Goal: Task Accomplishment & Management: Complete application form

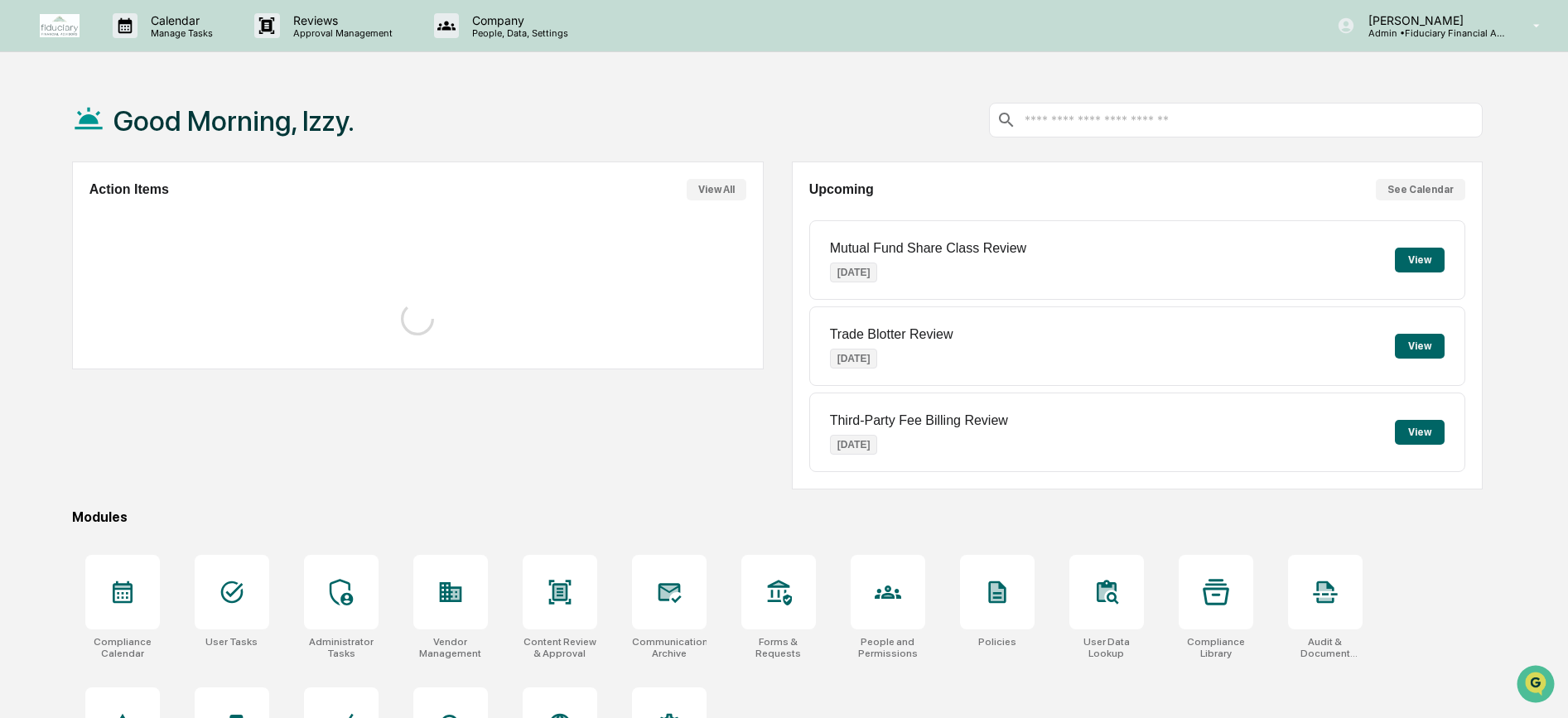
scroll to position [85, 0]
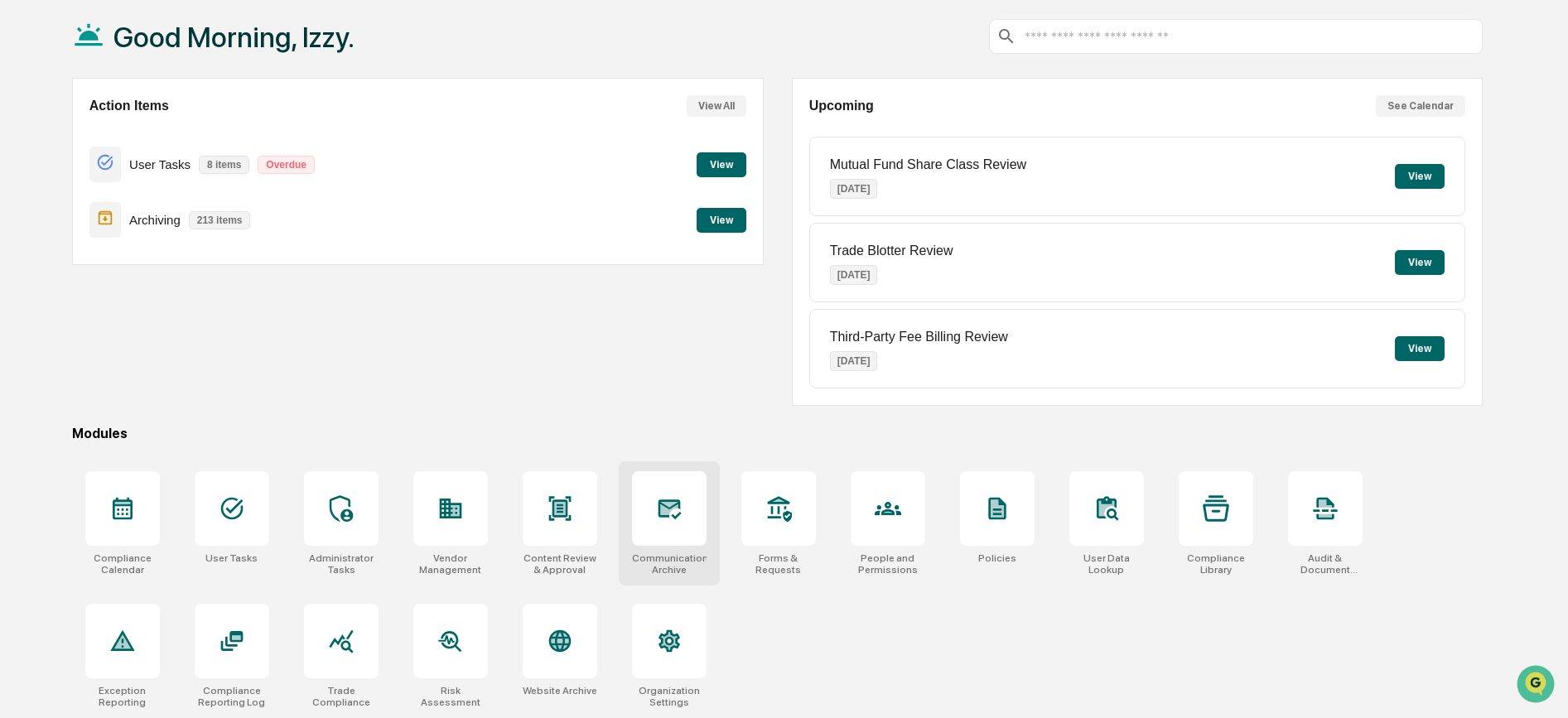
click at [659, 516] on icon at bounding box center [669, 509] width 23 height 20
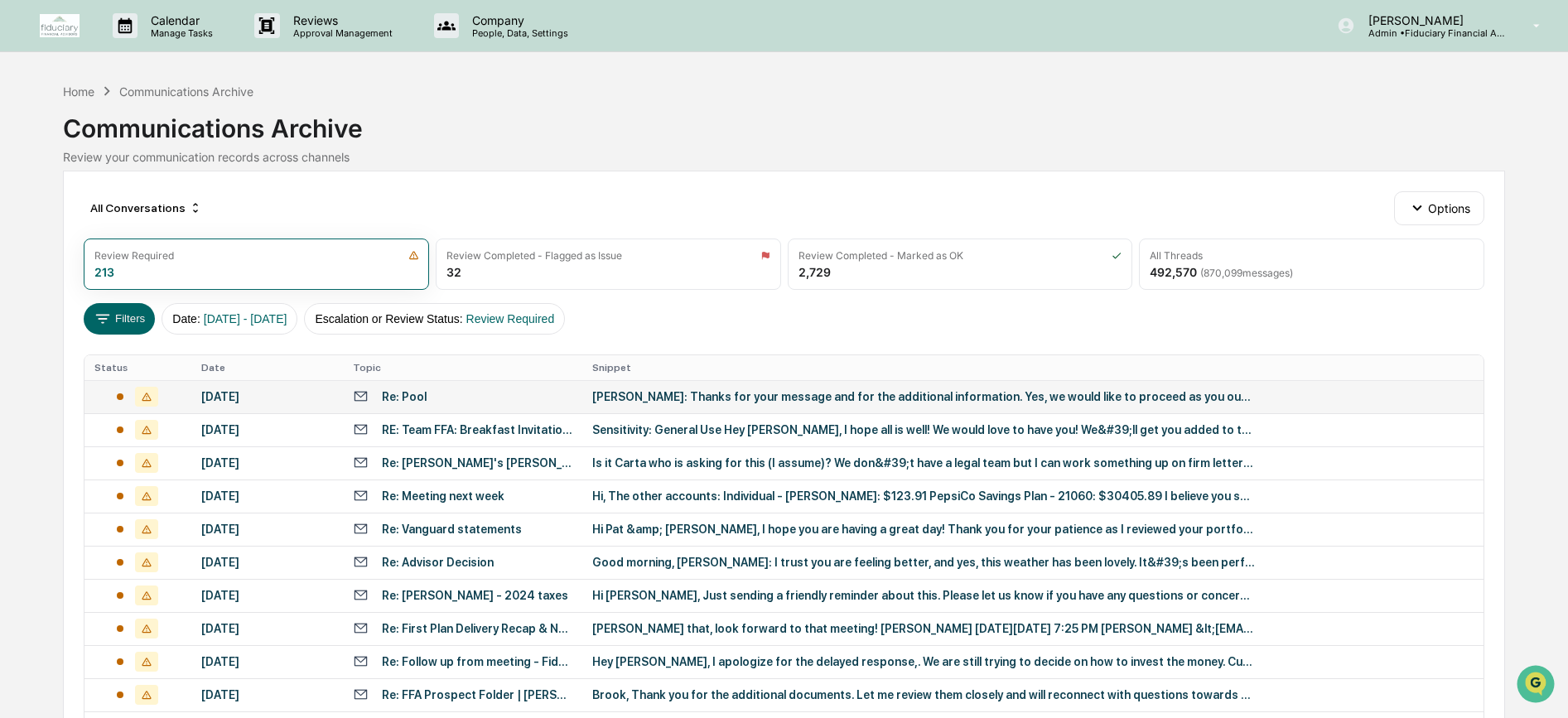
click at [189, 394] on td at bounding box center [138, 397] width 107 height 33
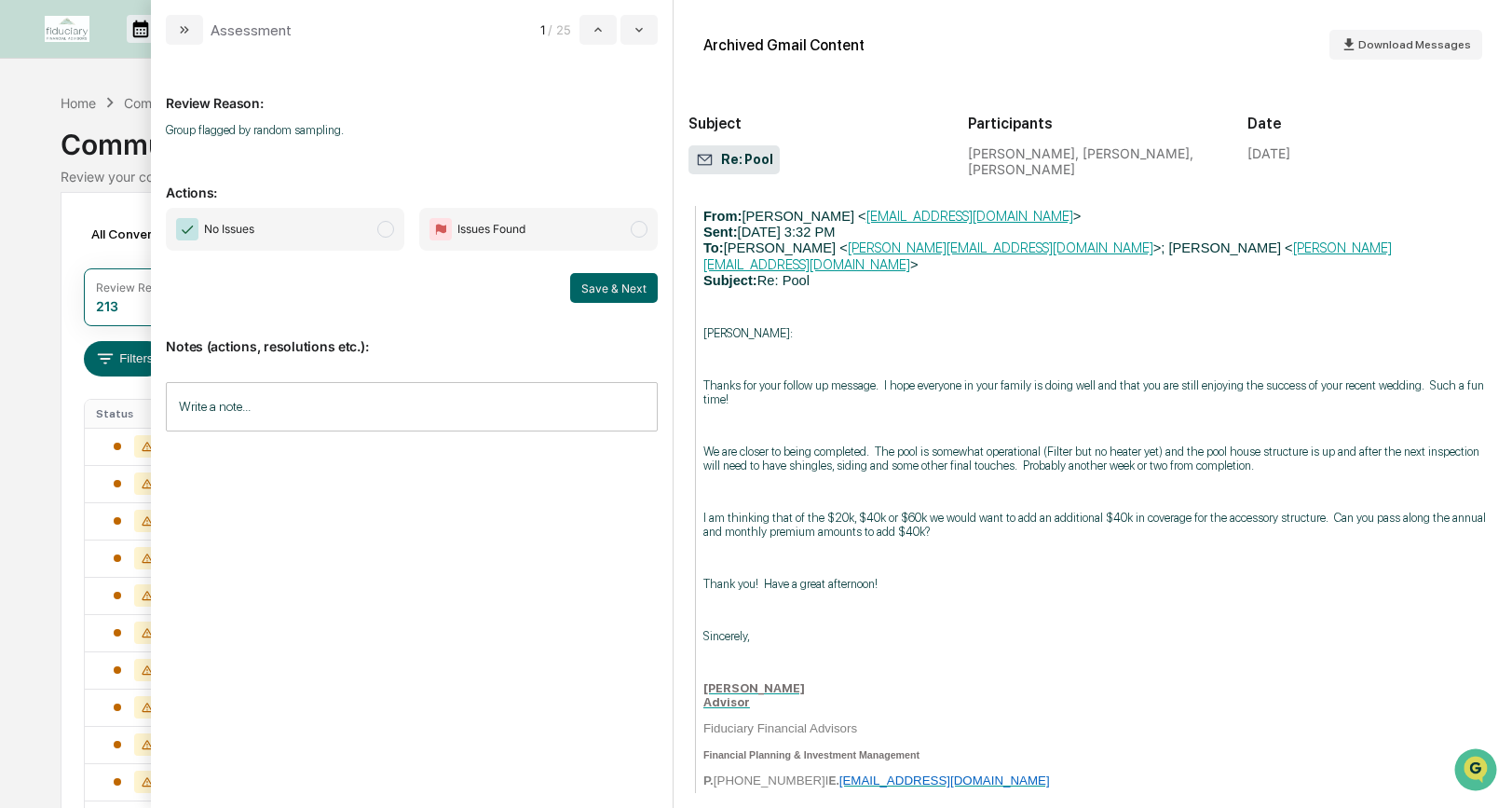
scroll to position [1345, 0]
click at [384, 229] on span "modal" at bounding box center [385, 229] width 16 height 16
click at [602, 290] on button "Save & Next" at bounding box center [613, 287] width 88 height 30
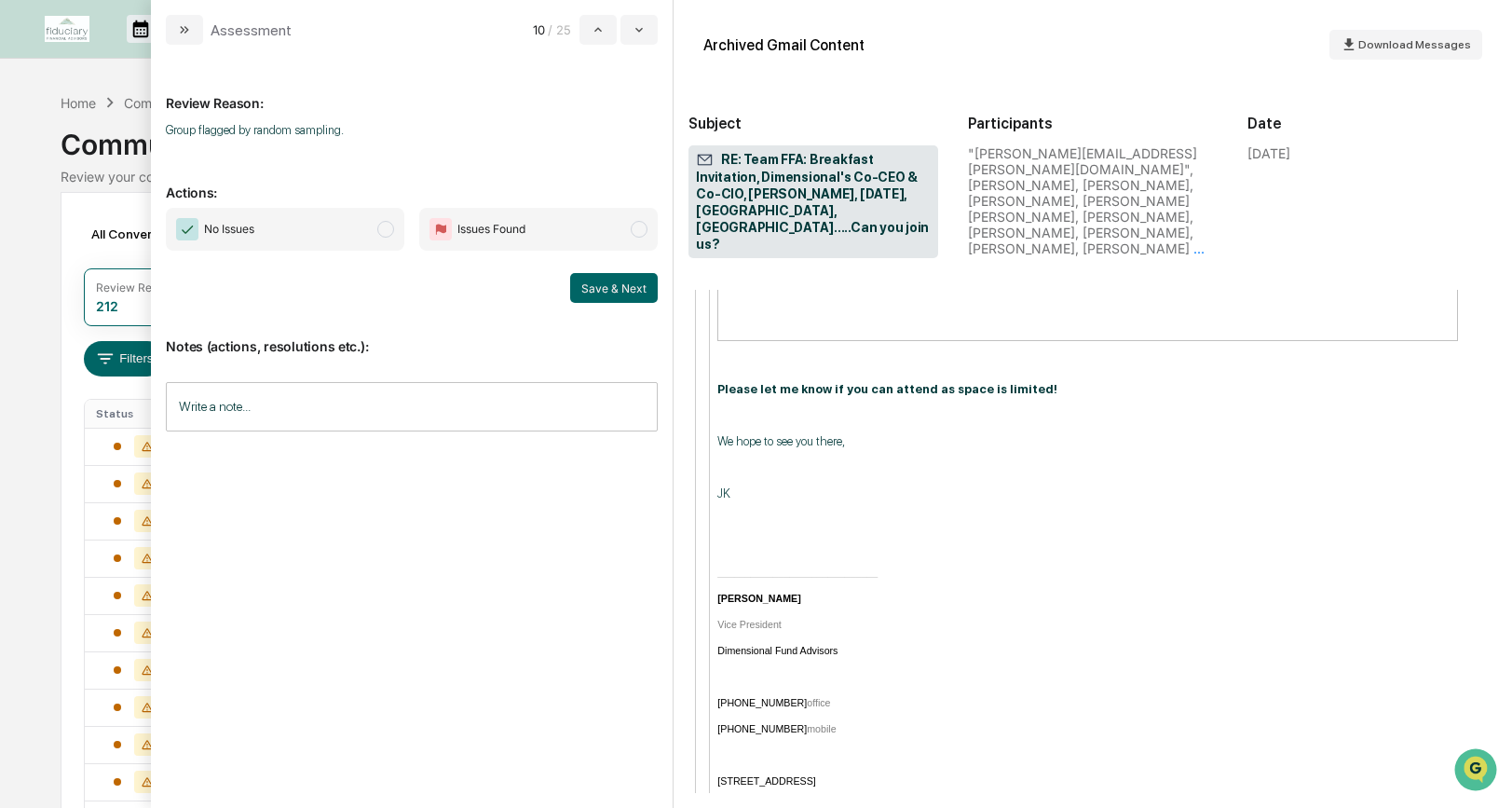
scroll to position [2475, 0]
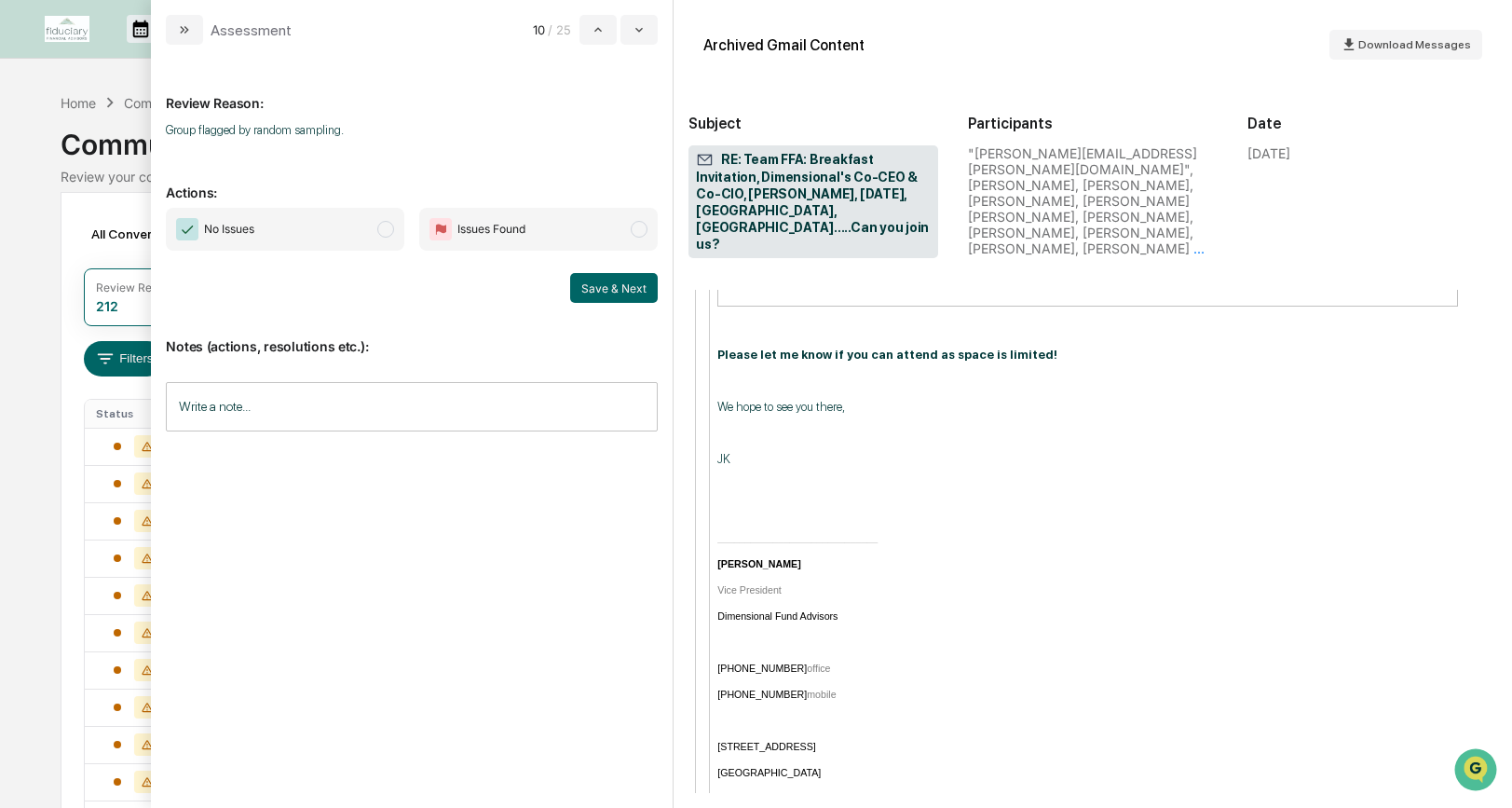
click at [386, 229] on span "modal" at bounding box center [385, 229] width 16 height 16
click at [601, 288] on button "Save & Next" at bounding box center [613, 287] width 88 height 30
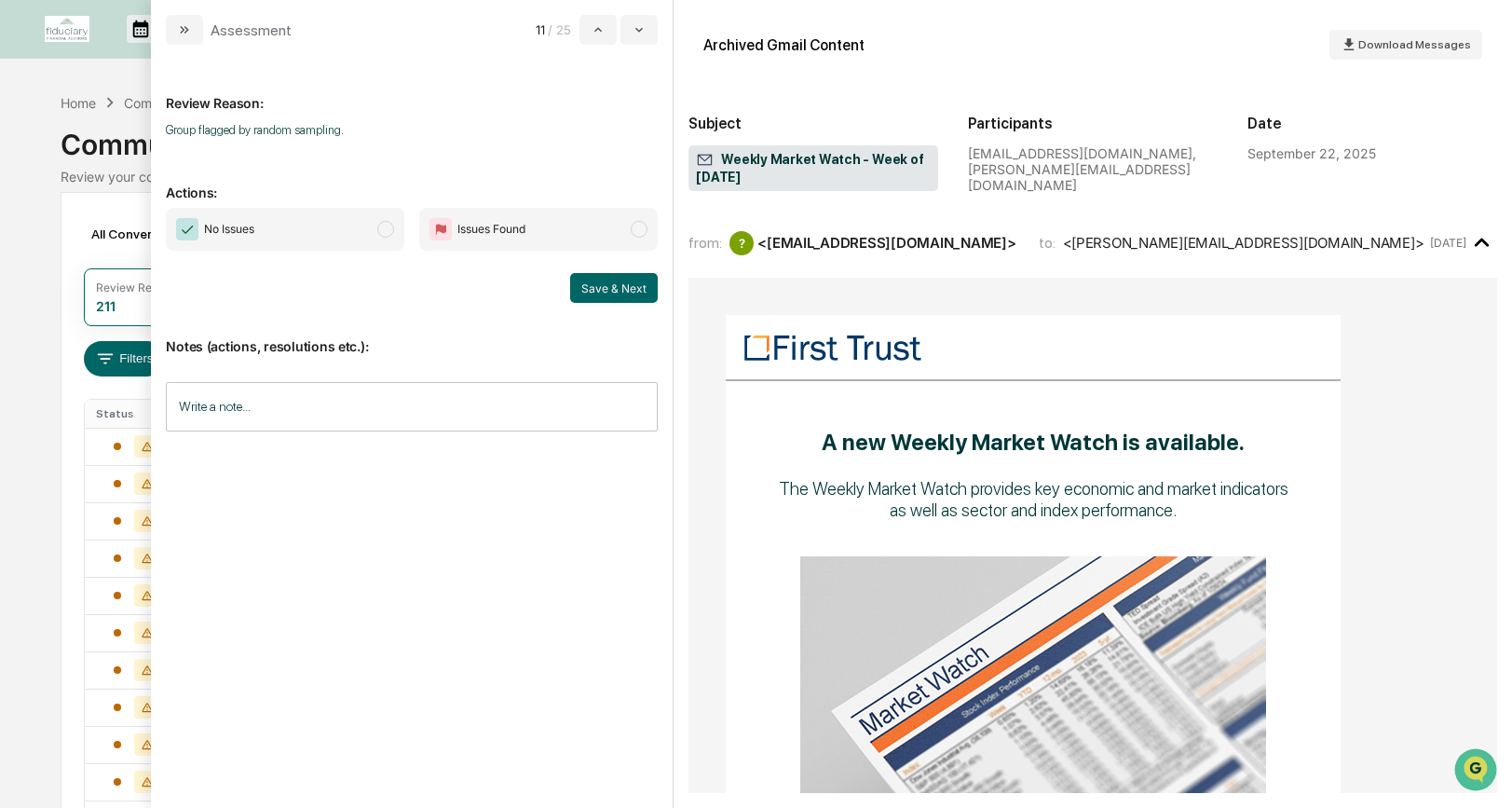
click at [388, 232] on span "modal" at bounding box center [385, 229] width 16 height 16
click at [606, 290] on button "Save & Next" at bounding box center [613, 287] width 88 height 30
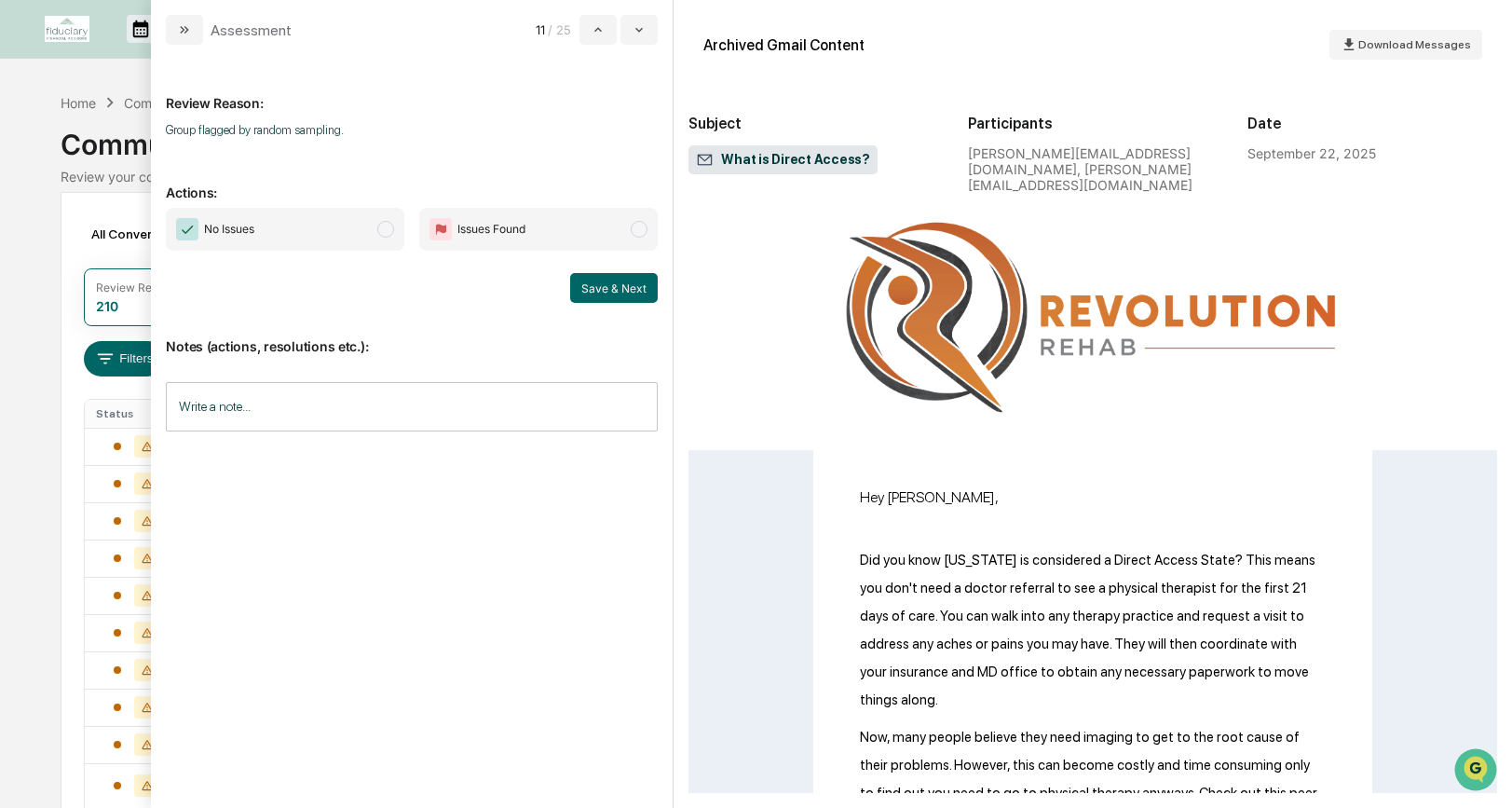
scroll to position [95, 0]
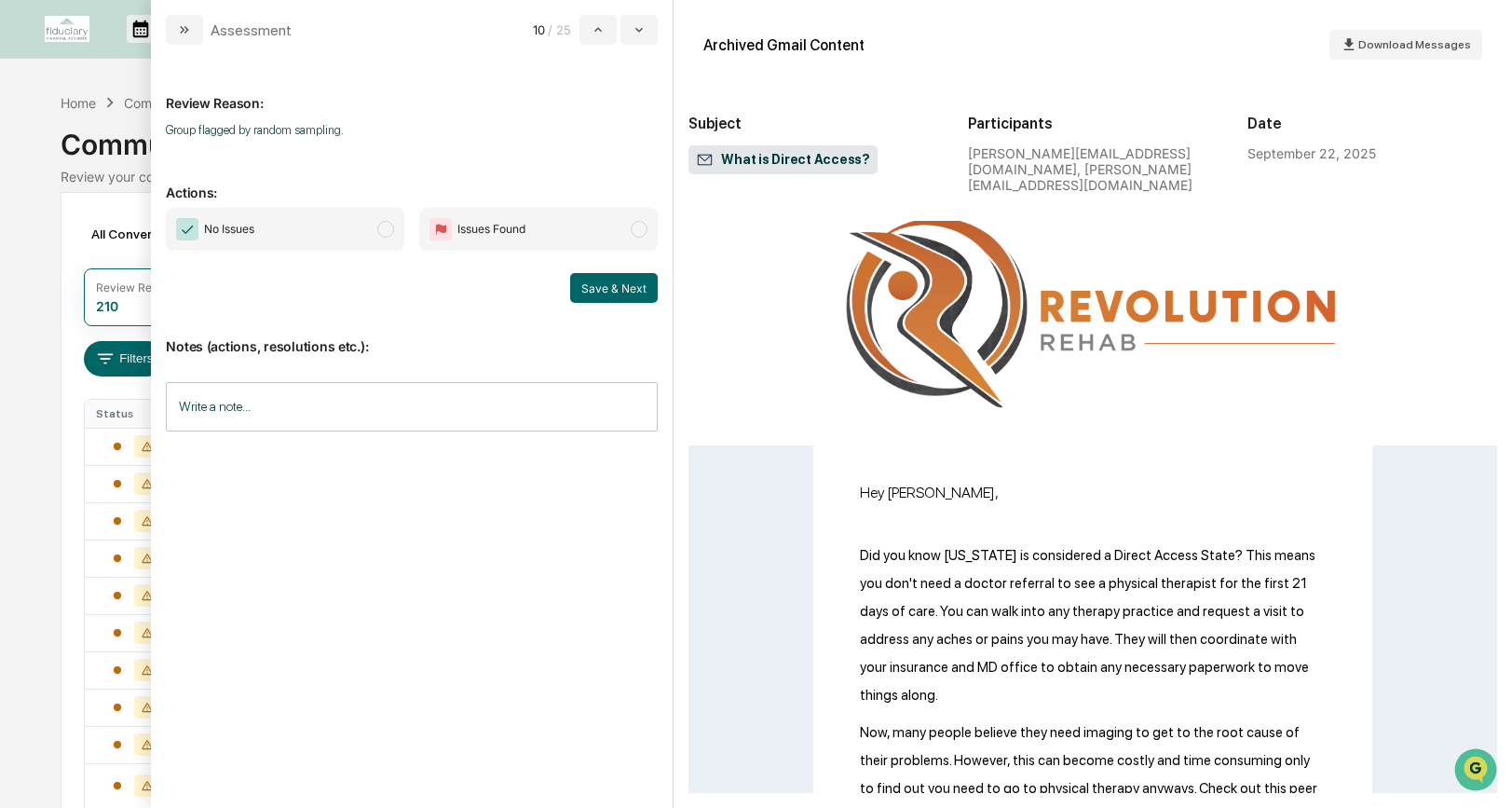
click at [387, 230] on span "modal" at bounding box center [385, 229] width 16 height 16
click at [592, 281] on button "Save & Next" at bounding box center [613, 287] width 88 height 30
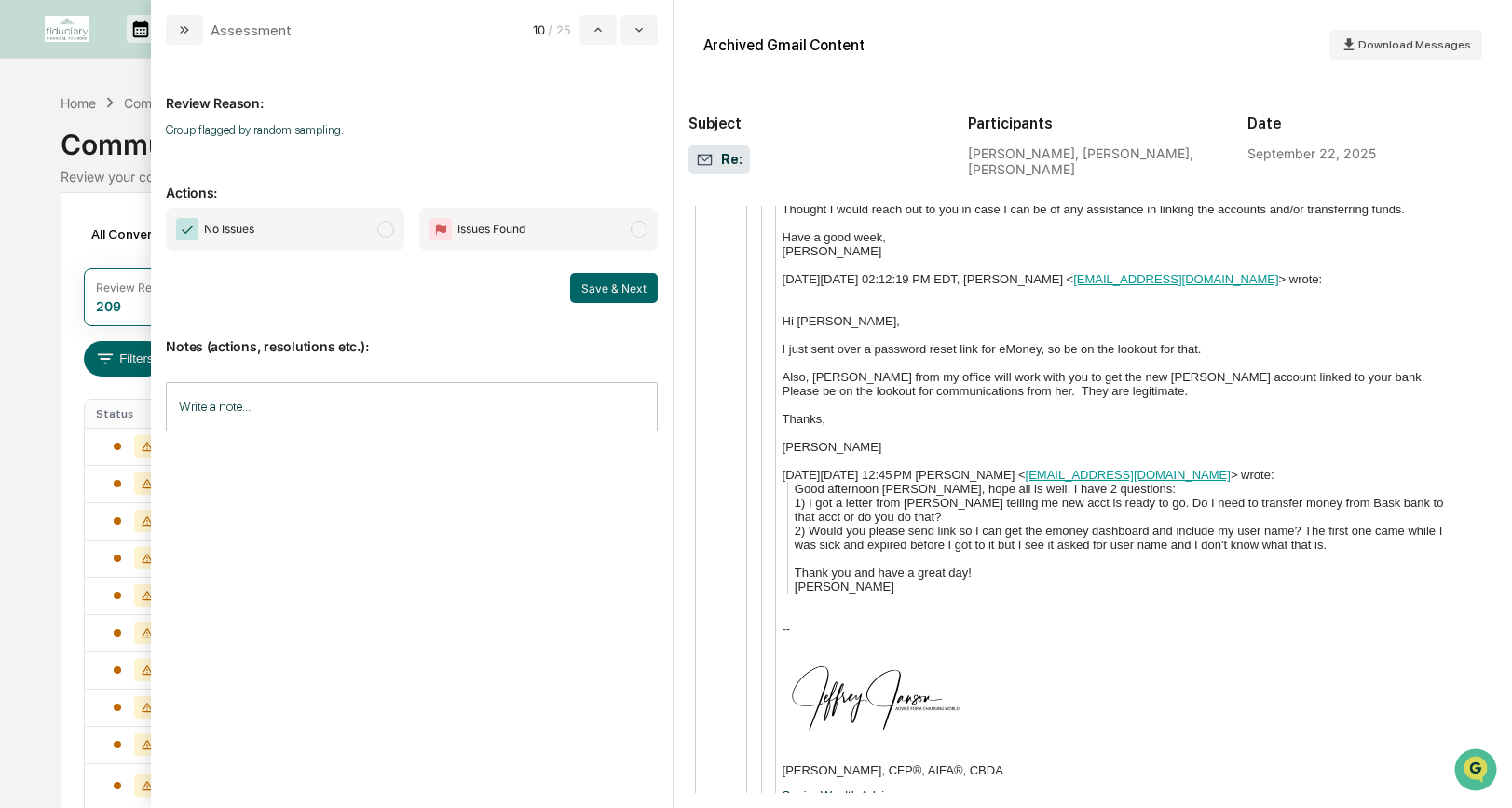
scroll to position [18, 0]
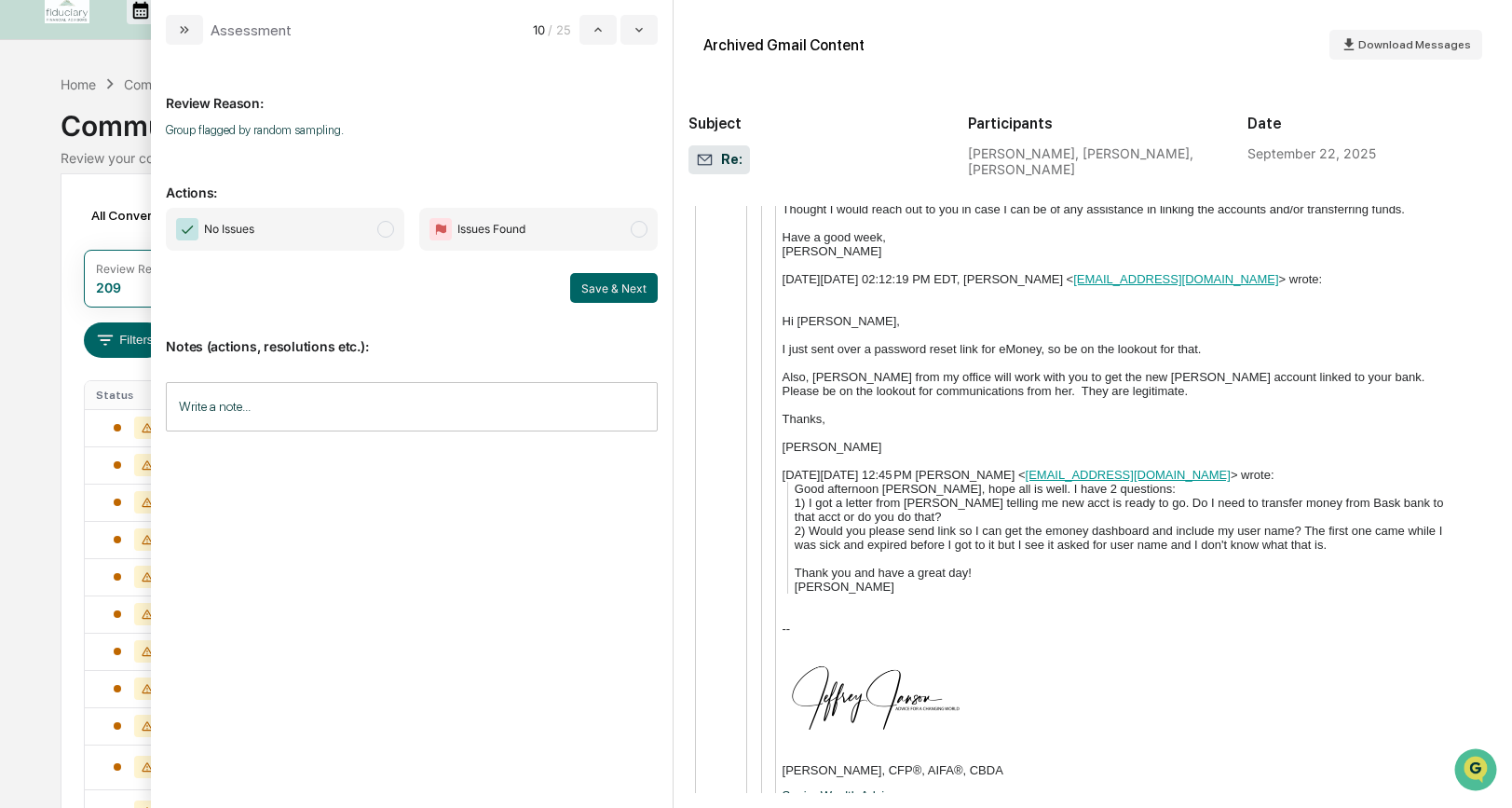
click at [390, 227] on span "modal" at bounding box center [385, 229] width 16 height 16
click at [608, 283] on button "Save & Next" at bounding box center [613, 287] width 88 height 30
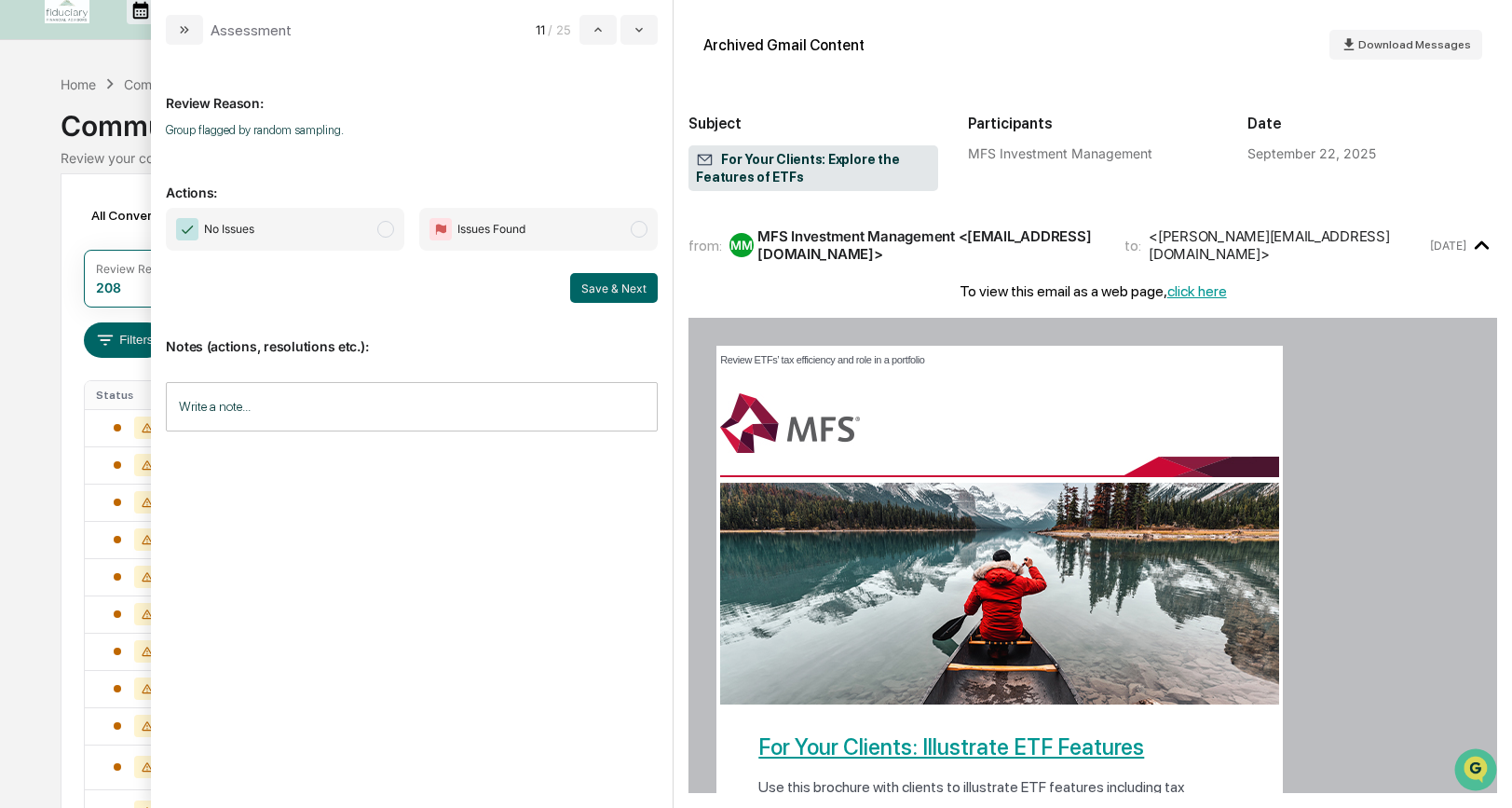
click at [386, 228] on span "modal" at bounding box center [385, 229] width 16 height 16
click at [582, 287] on button "Save & Next" at bounding box center [613, 287] width 88 height 30
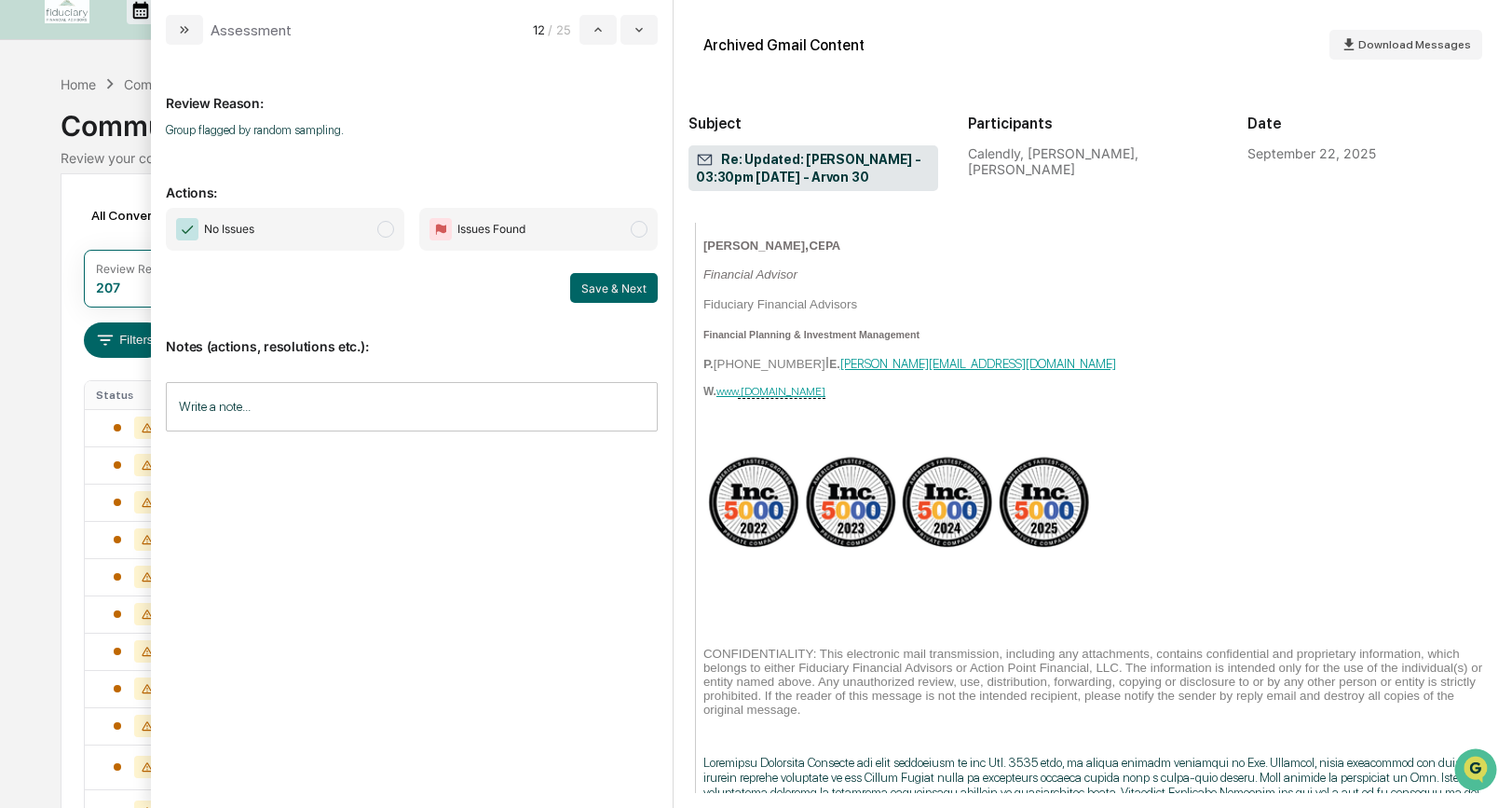
scroll to position [508, 0]
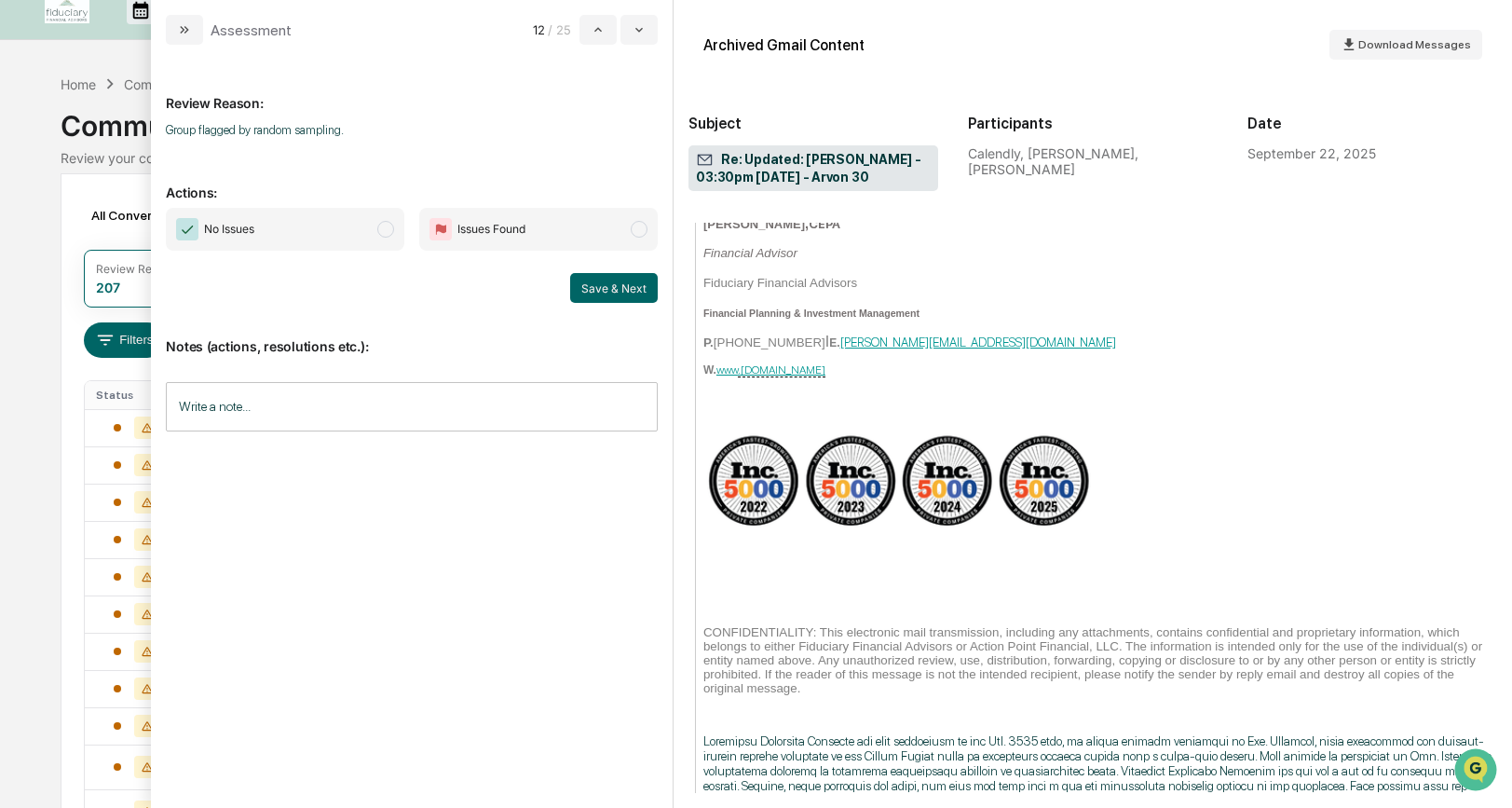
click at [387, 226] on span "modal" at bounding box center [385, 229] width 16 height 16
click at [594, 289] on button "Save & Next" at bounding box center [613, 287] width 88 height 30
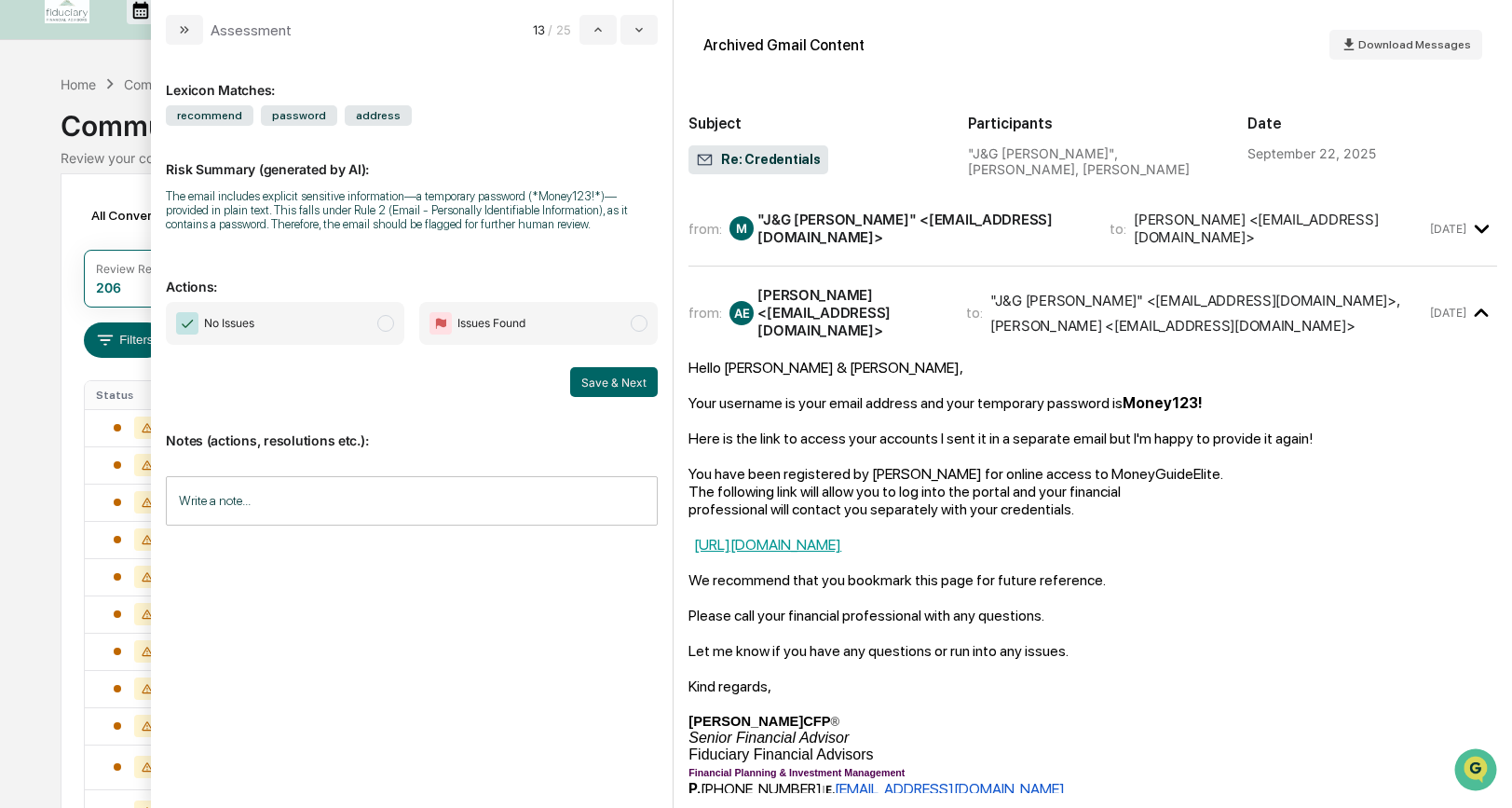
click at [386, 332] on span "modal" at bounding box center [385, 323] width 16 height 16
click at [607, 396] on button "Save & Next" at bounding box center [613, 382] width 88 height 30
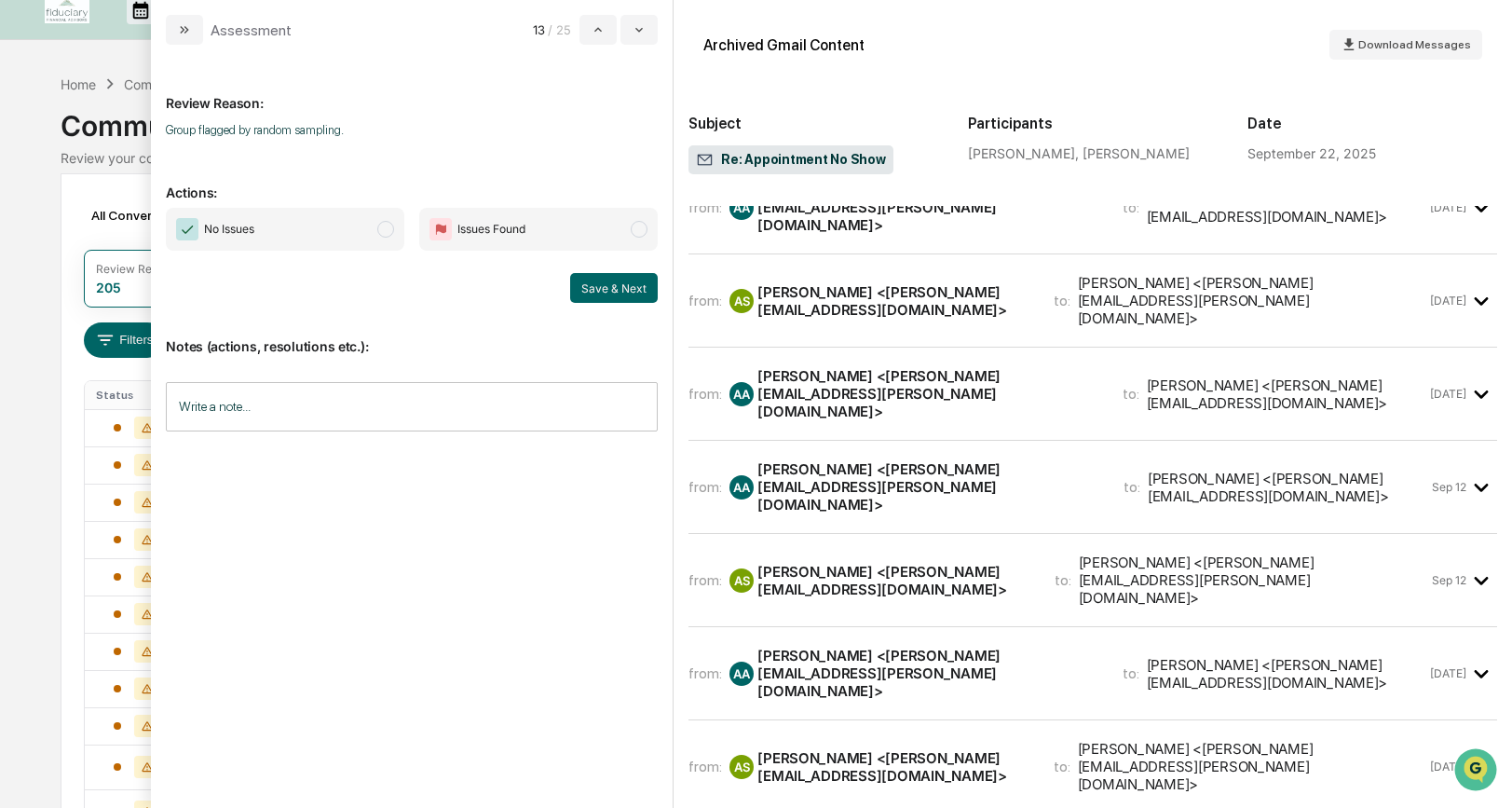
scroll to position [2359, 0]
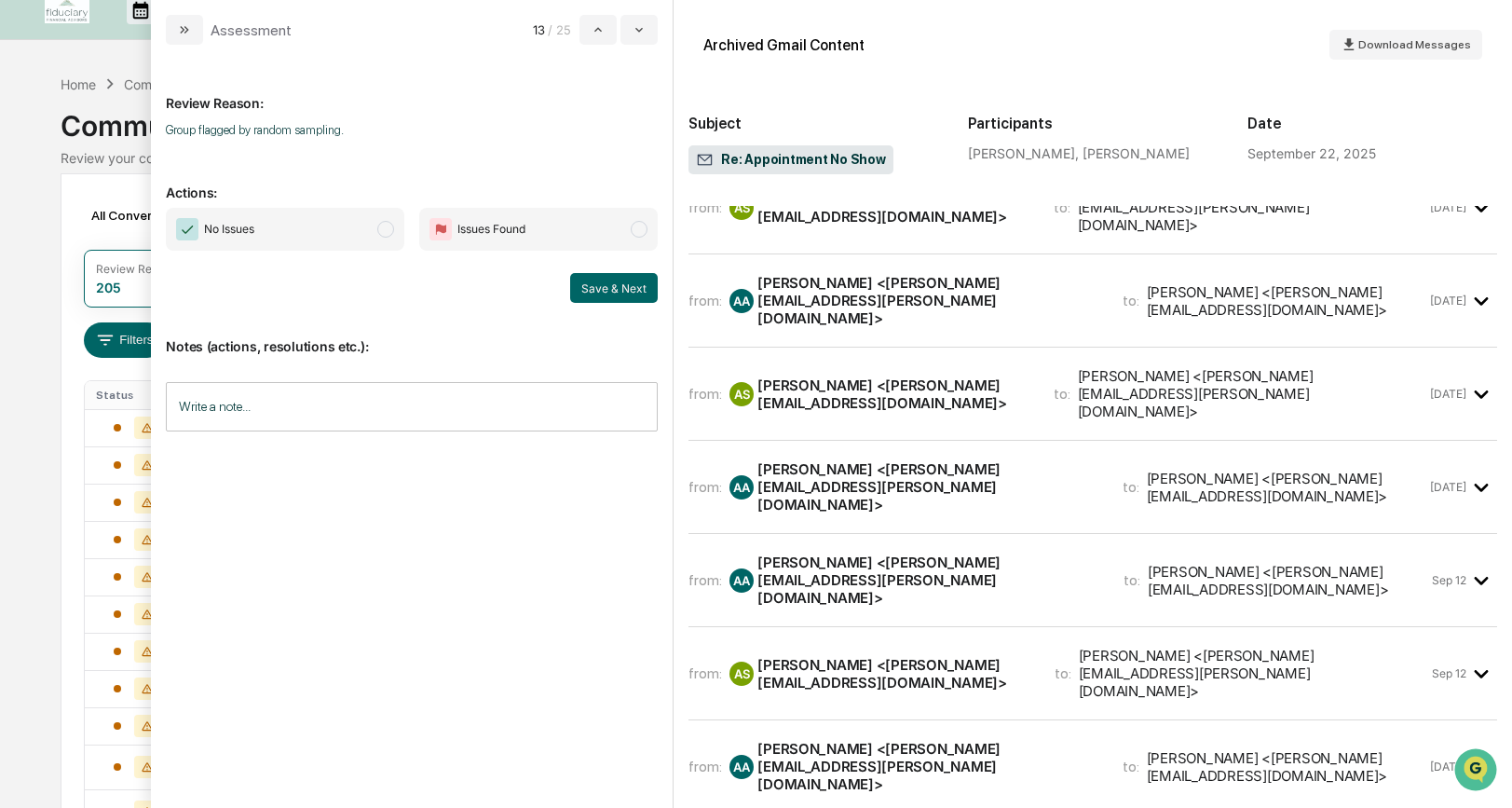
click at [390, 229] on span "modal" at bounding box center [385, 229] width 16 height 16
click at [615, 291] on button "Save & Next" at bounding box center [613, 287] width 88 height 30
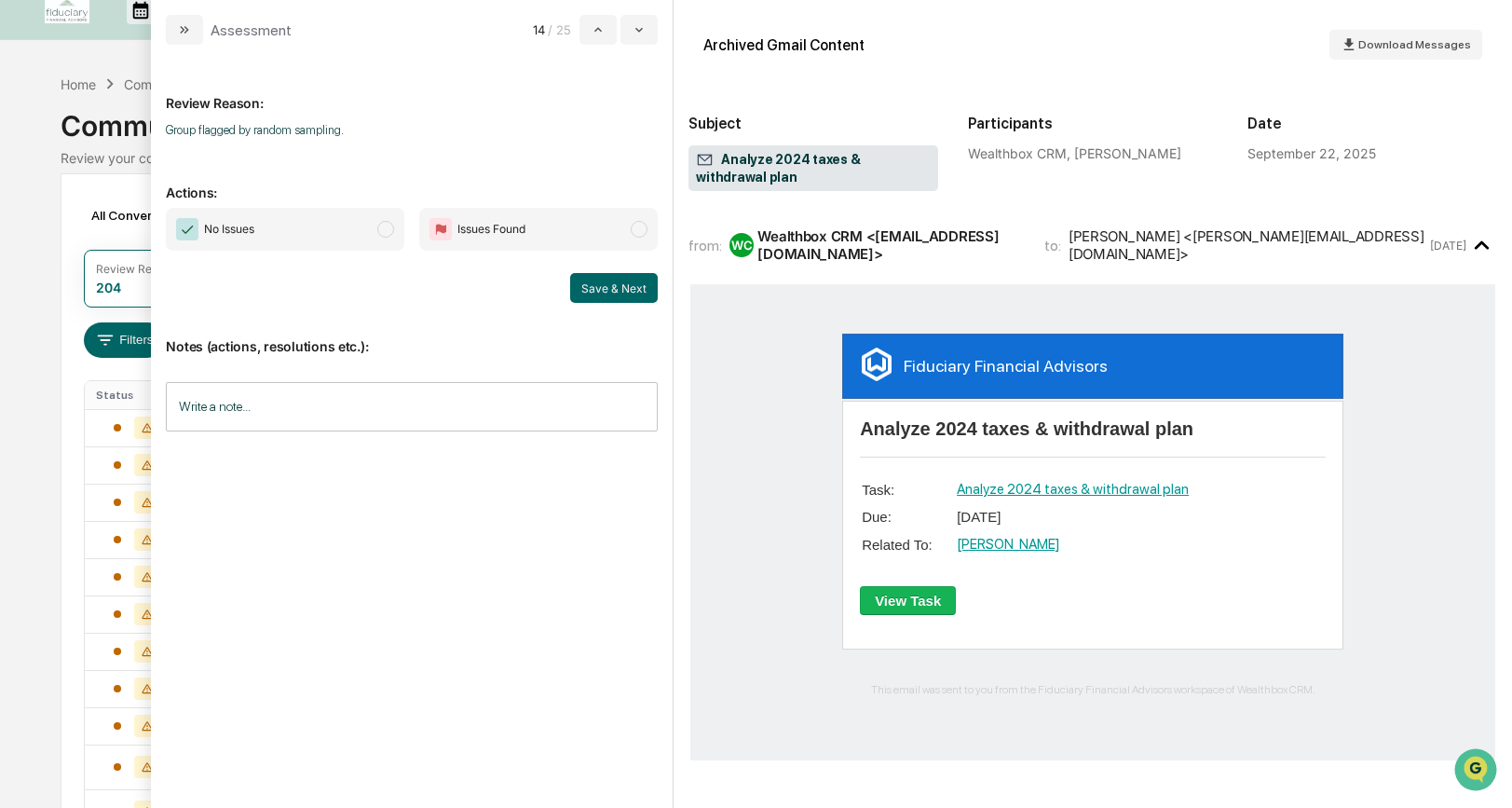
click at [385, 231] on span "modal" at bounding box center [385, 229] width 16 height 16
click at [601, 296] on button "Save & Next" at bounding box center [613, 287] width 88 height 30
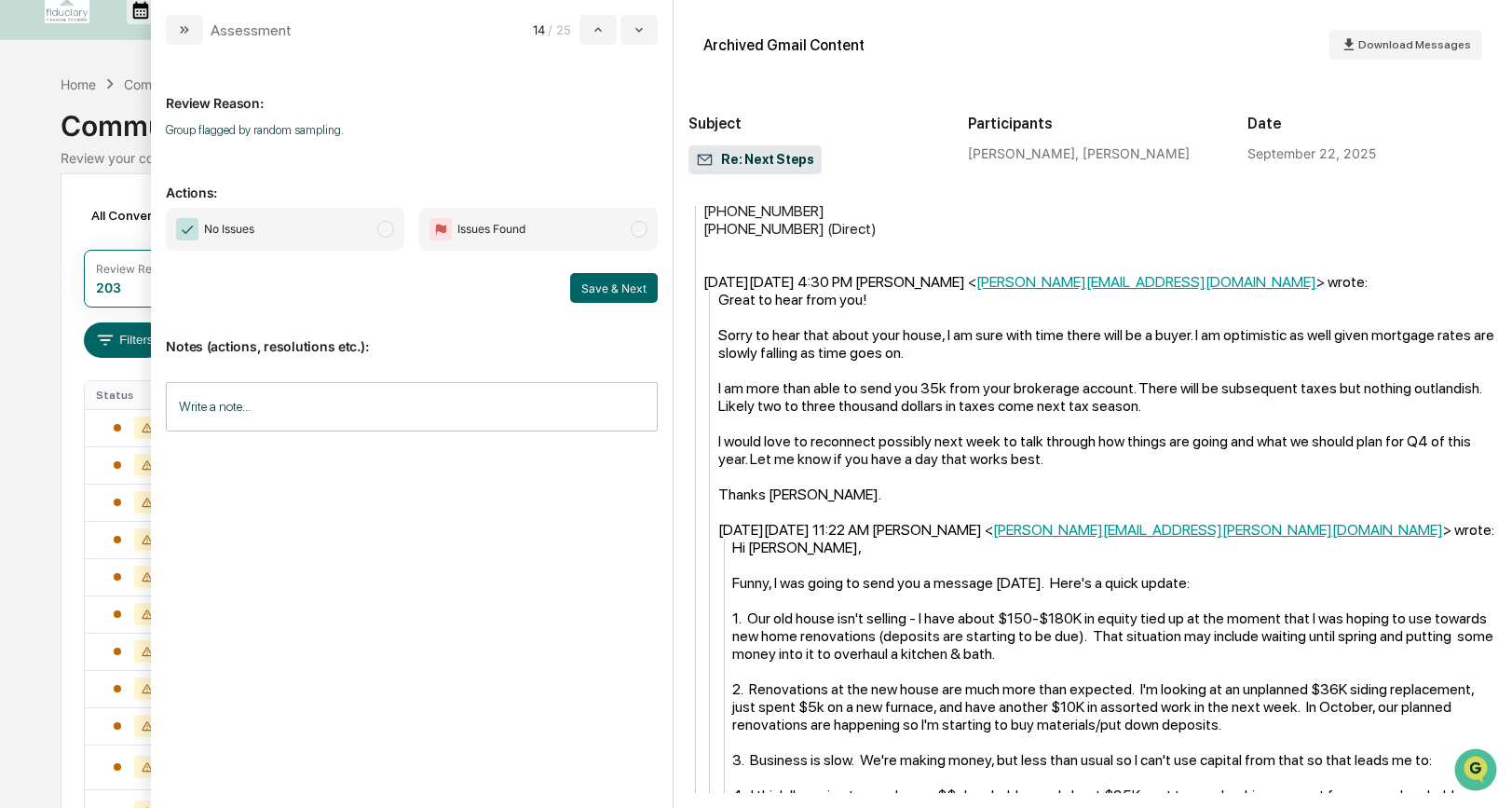
scroll to position [1358, 0]
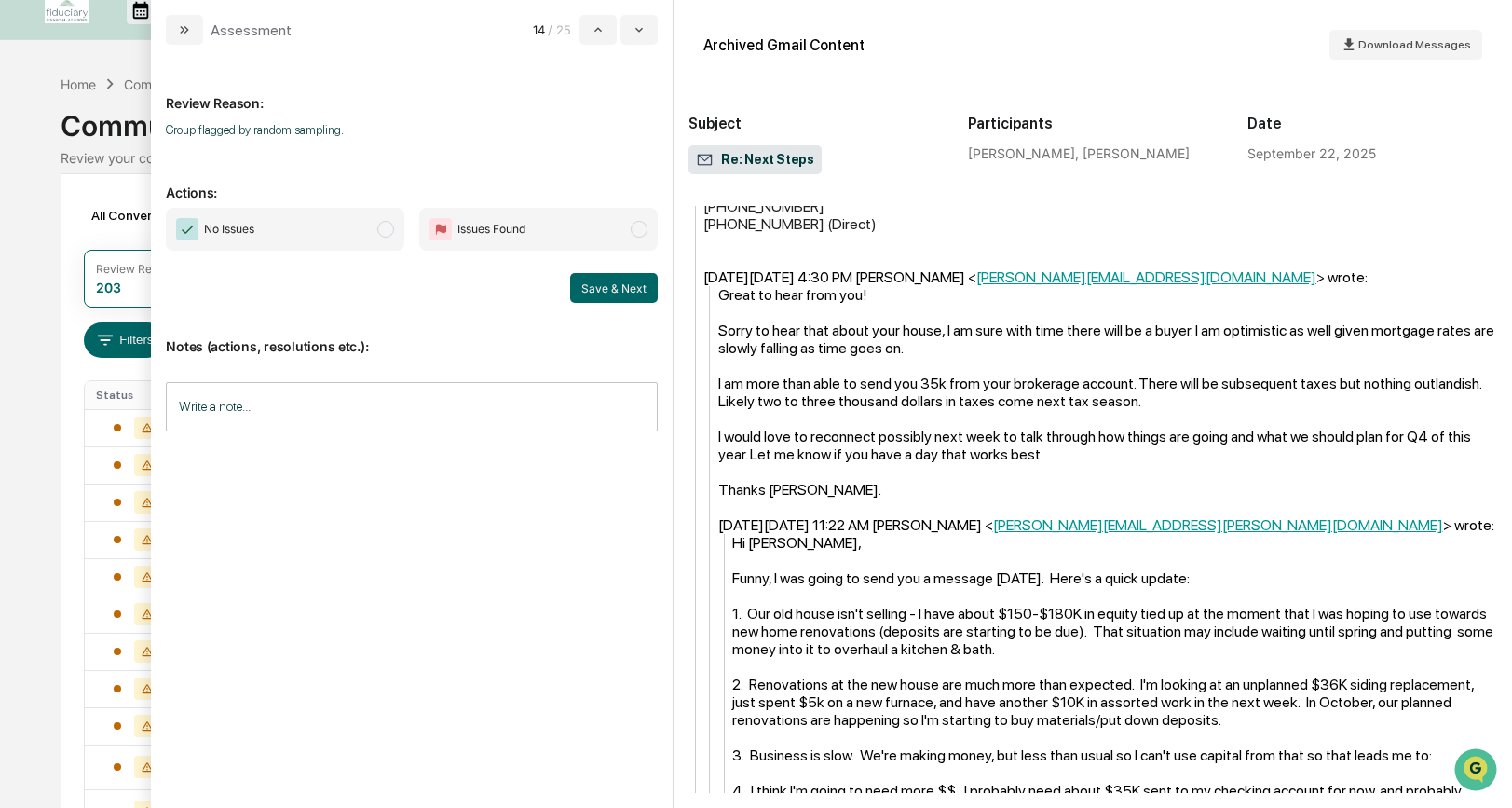
click at [383, 226] on span "modal" at bounding box center [385, 229] width 16 height 16
click at [600, 287] on button "Save & Next" at bounding box center [613, 287] width 88 height 30
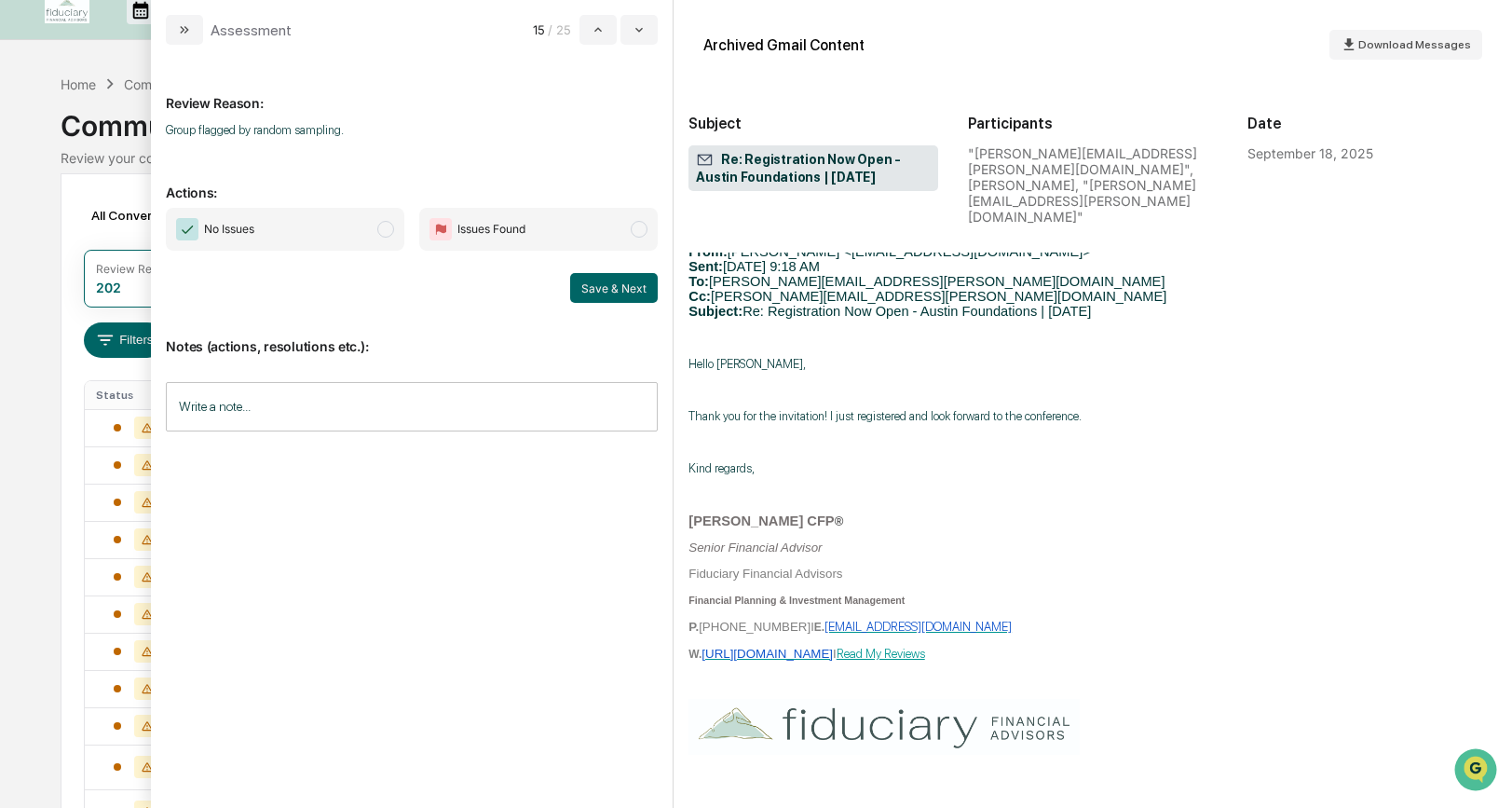
scroll to position [687, 0]
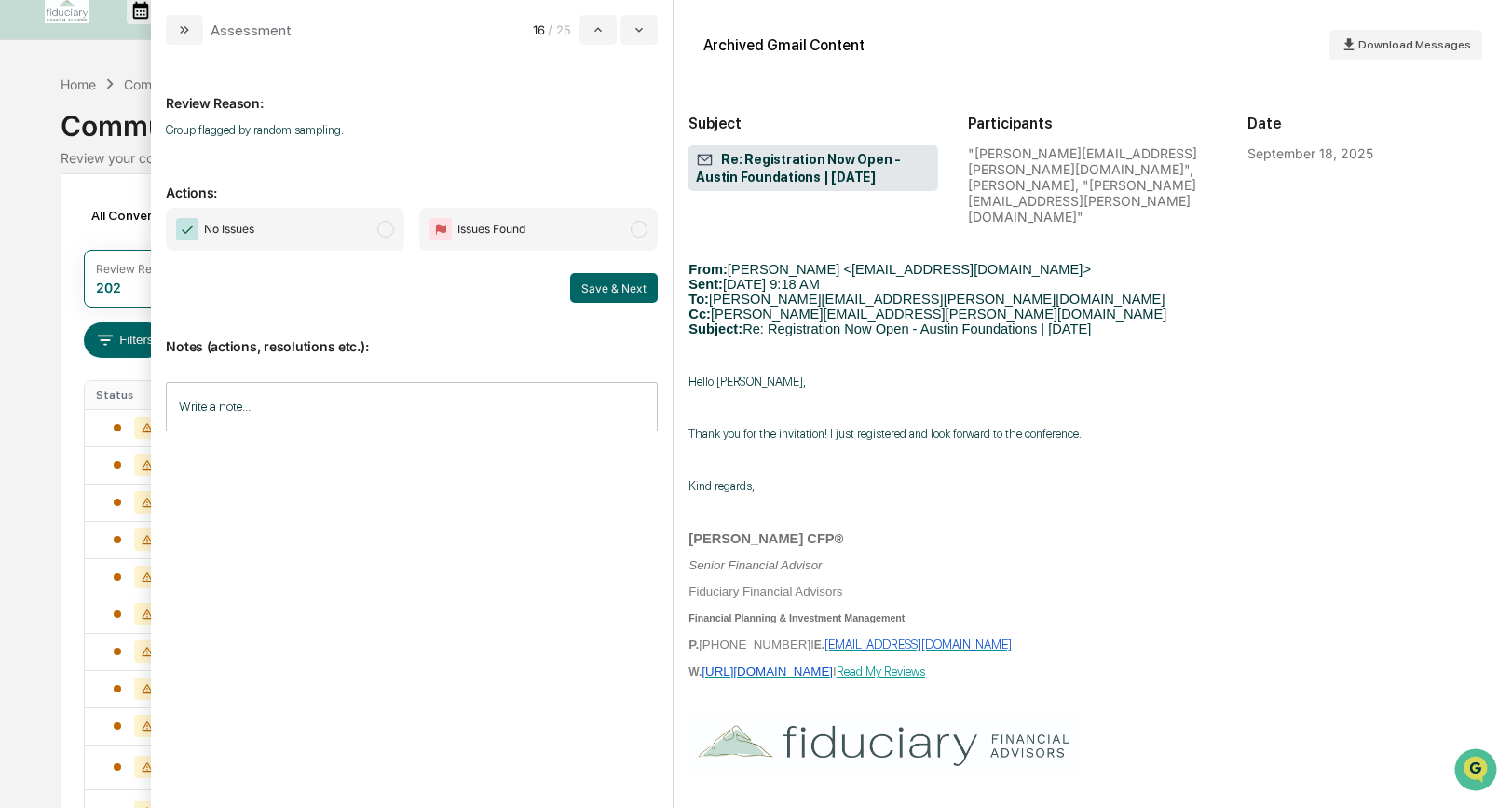
click at [387, 230] on span "modal" at bounding box center [385, 229] width 16 height 16
click at [580, 285] on button "Save & Next" at bounding box center [613, 287] width 88 height 30
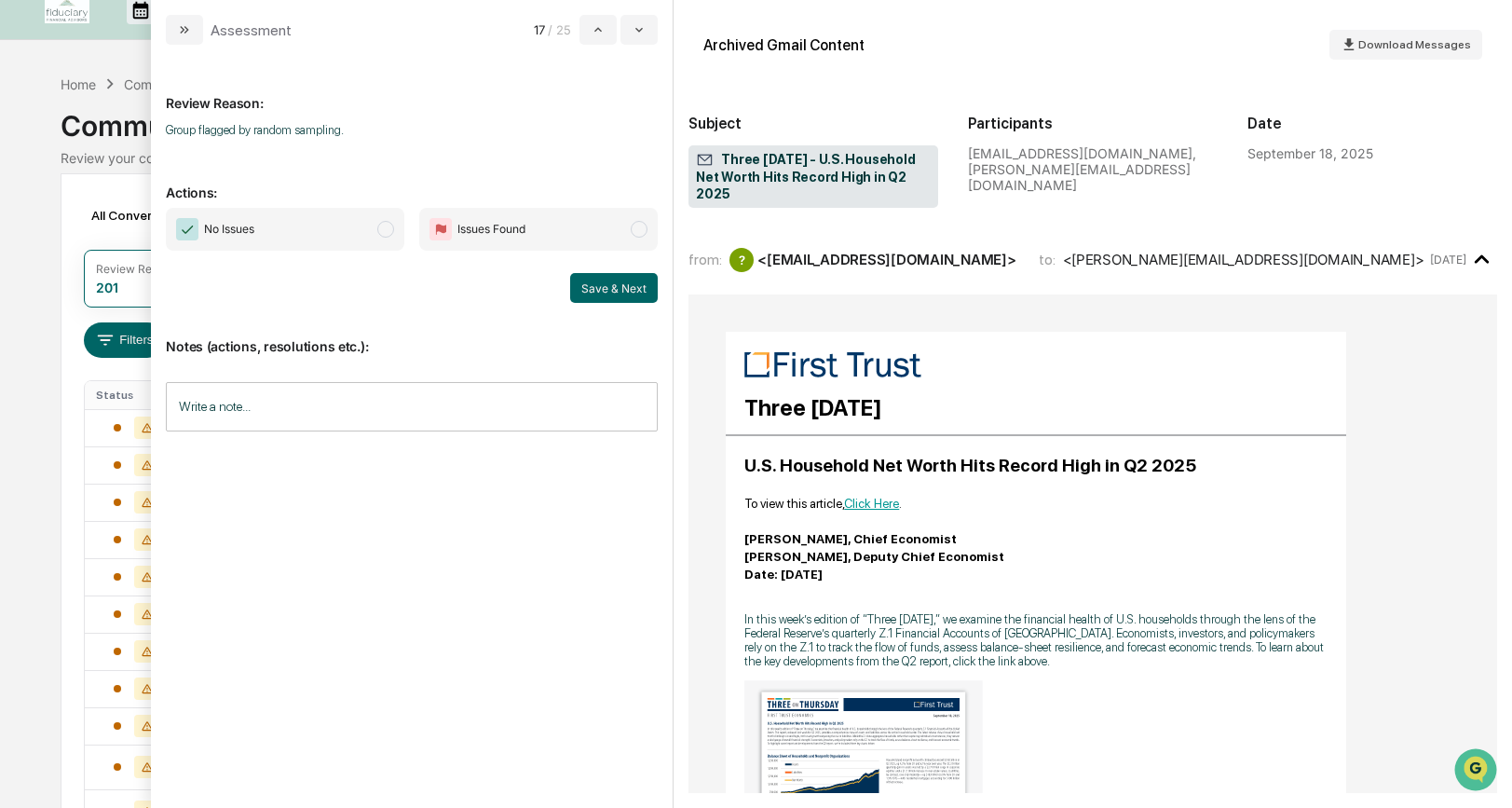
click at [387, 228] on span "modal" at bounding box center [385, 229] width 16 height 16
click at [591, 286] on button "Save & Next" at bounding box center [613, 287] width 88 height 30
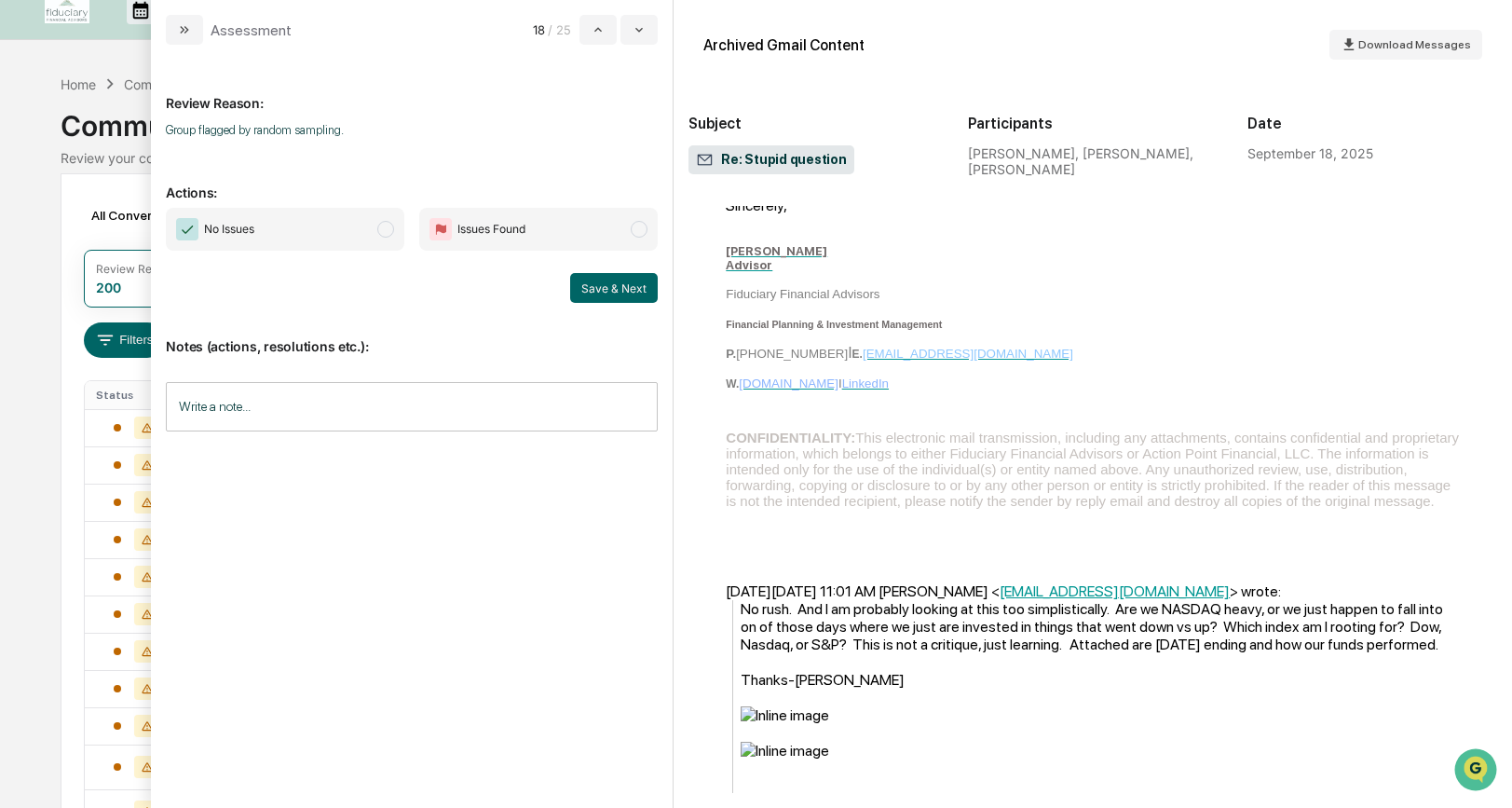
scroll to position [1044, 0]
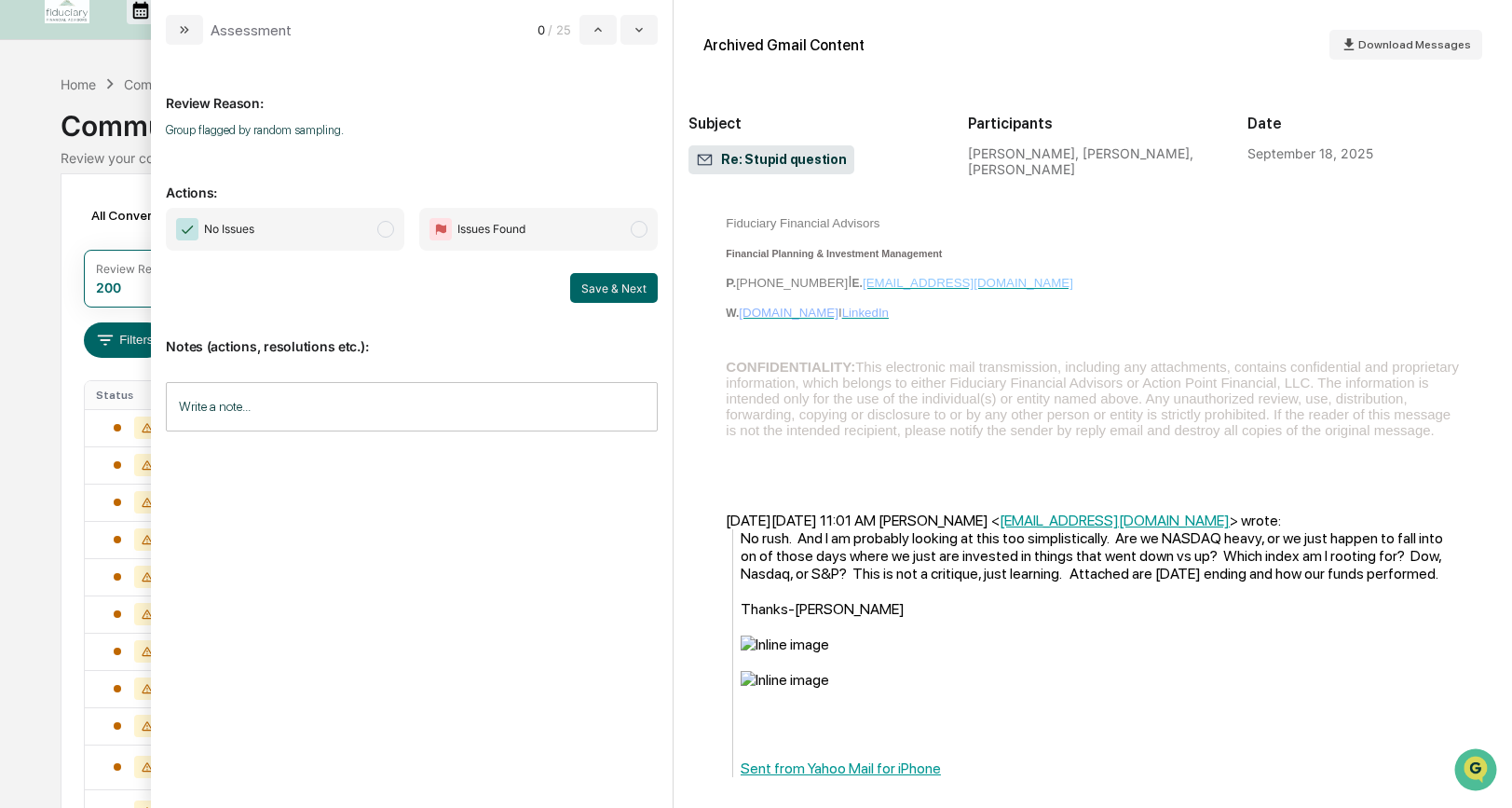
click at [390, 229] on span "modal" at bounding box center [385, 229] width 16 height 16
click at [582, 288] on button "Save & Next" at bounding box center [613, 287] width 88 height 30
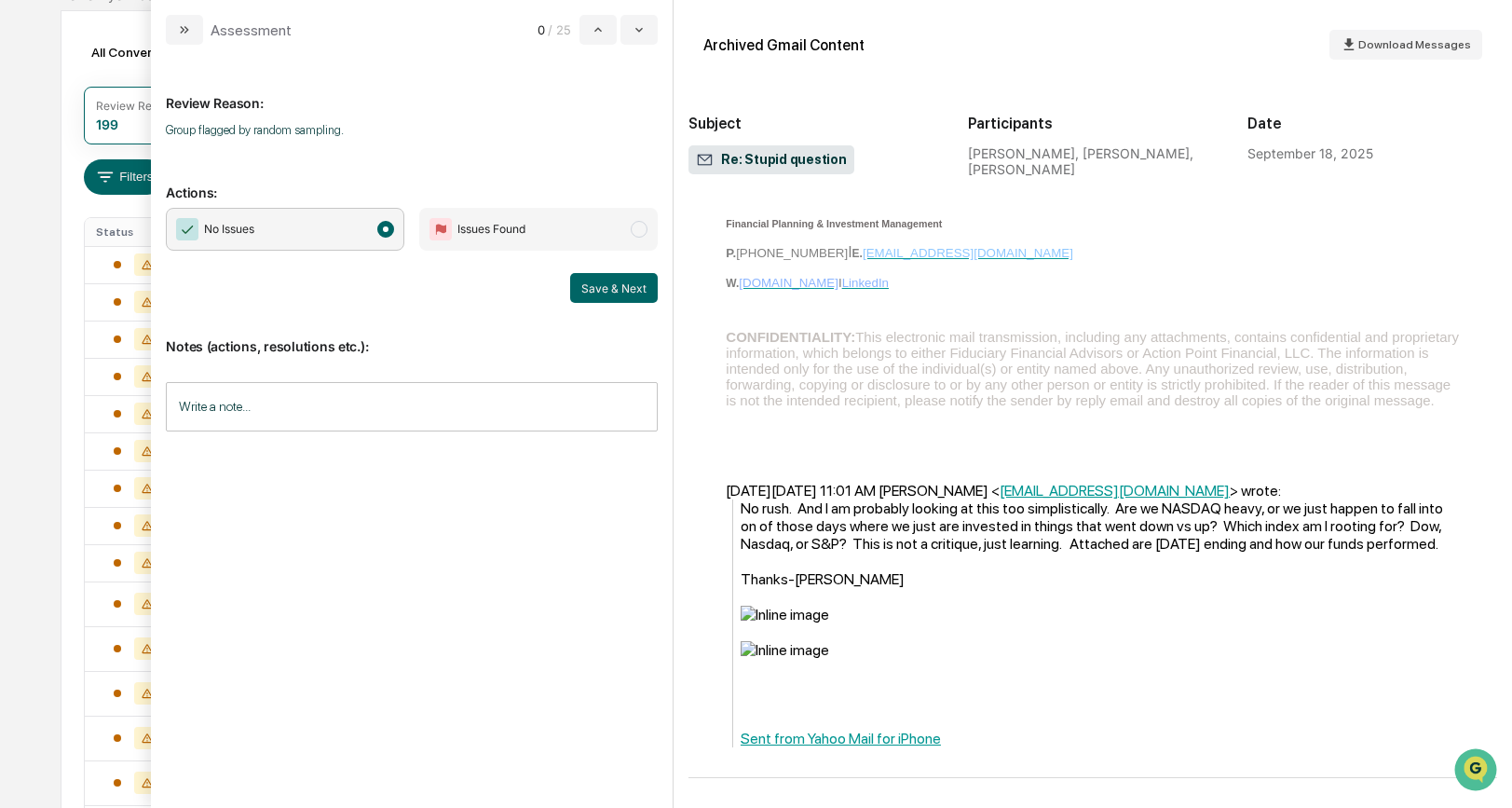
scroll to position [187, 0]
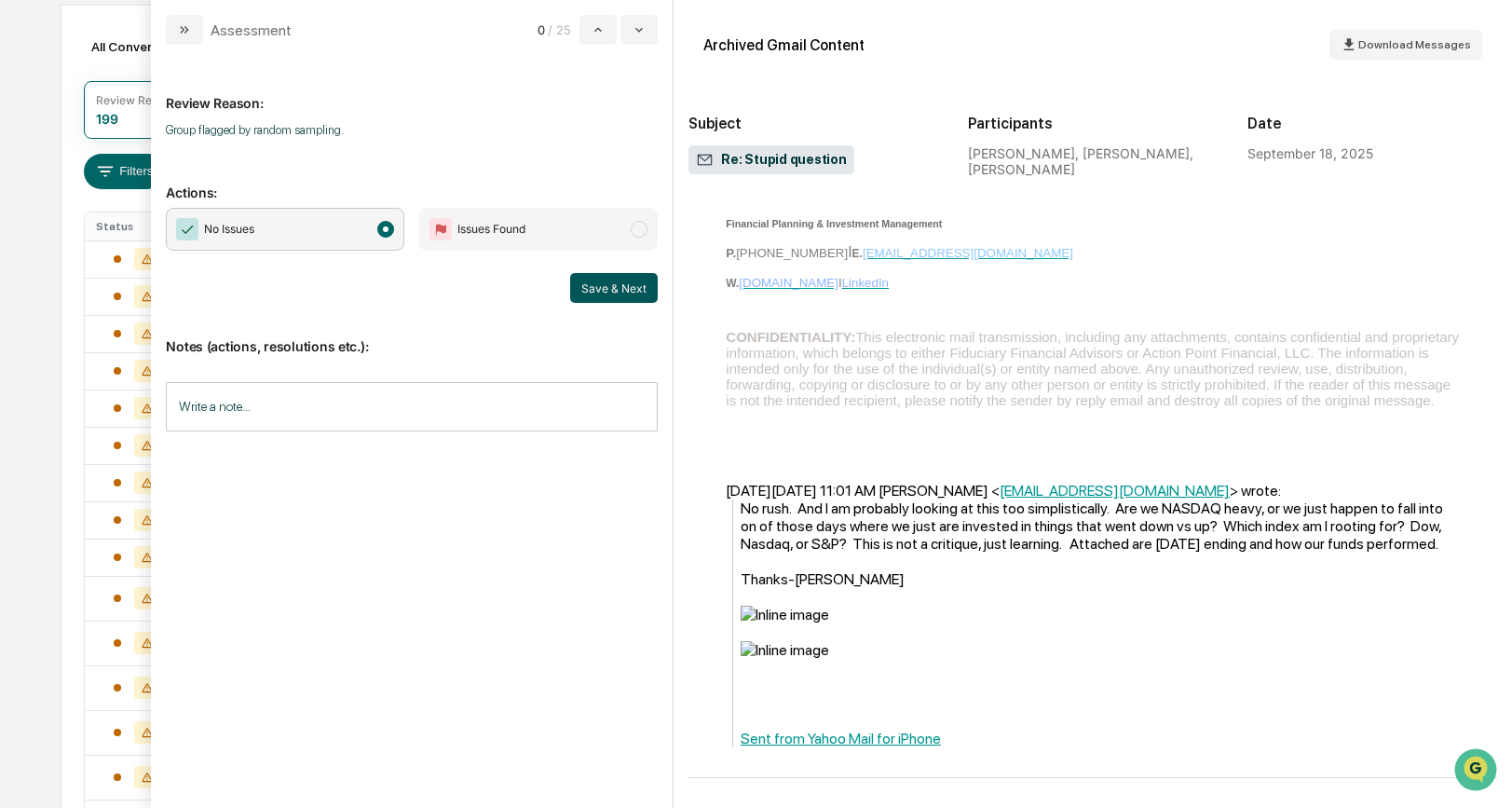
click at [607, 288] on button "Save & Next" at bounding box center [613, 287] width 88 height 30
click at [387, 234] on span "modal" at bounding box center [385, 229] width 16 height 16
click at [614, 288] on button "Save & Next" at bounding box center [613, 287] width 88 height 30
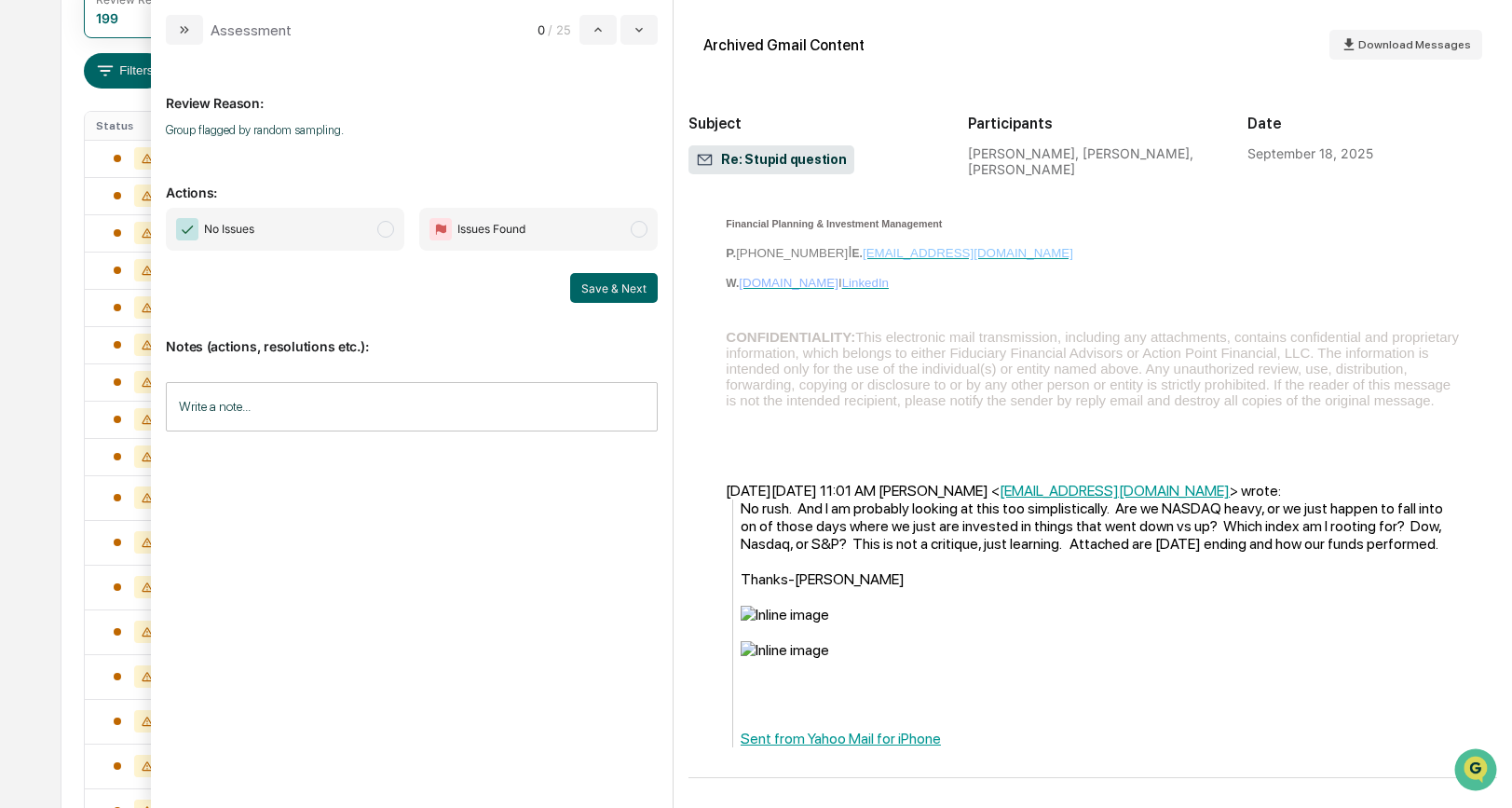
scroll to position [293, 0]
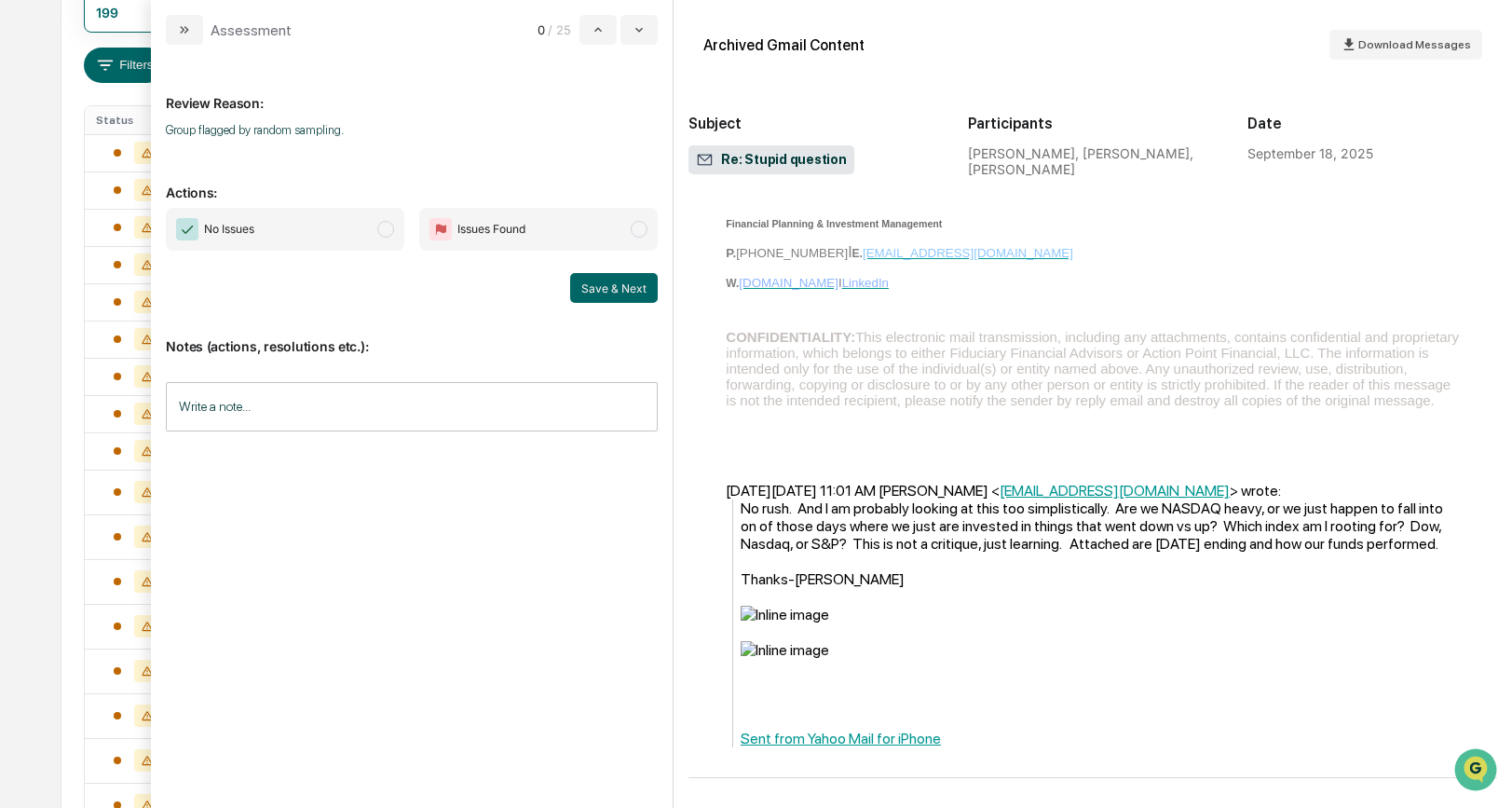
click at [384, 232] on span "modal" at bounding box center [385, 229] width 16 height 16
click at [611, 291] on button "Save & Next" at bounding box center [613, 287] width 88 height 30
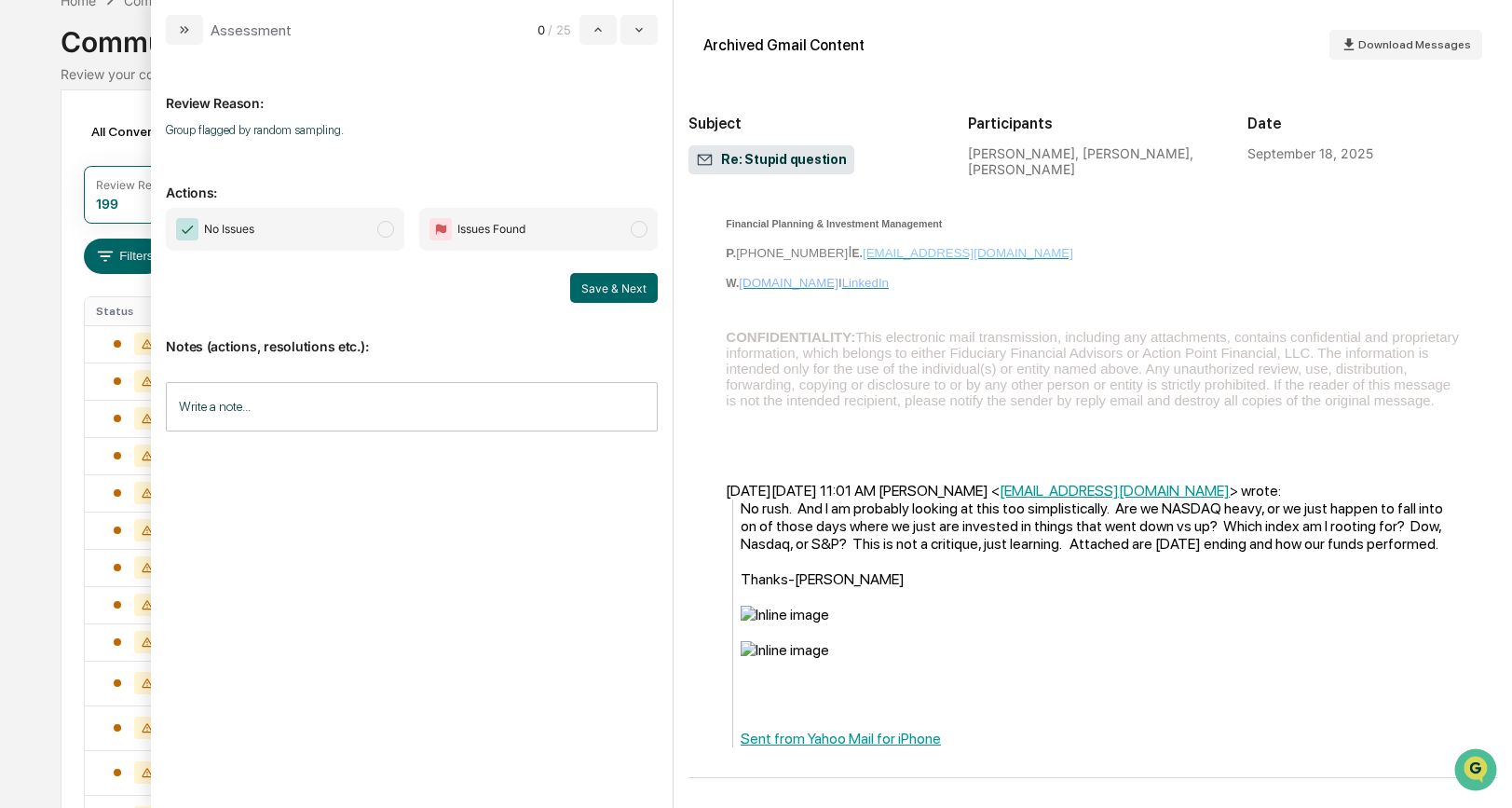
scroll to position [108, 0]
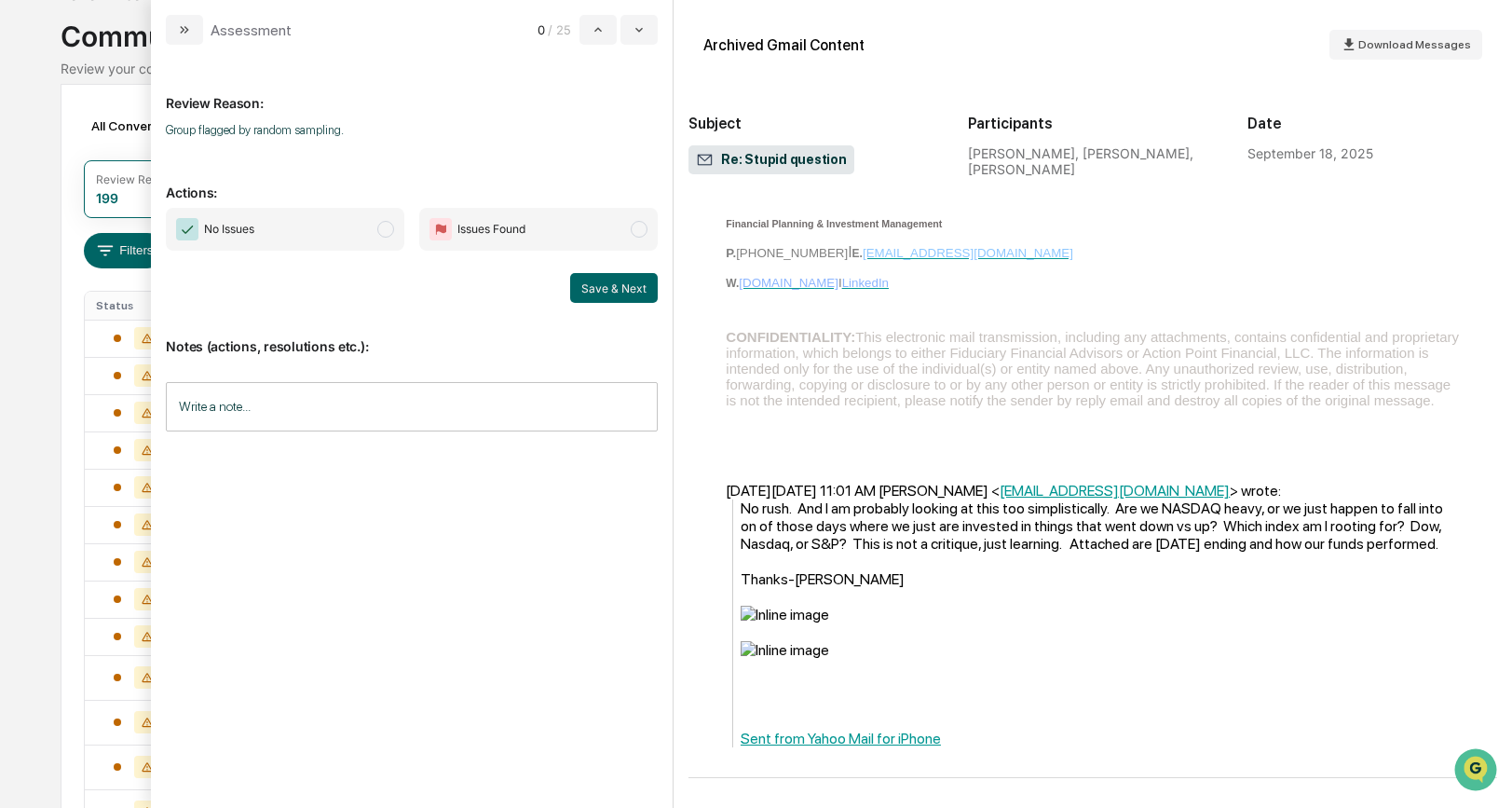
click at [388, 227] on span "modal" at bounding box center [385, 229] width 16 height 16
click at [649, 284] on button "Save & Next" at bounding box center [613, 287] width 88 height 30
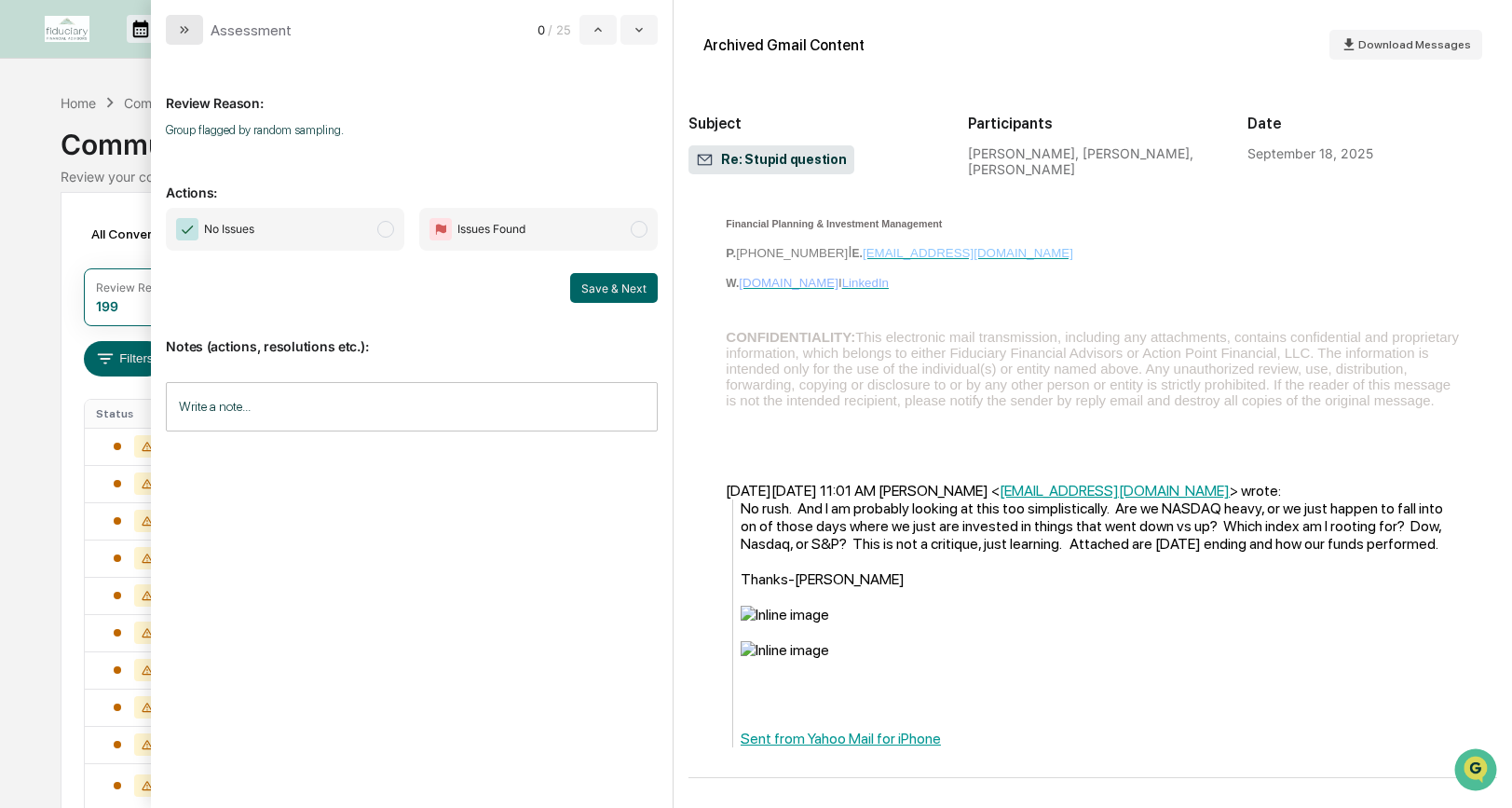
click at [179, 30] on icon "modal" at bounding box center [184, 29] width 14 height 14
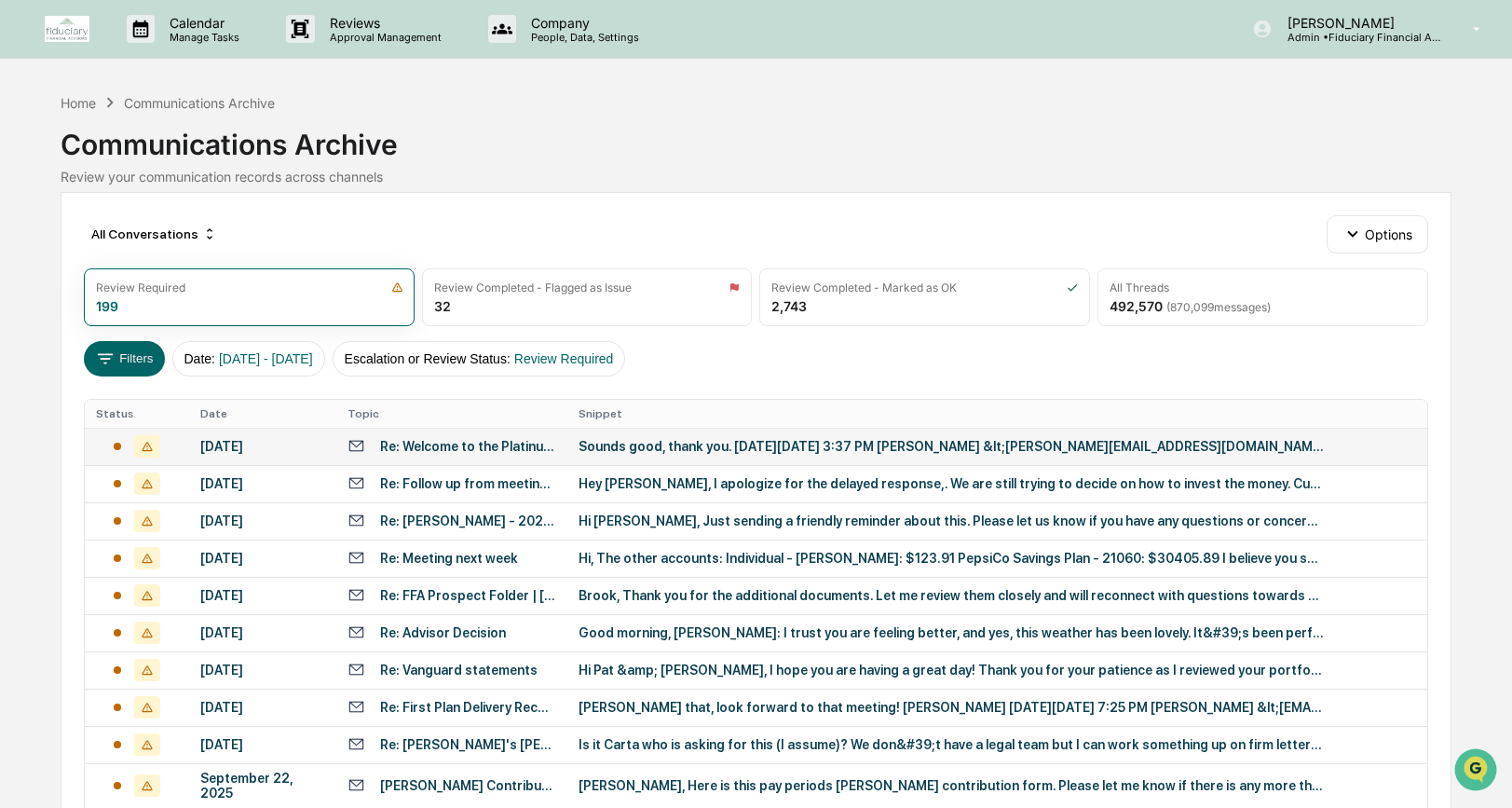
click at [178, 442] on div at bounding box center [138, 445] width 83 height 22
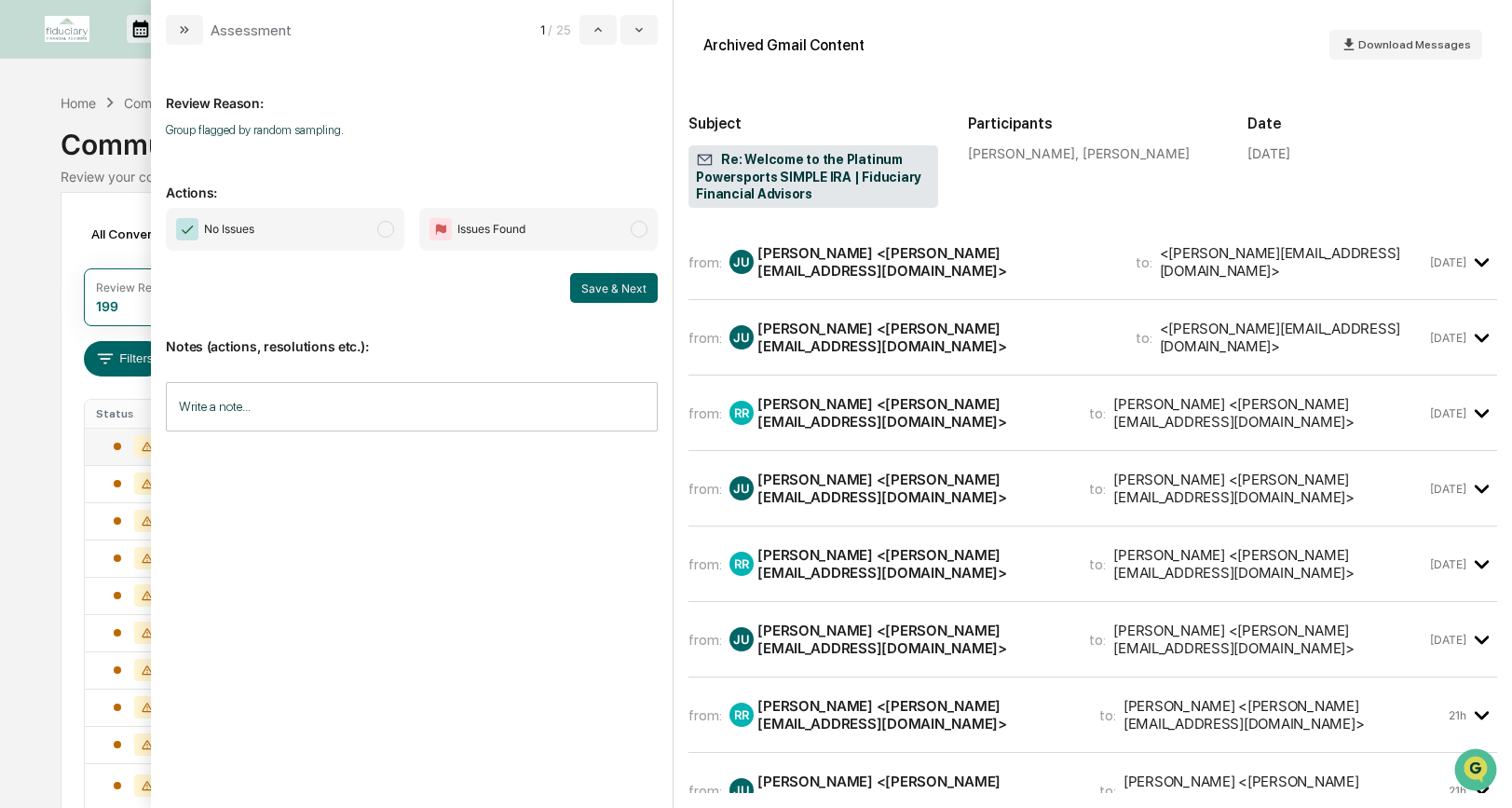
click at [387, 232] on span "modal" at bounding box center [385, 229] width 16 height 16
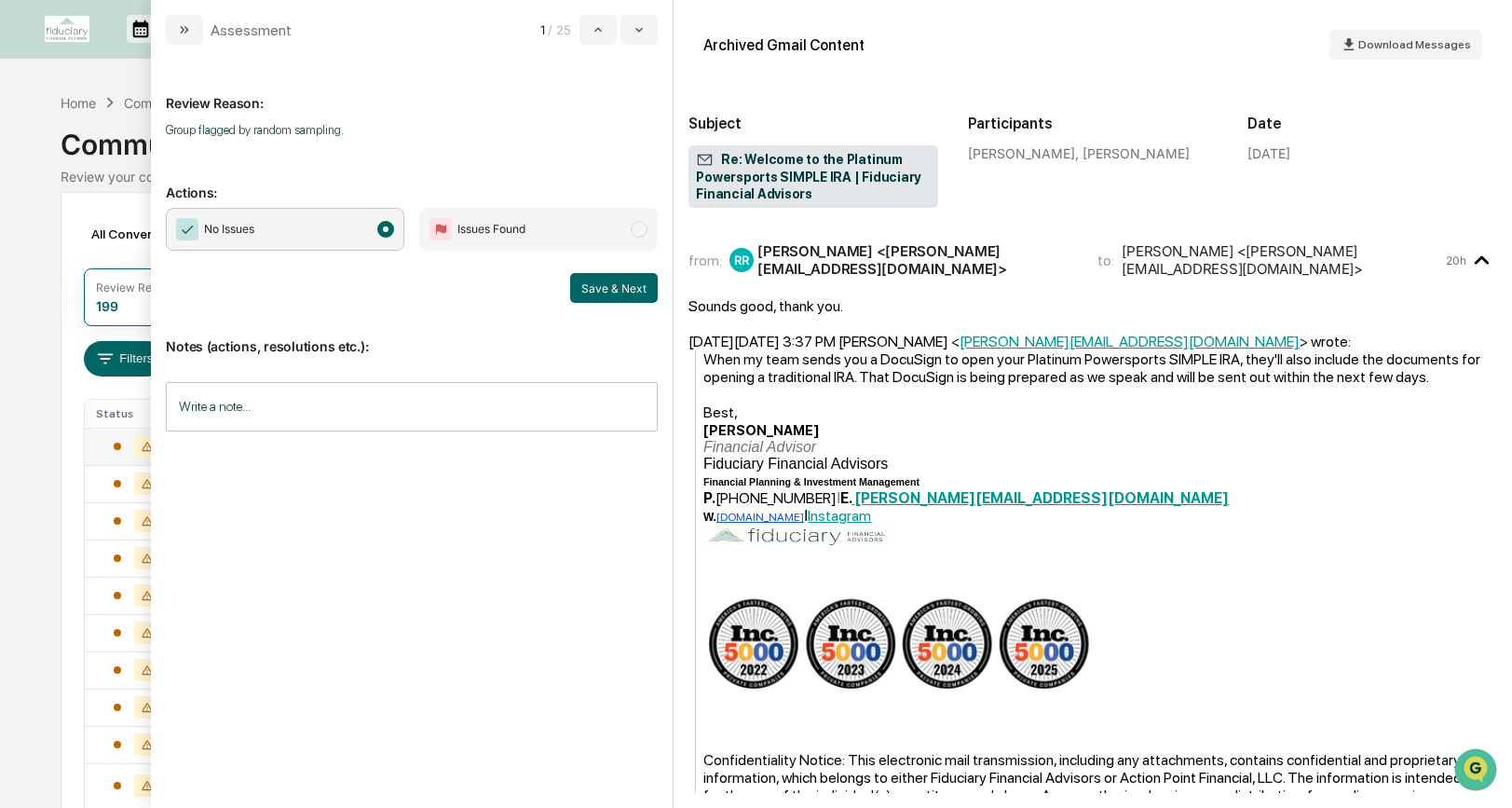
scroll to position [610, 0]
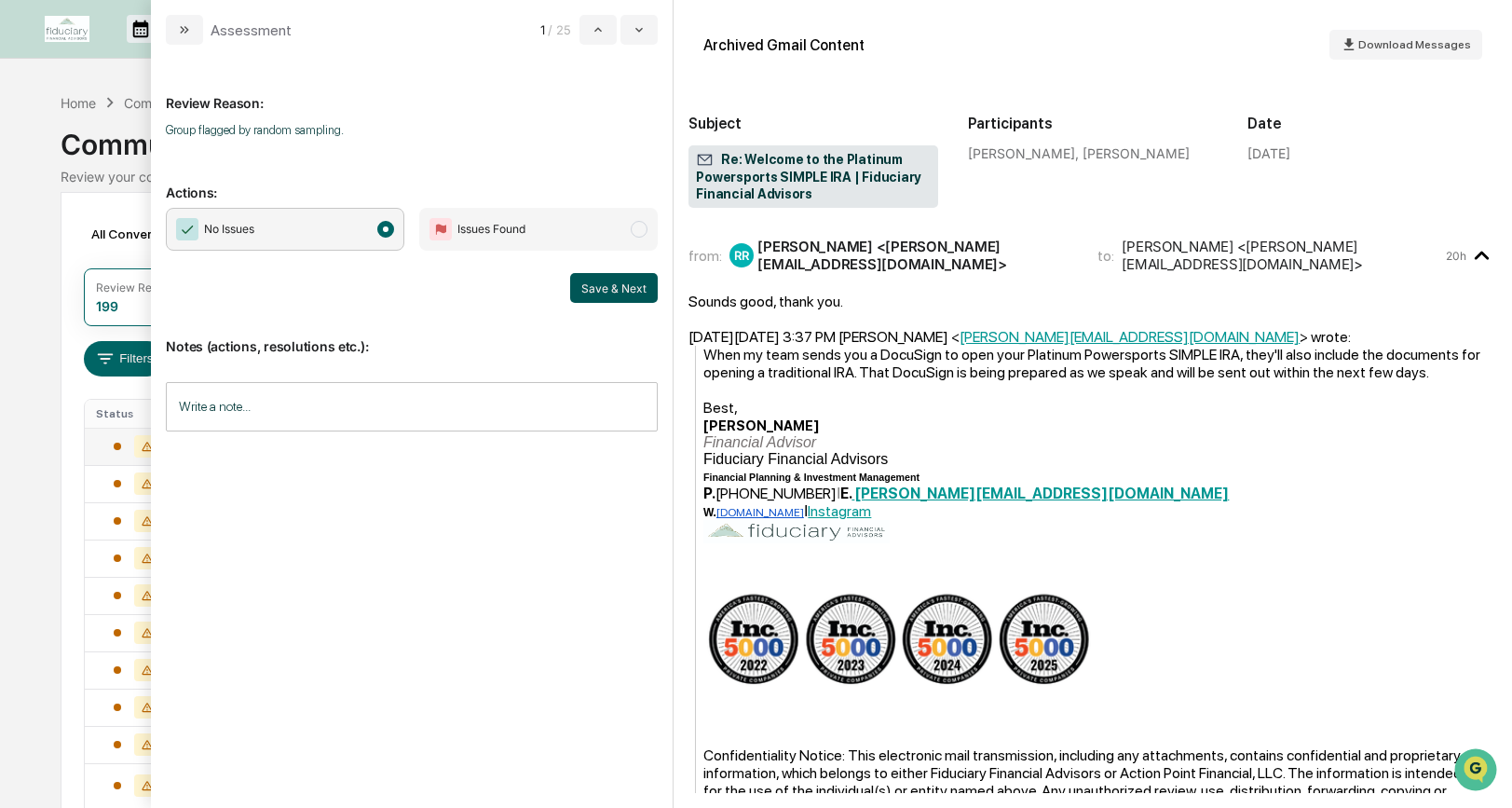
click at [618, 276] on button "Save & Next" at bounding box center [613, 287] width 88 height 30
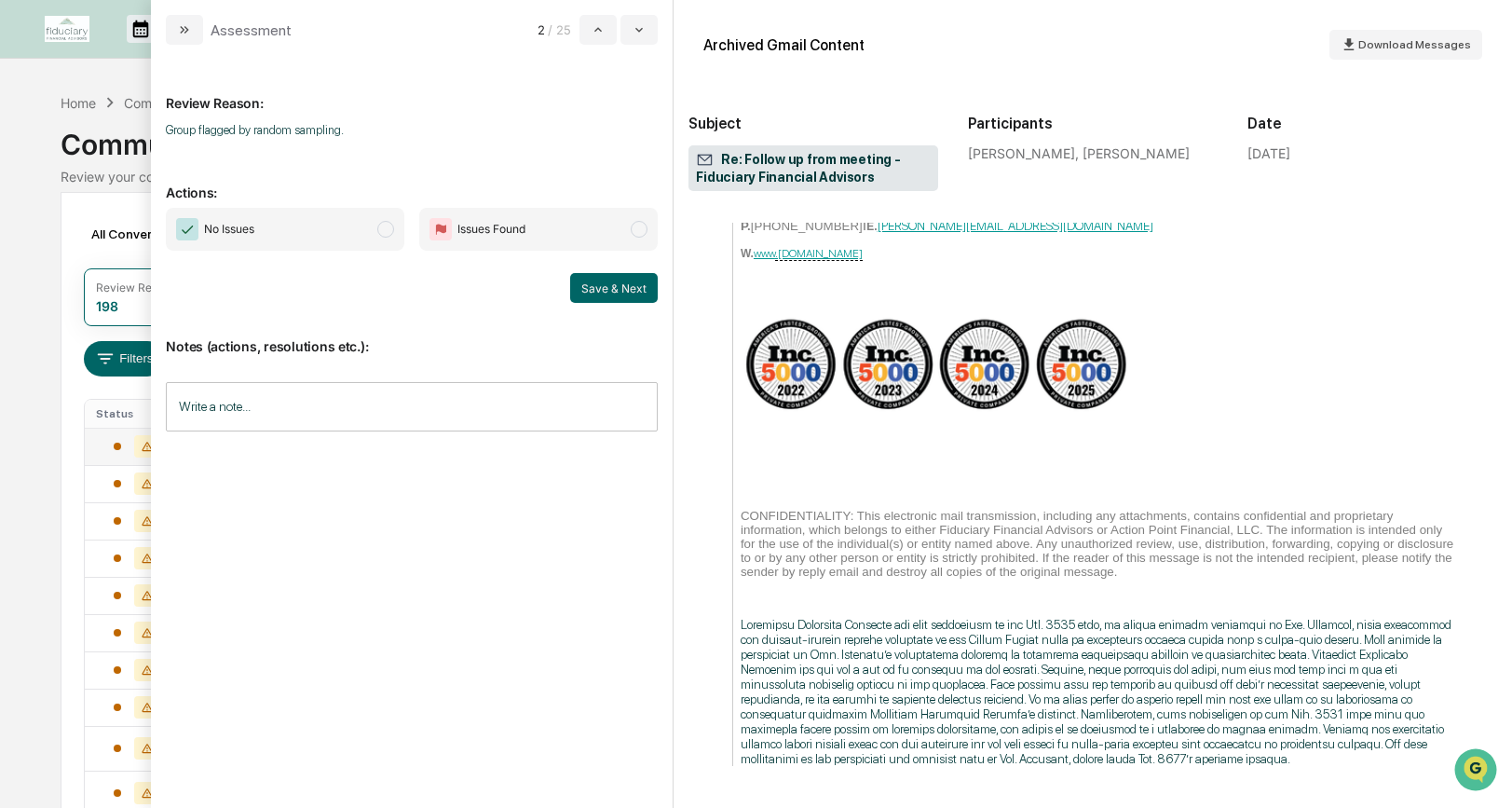
scroll to position [1928, 0]
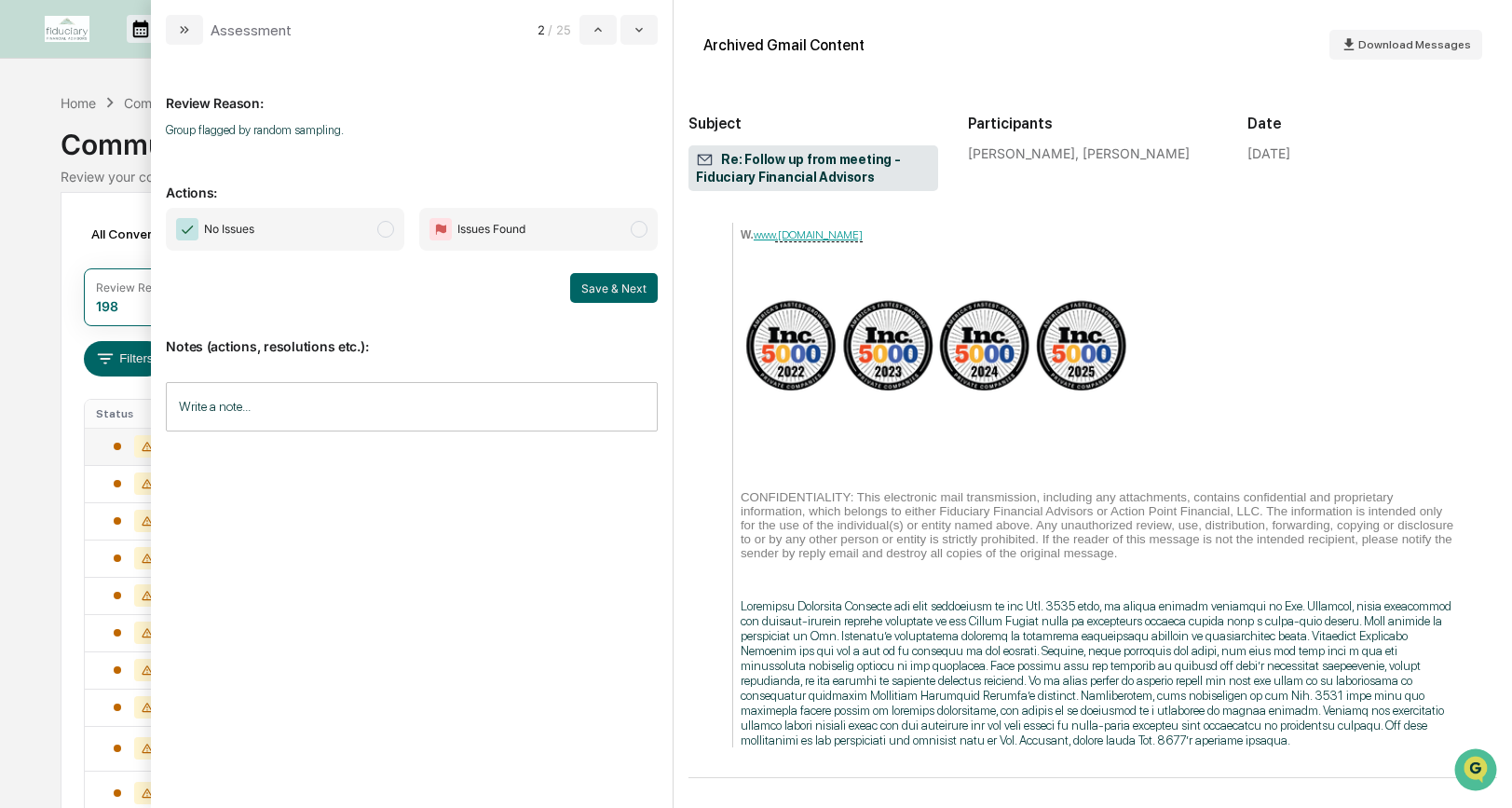
click at [388, 234] on span "modal" at bounding box center [385, 229] width 16 height 16
click at [601, 287] on button "Save & Next" at bounding box center [613, 287] width 88 height 30
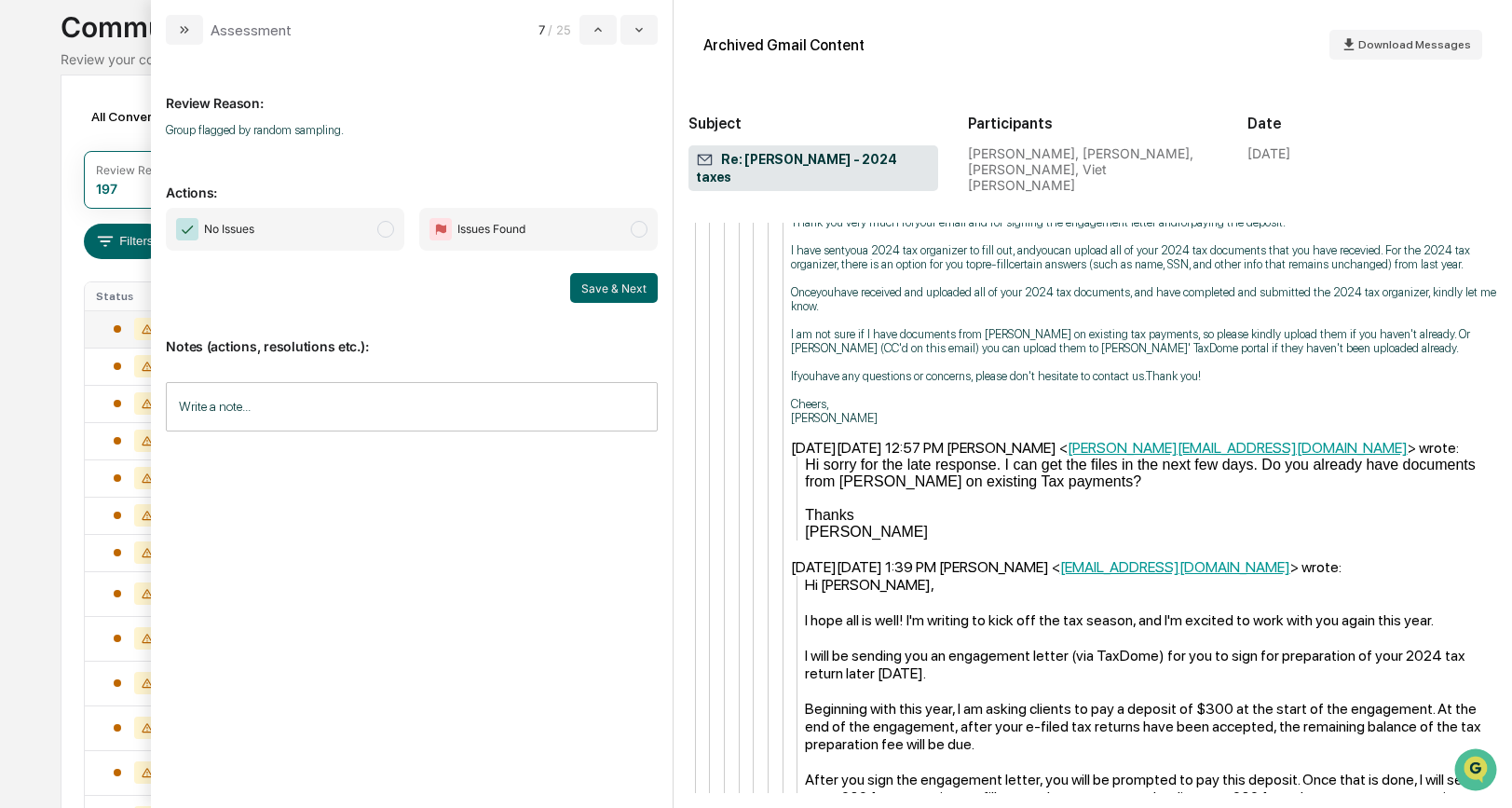
scroll to position [153, 0]
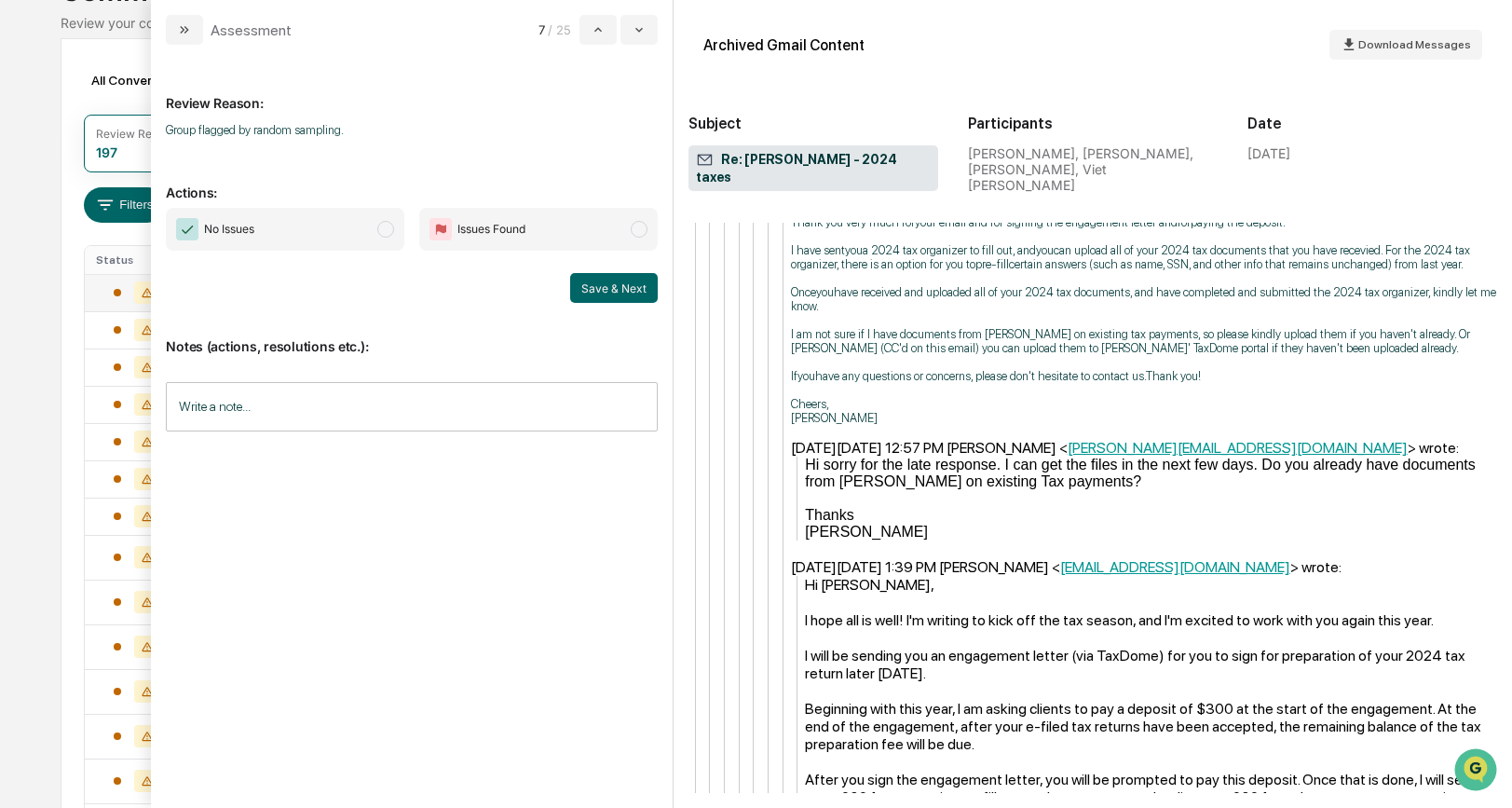
click at [391, 231] on span "modal" at bounding box center [385, 229] width 16 height 16
click at [623, 290] on button "Save & Next" at bounding box center [613, 287] width 88 height 30
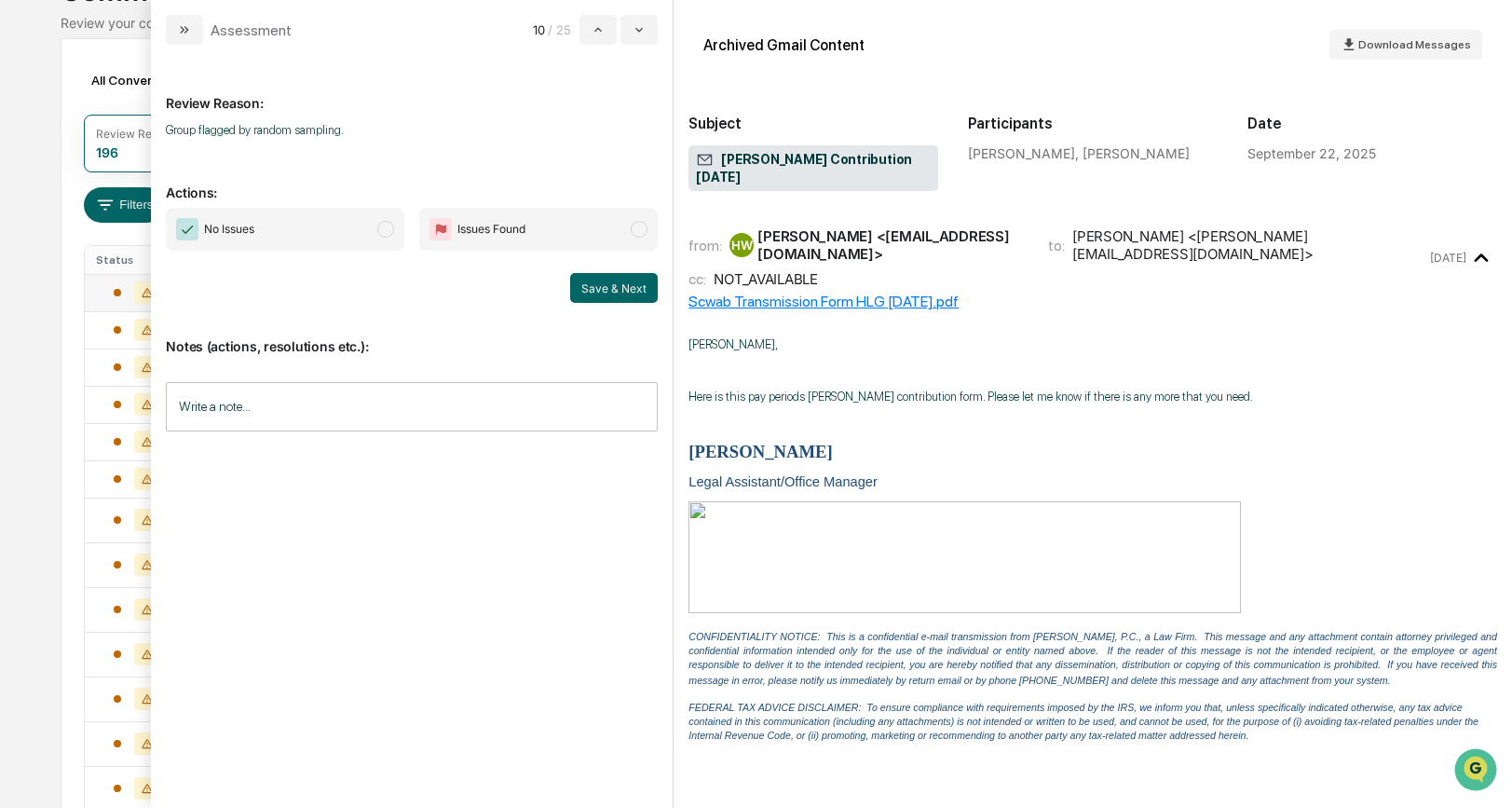
click at [384, 233] on span "modal" at bounding box center [385, 229] width 16 height 16
click at [613, 285] on button "Save & Next" at bounding box center [613, 287] width 88 height 30
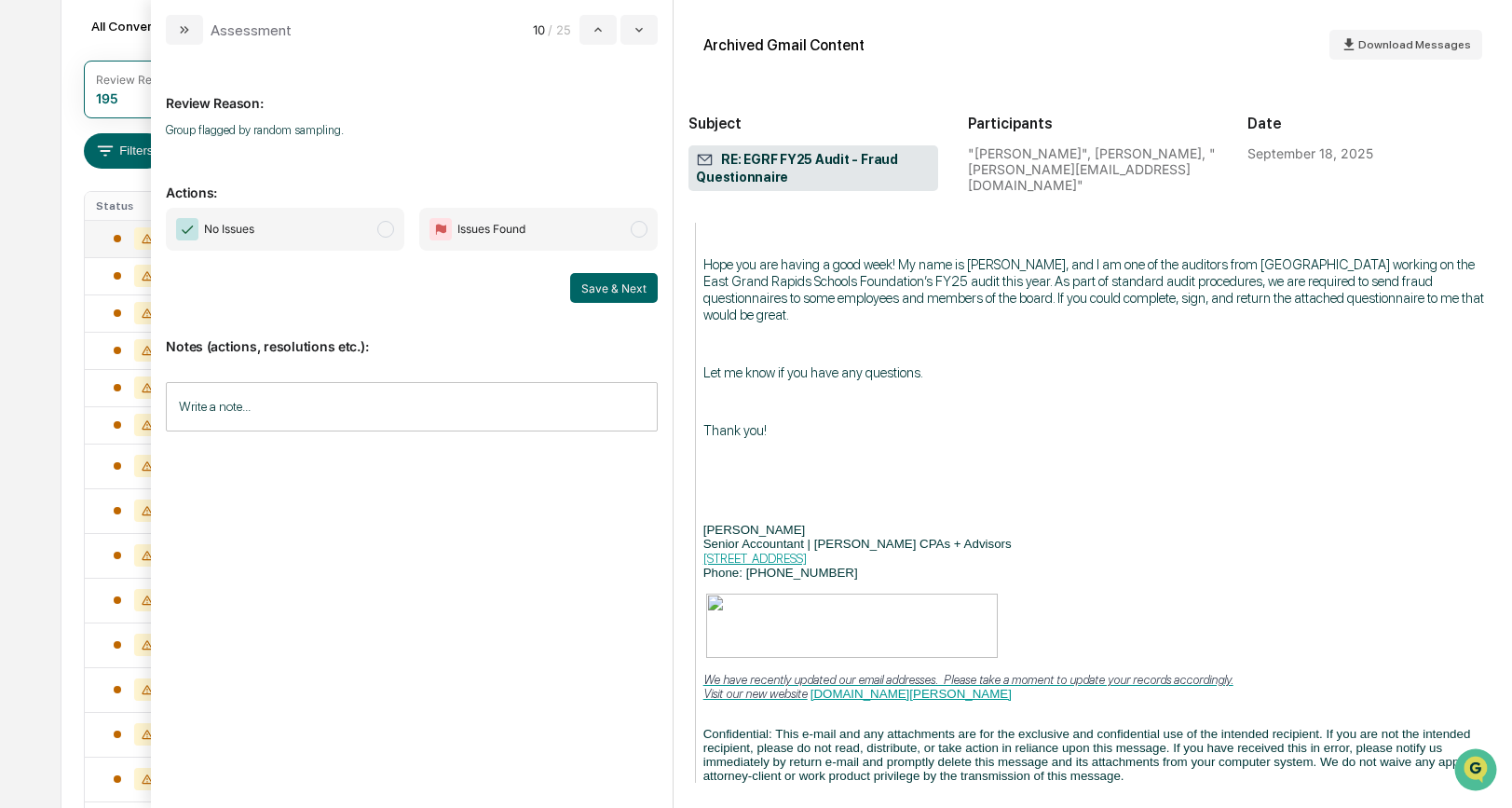
scroll to position [239, 0]
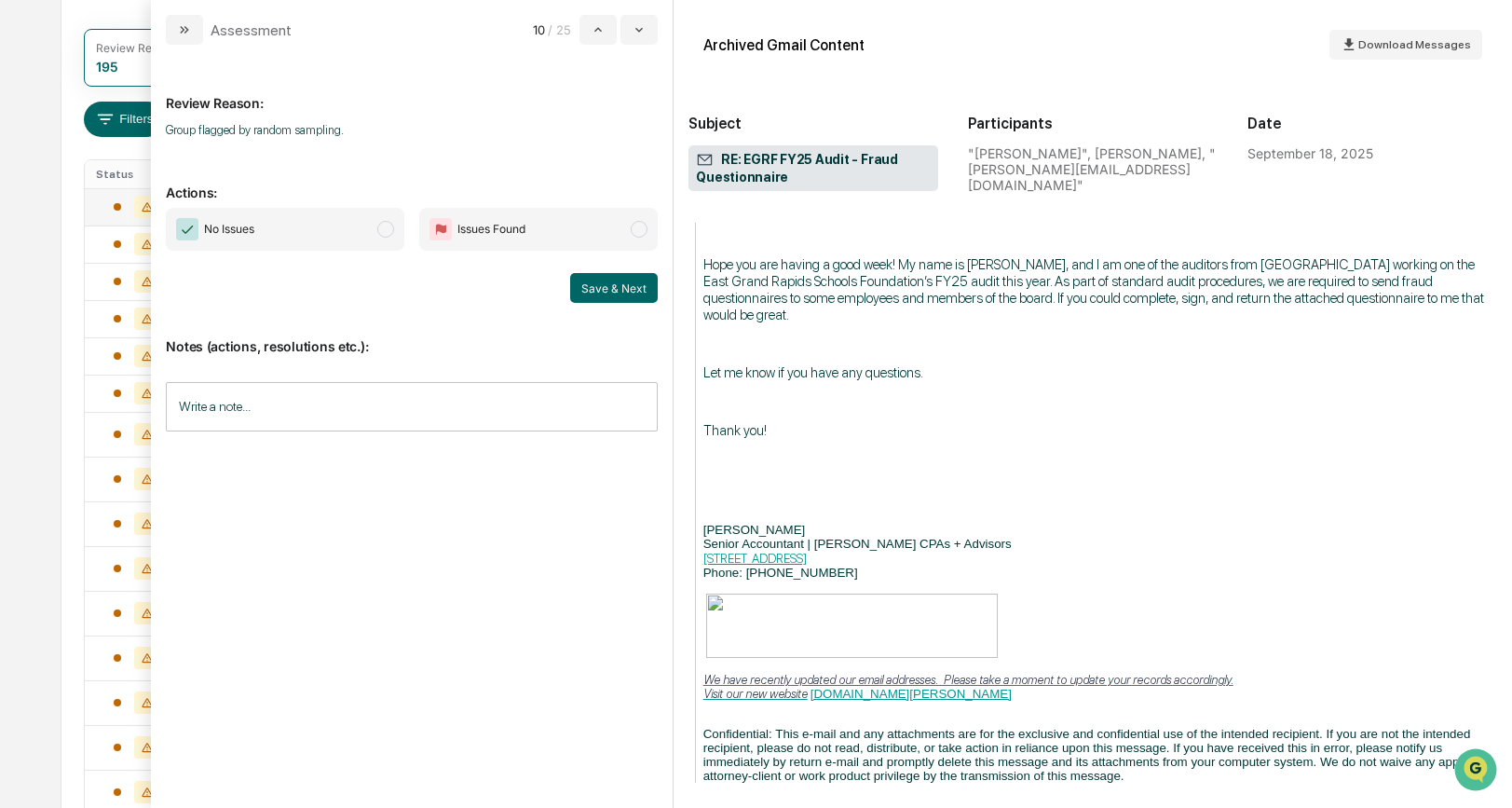
click at [388, 228] on span "modal" at bounding box center [385, 229] width 16 height 16
click at [627, 283] on button "Save & Next" at bounding box center [613, 287] width 88 height 30
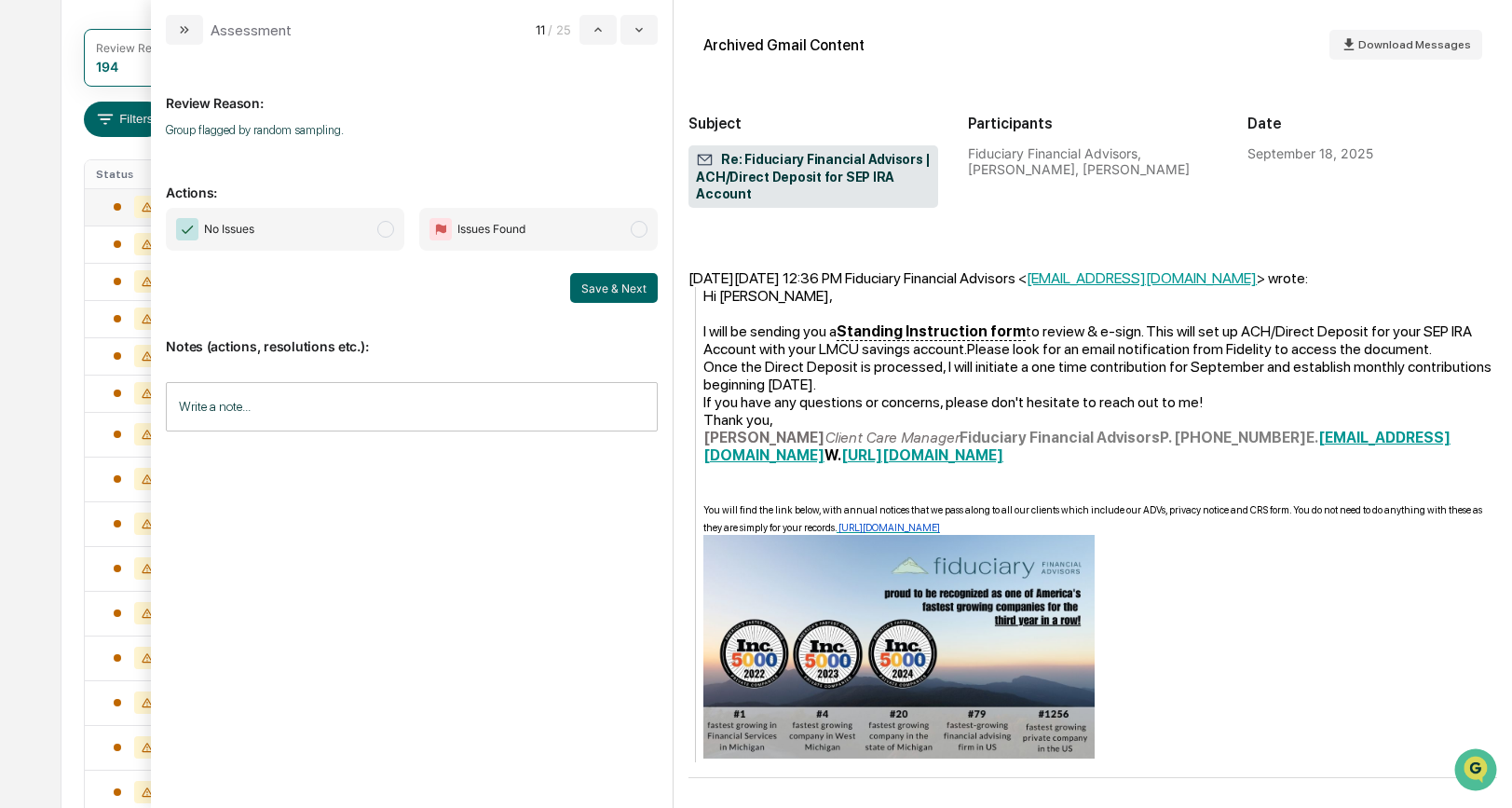
scroll to position [661, 0]
click at [383, 228] on span "modal" at bounding box center [385, 229] width 16 height 16
click at [594, 283] on button "Save & Next" at bounding box center [613, 287] width 88 height 30
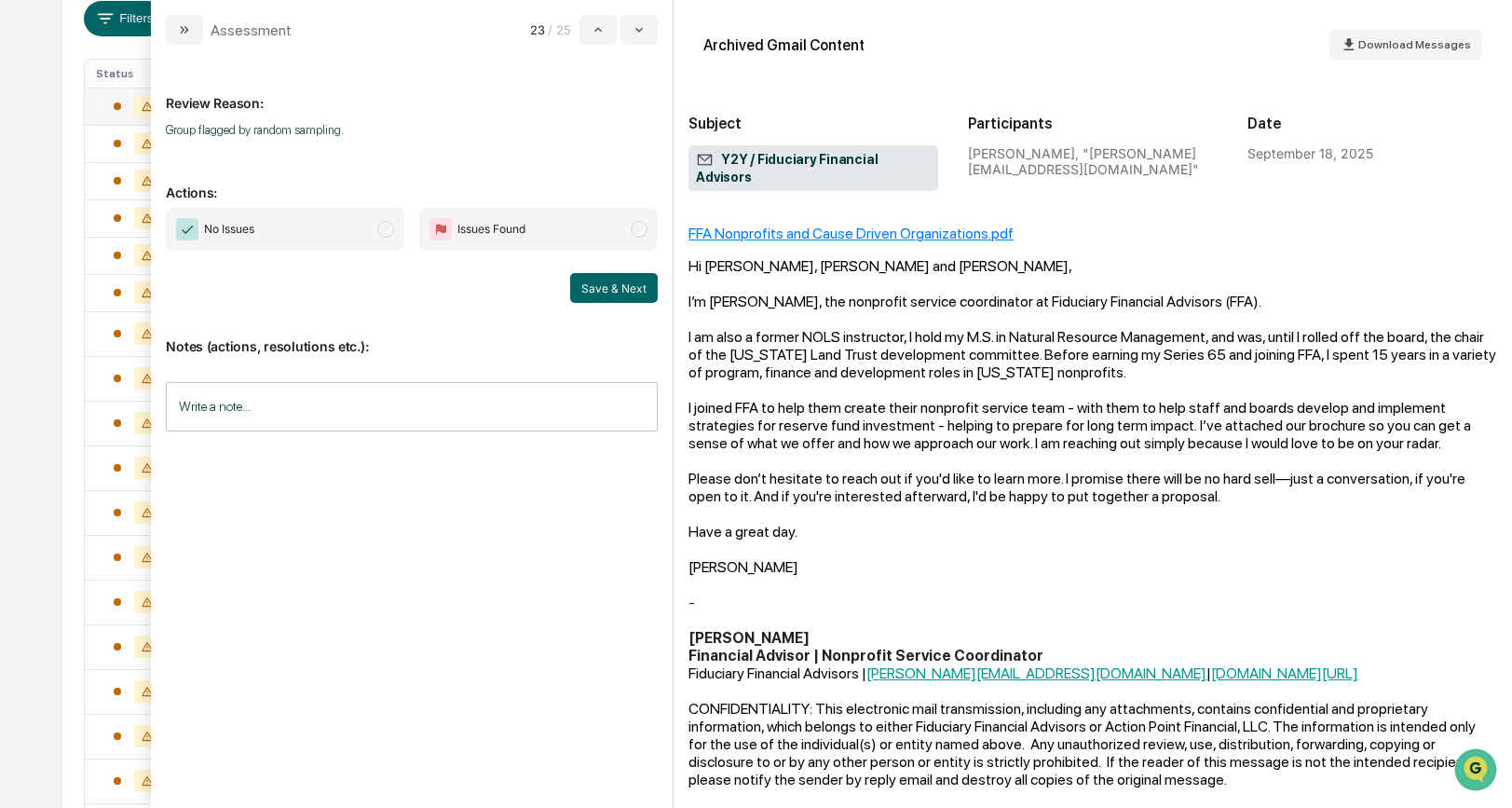
scroll to position [345, 0]
click at [387, 226] on span "modal" at bounding box center [385, 229] width 16 height 16
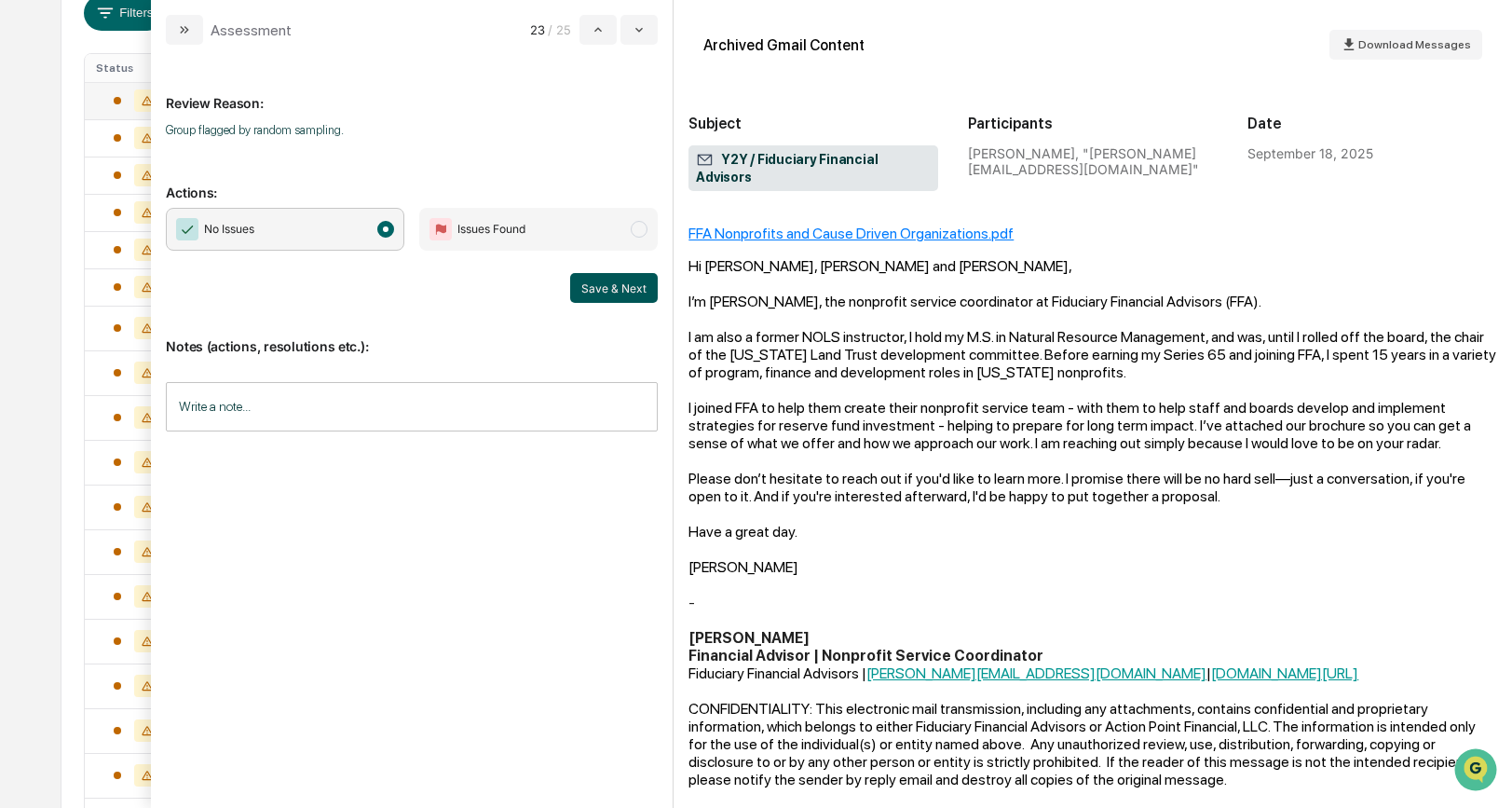
click at [588, 286] on button "Save & Next" at bounding box center [613, 287] width 88 height 30
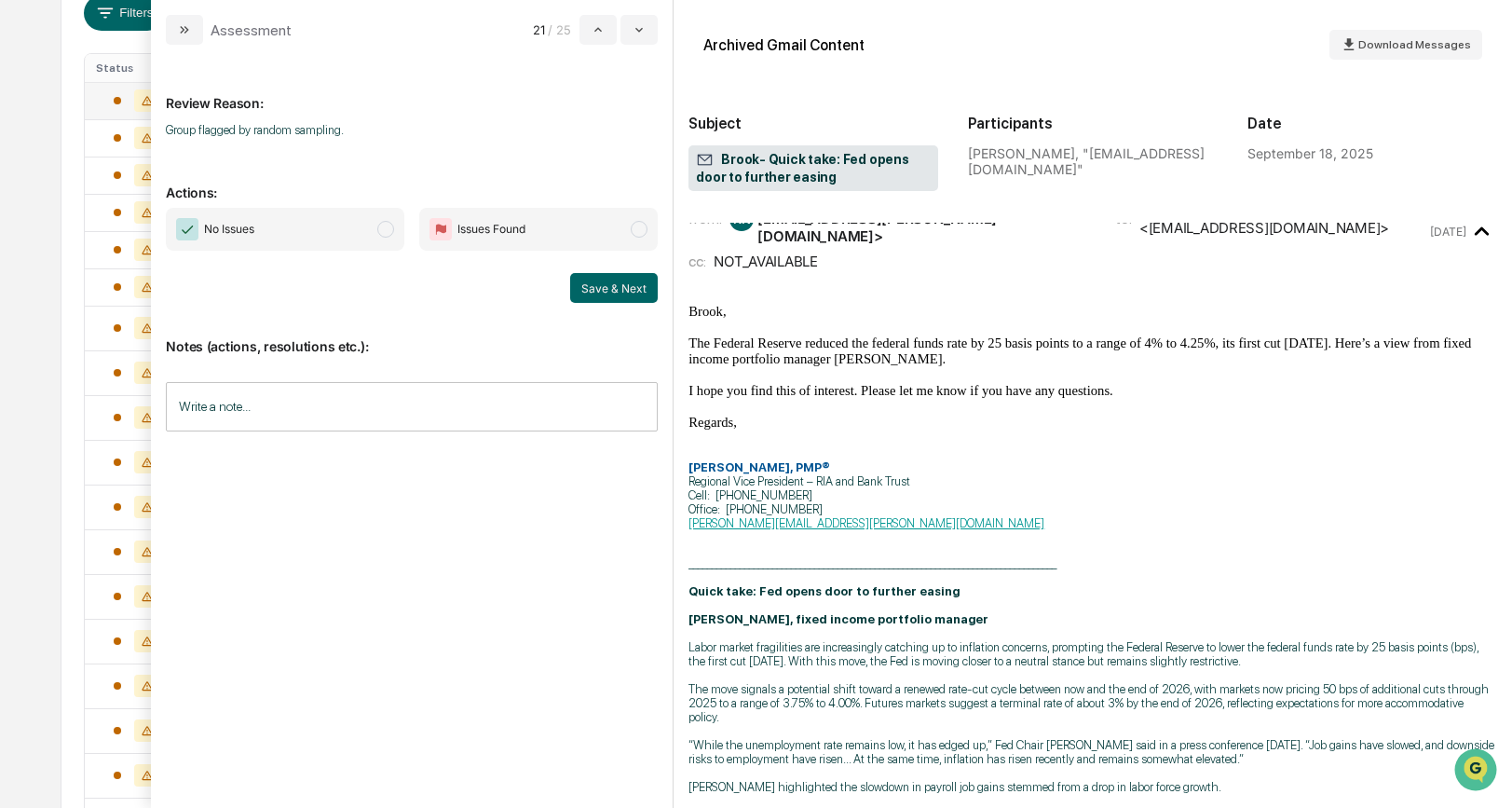
scroll to position [38, 0]
click at [391, 224] on span "modal" at bounding box center [385, 229] width 16 height 16
click at [591, 288] on button "Save & Next" at bounding box center [613, 287] width 88 height 30
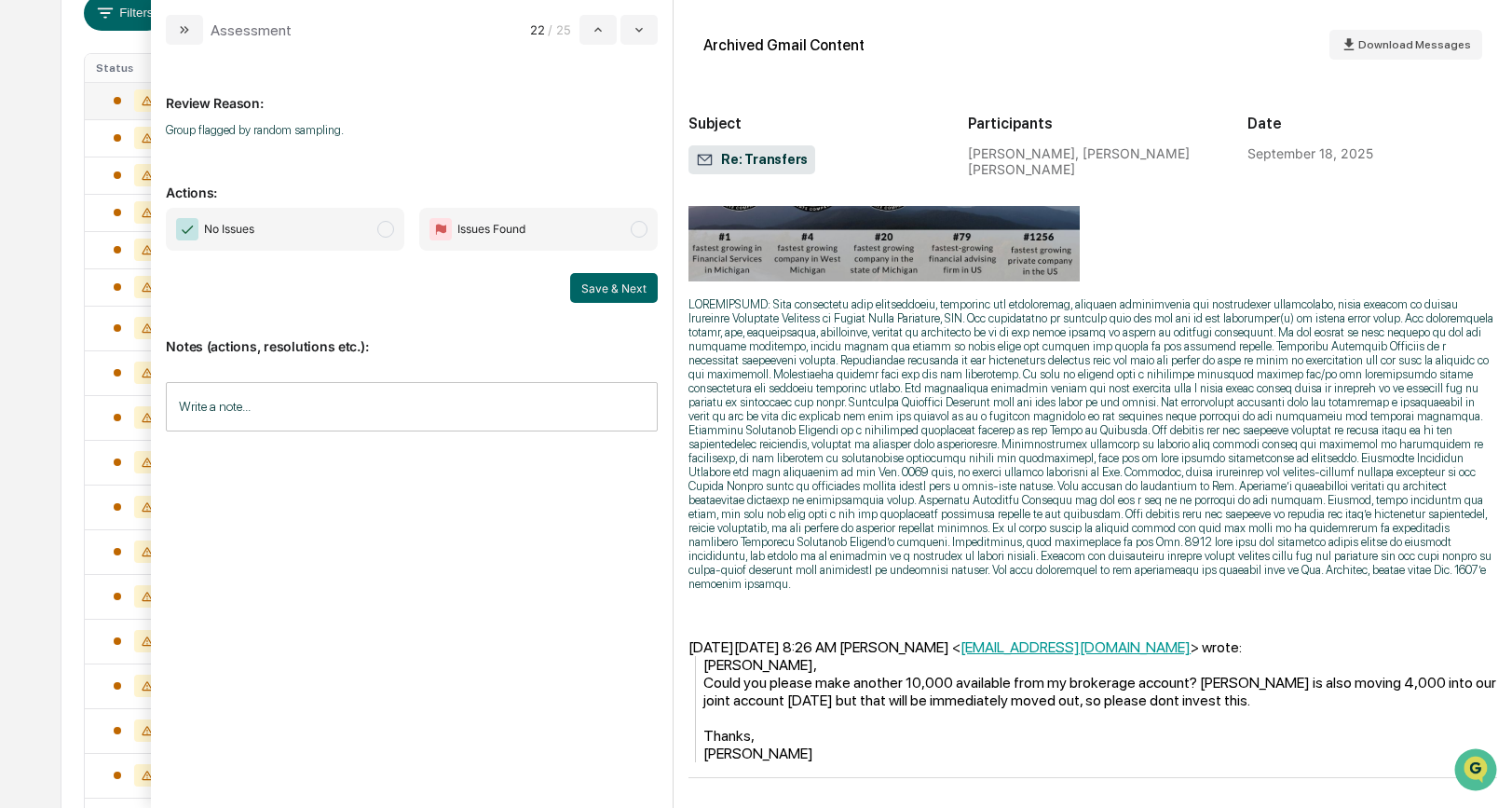
scroll to position [354, 0]
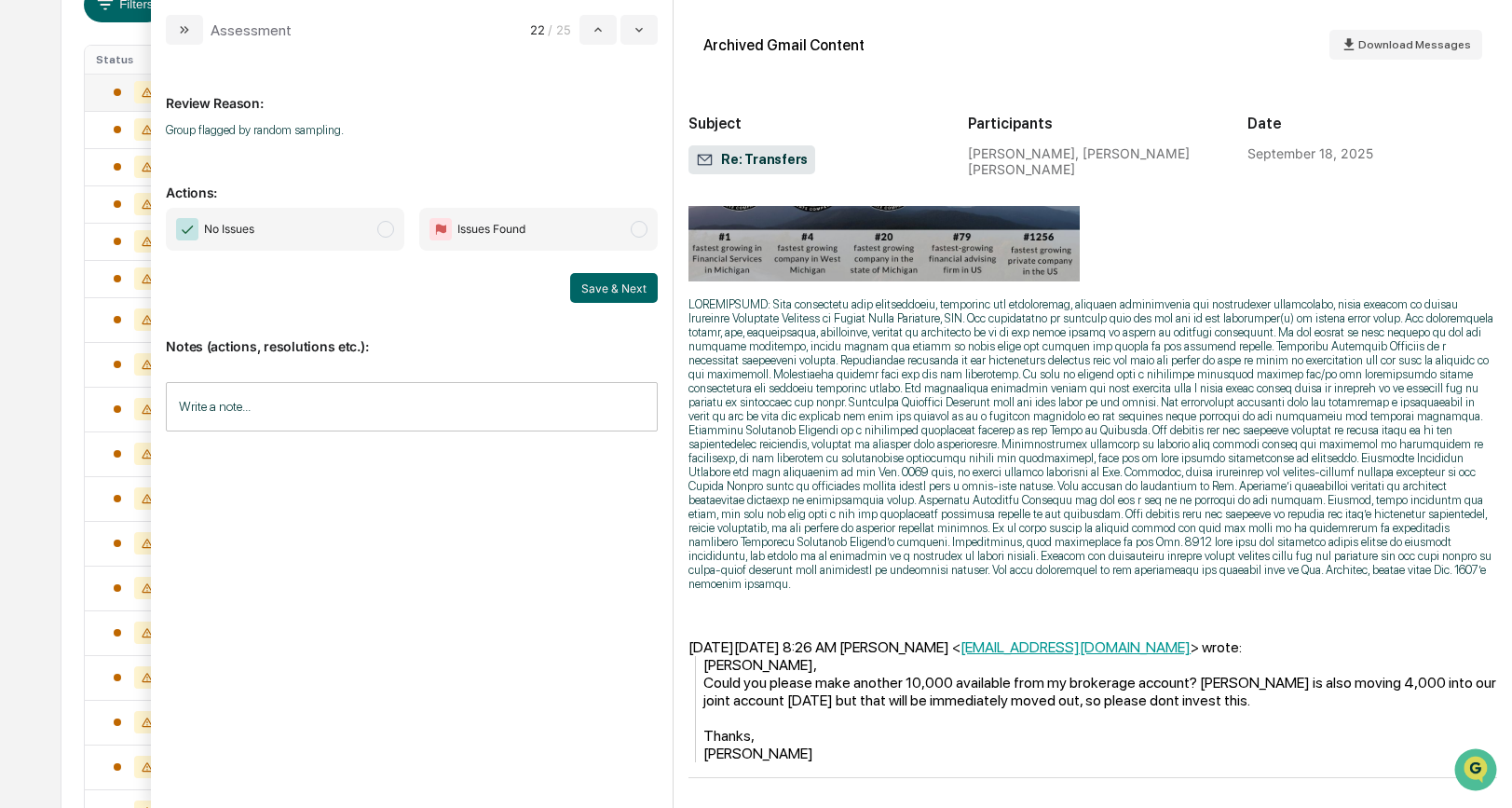
click at [392, 233] on span "modal" at bounding box center [385, 229] width 16 height 16
click at [597, 289] on button "Save & Next" at bounding box center [613, 287] width 88 height 30
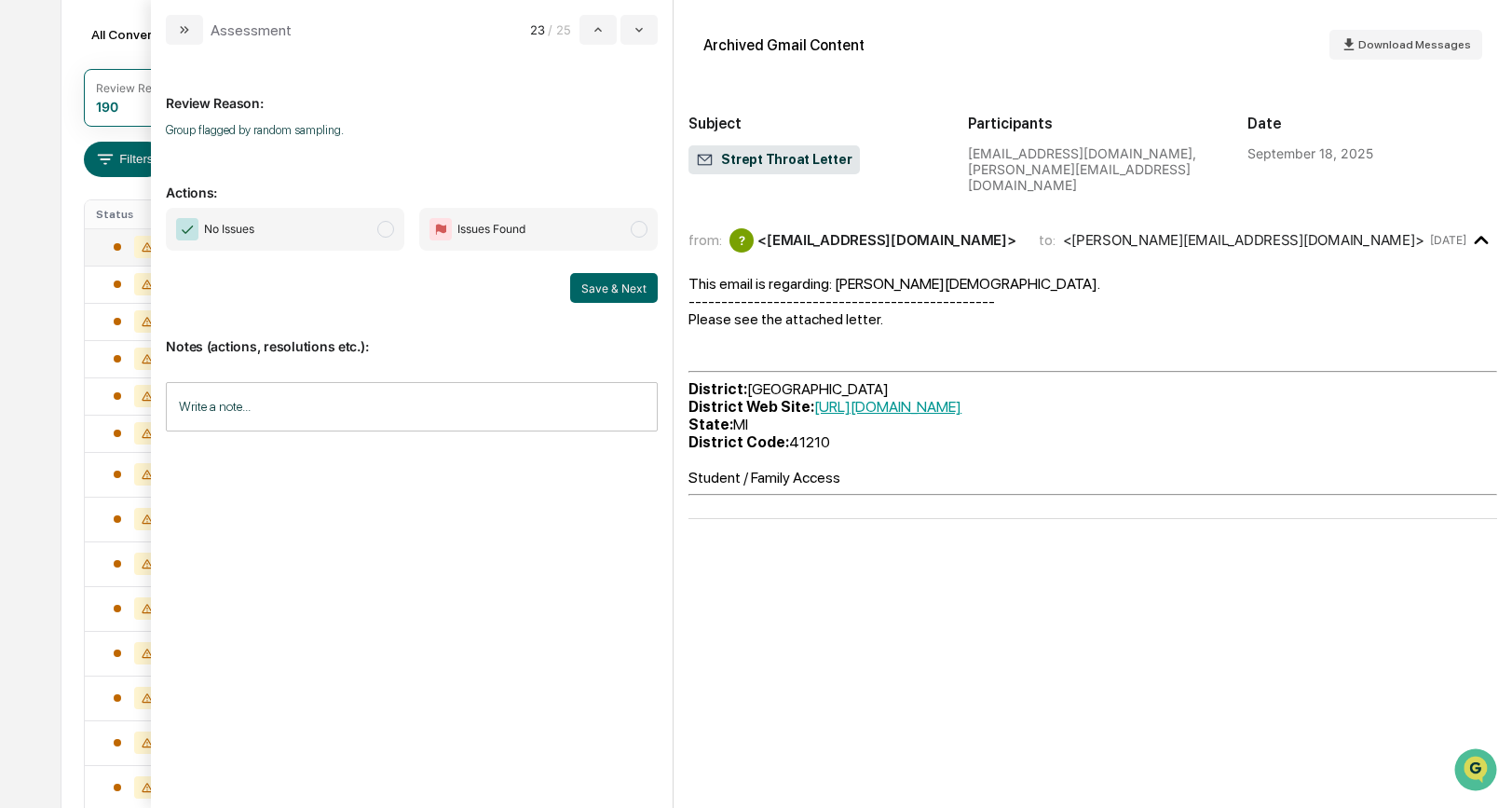
scroll to position [202, 0]
click at [386, 230] on span "modal" at bounding box center [385, 229] width 16 height 16
click at [595, 279] on button "Save & Next" at bounding box center [613, 287] width 88 height 30
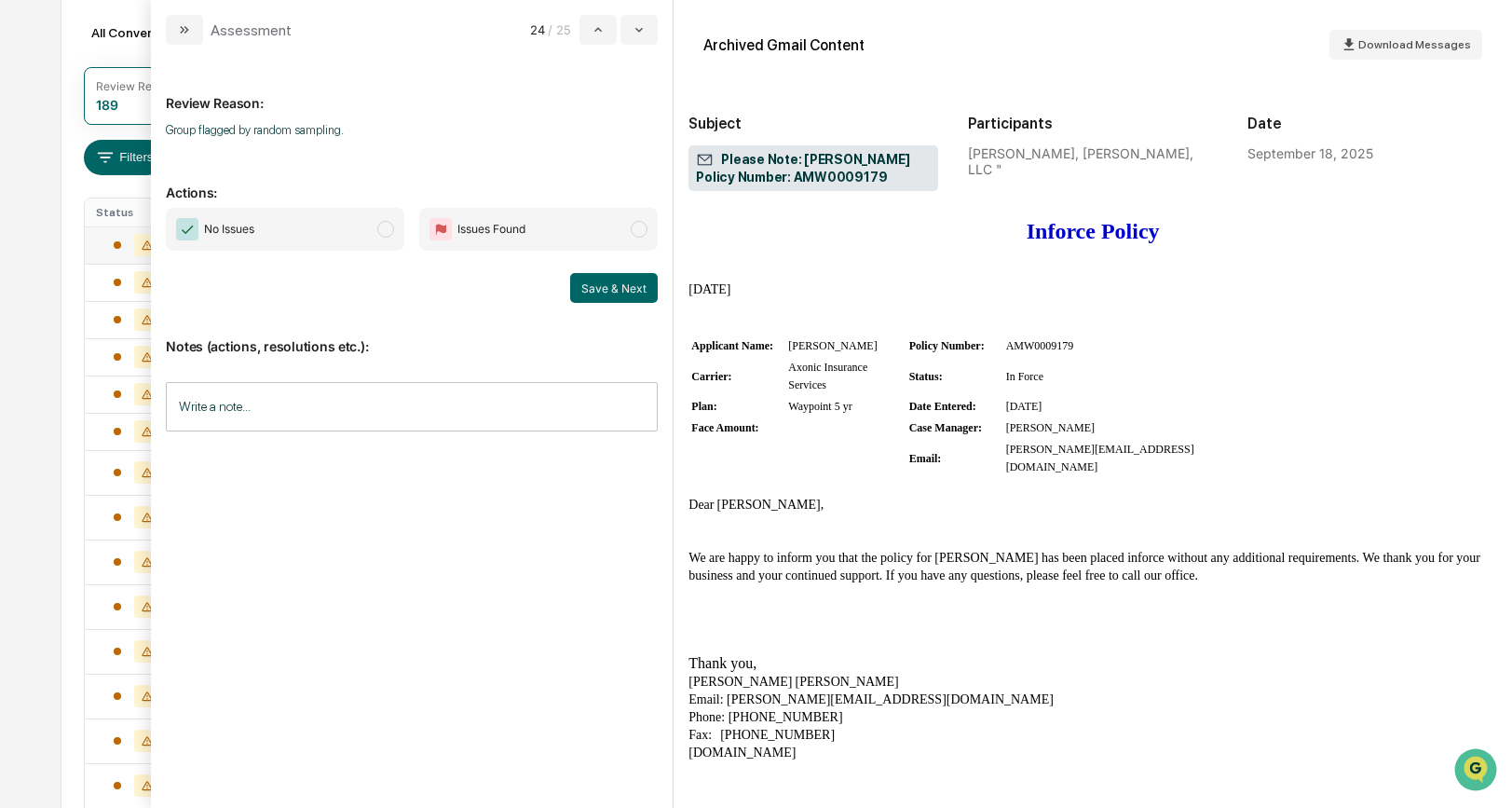
scroll to position [148, 0]
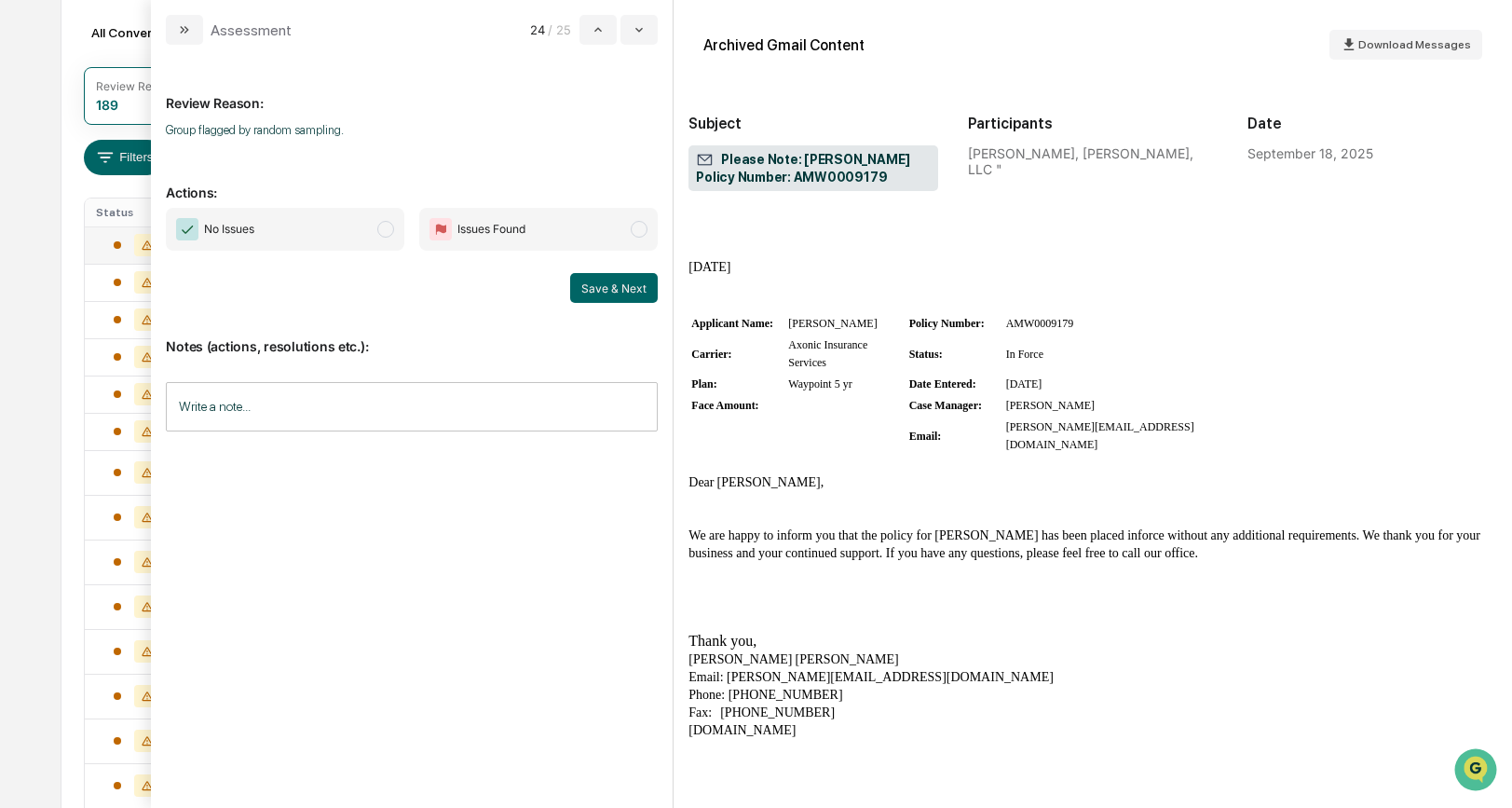
click at [391, 228] on span "modal" at bounding box center [385, 229] width 16 height 16
click at [589, 287] on button "Save & Next" at bounding box center [613, 287] width 88 height 30
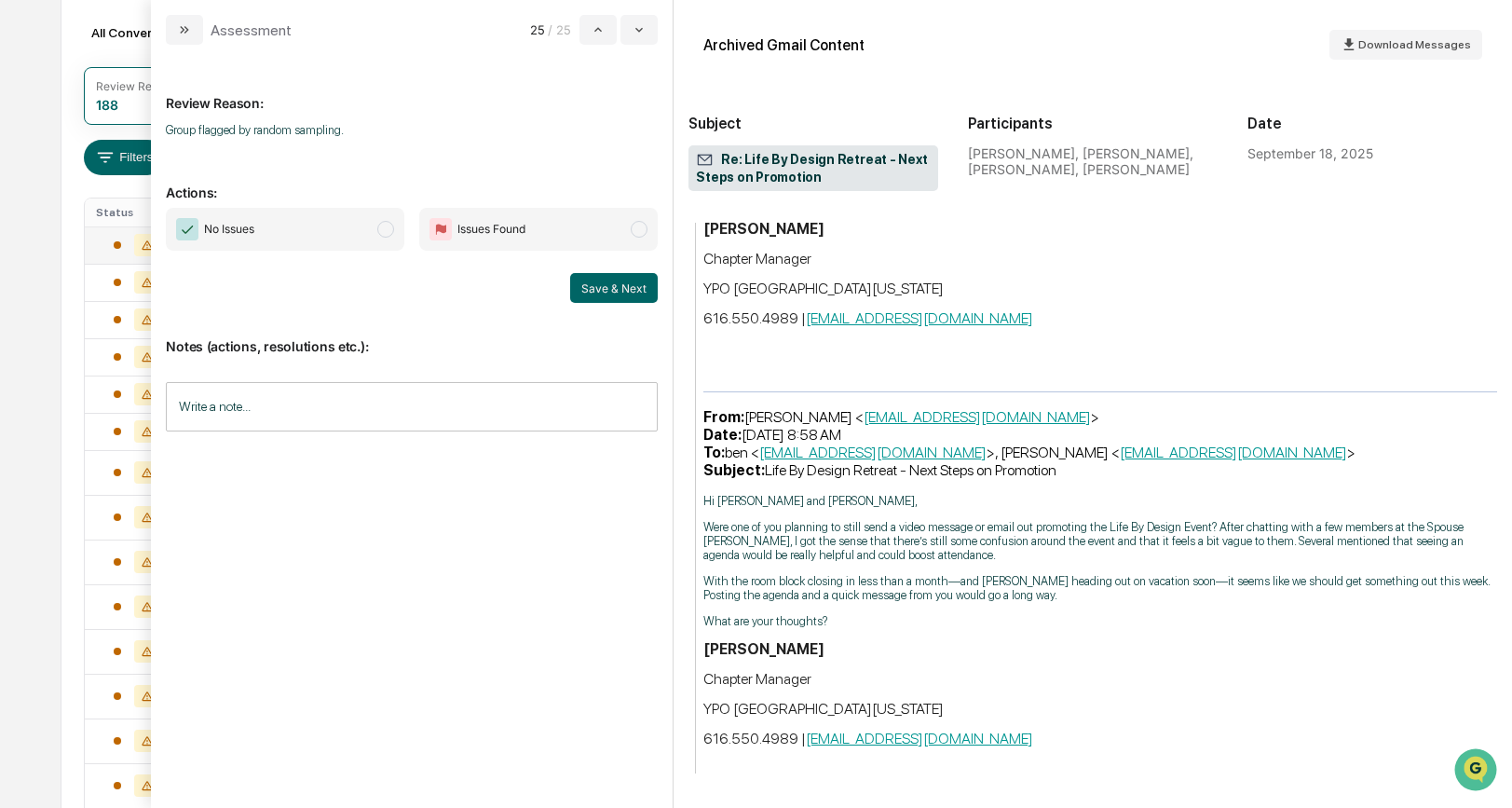
scroll to position [899, 0]
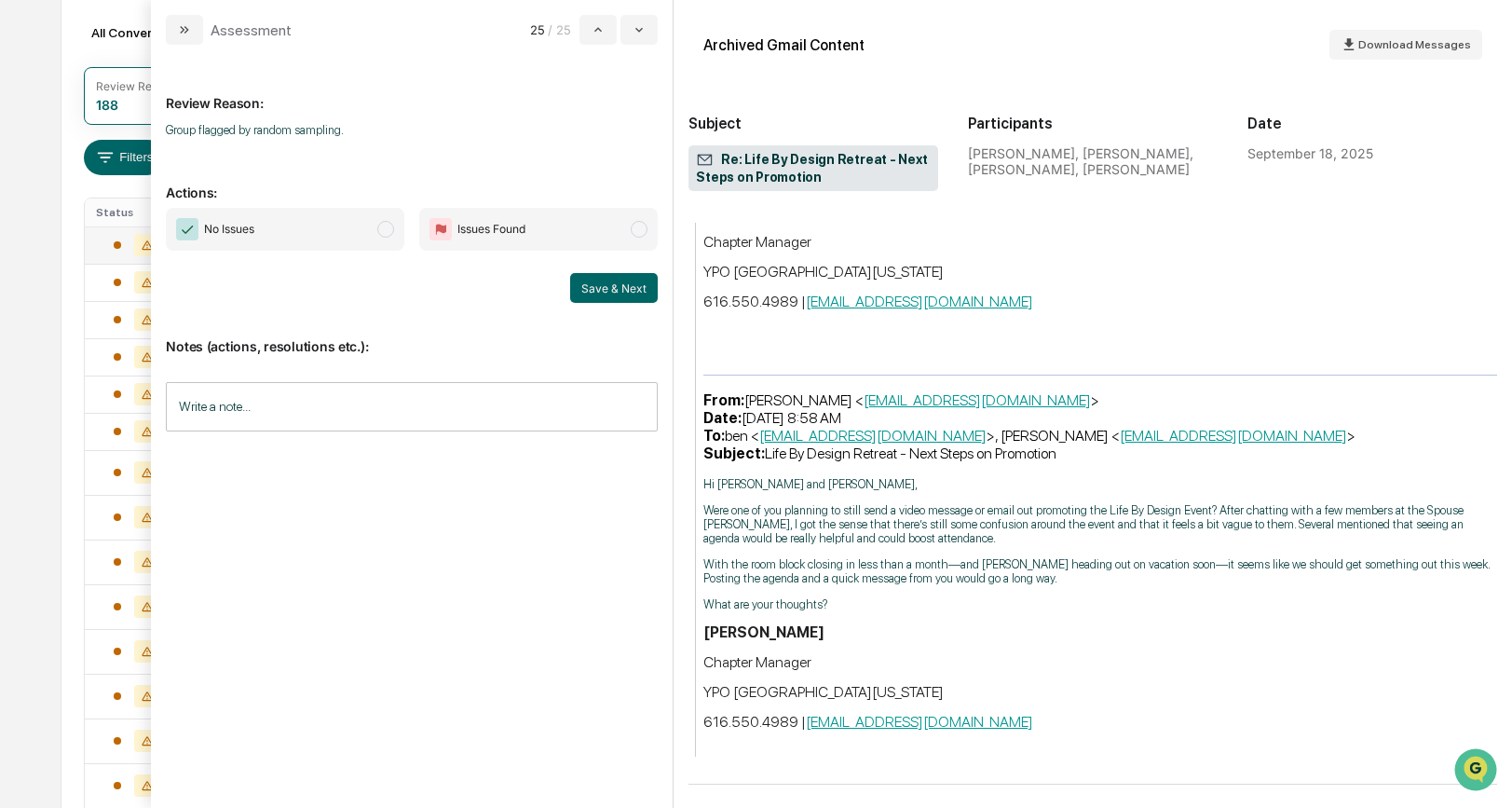
click at [386, 225] on span "modal" at bounding box center [385, 229] width 16 height 16
click at [607, 290] on button "Save & Next" at bounding box center [613, 287] width 88 height 30
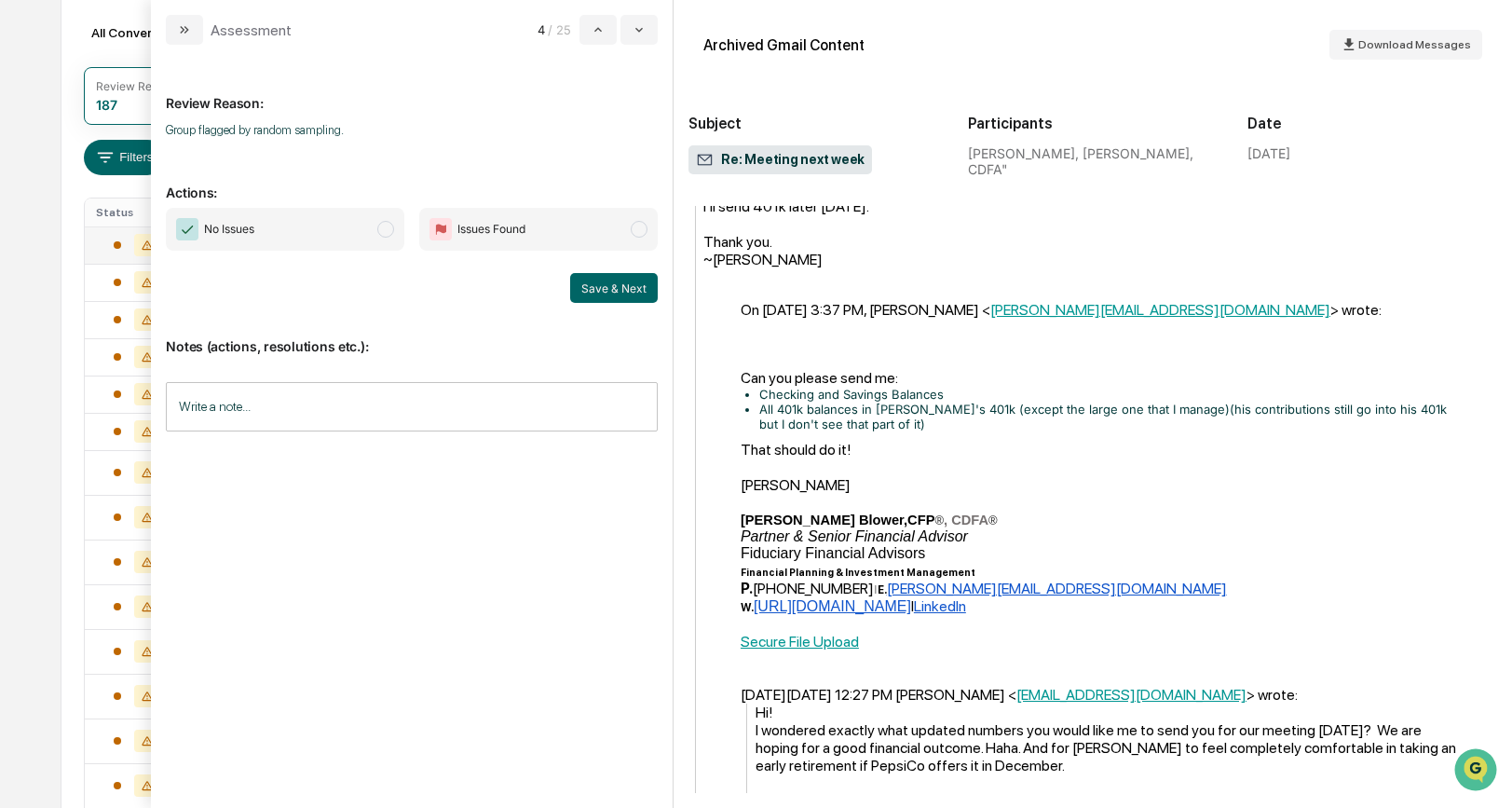
scroll to position [931, 0]
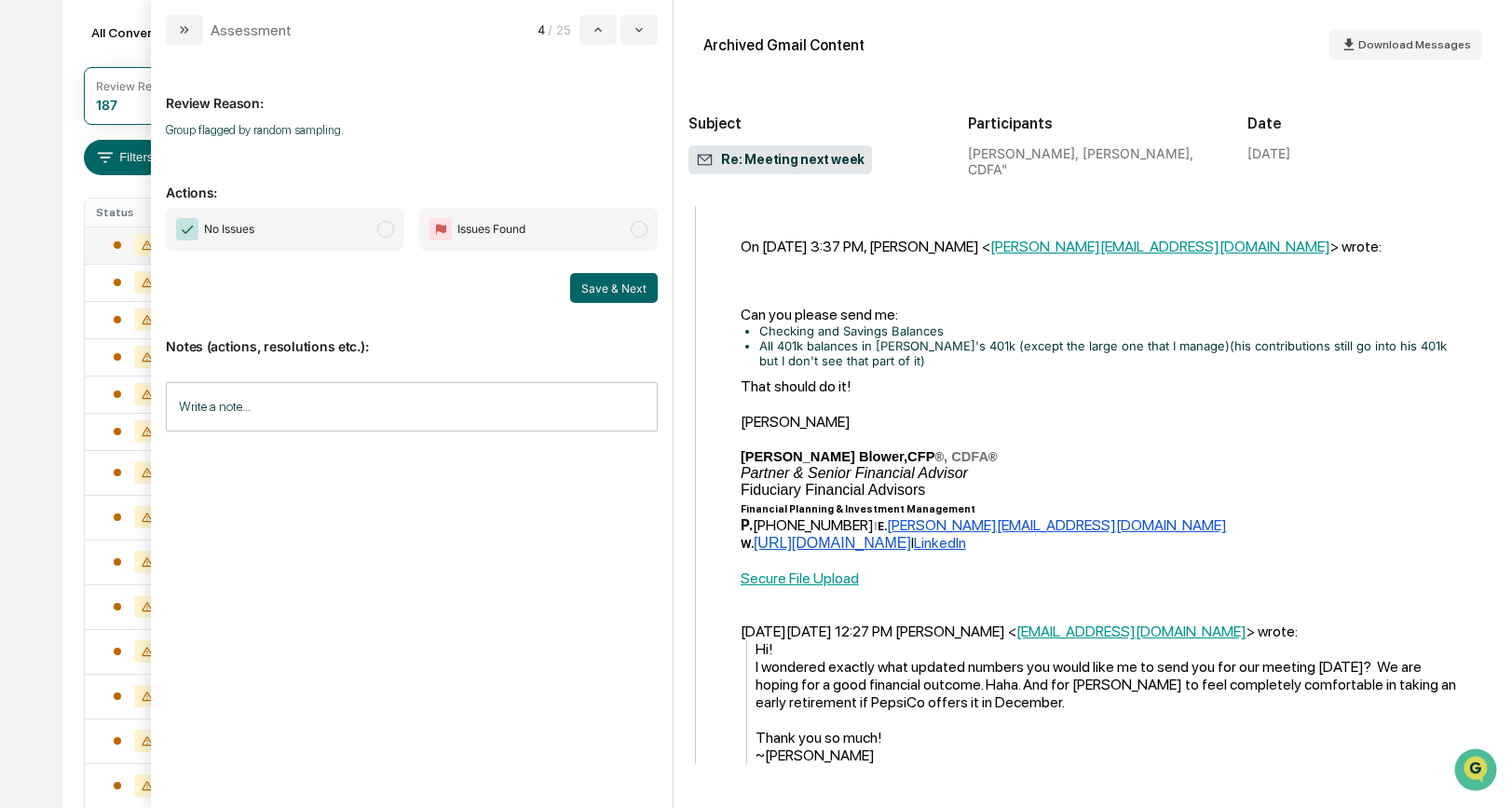
click at [393, 227] on span "modal" at bounding box center [385, 229] width 16 height 16
click at [612, 284] on button "Save & Next" at bounding box center [613, 287] width 88 height 30
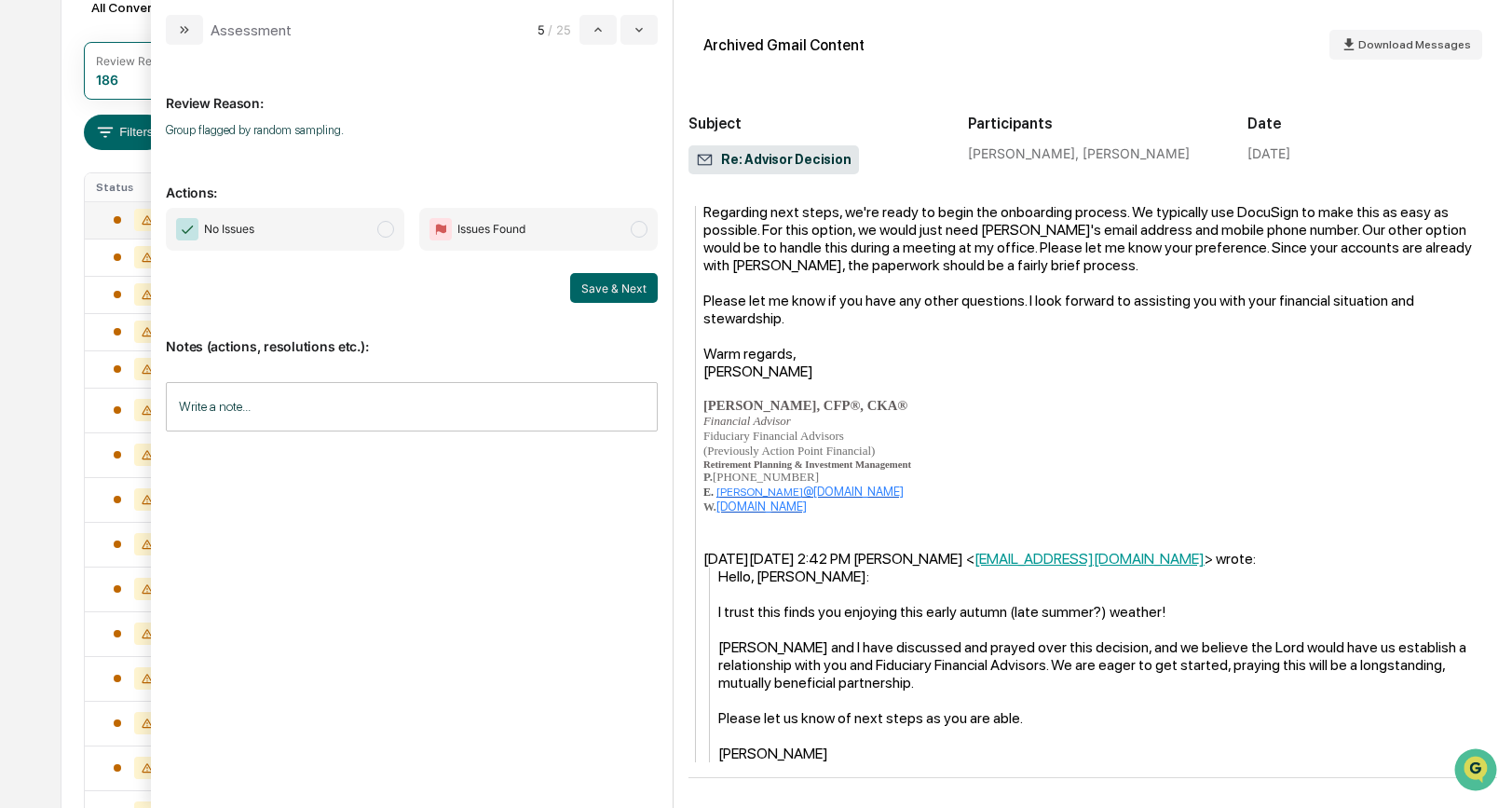
scroll to position [238, 0]
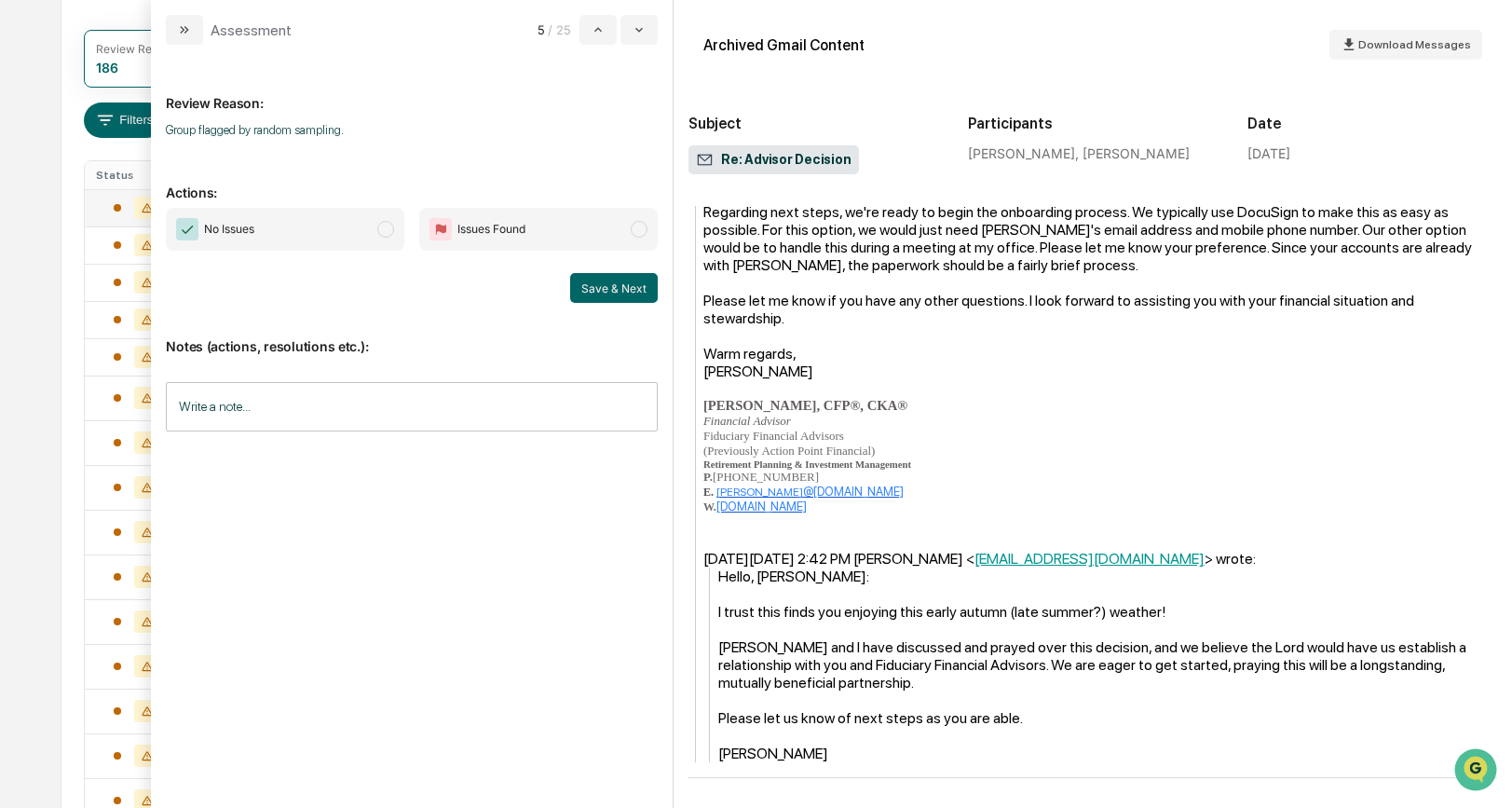
click at [391, 229] on span "modal" at bounding box center [385, 229] width 16 height 16
click at [633, 290] on button "Save & Next" at bounding box center [613, 287] width 88 height 30
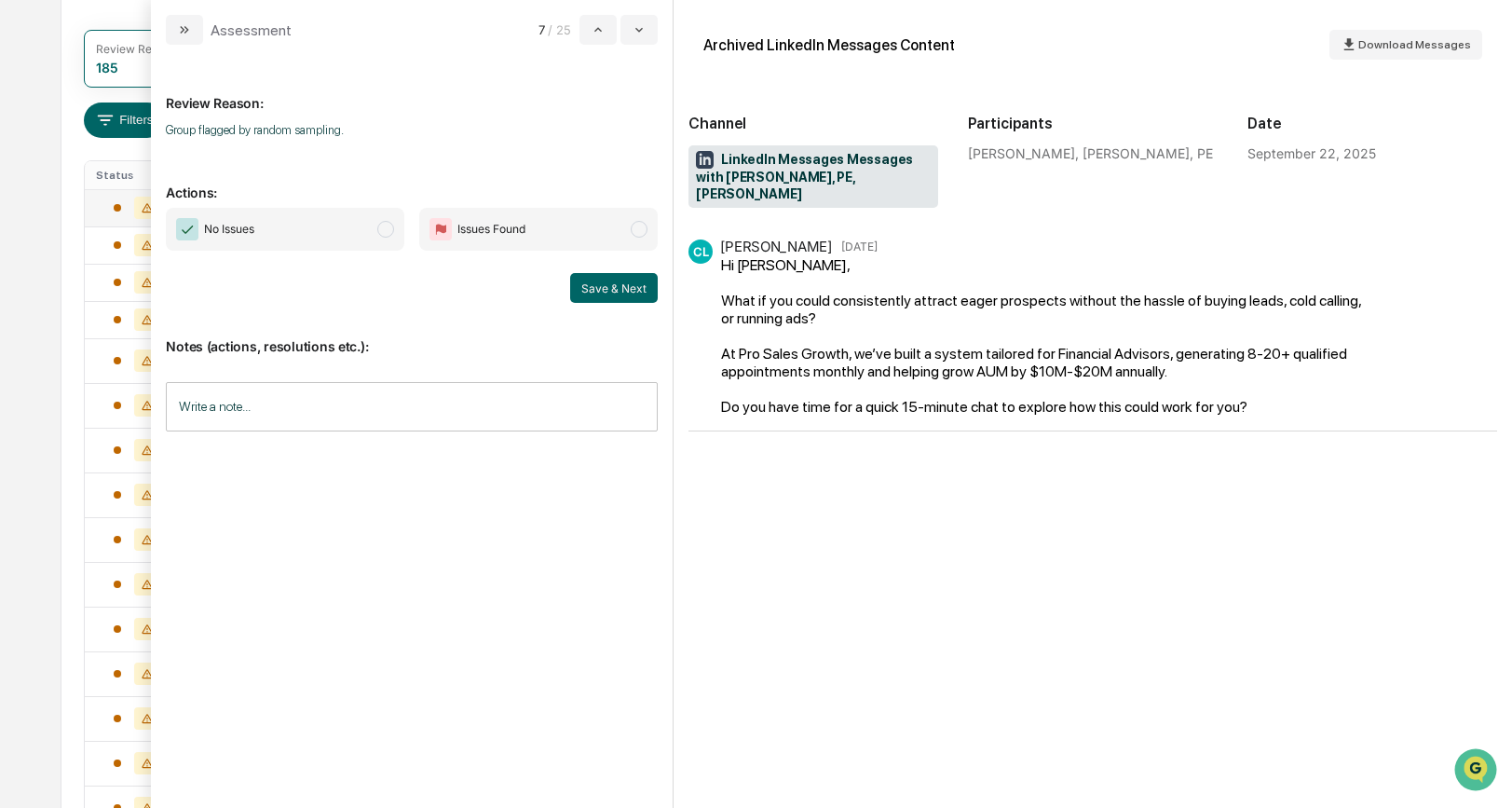
click at [383, 229] on span "modal" at bounding box center [385, 229] width 16 height 16
click at [603, 287] on button "Save & Next" at bounding box center [613, 287] width 88 height 30
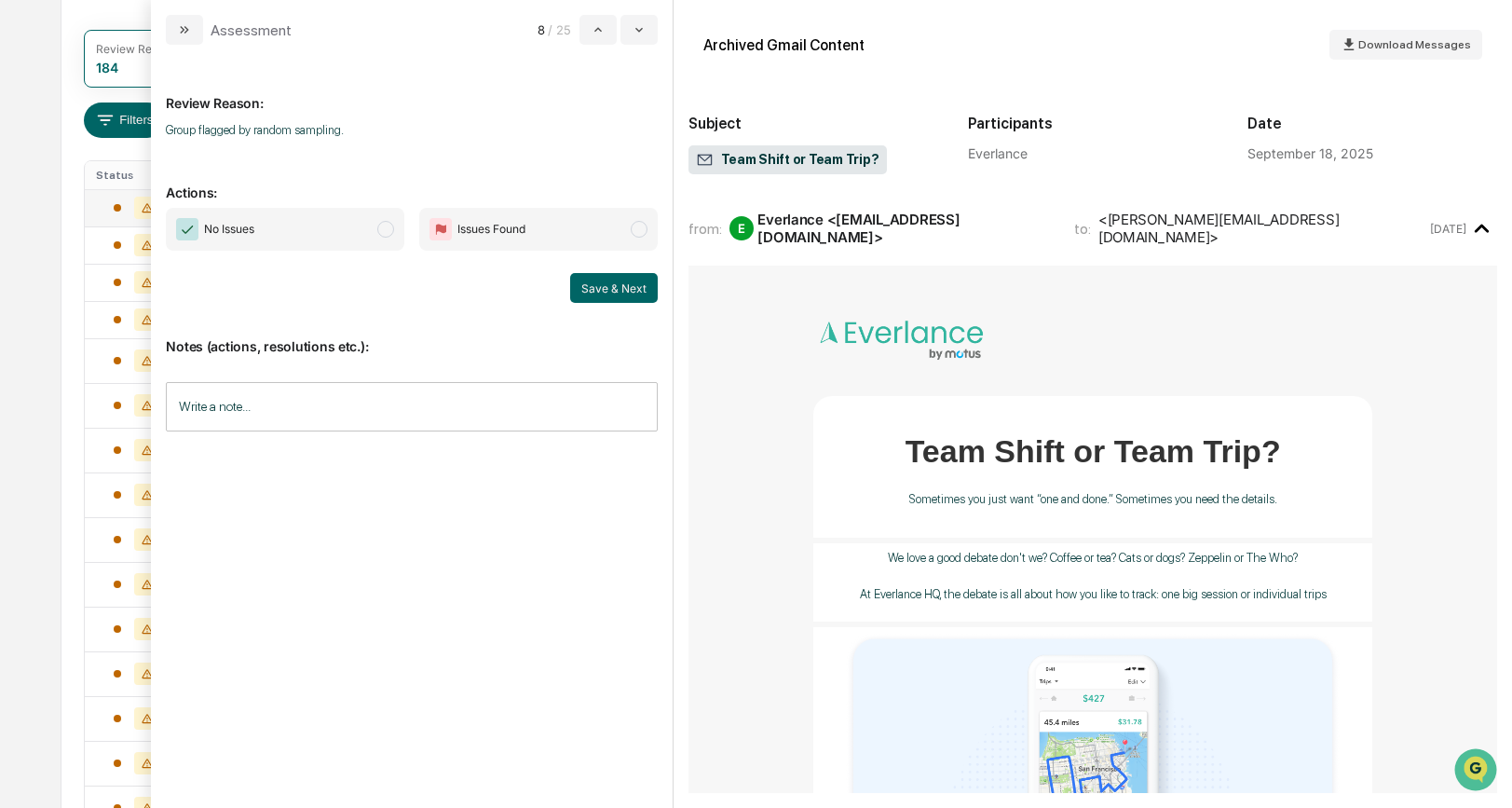
click at [389, 227] on span "modal" at bounding box center [385, 229] width 16 height 16
click at [597, 290] on button "Save & Next" at bounding box center [613, 287] width 88 height 30
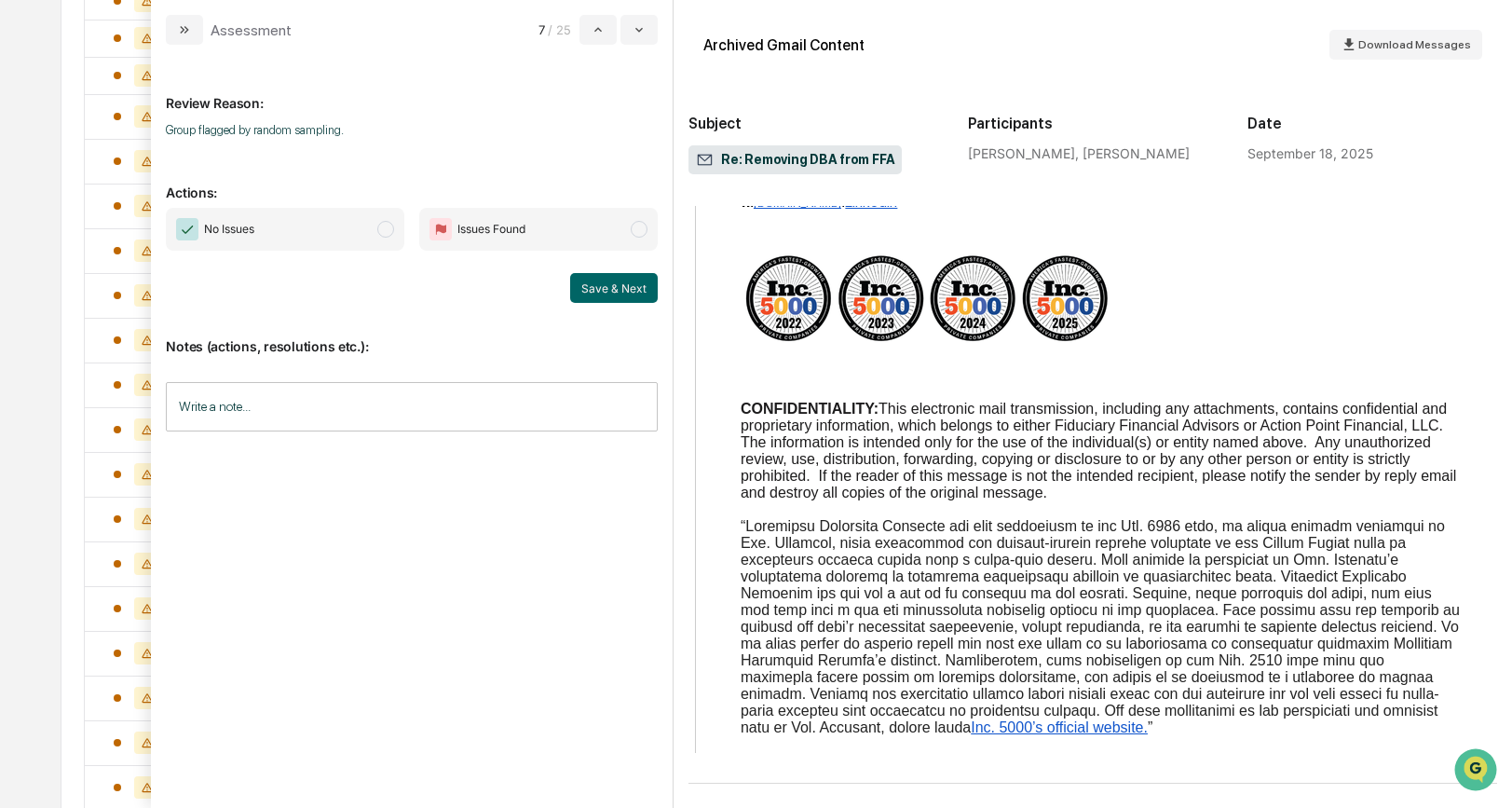
scroll to position [771, 0]
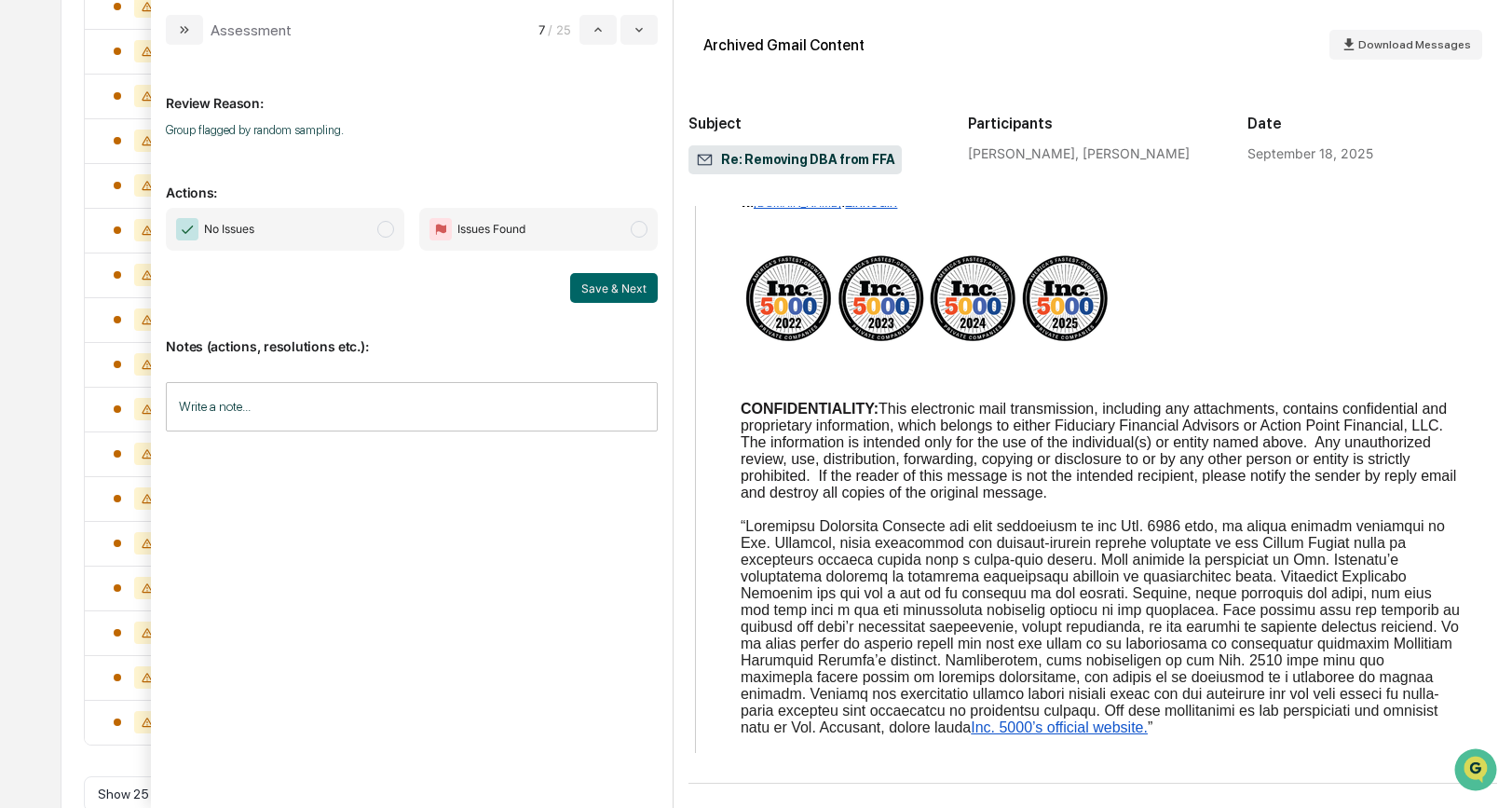
click at [388, 236] on span "modal" at bounding box center [385, 229] width 16 height 16
click at [592, 294] on button "Save & Next" at bounding box center [613, 287] width 88 height 30
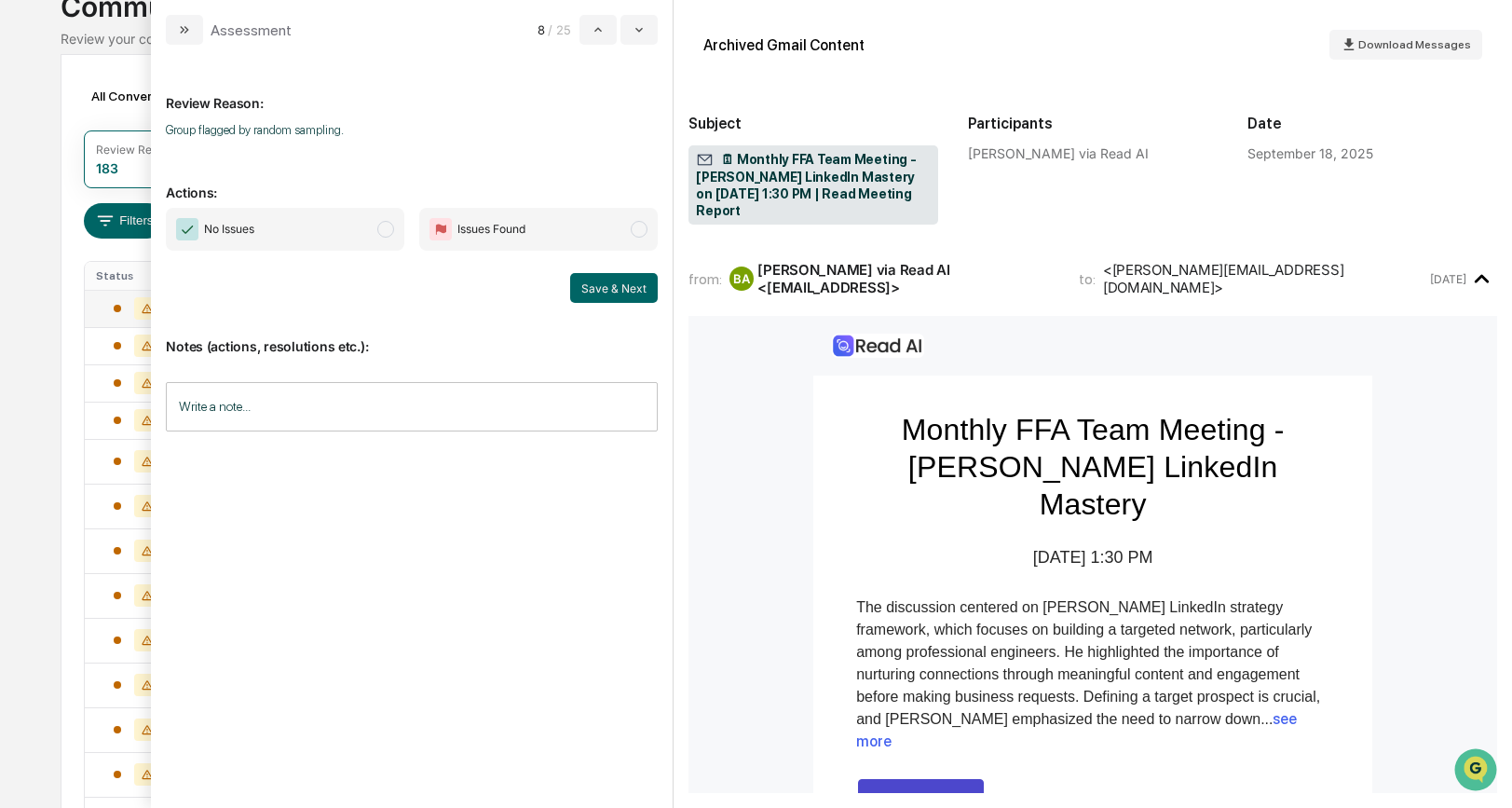
scroll to position [126, 0]
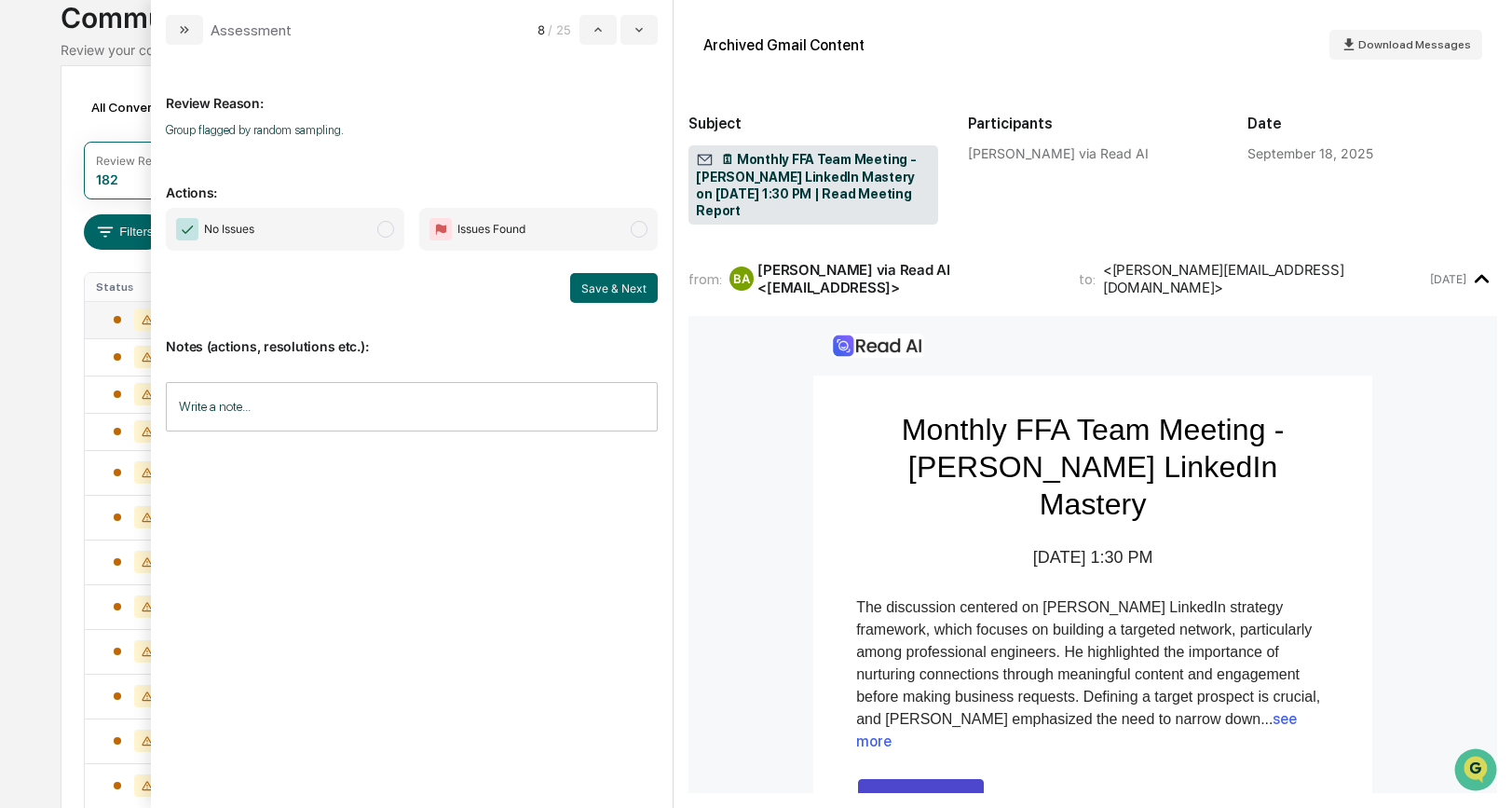
click at [392, 234] on span "modal" at bounding box center [385, 229] width 16 height 16
click at [608, 282] on button "Save & Next" at bounding box center [613, 287] width 88 height 30
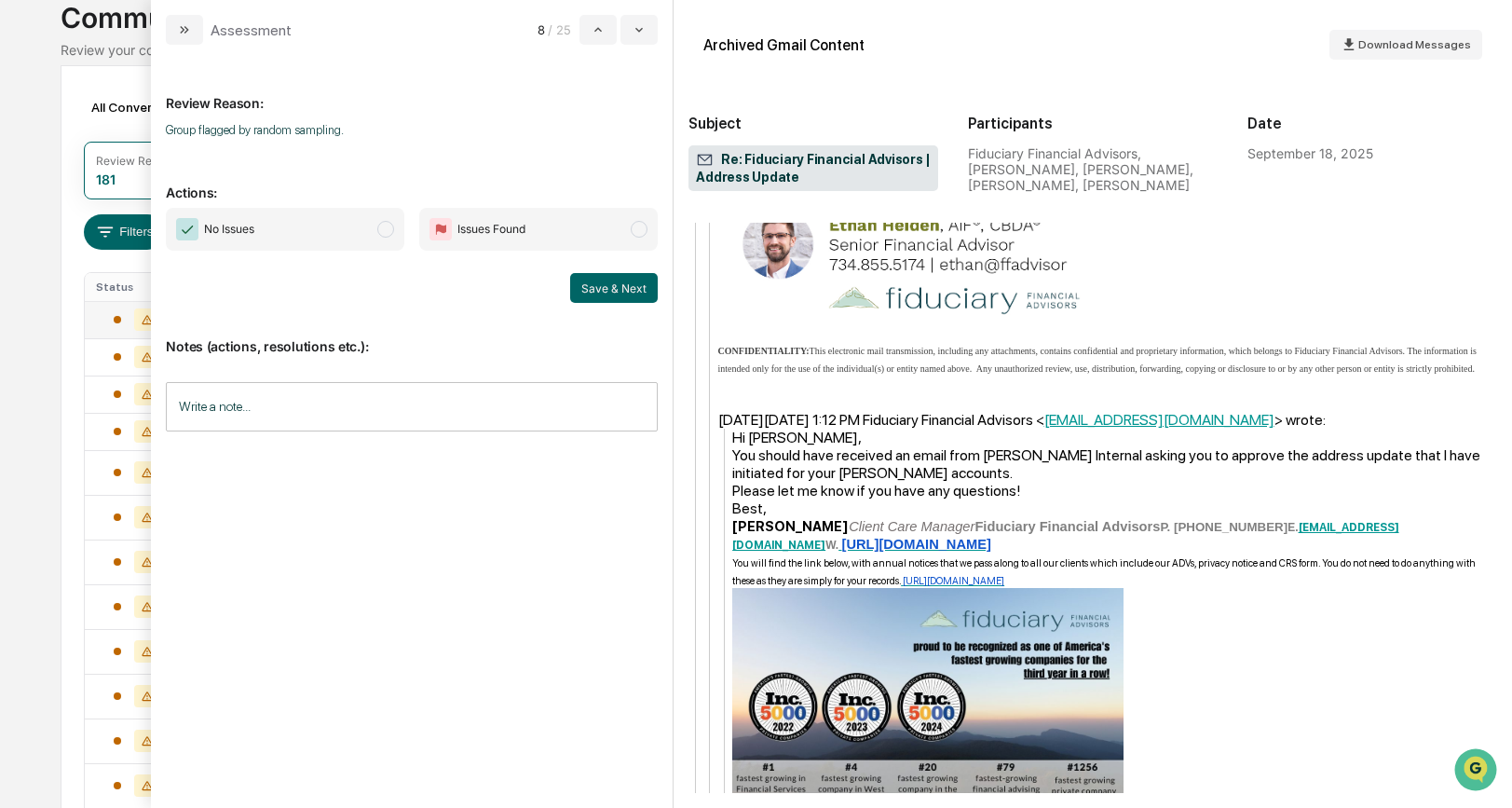
scroll to position [163, 0]
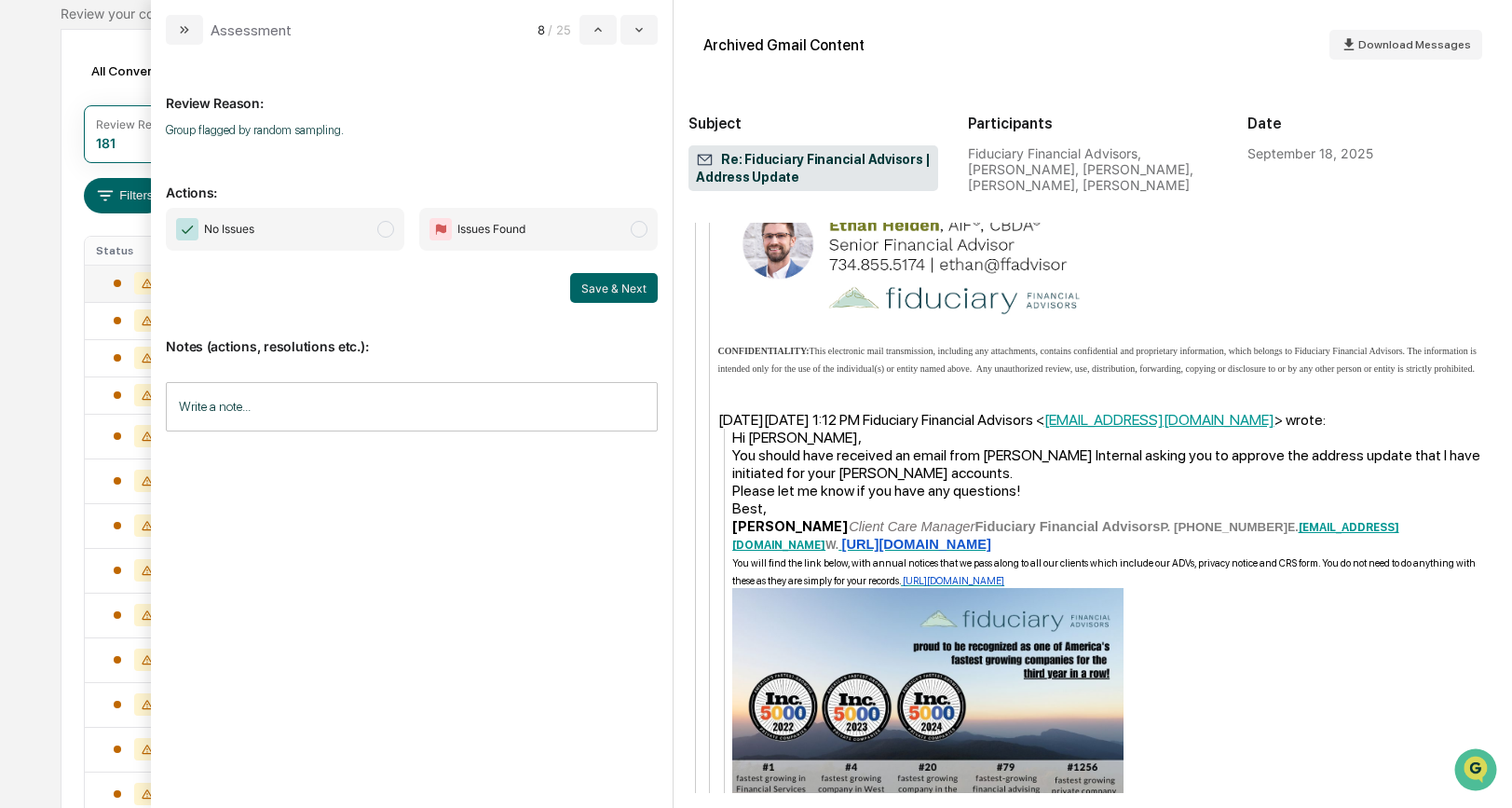
click at [383, 229] on span "modal" at bounding box center [385, 229] width 16 height 16
click at [609, 290] on button "Save & Next" at bounding box center [613, 287] width 88 height 30
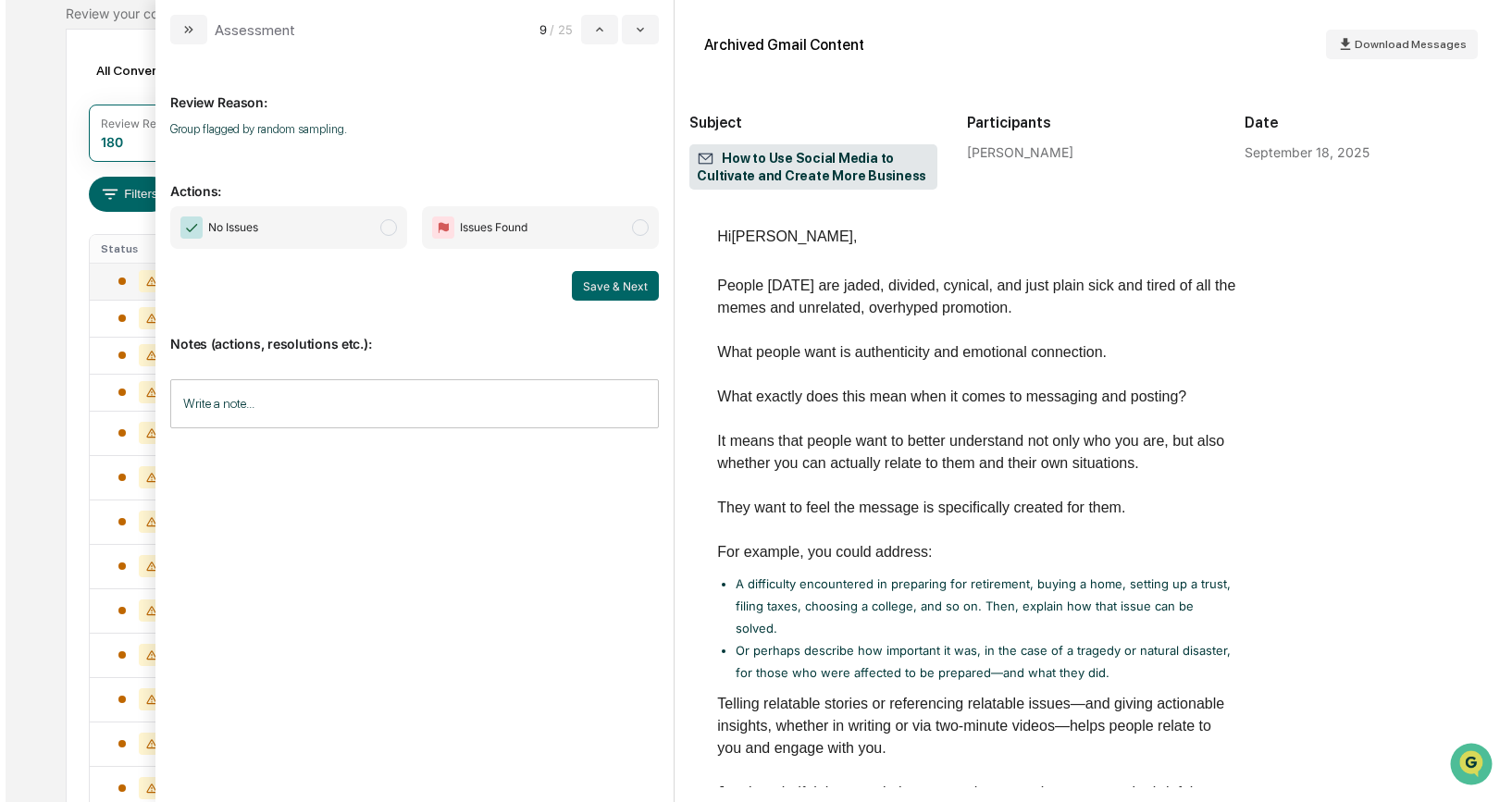
scroll to position [79, 0]
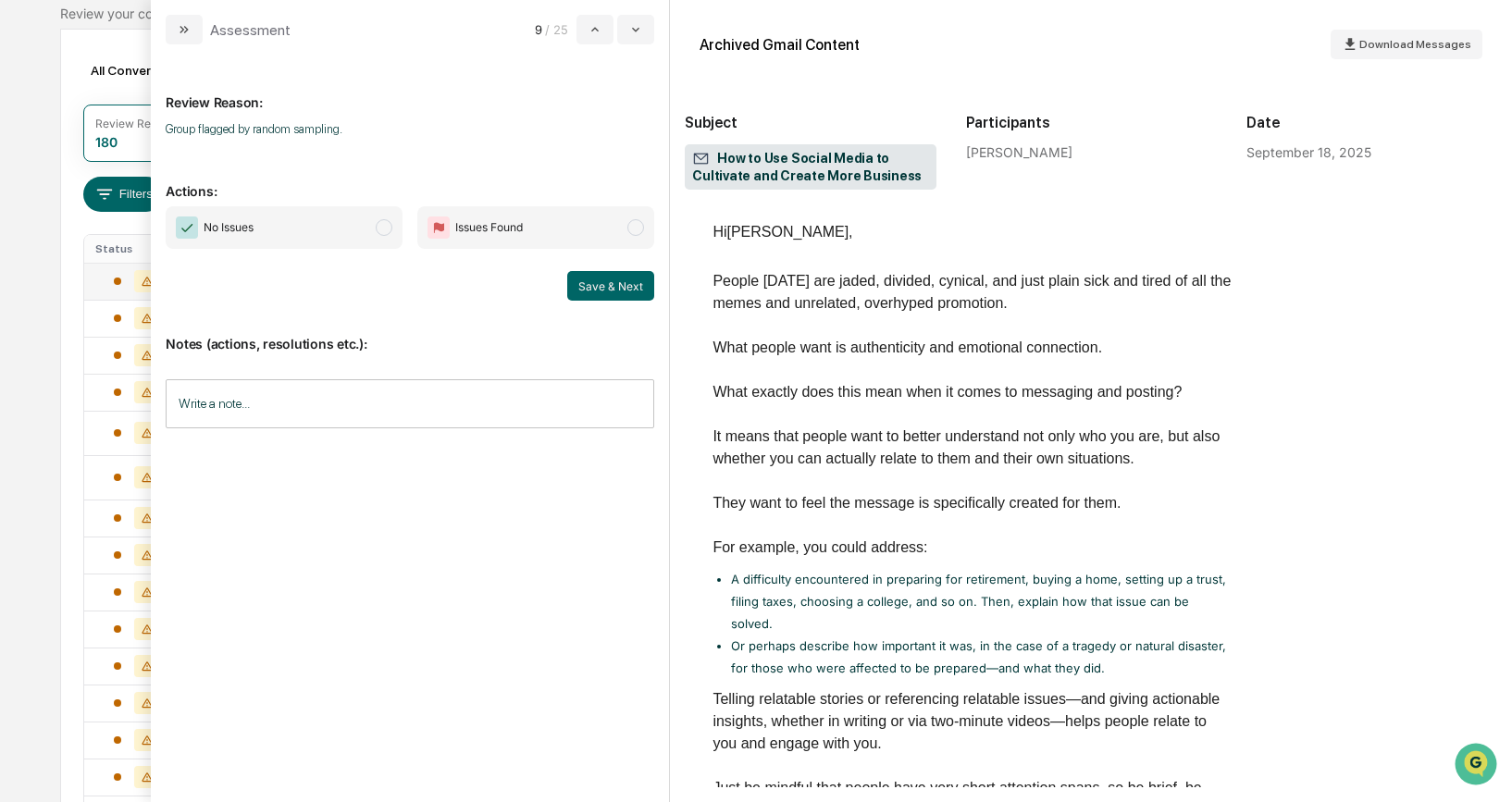
click at [380, 226] on span "modal" at bounding box center [383, 227] width 16 height 16
click at [594, 282] on button "Save & Next" at bounding box center [610, 285] width 87 height 30
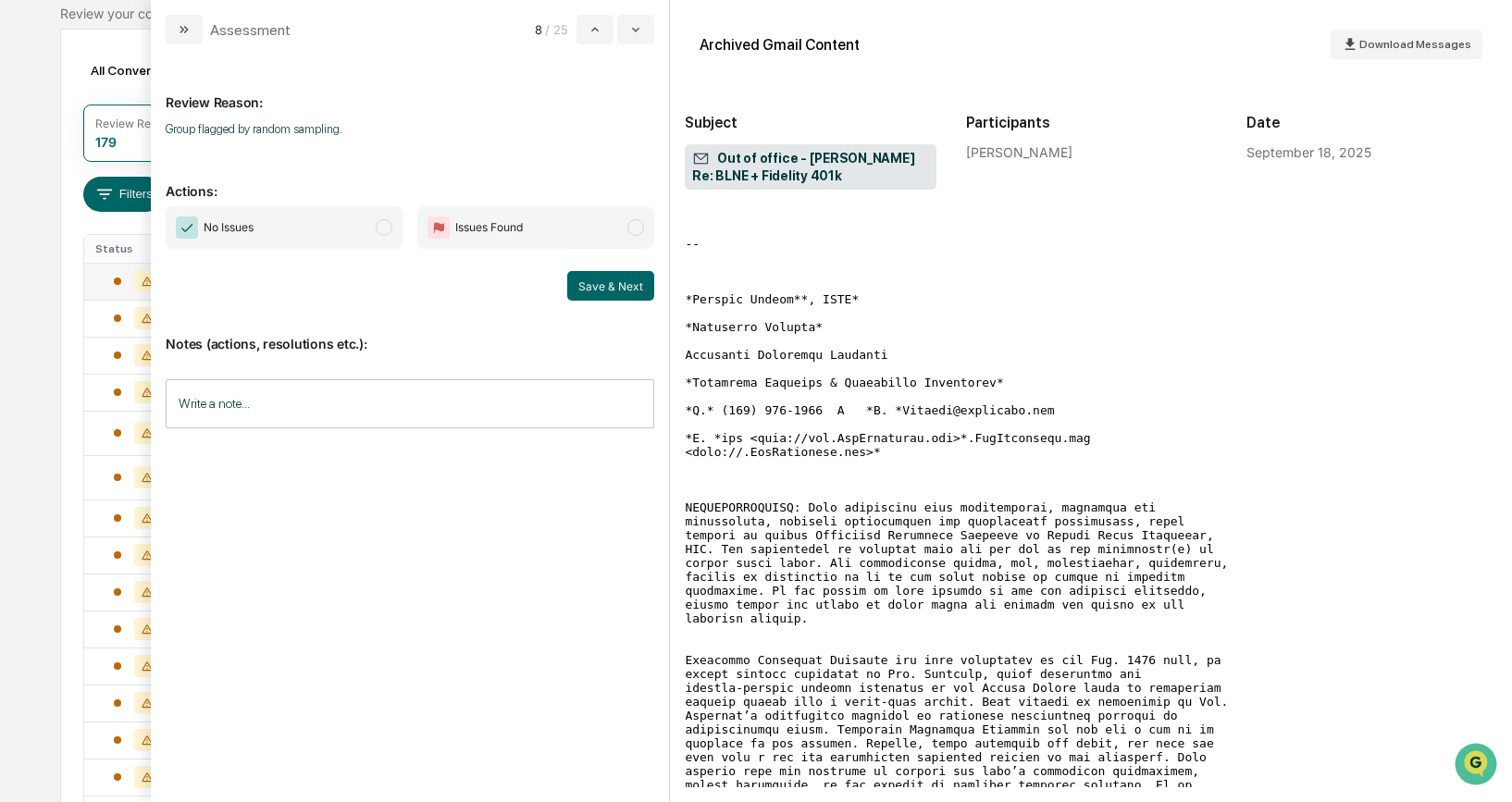
scroll to position [294, 0]
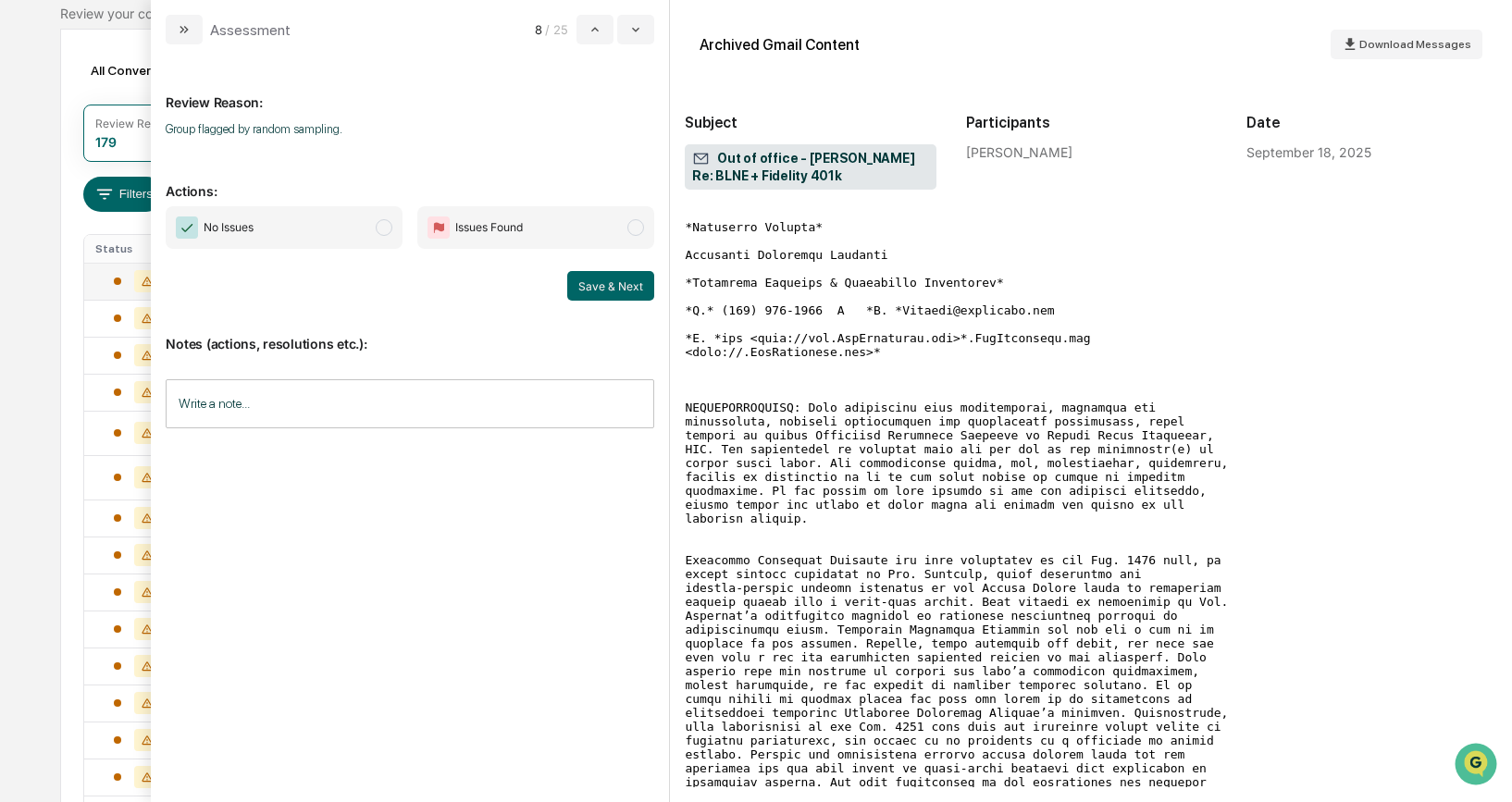
click at [389, 230] on span "modal" at bounding box center [383, 227] width 16 height 16
click at [620, 291] on button "Save & Next" at bounding box center [610, 285] width 87 height 30
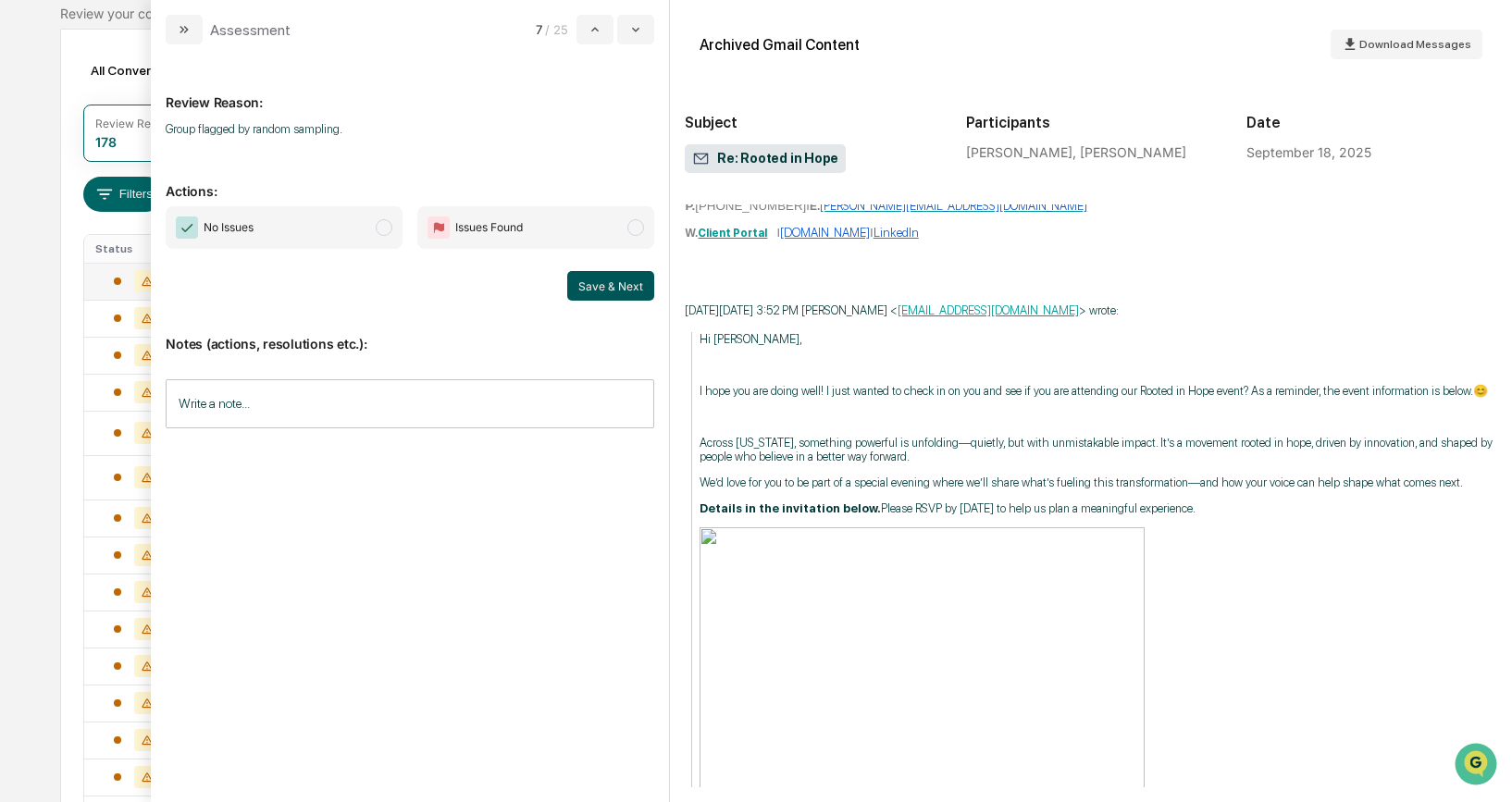
scroll to position [1111, 0]
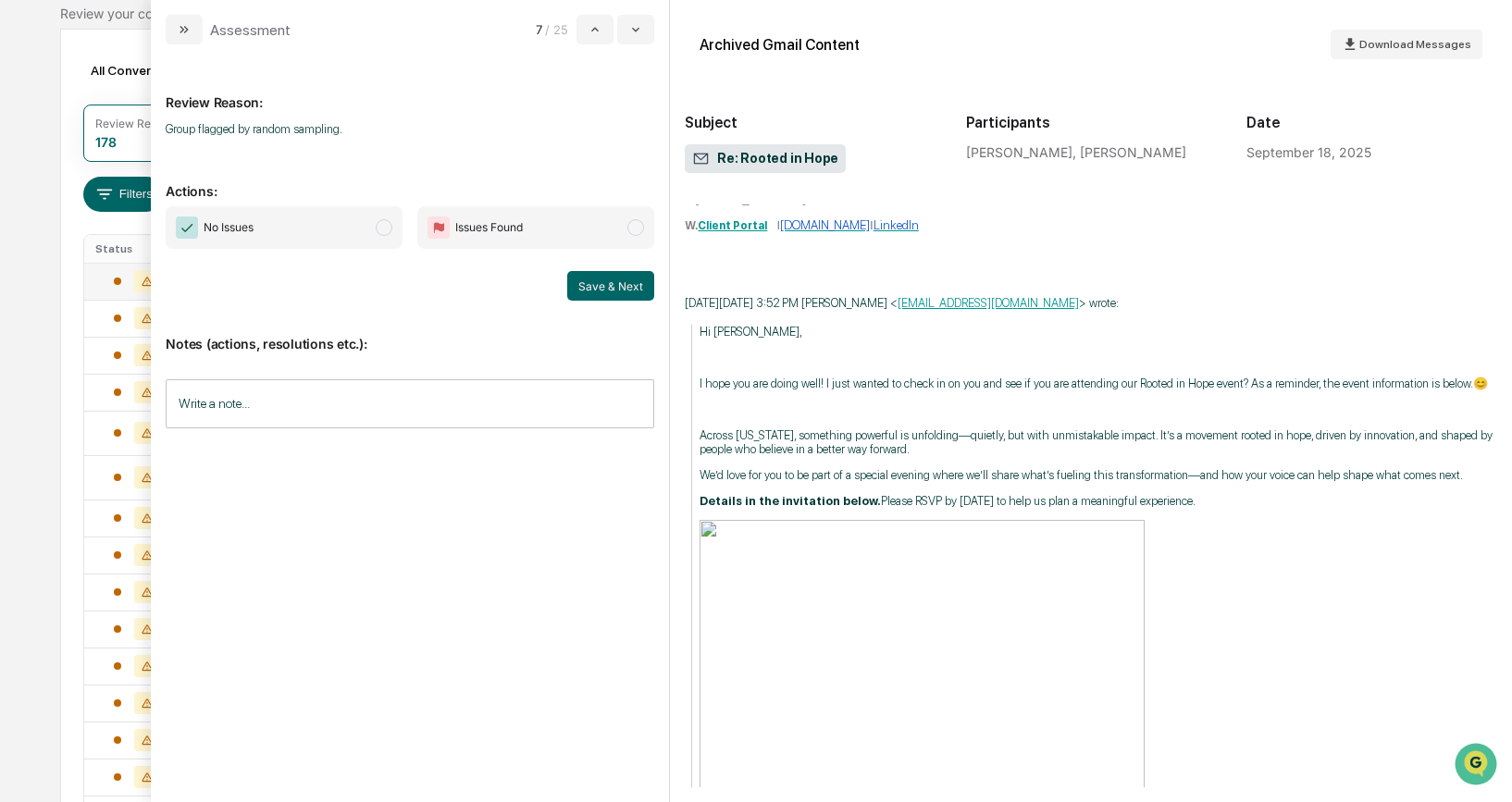
click at [383, 224] on span "modal" at bounding box center [383, 227] width 16 height 16
click at [594, 278] on button "Save & Next" at bounding box center [610, 285] width 87 height 30
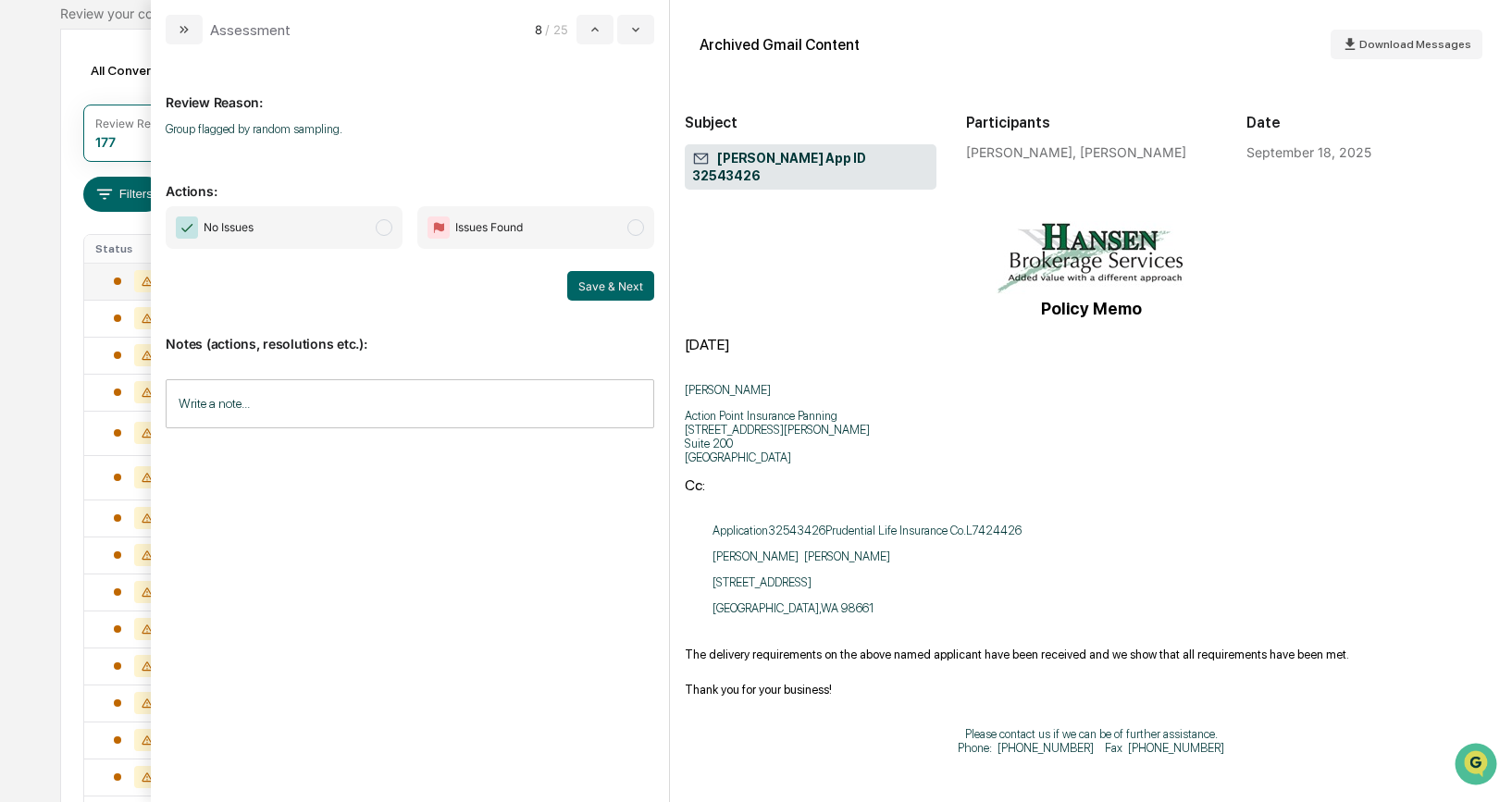
scroll to position [82, 0]
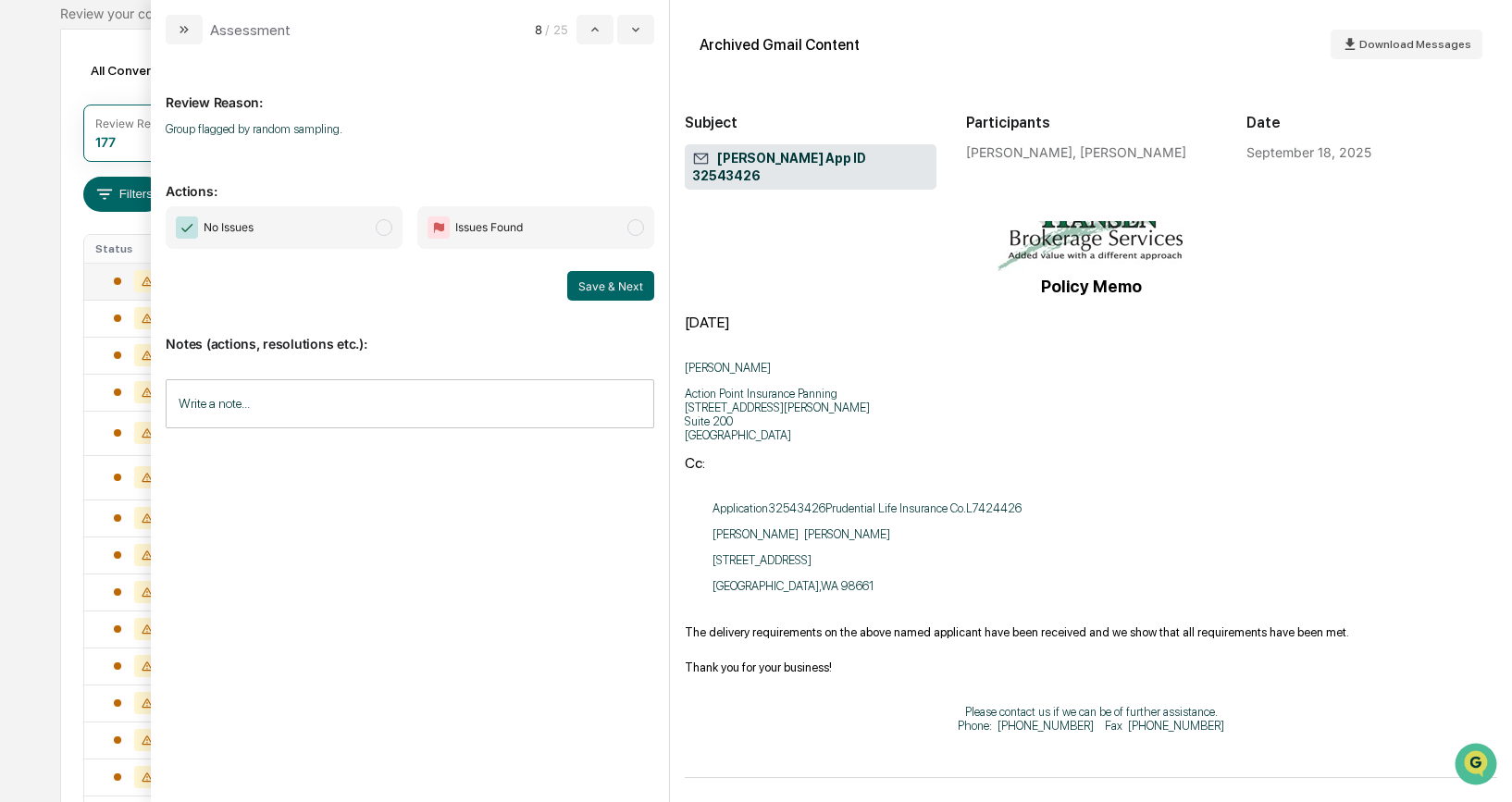
click at [381, 228] on span "modal" at bounding box center [383, 227] width 16 height 16
click at [578, 284] on button "Save & Next" at bounding box center [610, 285] width 87 height 30
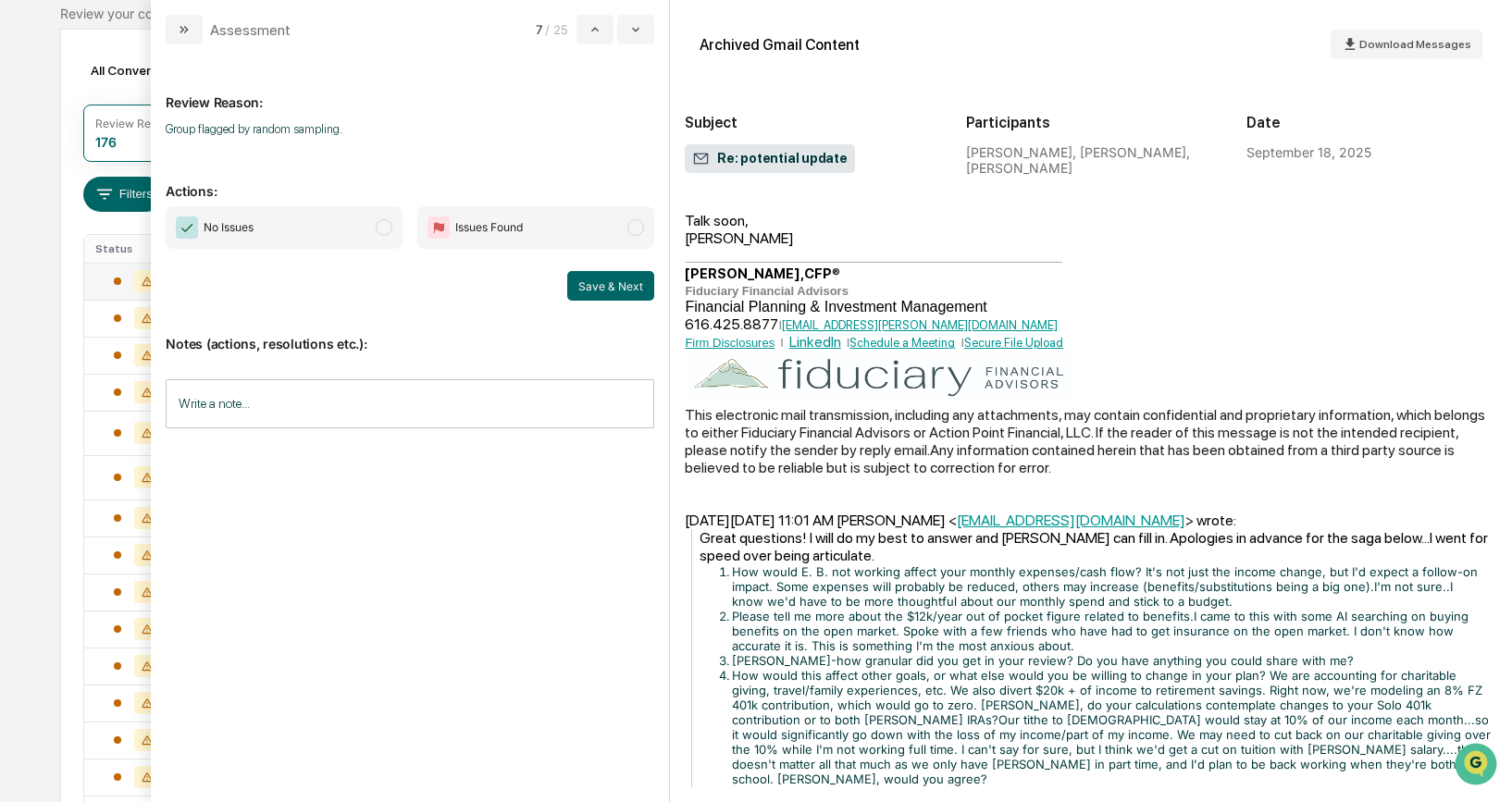
scroll to position [706, 0]
click at [378, 224] on span "modal" at bounding box center [383, 227] width 16 height 16
click at [582, 278] on button "Save & Next" at bounding box center [610, 285] width 87 height 30
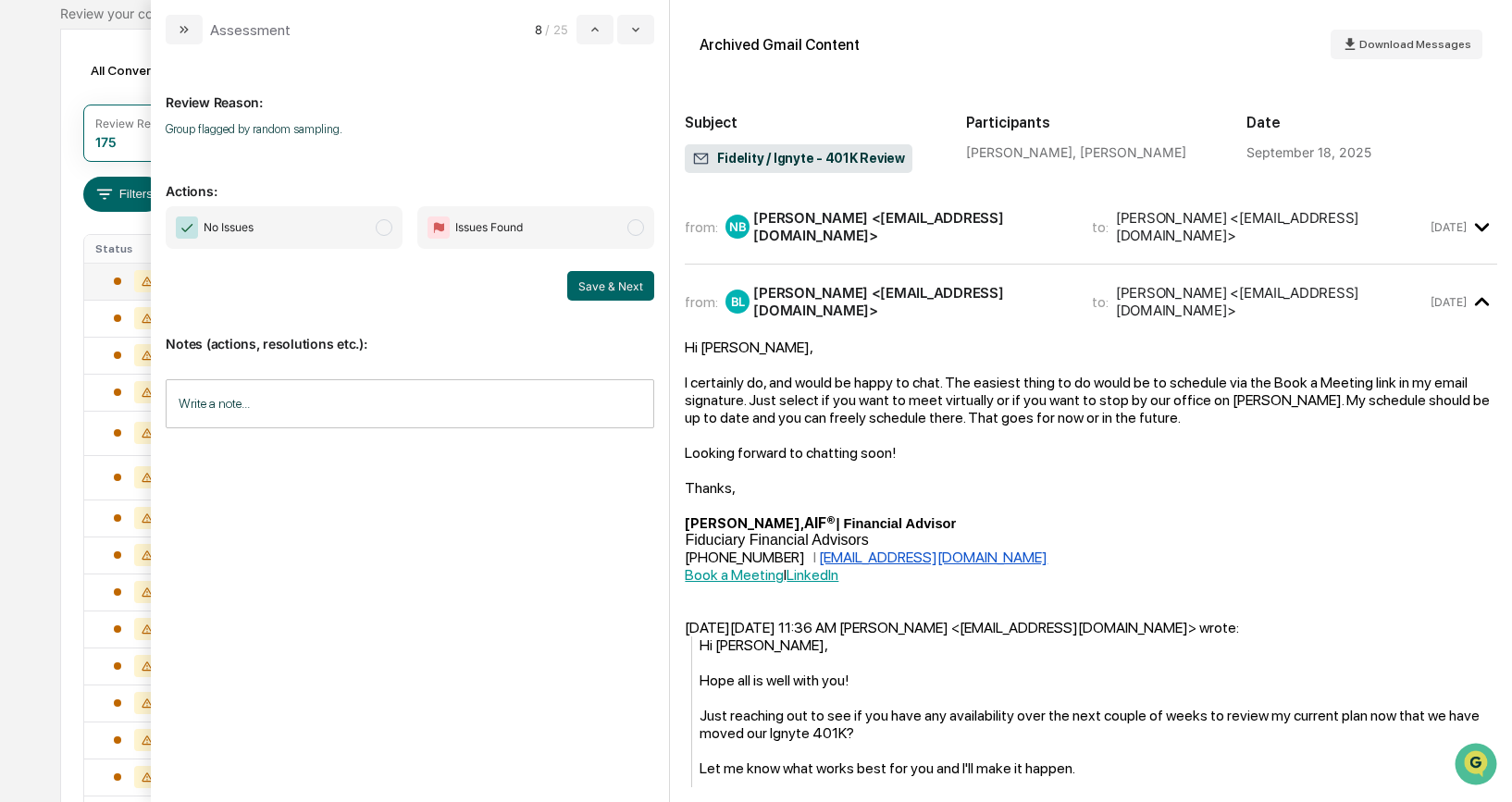
click at [379, 230] on span "modal" at bounding box center [383, 227] width 16 height 16
click at [625, 288] on button "Save & Next" at bounding box center [610, 285] width 87 height 30
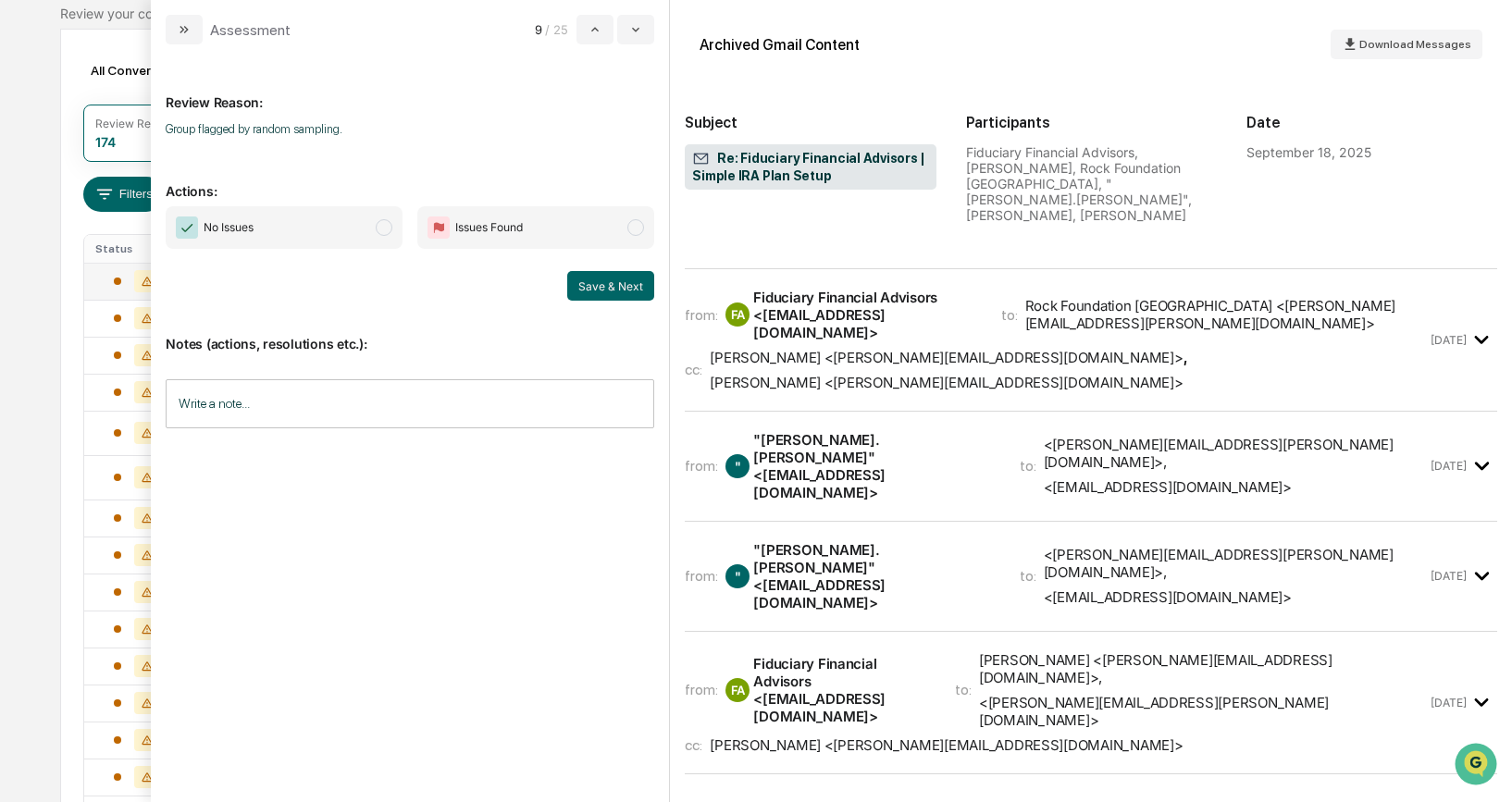
scroll to position [1217, 0]
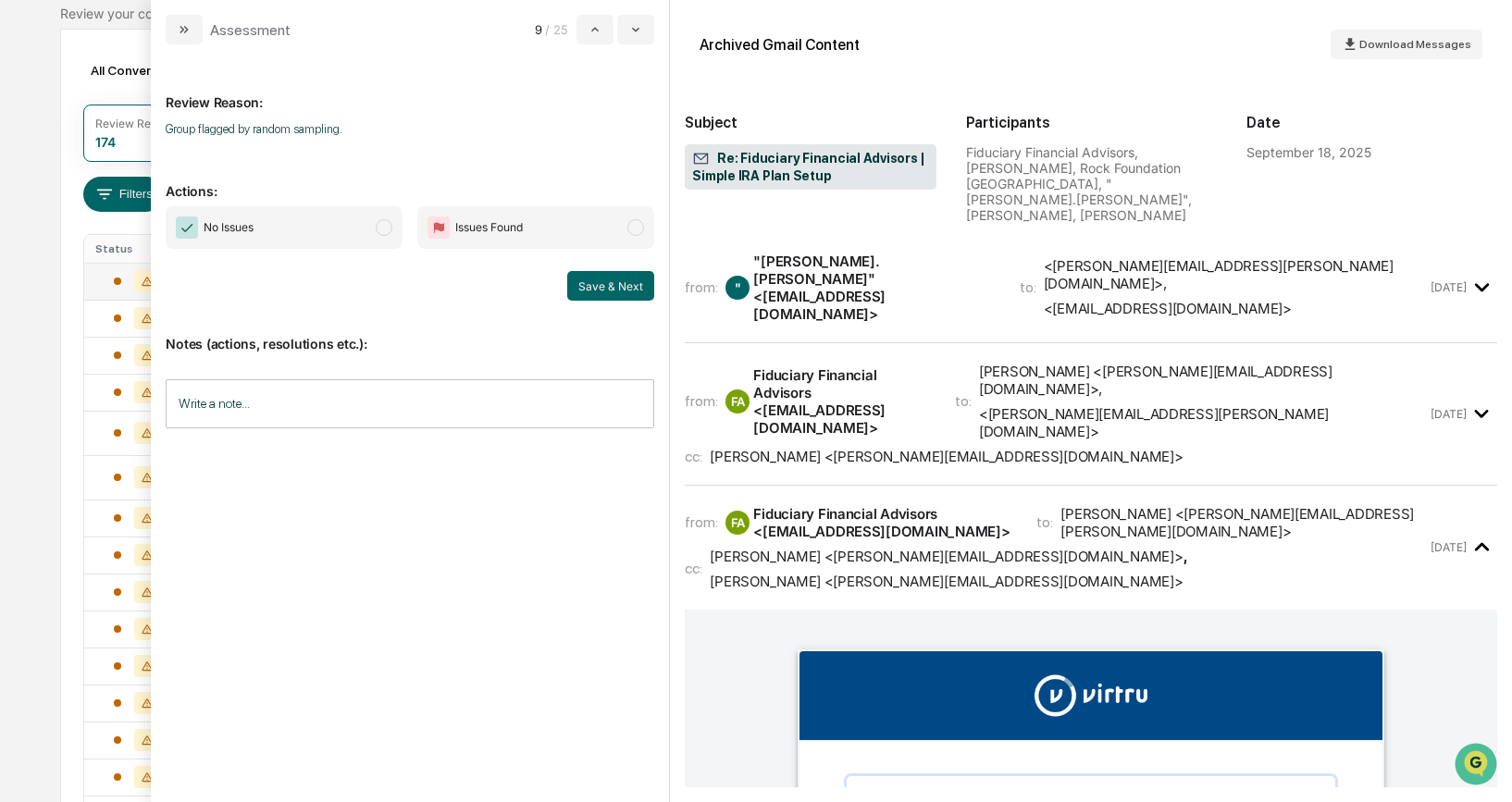
click at [378, 234] on span "No Issues" at bounding box center [283, 227] width 237 height 42
click at [602, 283] on button "Save & Next" at bounding box center [610, 285] width 87 height 30
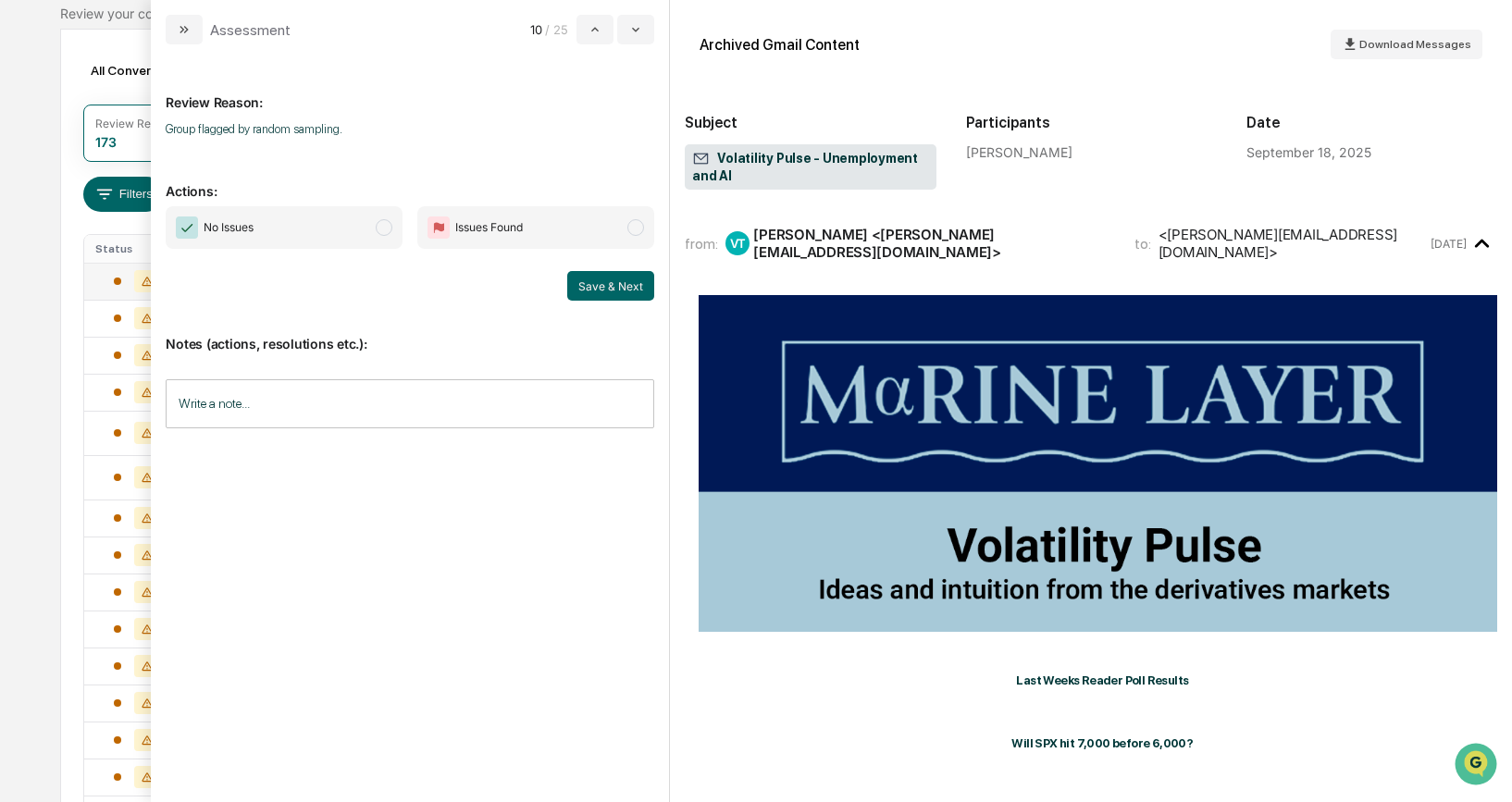
click at [390, 229] on span "modal" at bounding box center [383, 227] width 16 height 16
click at [592, 282] on button "Save & Next" at bounding box center [610, 285] width 87 height 30
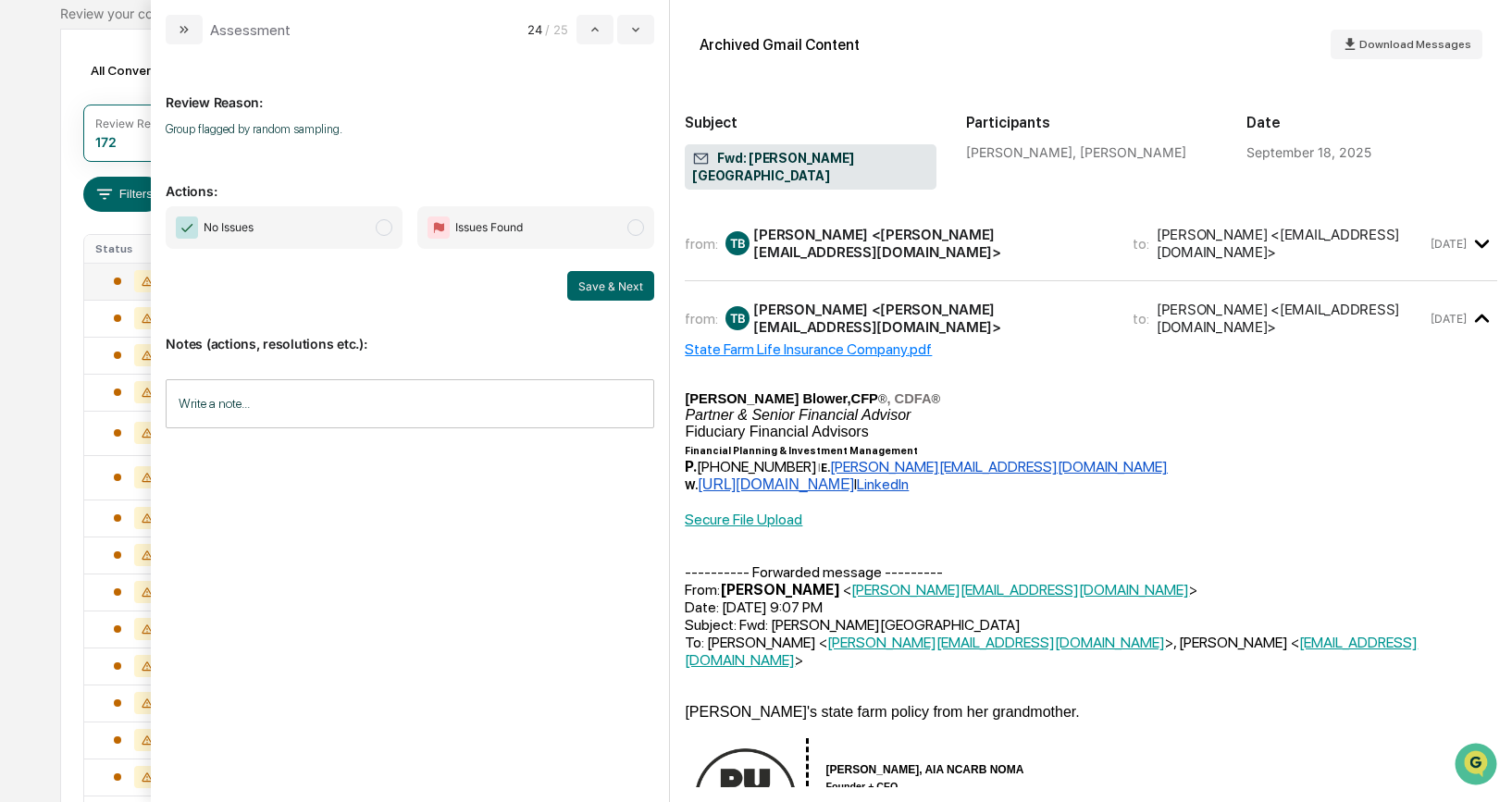
click at [383, 230] on span "modal" at bounding box center [383, 227] width 16 height 16
click at [614, 290] on button "Save & Next" at bounding box center [610, 285] width 87 height 30
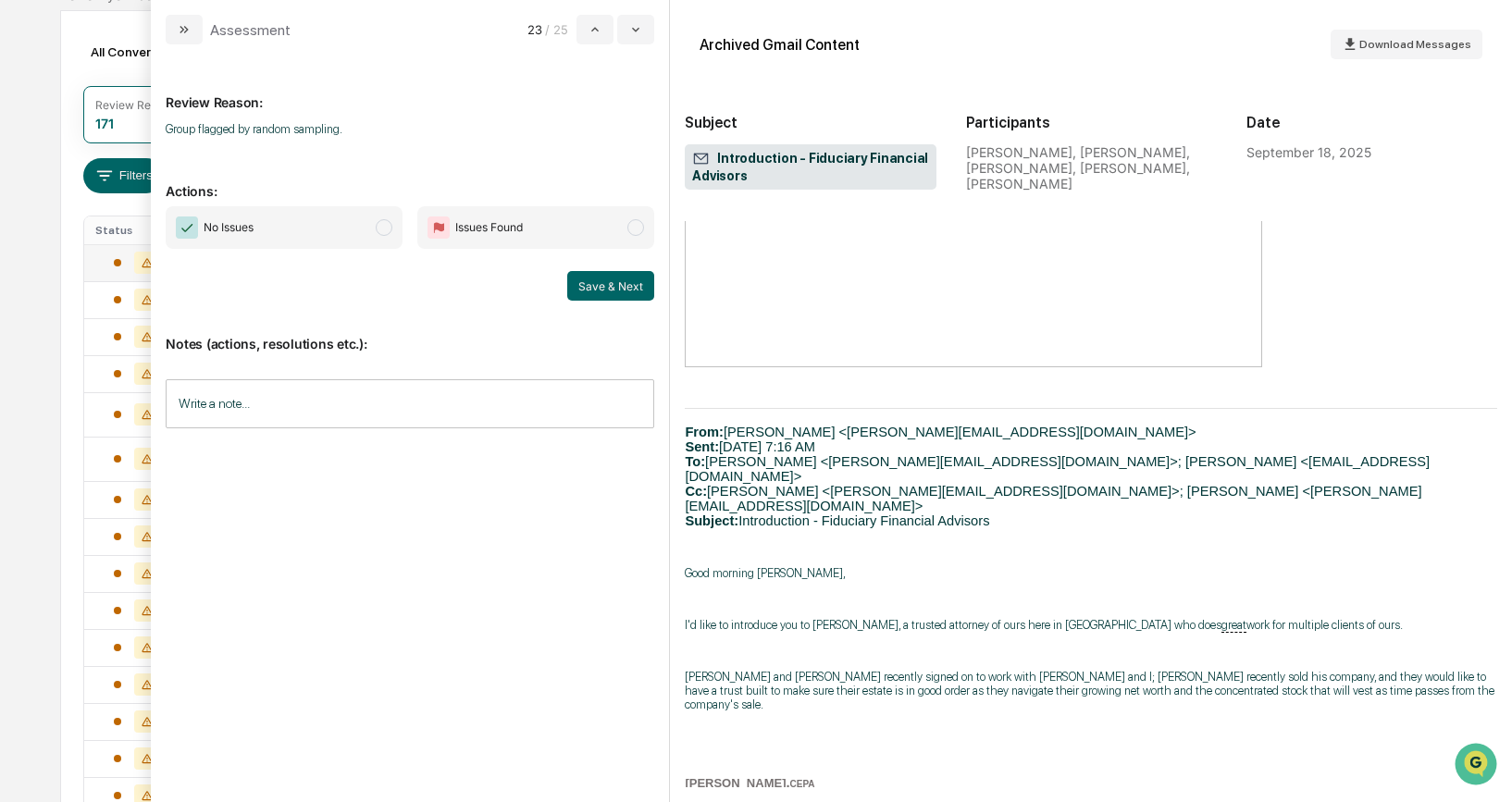
scroll to position [642, 0]
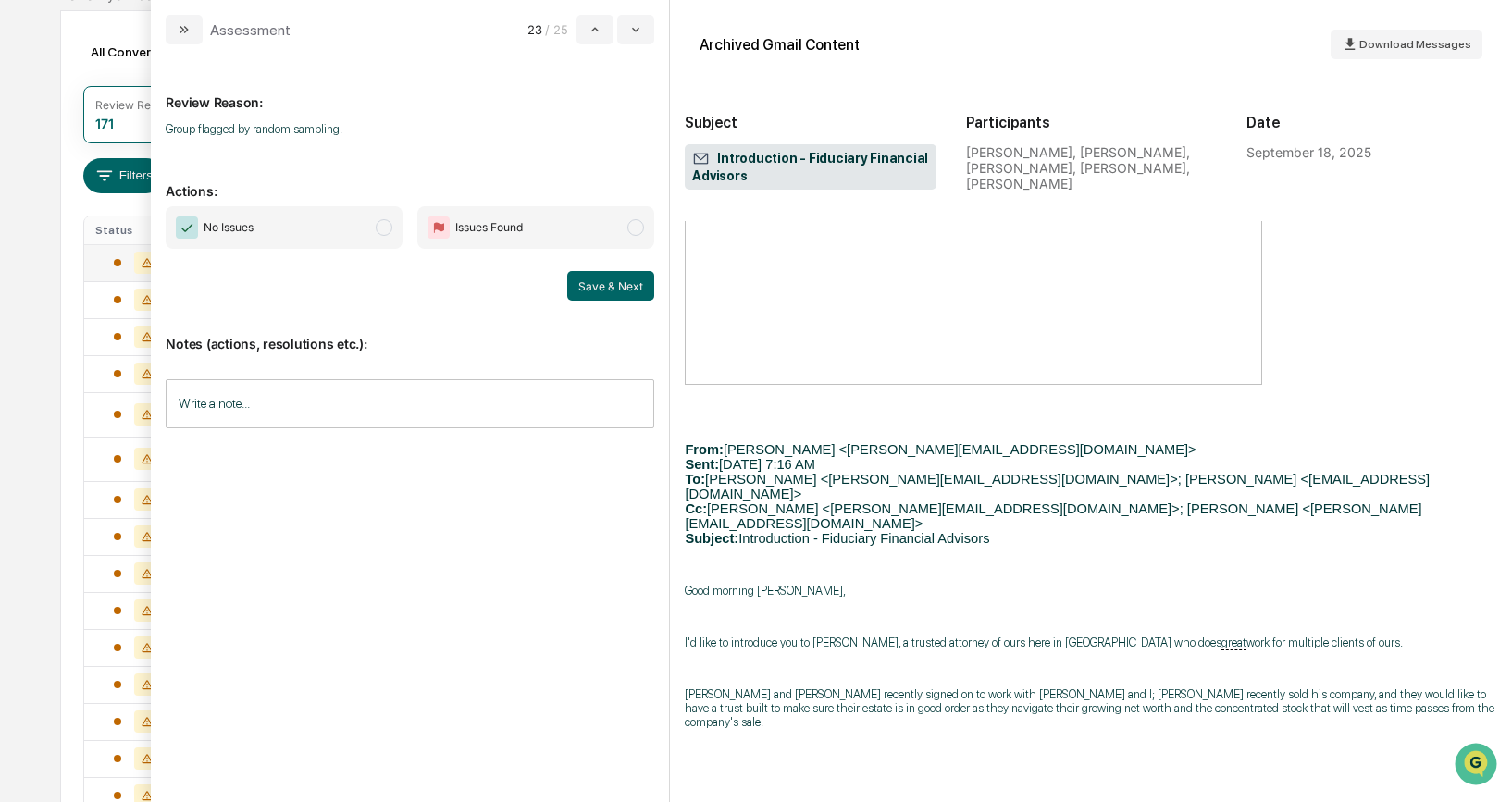
click at [381, 228] on span "modal" at bounding box center [383, 227] width 16 height 16
click at [609, 279] on button "Save & Next" at bounding box center [610, 285] width 87 height 30
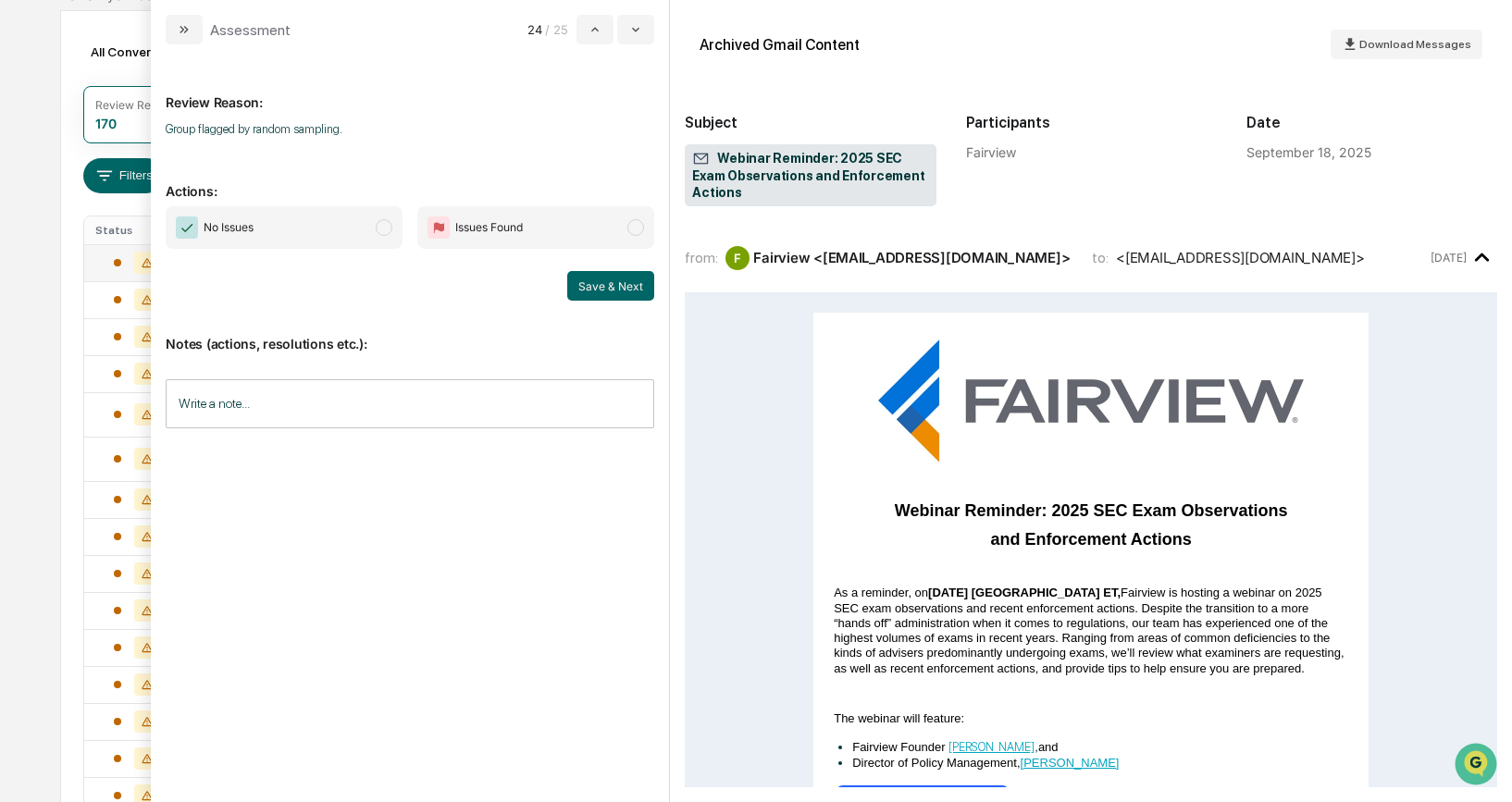
click at [383, 233] on span "modal" at bounding box center [383, 227] width 16 height 16
click at [584, 287] on button "Save & Next" at bounding box center [610, 285] width 87 height 30
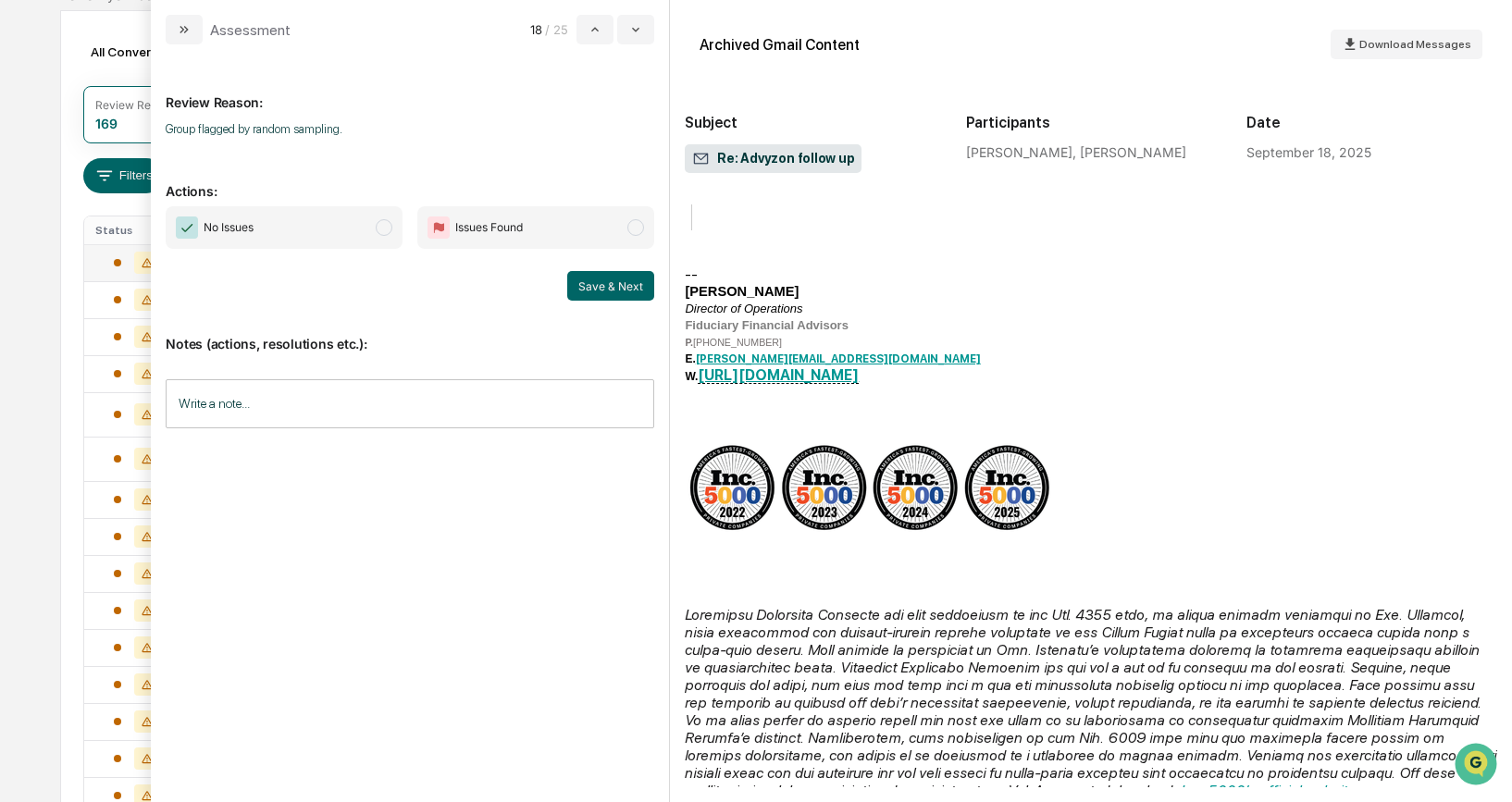
scroll to position [2773, 0]
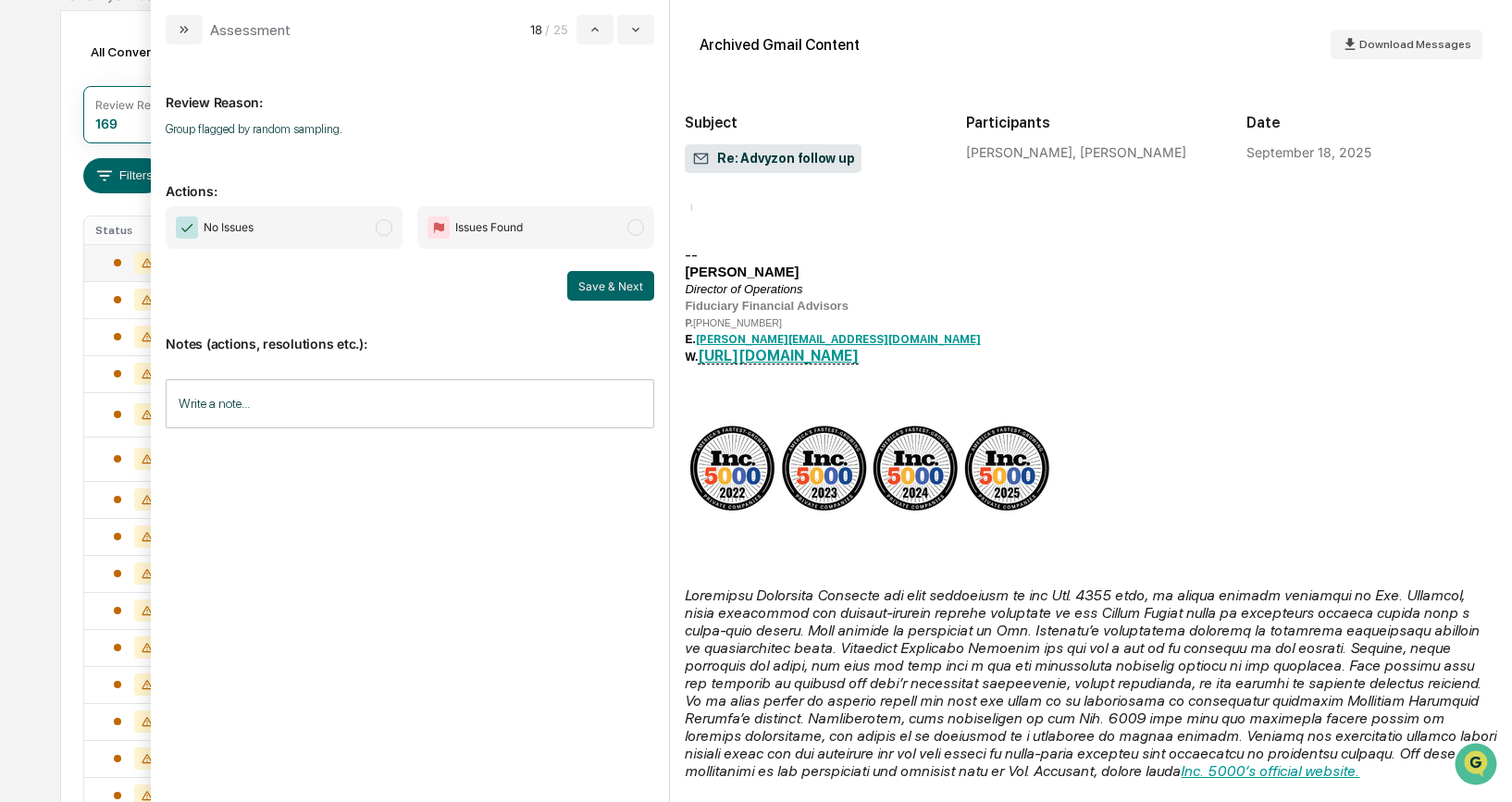
click at [380, 230] on span "modal" at bounding box center [383, 227] width 16 height 16
click at [621, 281] on button "Save & Next" at bounding box center [610, 285] width 87 height 30
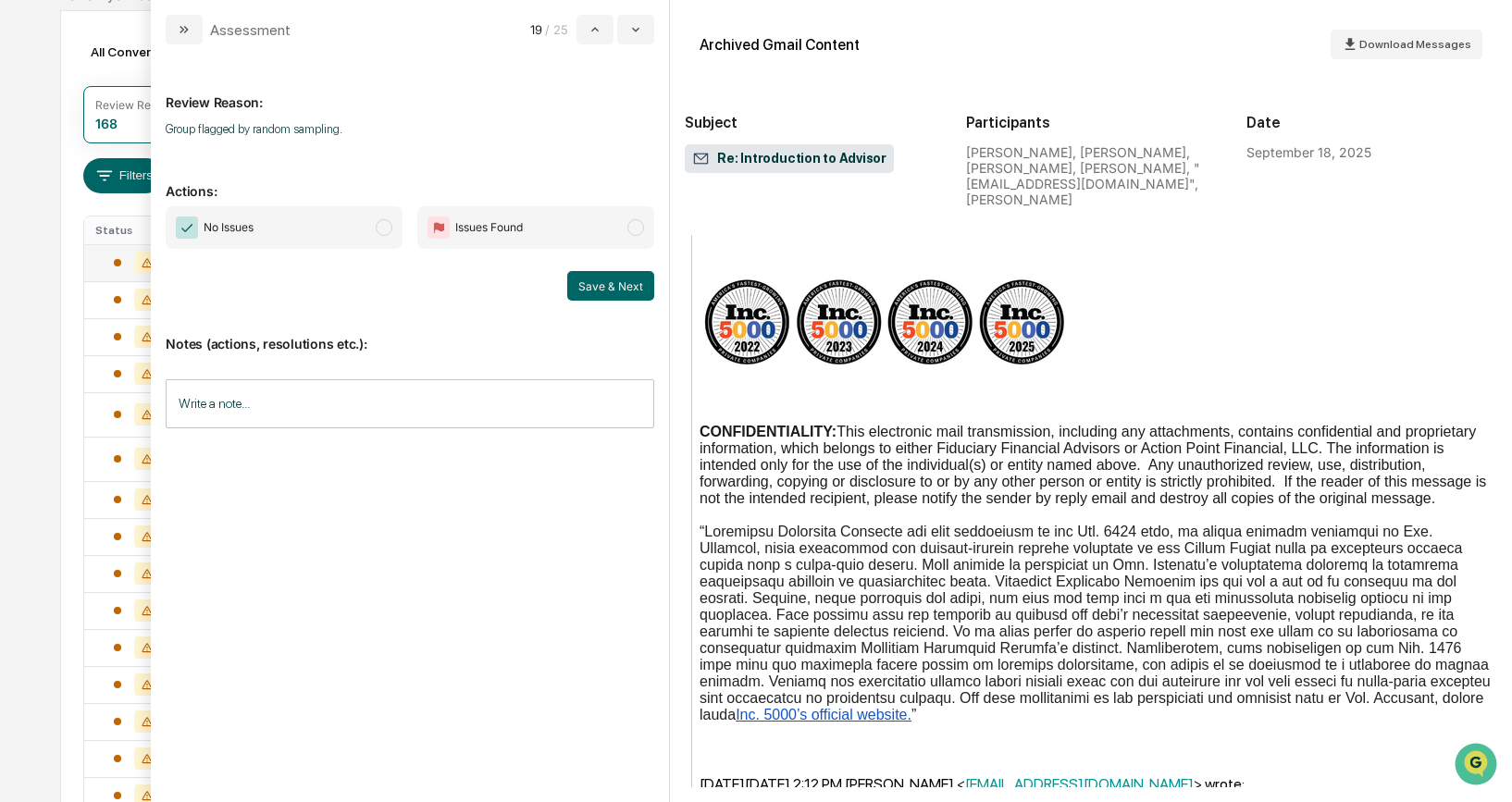
scroll to position [2264, 0]
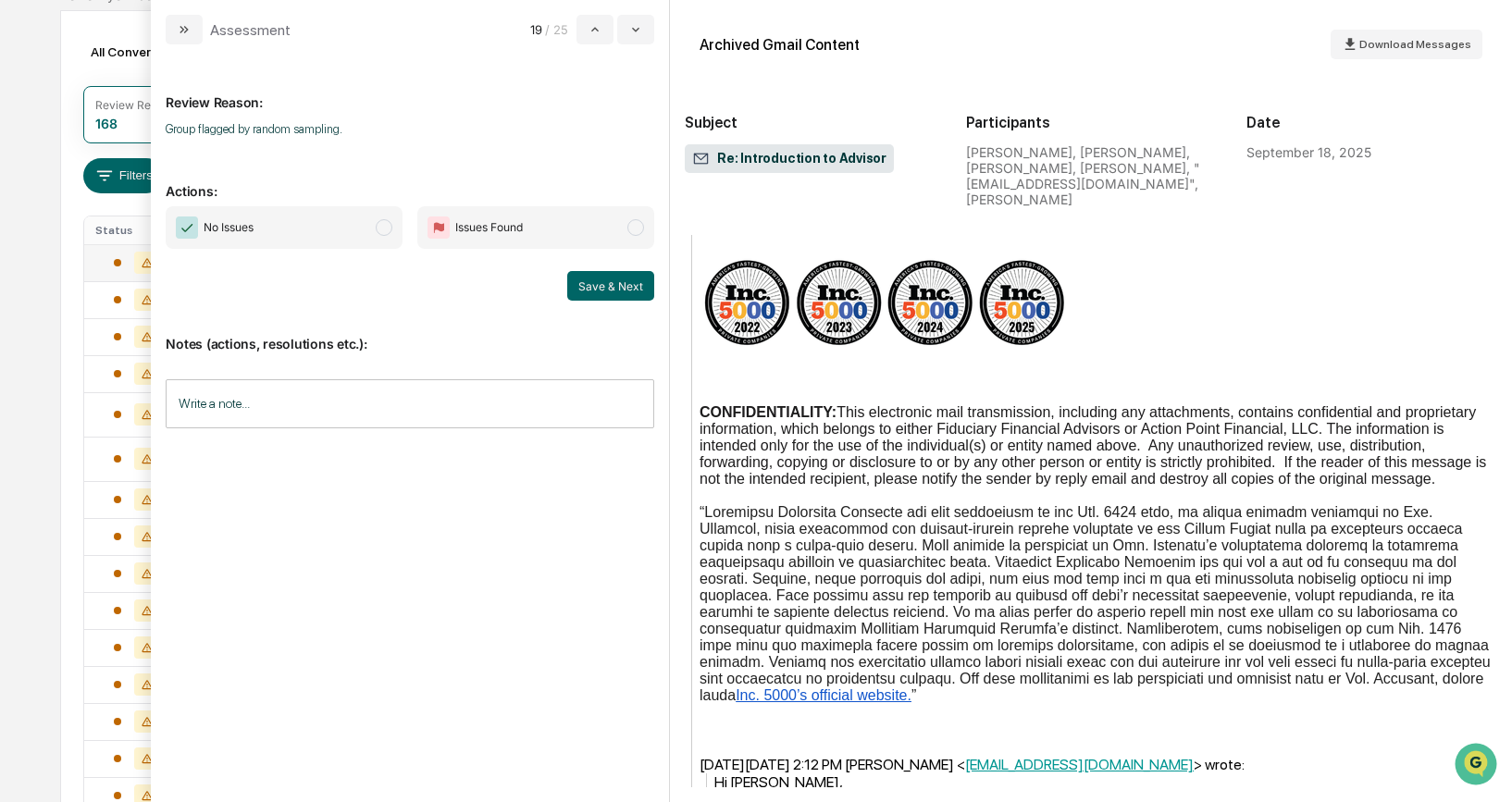
click at [387, 232] on span "modal" at bounding box center [383, 227] width 16 height 16
click at [585, 283] on button "Save & Next" at bounding box center [610, 285] width 87 height 30
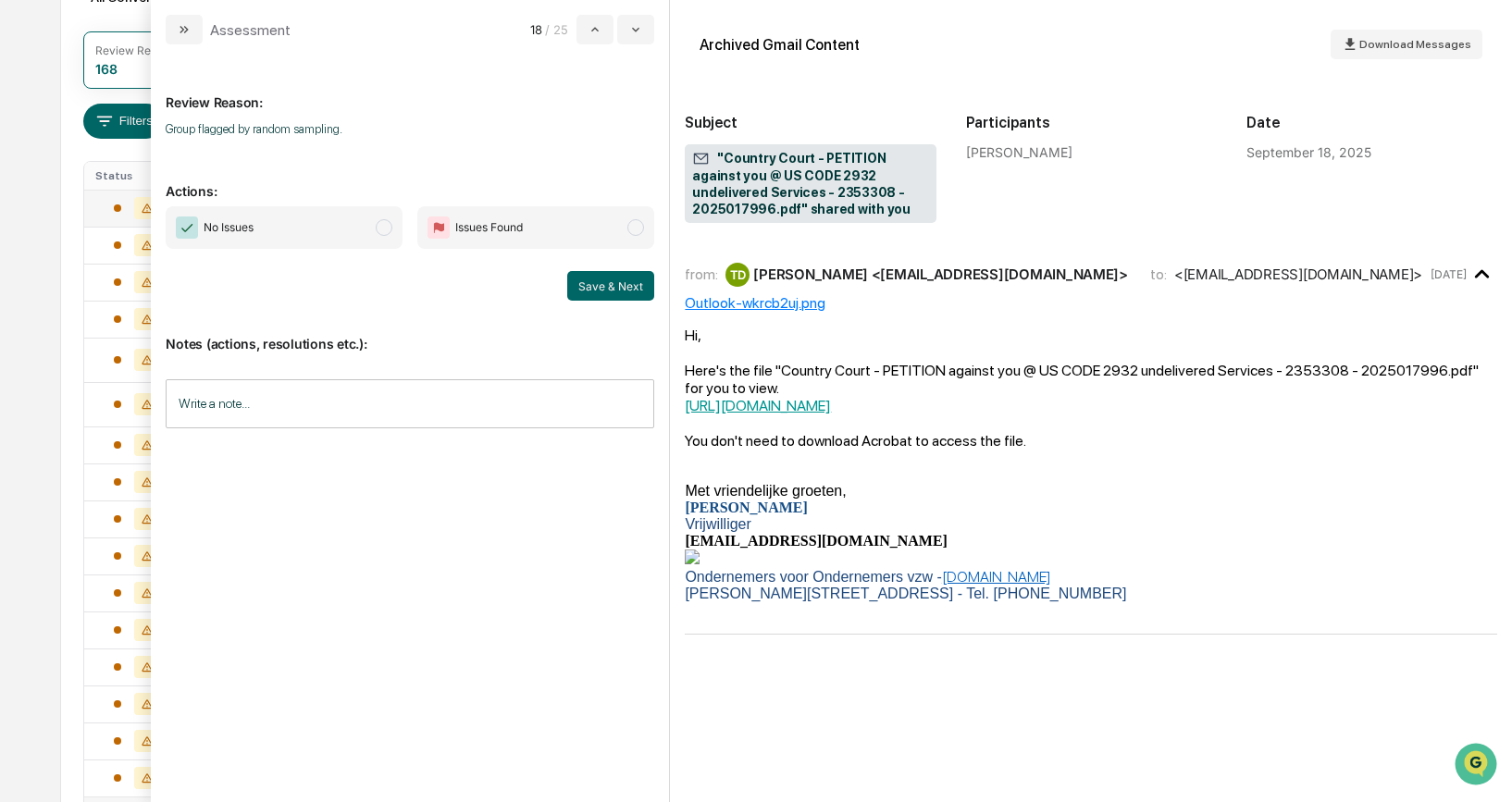
scroll to position [234, 0]
click at [636, 230] on span "modal" at bounding box center [635, 227] width 16 height 16
click at [616, 283] on button "Save & Next" at bounding box center [610, 285] width 87 height 30
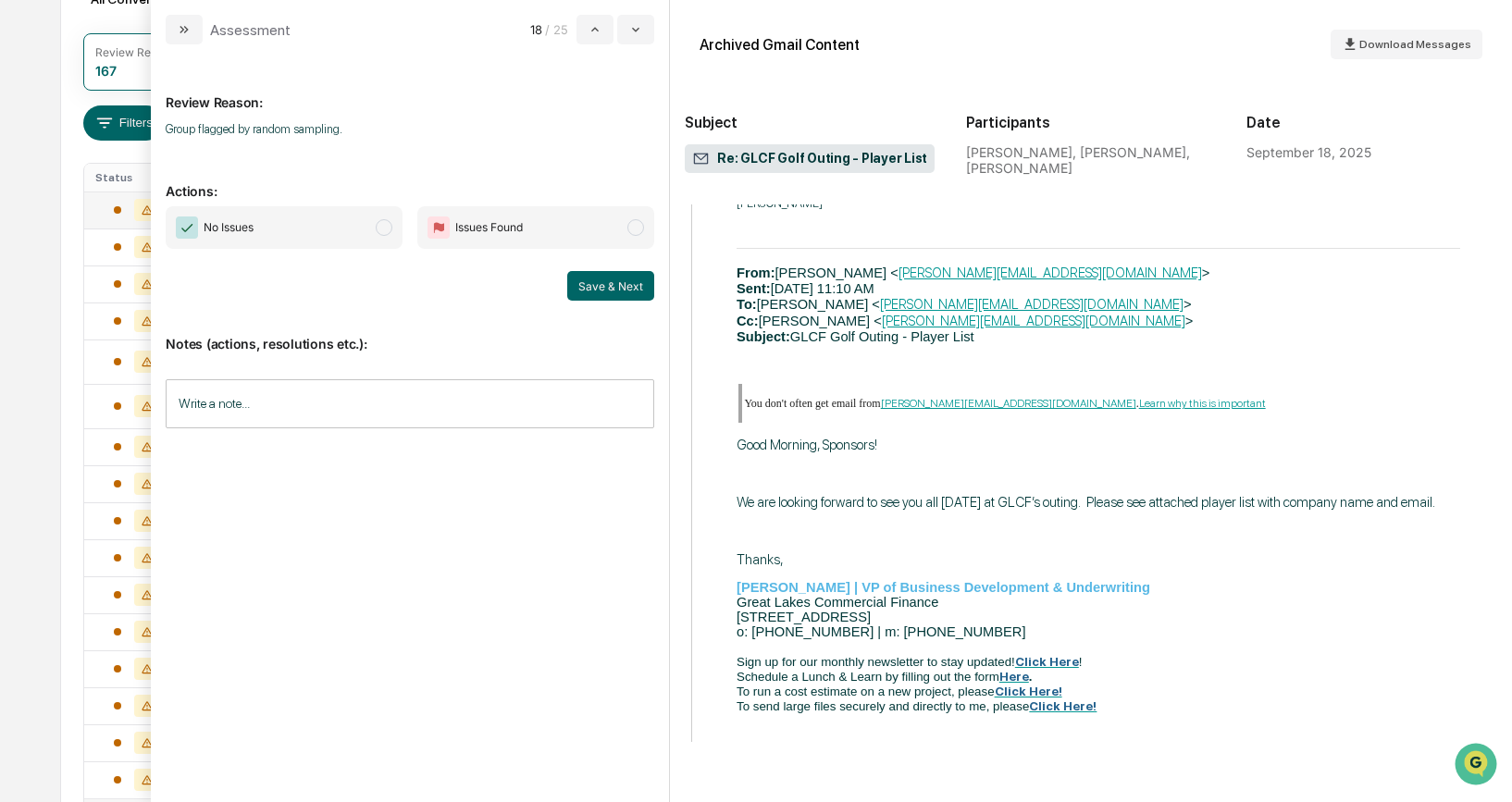
scroll to position [986, 0]
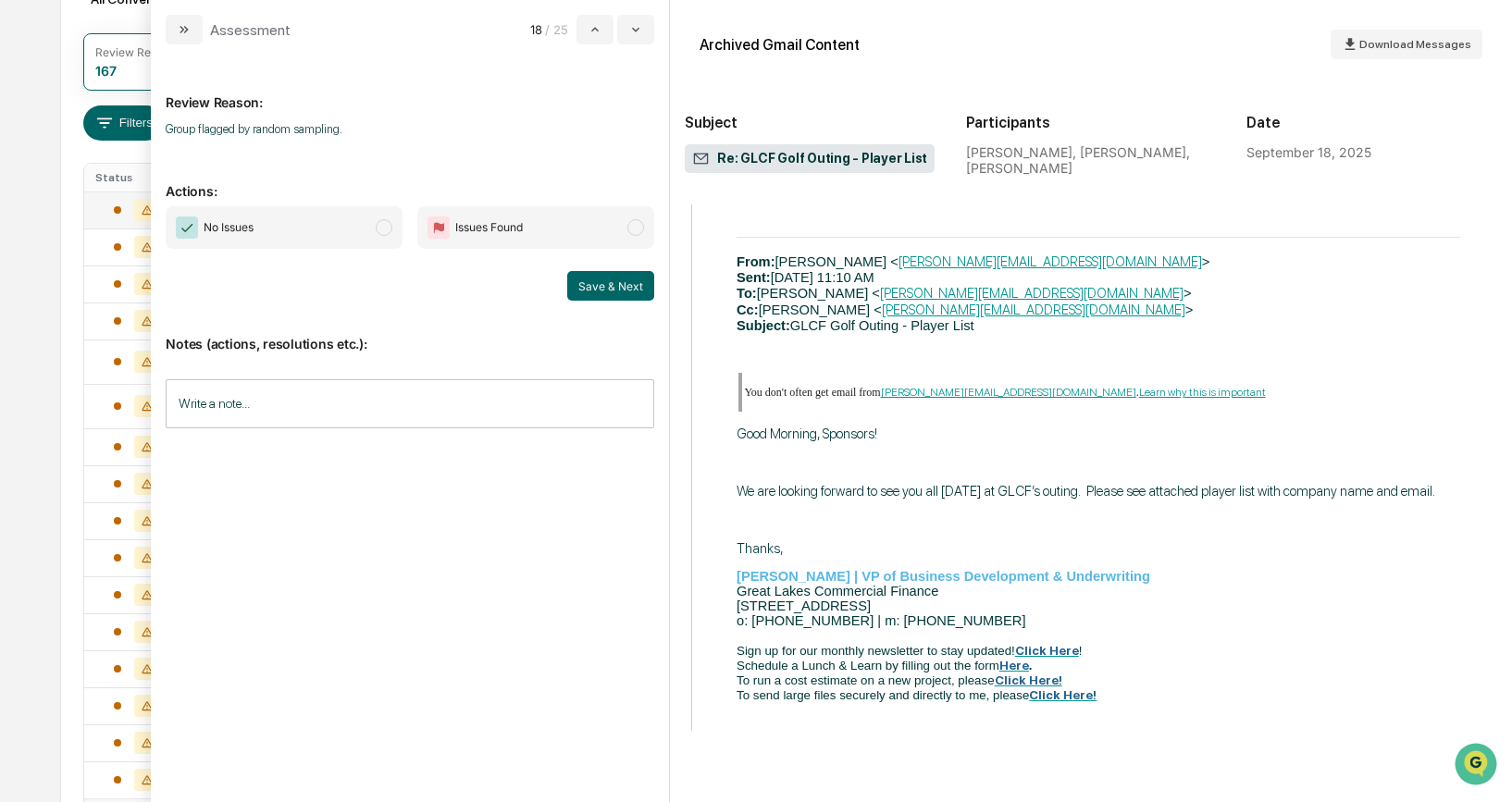
click at [381, 231] on span "modal" at bounding box center [383, 227] width 16 height 16
click at [627, 281] on button "Save & Next" at bounding box center [610, 285] width 87 height 30
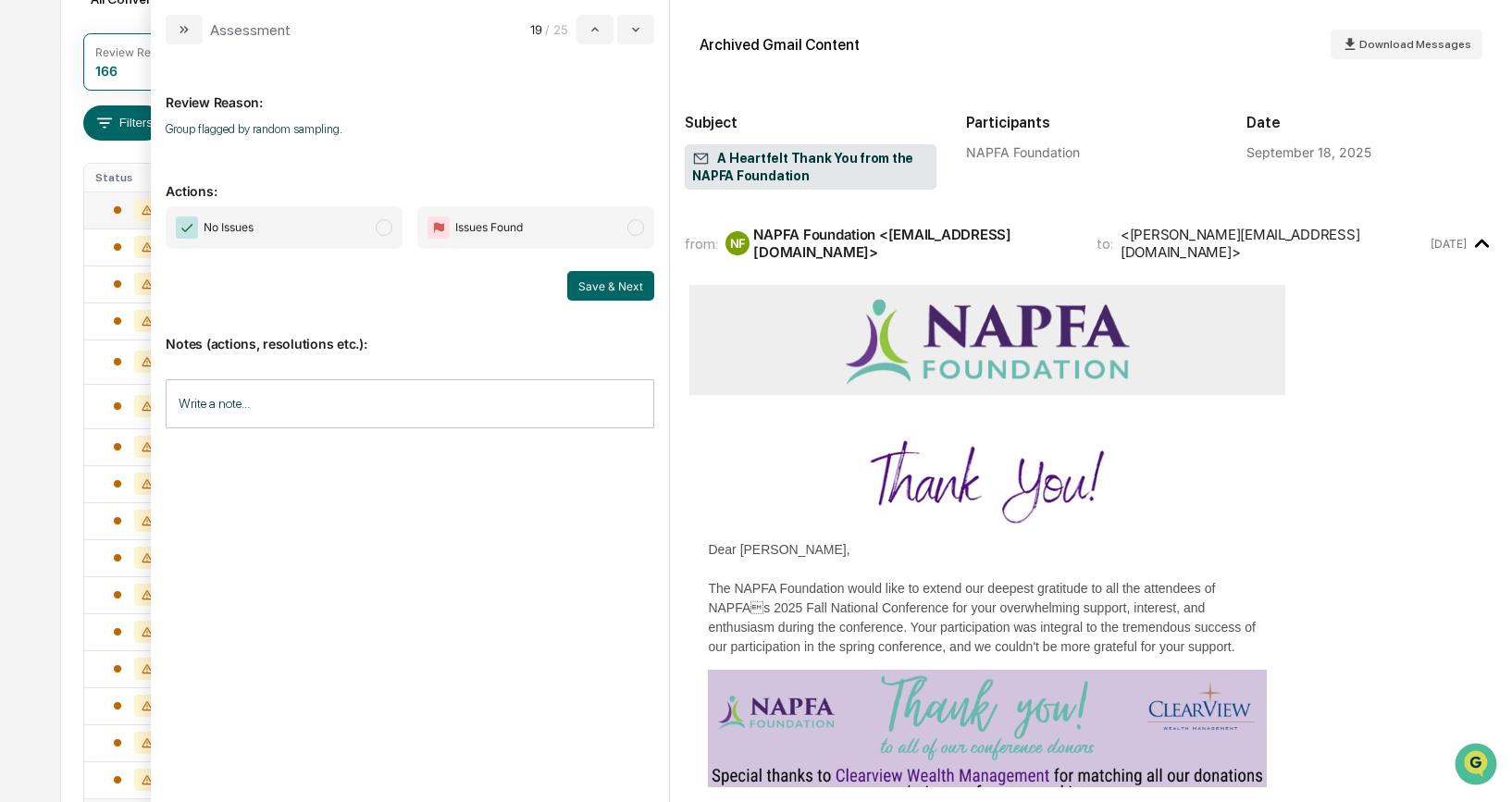
click at [390, 227] on span "modal" at bounding box center [383, 227] width 16 height 16
click at [597, 278] on button "Save & Next" at bounding box center [610, 285] width 87 height 30
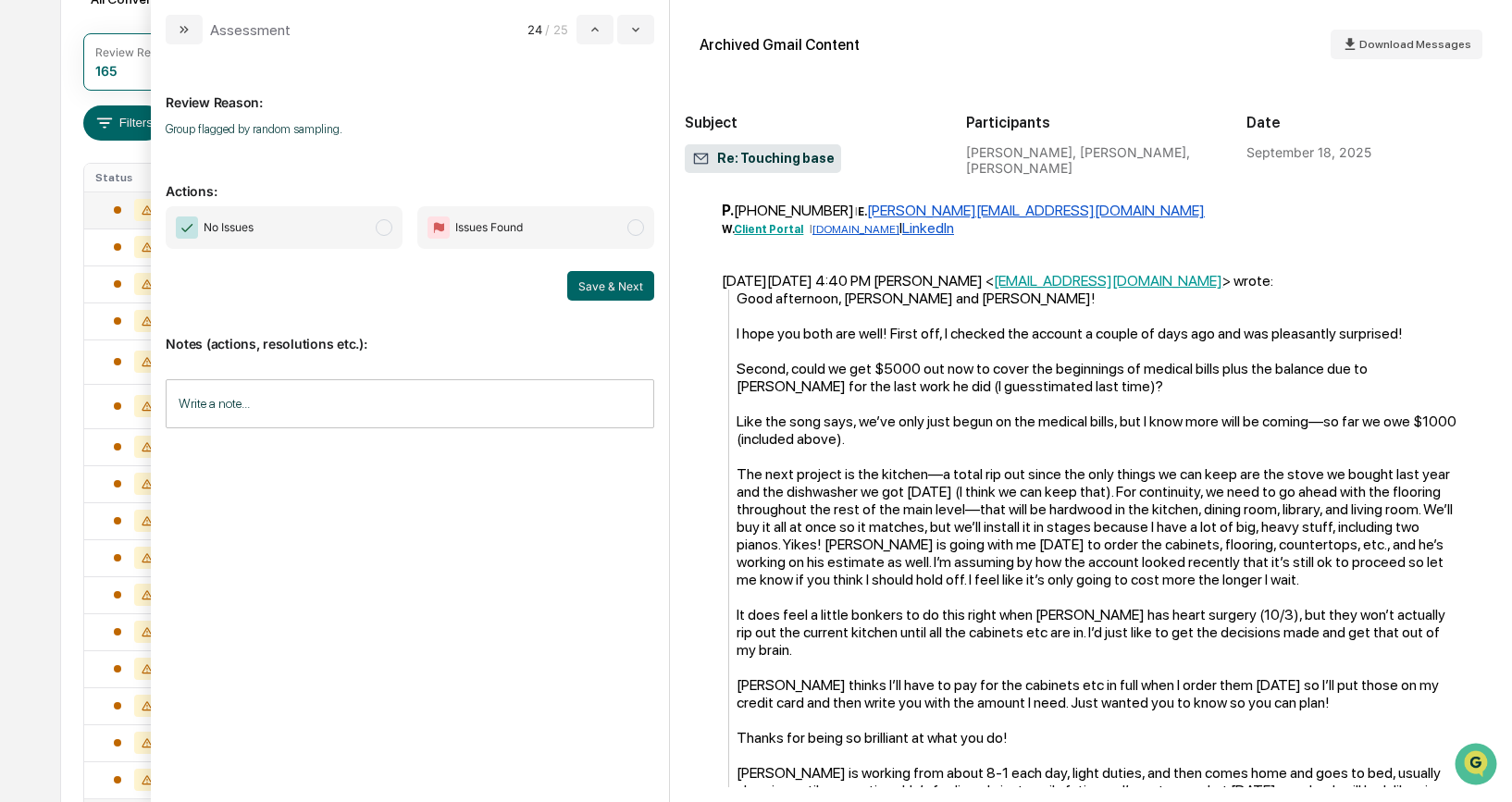
scroll to position [999, 0]
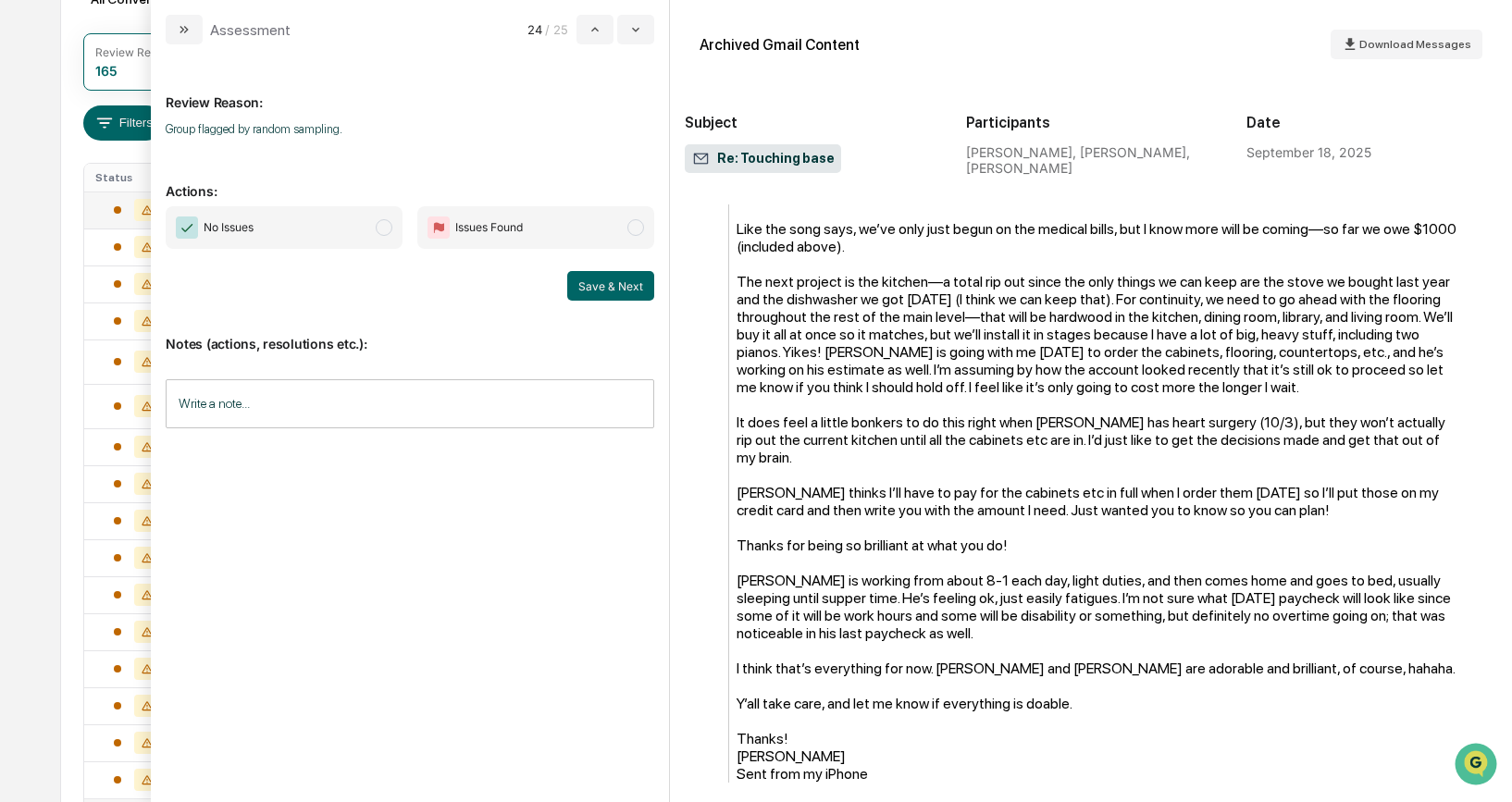
click at [382, 229] on span "modal" at bounding box center [383, 227] width 16 height 16
click at [633, 284] on button "Save & Next" at bounding box center [610, 285] width 87 height 30
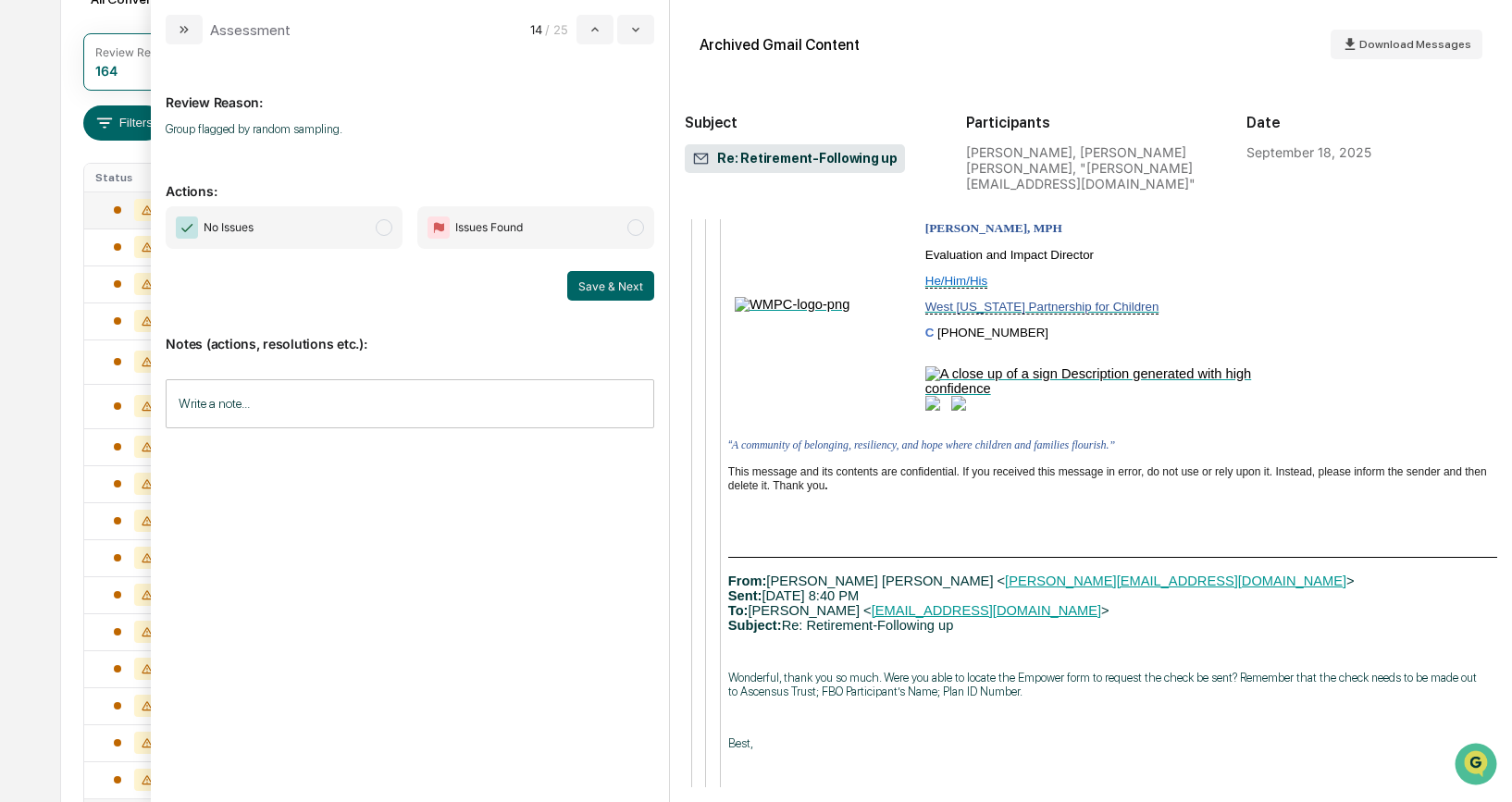
scroll to position [8155, 0]
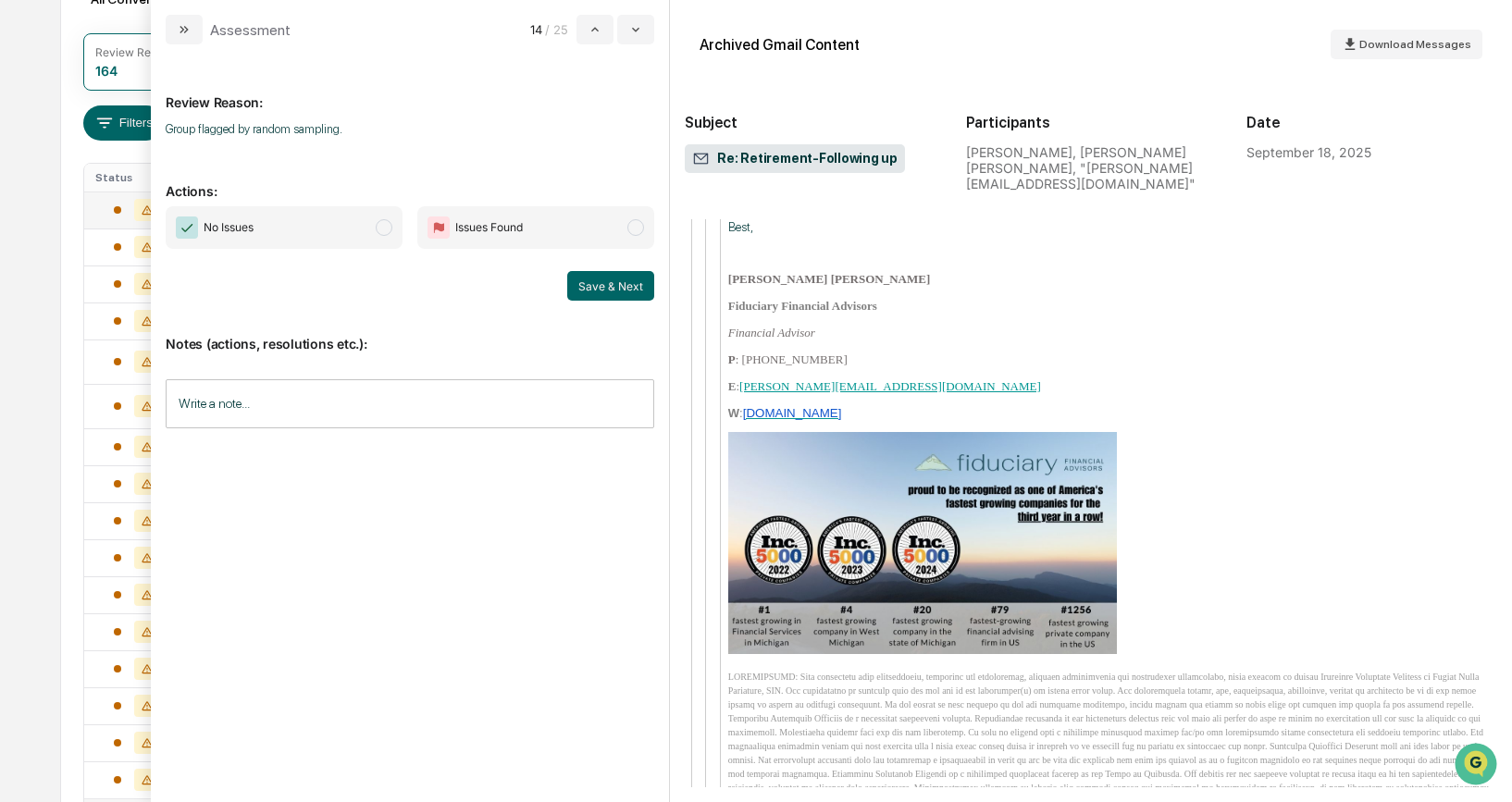
click at [380, 230] on span "modal" at bounding box center [383, 227] width 16 height 16
click at [579, 281] on button "Save & Next" at bounding box center [610, 285] width 87 height 30
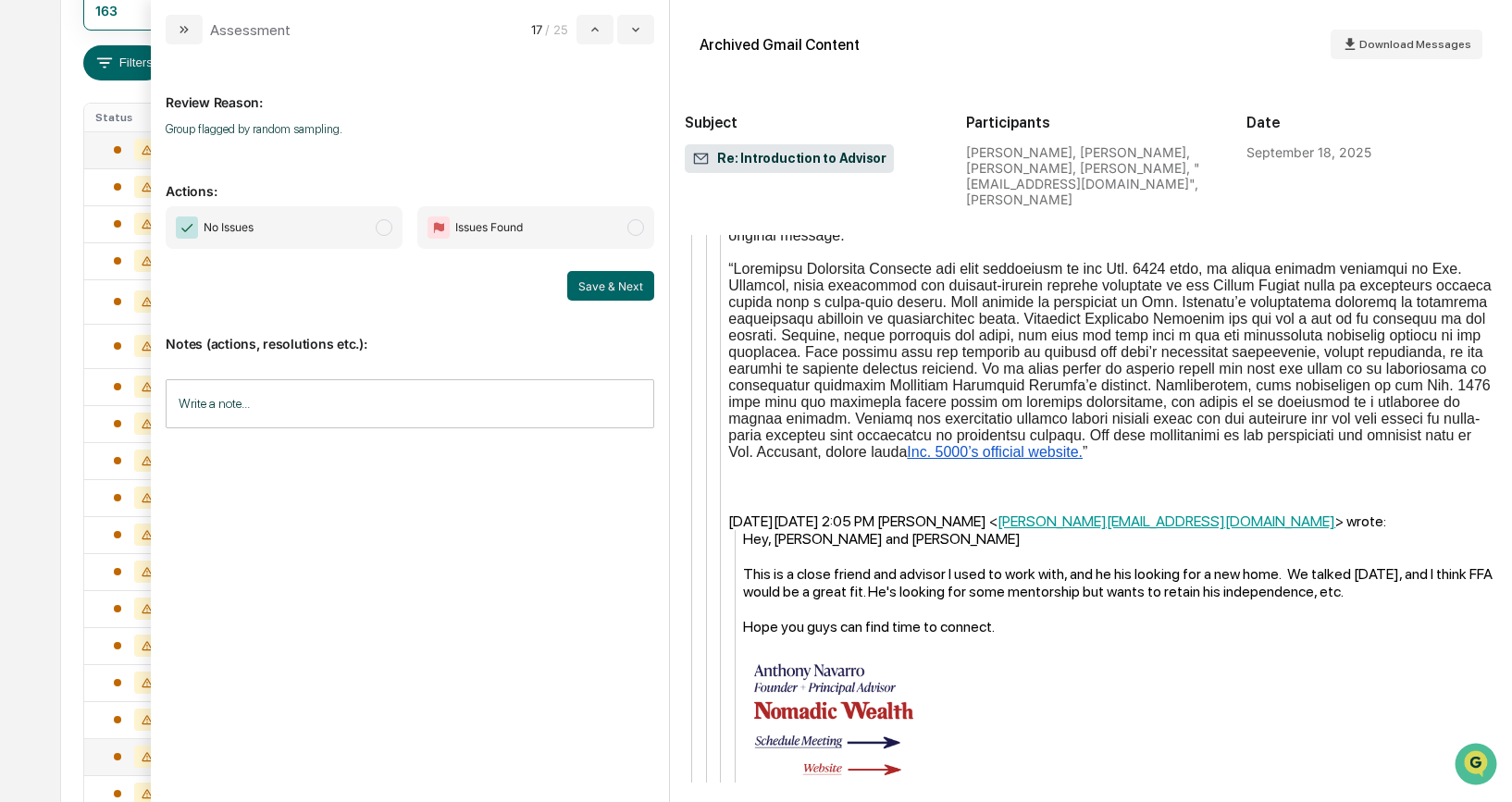
scroll to position [299, 0]
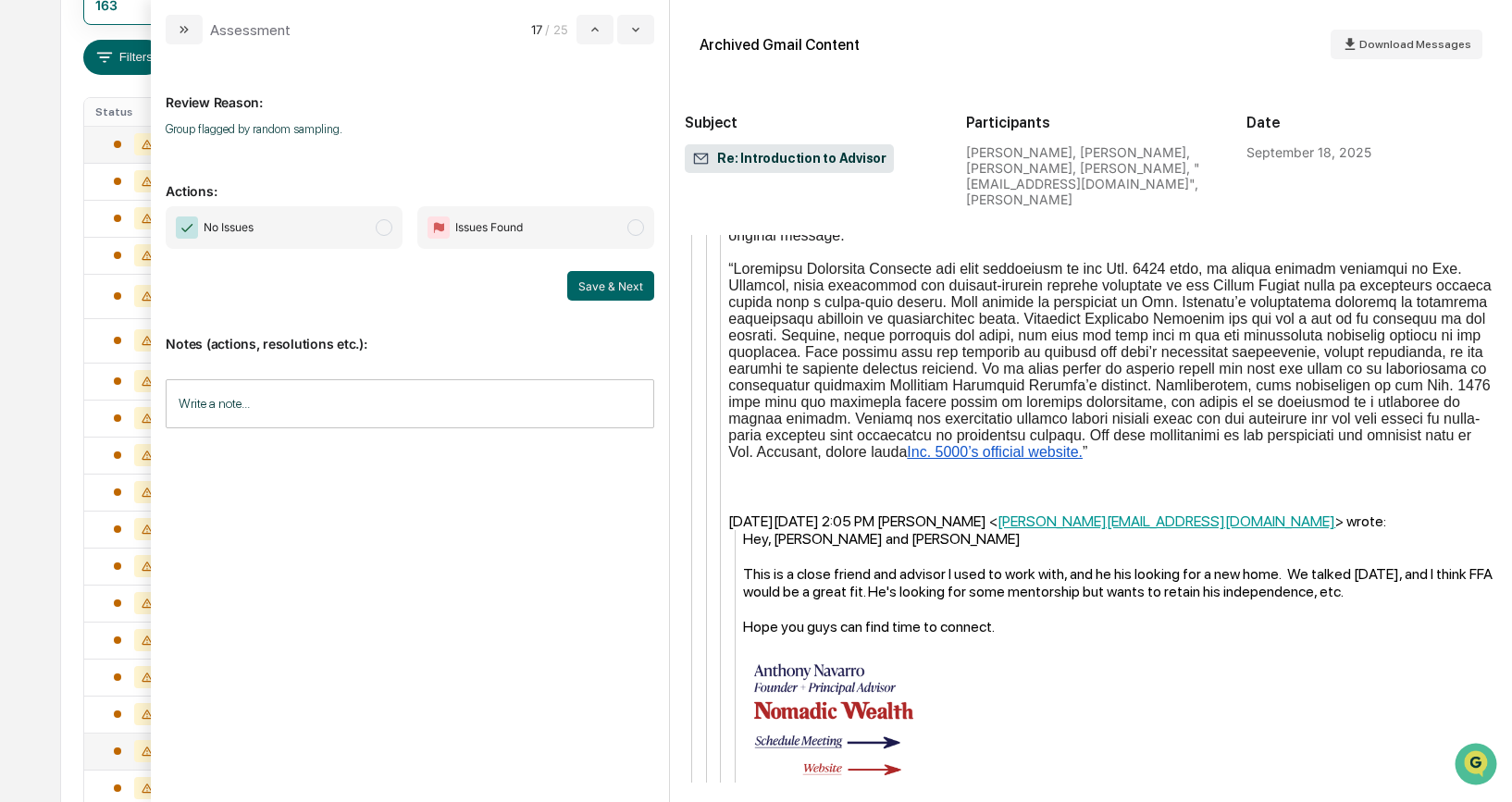
click at [385, 230] on span "modal" at bounding box center [383, 227] width 16 height 16
click at [591, 280] on button "Save & Next" at bounding box center [610, 285] width 87 height 30
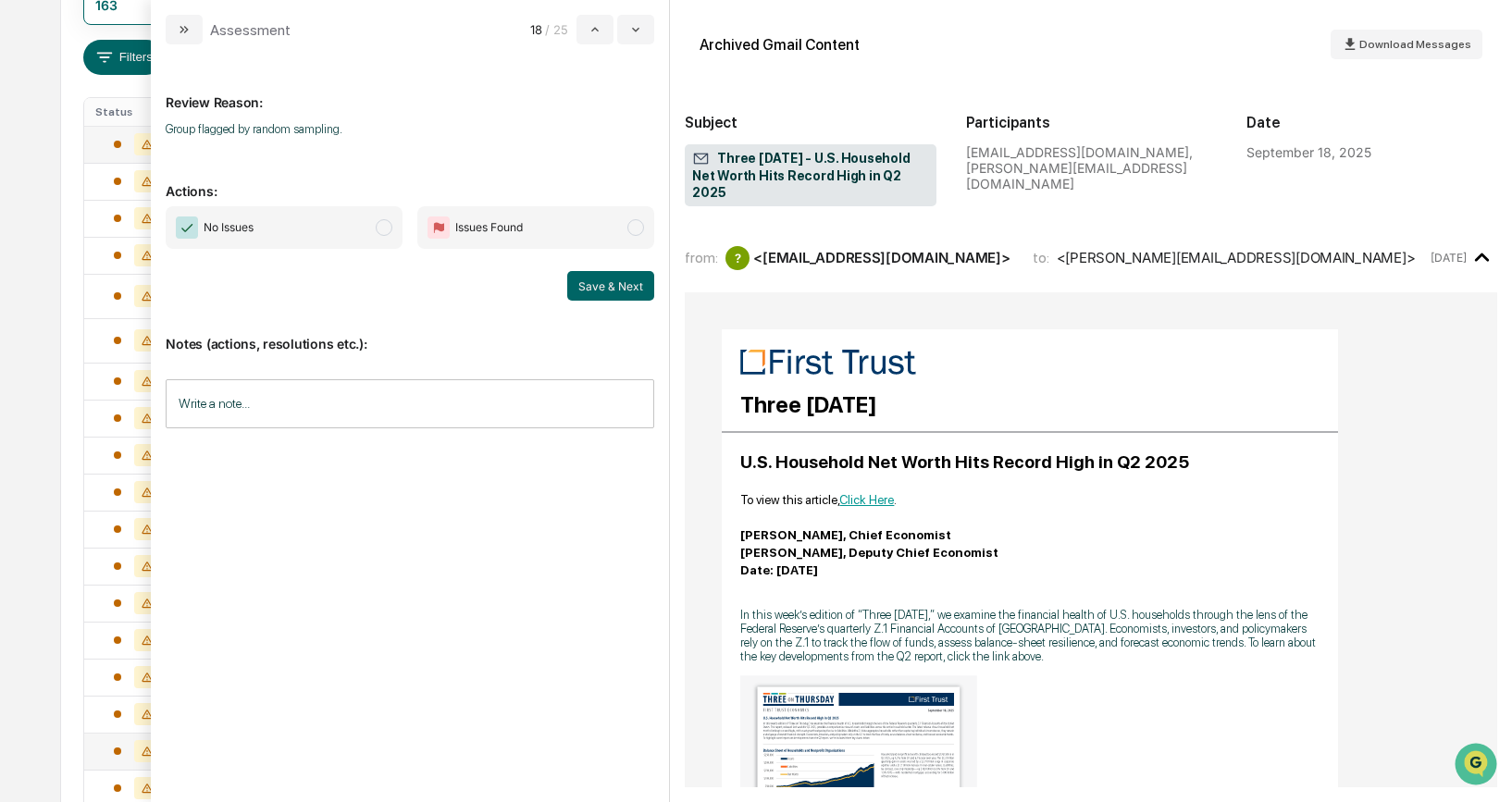
click at [385, 233] on span "modal" at bounding box center [383, 227] width 16 height 16
click at [614, 289] on button "Save & Next" at bounding box center [610, 285] width 87 height 30
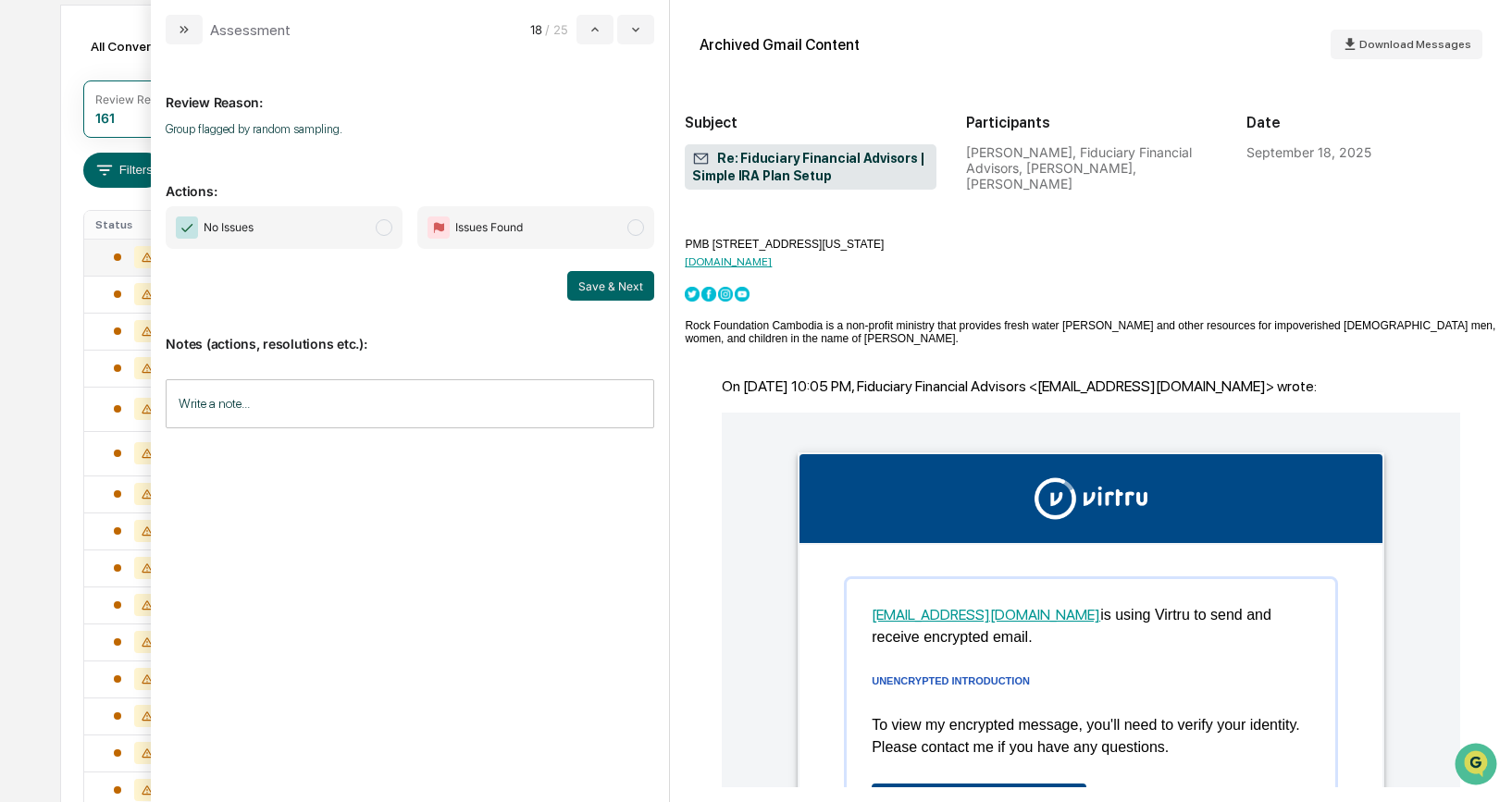
scroll to position [736, 0]
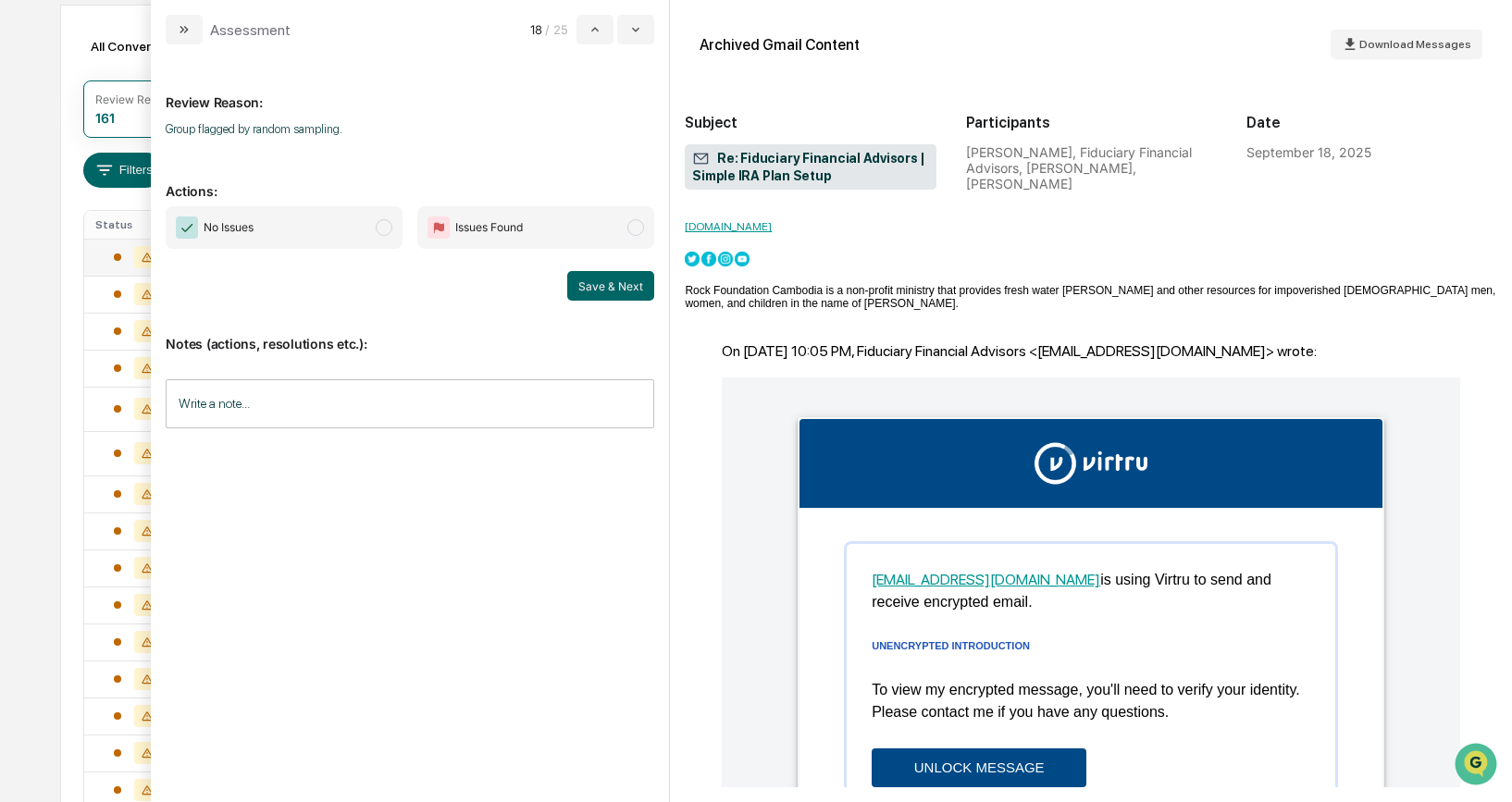
click at [387, 234] on span "modal" at bounding box center [383, 227] width 16 height 16
click at [591, 288] on button "Save & Next" at bounding box center [610, 285] width 87 height 30
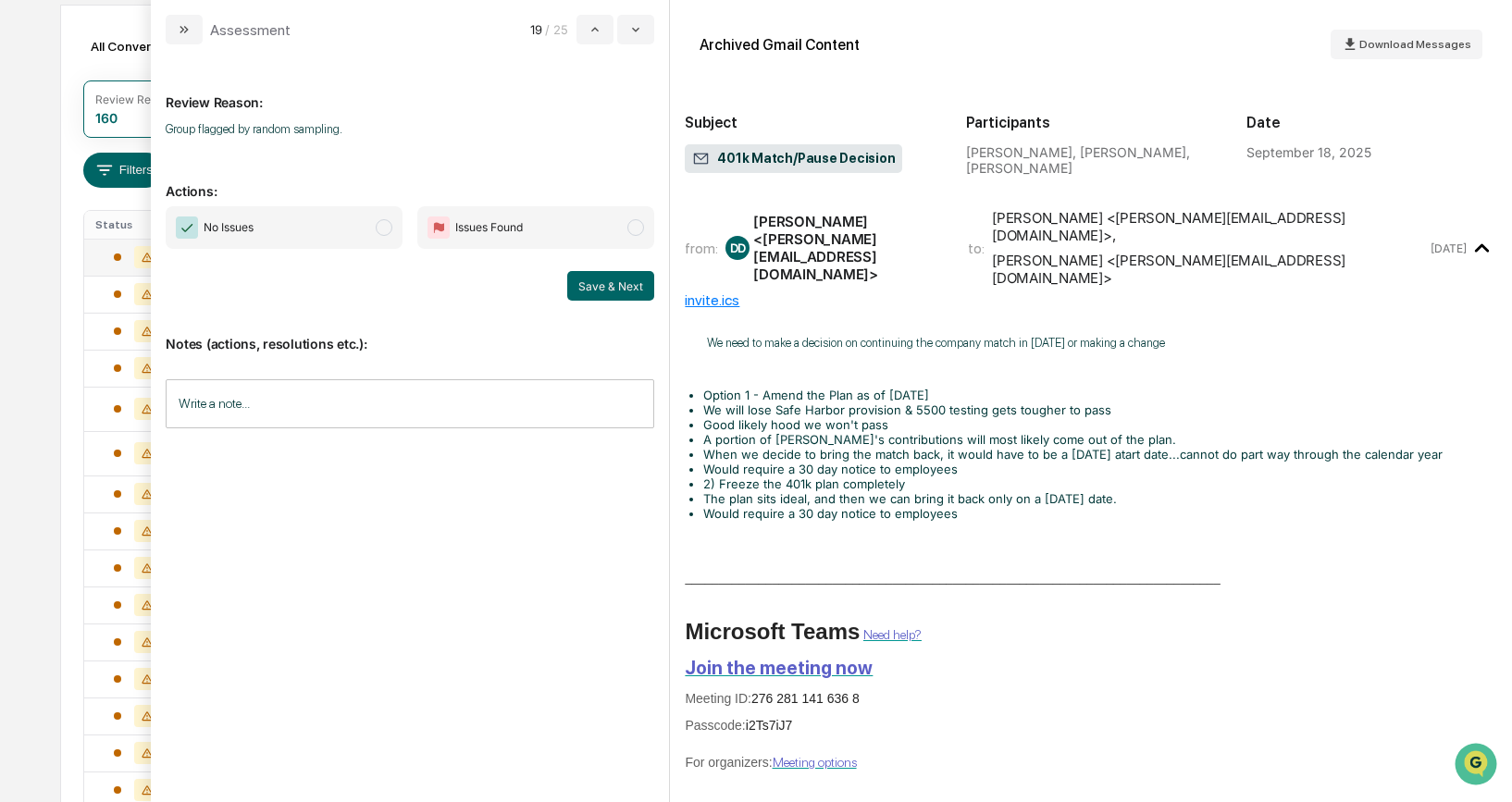
click at [387, 233] on span "modal" at bounding box center [383, 227] width 16 height 16
click at [592, 284] on button "Save & Next" at bounding box center [610, 285] width 87 height 30
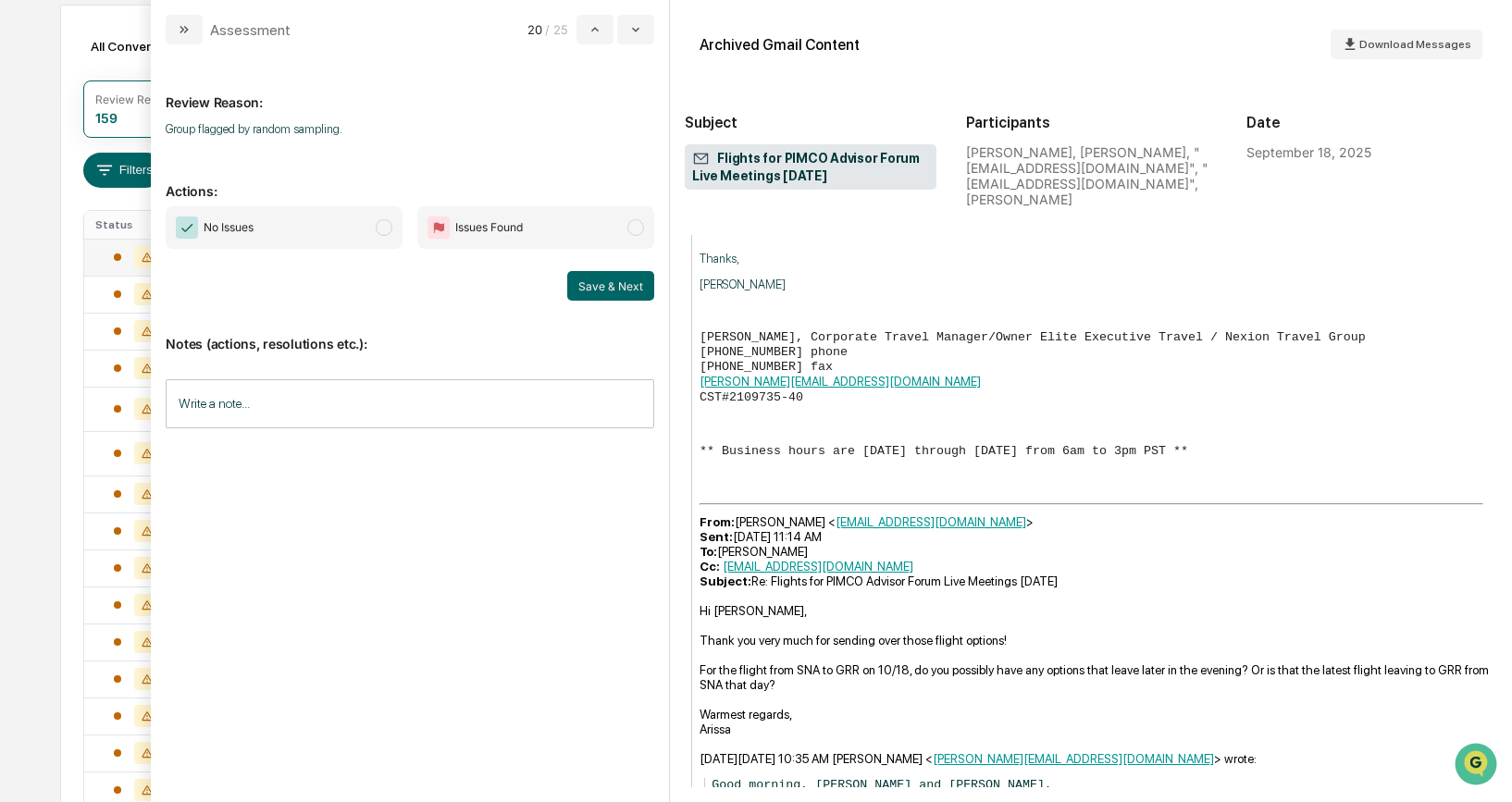
scroll to position [735, 0]
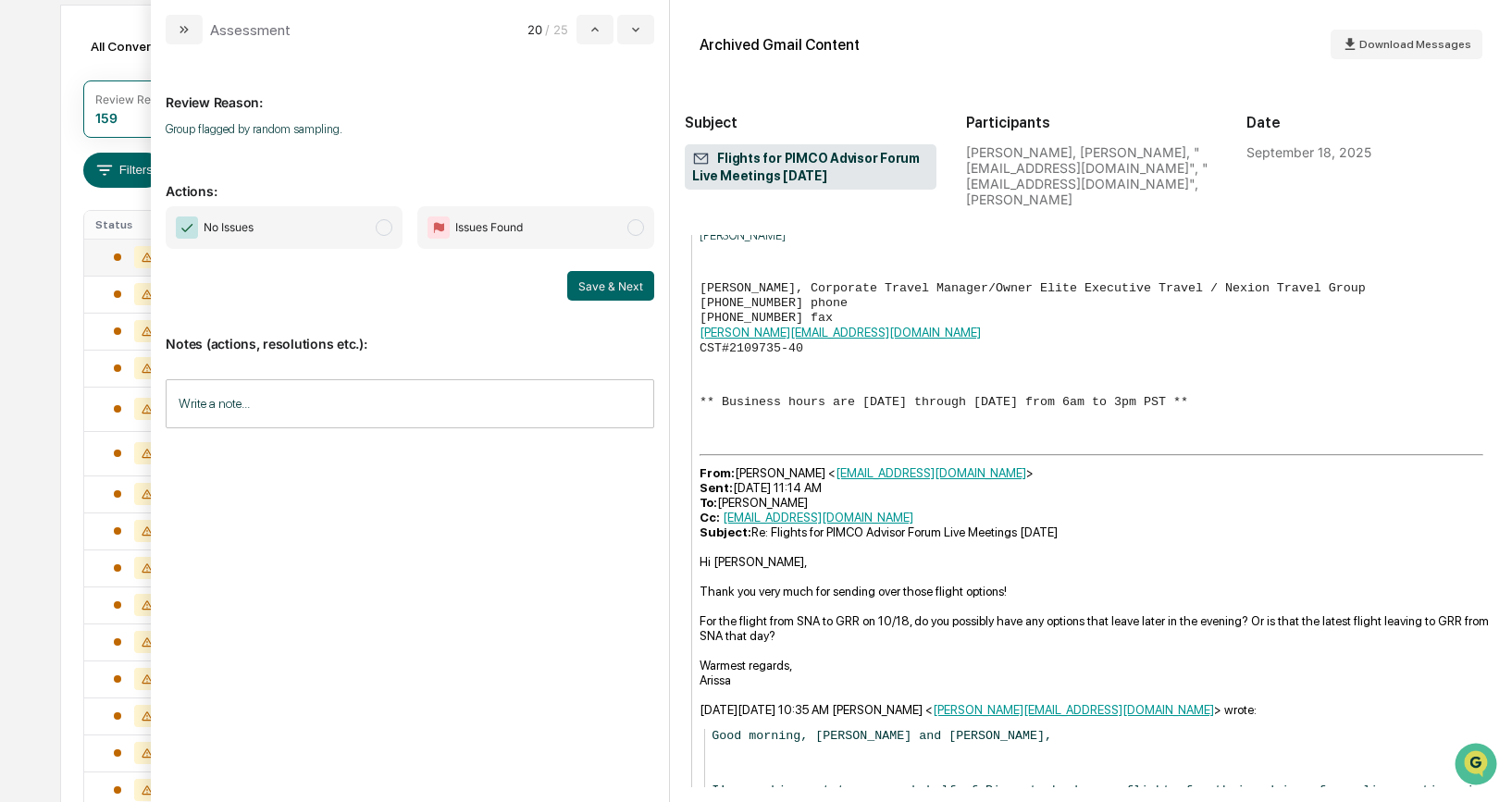
click at [378, 234] on span "No Issues" at bounding box center [283, 227] width 237 height 42
click at [593, 282] on button "Save & Next" at bounding box center [610, 285] width 87 height 30
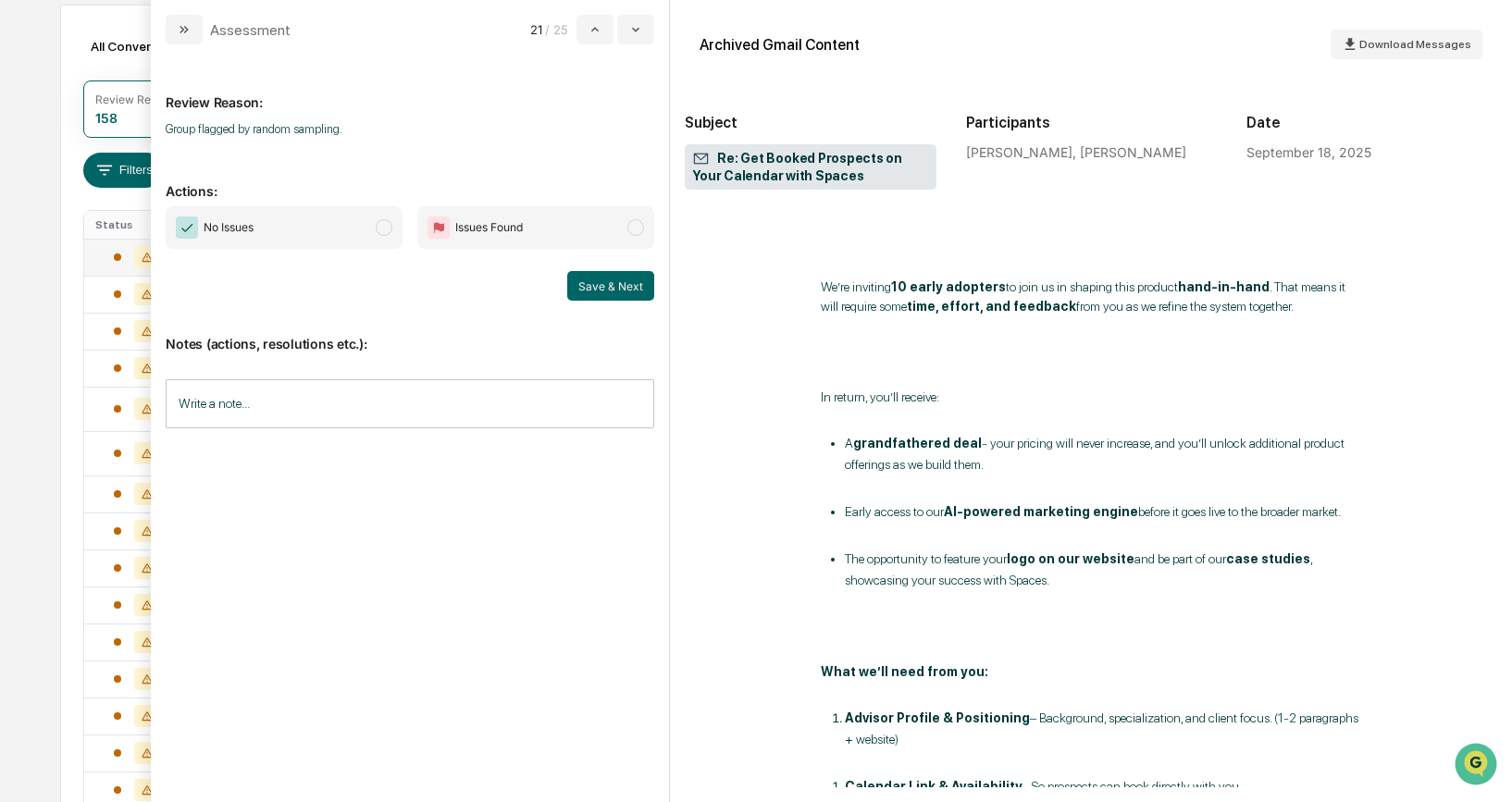
scroll to position [1956, 0]
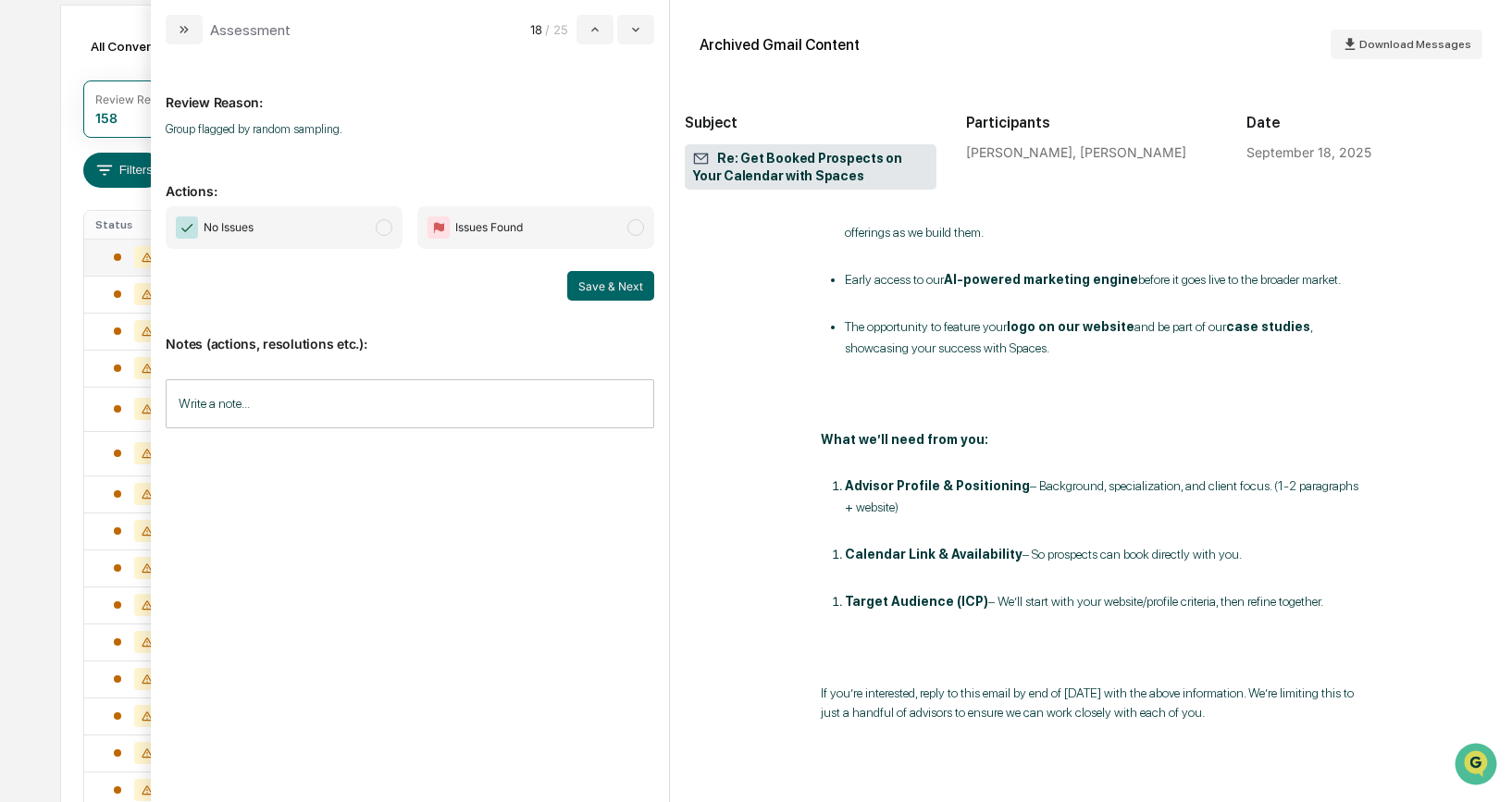
click at [383, 233] on span "modal" at bounding box center [383, 227] width 16 height 16
click at [575, 286] on button "Save & Next" at bounding box center [610, 285] width 87 height 30
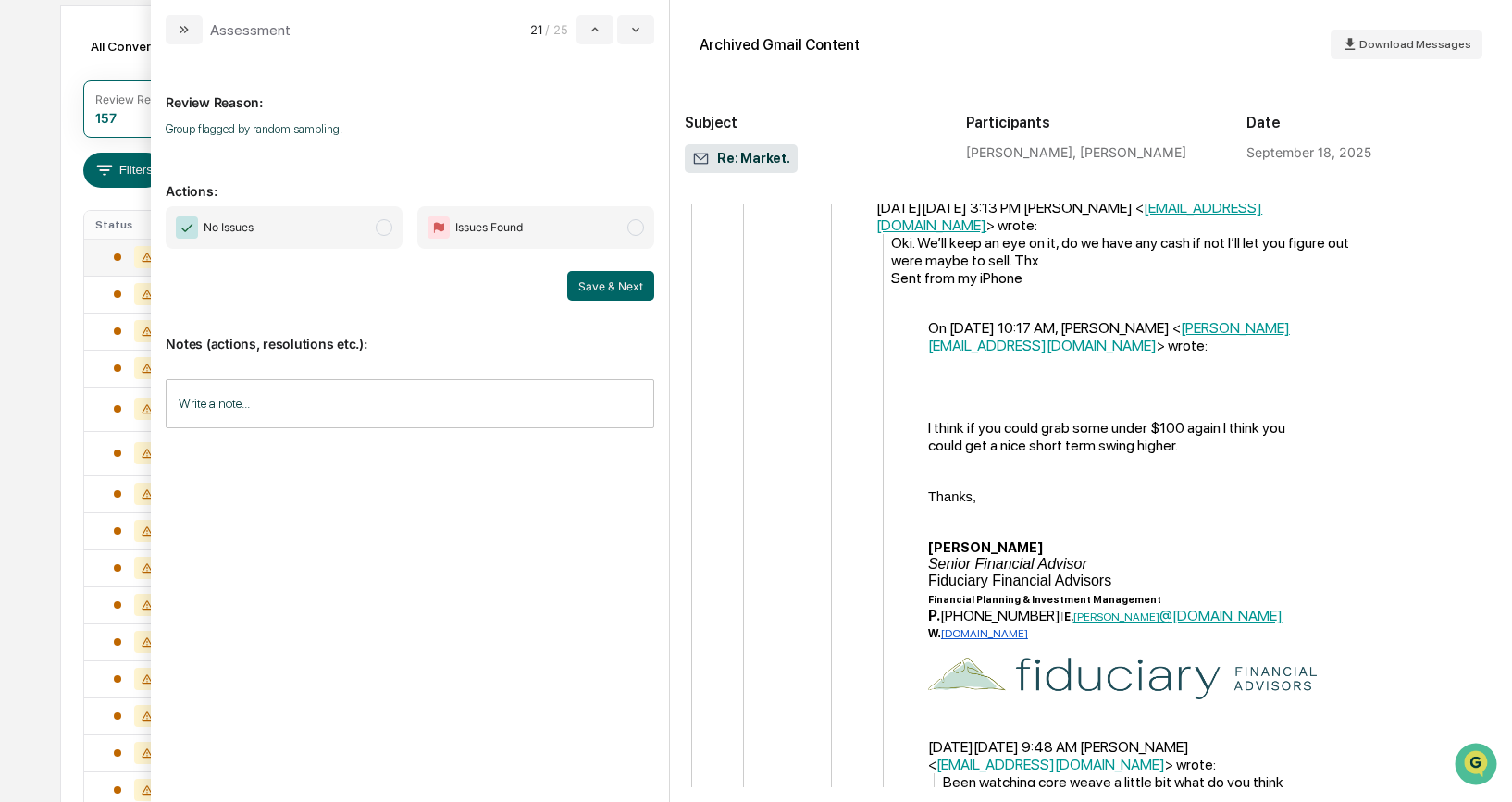
scroll to position [2904, 0]
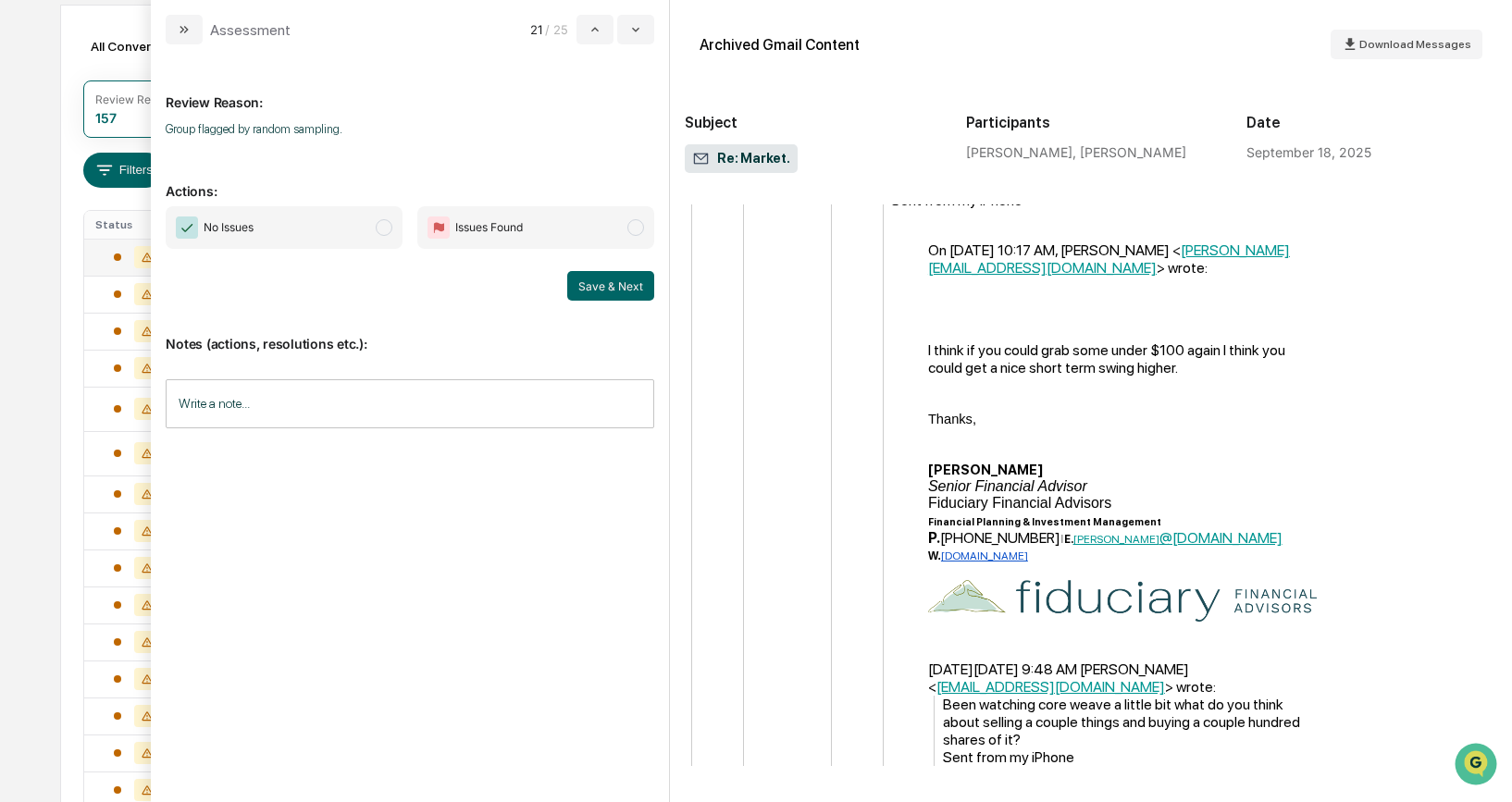
click at [385, 228] on span "modal" at bounding box center [383, 227] width 16 height 16
click at [610, 283] on button "Save & Next" at bounding box center [610, 285] width 87 height 30
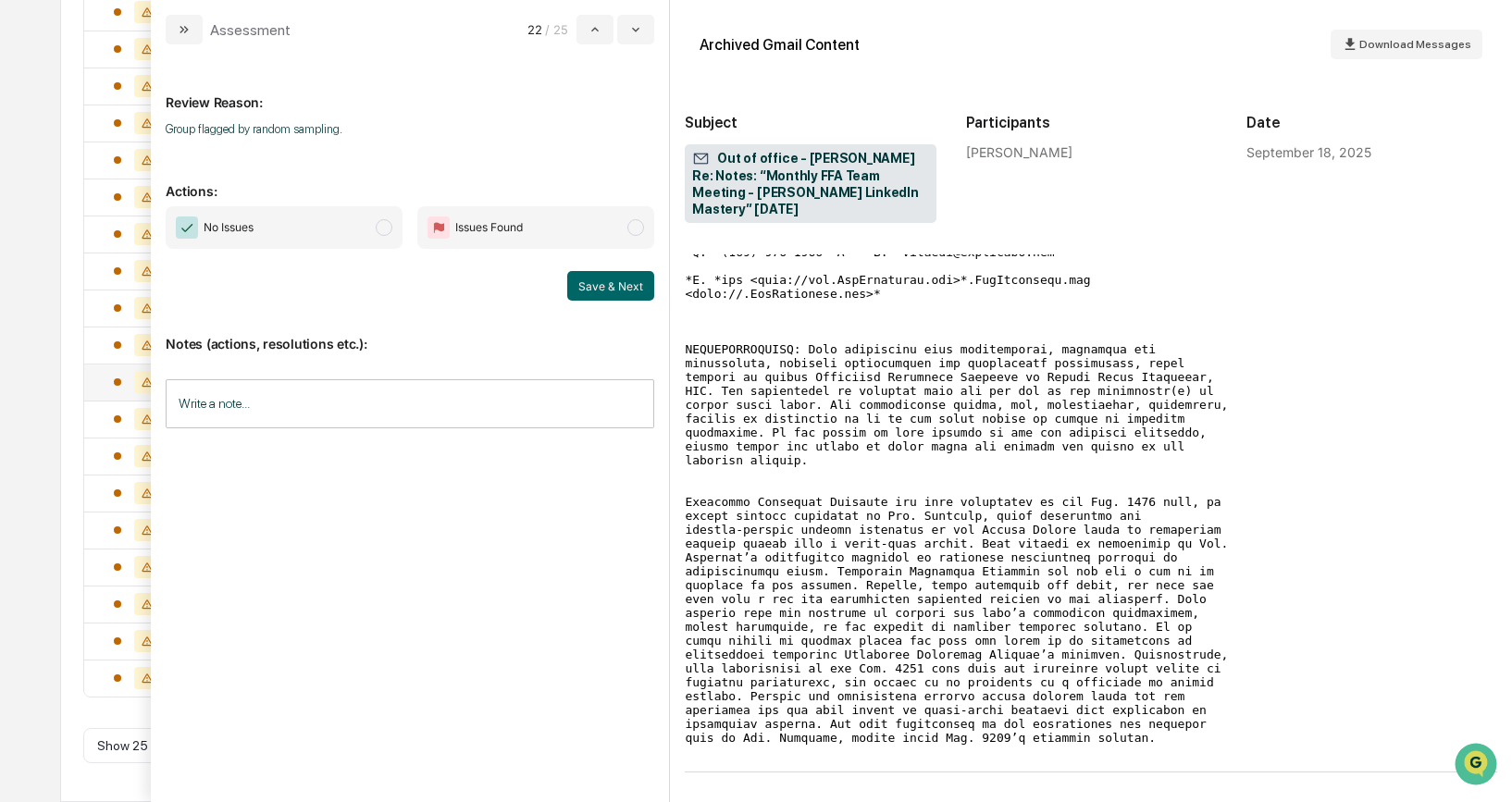
scroll to position [826, 0]
click at [389, 231] on span "modal" at bounding box center [383, 227] width 16 height 16
click at [606, 286] on button "Save & Next" at bounding box center [610, 285] width 87 height 30
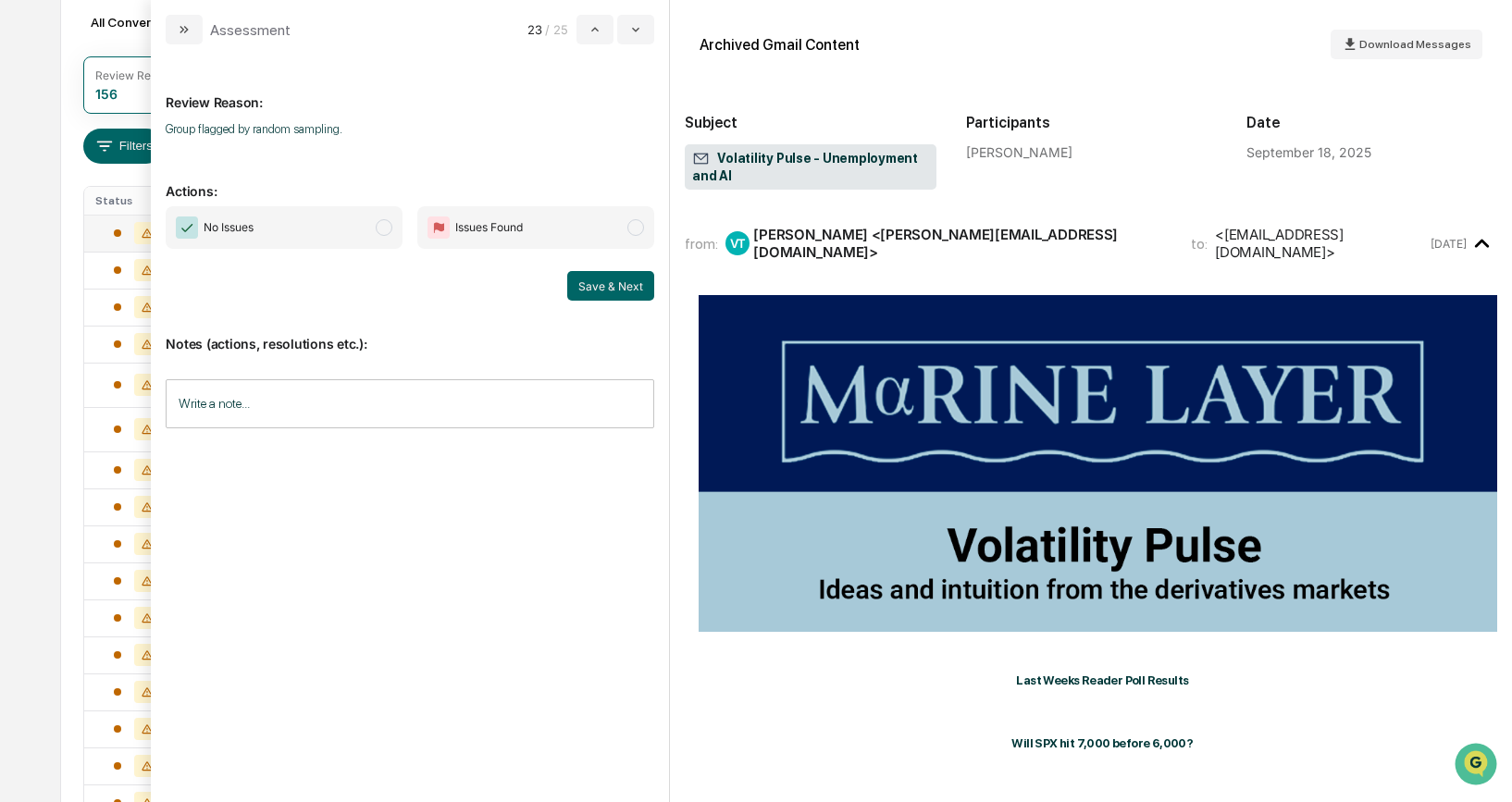
scroll to position [209, 0]
click at [388, 227] on span "modal" at bounding box center [383, 227] width 16 height 16
click at [598, 291] on button "Save & Next" at bounding box center [610, 285] width 87 height 30
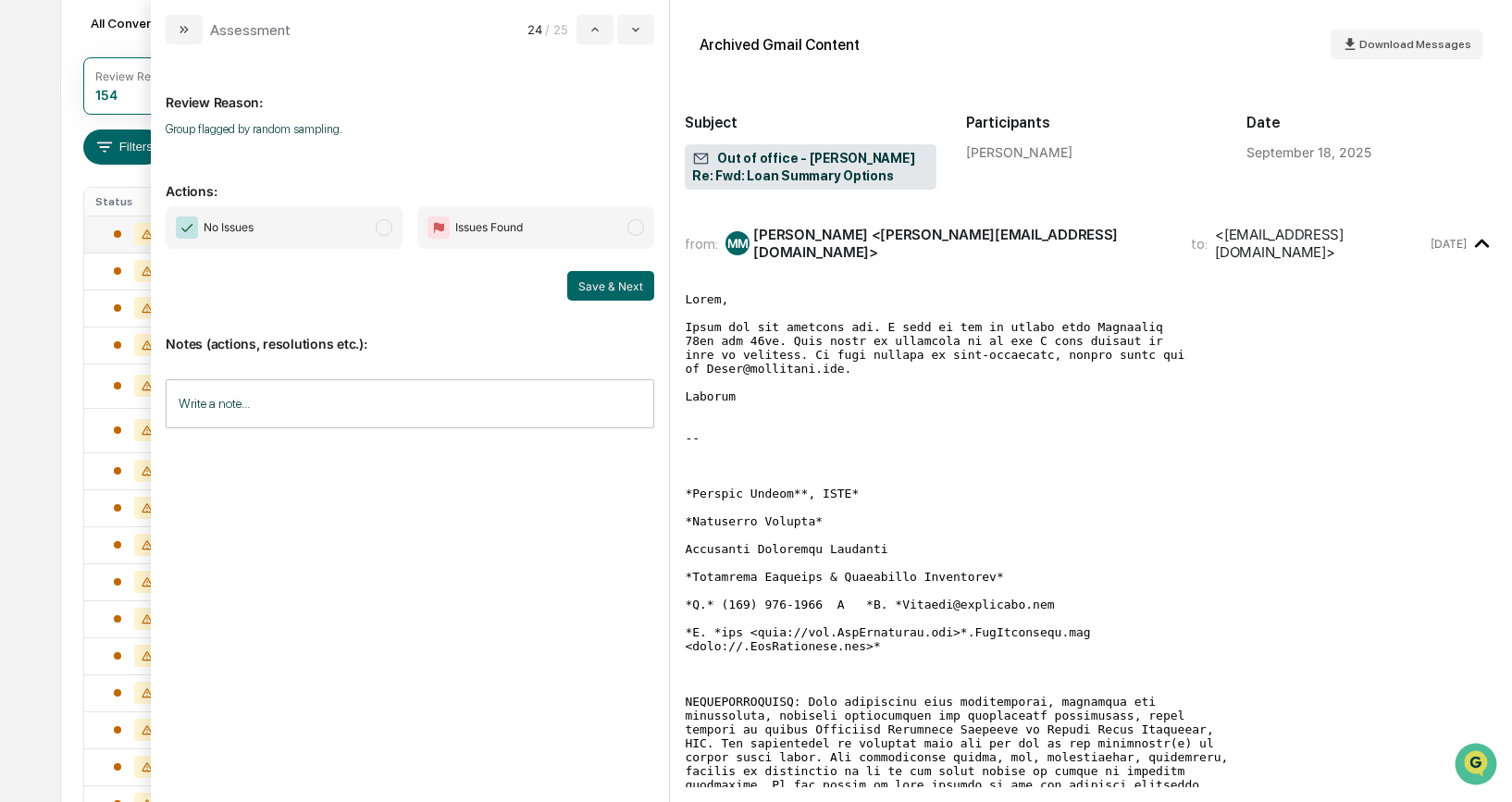
click at [391, 233] on span "modal" at bounding box center [383, 227] width 16 height 16
click at [583, 281] on button "Save & Next" at bounding box center [610, 285] width 87 height 30
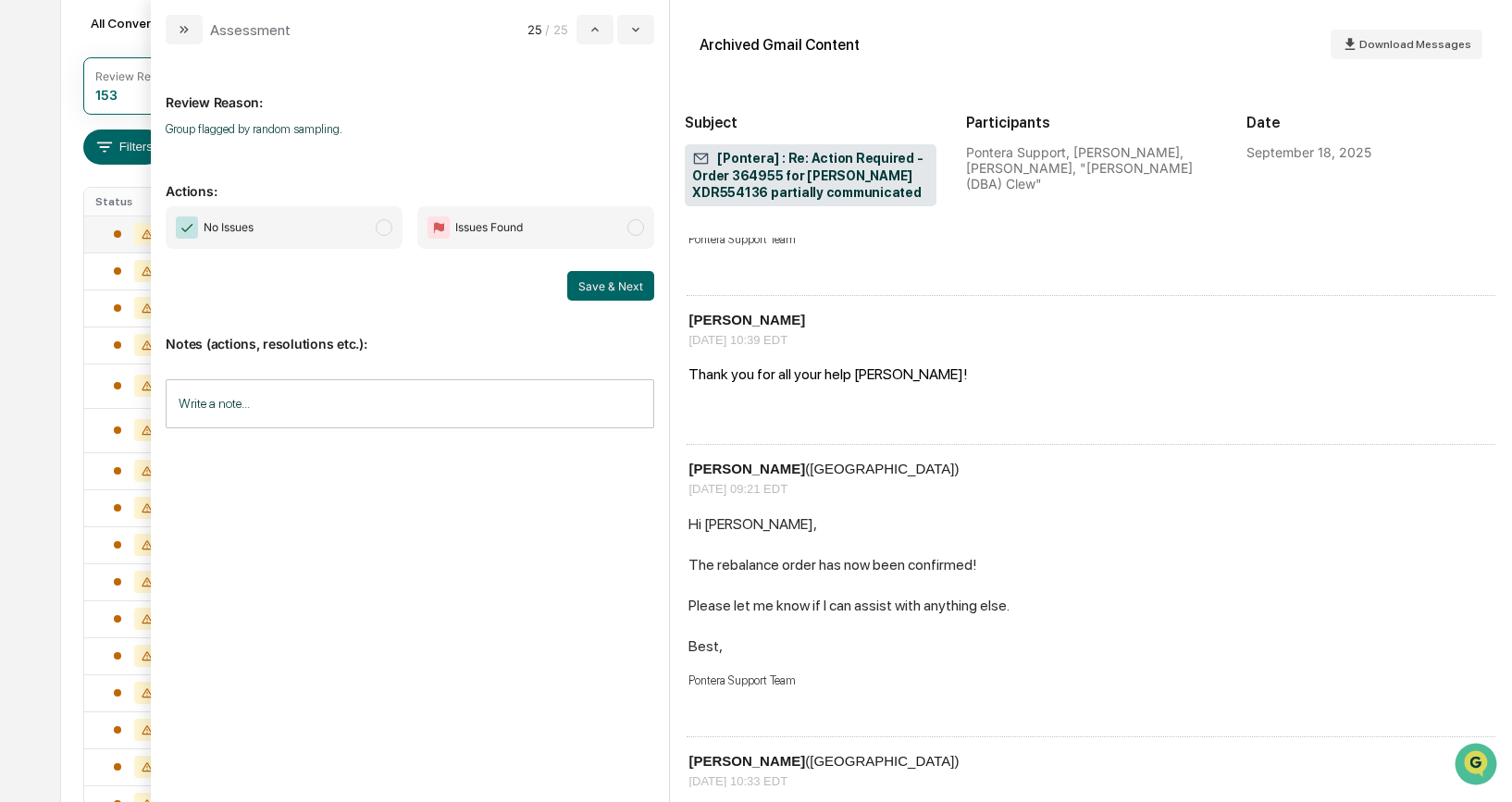
scroll to position [1198, 0]
click at [378, 236] on span "No Issues" at bounding box center [283, 227] width 237 height 42
click at [591, 281] on button "Save & Next" at bounding box center [610, 285] width 87 height 30
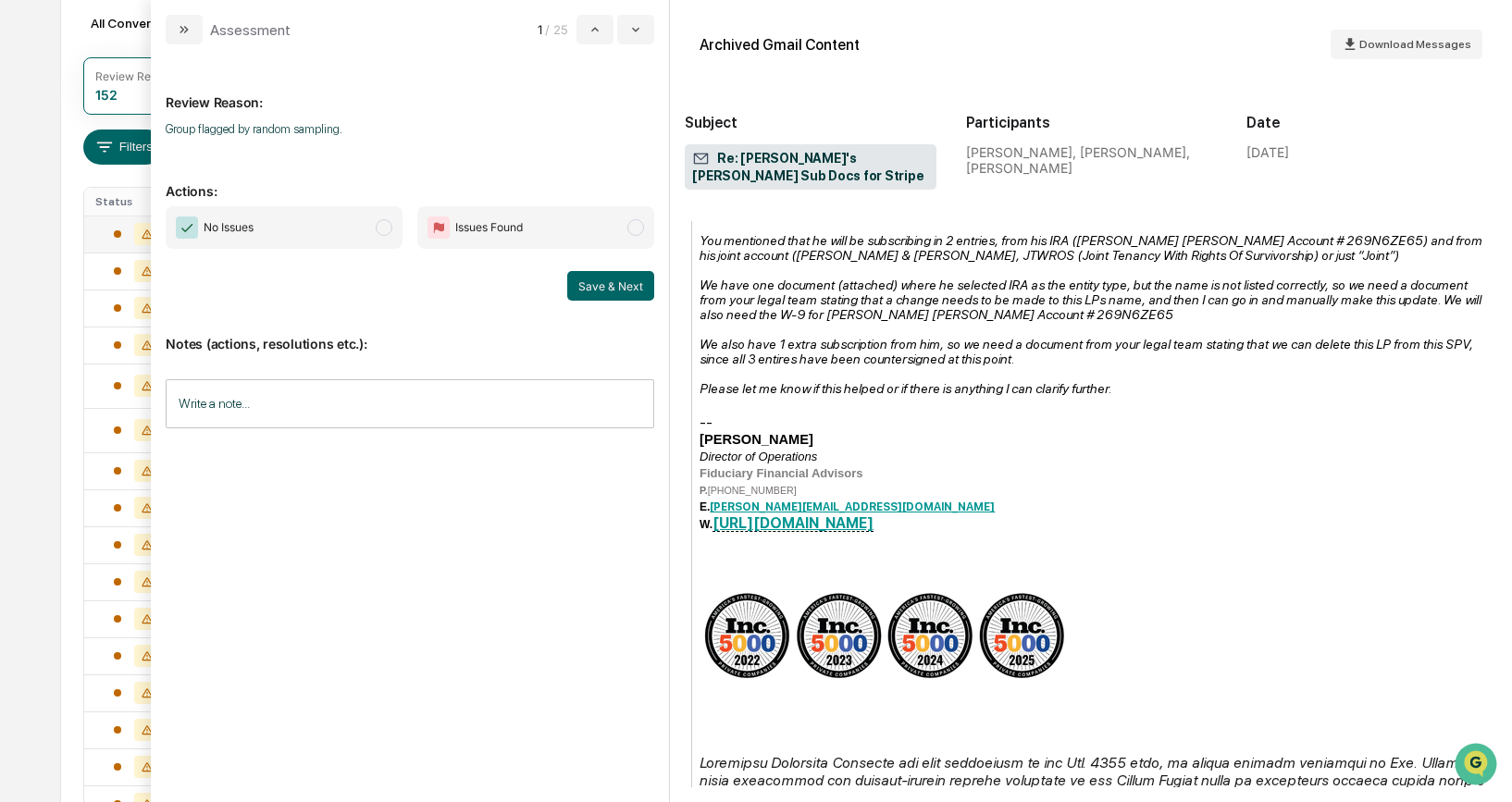
scroll to position [1051, 0]
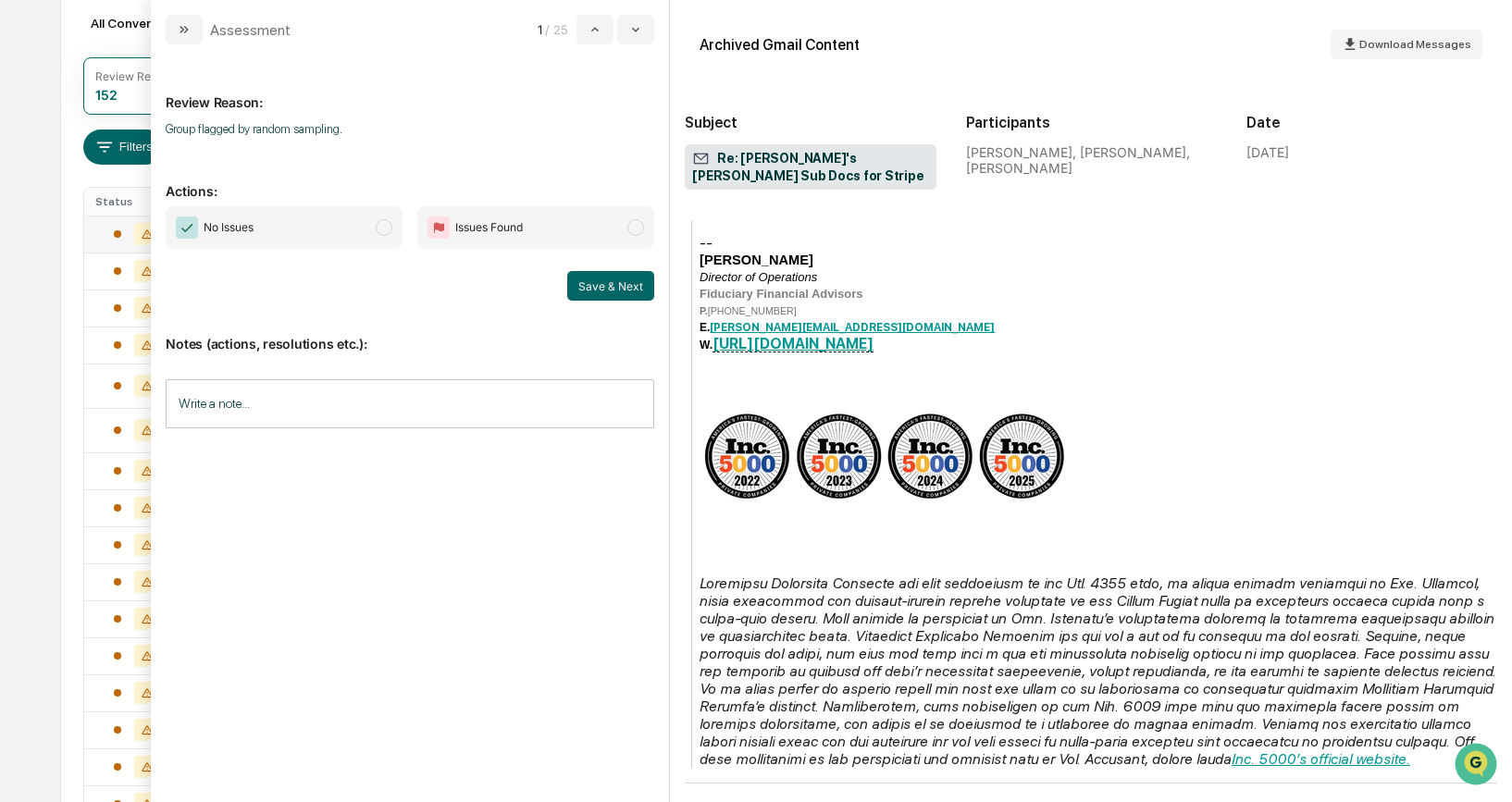
click at [387, 226] on span "modal" at bounding box center [383, 227] width 16 height 16
click at [626, 285] on button "Save & Next" at bounding box center [610, 285] width 87 height 30
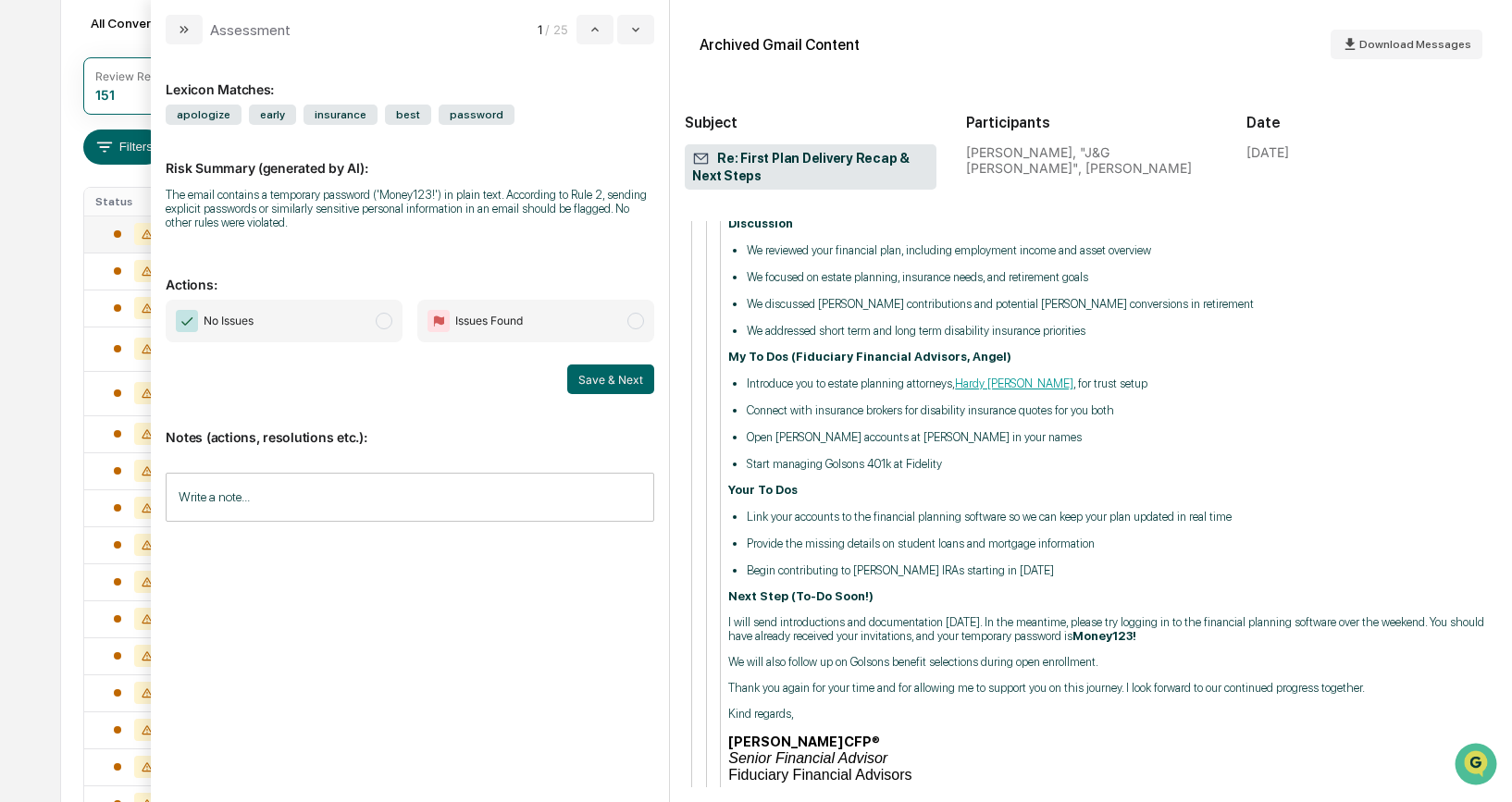
scroll to position [1442, 0]
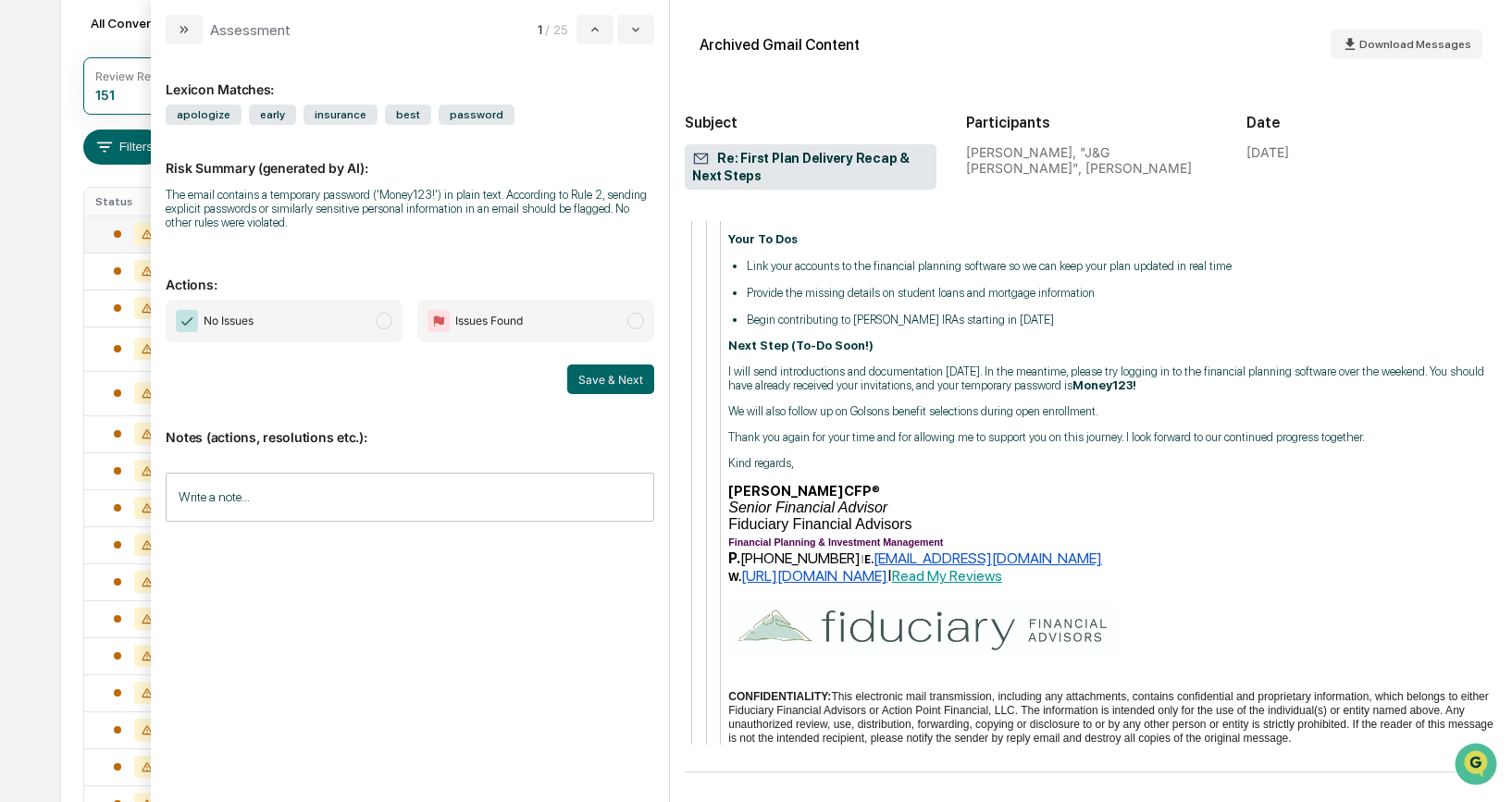
click at [391, 323] on span "modal" at bounding box center [383, 321] width 16 height 16
click at [579, 371] on button "Save & Next" at bounding box center [610, 379] width 87 height 30
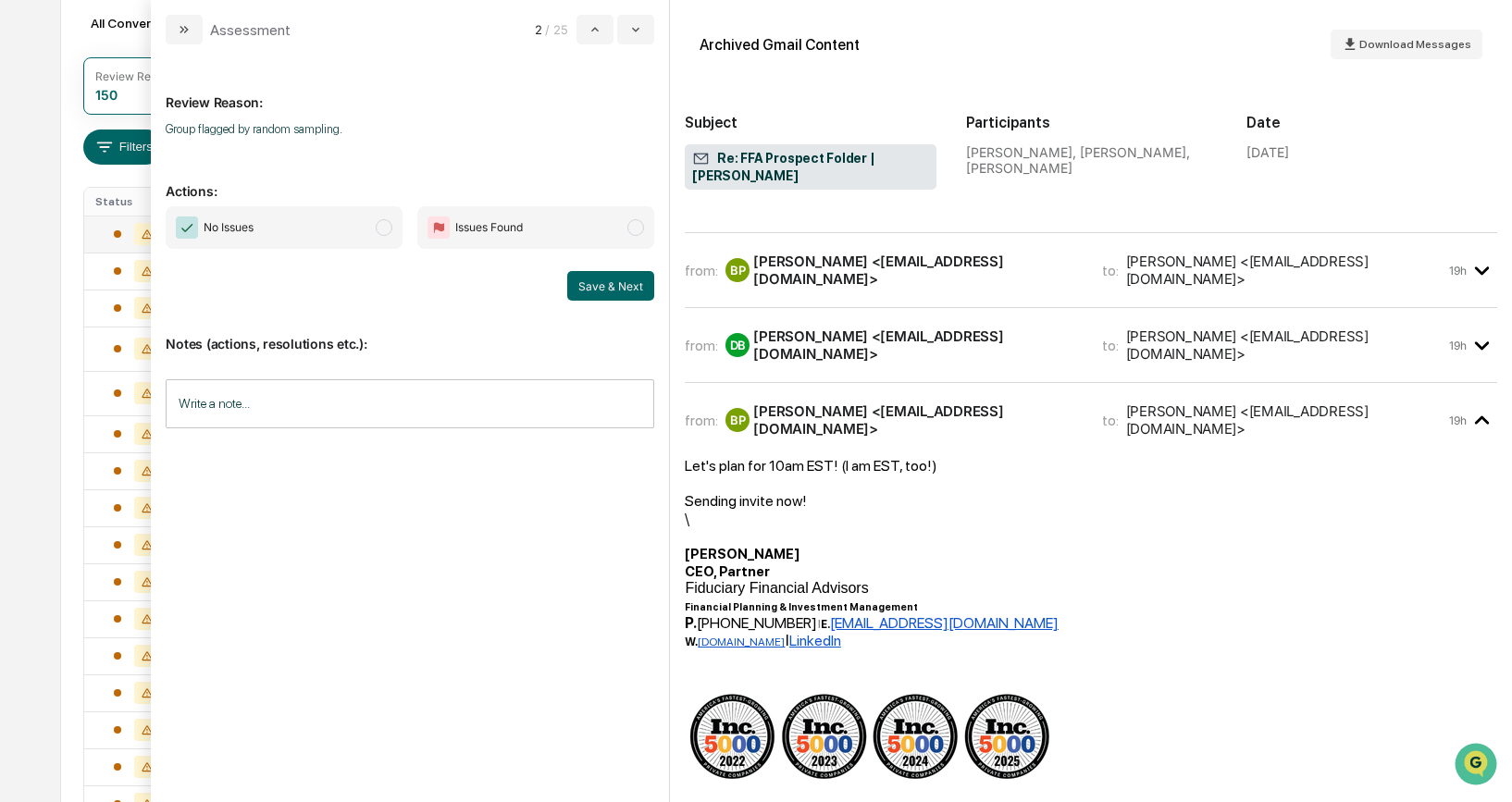
scroll to position [430, 0]
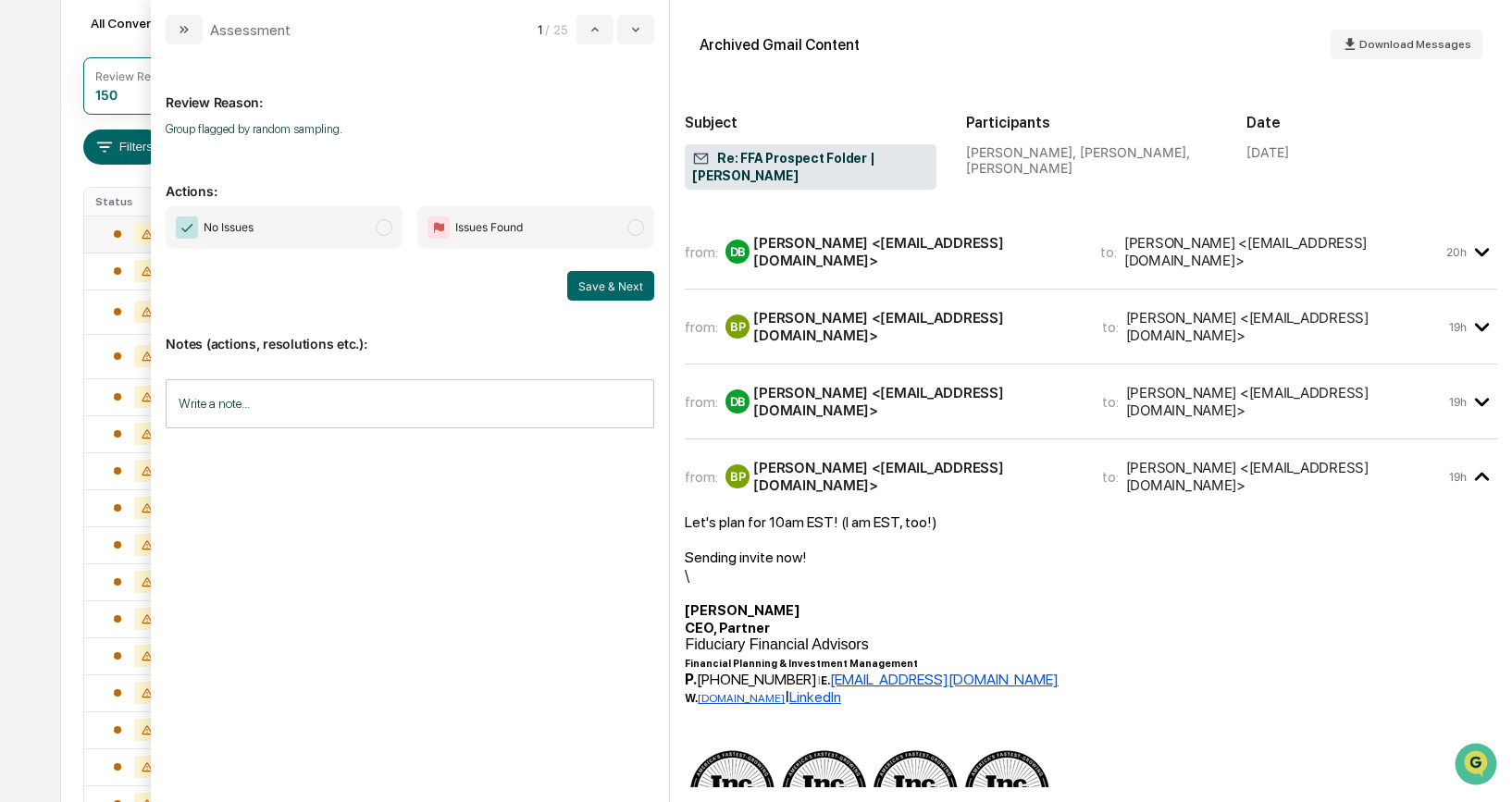
click at [377, 229] on span "modal" at bounding box center [383, 227] width 16 height 16
click at [599, 279] on button "Save & Next" at bounding box center [610, 285] width 87 height 30
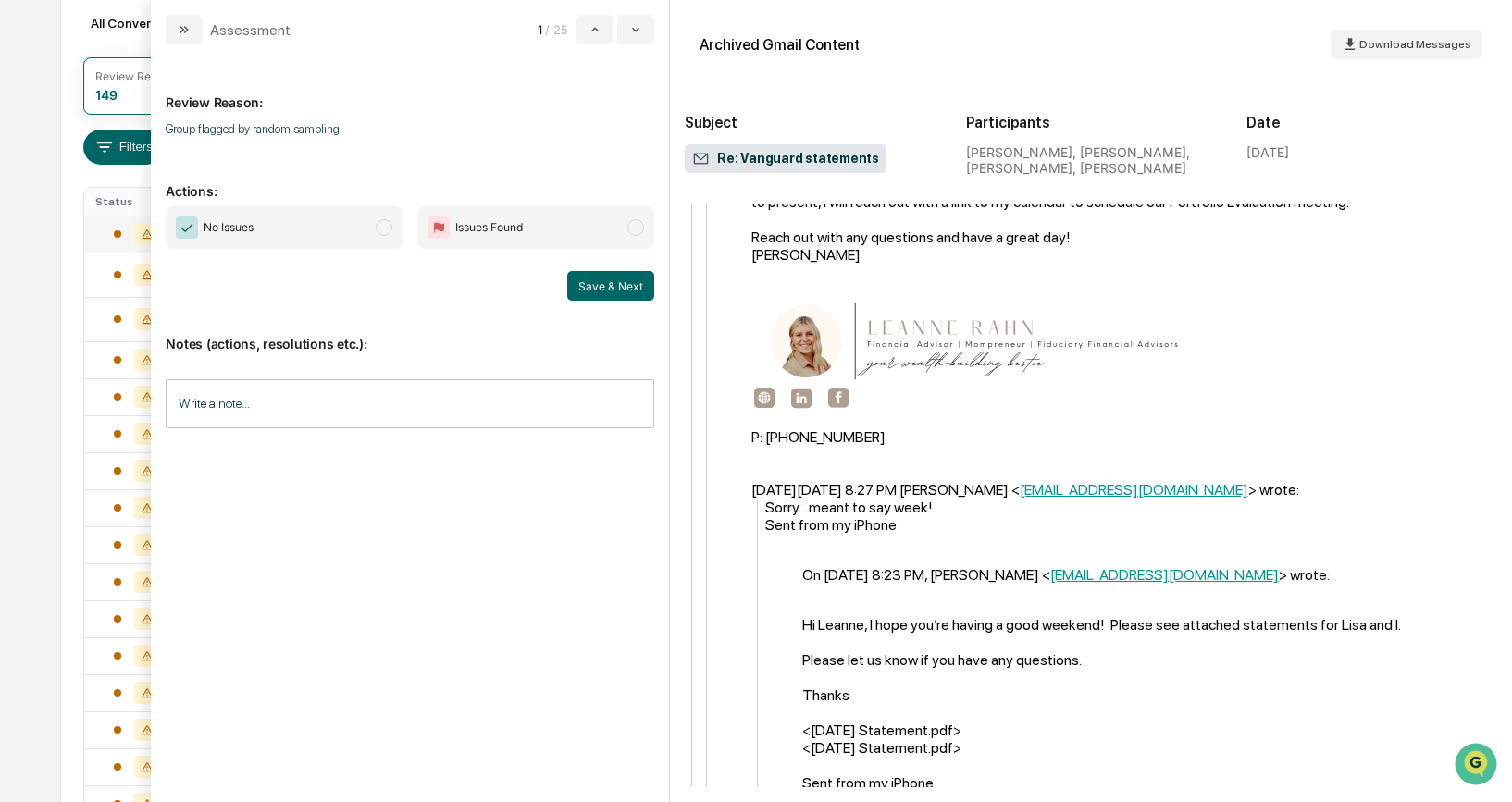
scroll to position [1472, 0]
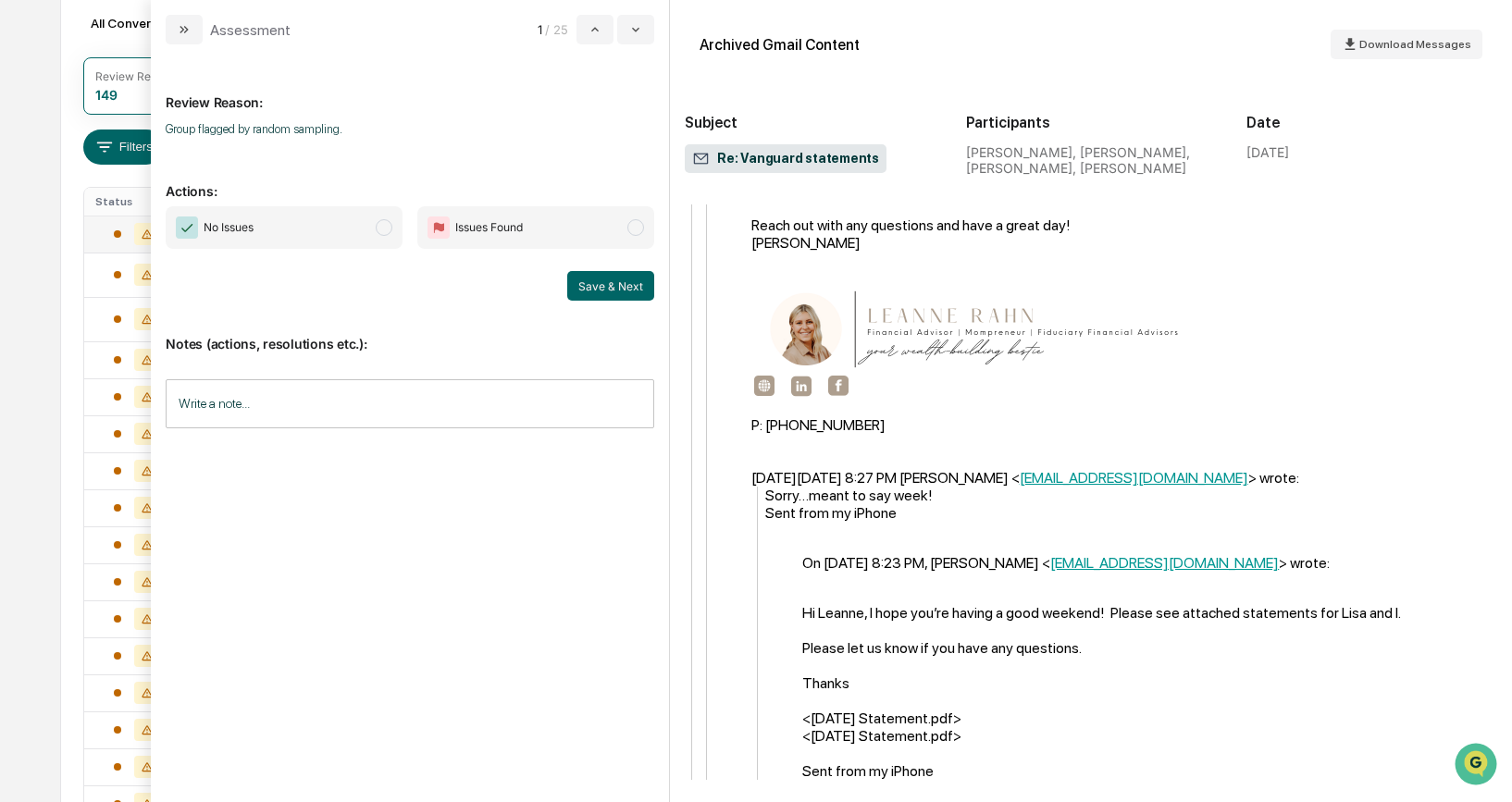
click at [386, 231] on span "modal" at bounding box center [383, 227] width 16 height 16
click at [610, 284] on button "Save & Next" at bounding box center [610, 285] width 87 height 30
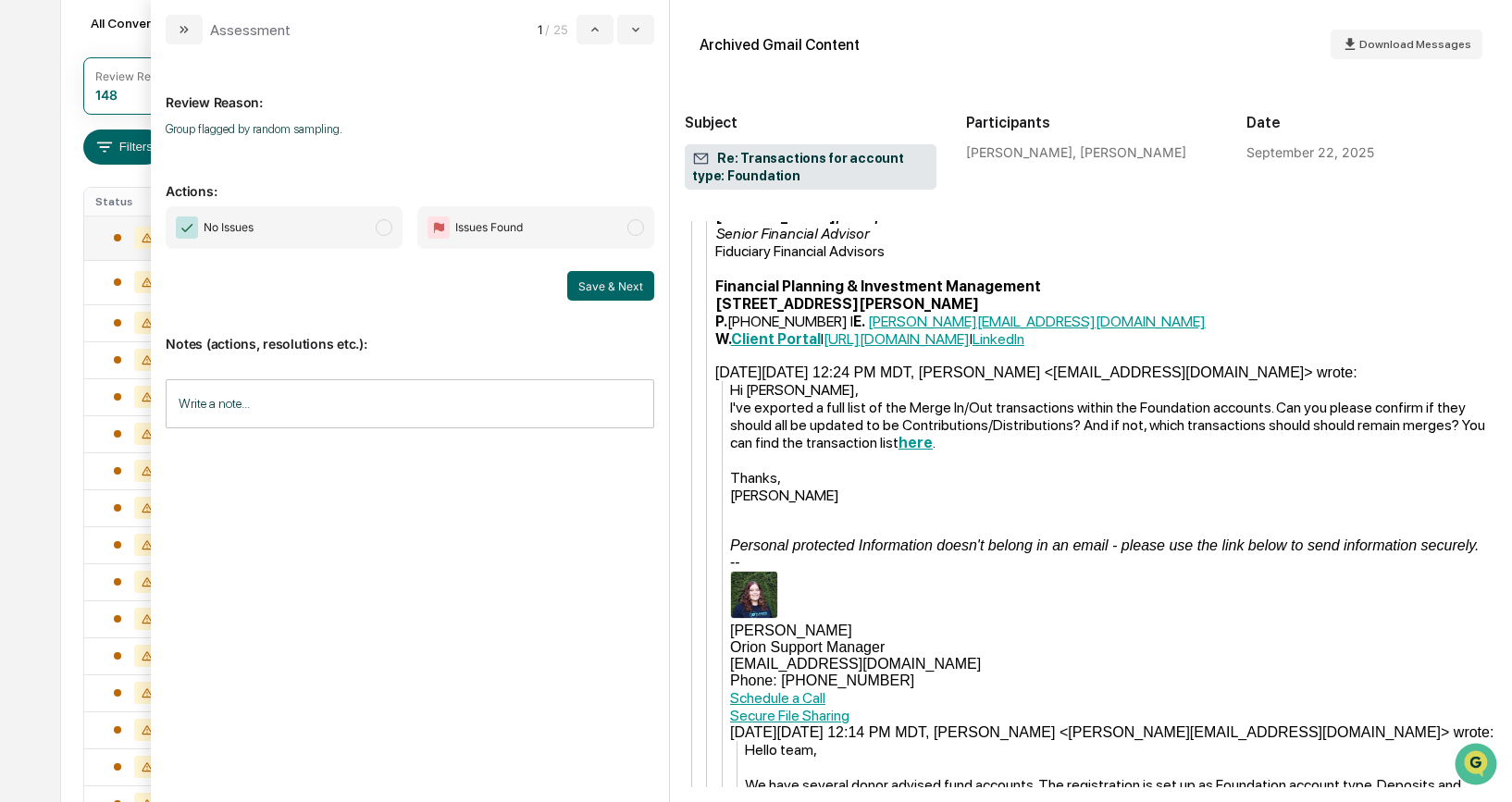
scroll to position [2123, 0]
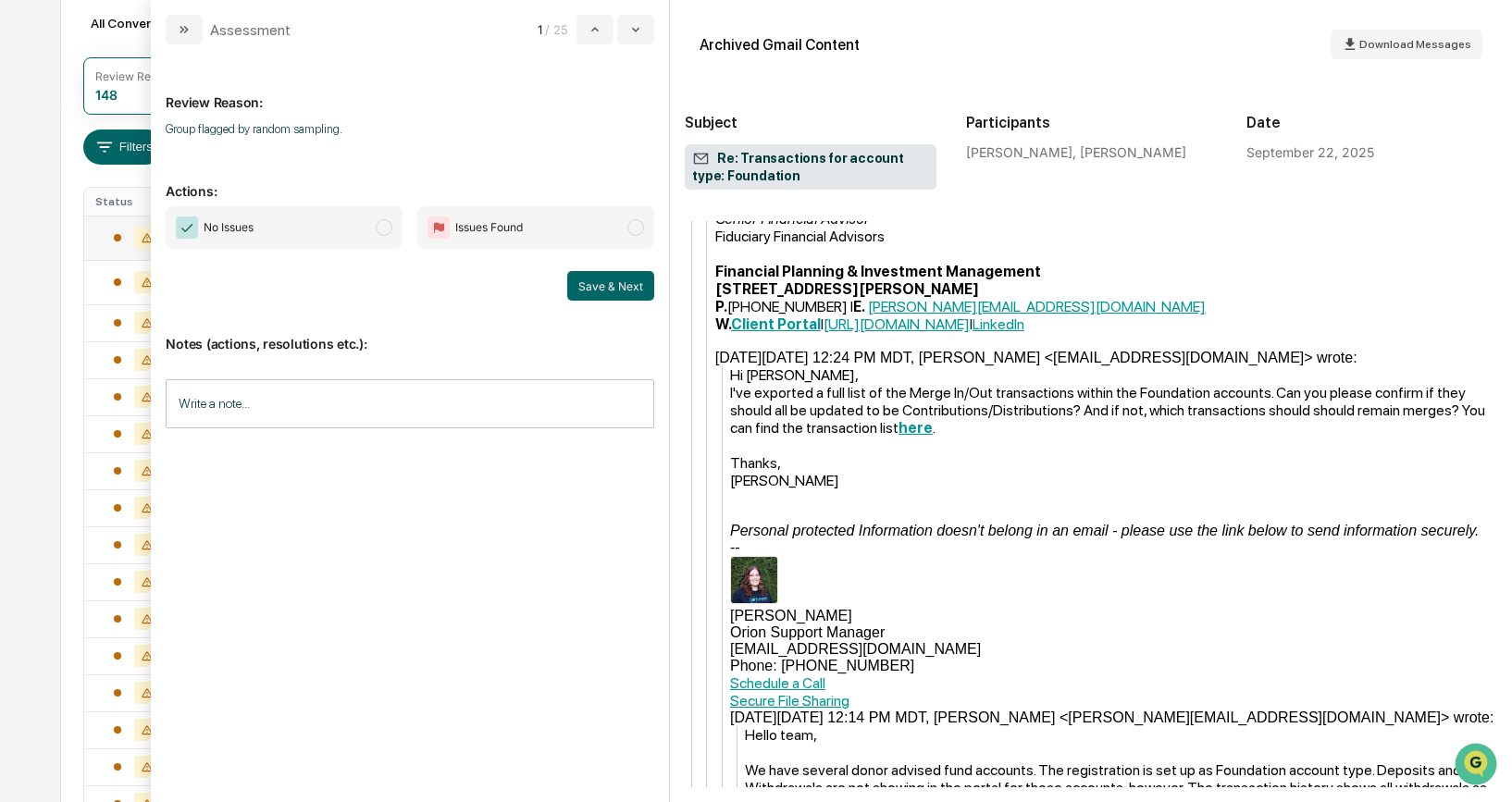
click at [386, 238] on span "No Issues" at bounding box center [283, 227] width 237 height 42
click at [585, 288] on button "Save & Next" at bounding box center [610, 285] width 87 height 30
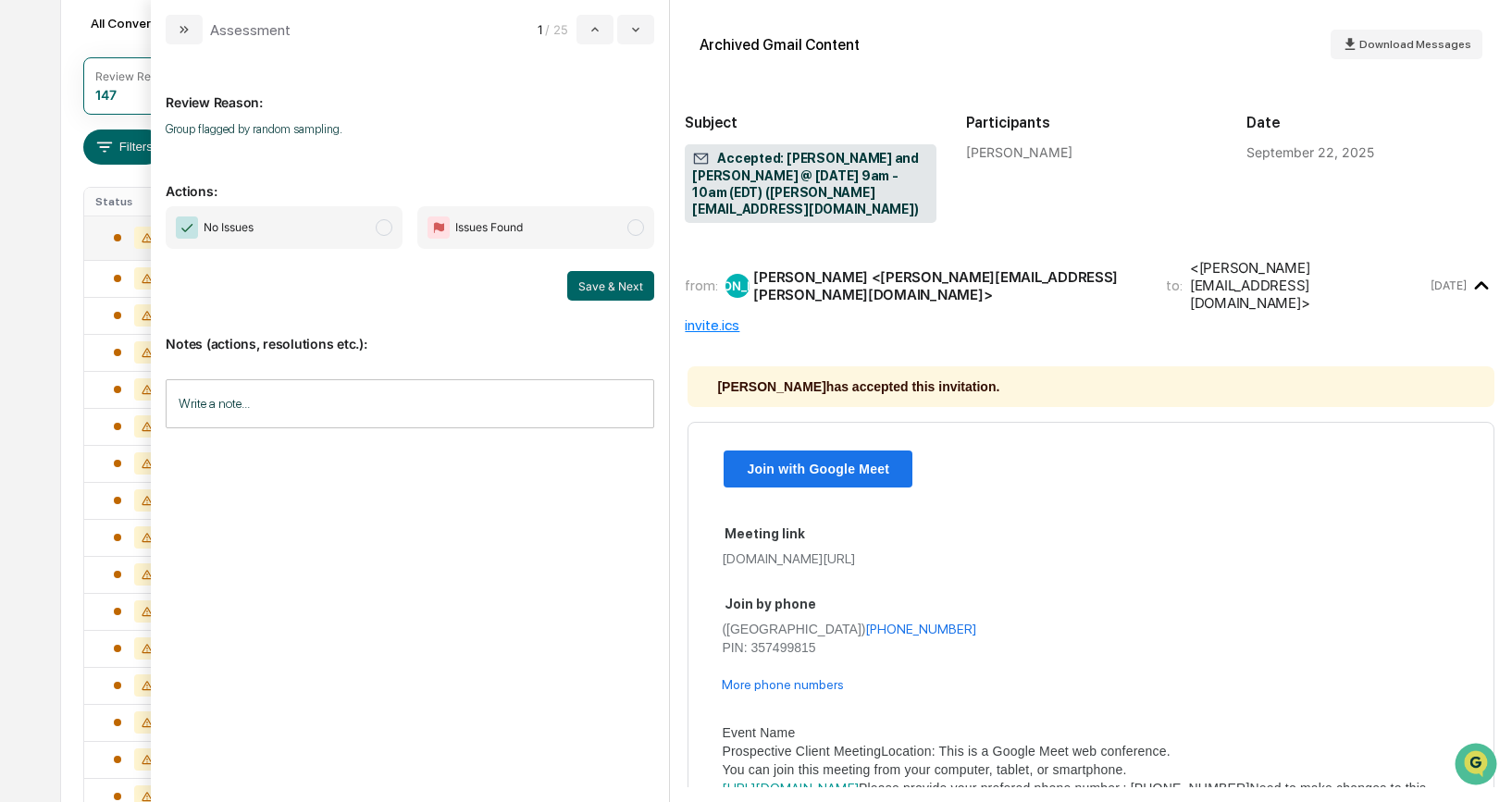
click at [380, 227] on span "modal" at bounding box center [383, 227] width 16 height 16
click at [598, 282] on button "Save & Next" at bounding box center [610, 285] width 87 height 30
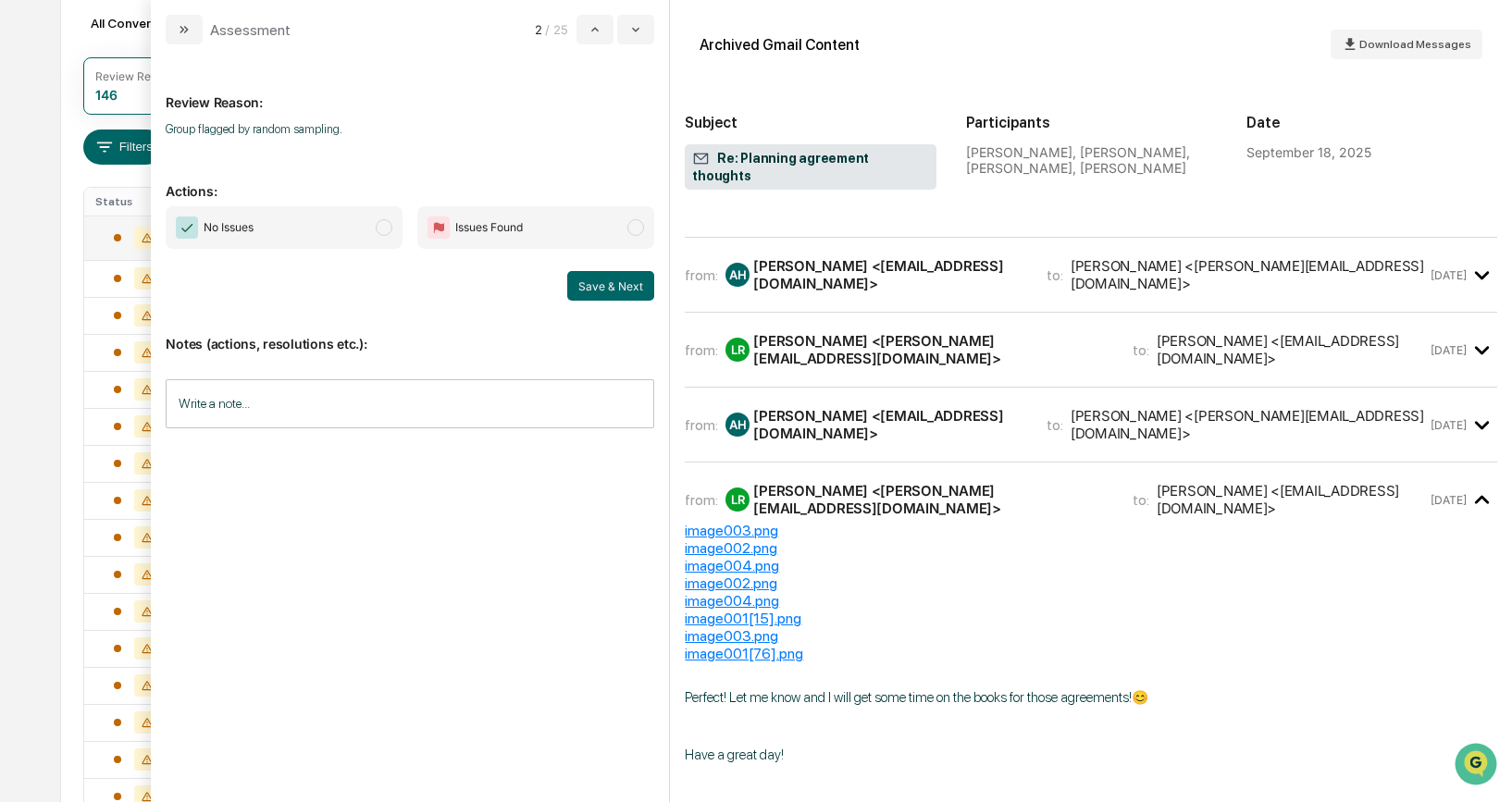
scroll to position [42, 0]
click at [376, 225] on span "modal" at bounding box center [383, 227] width 16 height 16
click at [586, 286] on button "Save & Next" at bounding box center [610, 285] width 87 height 30
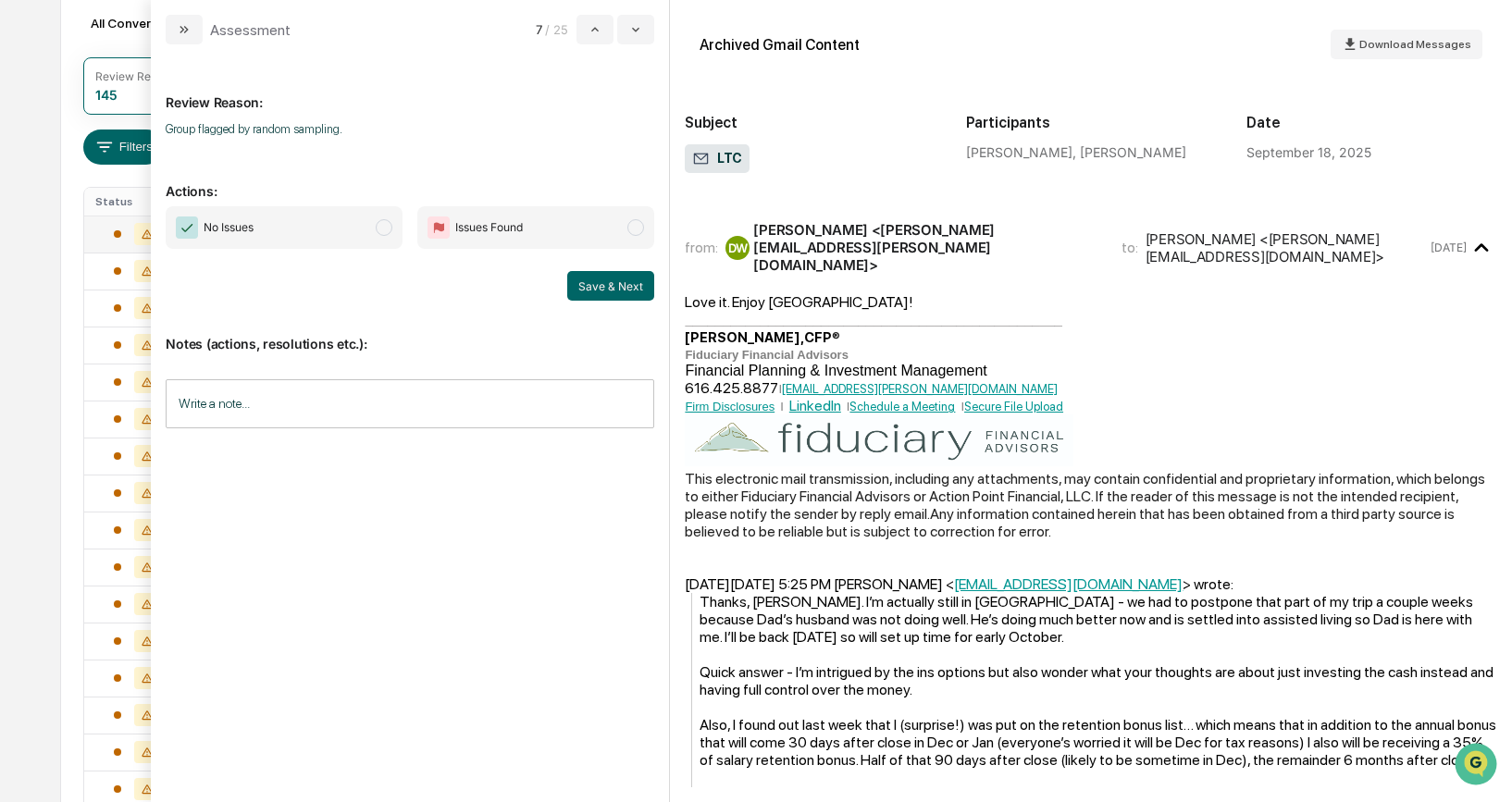
scroll to position [157, 0]
click at [398, 224] on span "No Issues" at bounding box center [283, 227] width 237 height 42
click at [616, 291] on button "Save & Next" at bounding box center [610, 285] width 87 height 30
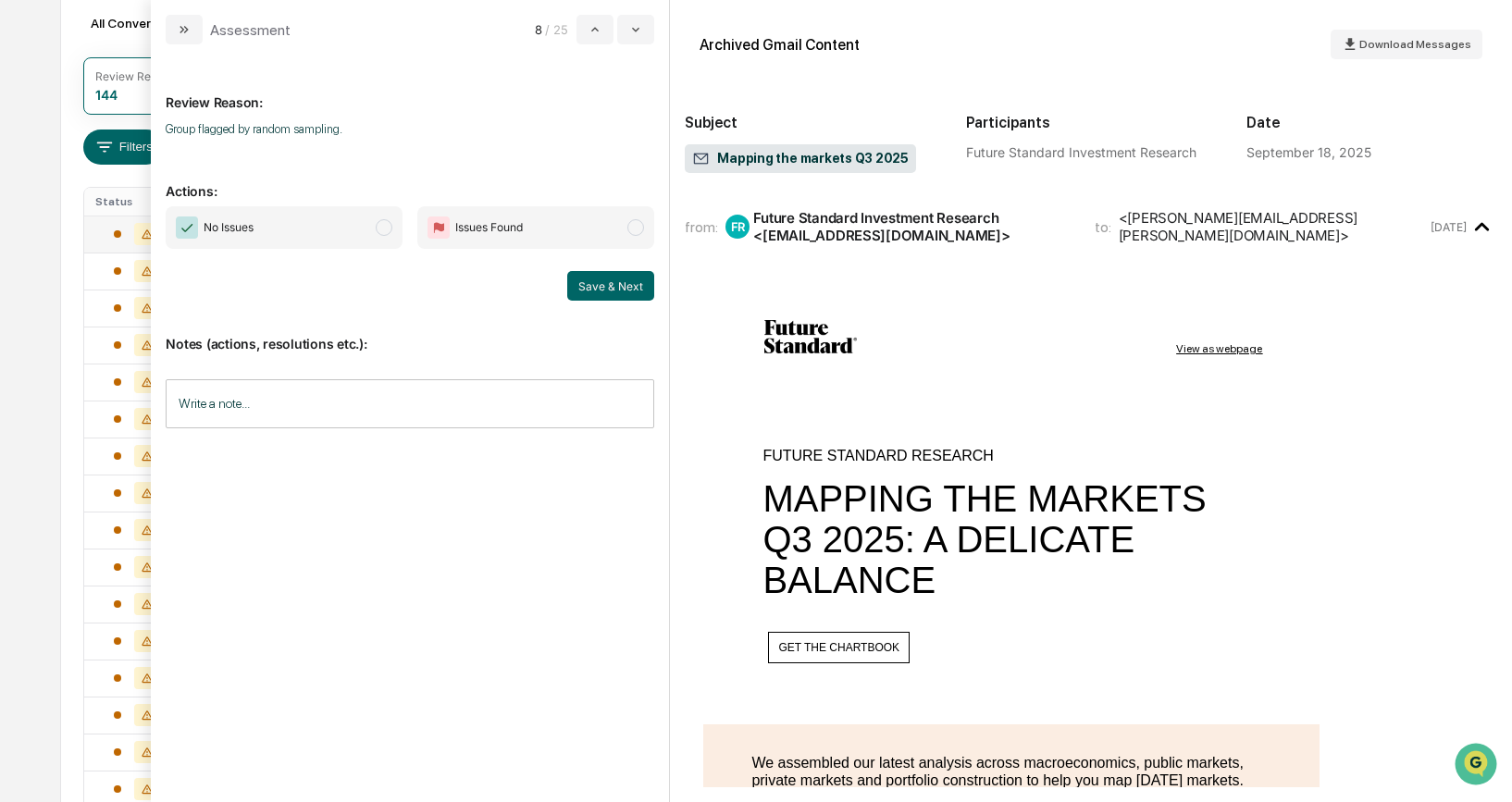
click at [386, 233] on span "modal" at bounding box center [383, 227] width 16 height 16
click at [596, 282] on button "Save & Next" at bounding box center [610, 285] width 87 height 30
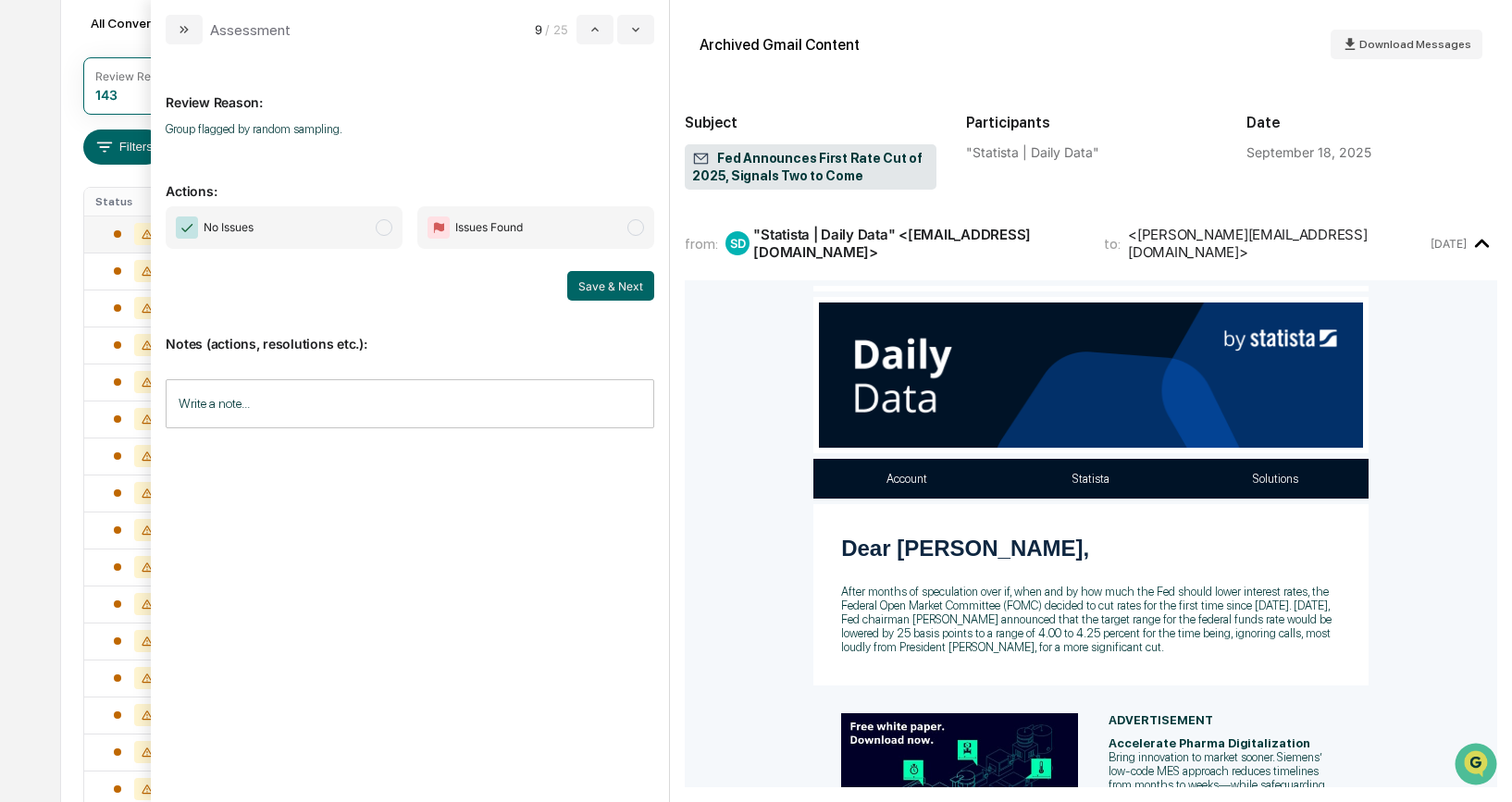
click at [371, 225] on span "No Issues" at bounding box center [283, 227] width 237 height 42
click at [602, 287] on button "Save & Next" at bounding box center [610, 285] width 87 height 30
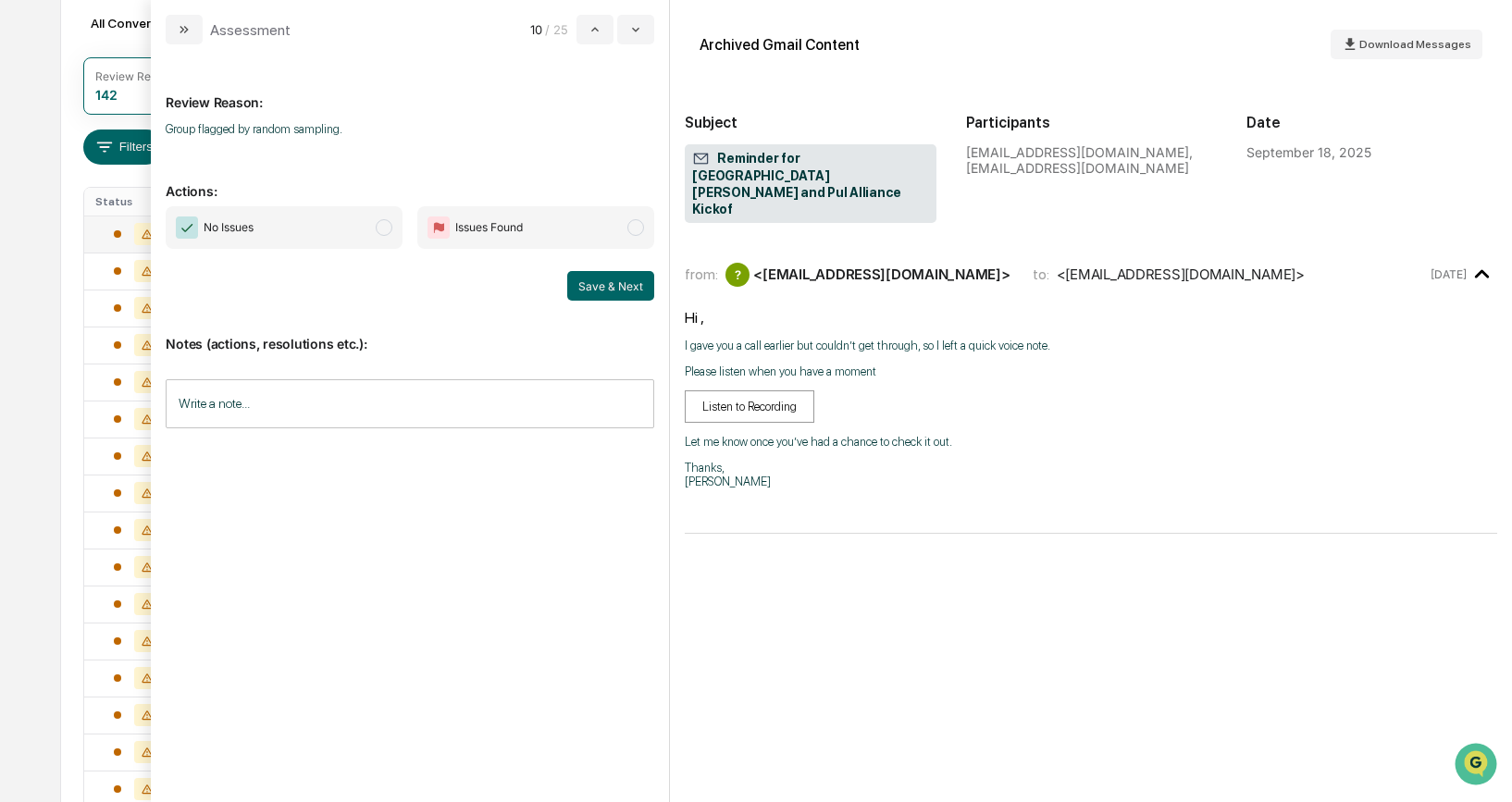
click at [391, 227] on span "modal" at bounding box center [383, 227] width 16 height 16
click at [592, 283] on button "Save & Next" at bounding box center [610, 285] width 87 height 30
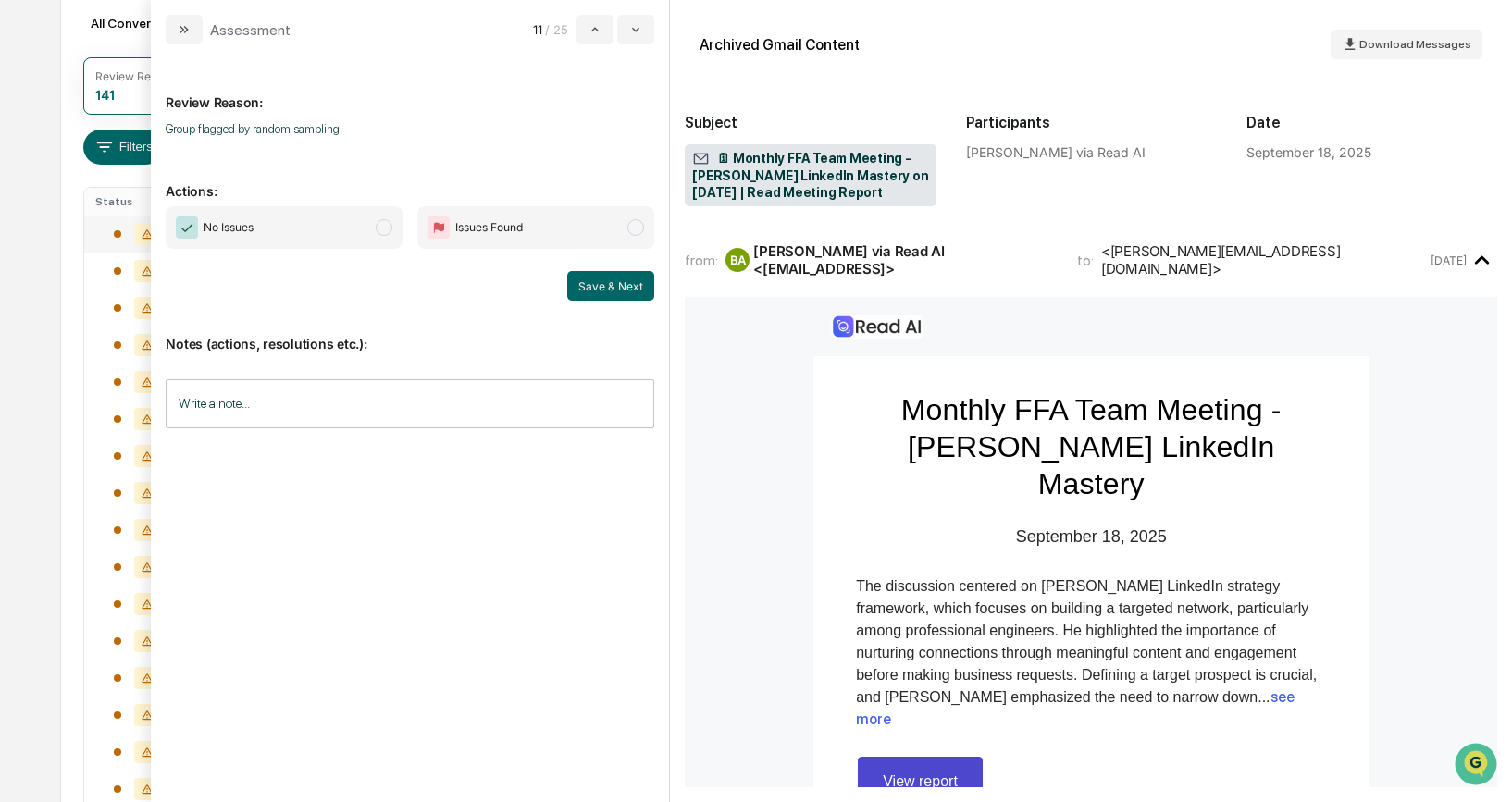
click at [383, 231] on span "modal" at bounding box center [383, 227] width 16 height 16
click at [604, 288] on button "Save & Next" at bounding box center [610, 285] width 87 height 30
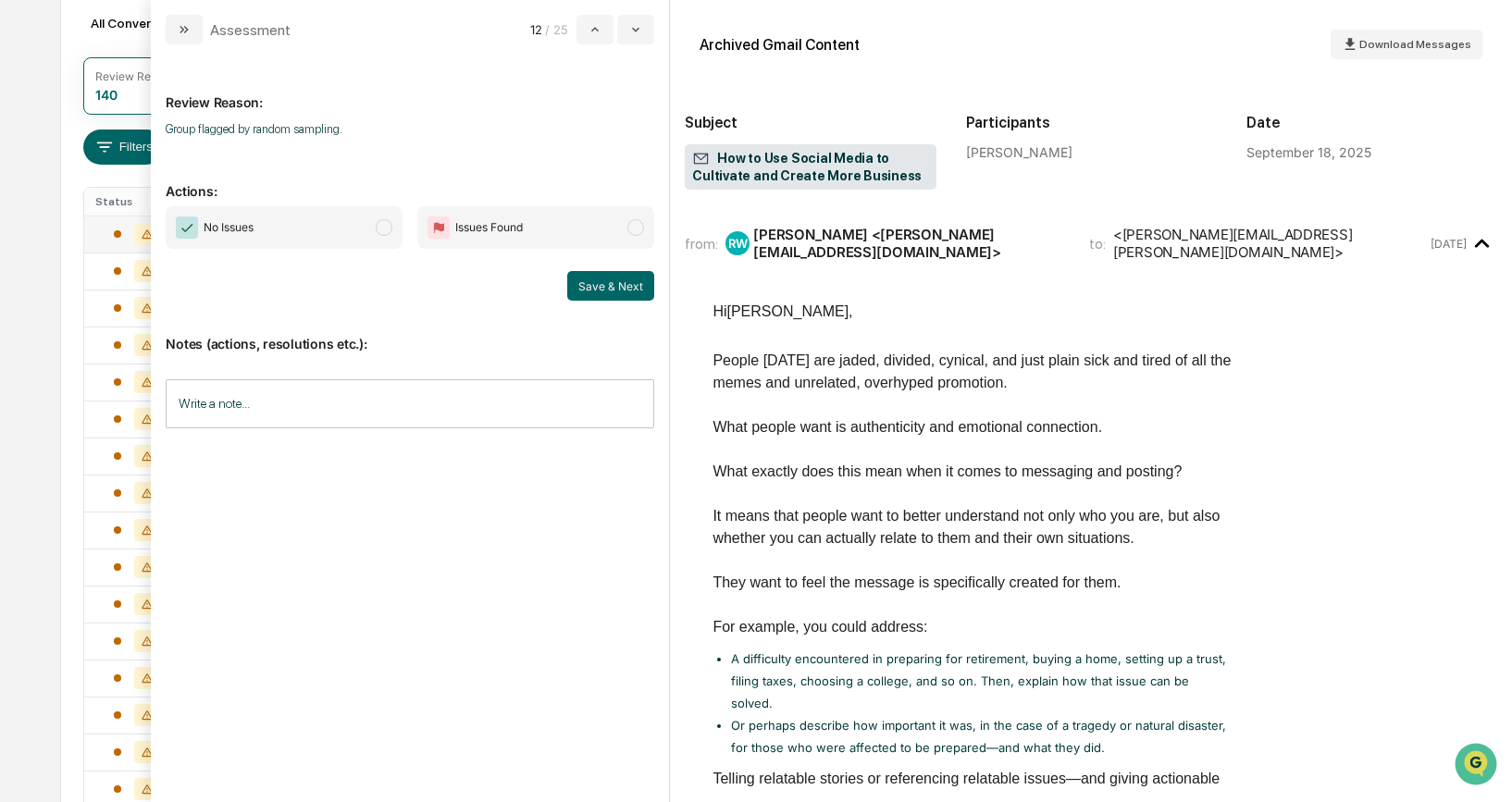
click at [386, 226] on span "modal" at bounding box center [383, 227] width 16 height 16
click at [598, 288] on button "Save & Next" at bounding box center [610, 285] width 87 height 30
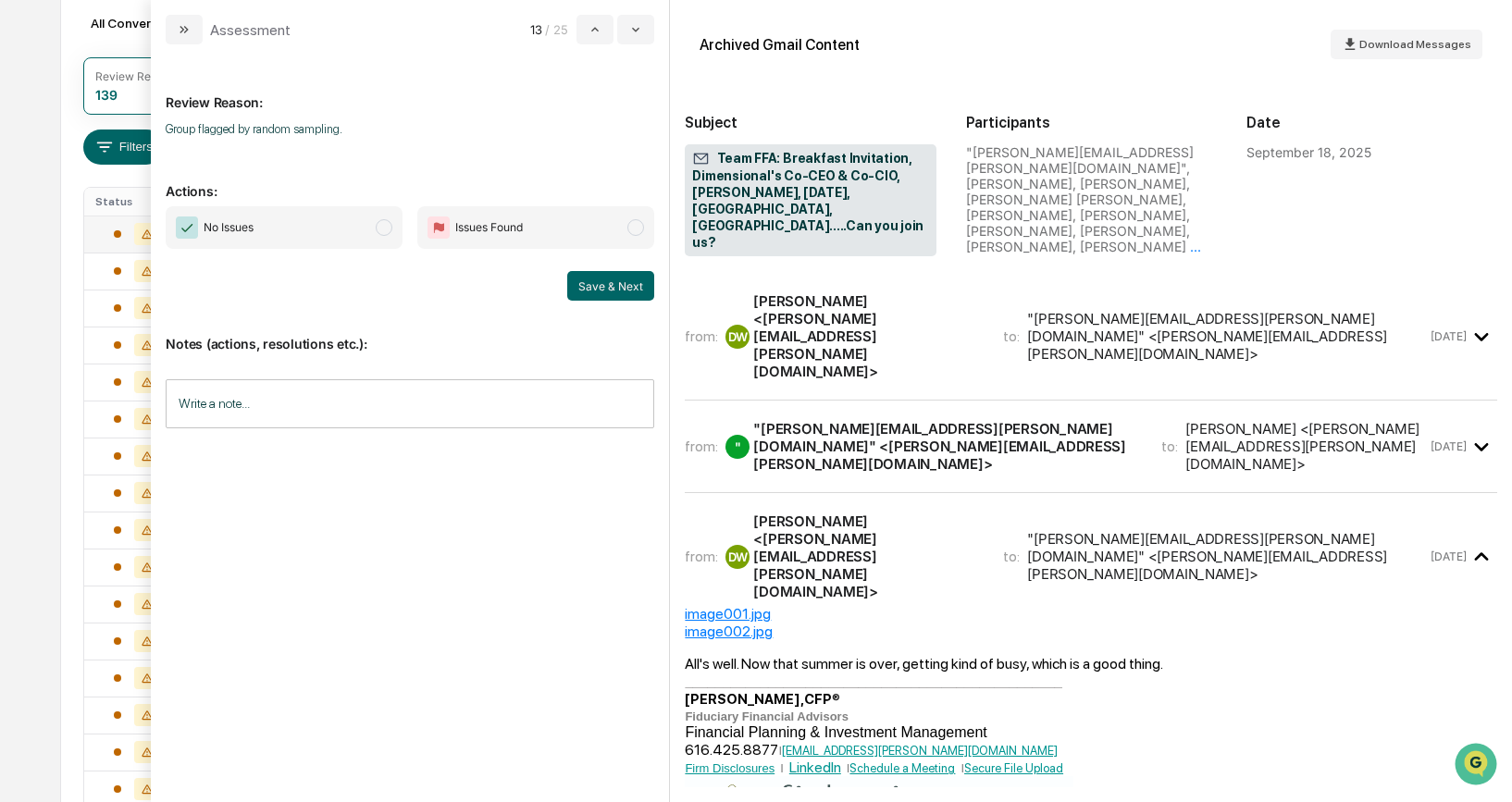
click at [728, 605] on div "image001.jpg" at bounding box center [1091, 613] width 812 height 17
click at [715, 622] on div "image002.jpg" at bounding box center [1091, 631] width 812 height 17
click at [919, 674] on b "__________________________________________________" at bounding box center [873, 680] width 377 height 14
click at [387, 234] on span "modal" at bounding box center [383, 227] width 16 height 16
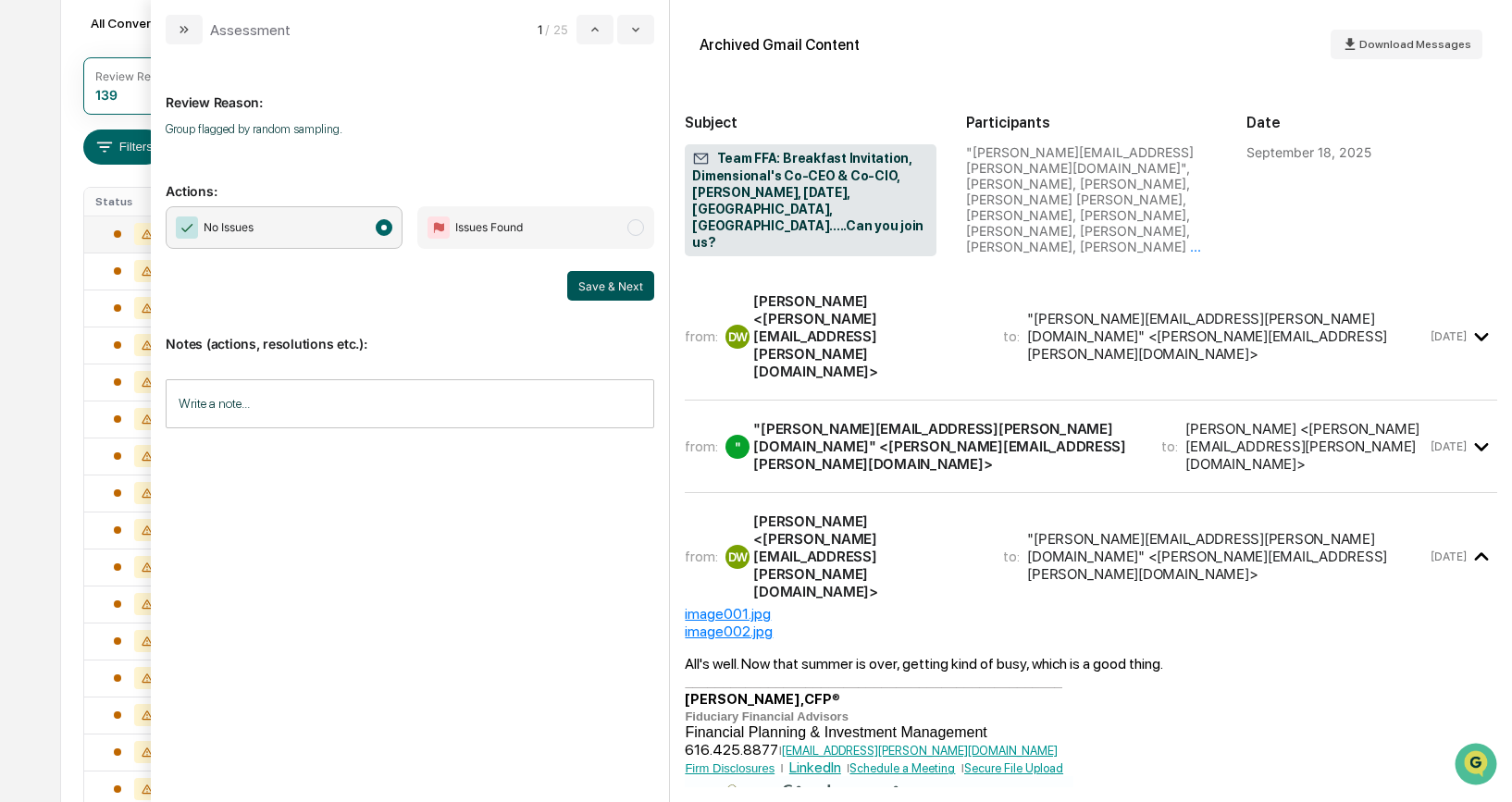
click at [624, 289] on button "Save & Next" at bounding box center [610, 285] width 87 height 30
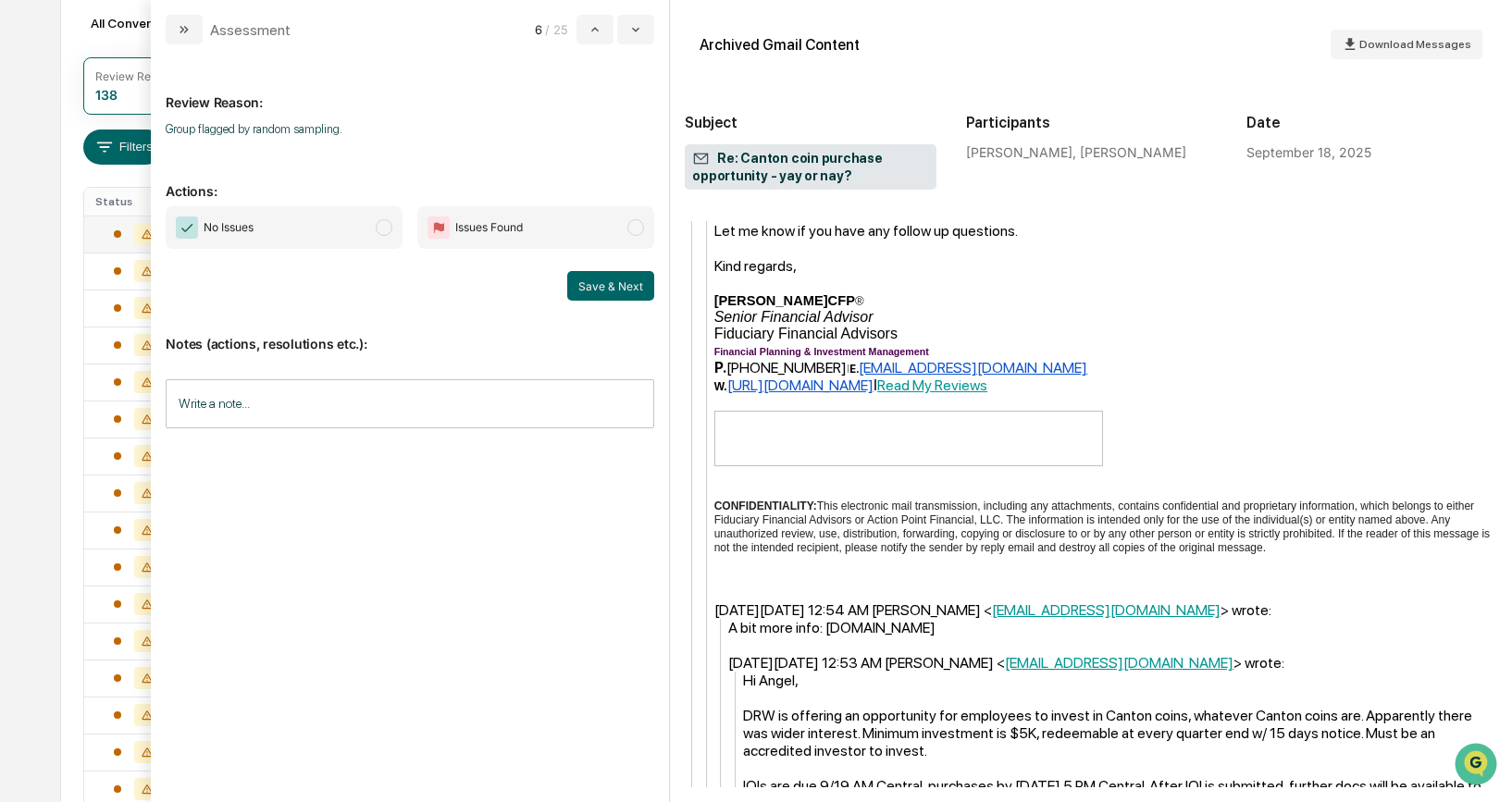
scroll to position [1557, 0]
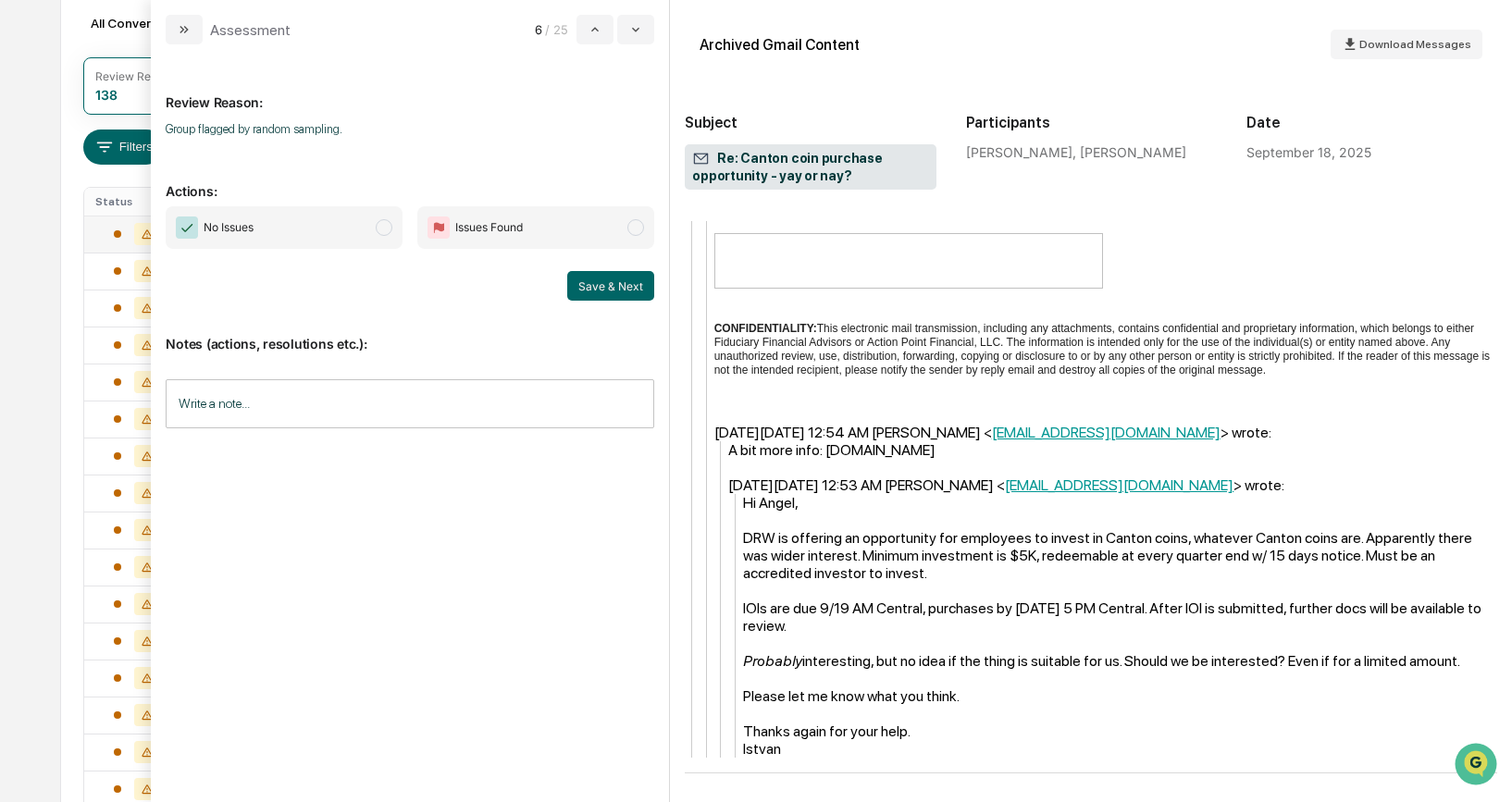
click at [383, 228] on span "modal" at bounding box center [383, 227] width 16 height 16
click at [613, 292] on button "Save & Next" at bounding box center [610, 285] width 87 height 30
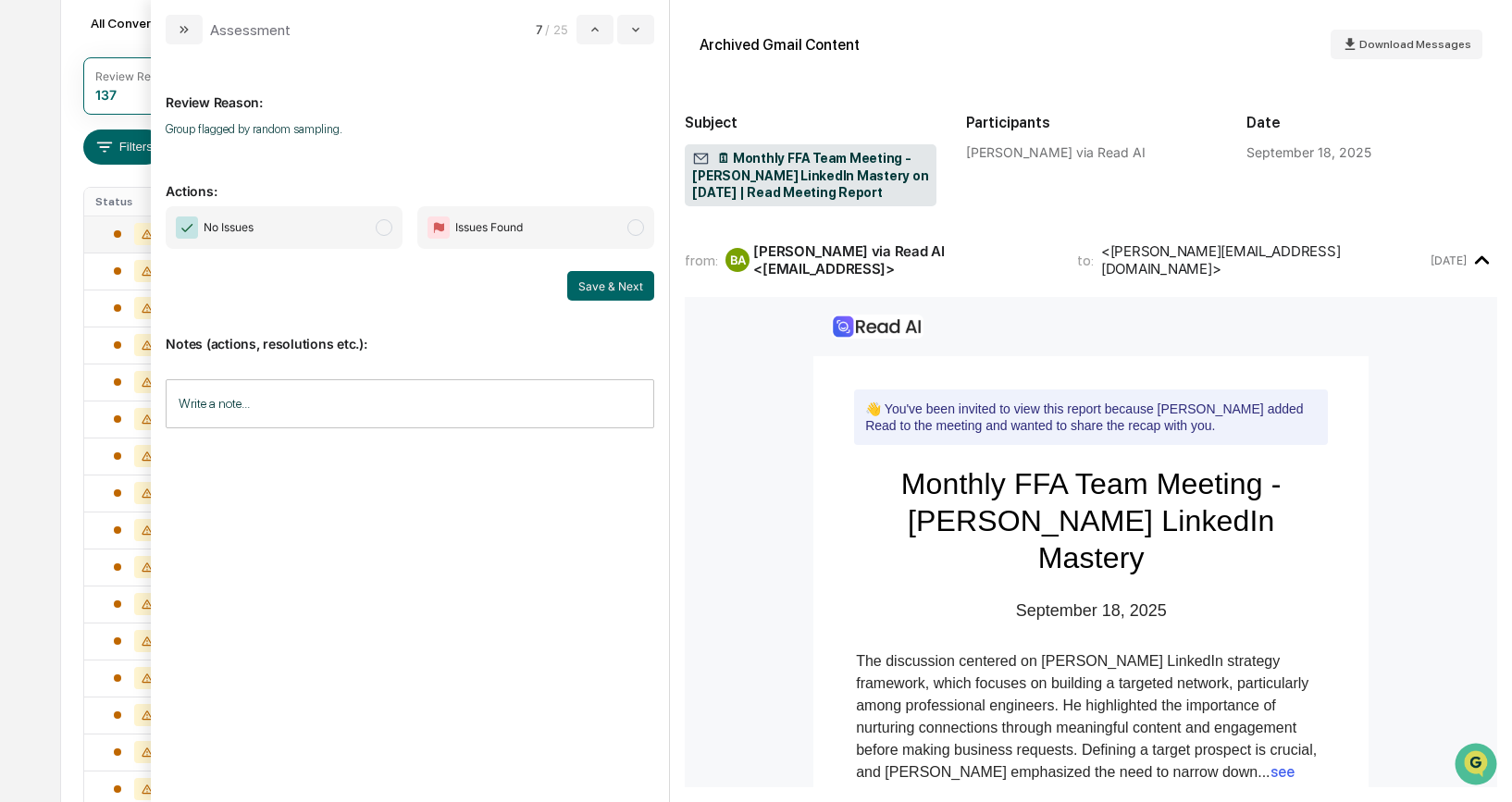
click at [382, 233] on span "modal" at bounding box center [383, 227] width 16 height 16
click at [604, 296] on button "Save & Next" at bounding box center [610, 285] width 87 height 30
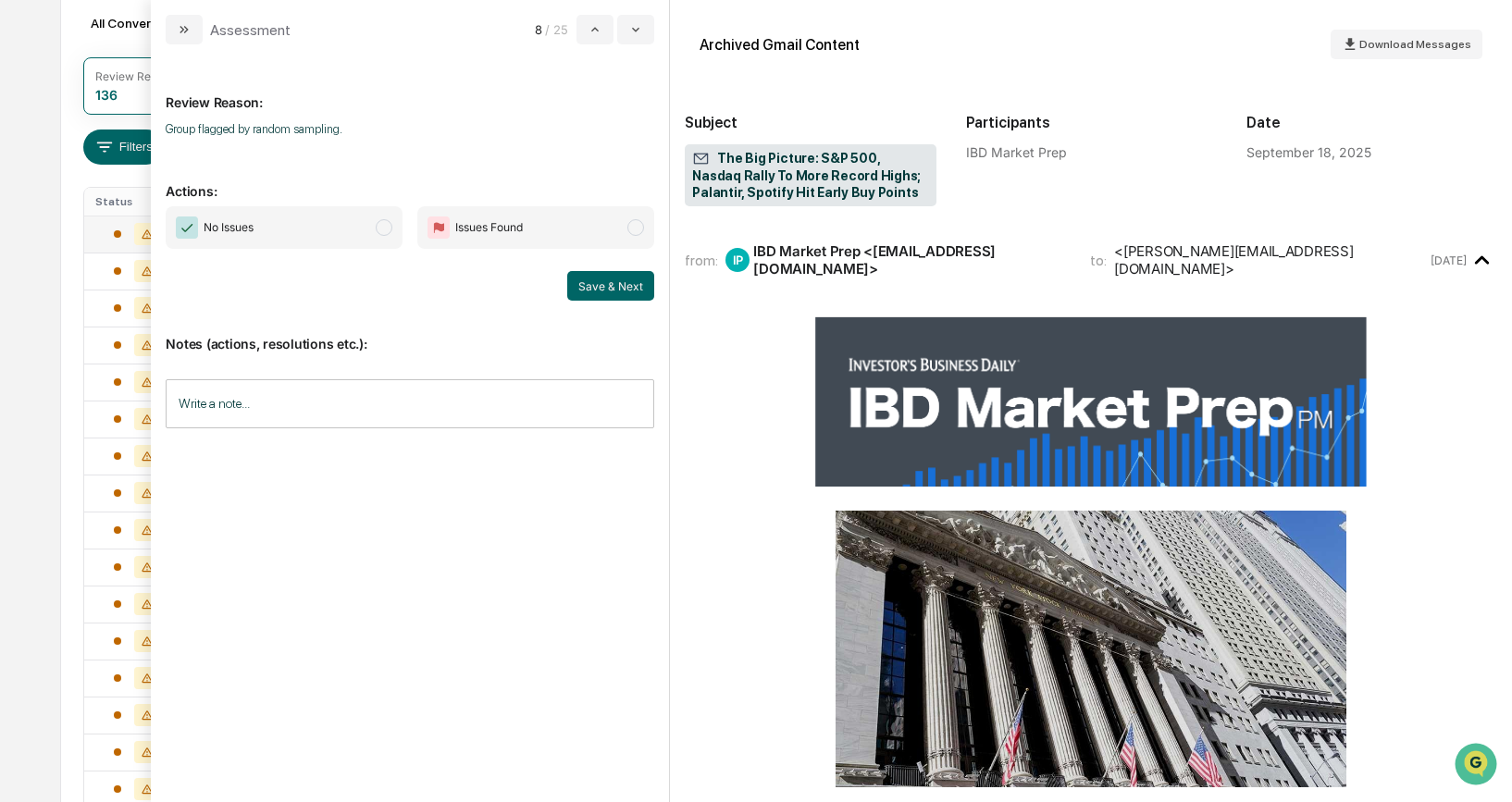
click at [395, 223] on span "No Issues" at bounding box center [283, 227] width 237 height 42
click at [613, 291] on button "Save & Next" at bounding box center [610, 285] width 87 height 30
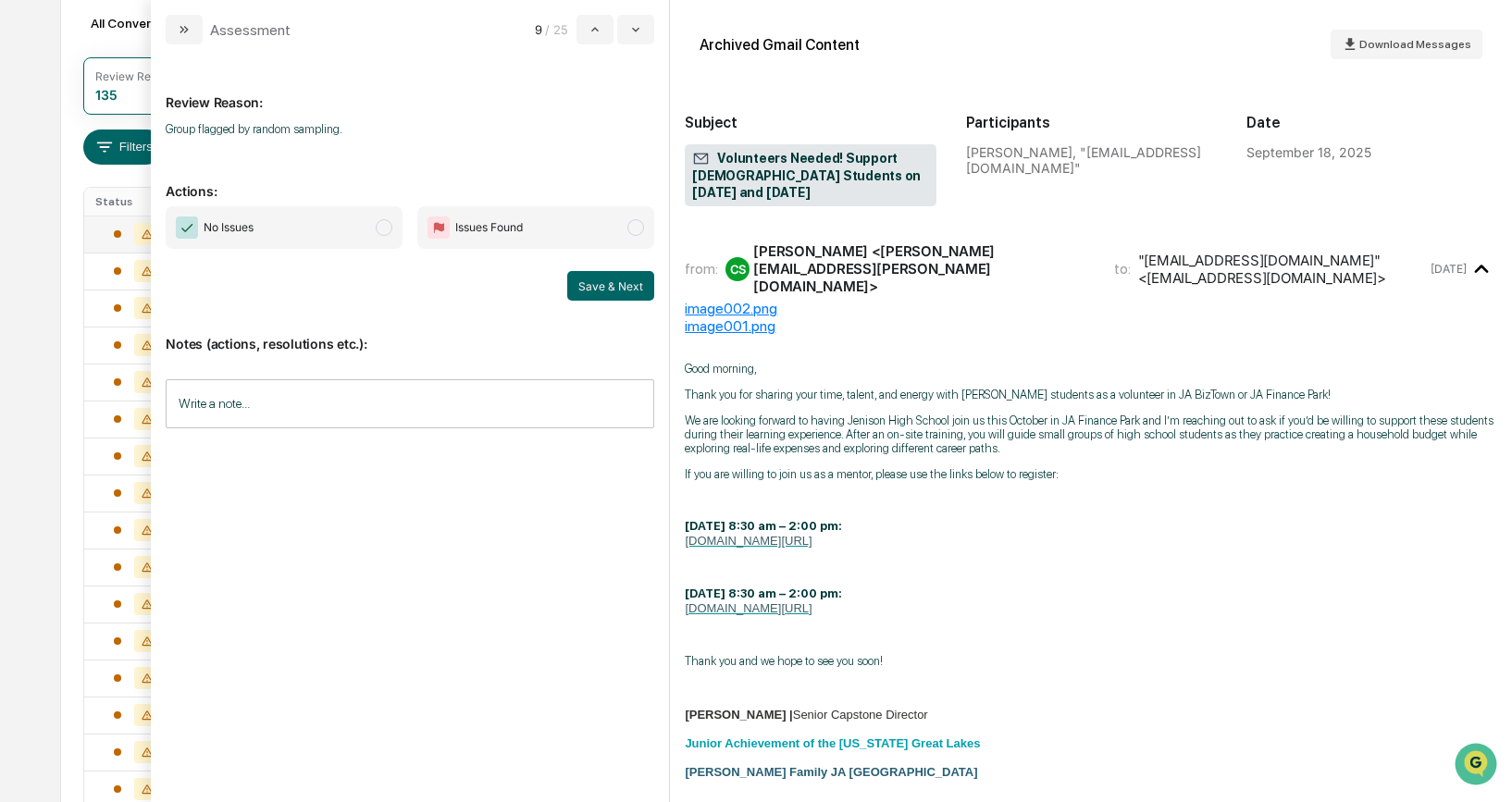
click at [391, 227] on span "modal" at bounding box center [383, 227] width 16 height 16
click at [603, 287] on button "Save & Next" at bounding box center [610, 285] width 87 height 30
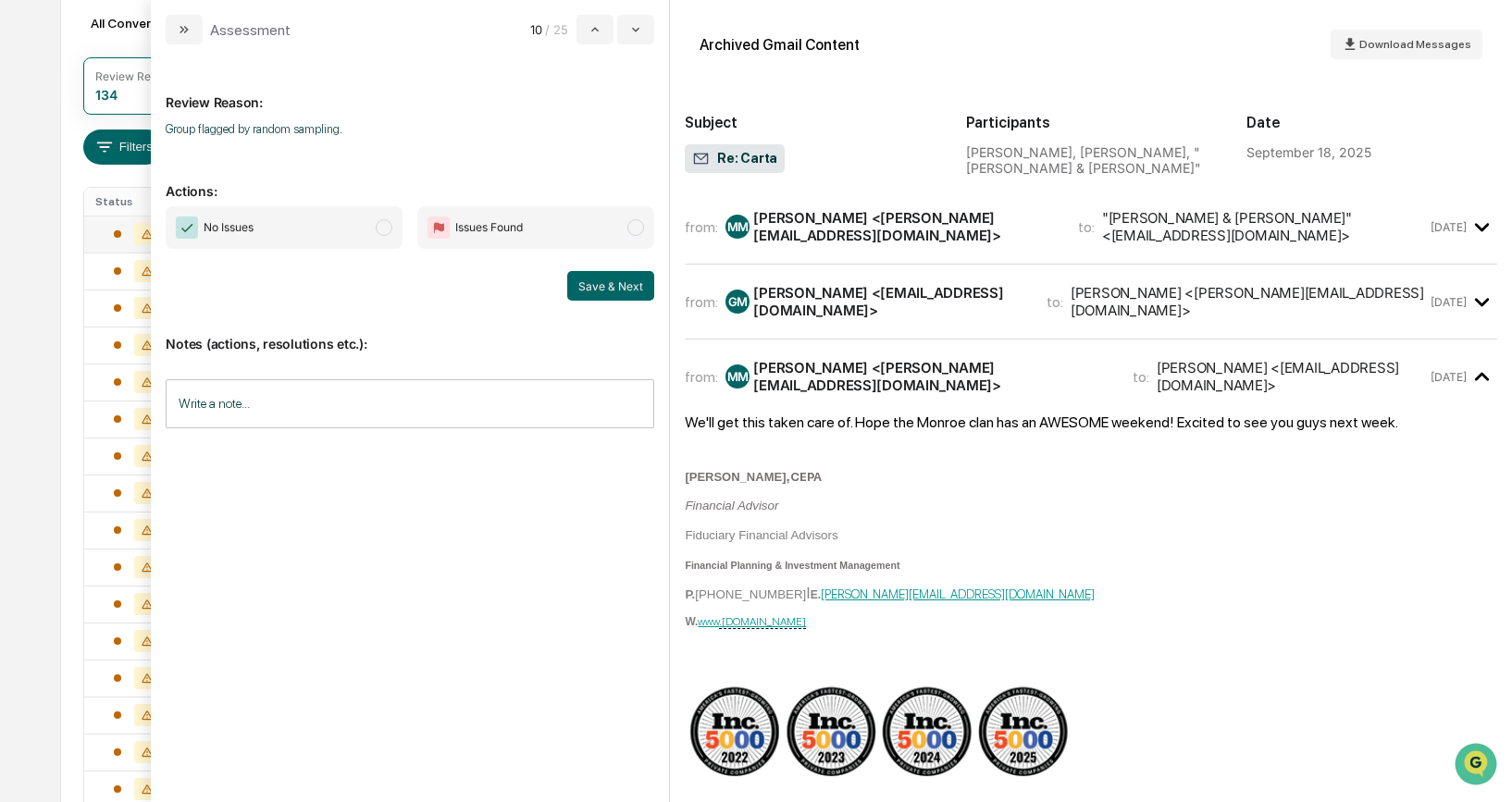
click at [382, 225] on span "modal" at bounding box center [383, 227] width 16 height 16
click at [608, 290] on button "Save & Next" at bounding box center [610, 285] width 87 height 30
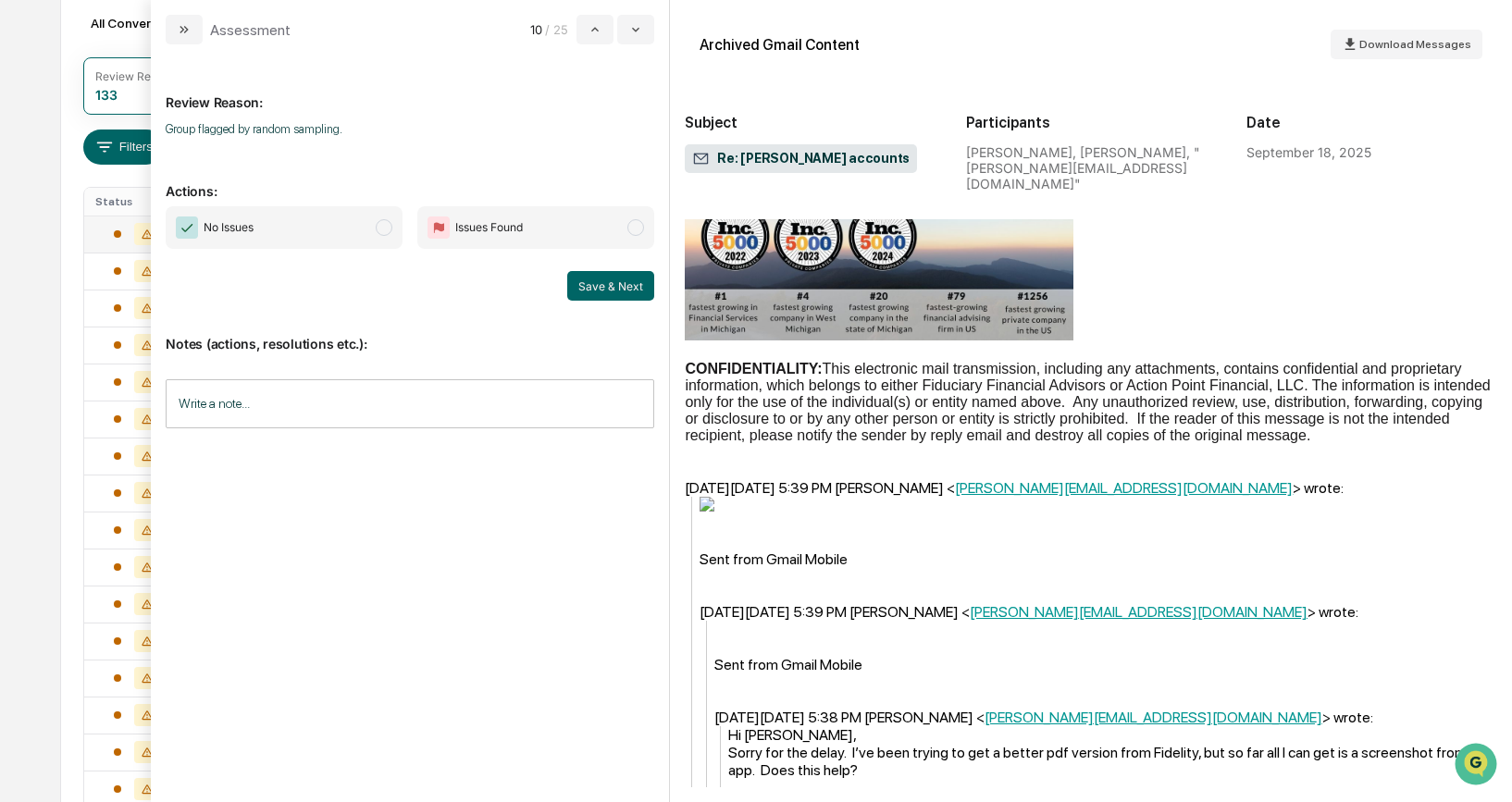
scroll to position [937, 0]
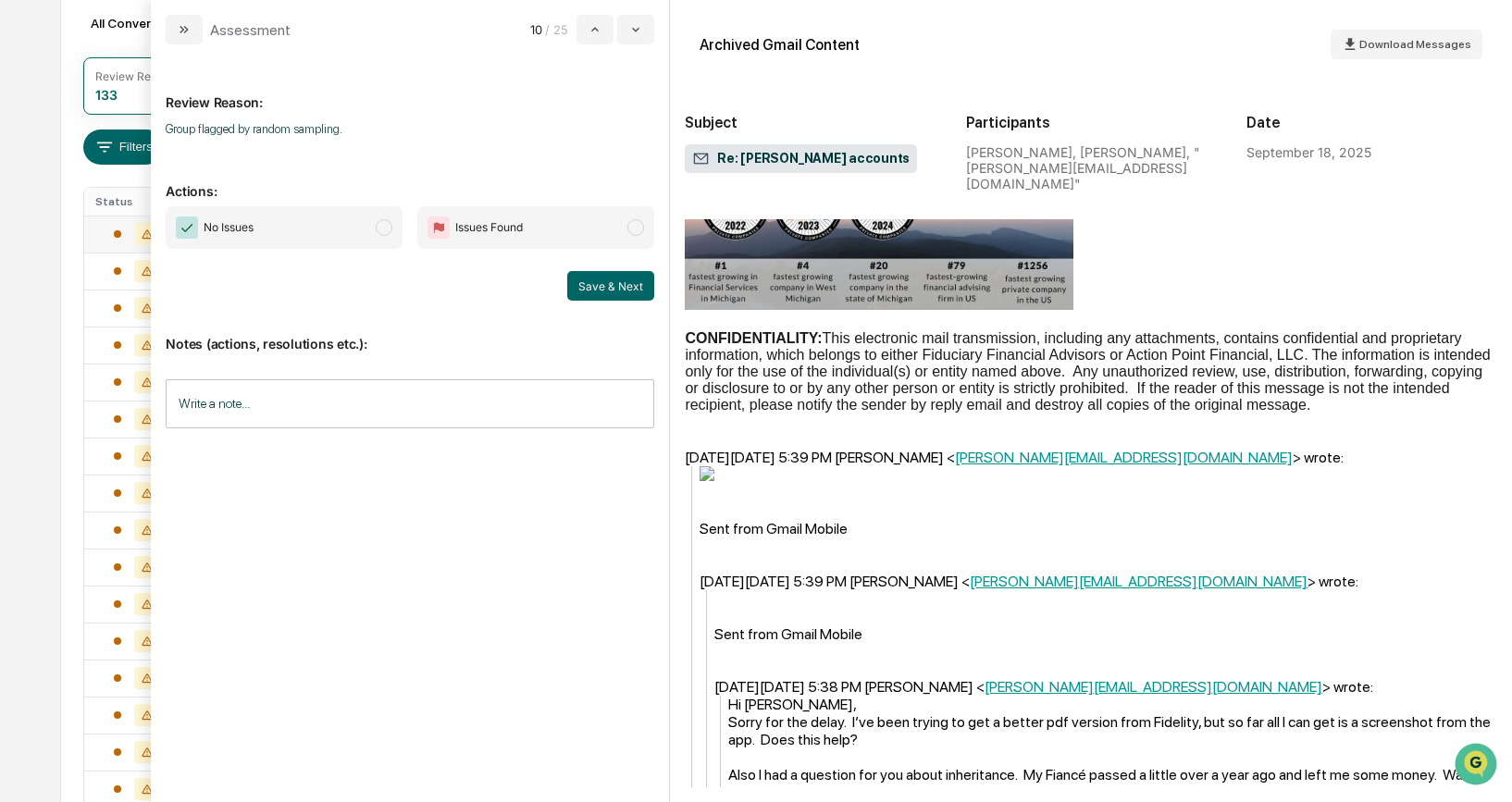
click at [385, 222] on span "modal" at bounding box center [383, 227] width 16 height 16
click at [598, 284] on button "Save & Next" at bounding box center [610, 285] width 87 height 30
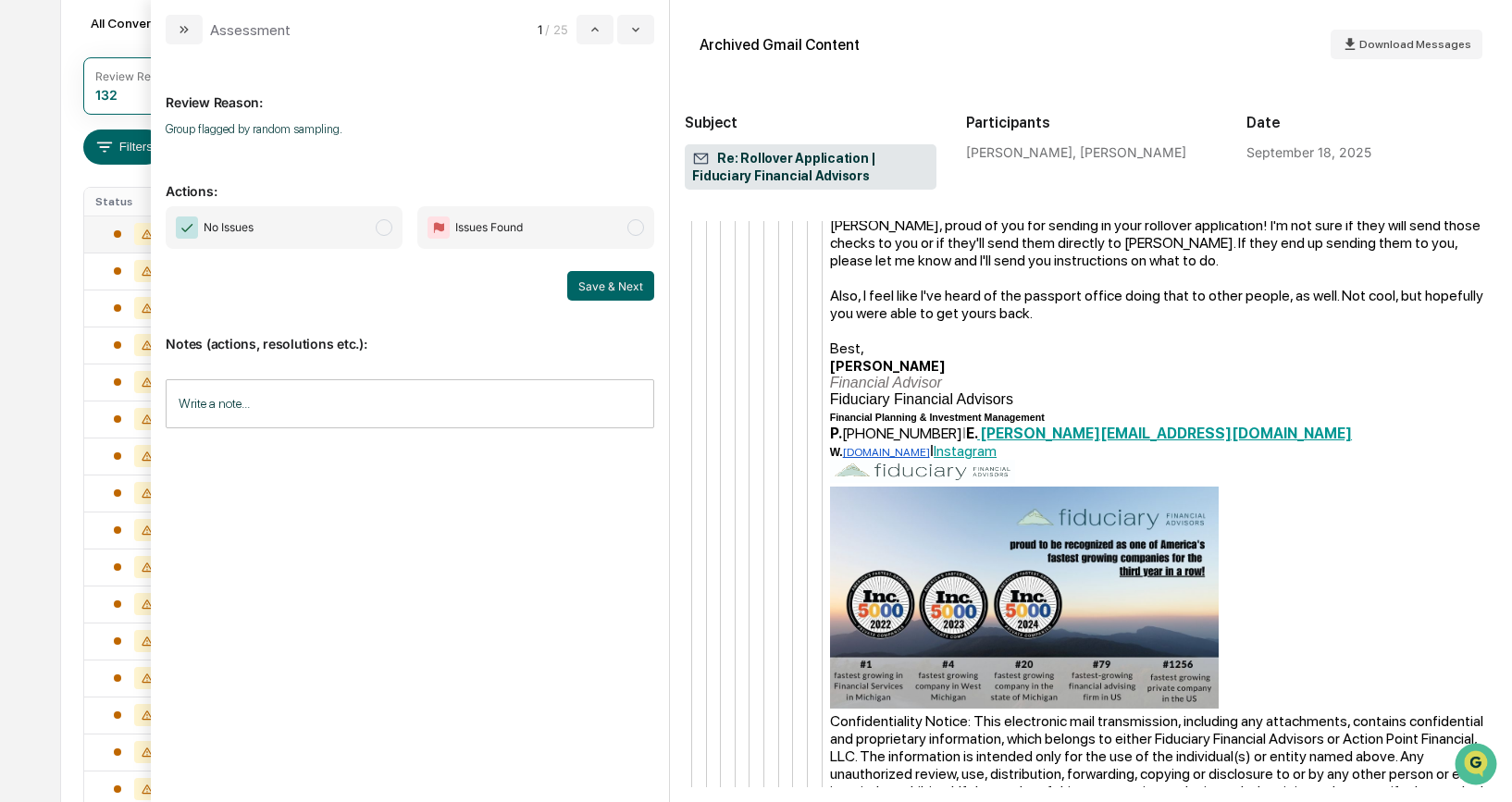
scroll to position [6404, 0]
click at [387, 223] on span "modal" at bounding box center [383, 227] width 16 height 16
click at [612, 288] on button "Save & Next" at bounding box center [610, 285] width 87 height 30
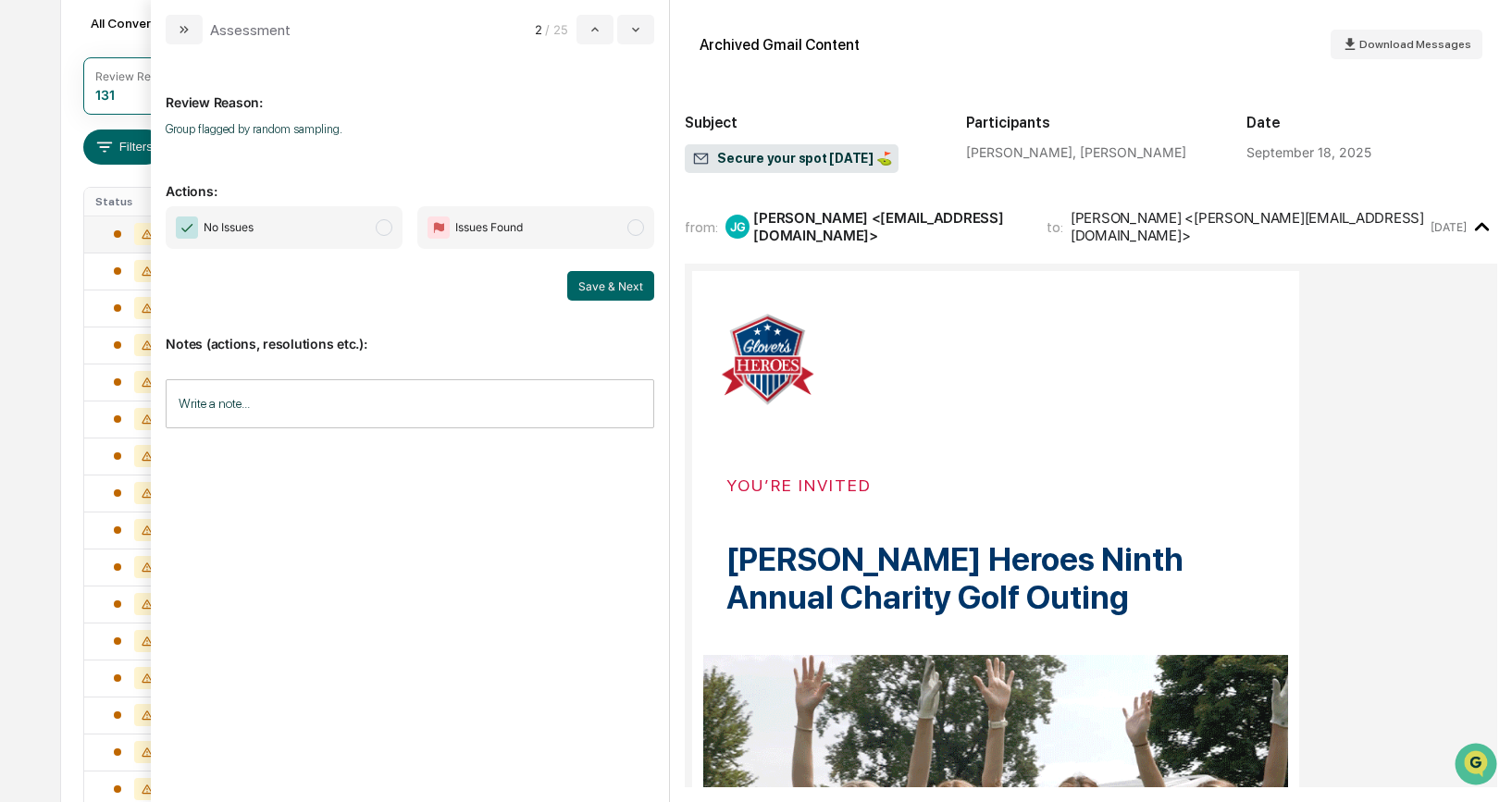
click at [379, 225] on span "modal" at bounding box center [383, 227] width 16 height 16
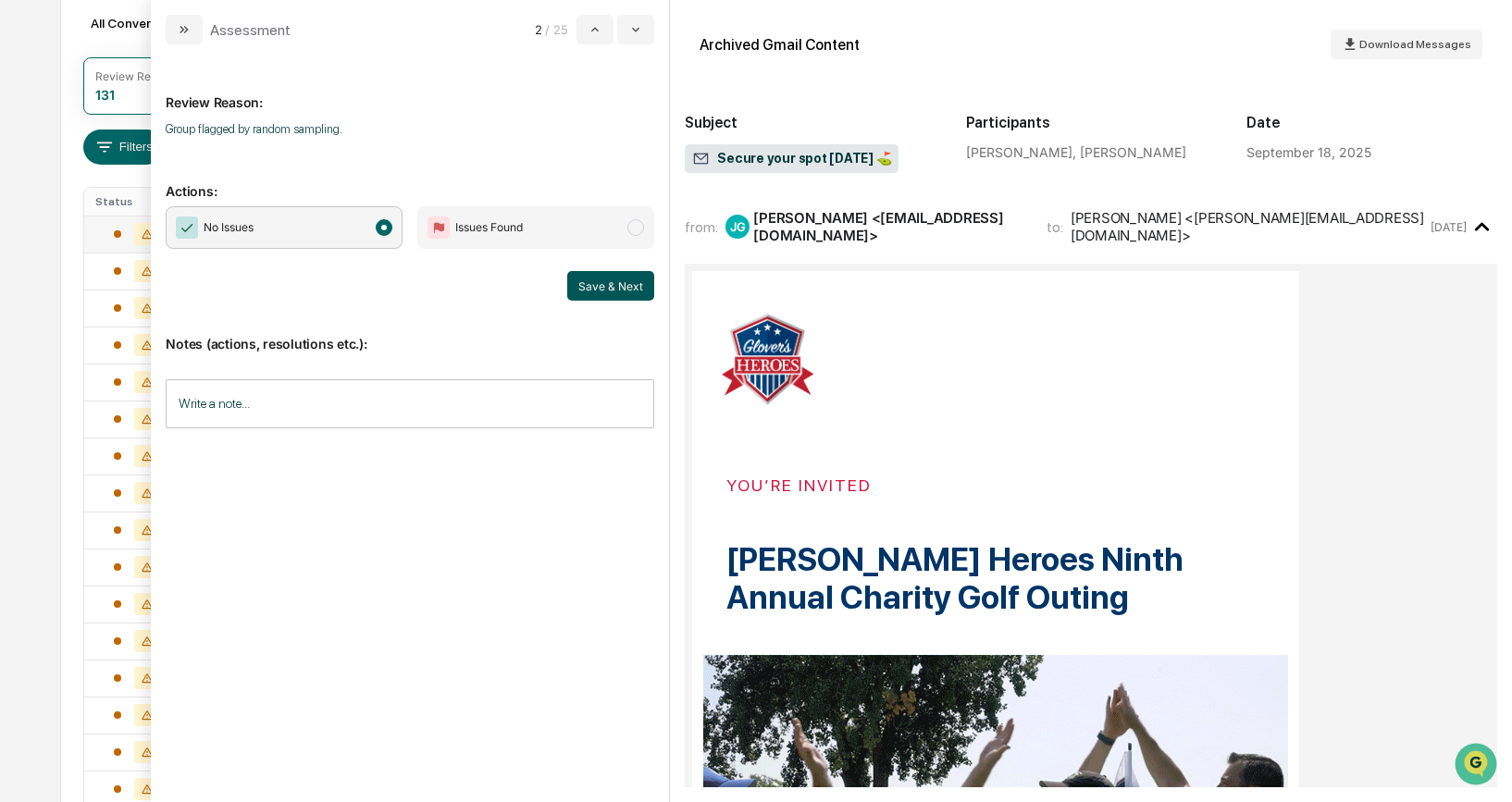
click at [593, 281] on button "Save & Next" at bounding box center [610, 285] width 87 height 30
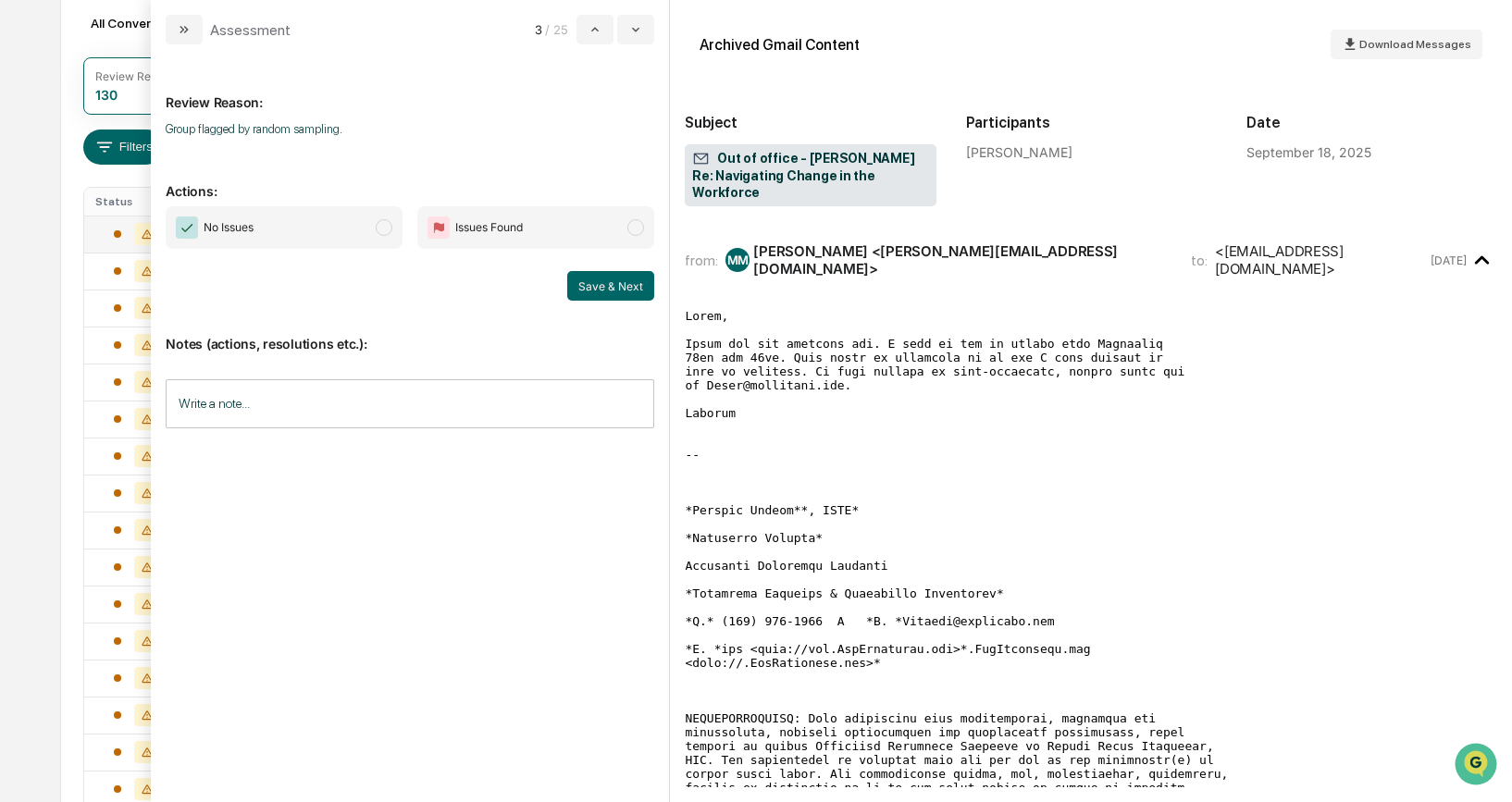
click at [384, 216] on span "No Issues" at bounding box center [283, 227] width 237 height 42
click at [588, 278] on button "Save & Next" at bounding box center [610, 285] width 87 height 30
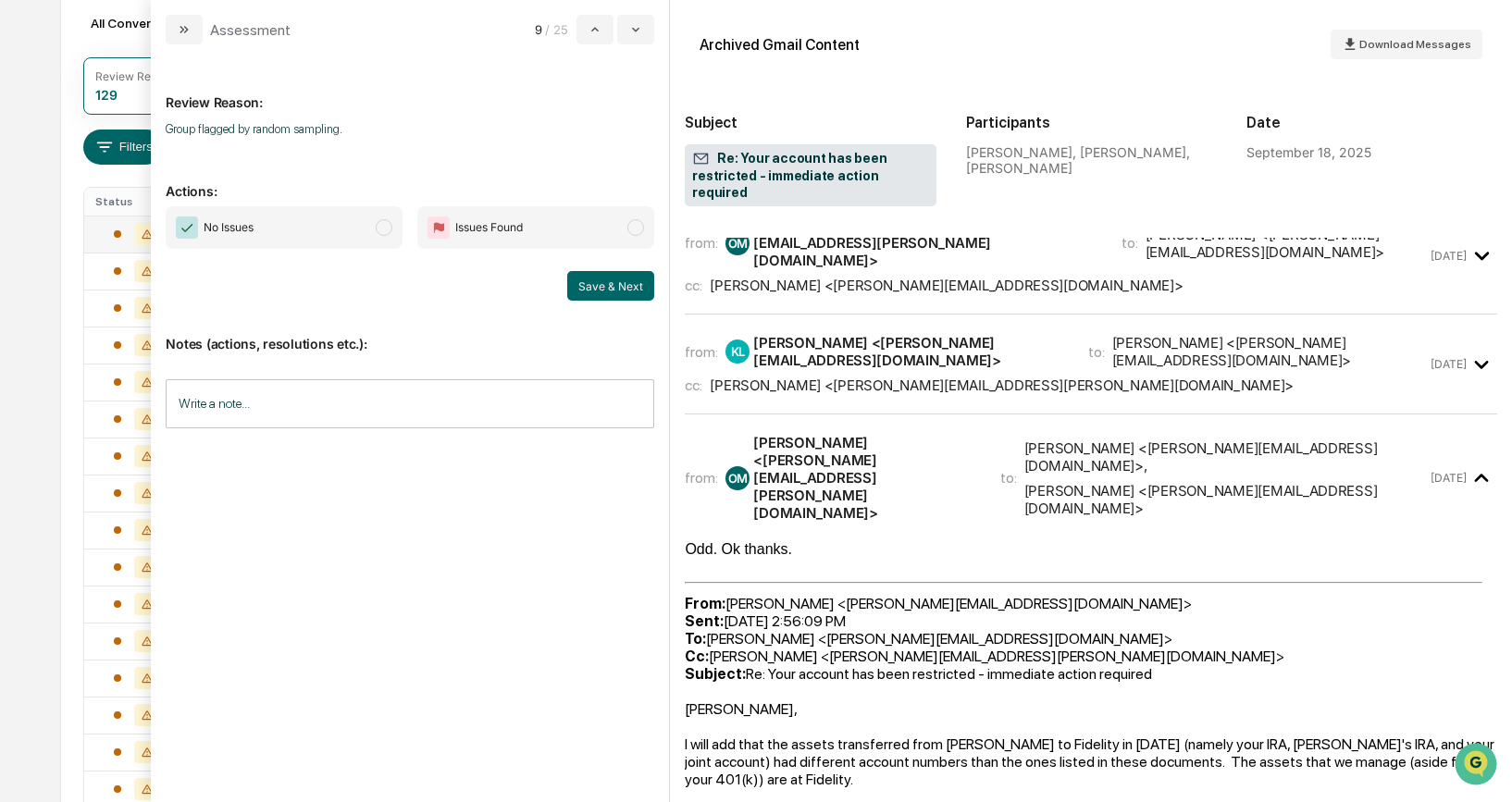
scroll to position [252, 0]
click at [628, 234] on span "Issues Found" at bounding box center [535, 227] width 237 height 42
click at [610, 282] on button "Save & Next" at bounding box center [610, 285] width 87 height 30
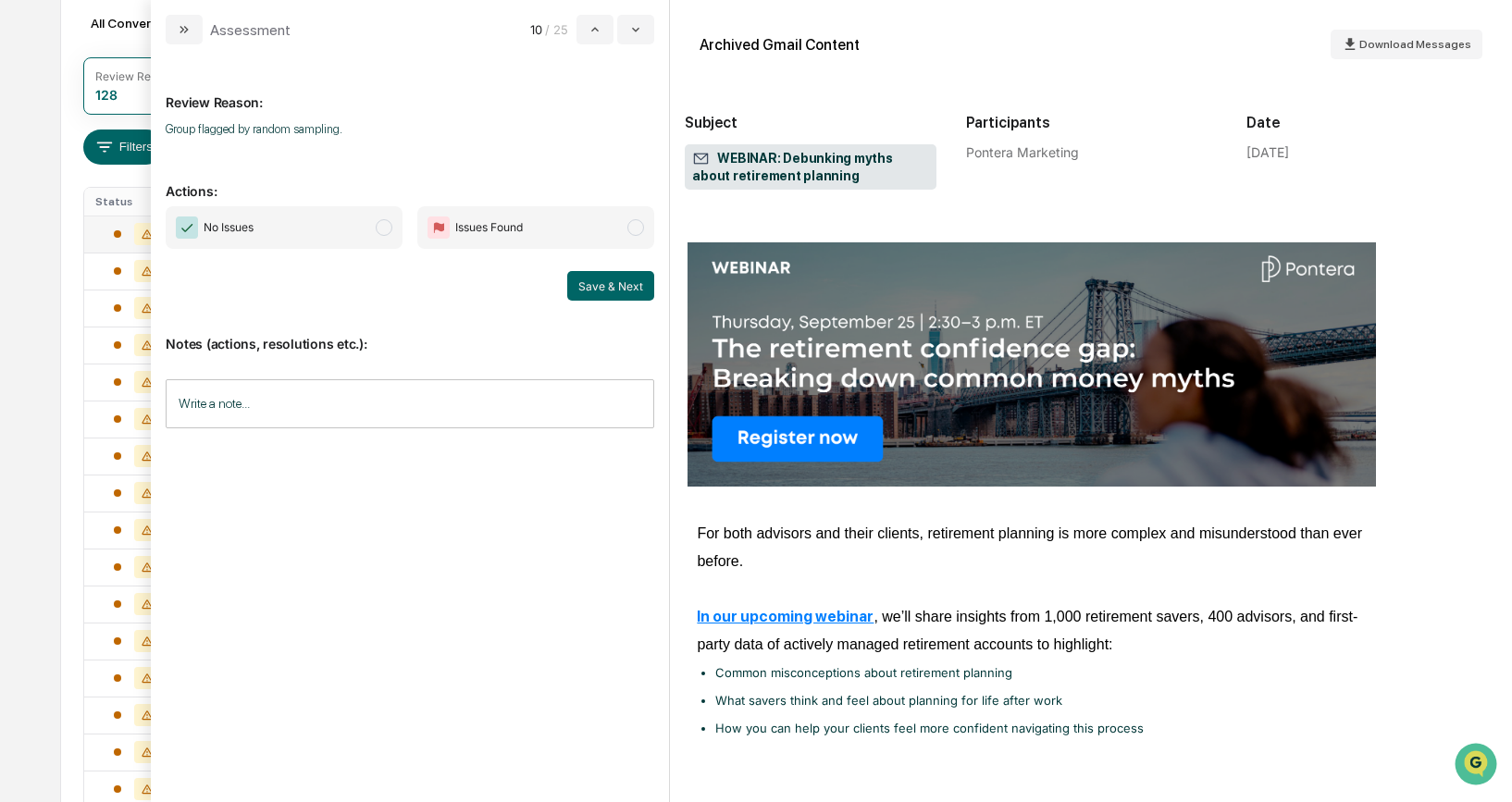
scroll to position [86, 0]
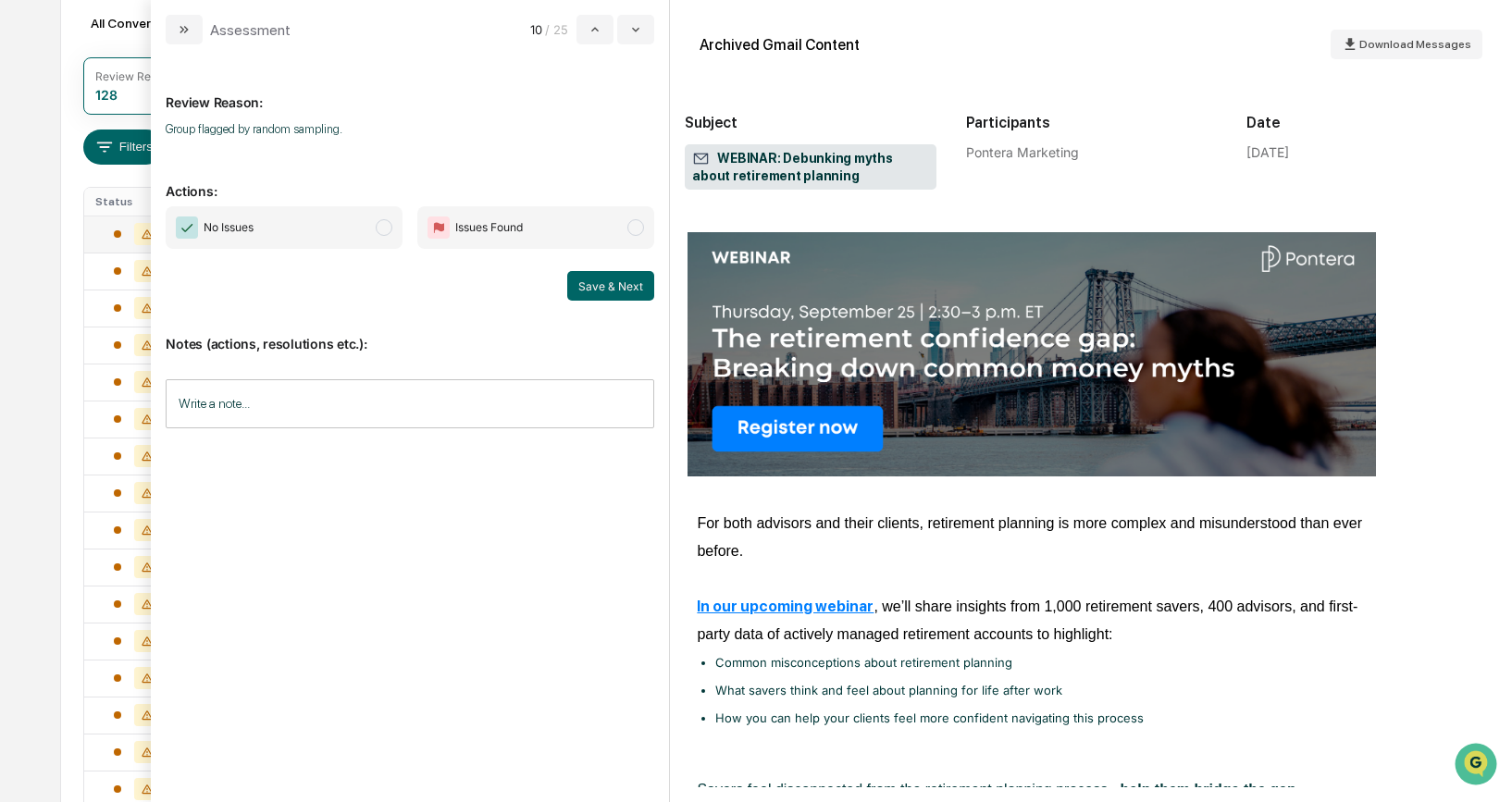
click at [381, 226] on span "modal" at bounding box center [383, 227] width 16 height 16
click at [625, 291] on button "Save & Next" at bounding box center [610, 285] width 87 height 30
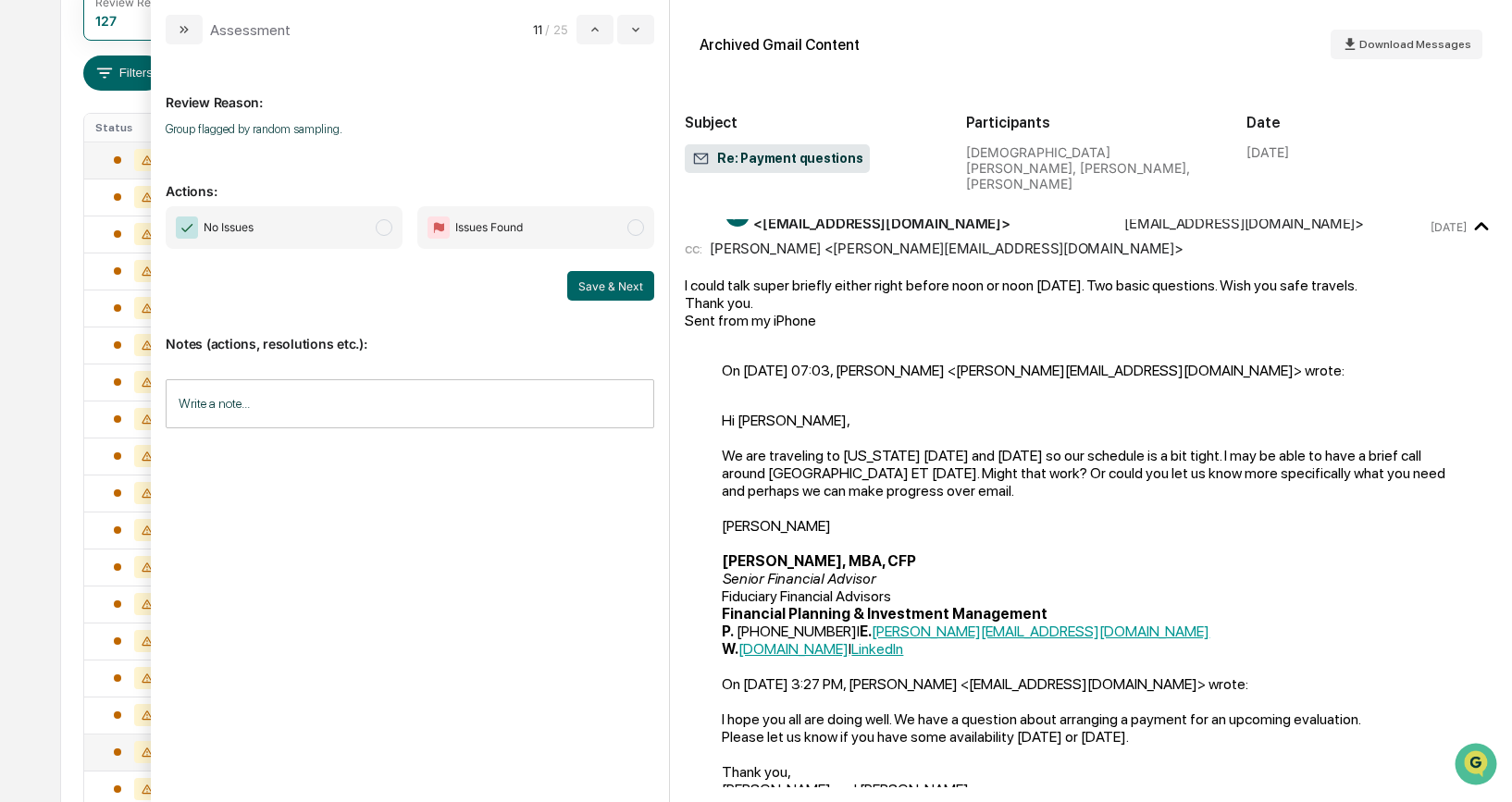
scroll to position [301, 0]
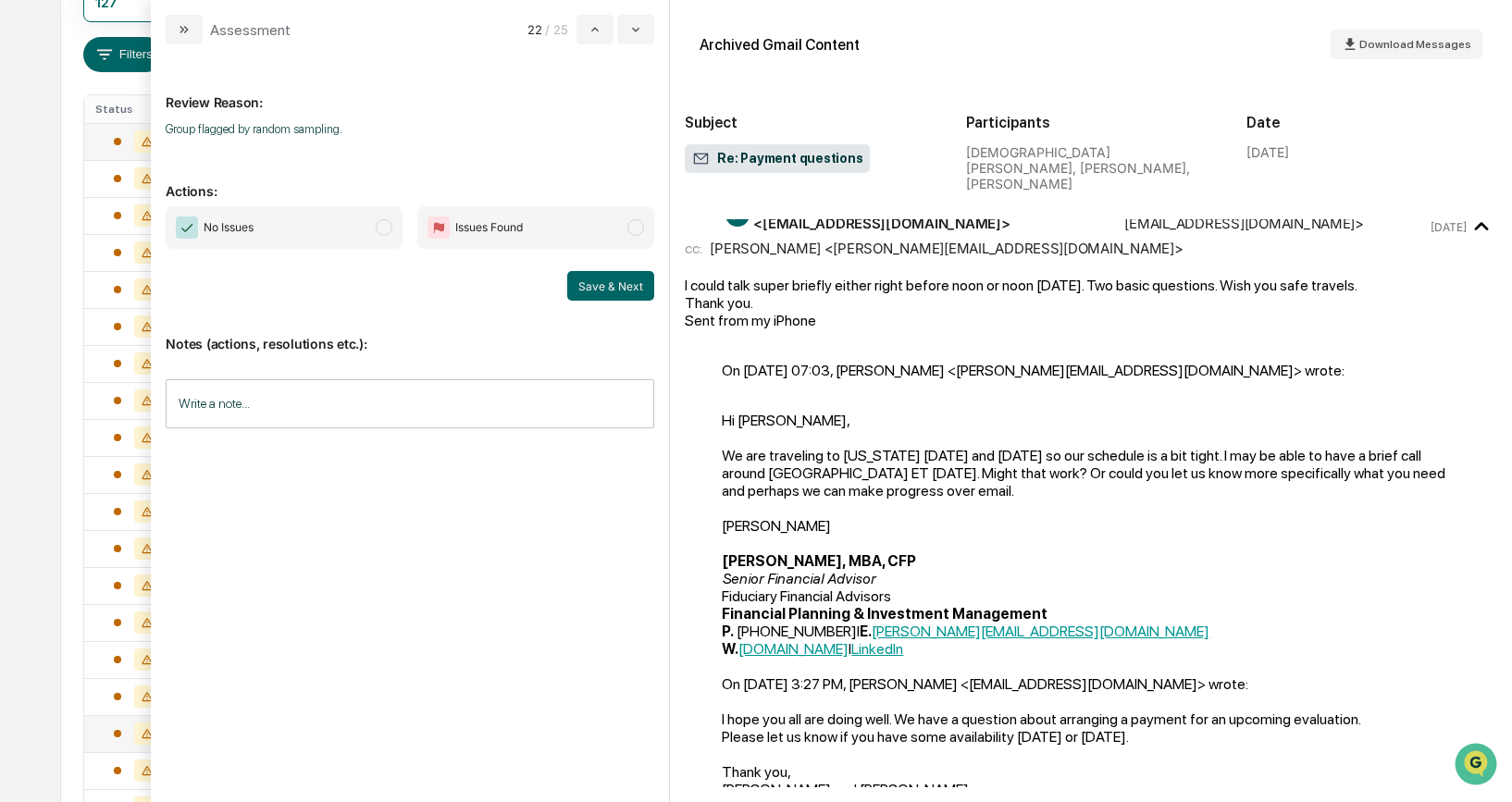
click at [390, 232] on span "modal" at bounding box center [383, 227] width 16 height 16
click at [597, 287] on button "Save & Next" at bounding box center [610, 285] width 87 height 30
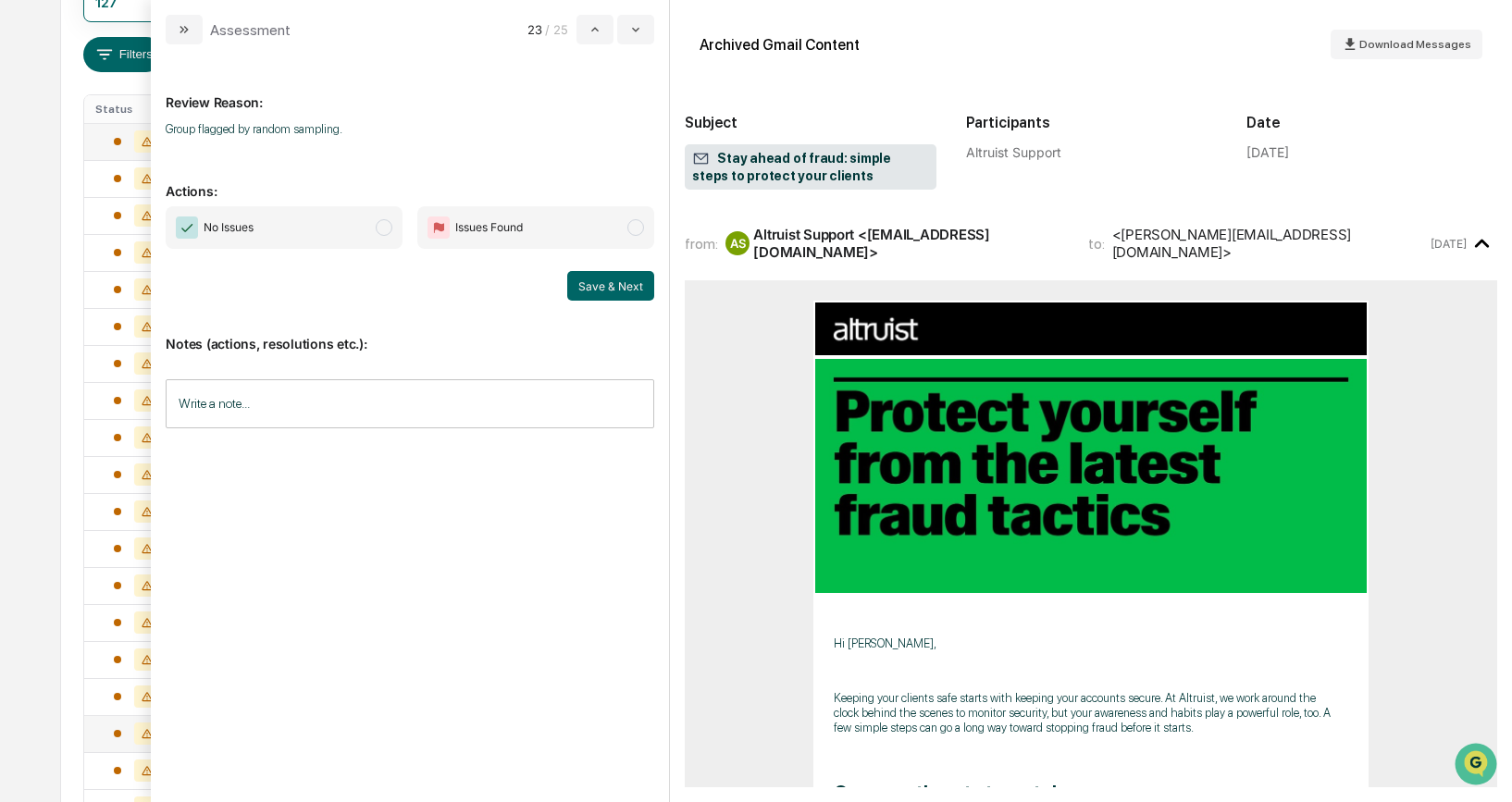
click at [380, 231] on span "modal" at bounding box center [383, 227] width 16 height 16
click at [614, 293] on button "Save & Next" at bounding box center [610, 285] width 87 height 30
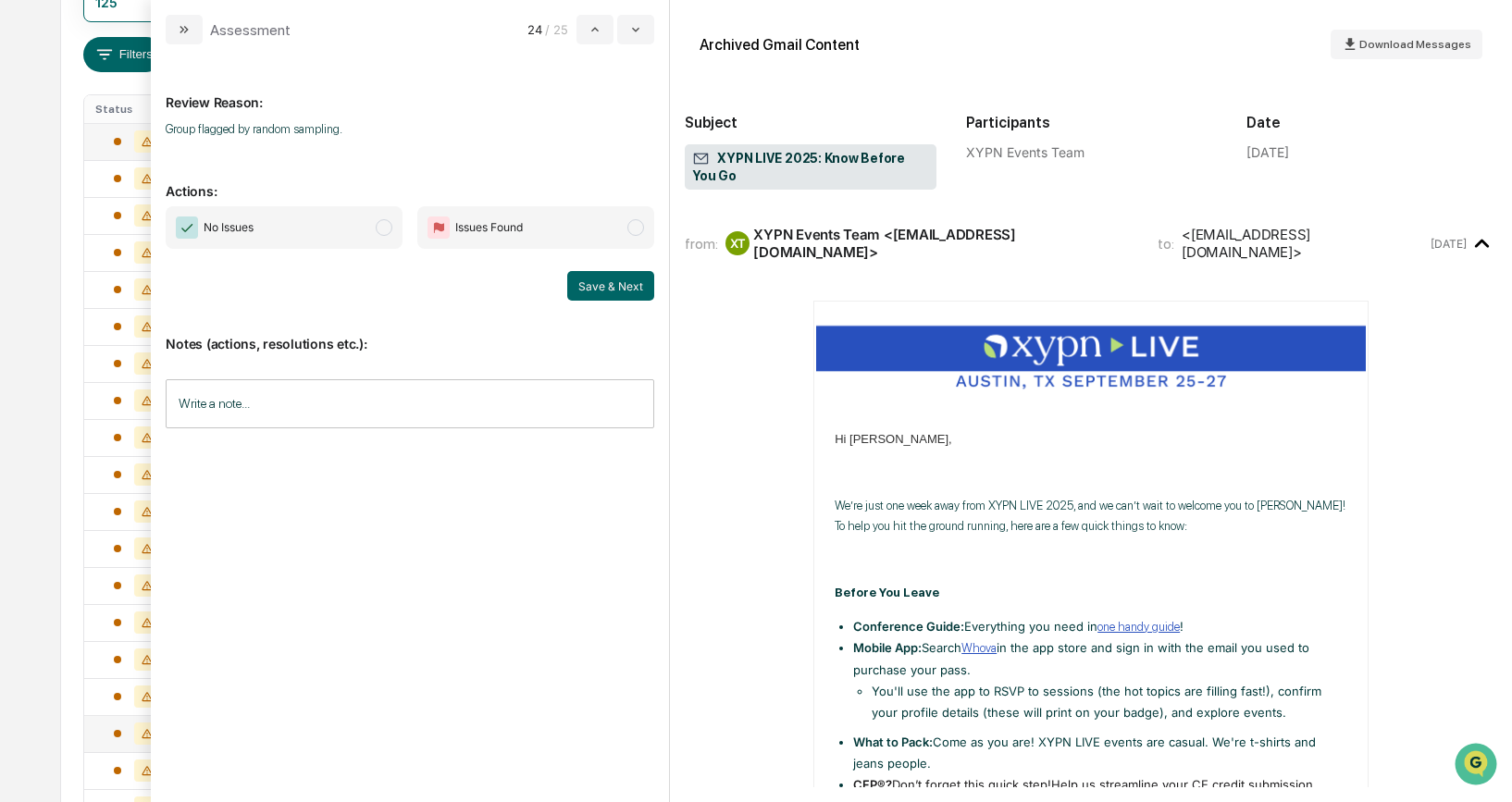
click at [383, 230] on span "modal" at bounding box center [383, 227] width 16 height 16
click at [593, 290] on button "Save & Next" at bounding box center [610, 285] width 87 height 30
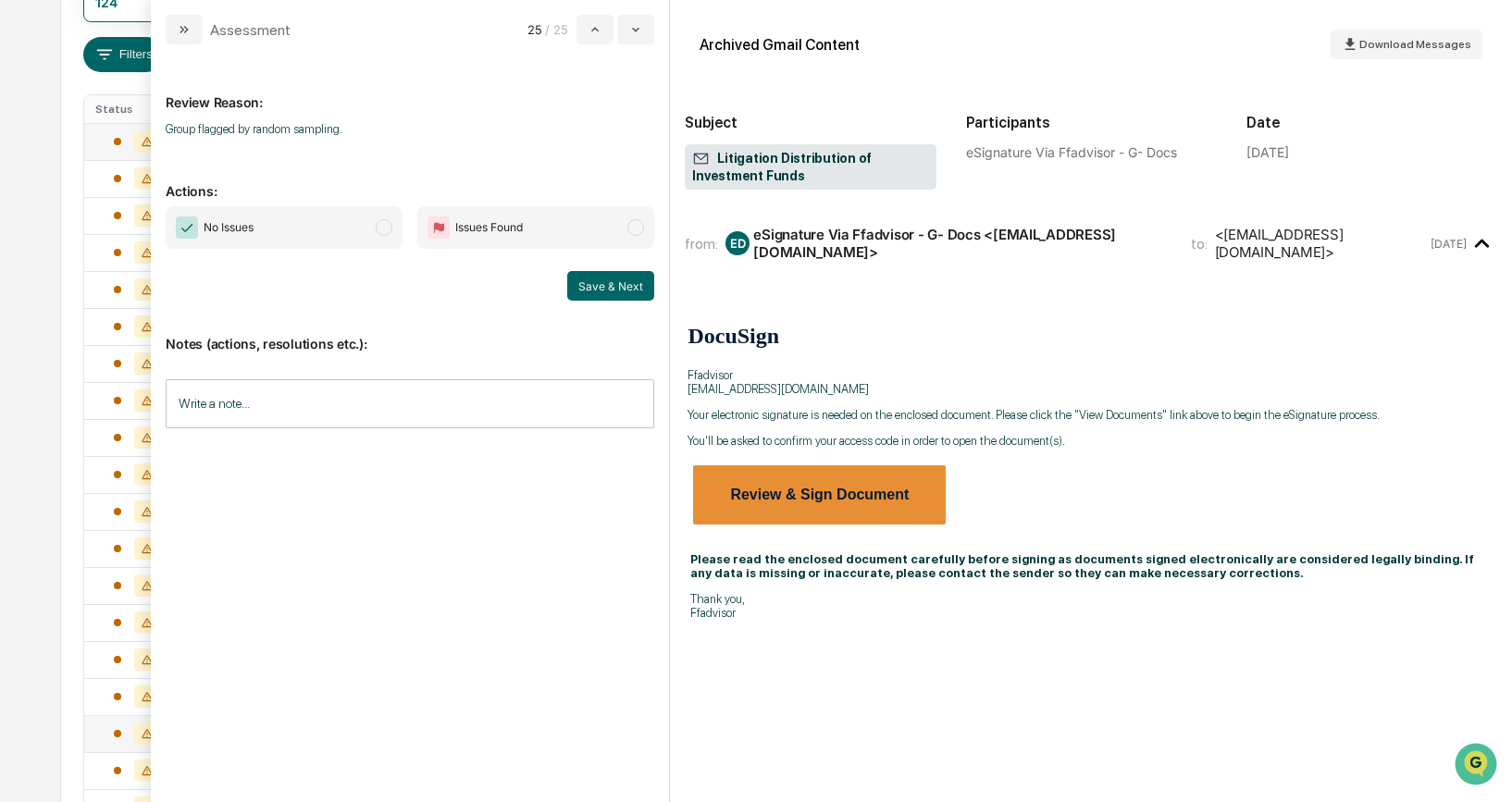
click at [385, 229] on span "modal" at bounding box center [383, 227] width 16 height 16
click at [591, 285] on button "Save & Next" at bounding box center [610, 285] width 87 height 30
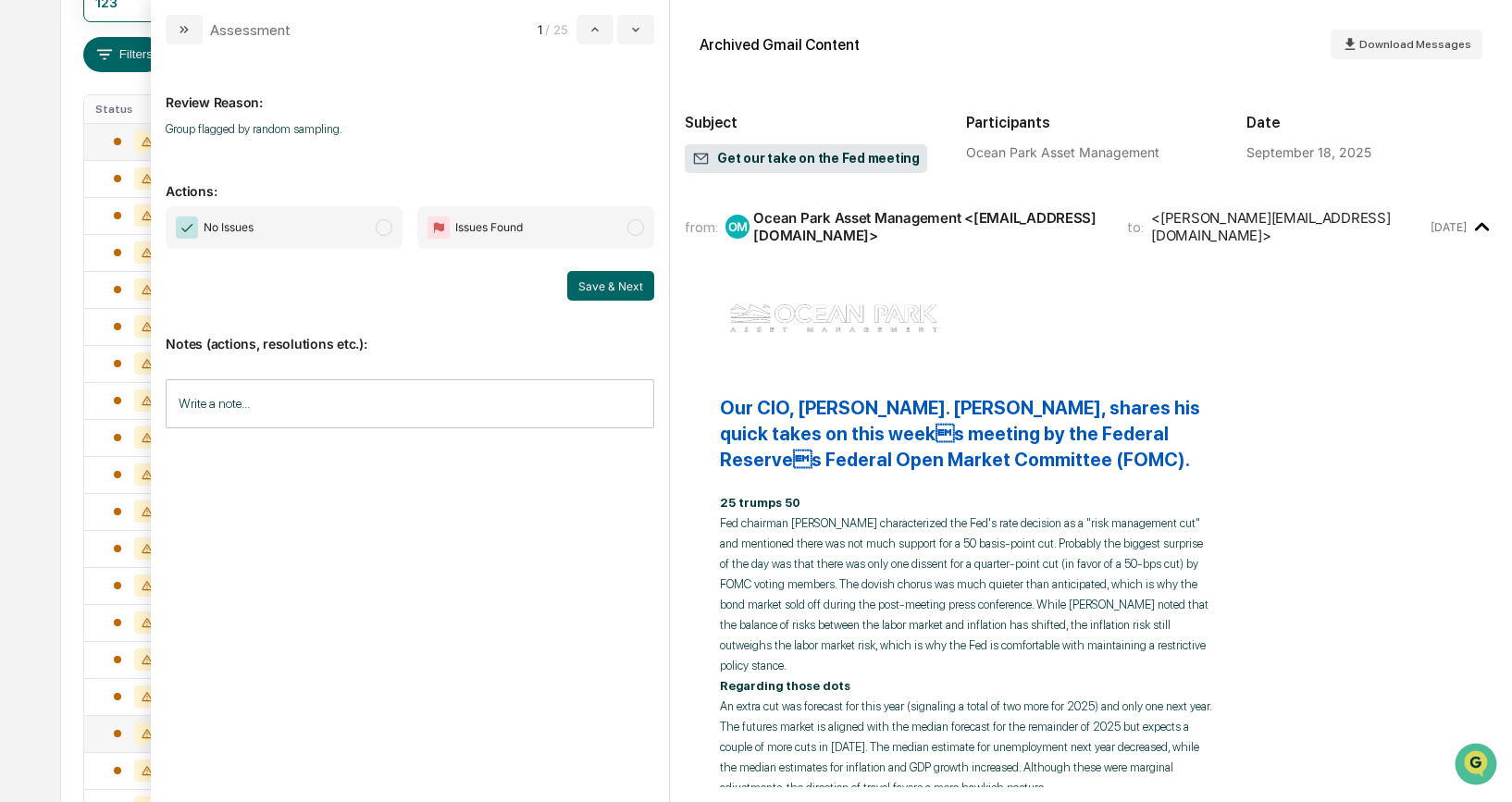
click at [388, 224] on span "modal" at bounding box center [383, 227] width 16 height 16
click at [598, 288] on button "Save & Next" at bounding box center [610, 285] width 87 height 30
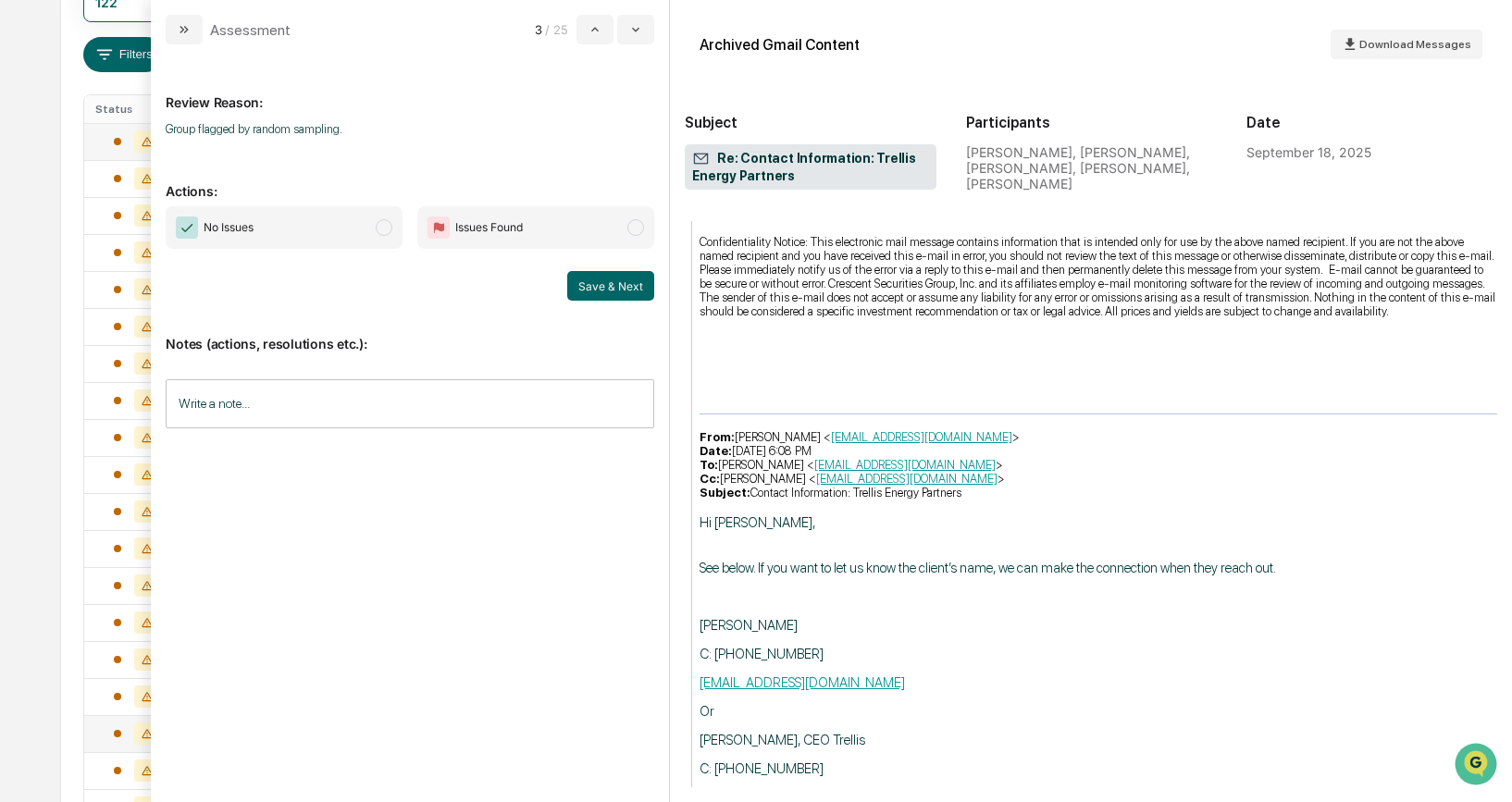
scroll to position [1780, 0]
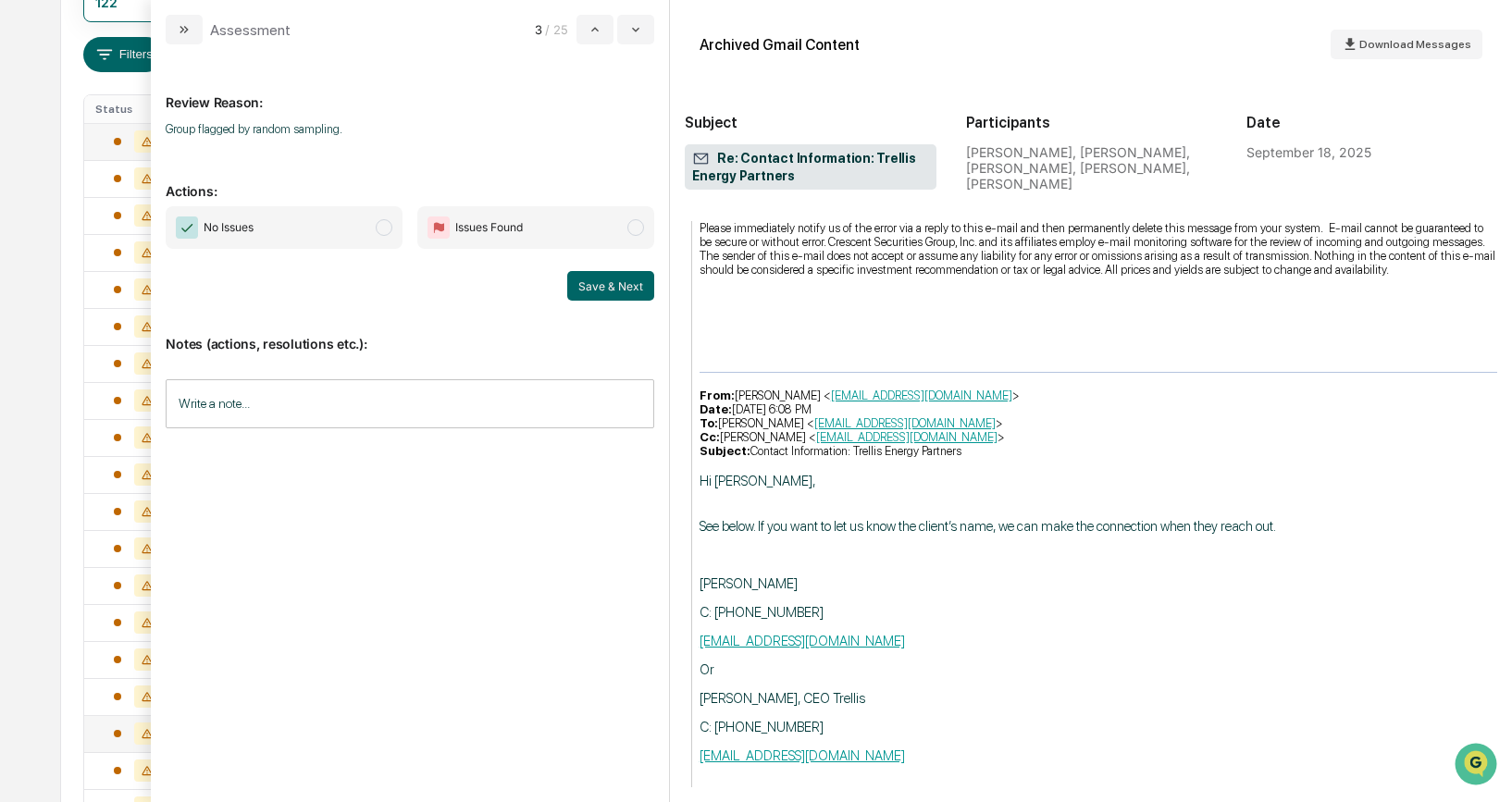
click at [388, 224] on span "modal" at bounding box center [383, 227] width 16 height 16
click at [609, 280] on button "Save & Next" at bounding box center [610, 285] width 87 height 30
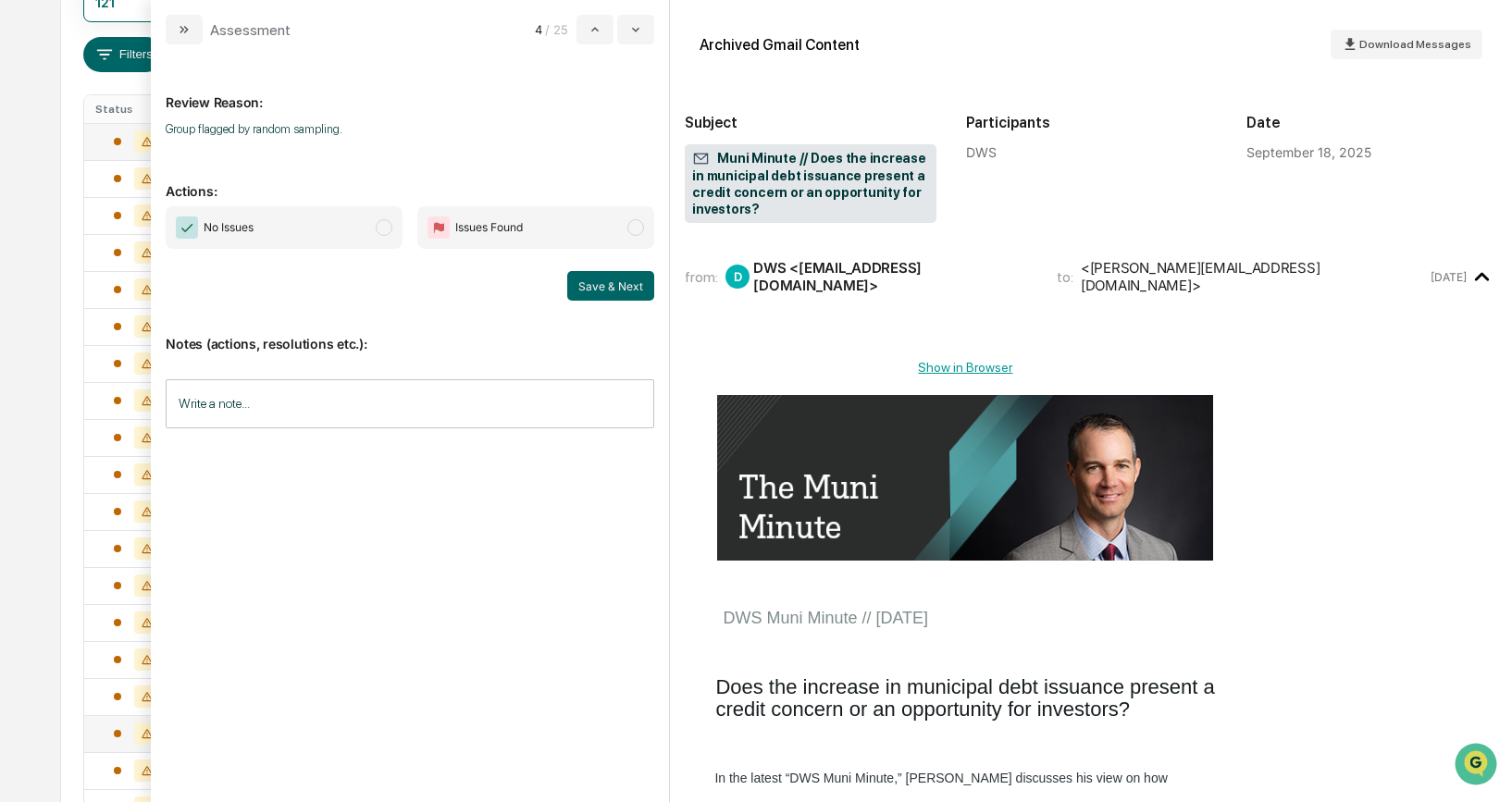
click at [382, 227] on span "modal" at bounding box center [383, 227] width 16 height 16
click at [607, 284] on button "Save & Next" at bounding box center [610, 285] width 87 height 30
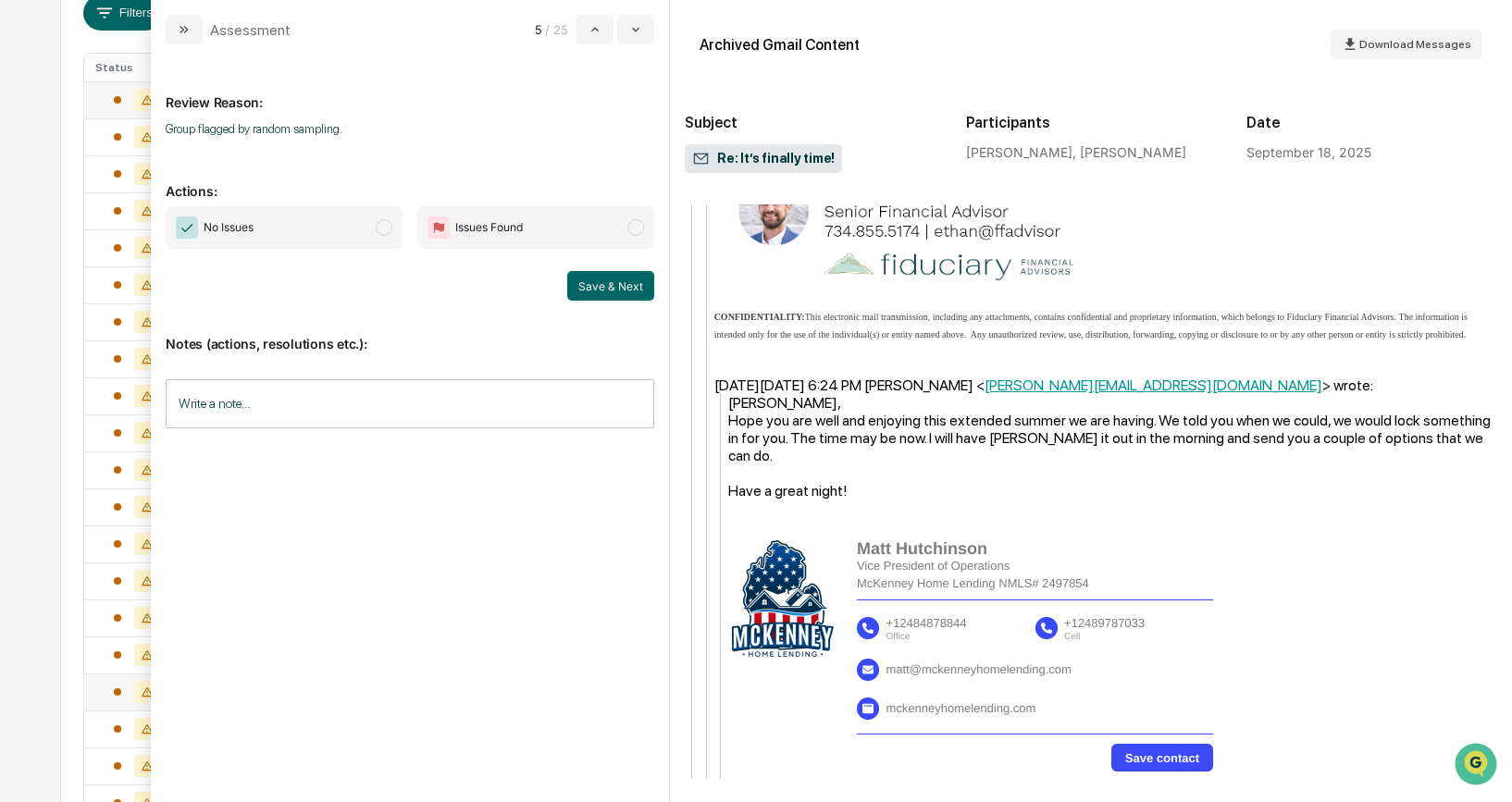
scroll to position [352, 0]
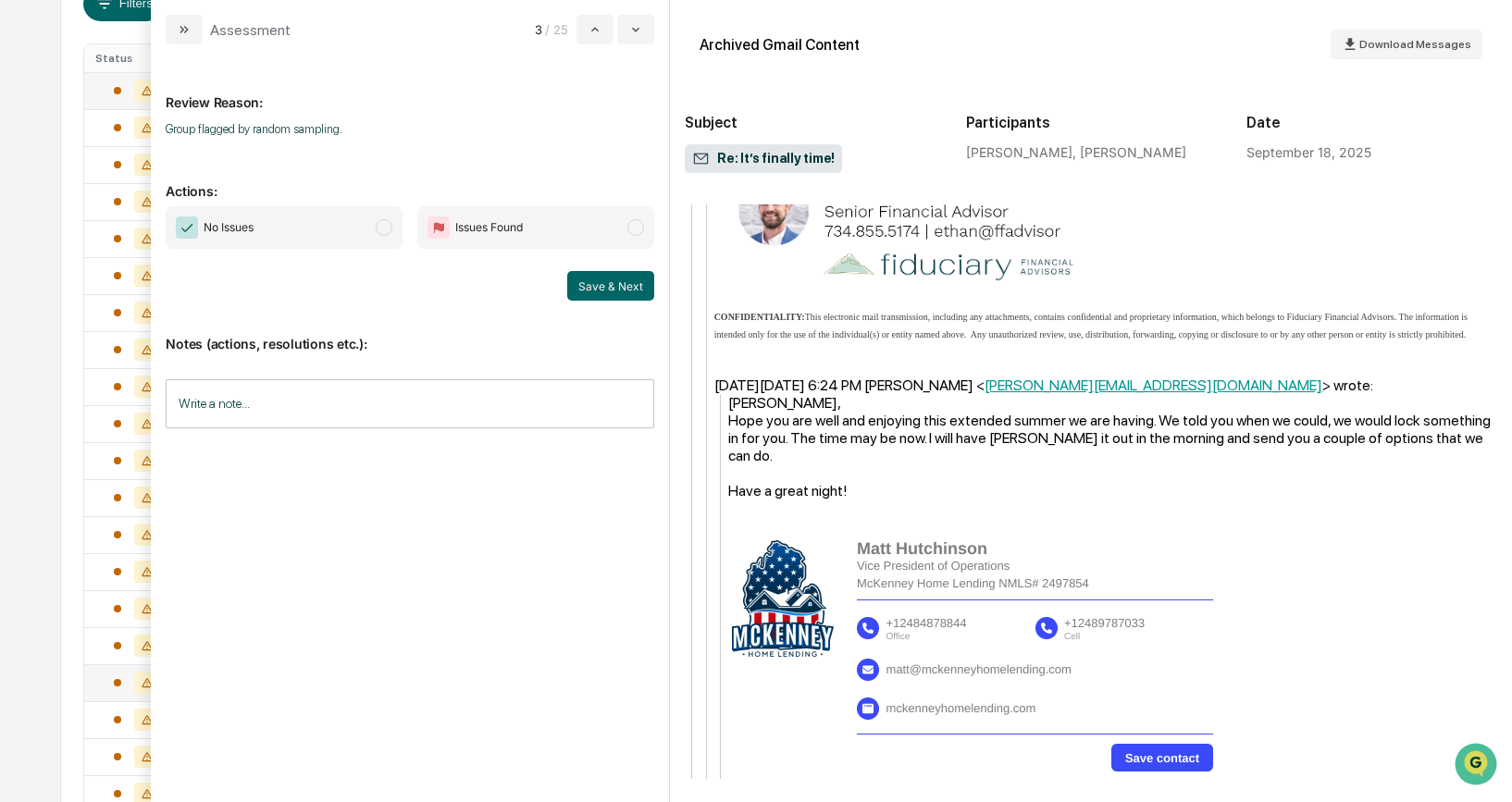
click at [383, 235] on span "No Issues" at bounding box center [283, 227] width 237 height 42
click at [634, 301] on div "Notes (actions, resolutions etc.): Write a note... Write a note..." at bounding box center [410, 375] width 488 height 150
click at [622, 279] on button "Save & Next" at bounding box center [610, 285] width 87 height 30
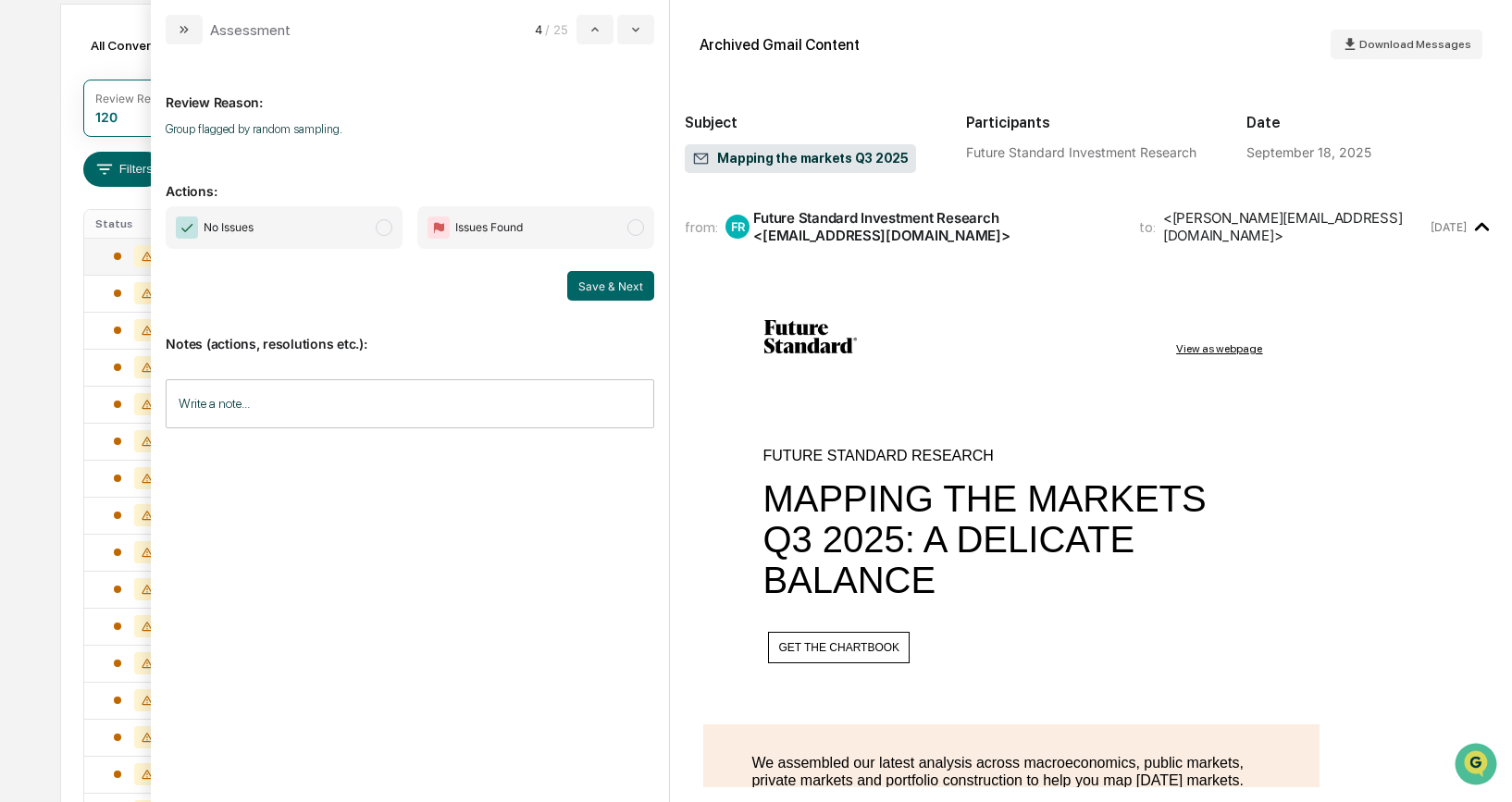
scroll to position [171, 0]
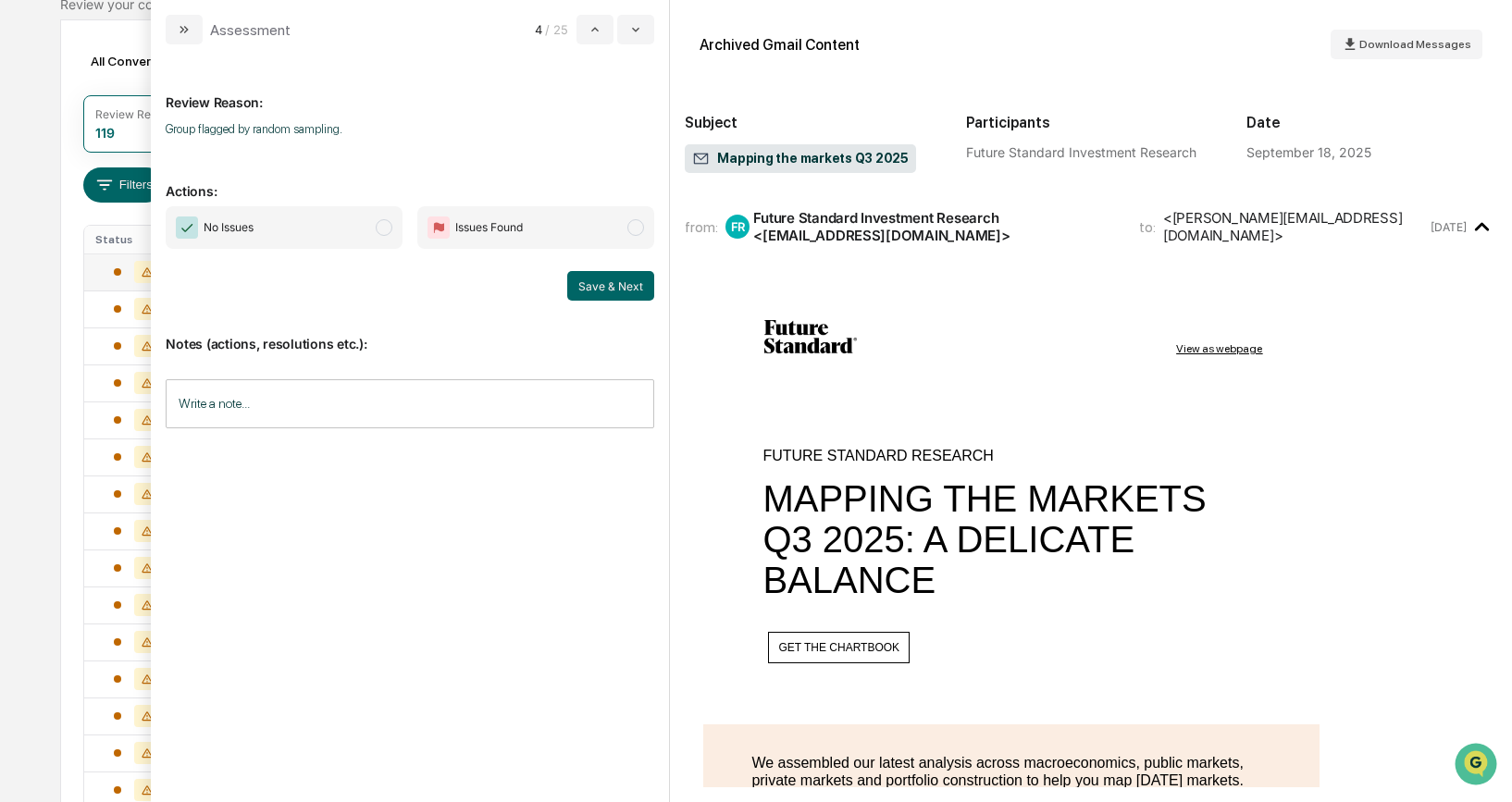
click at [376, 235] on span "No Issues" at bounding box center [283, 227] width 237 height 42
click at [627, 281] on button "Save & Next" at bounding box center [610, 285] width 87 height 30
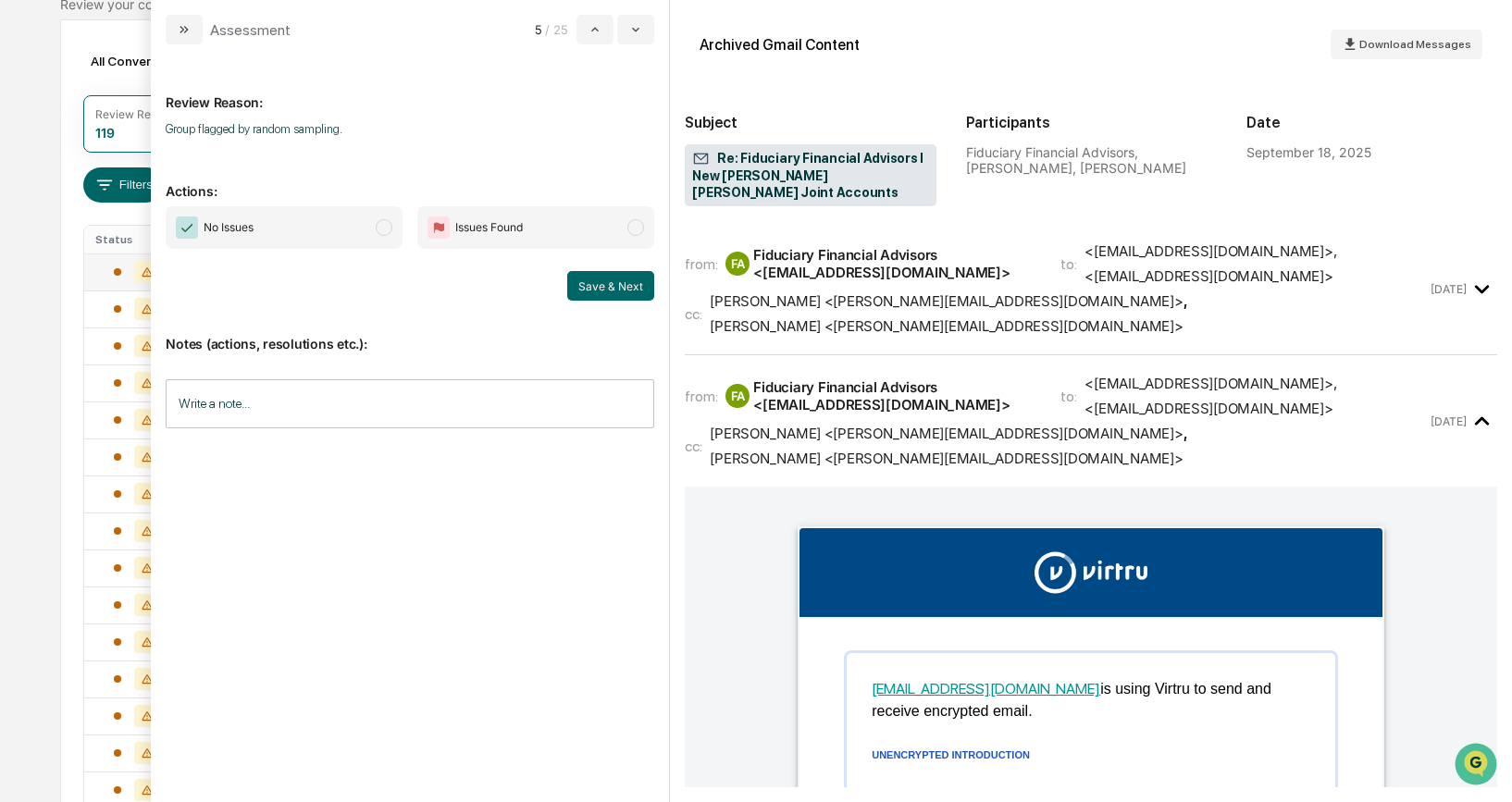
click at [382, 223] on span "modal" at bounding box center [383, 227] width 16 height 16
click at [580, 278] on button "Save & Next" at bounding box center [610, 285] width 87 height 30
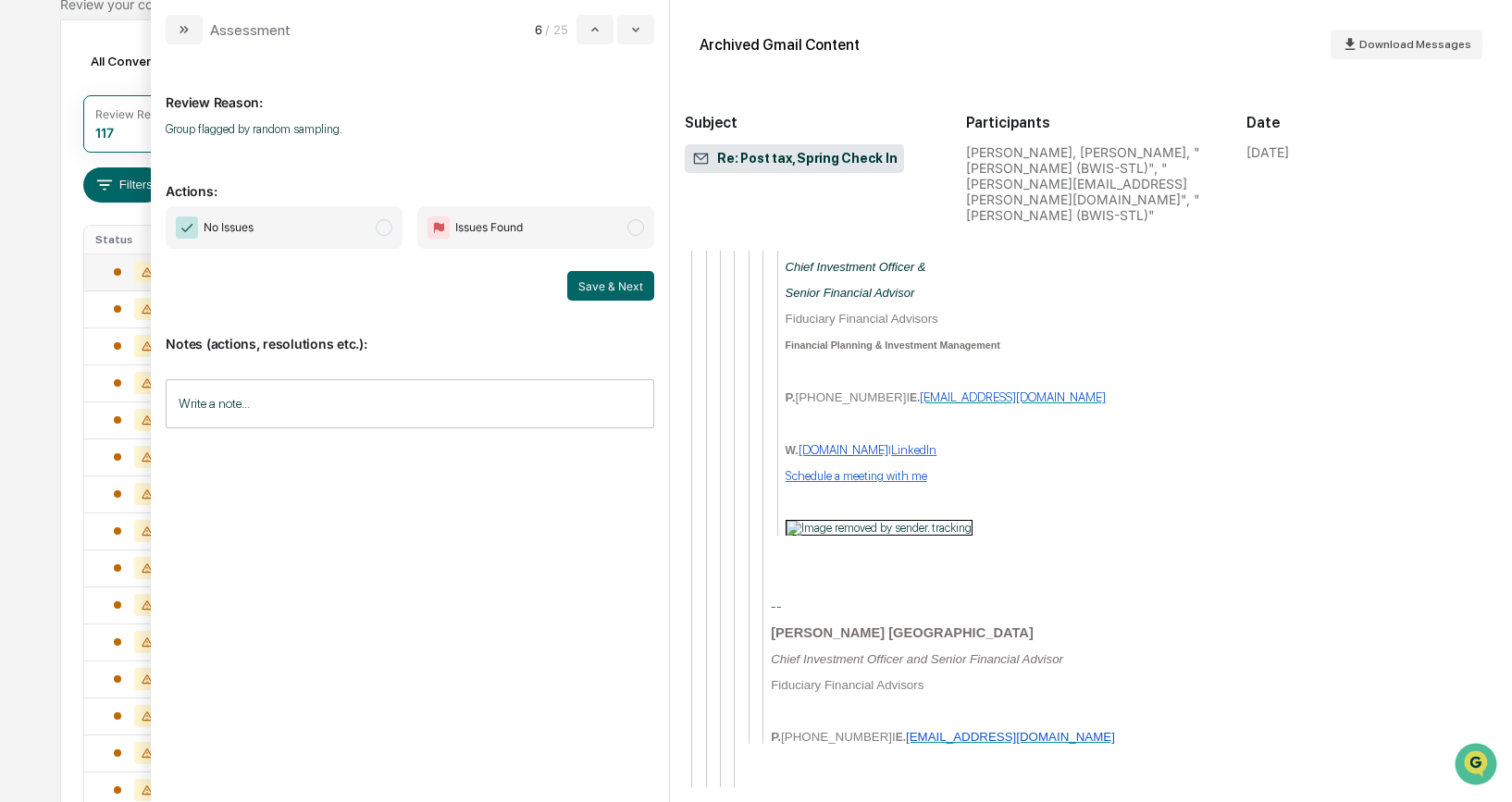
scroll to position [6806, 0]
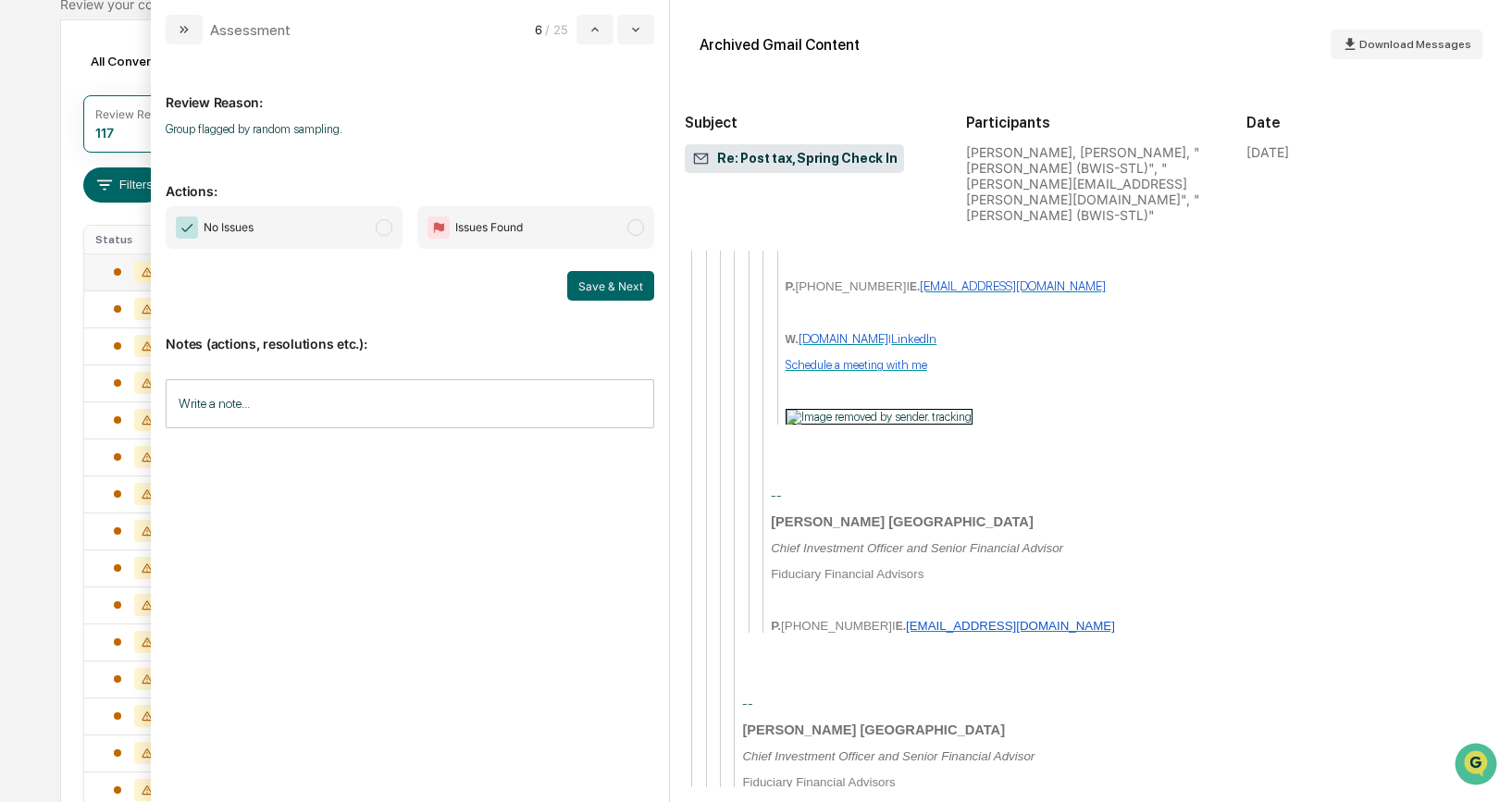
click at [394, 231] on span "No Issues" at bounding box center [283, 227] width 237 height 42
click at [611, 290] on button "Save & Next" at bounding box center [610, 285] width 87 height 30
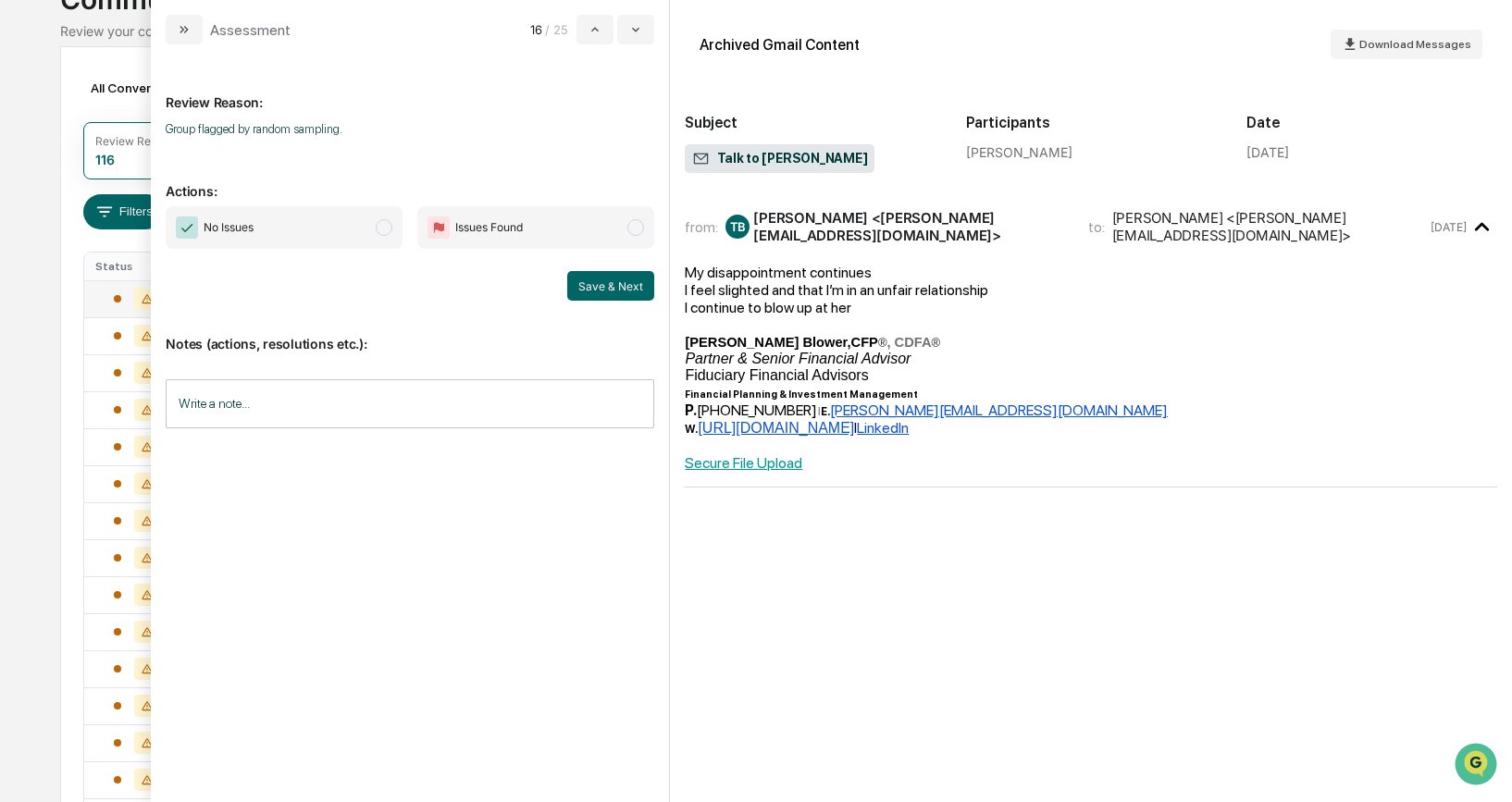
scroll to position [124, 0]
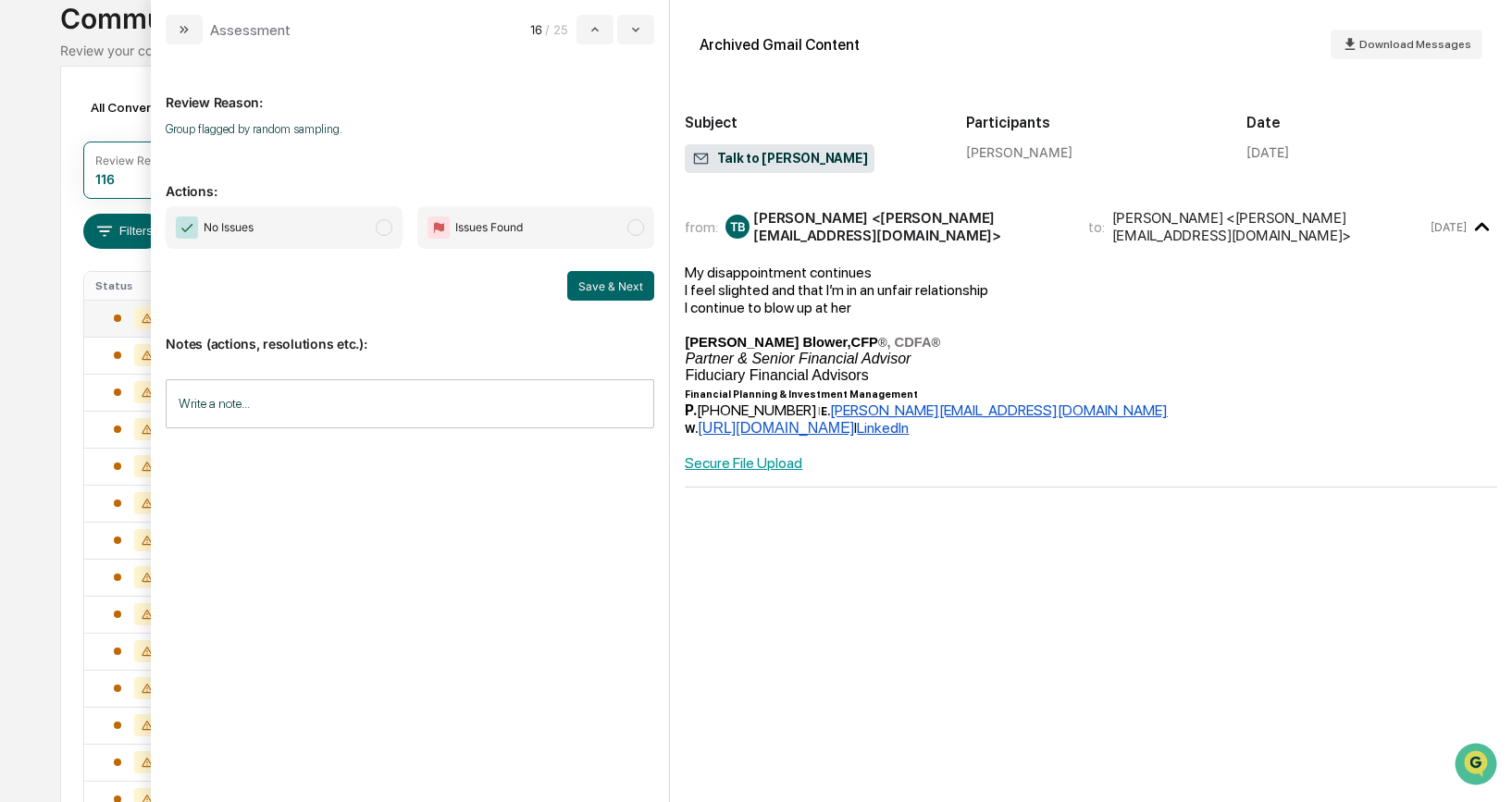
click at [638, 229] on span "modal" at bounding box center [635, 227] width 16 height 16
click at [492, 412] on input "Write a note..." at bounding box center [410, 403] width 488 height 49
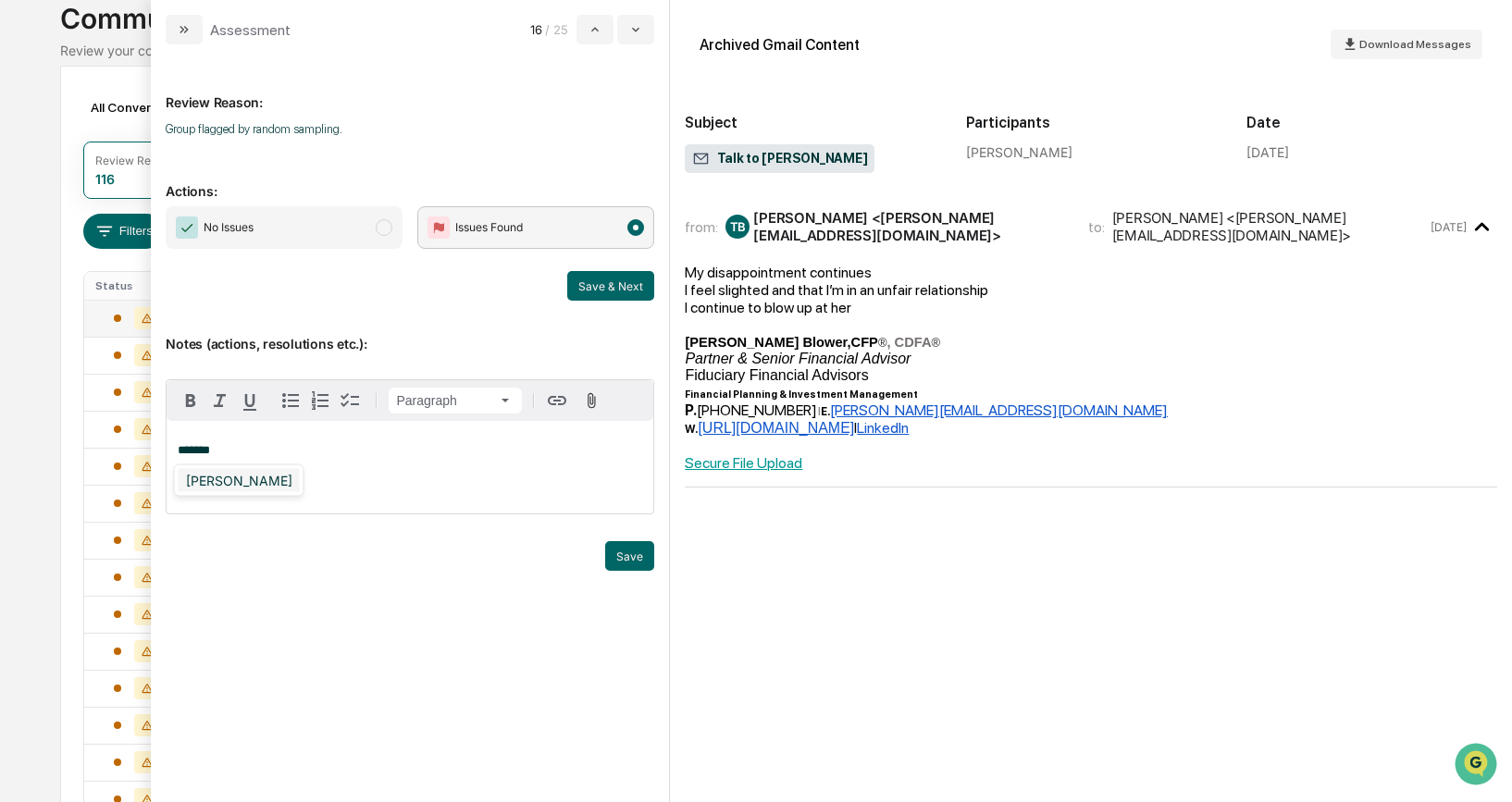
click at [230, 484] on div "[PERSON_NAME]" at bounding box center [238, 480] width 122 height 23
click at [627, 546] on button "Save" at bounding box center [629, 555] width 49 height 30
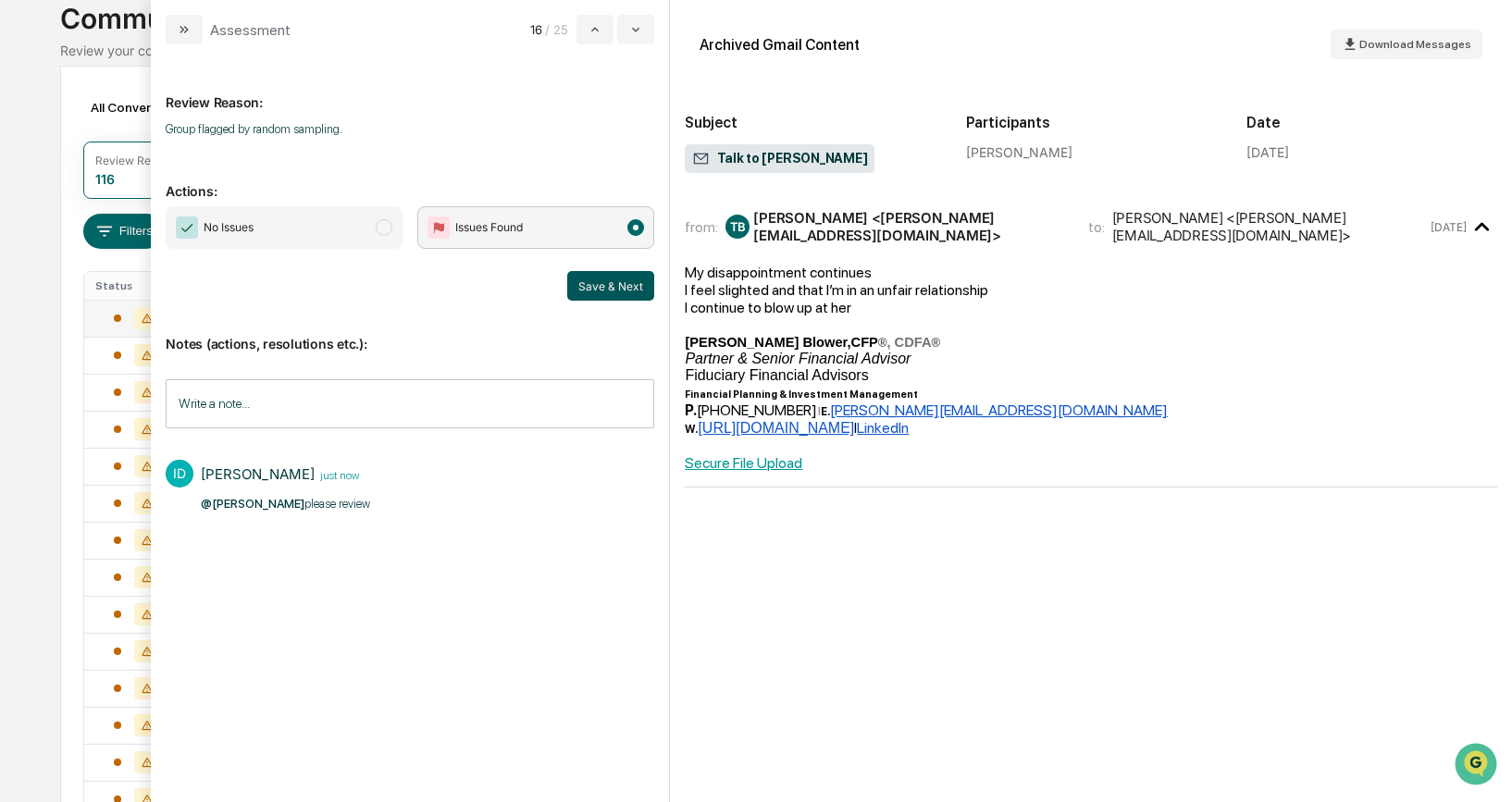
click at [591, 291] on button "Save & Next" at bounding box center [610, 285] width 87 height 30
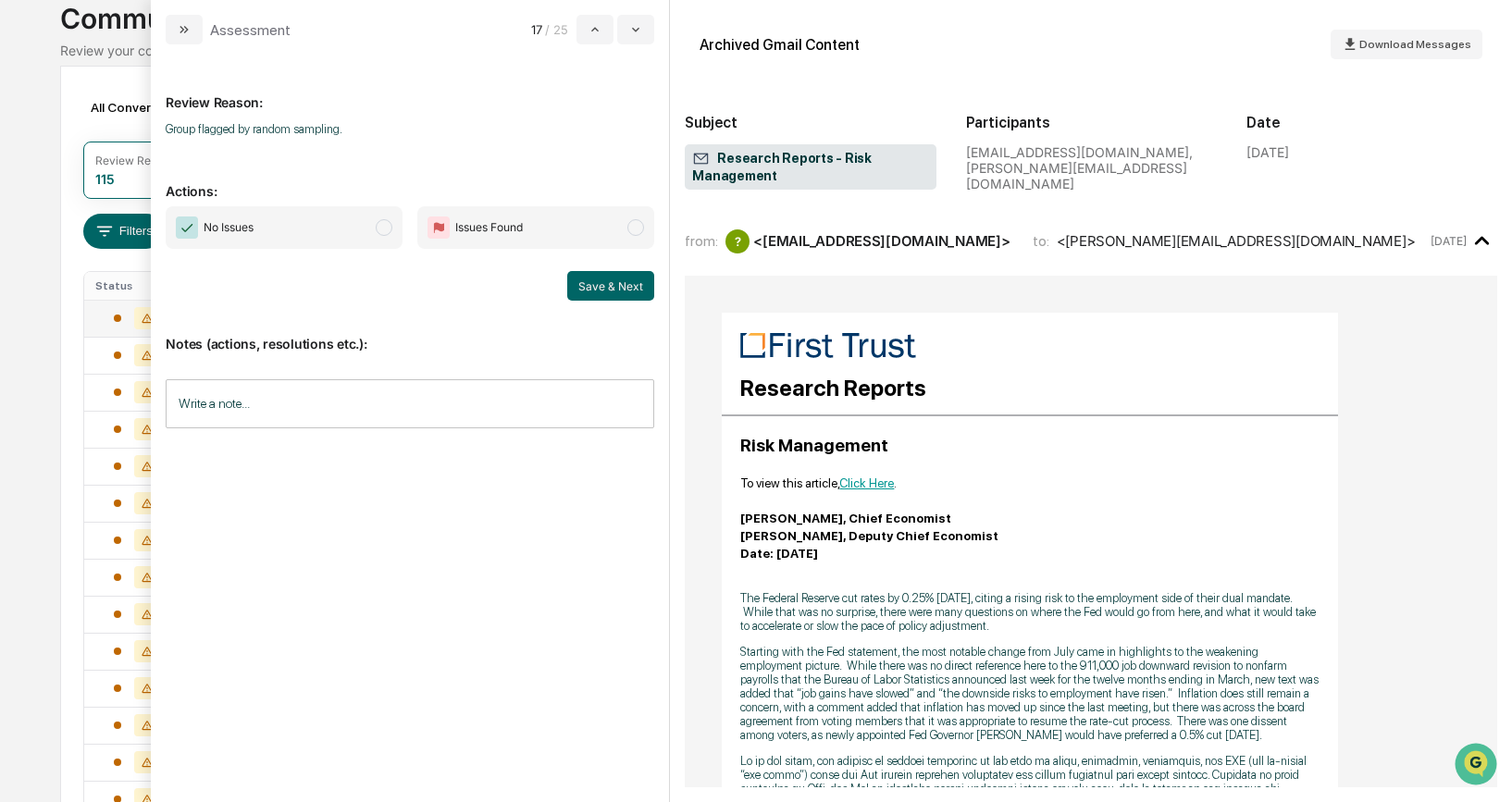
click at [388, 224] on span "modal" at bounding box center [383, 227] width 16 height 16
click at [631, 293] on button "Save & Next" at bounding box center [610, 285] width 87 height 30
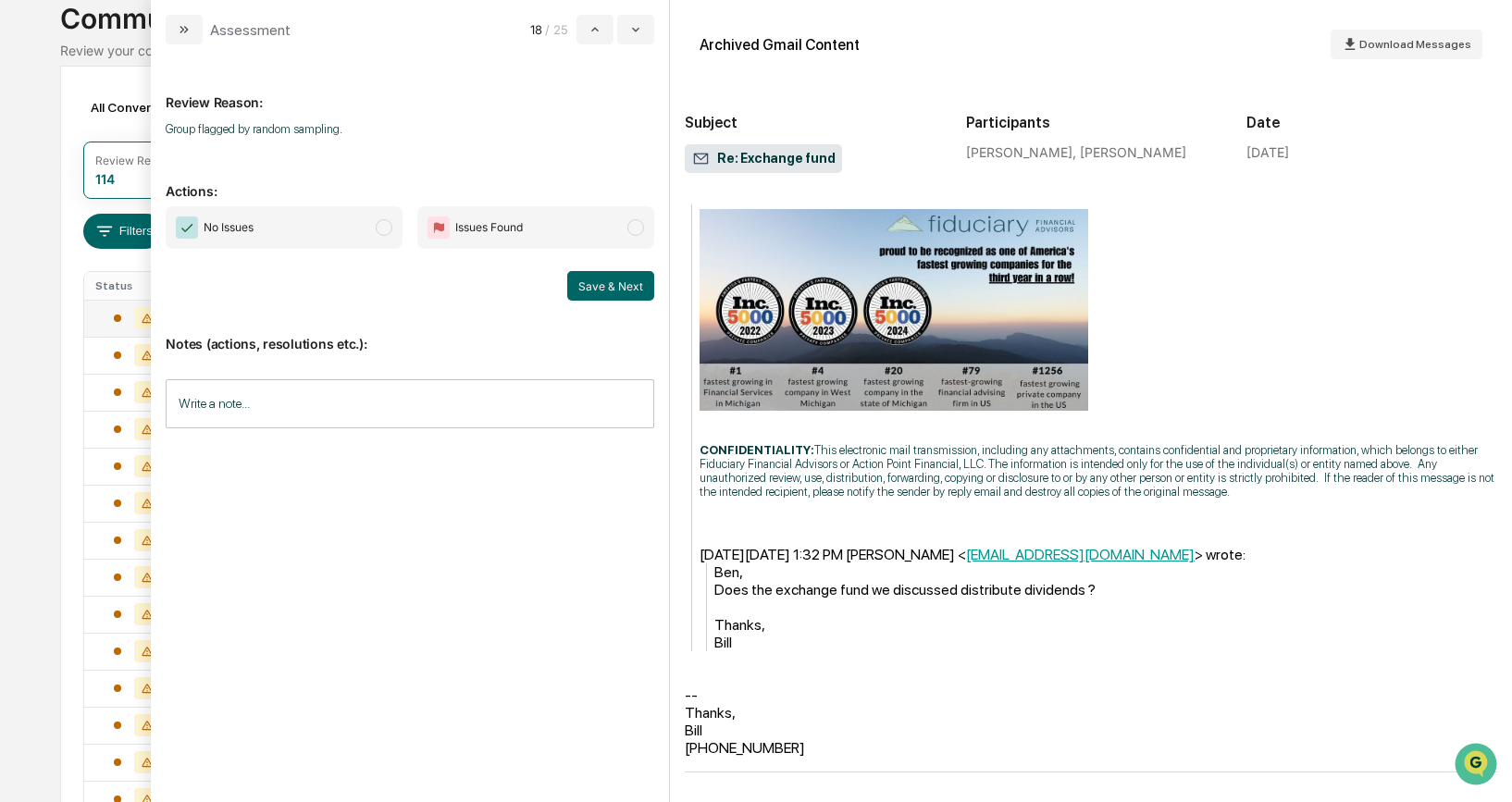
scroll to position [171, 0]
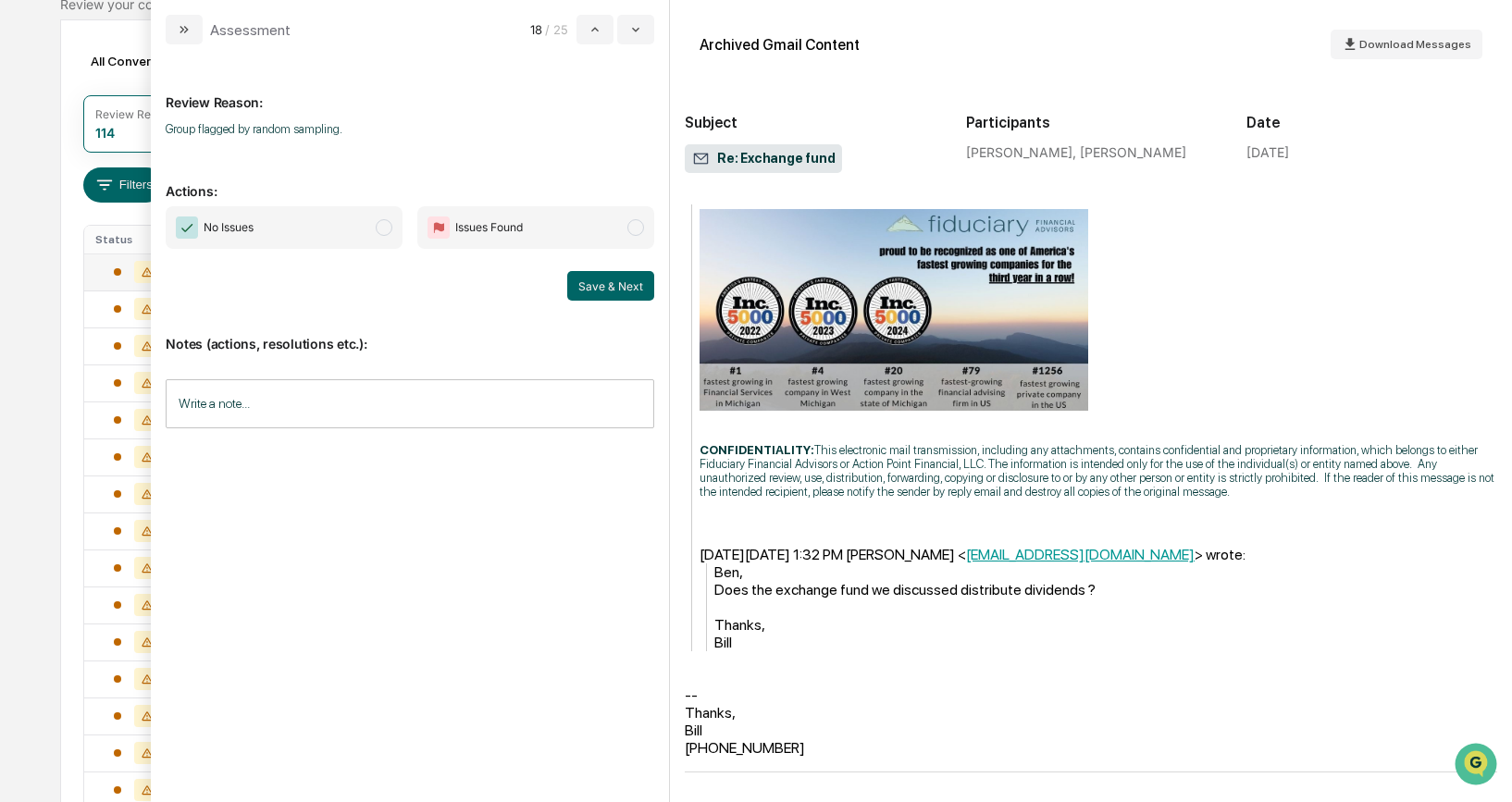
click at [390, 234] on span "No Issues" at bounding box center [283, 227] width 237 height 42
click at [600, 286] on button "Save & Next" at bounding box center [610, 285] width 87 height 30
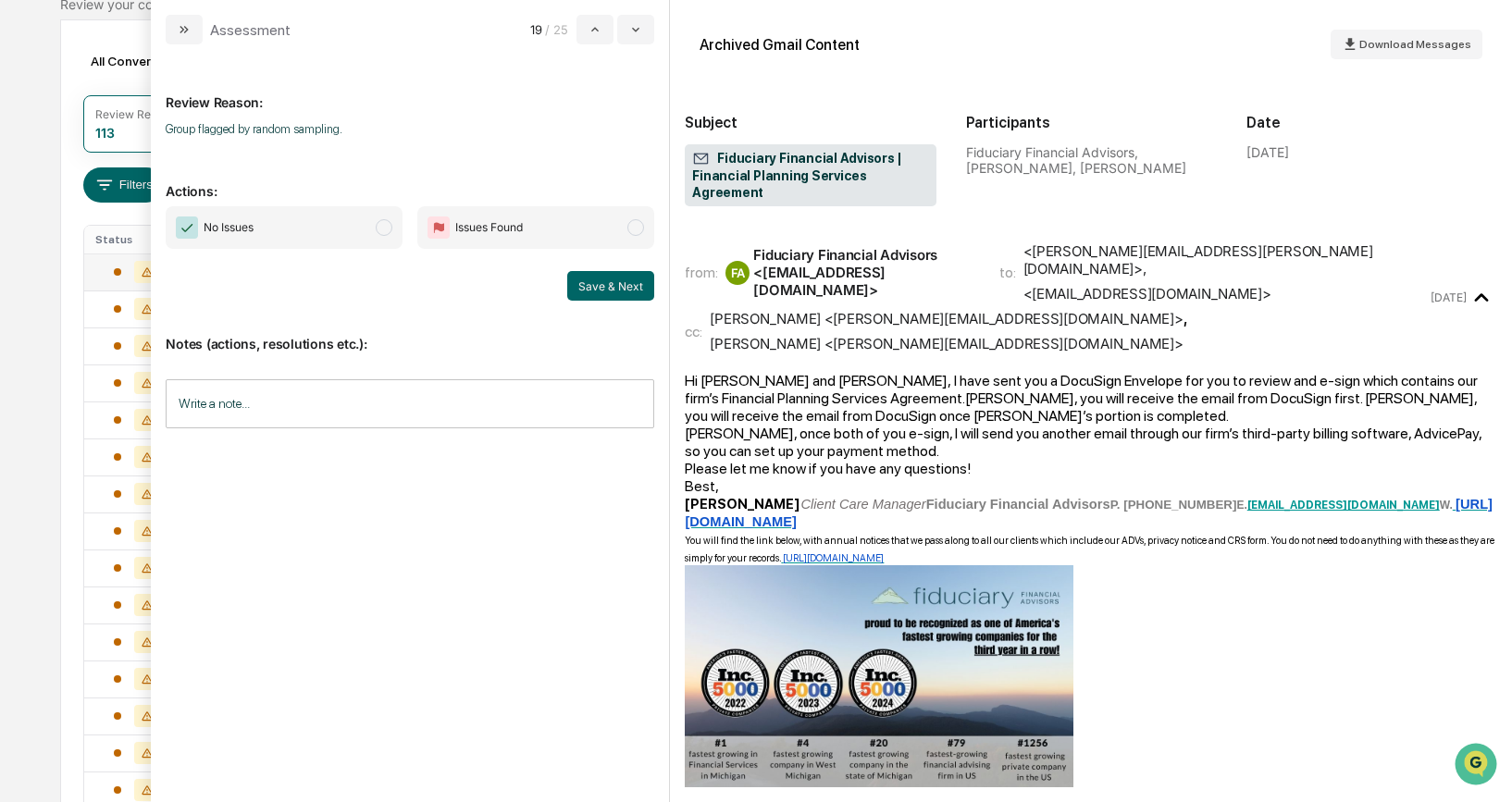
click at [384, 227] on span "modal" at bounding box center [383, 227] width 16 height 16
click at [580, 279] on button "Save & Next" at bounding box center [610, 285] width 87 height 30
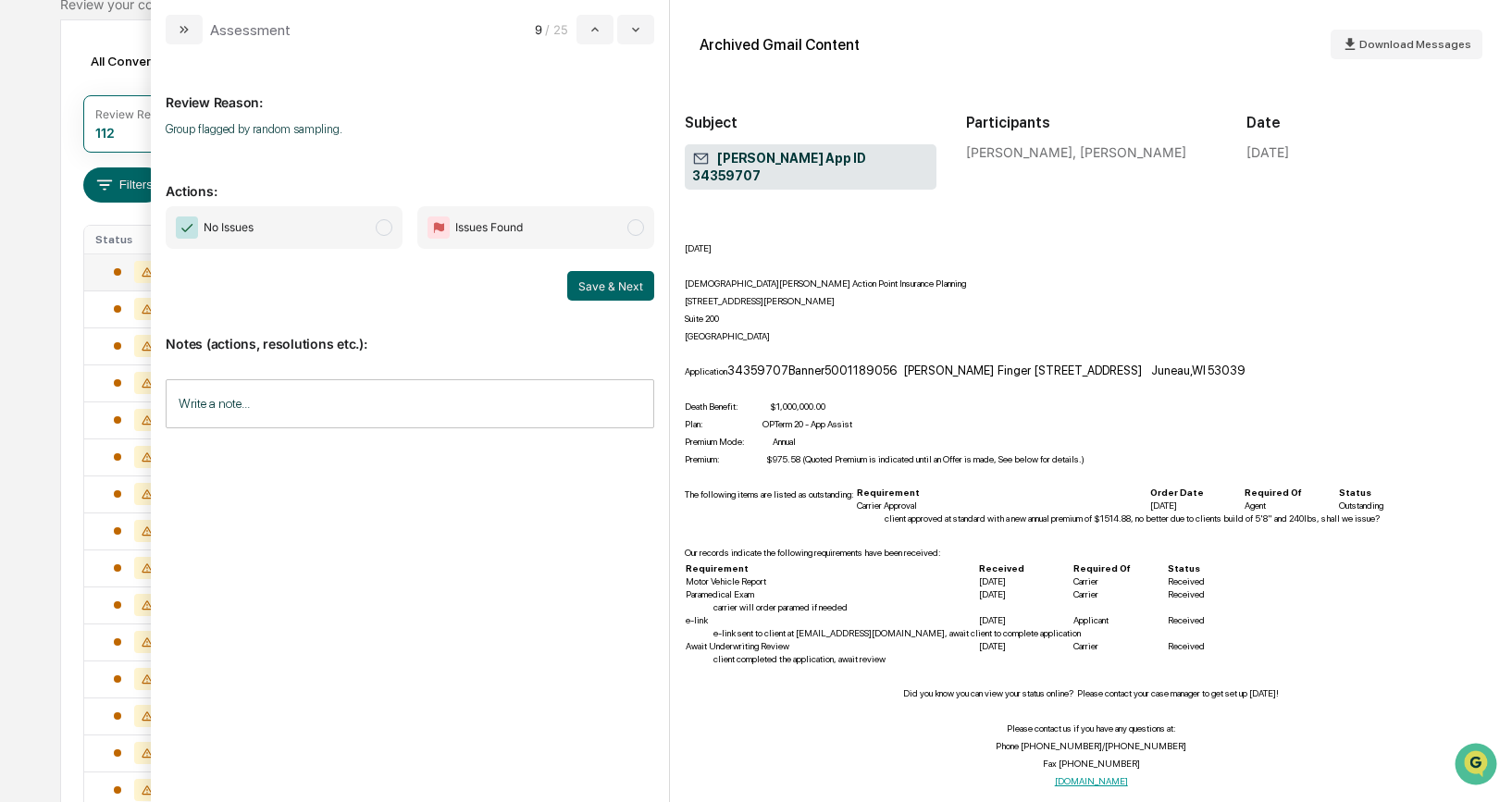
scroll to position [190, 0]
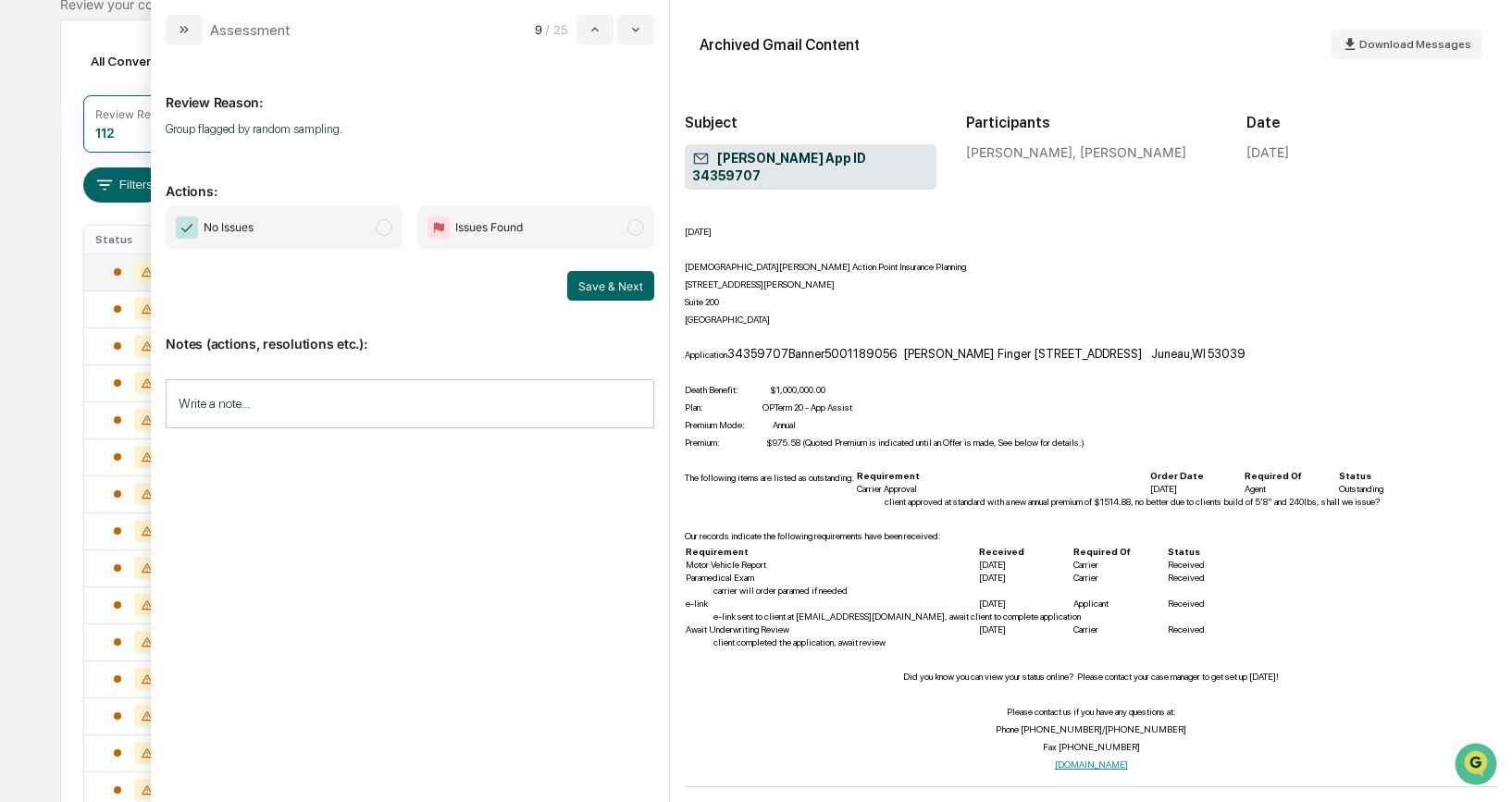
click at [376, 234] on span "No Issues" at bounding box center [283, 227] width 237 height 42
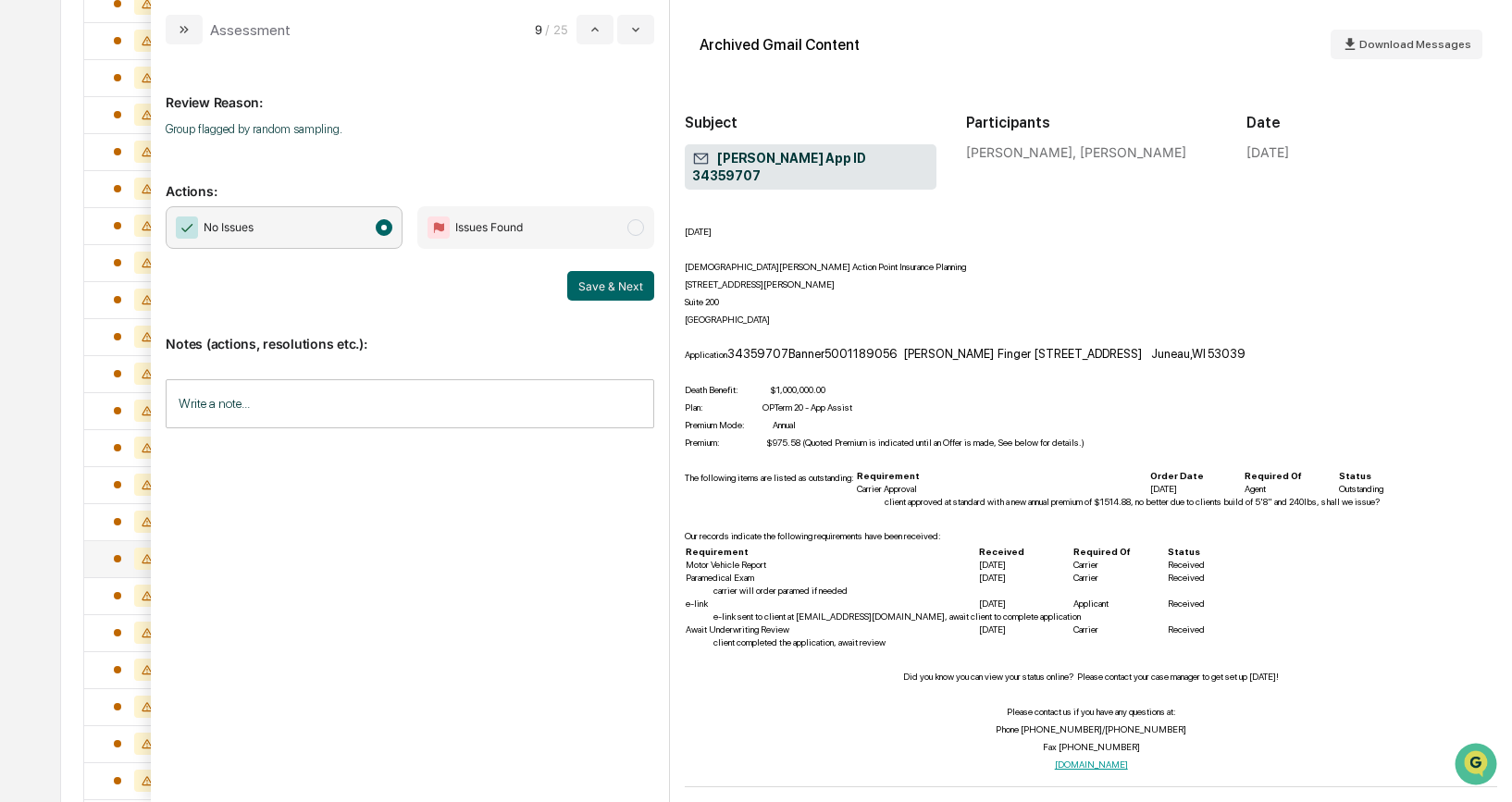
scroll to position [485, 0]
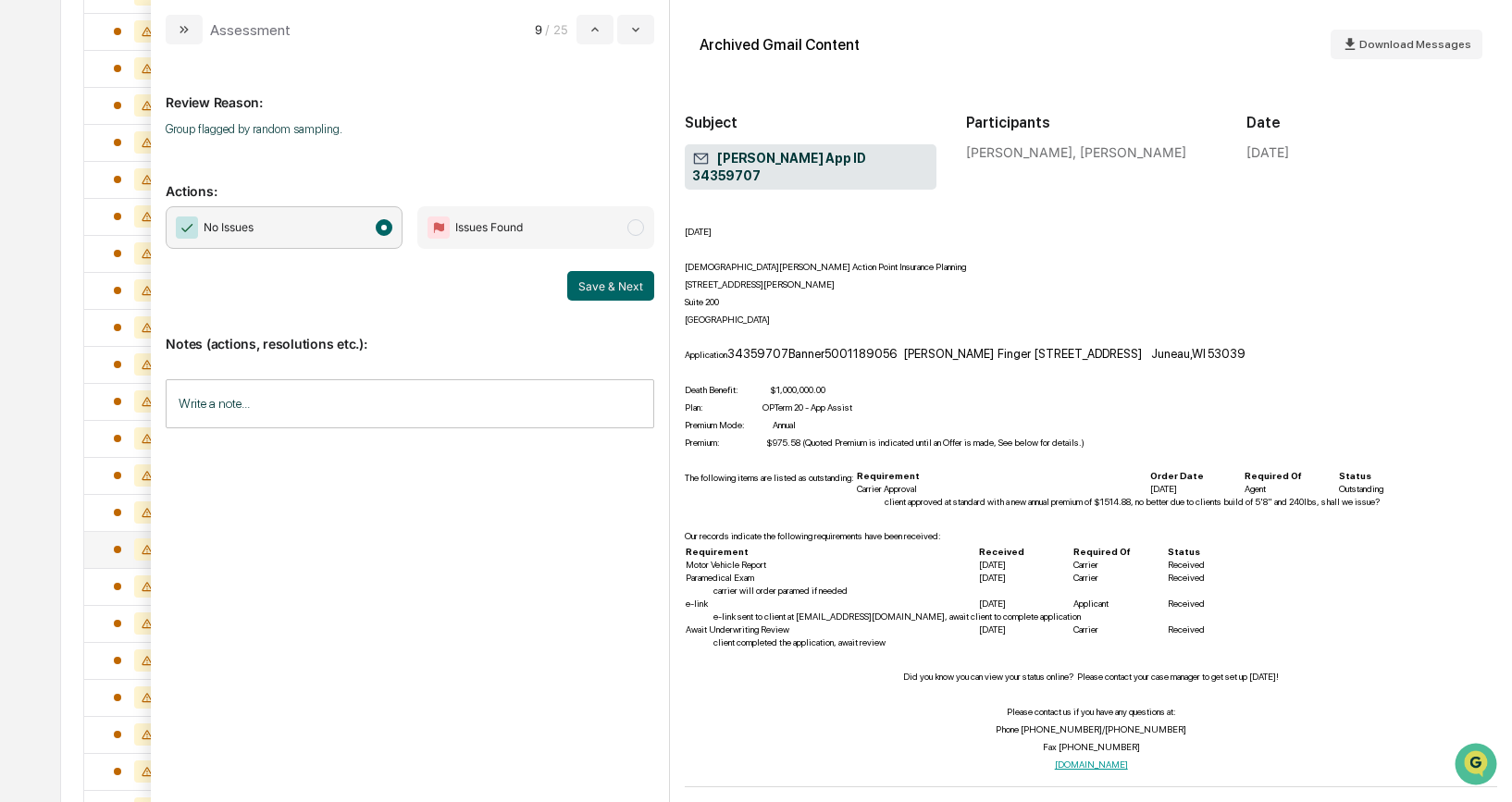
click at [1096, 525] on div "Our records indicate the following requirements have been received: Requirement…" at bounding box center [1091, 587] width 812 height 123
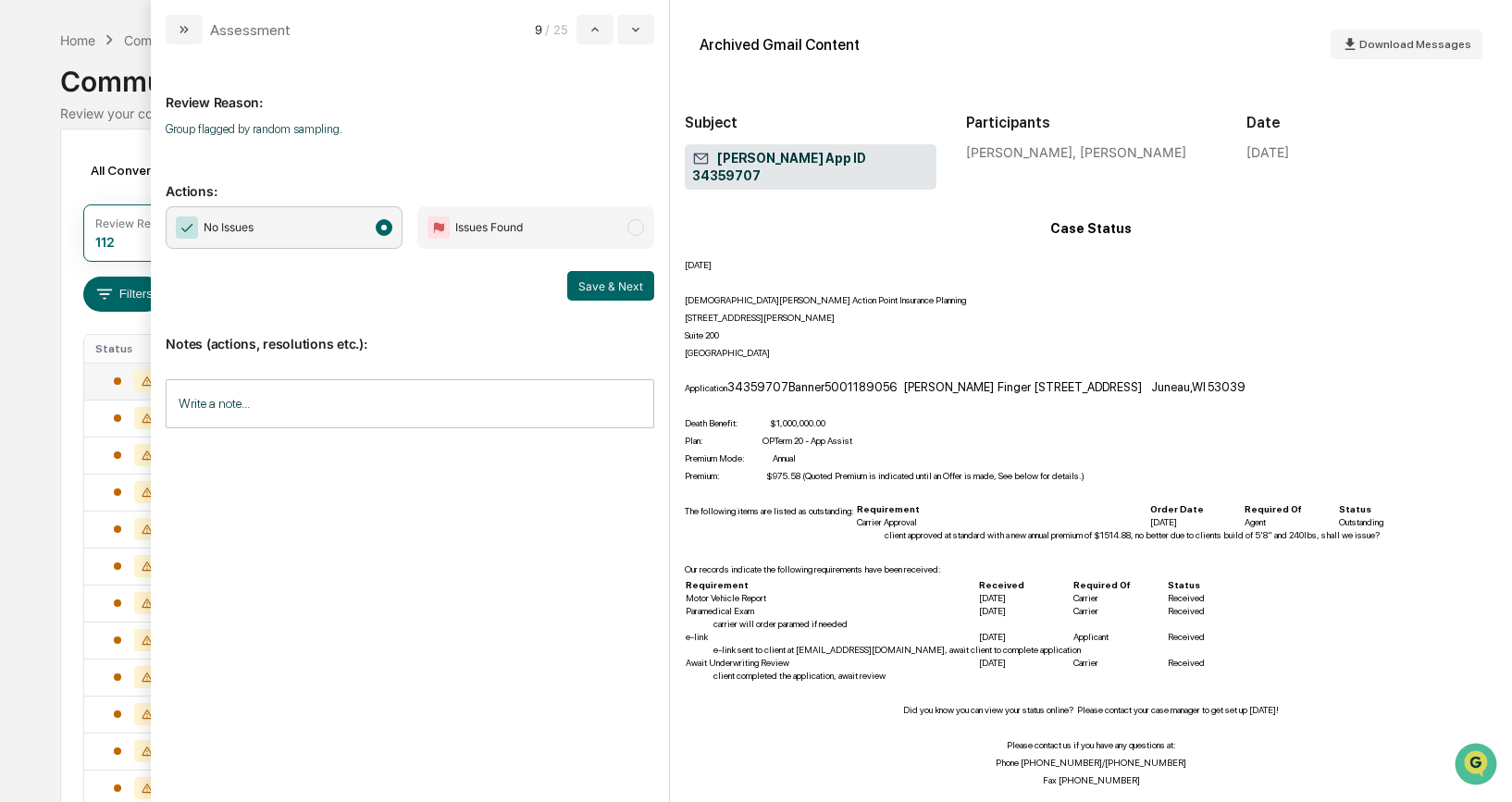
scroll to position [190, 0]
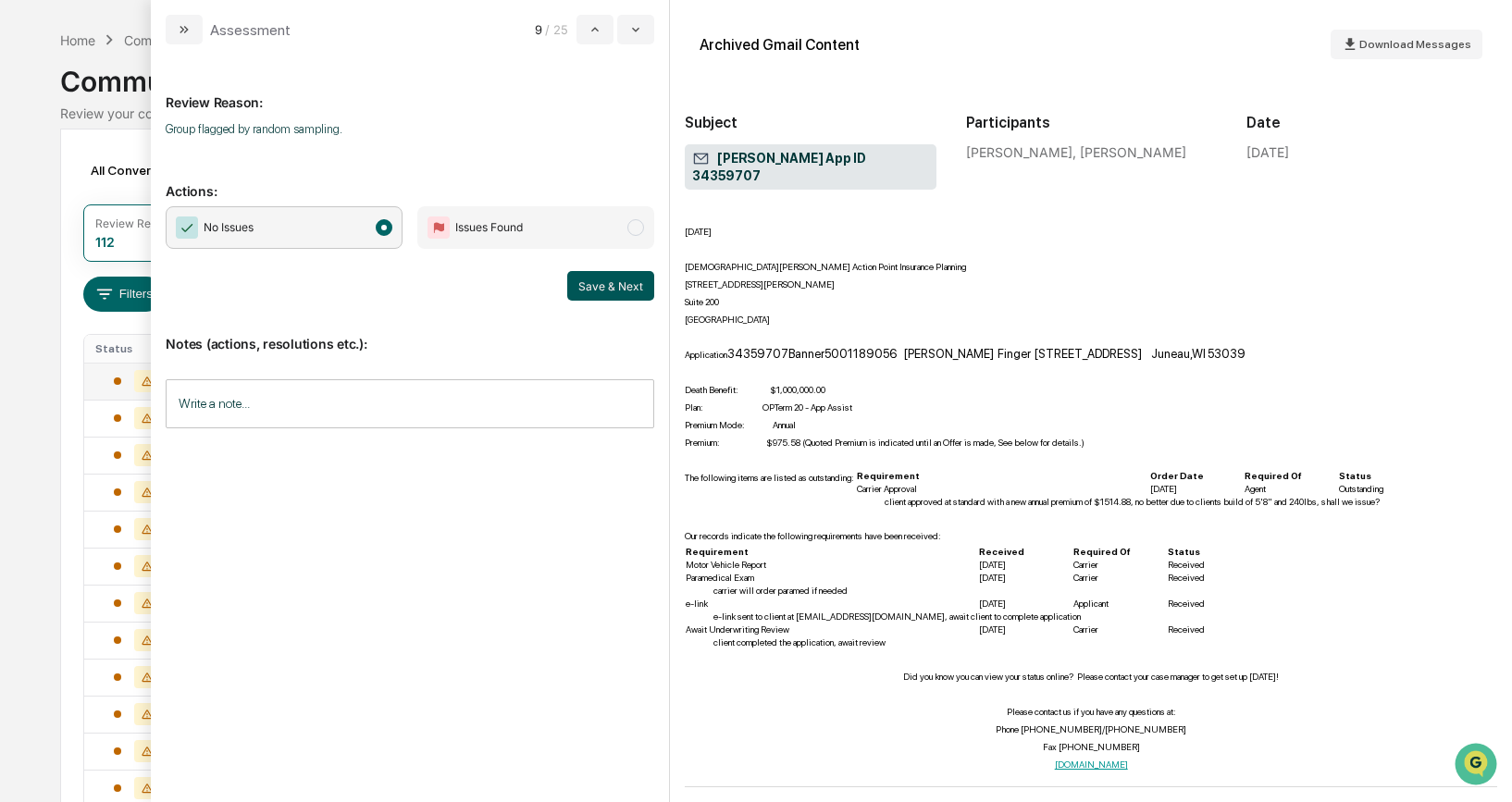
click at [635, 288] on button "Save & Next" at bounding box center [610, 285] width 87 height 30
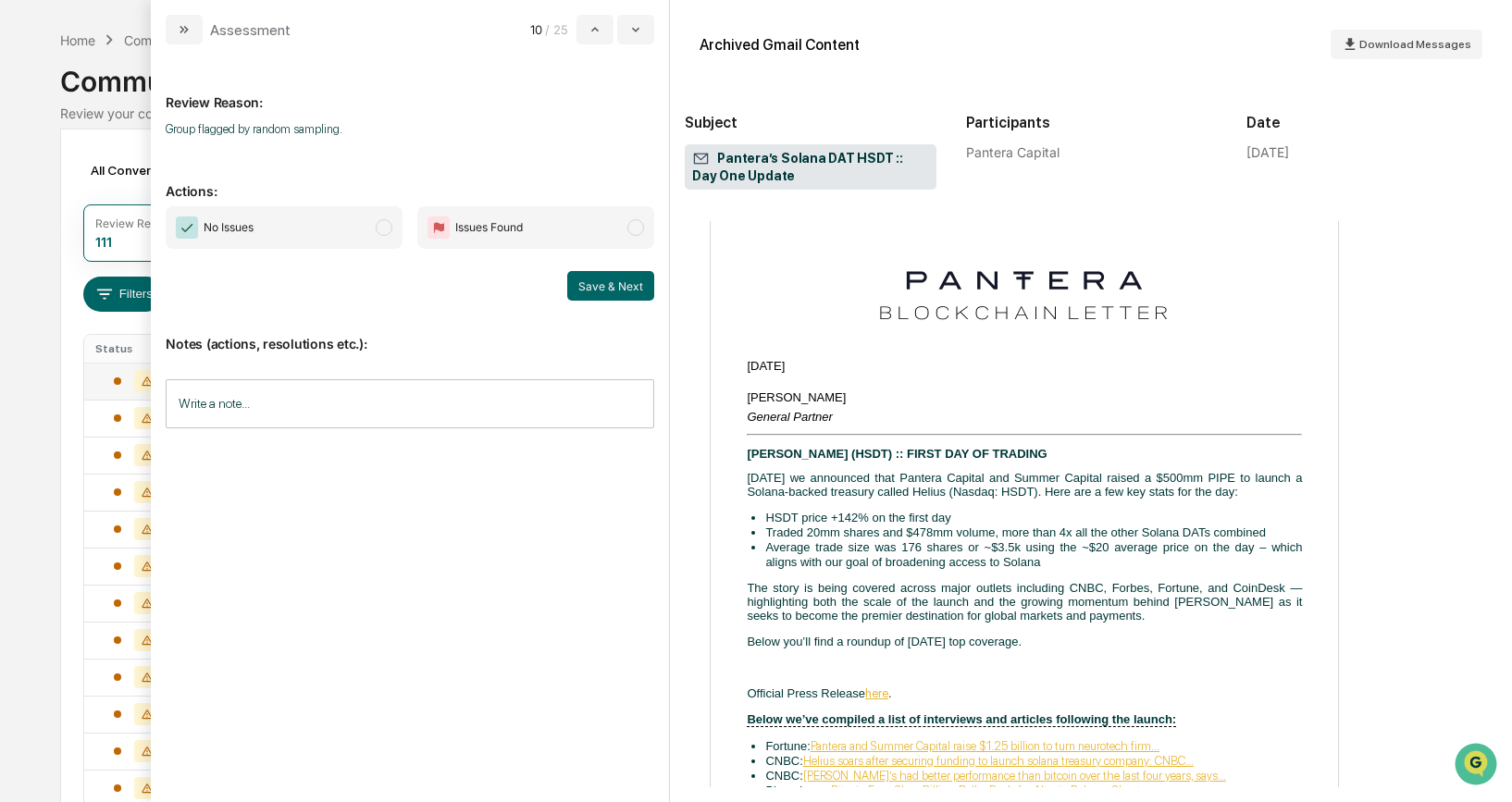
scroll to position [118, 0]
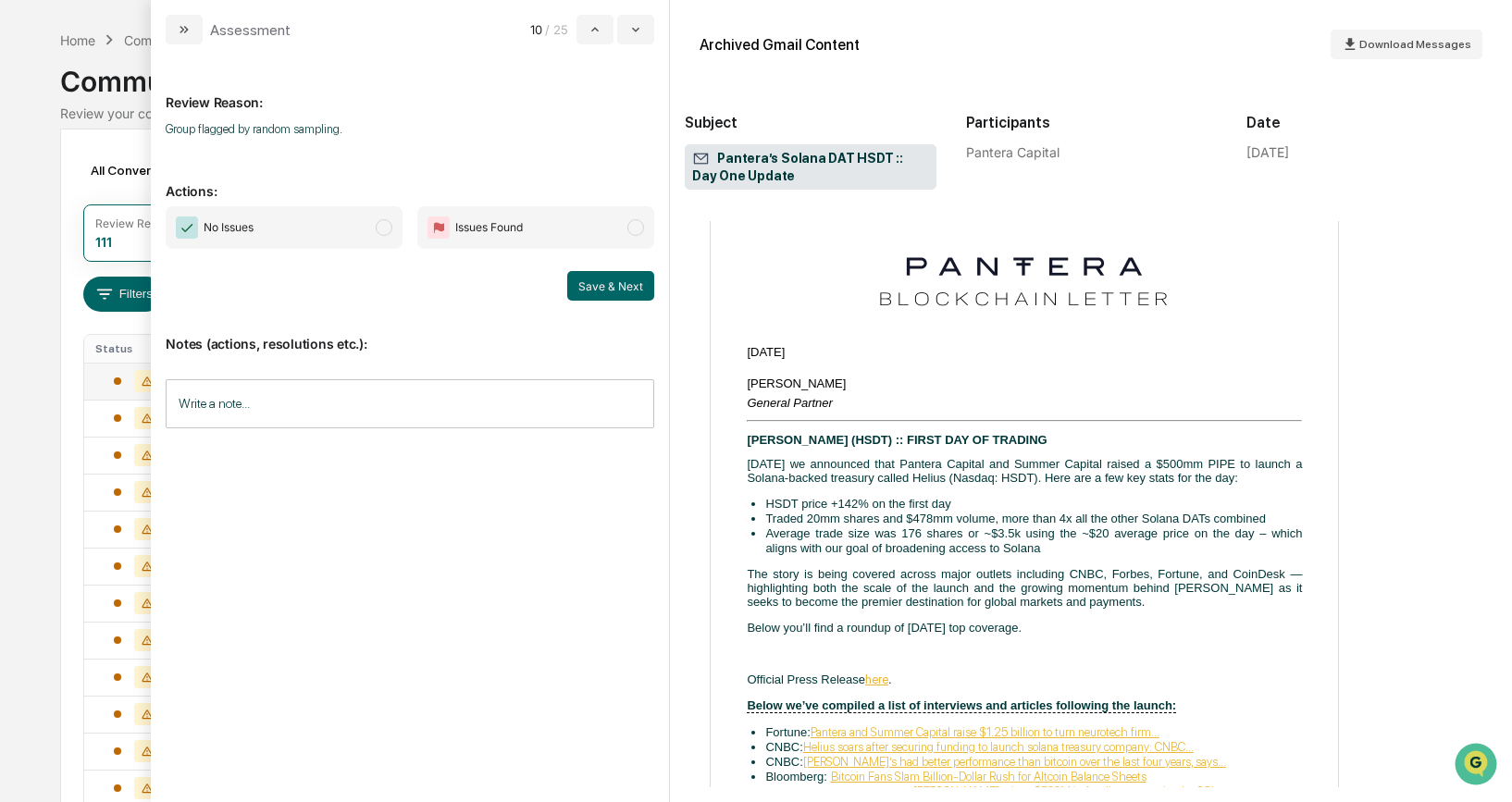
click at [383, 227] on span "modal" at bounding box center [383, 227] width 16 height 16
click at [594, 280] on button "Save & Next" at bounding box center [610, 285] width 87 height 30
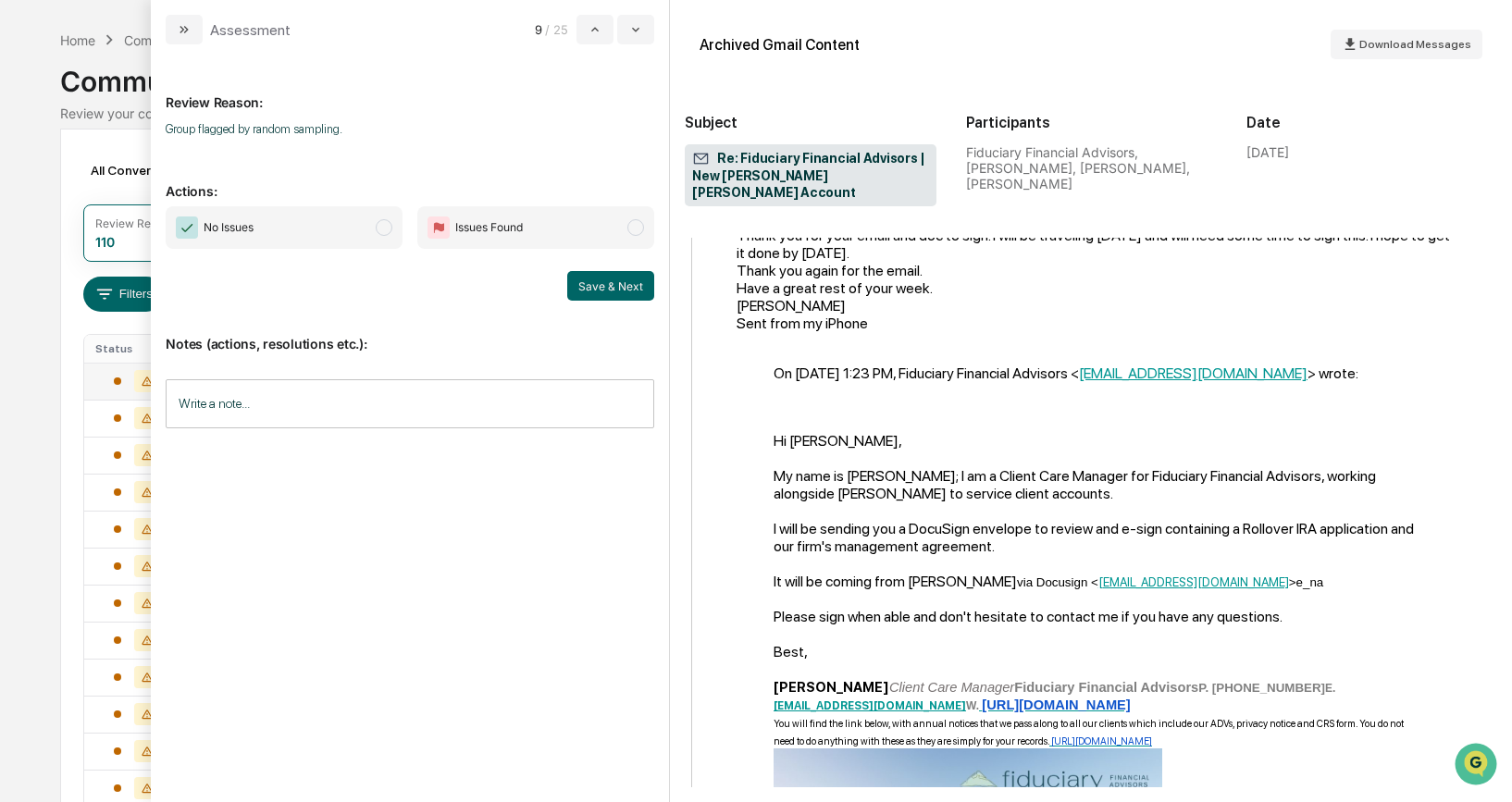
scroll to position [1239, 0]
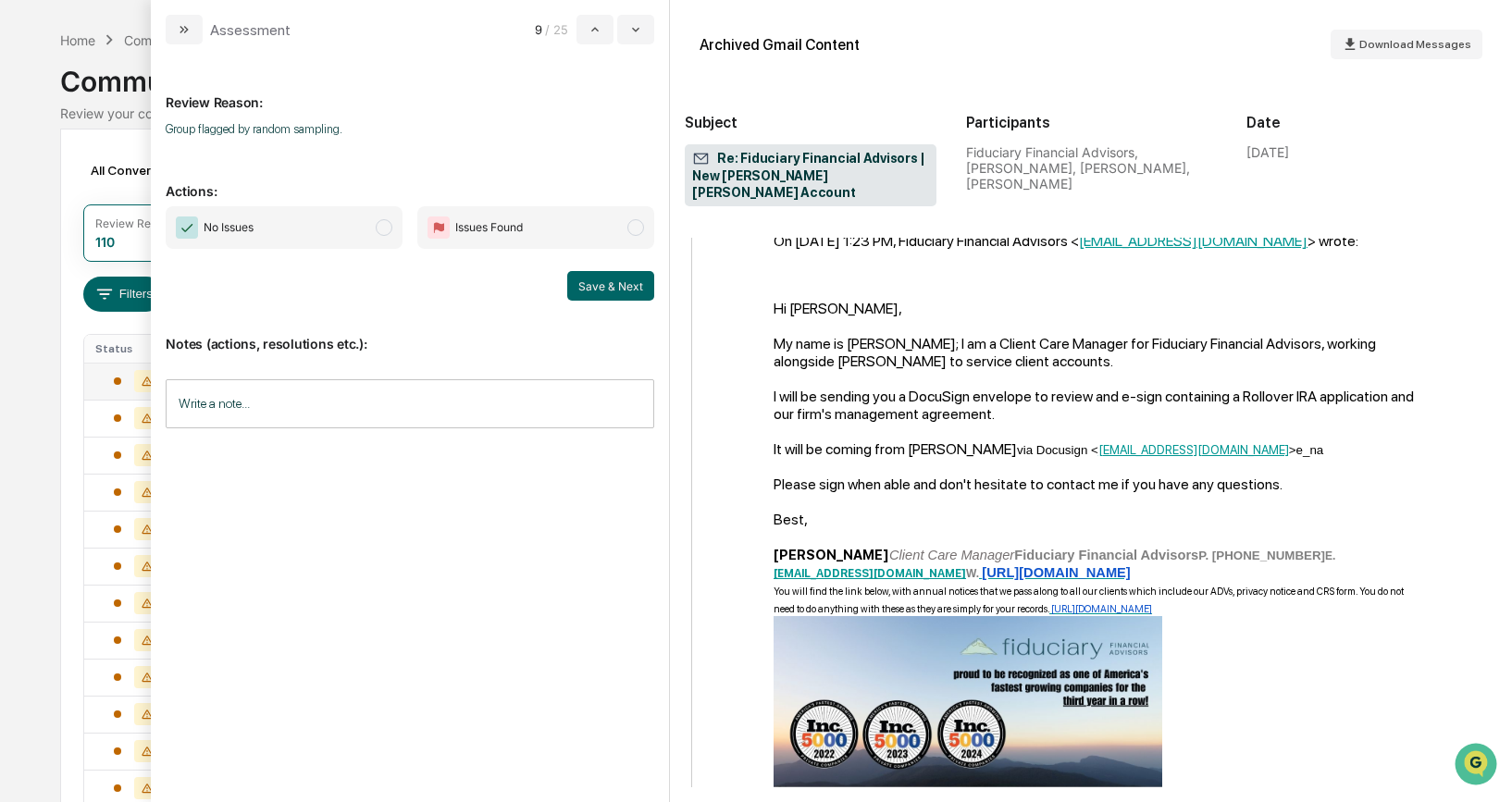
click at [387, 222] on span "modal" at bounding box center [383, 227] width 16 height 16
click at [586, 283] on button "Save & Next" at bounding box center [610, 285] width 87 height 30
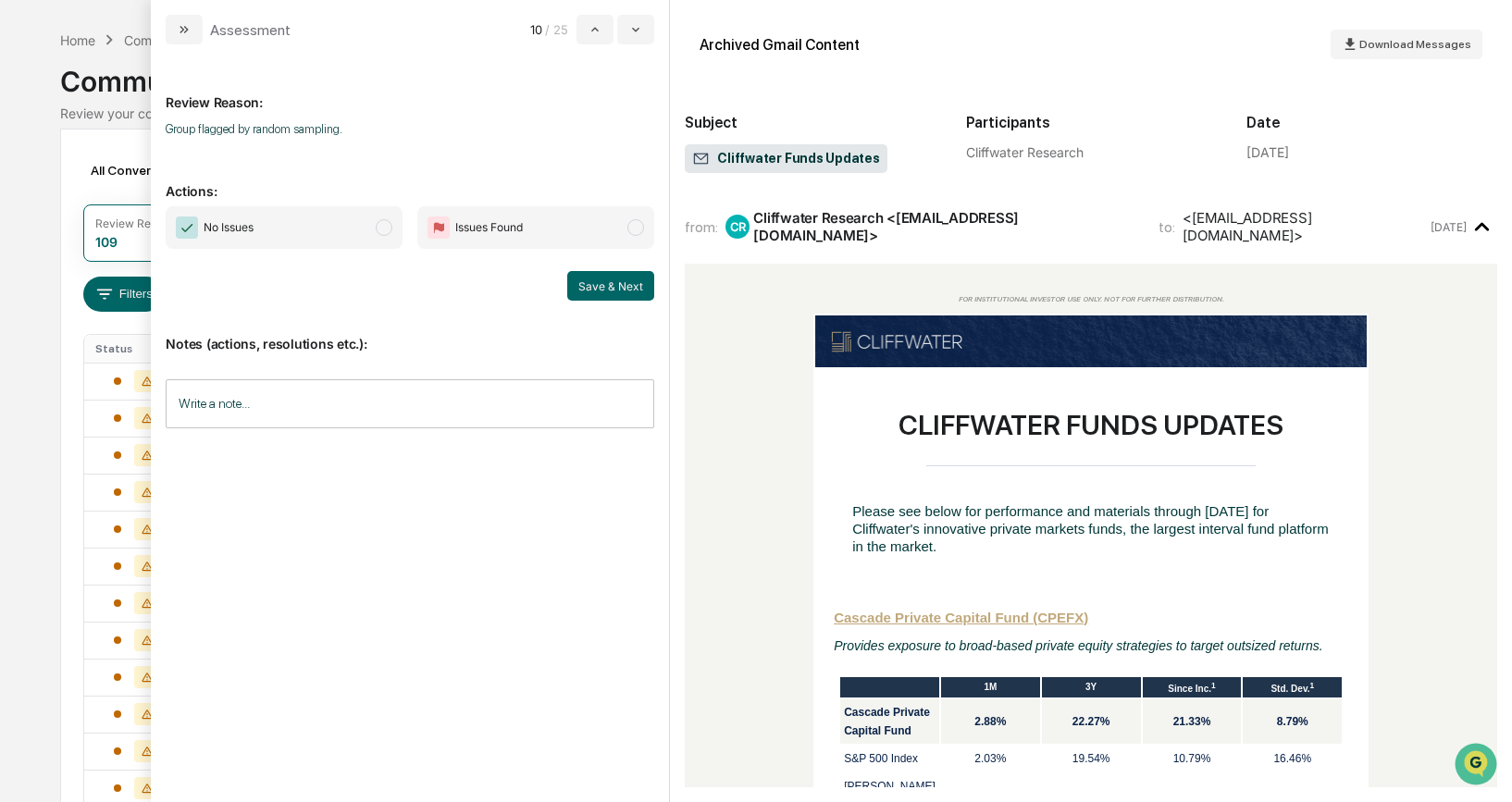
click at [377, 230] on span "modal" at bounding box center [383, 227] width 16 height 16
click at [608, 289] on button "Save & Next" at bounding box center [610, 285] width 87 height 30
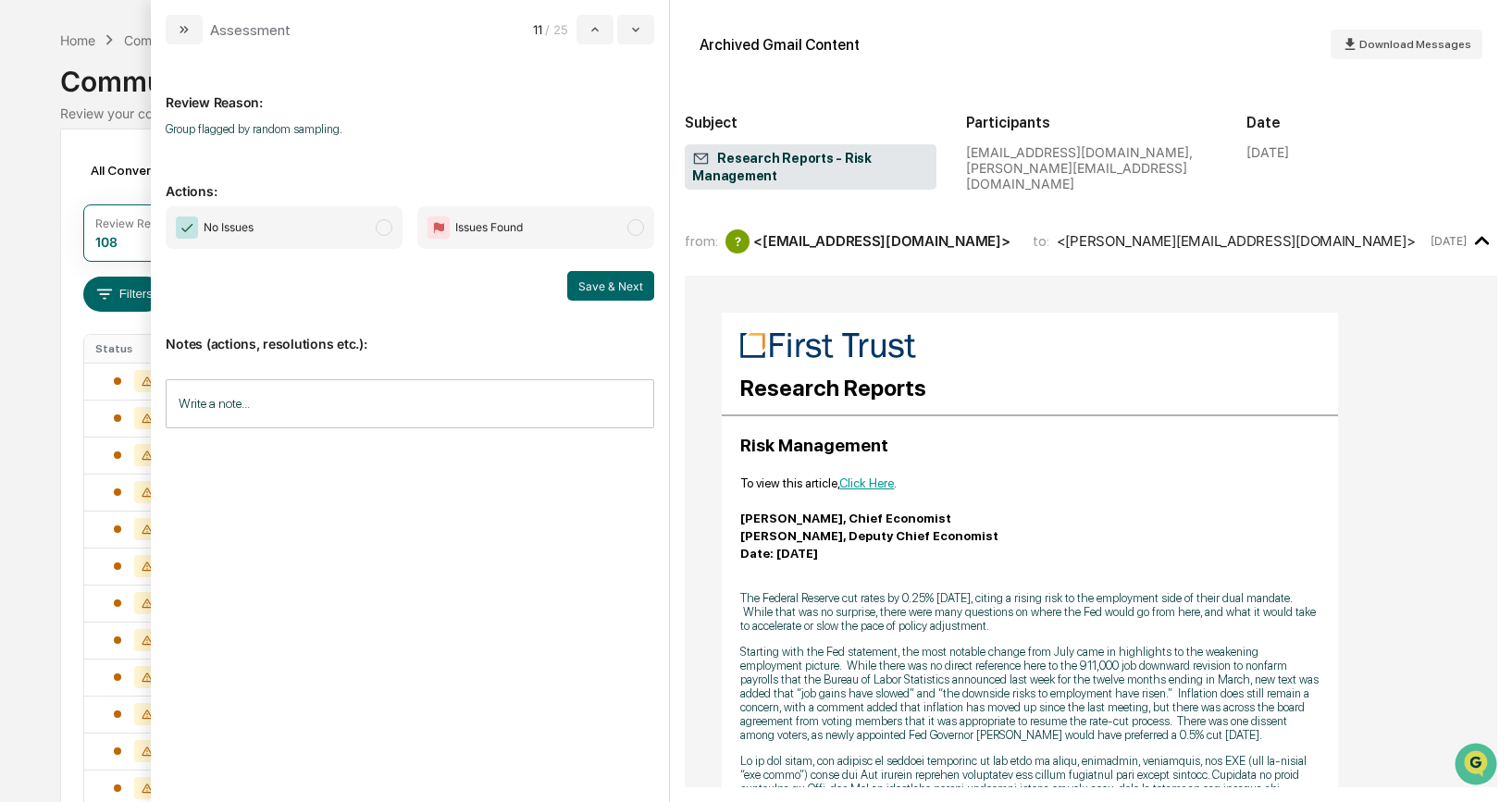
click at [393, 229] on span "modal" at bounding box center [383, 227] width 16 height 16
click at [582, 283] on button "Save & Next" at bounding box center [610, 285] width 87 height 30
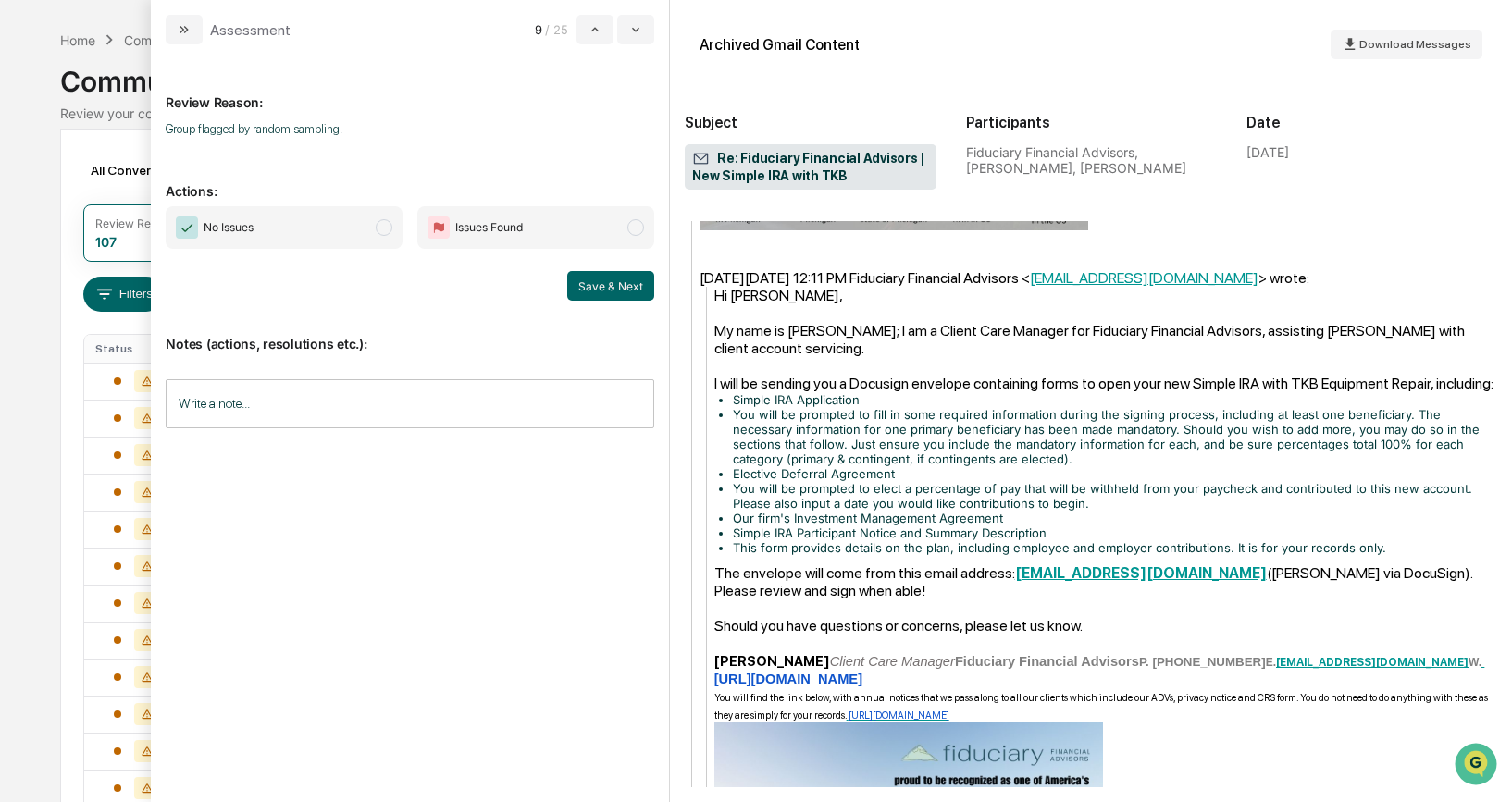
scroll to position [1276, 0]
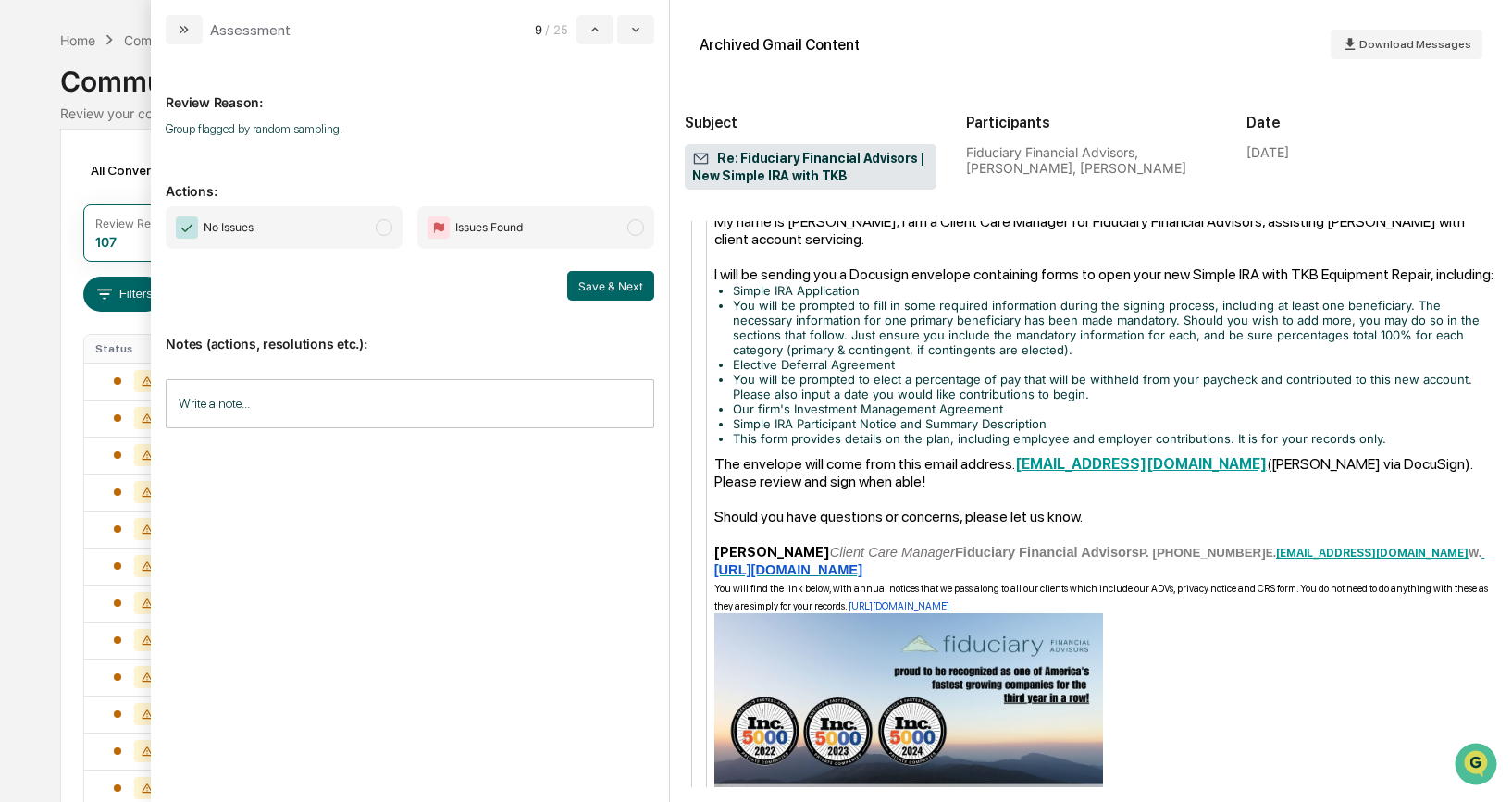
click at [387, 234] on span "modal" at bounding box center [383, 227] width 16 height 16
click at [636, 286] on button "Save & Next" at bounding box center [610, 285] width 87 height 30
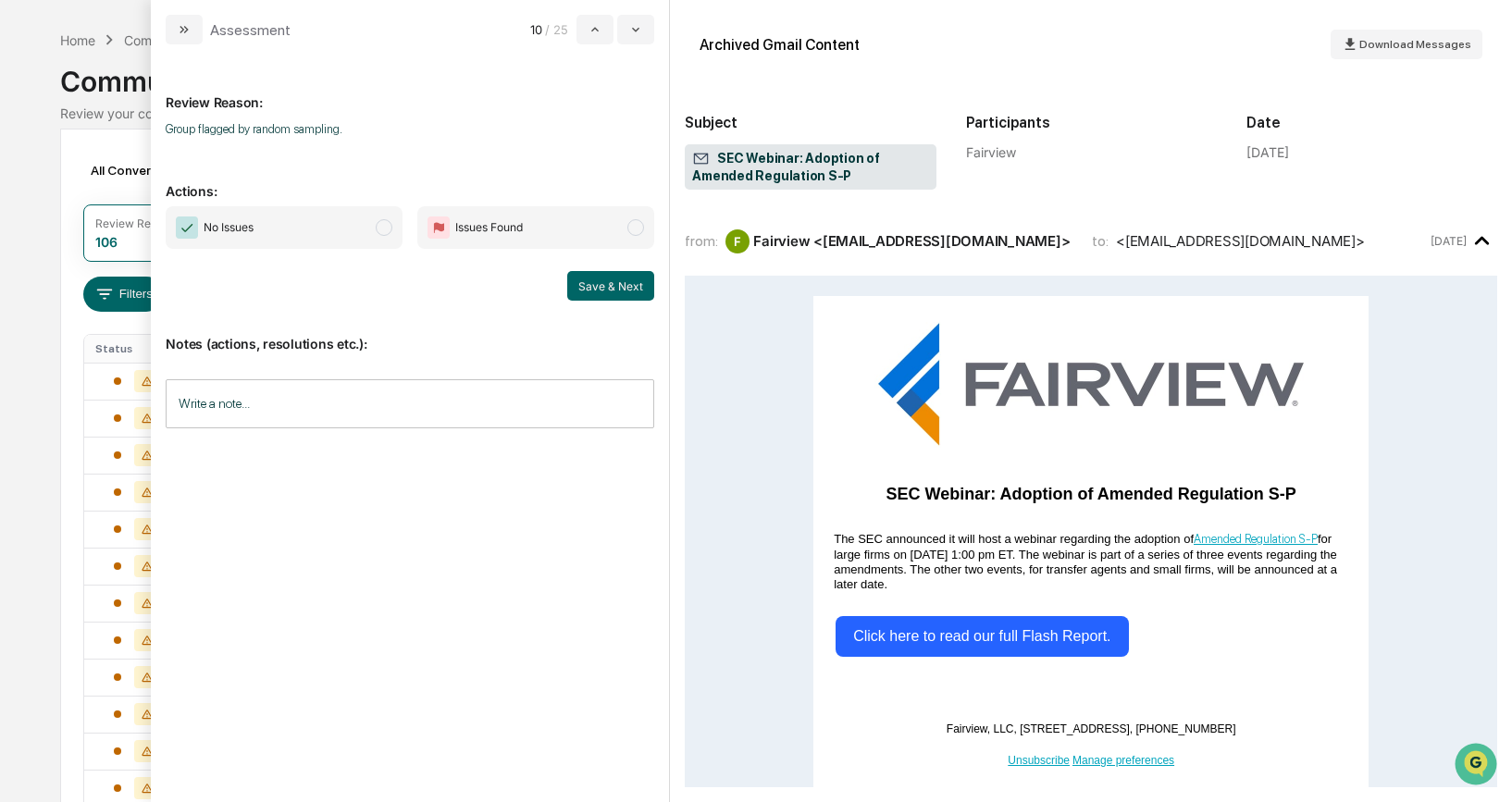
click at [389, 233] on span "modal" at bounding box center [383, 227] width 16 height 16
click at [585, 282] on button "Save & Next" at bounding box center [610, 285] width 87 height 30
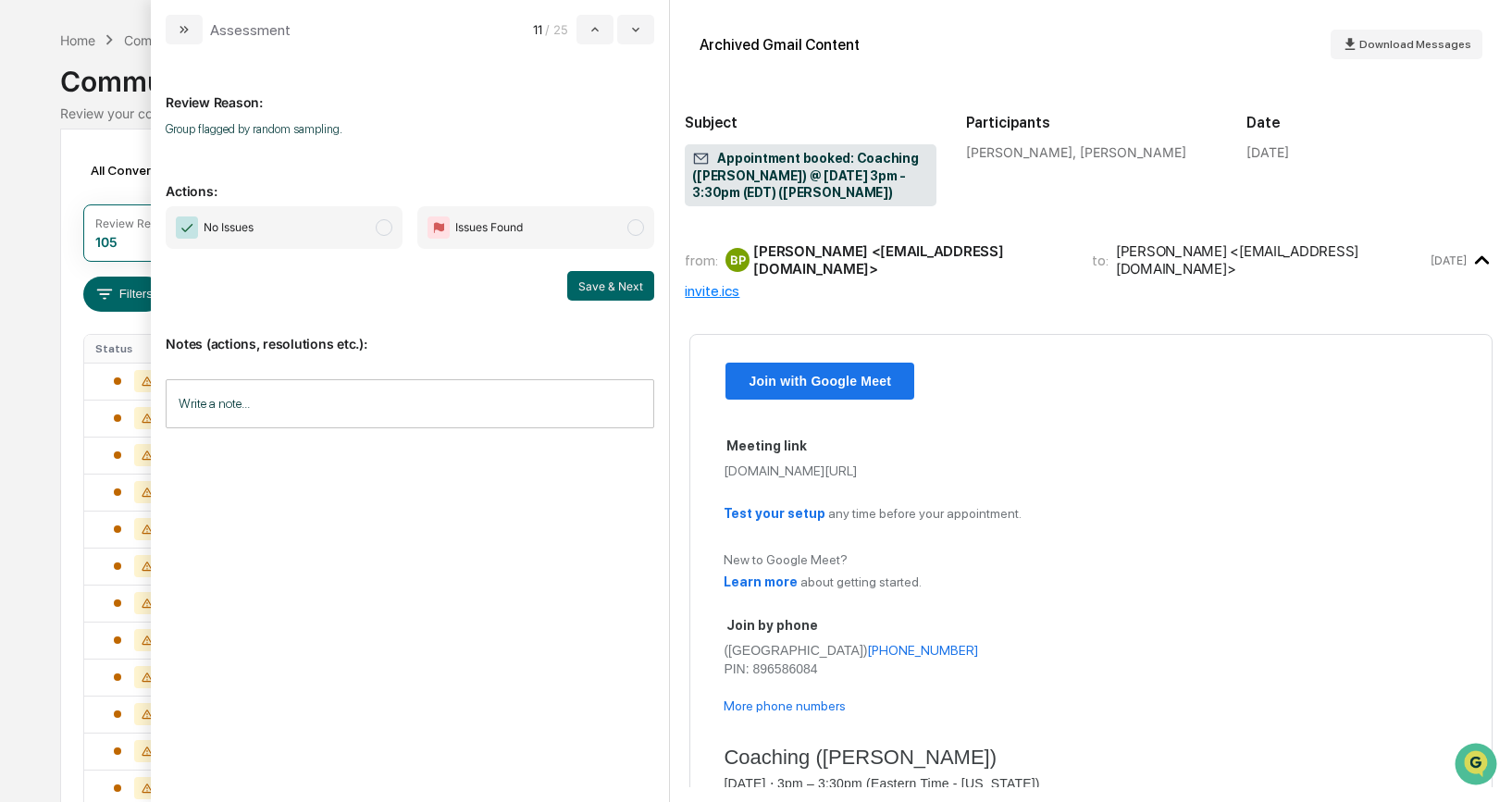
click at [379, 231] on span "modal" at bounding box center [383, 227] width 16 height 16
click at [576, 282] on button "Save & Next" at bounding box center [610, 285] width 87 height 30
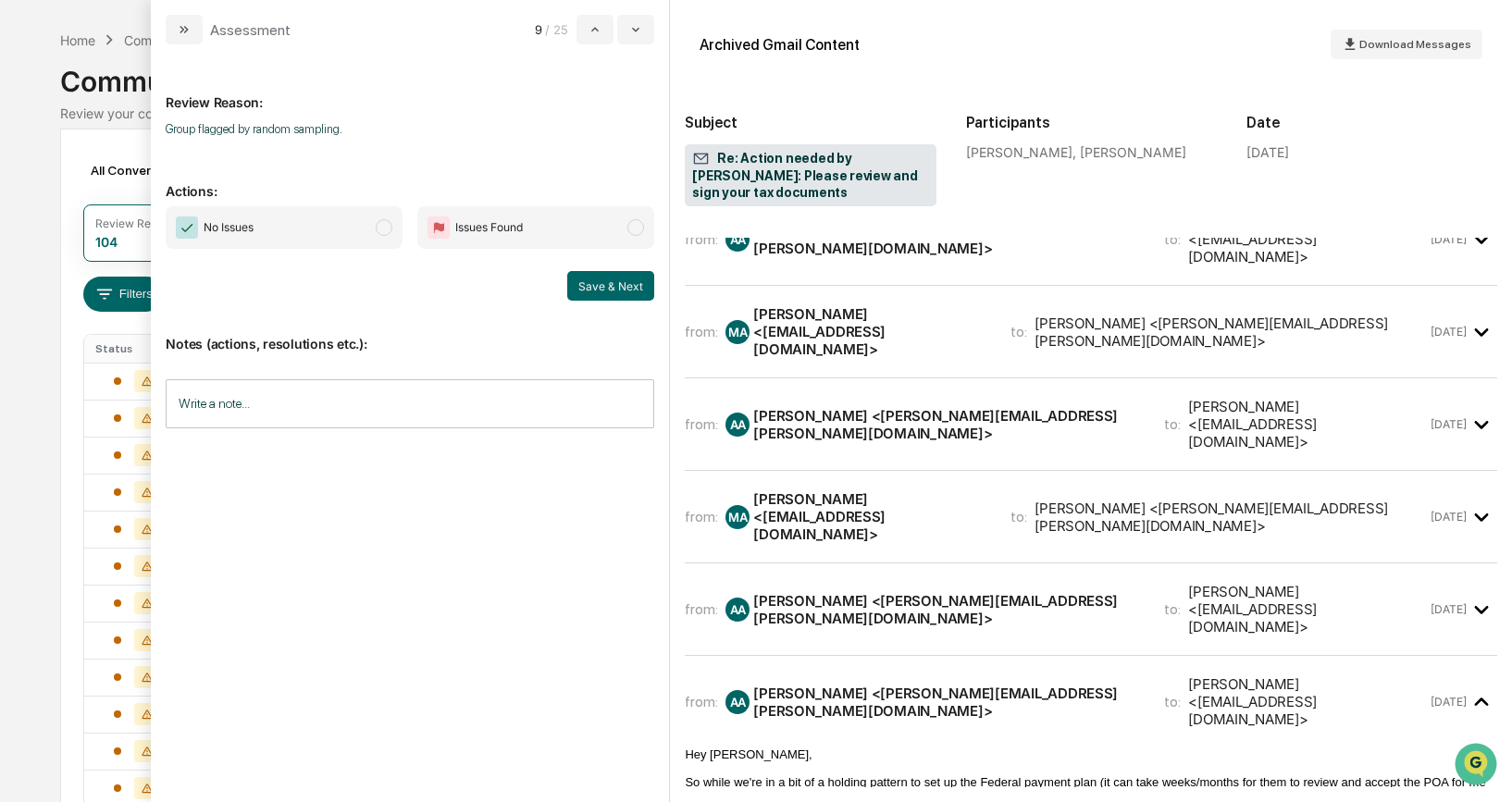
scroll to position [513, 0]
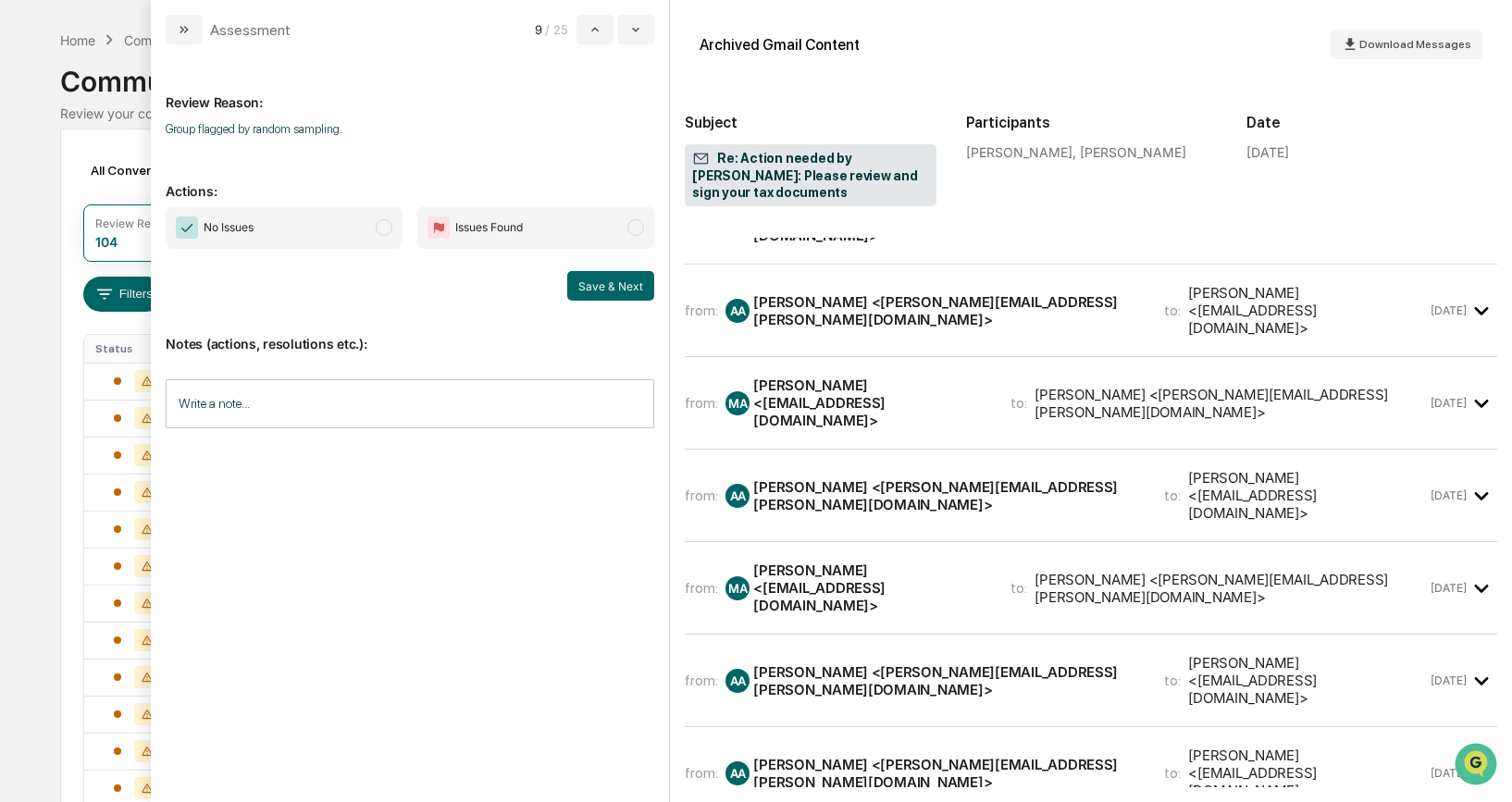
click at [386, 232] on span "modal" at bounding box center [383, 227] width 16 height 16
click at [602, 290] on button "Save & Next" at bounding box center [610, 285] width 87 height 30
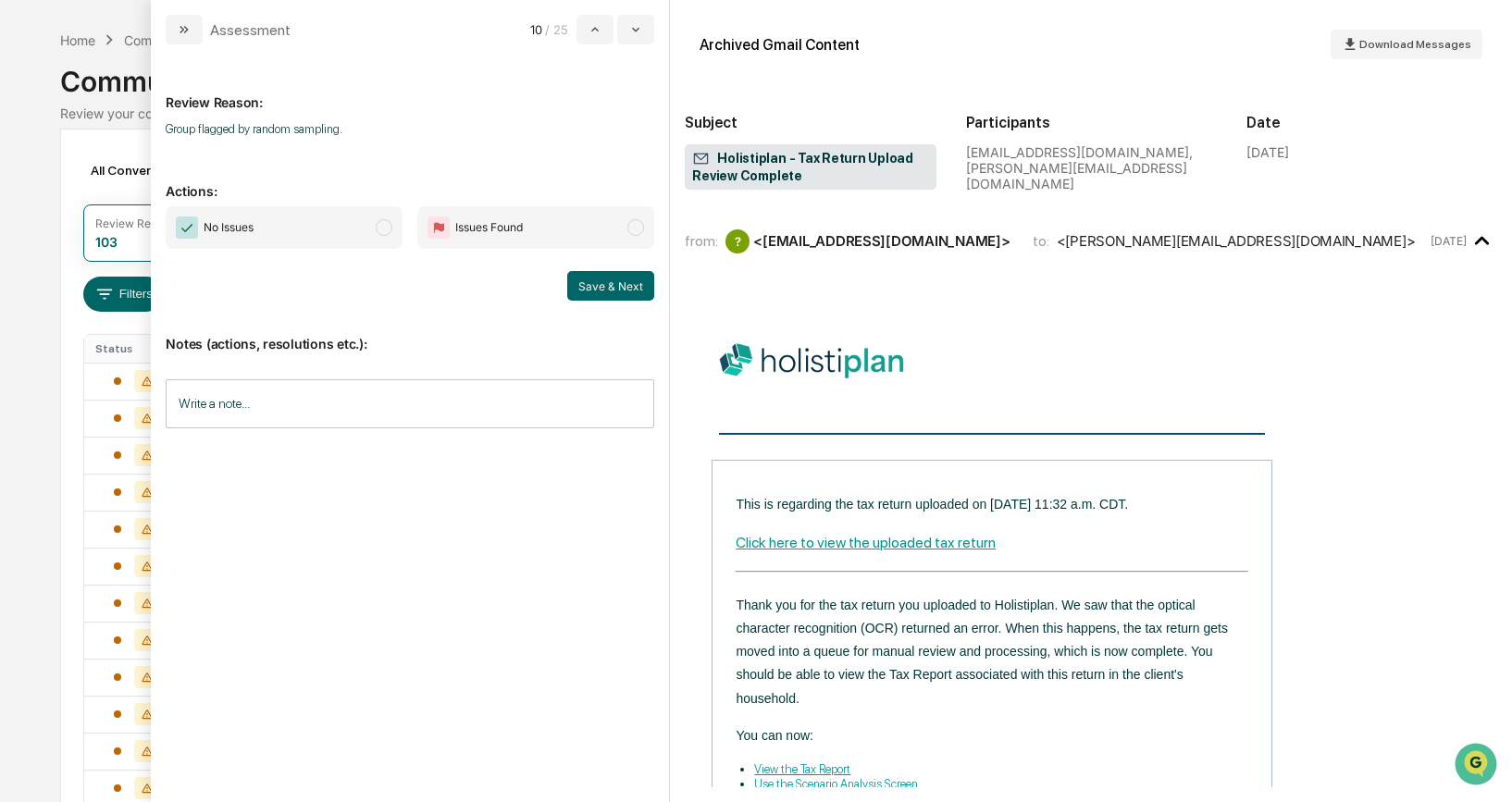
click at [365, 221] on span "No Issues" at bounding box center [283, 227] width 237 height 42
click at [642, 284] on button "Save & Next" at bounding box center [610, 285] width 87 height 30
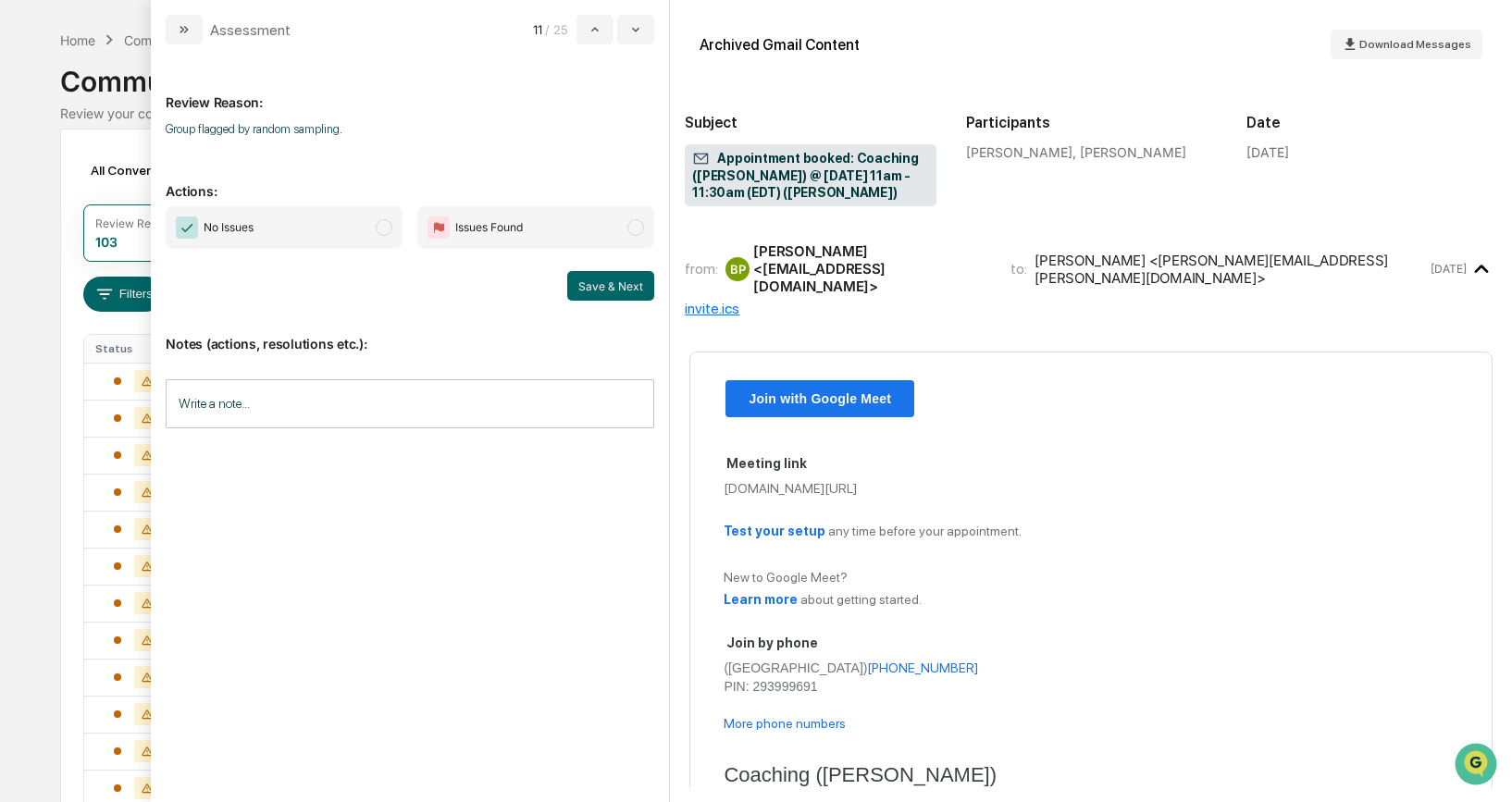
click at [384, 226] on span "modal" at bounding box center [383, 227] width 16 height 16
click at [596, 286] on button "Save & Next" at bounding box center [610, 285] width 87 height 30
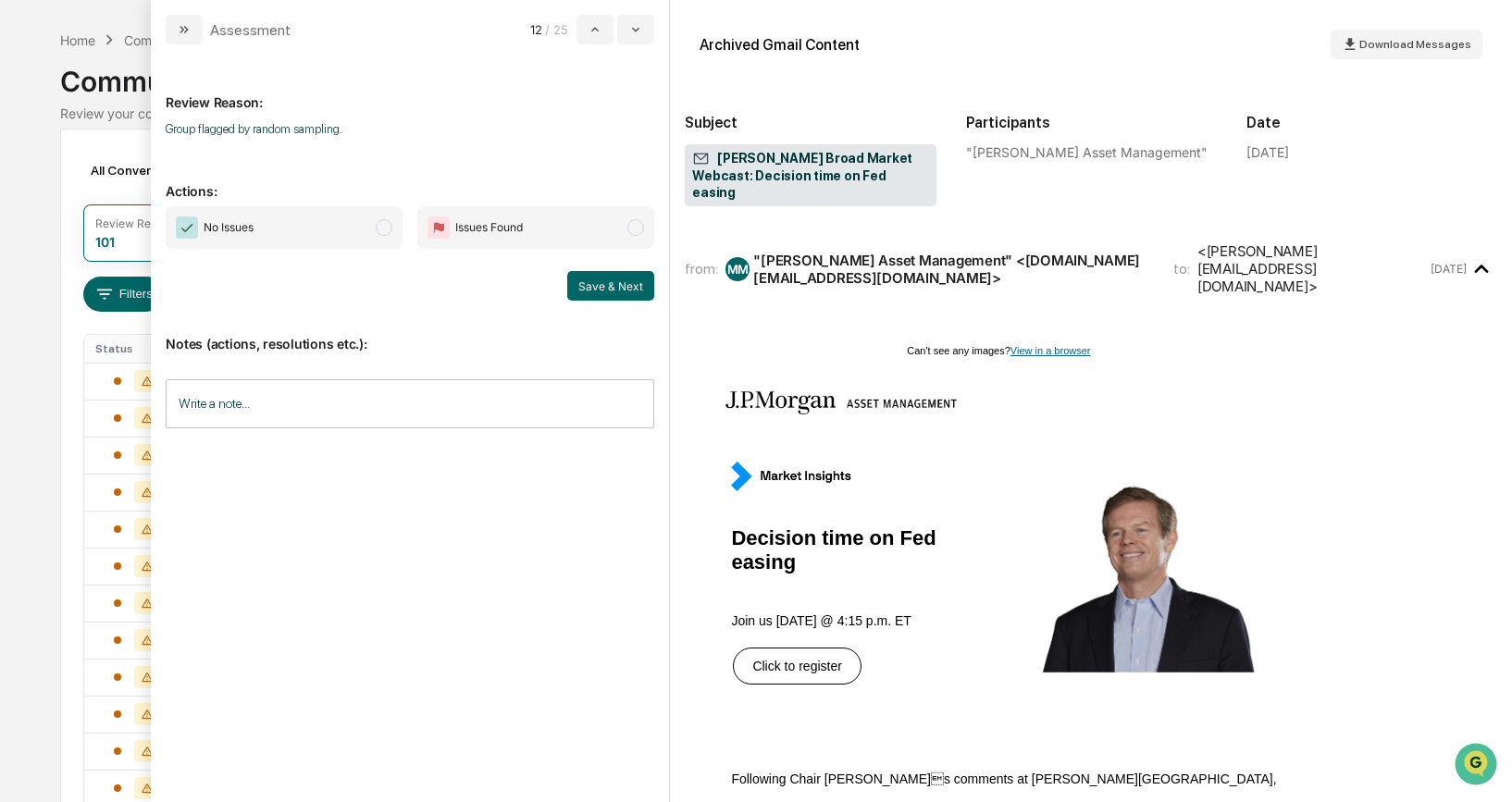
click at [382, 227] on span "modal" at bounding box center [383, 227] width 16 height 16
click at [588, 279] on button "Save & Next" at bounding box center [610, 285] width 87 height 30
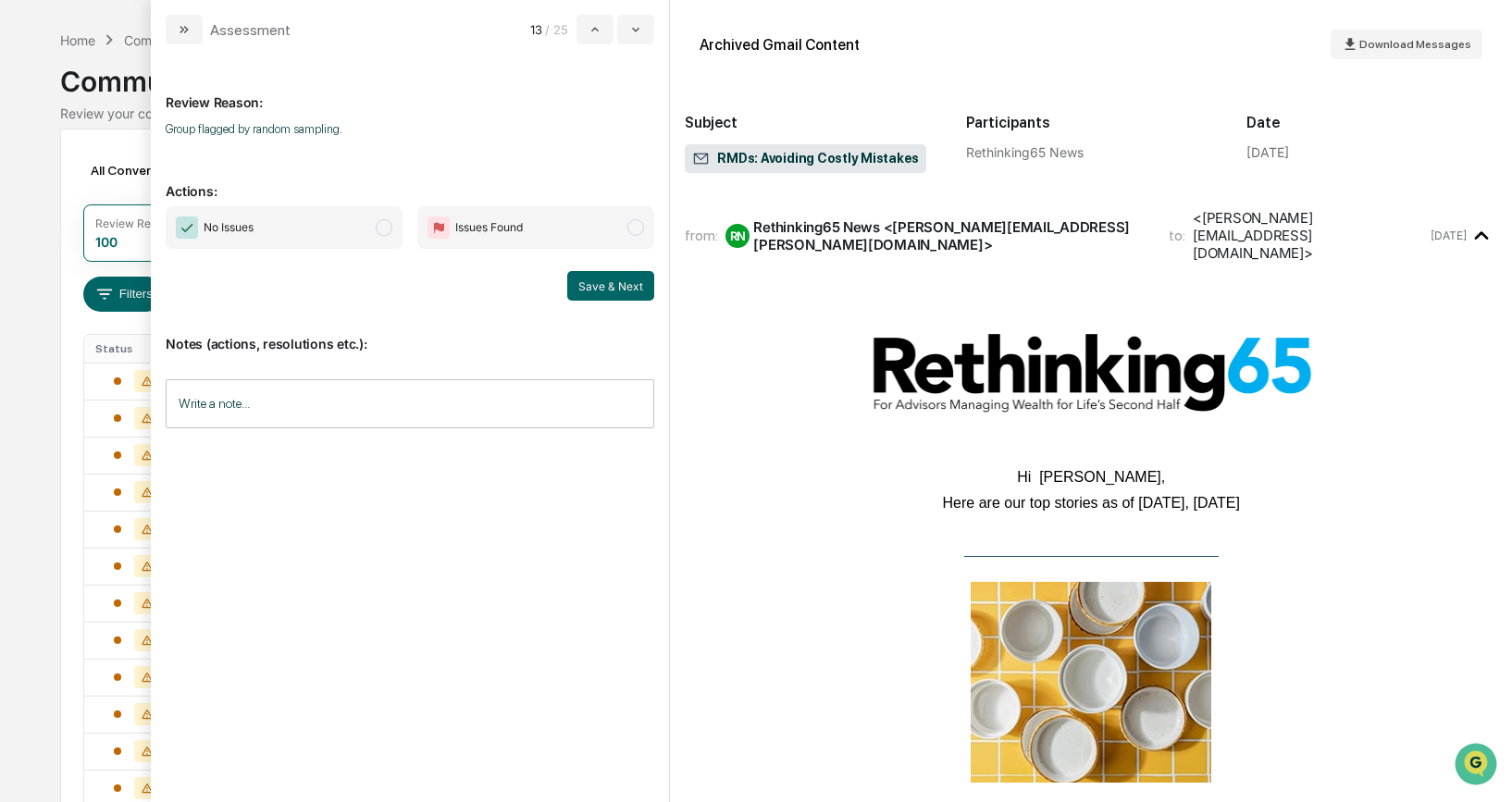
click at [381, 227] on span "modal" at bounding box center [383, 227] width 16 height 16
click at [626, 286] on button "Save & Next" at bounding box center [610, 285] width 87 height 30
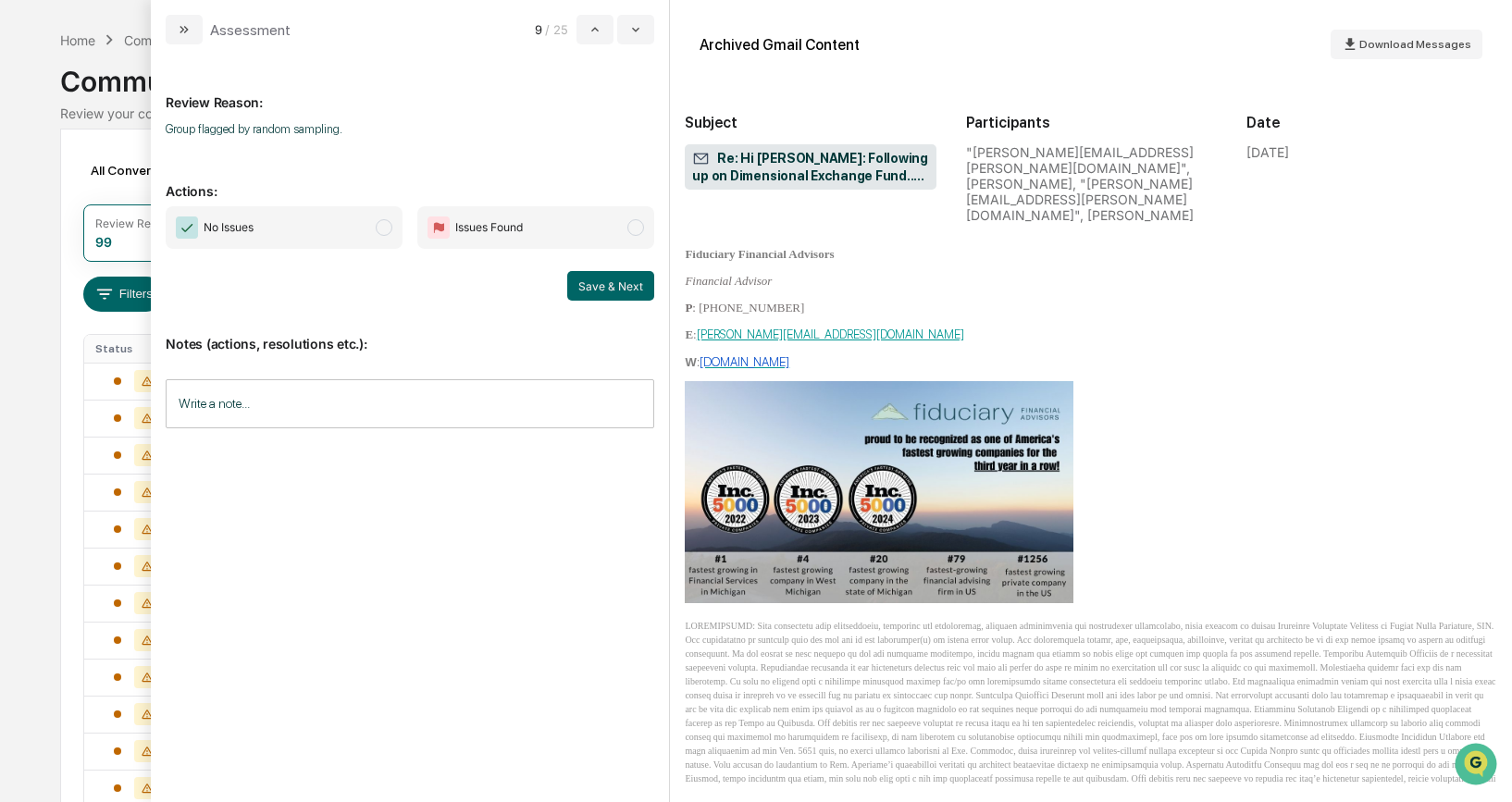
scroll to position [1170, 0]
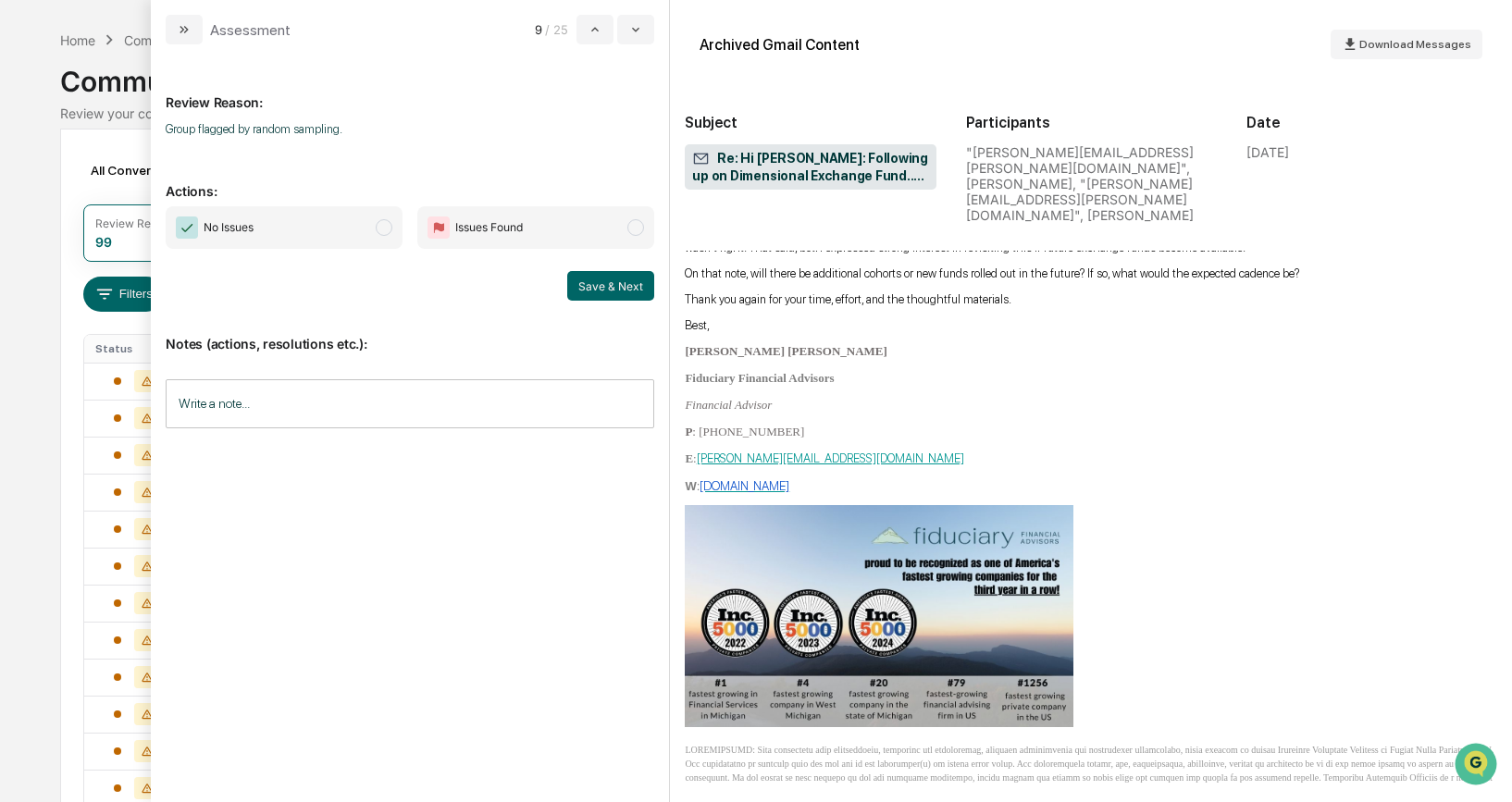
click at [375, 224] on span "modal" at bounding box center [383, 227] width 16 height 16
click at [598, 283] on button "Save & Next" at bounding box center [610, 285] width 87 height 30
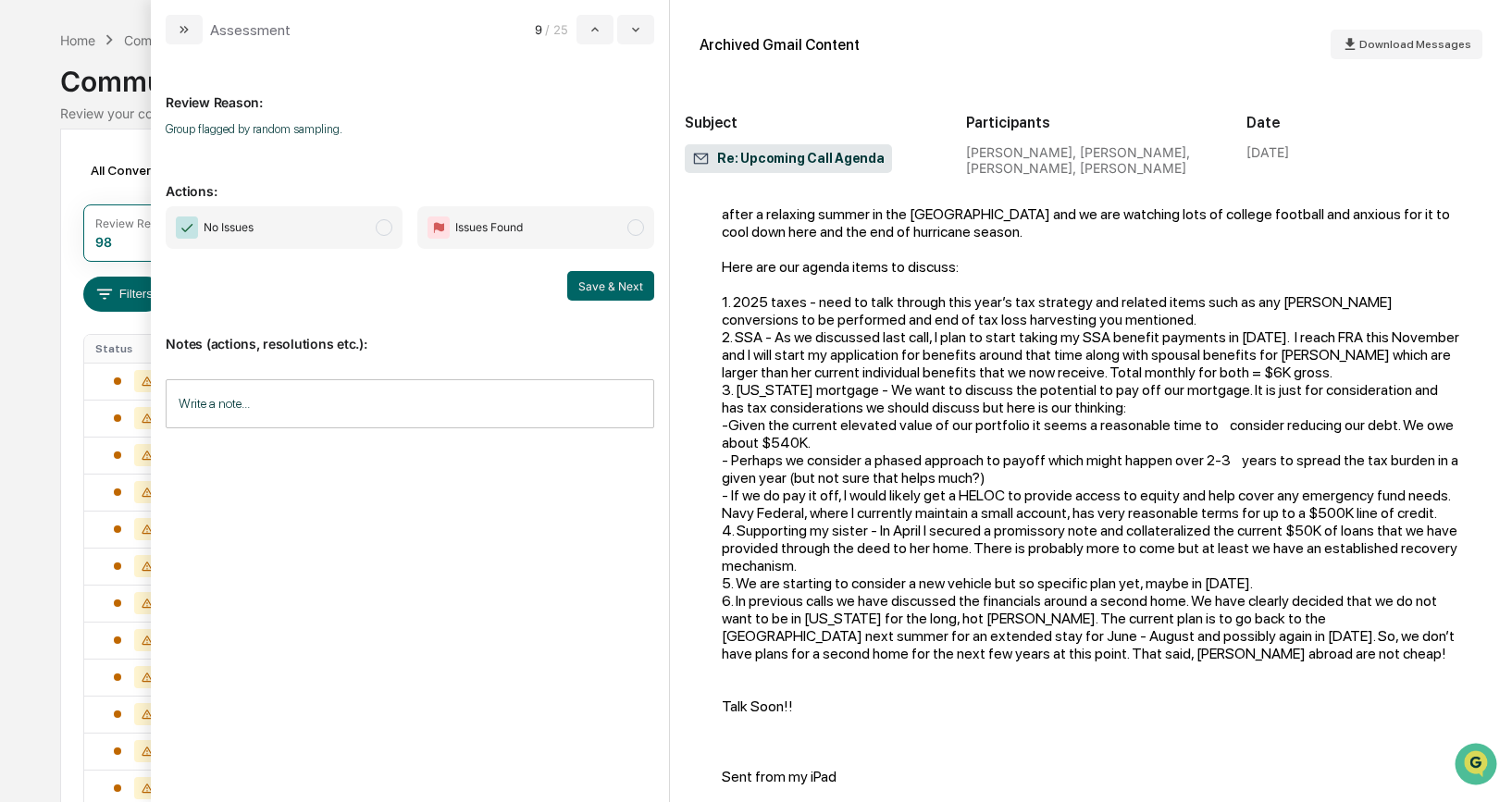
scroll to position [89, 0]
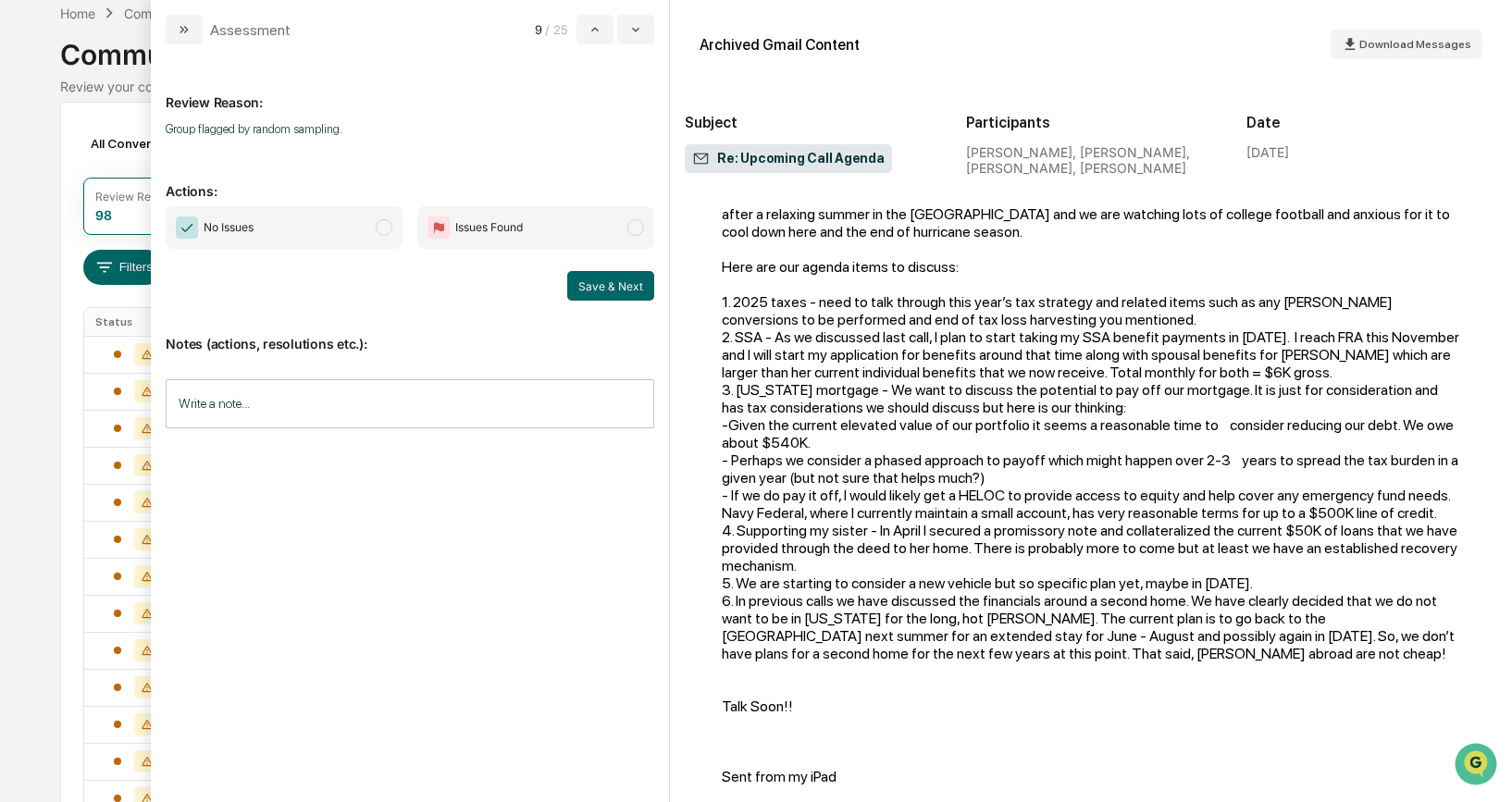
click at [383, 230] on span "modal" at bounding box center [383, 227] width 16 height 16
click at [587, 287] on button "Save & Next" at bounding box center [610, 285] width 87 height 30
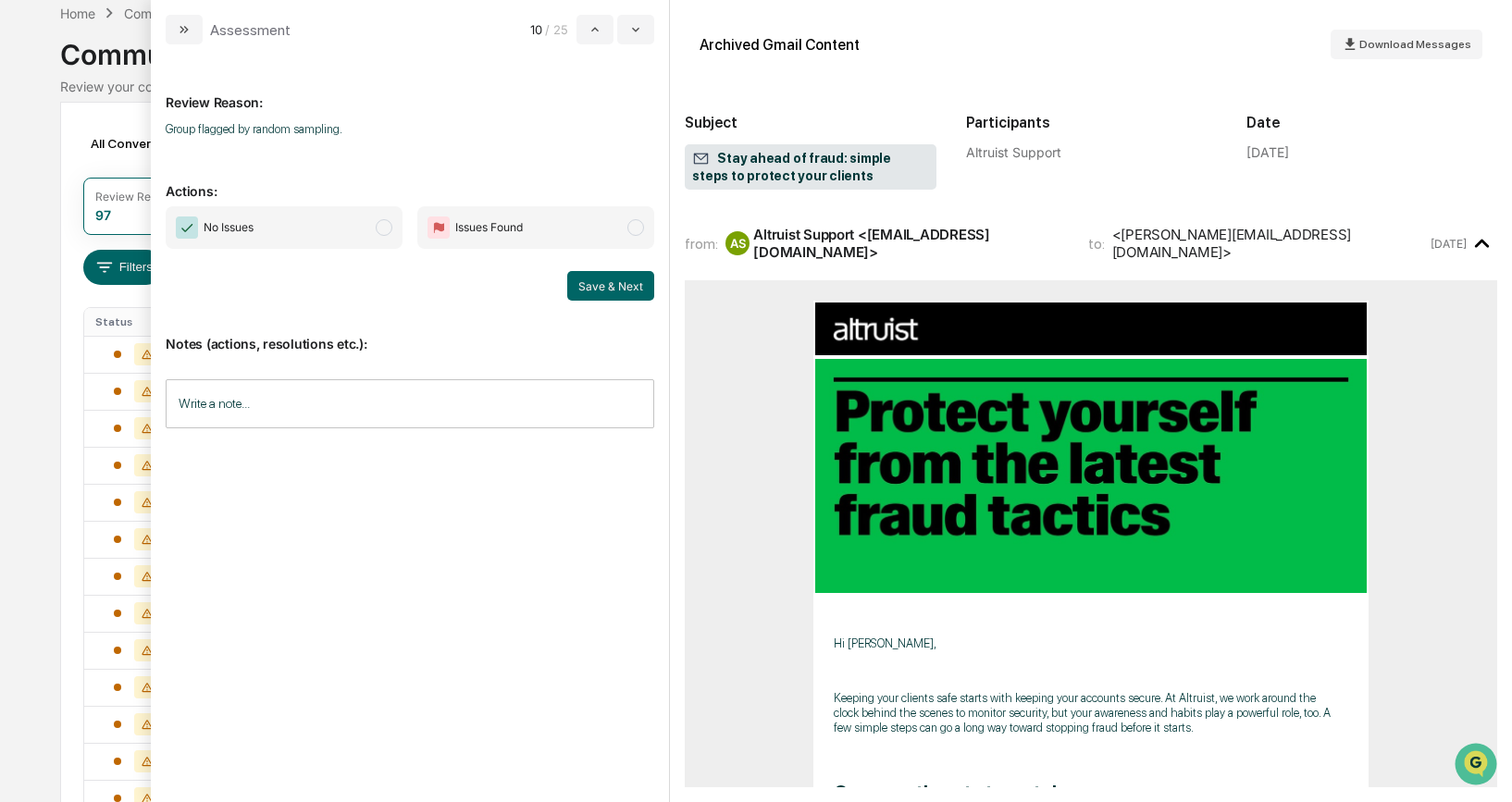
click at [390, 228] on span "modal" at bounding box center [383, 227] width 16 height 16
click at [616, 275] on button "Save & Next" at bounding box center [610, 285] width 87 height 30
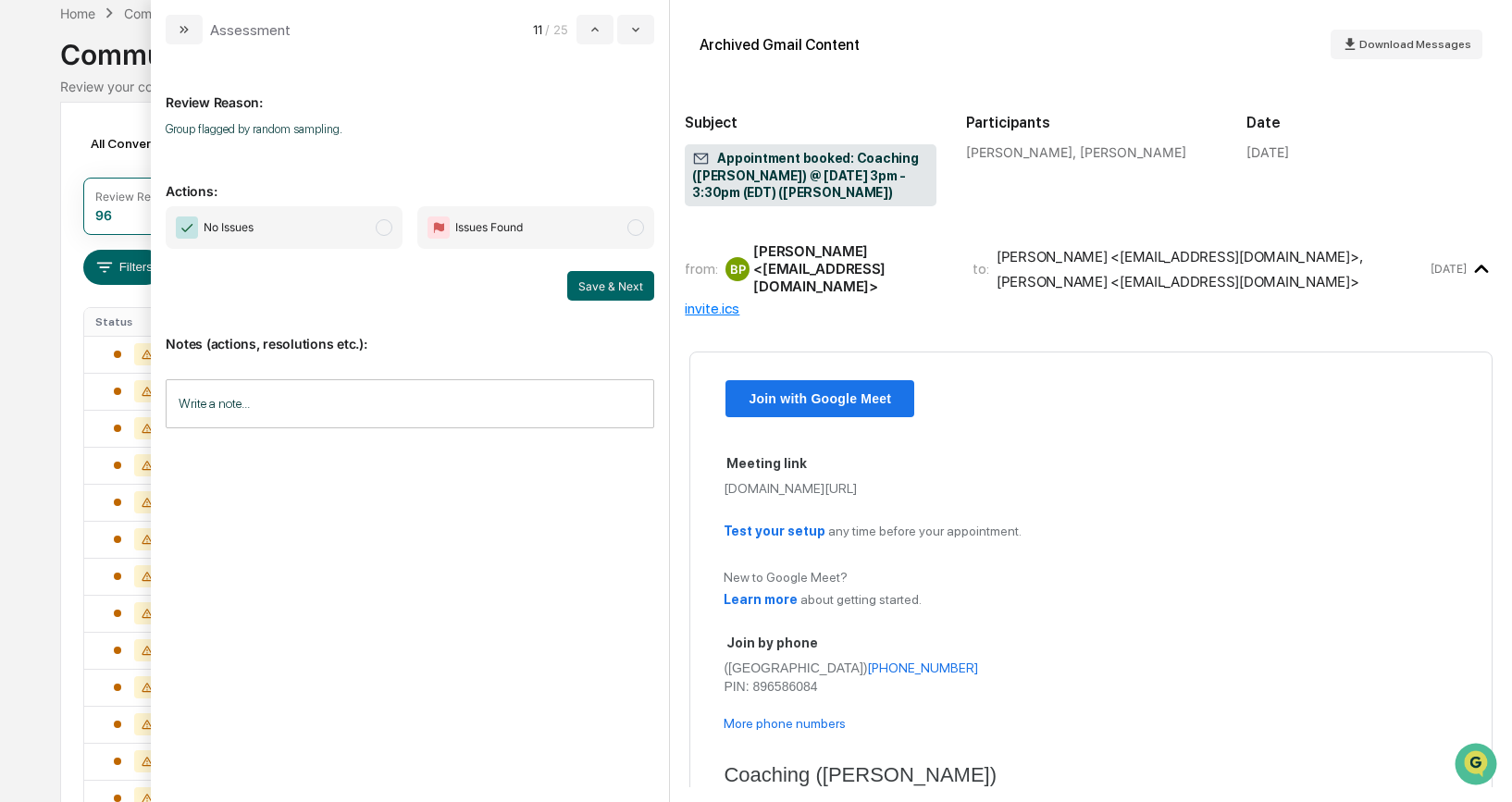
click at [389, 224] on span "modal" at bounding box center [383, 227] width 16 height 16
click at [631, 284] on button "Save & Next" at bounding box center [610, 285] width 87 height 30
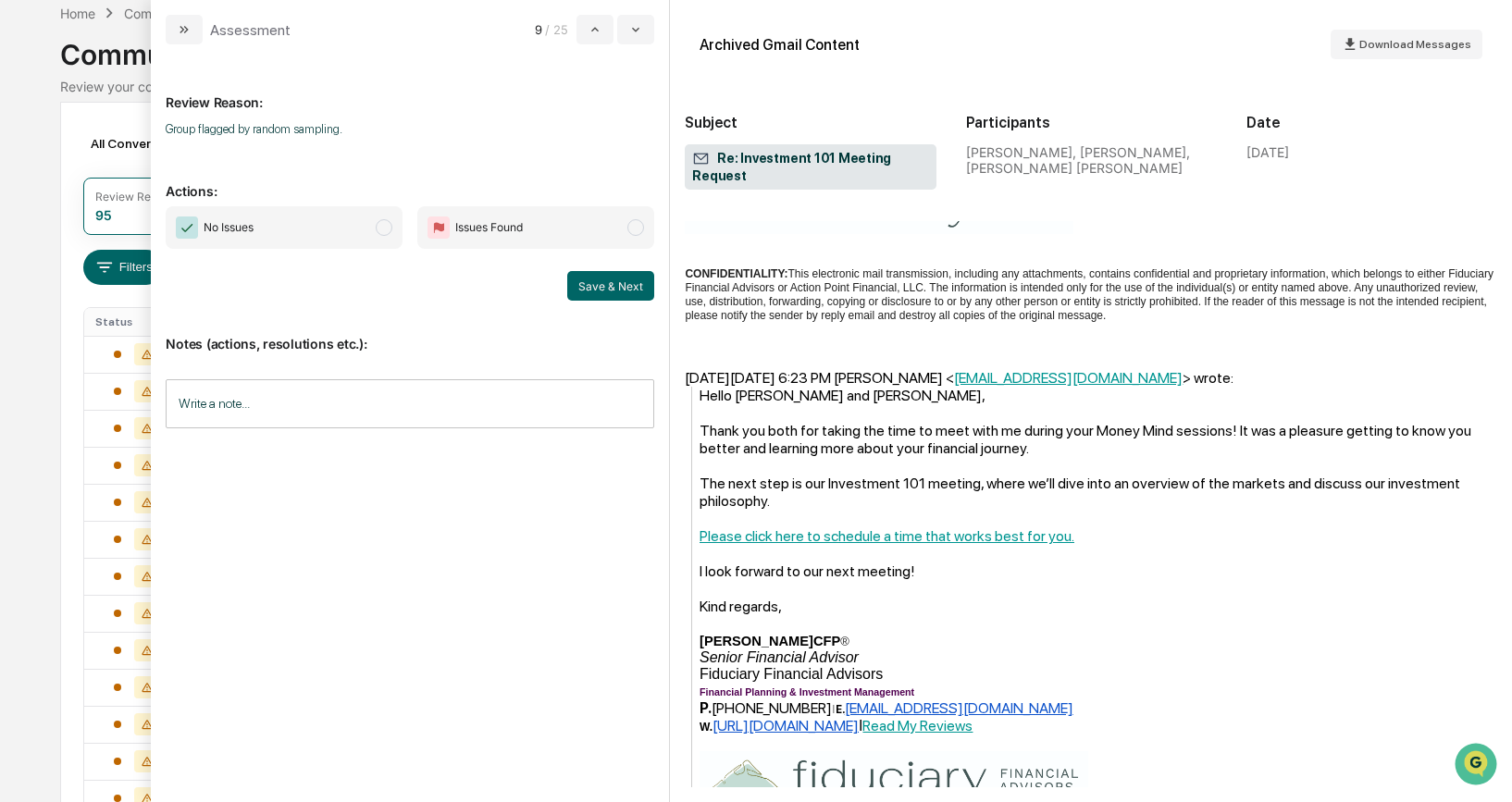
scroll to position [546, 0]
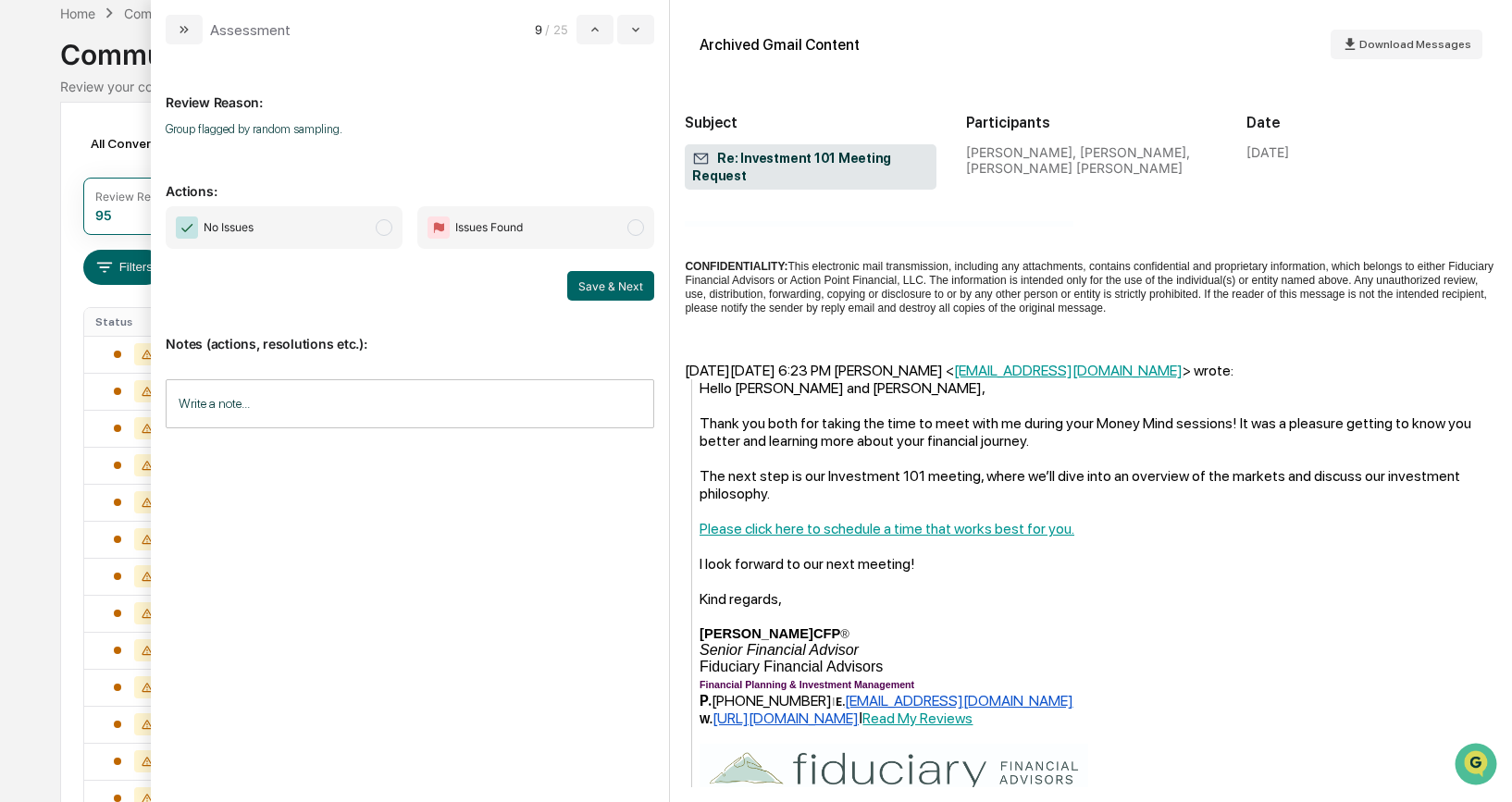
click at [380, 222] on span "modal" at bounding box center [383, 227] width 16 height 16
click at [597, 280] on button "Save & Next" at bounding box center [610, 285] width 87 height 30
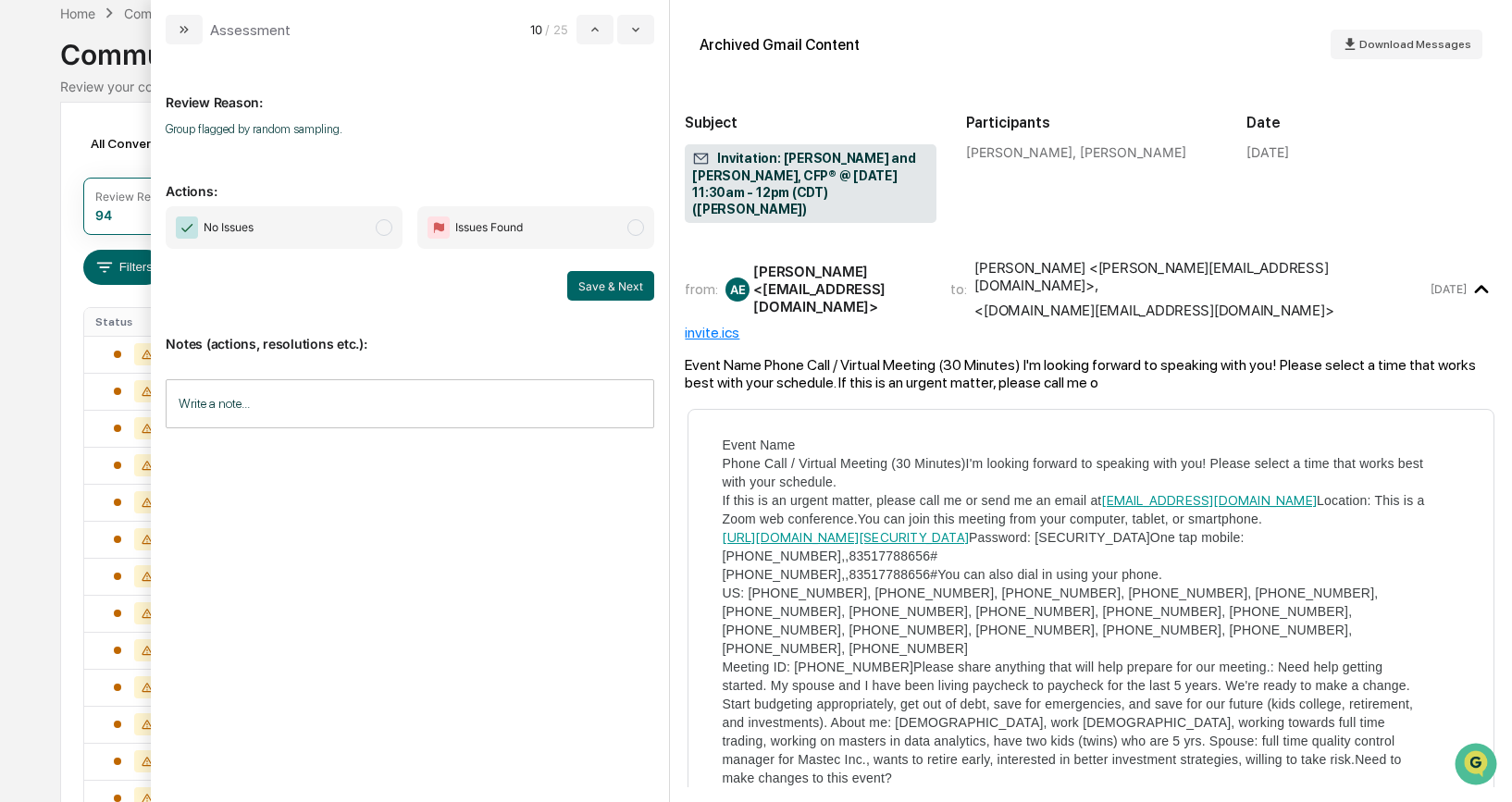
click at [385, 232] on span "modal" at bounding box center [383, 227] width 16 height 16
click at [598, 288] on button "Save & Next" at bounding box center [610, 285] width 87 height 30
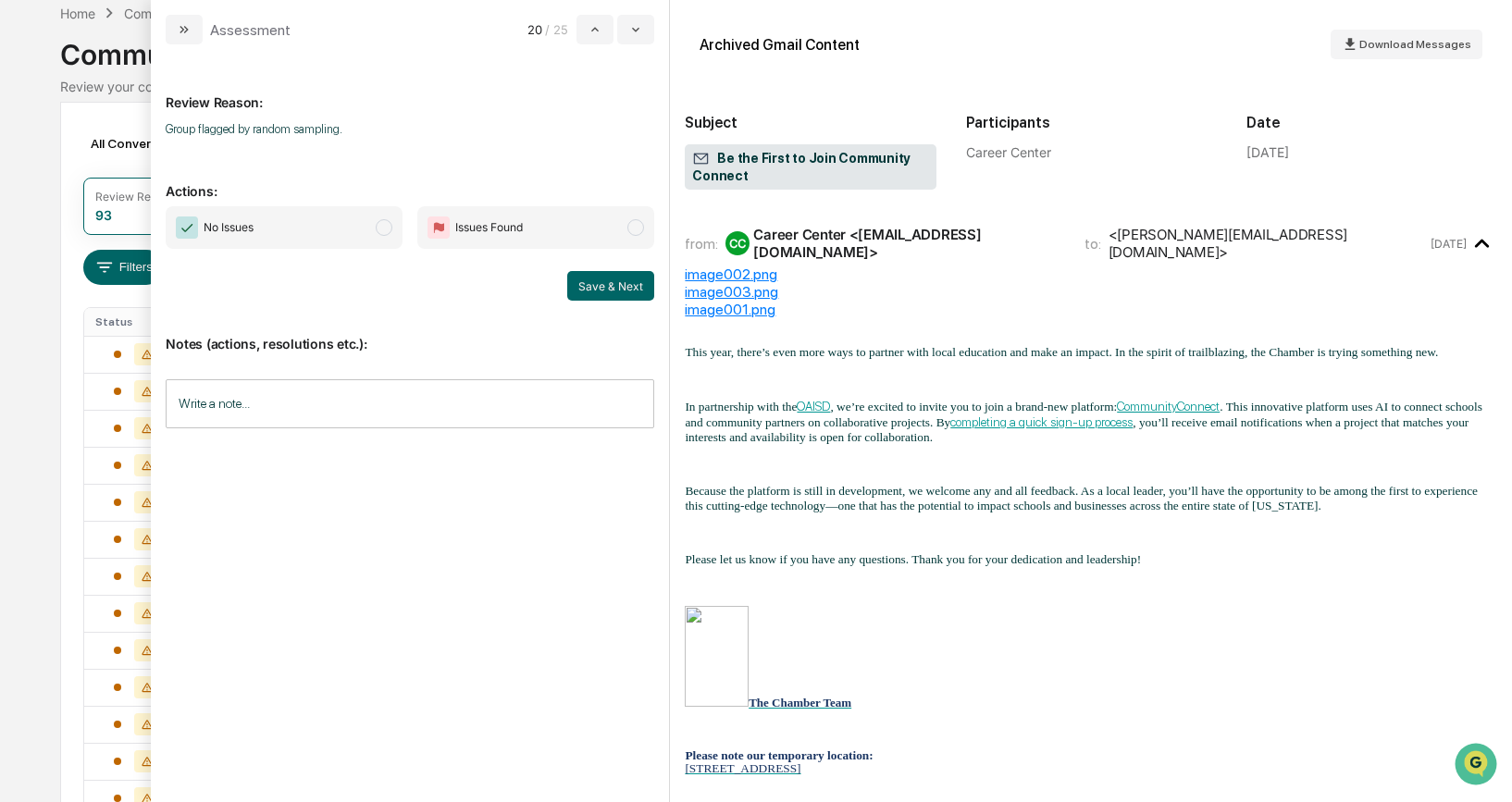
click at [385, 234] on span "modal" at bounding box center [383, 227] width 16 height 16
click at [606, 294] on button "Save & Next" at bounding box center [610, 285] width 87 height 30
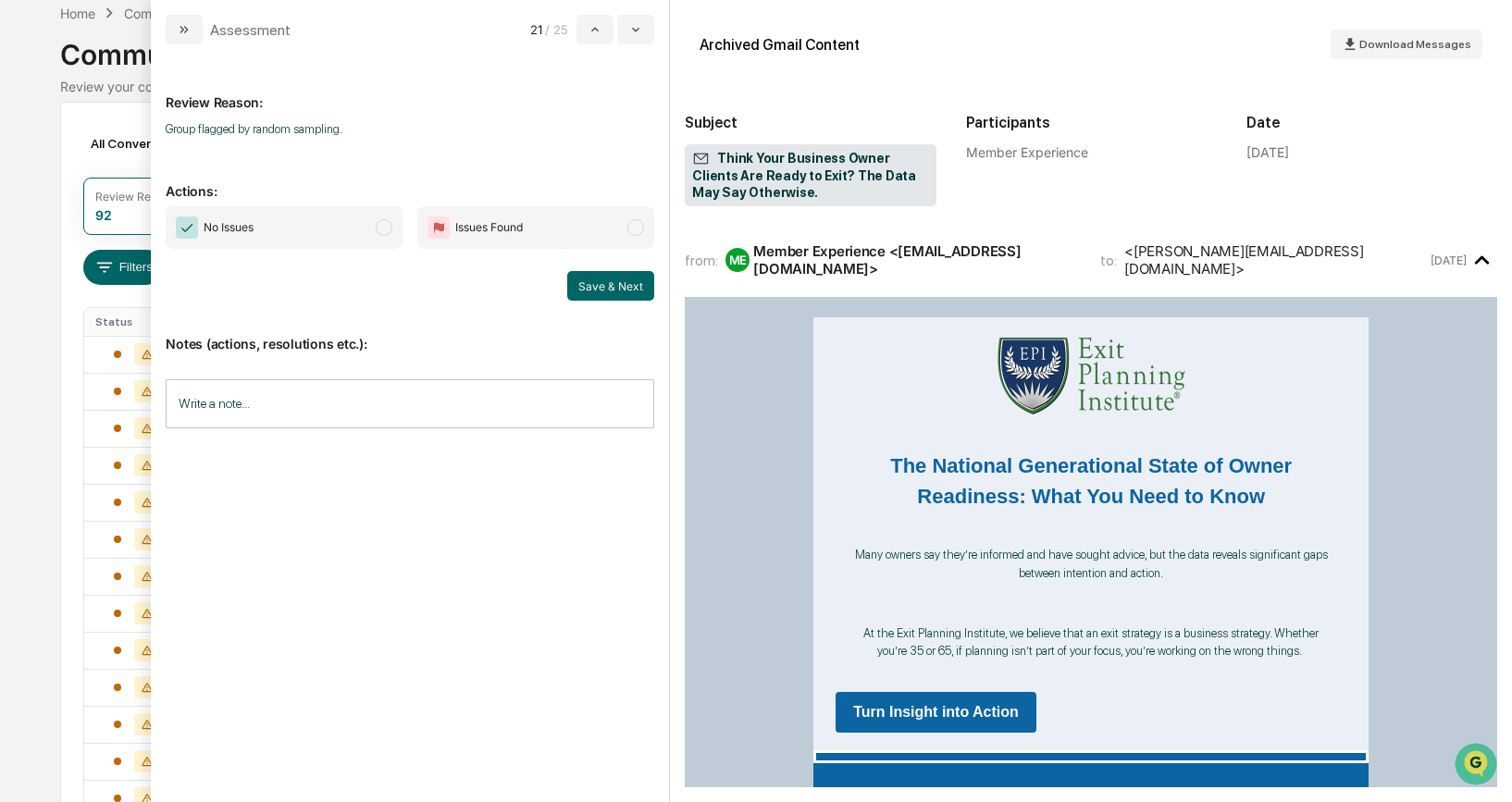
click at [376, 229] on span "modal" at bounding box center [383, 227] width 16 height 16
click at [572, 280] on button "Save & Next" at bounding box center [610, 285] width 87 height 30
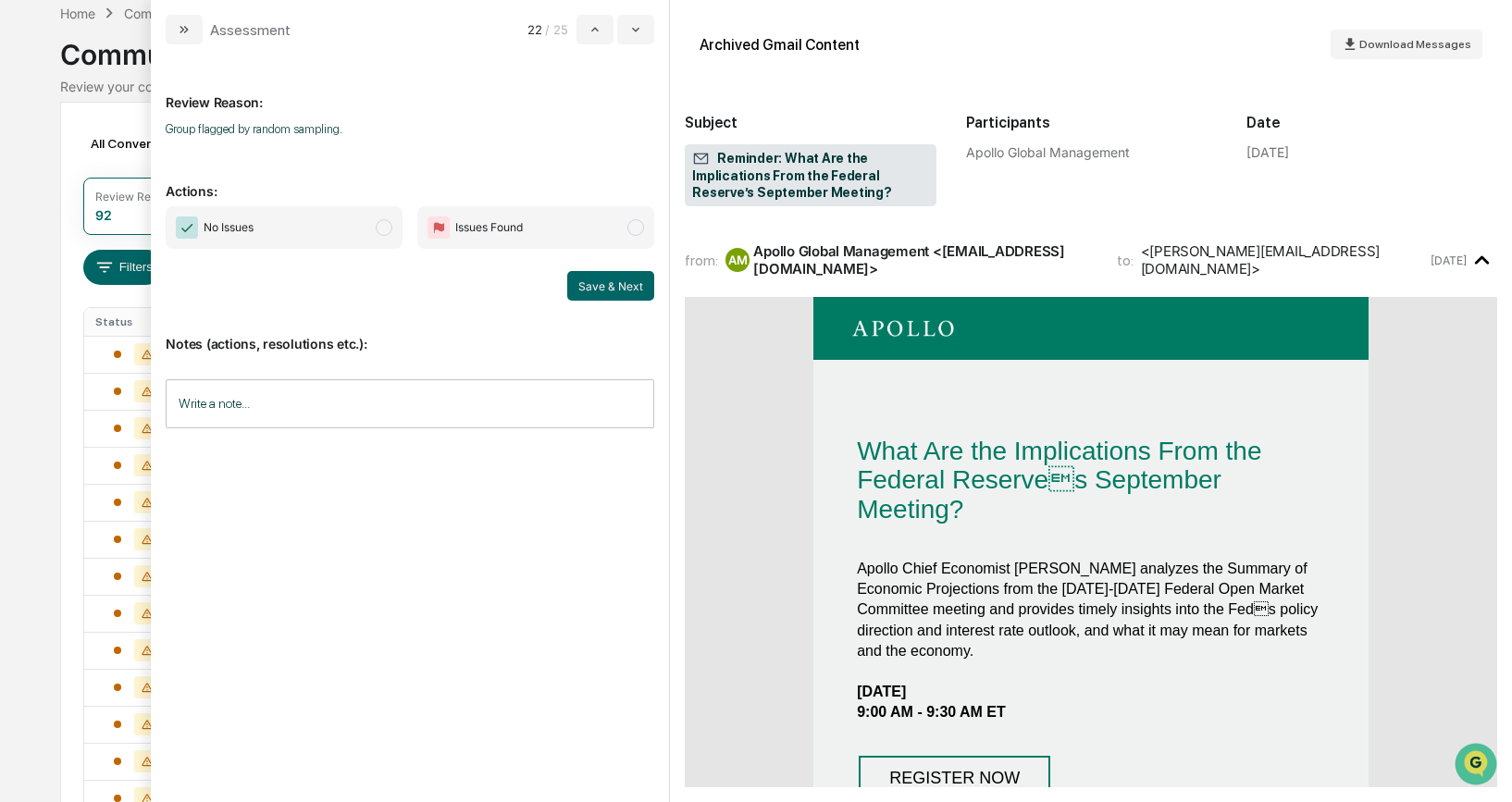
click at [391, 226] on span "modal" at bounding box center [383, 227] width 16 height 16
click at [583, 268] on div "No Issues Issues Found Save & Next" at bounding box center [410, 253] width 488 height 95
click at [585, 274] on button "Save & Next" at bounding box center [610, 285] width 87 height 30
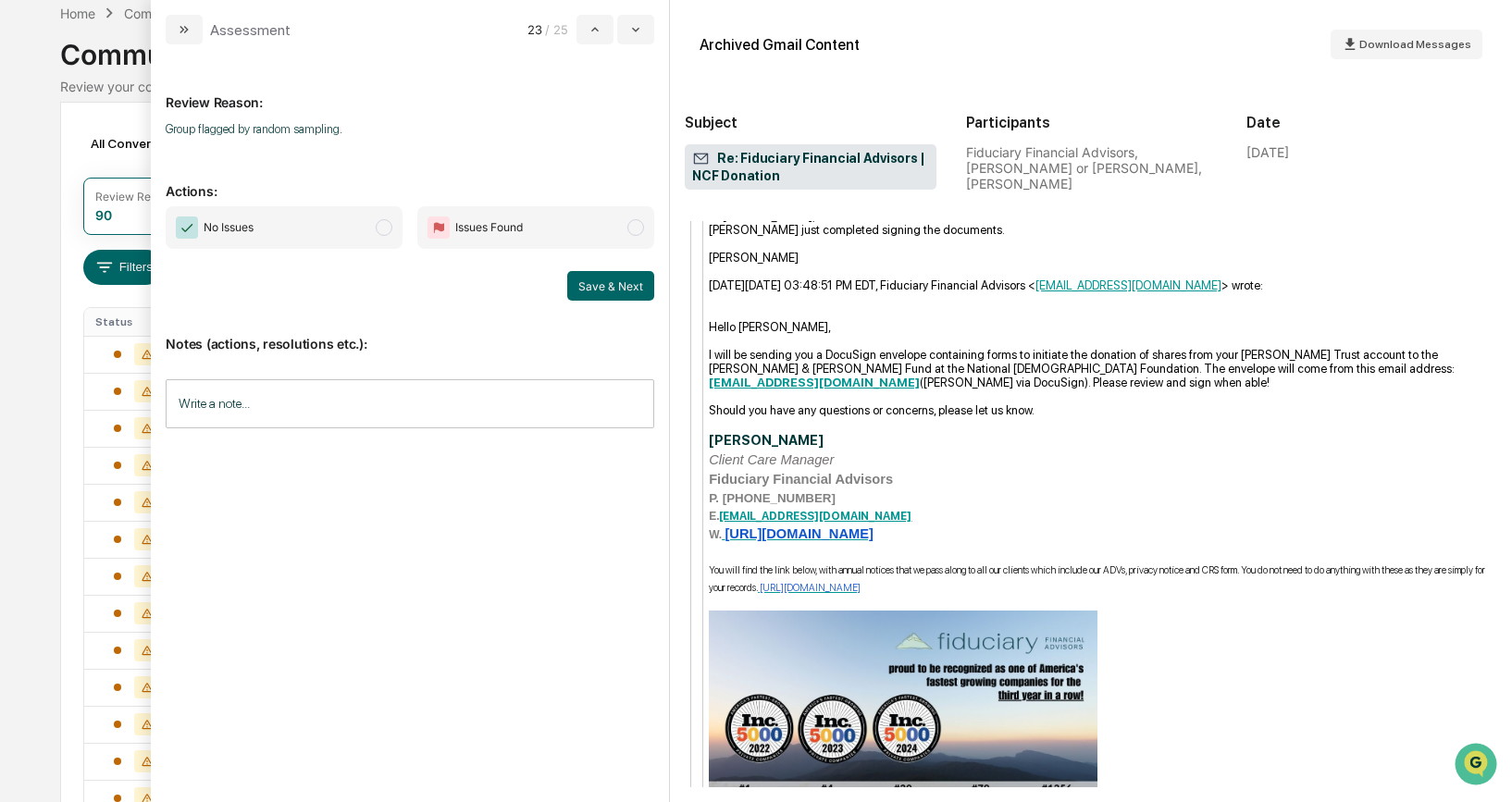
scroll to position [1612, 0]
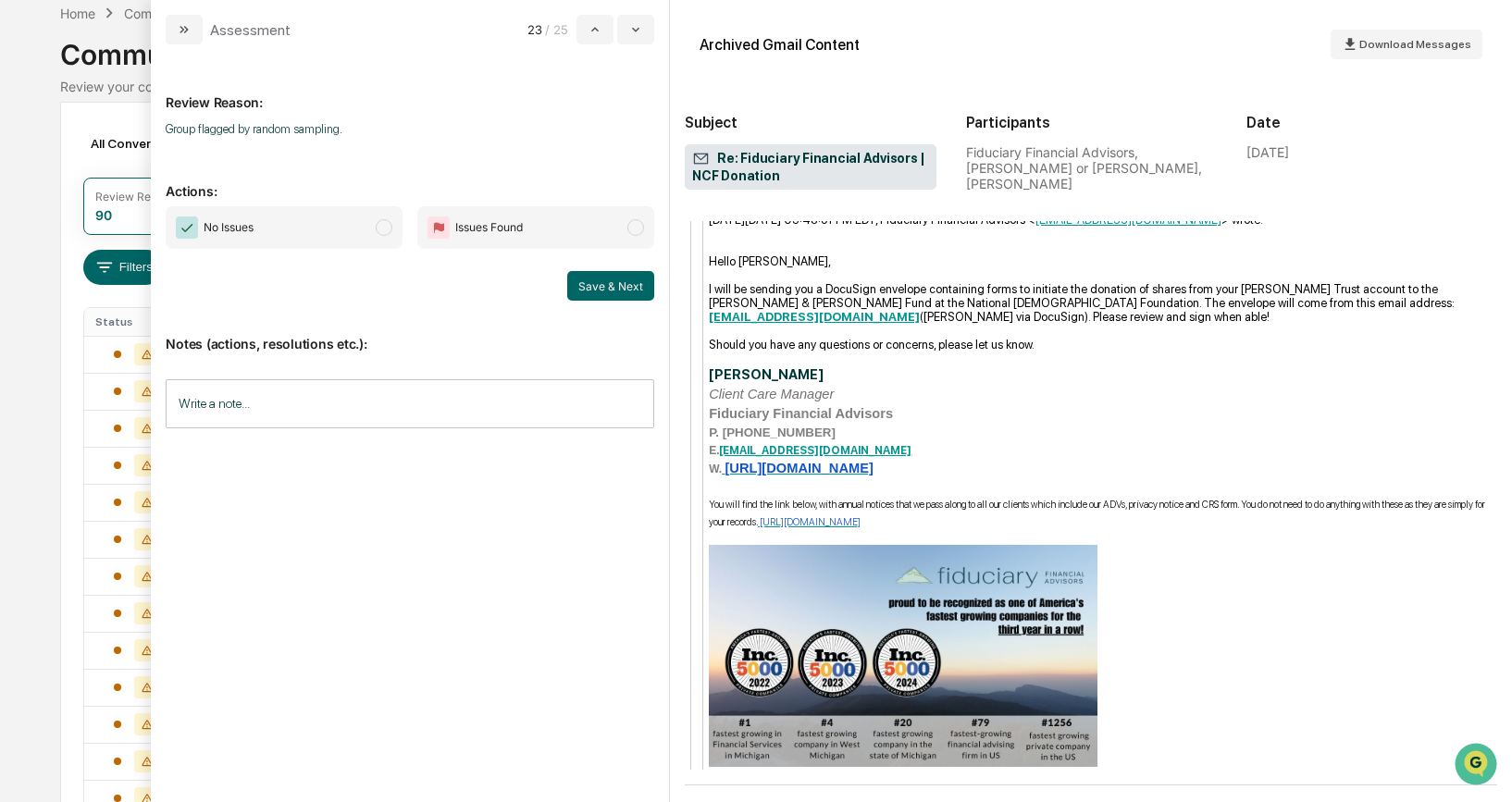
click at [392, 236] on span "No Issues" at bounding box center [283, 227] width 237 height 42
click at [615, 279] on button "Save & Next" at bounding box center [610, 285] width 87 height 30
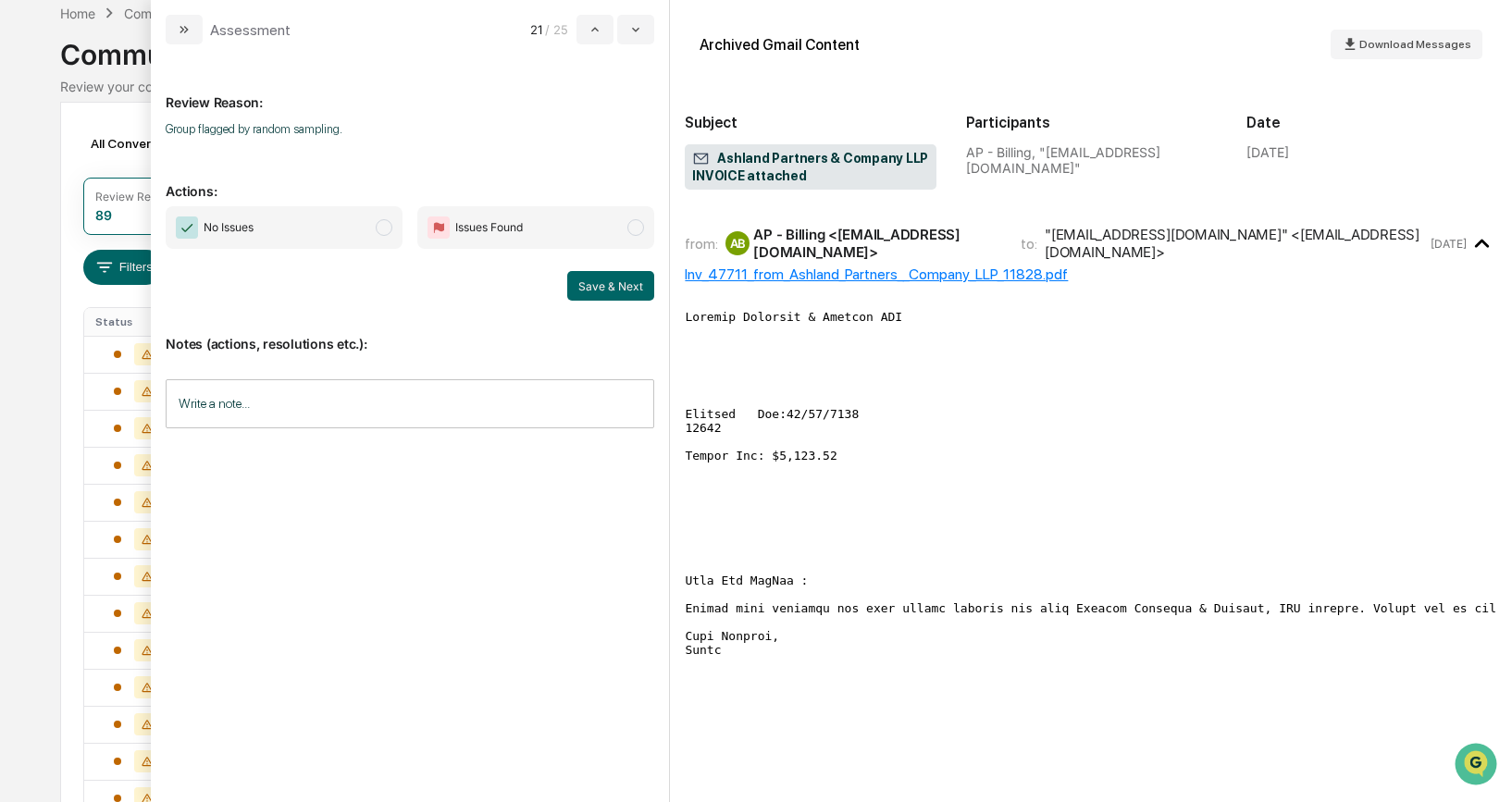
click at [789, 269] on div "Inv_47711_from_Ashland_Partners__Company_LLP_11828.pdf" at bounding box center [1091, 274] width 812 height 17
click at [783, 270] on div "Inv_47711_from_Ashland_Partners__Company_LLP_11828.pdf" at bounding box center [1091, 274] width 812 height 17
click at [834, 271] on div "Inv_47711_from_Ashland_Partners__Company_LLP_11828.pdf" at bounding box center [1091, 274] width 812 height 17
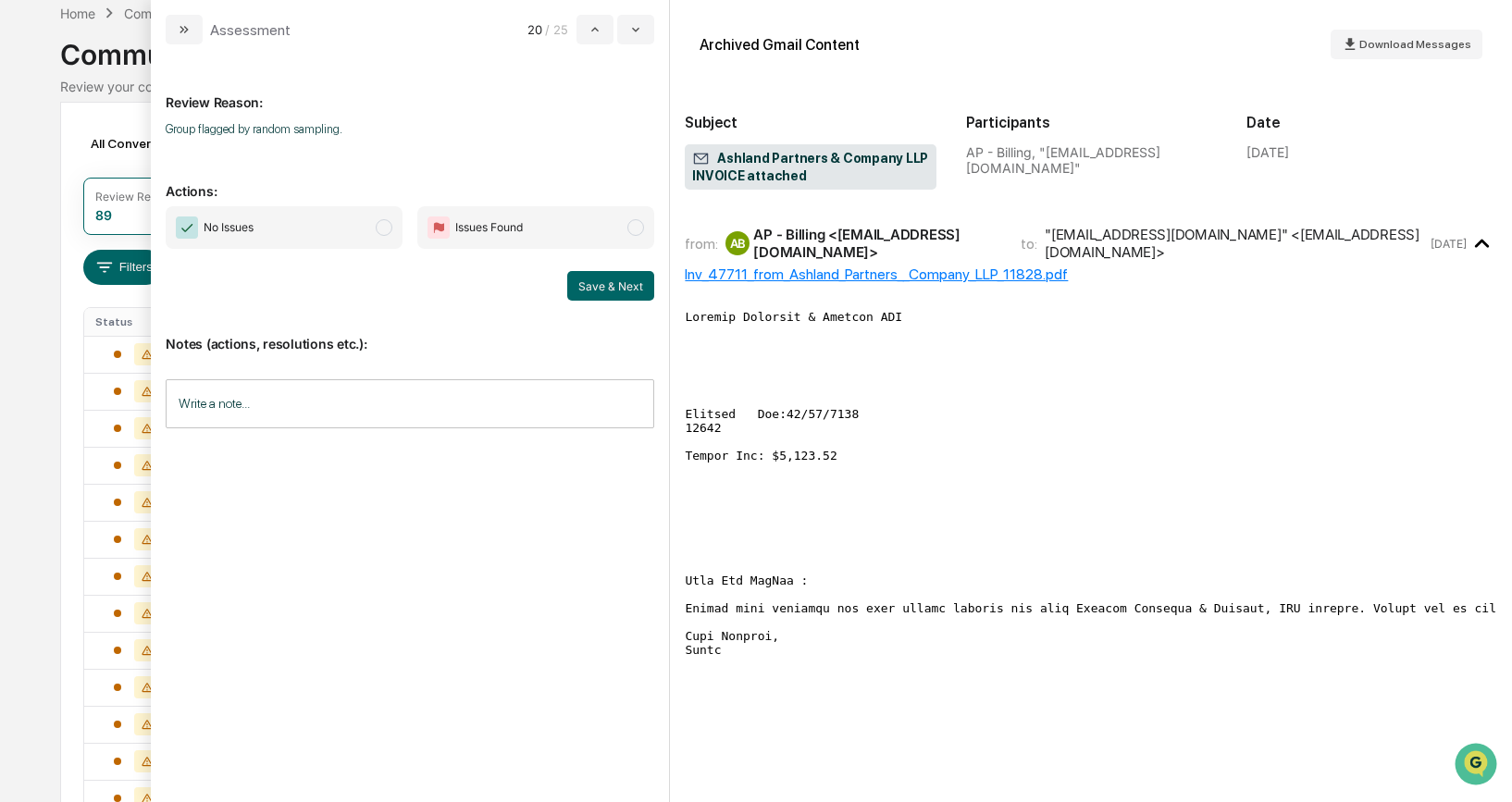
click at [838, 271] on div "Inv_47711_from_Ashland_Partners__Company_LLP_11828.pdf" at bounding box center [1091, 274] width 812 height 17
click at [776, 258] on div "from: AB AP - Billing <[EMAIL_ADDRESS][DOMAIN_NAME]> to: "[EMAIL_ADDRESS][DOMAI…" at bounding box center [1091, 243] width 812 height 44
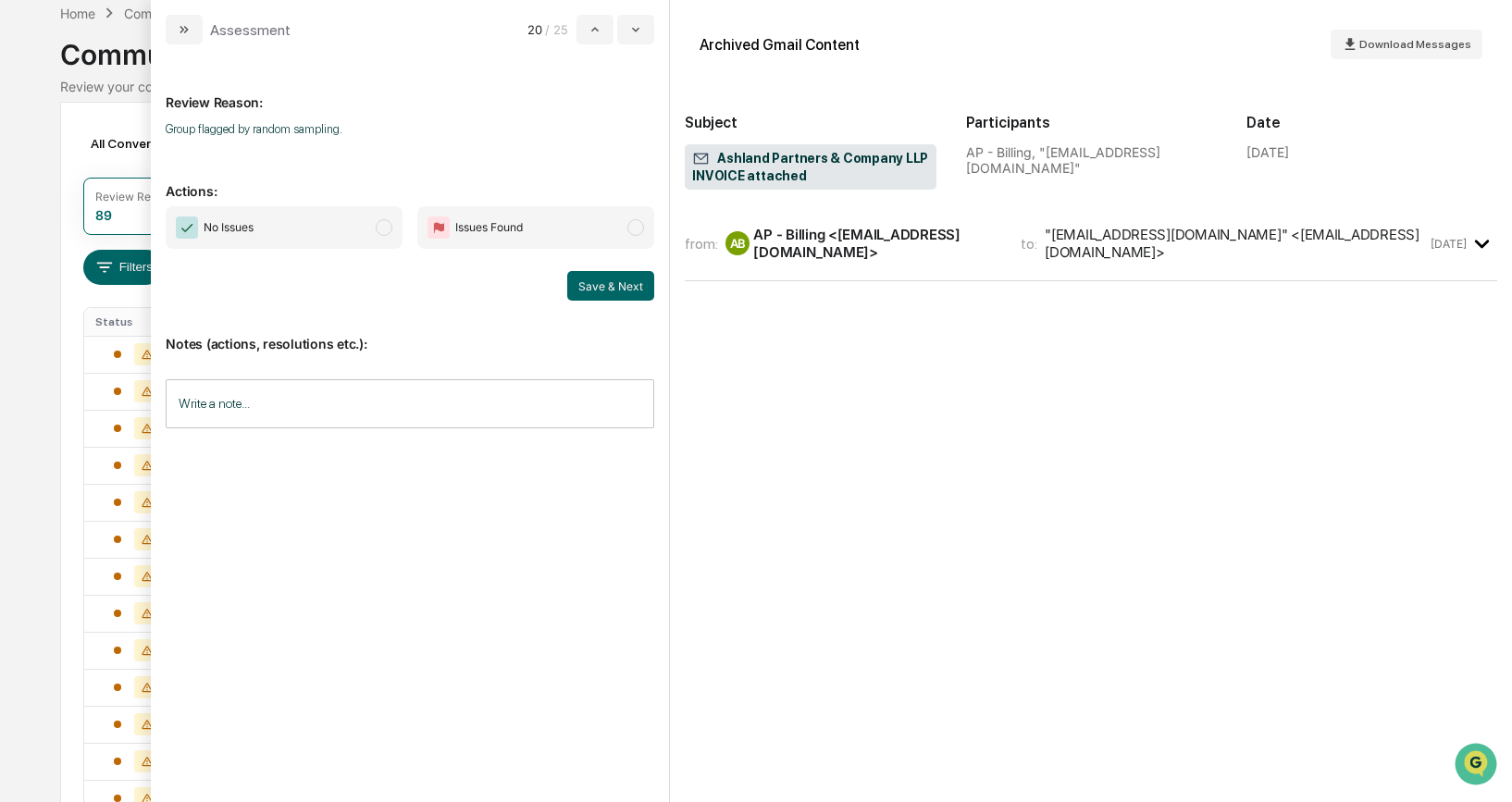
click at [797, 234] on div "AP - Billing <[EMAIL_ADDRESS][DOMAIN_NAME]>" at bounding box center [876, 243] width 245 height 35
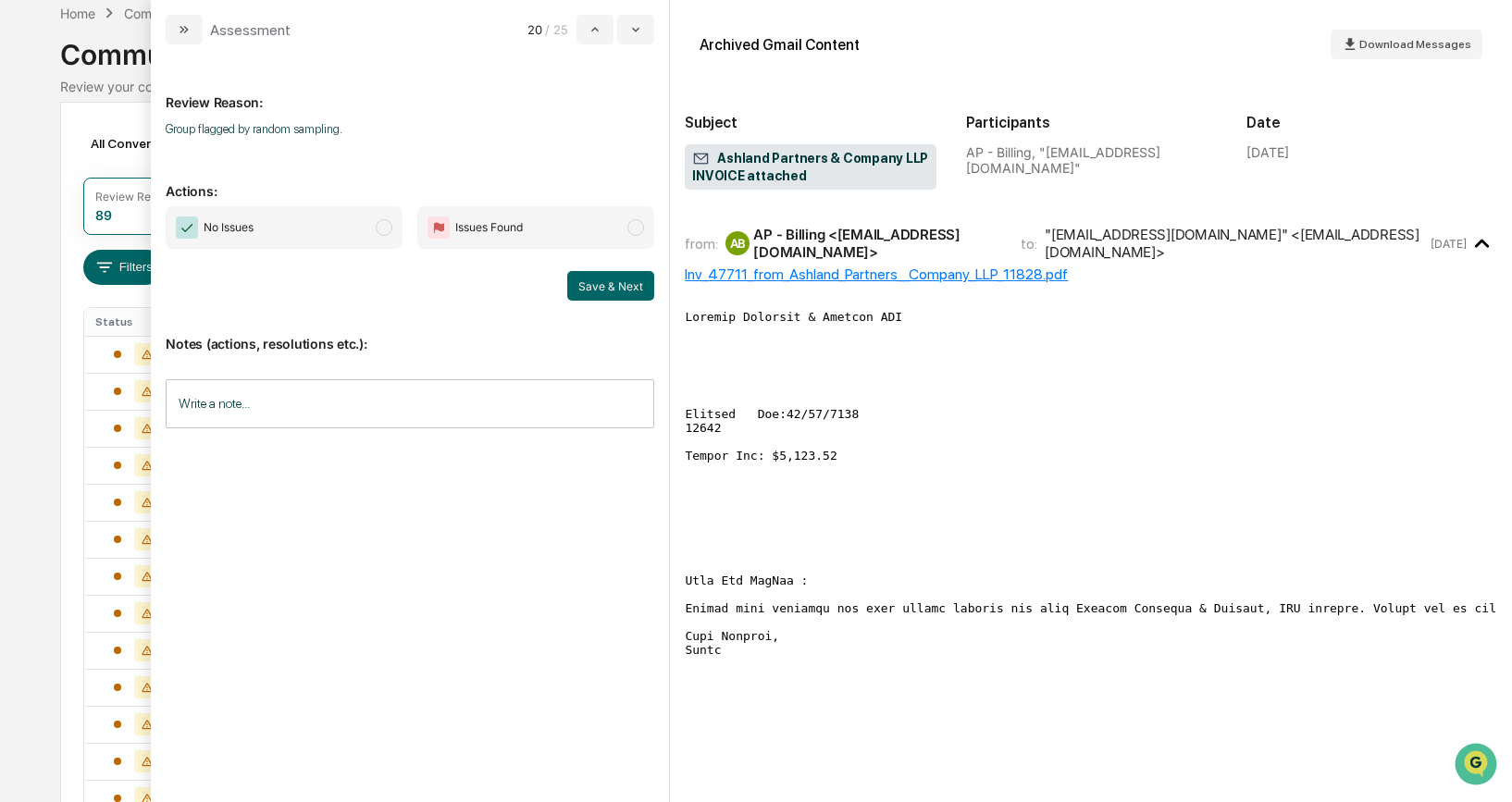
click at [842, 276] on div "Inv_47711_from_Ashland_Partners__Company_LLP_11828.pdf" at bounding box center [1091, 274] width 812 height 17
click at [1061, 270] on div "Inv_47711_from_Ashland_Partners__Company_LLP_11828.pdf" at bounding box center [1091, 274] width 812 height 17
click at [384, 223] on span "modal" at bounding box center [383, 227] width 16 height 16
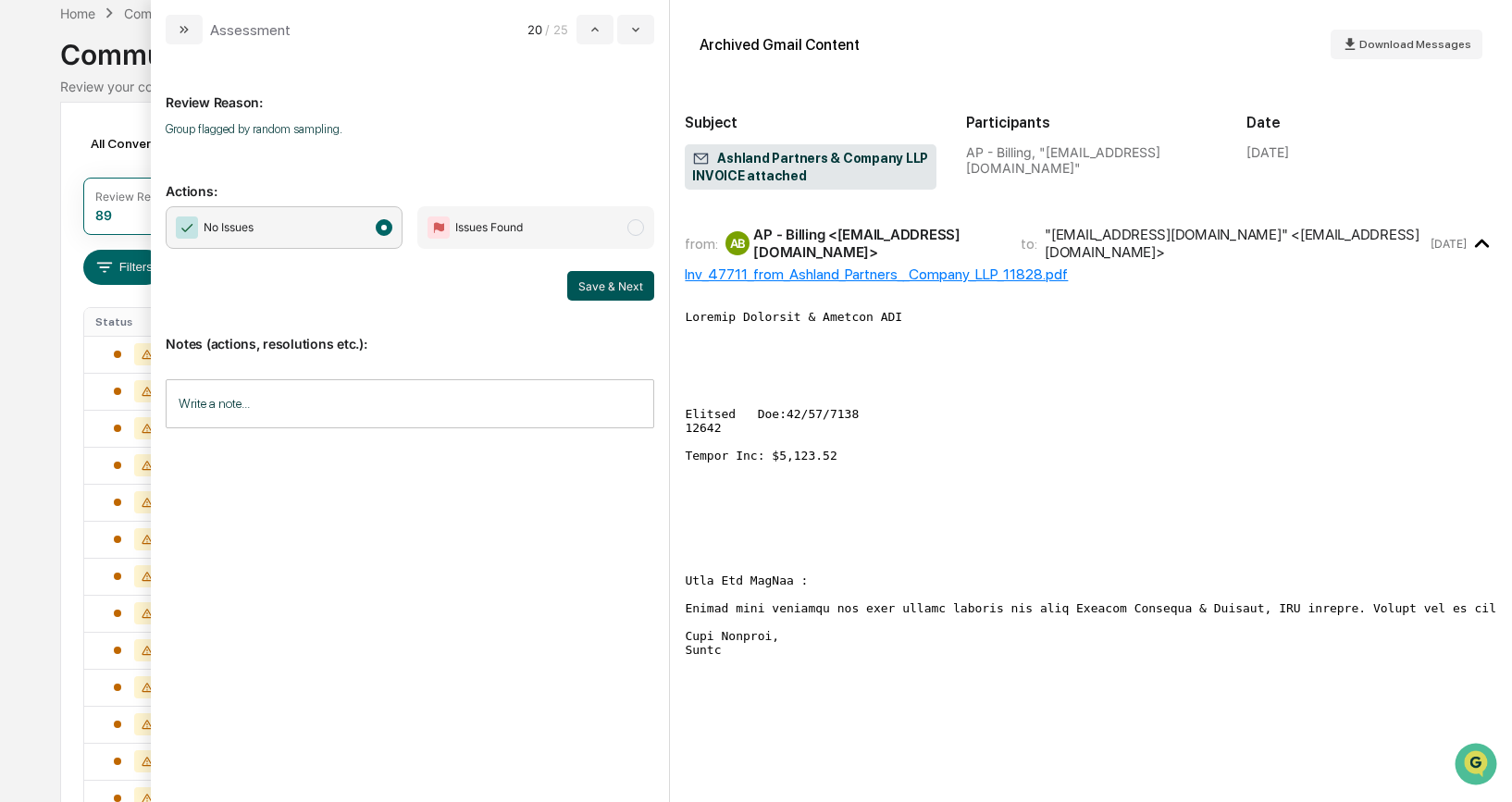
click at [590, 283] on button "Save & Next" at bounding box center [610, 285] width 87 height 30
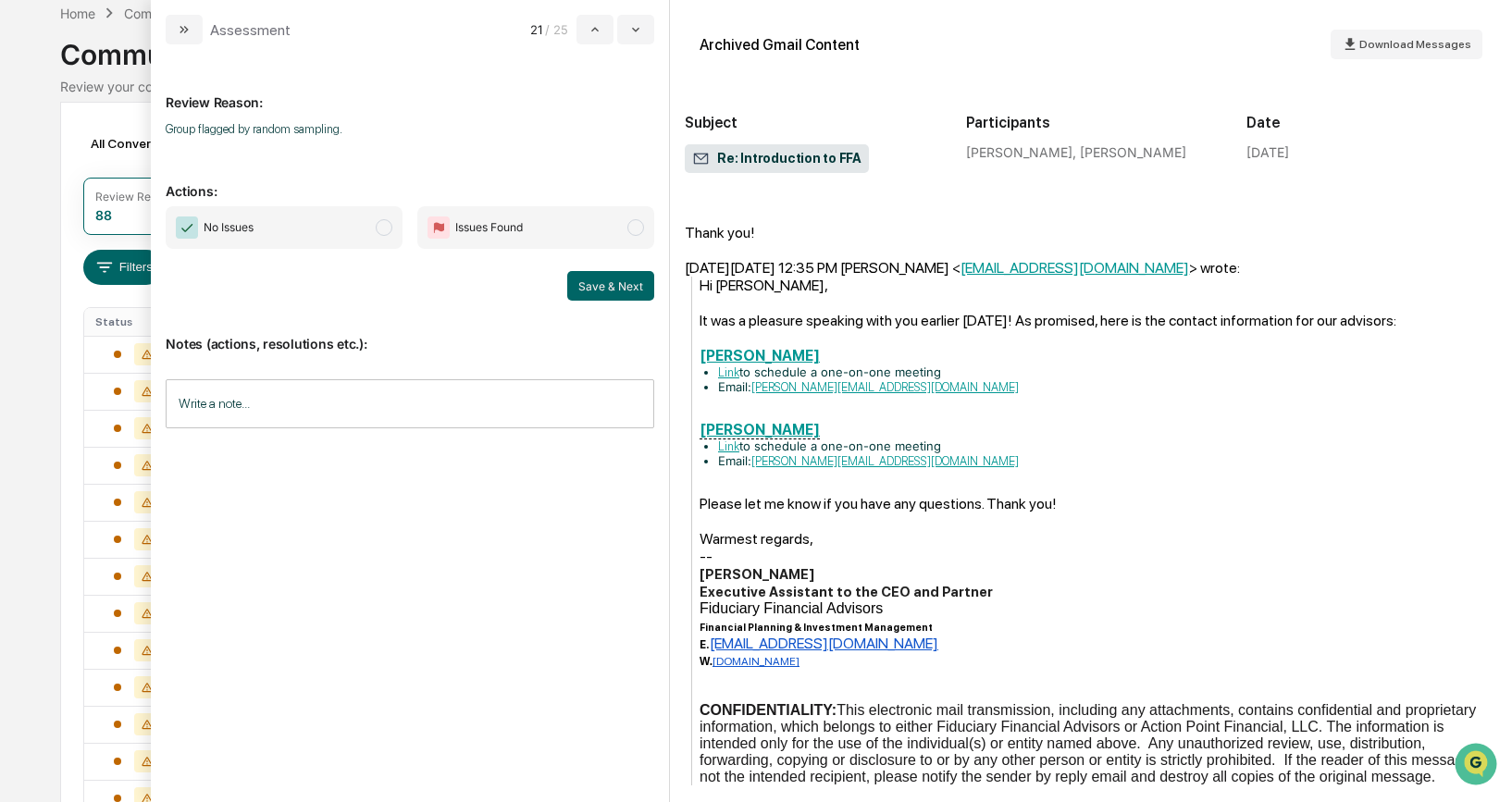
scroll to position [138, 0]
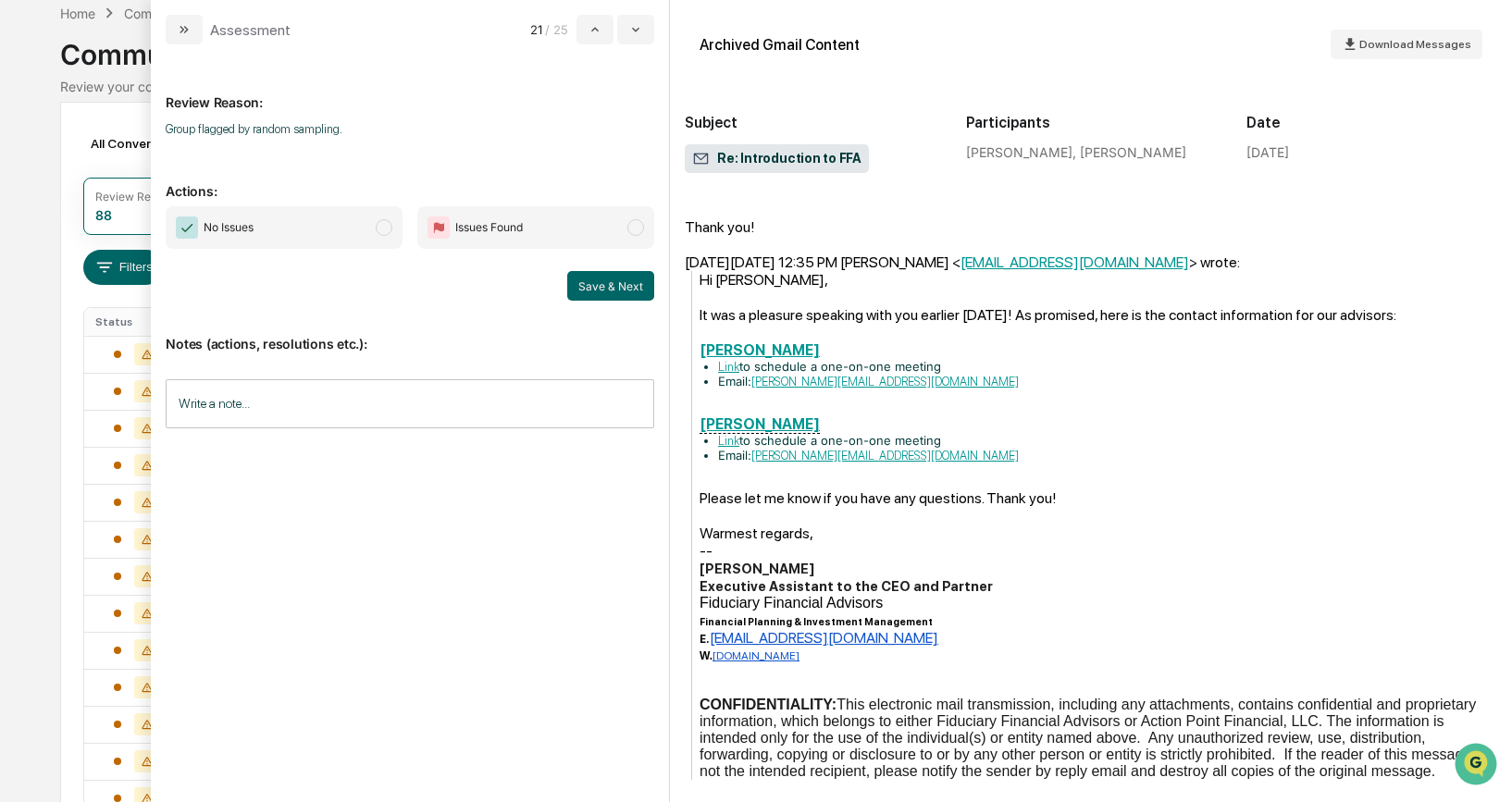
click at [382, 231] on span "modal" at bounding box center [383, 227] width 16 height 16
click at [593, 284] on button "Save & Next" at bounding box center [610, 285] width 87 height 30
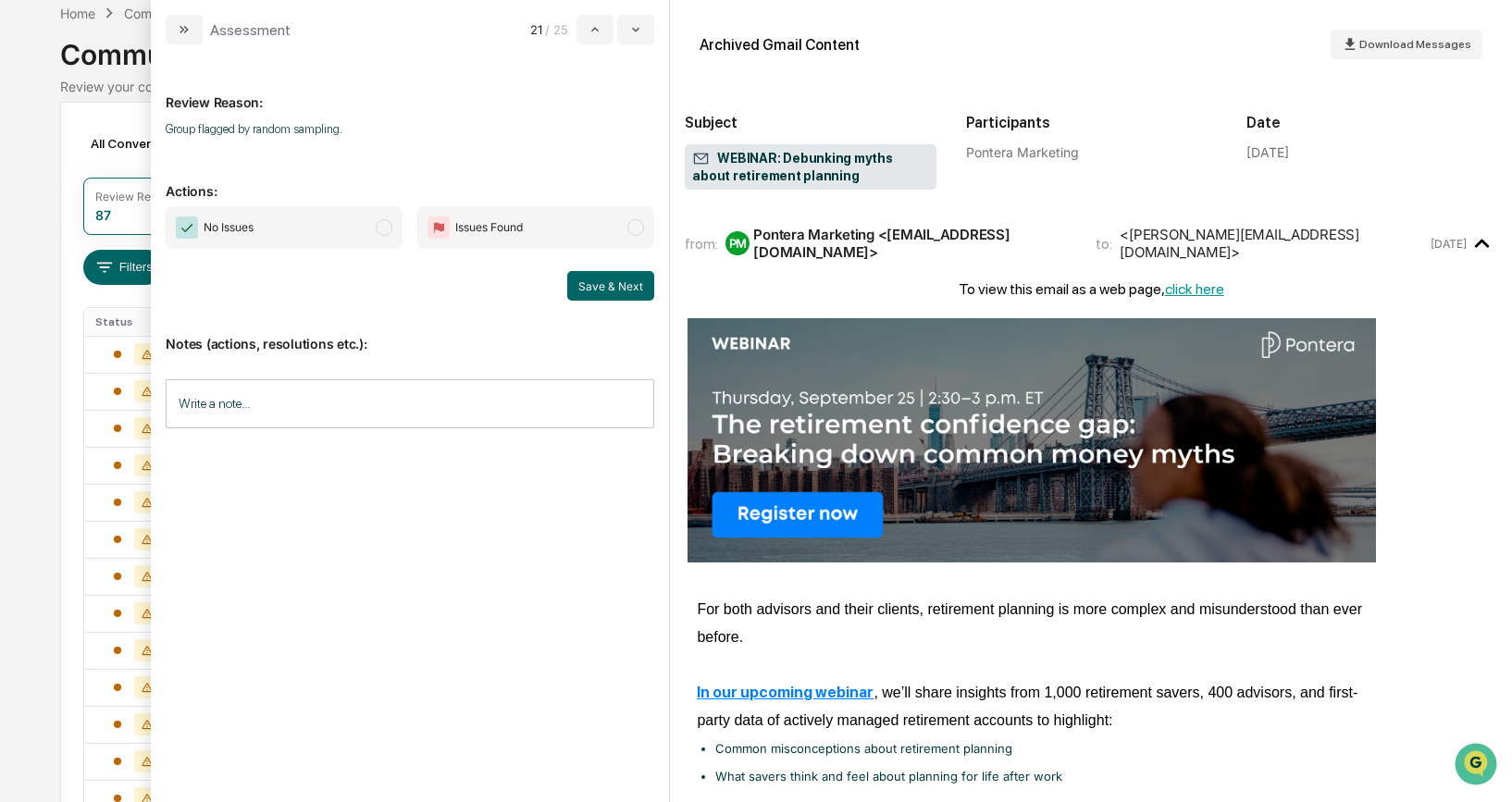
click at [393, 227] on span "modal" at bounding box center [383, 227] width 16 height 16
click at [591, 279] on button "Save & Next" at bounding box center [610, 285] width 87 height 30
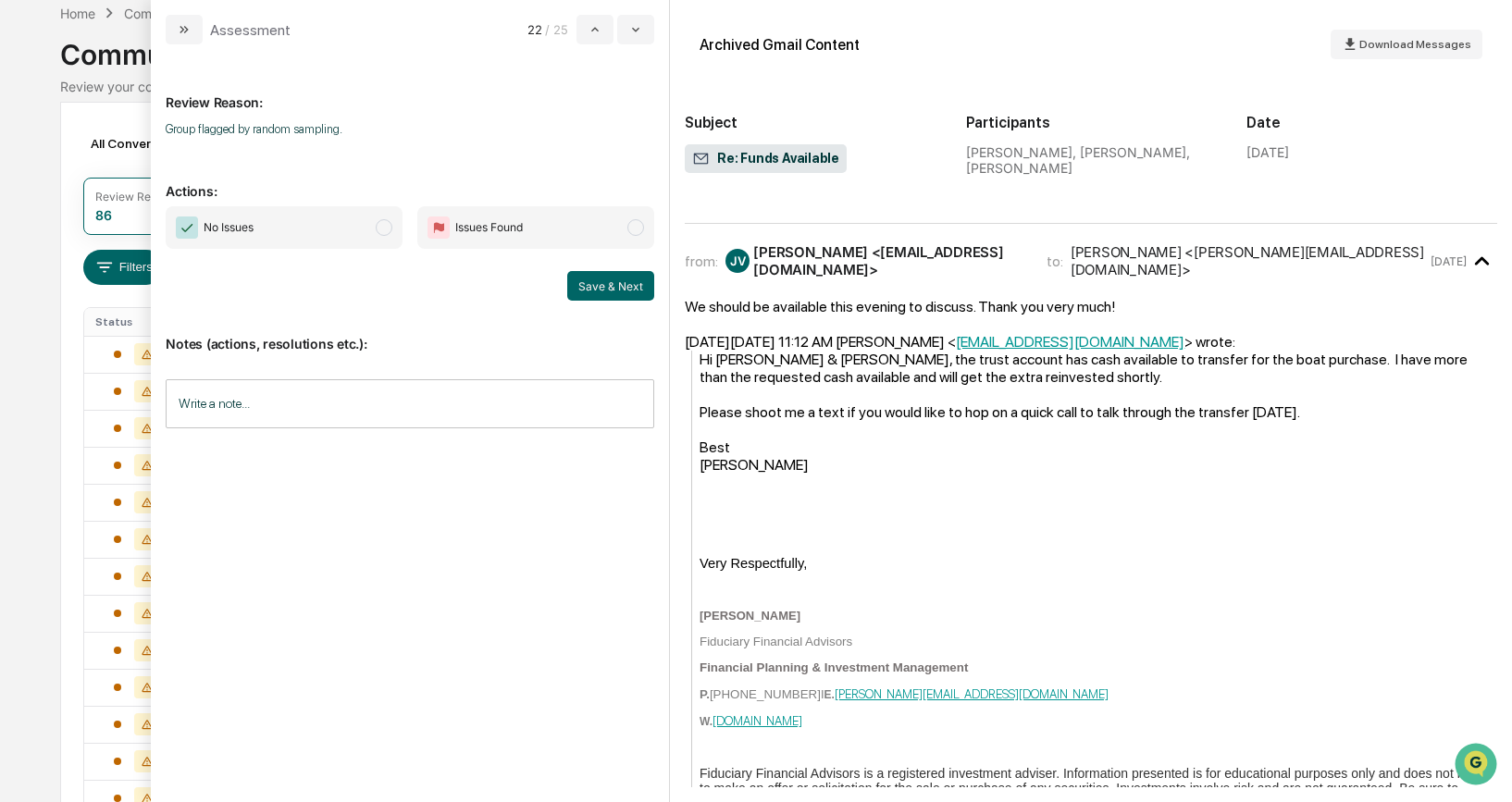
scroll to position [127, 0]
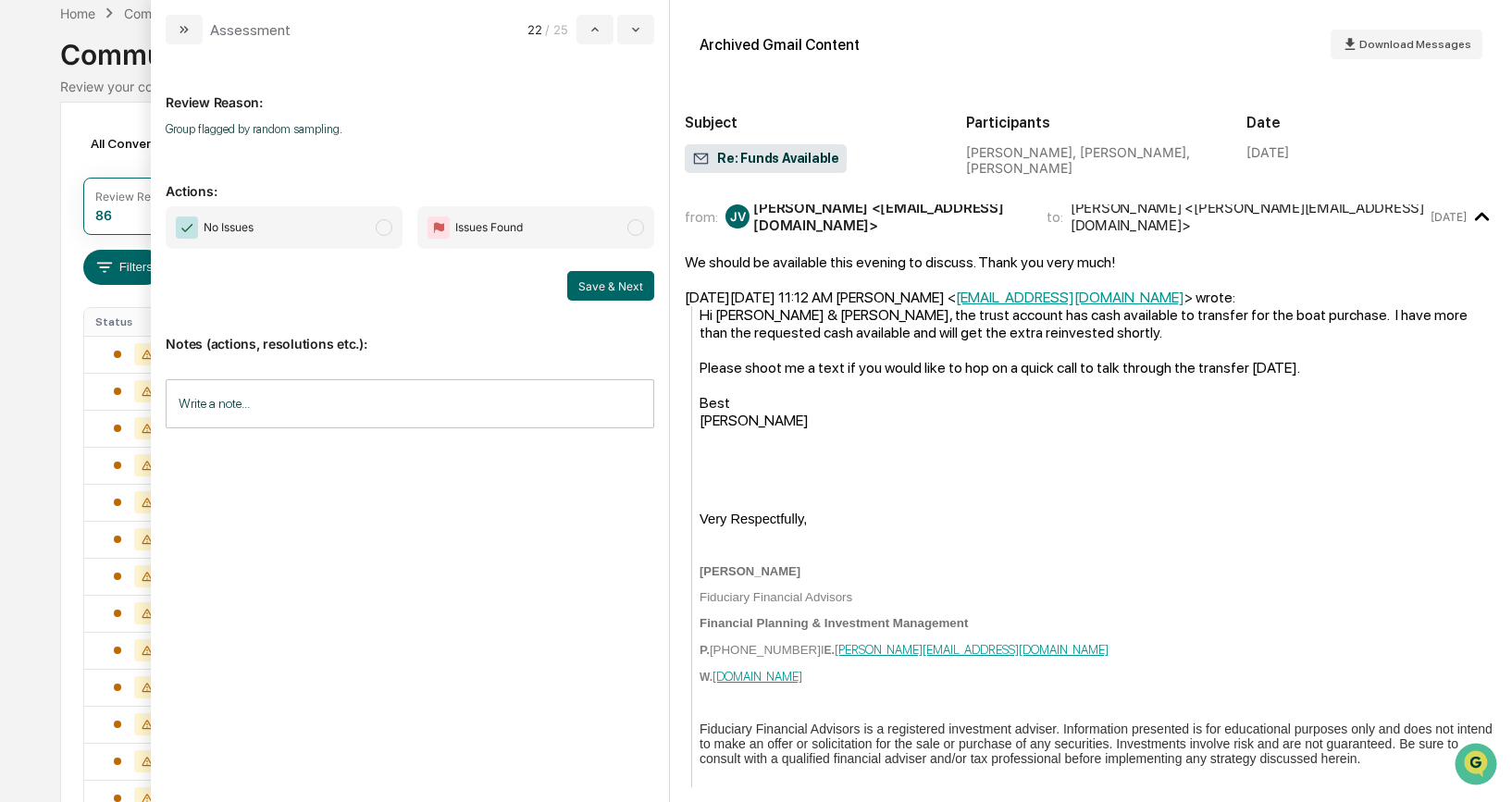
click at [388, 234] on span "No Issues" at bounding box center [283, 227] width 237 height 42
click at [599, 295] on button "Save & Next" at bounding box center [610, 285] width 87 height 30
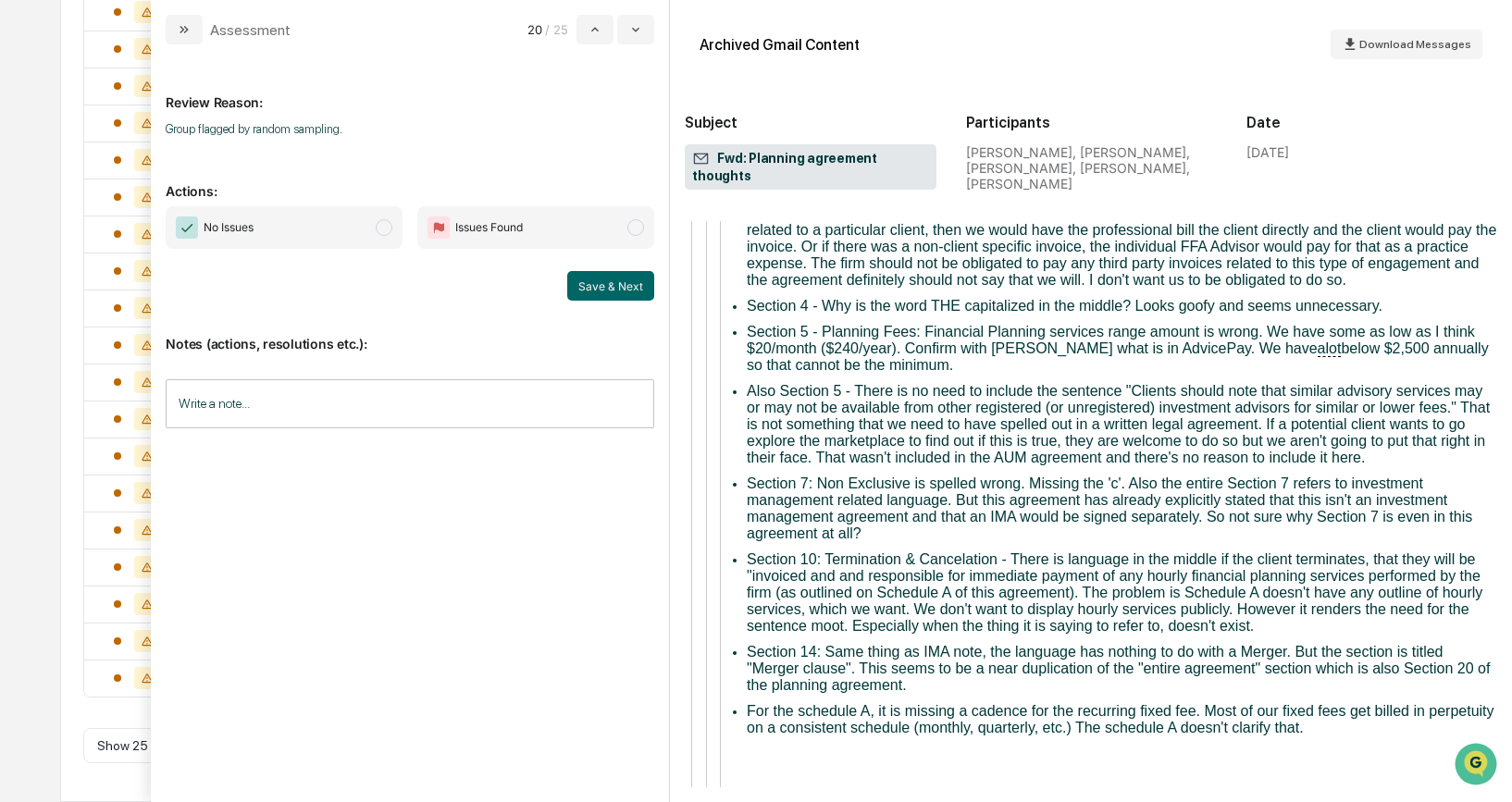
scroll to position [4955, 0]
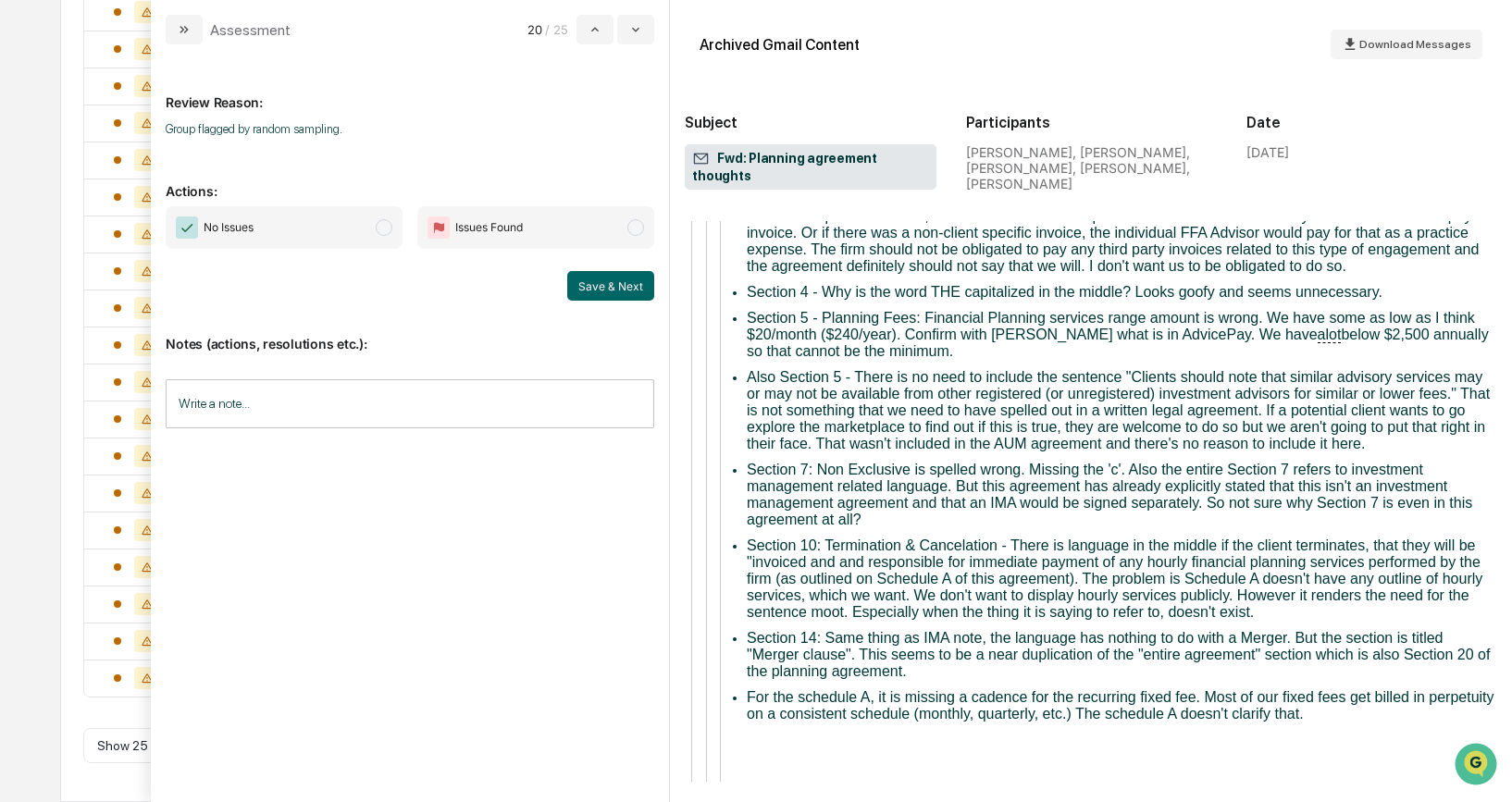
click at [387, 231] on span "modal" at bounding box center [383, 227] width 16 height 16
click at [614, 284] on button "Save & Next" at bounding box center [610, 285] width 87 height 30
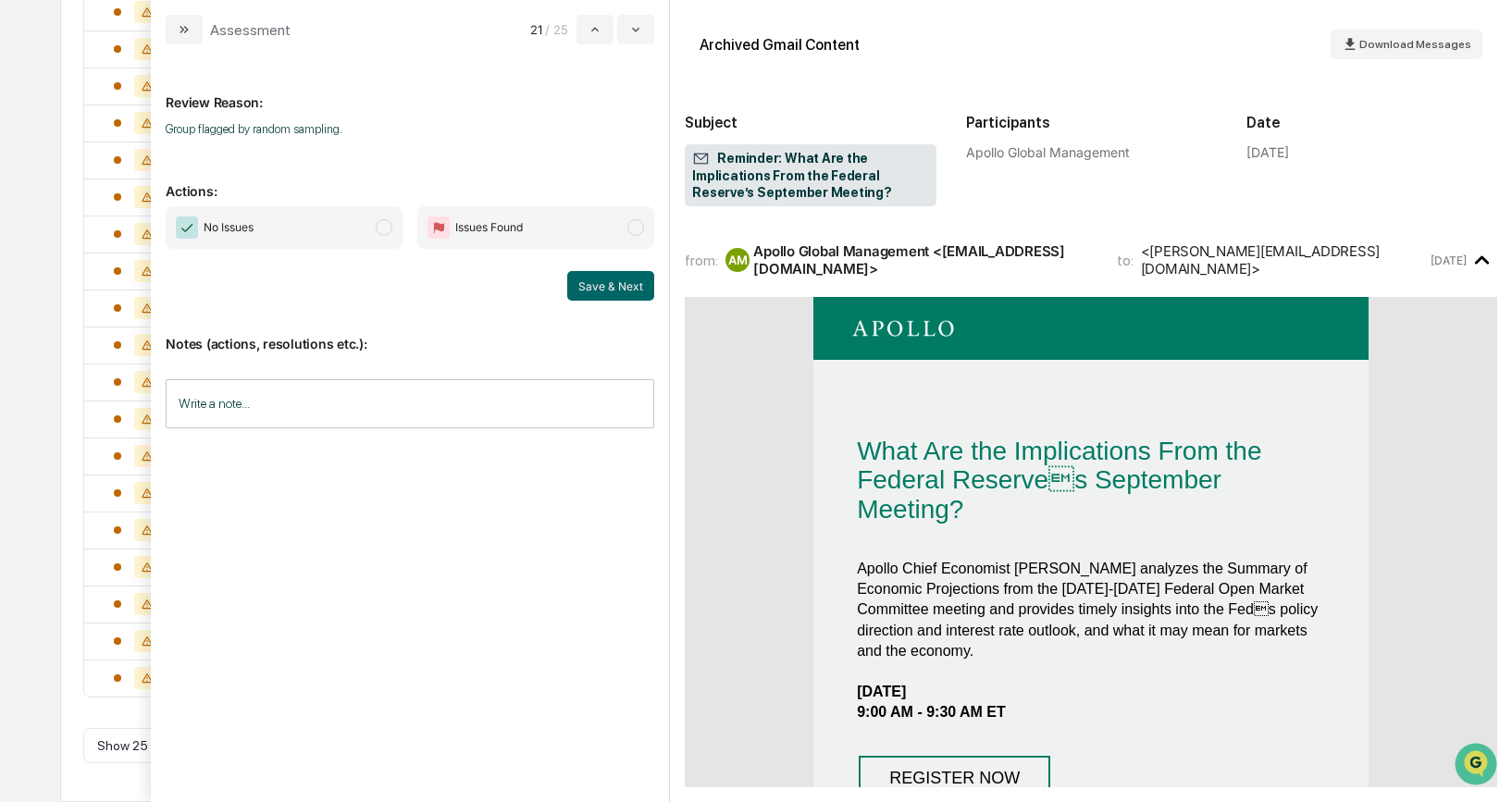
click at [388, 224] on span "modal" at bounding box center [383, 227] width 16 height 16
click at [623, 288] on button "Save & Next" at bounding box center [610, 285] width 87 height 30
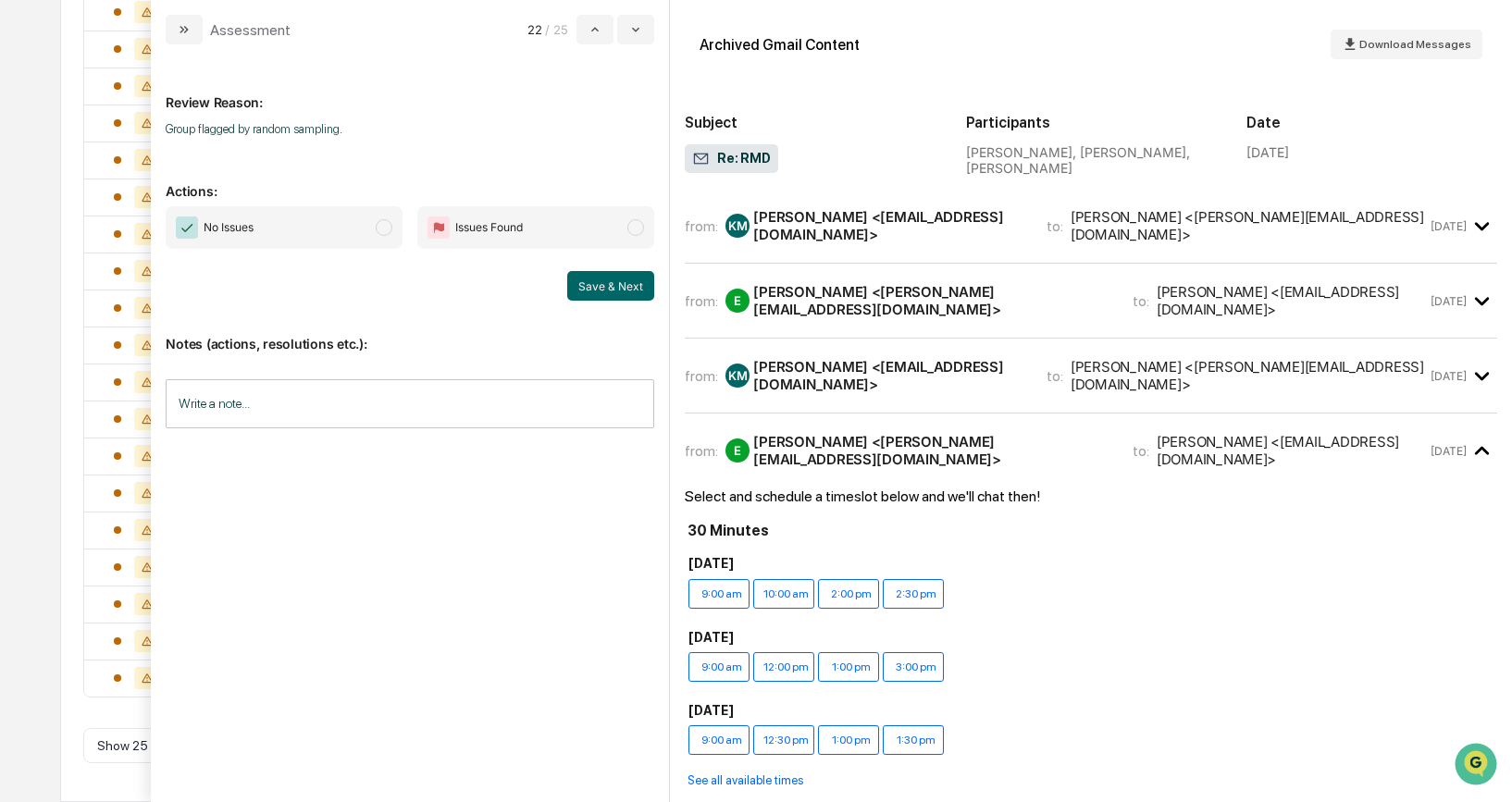
scroll to position [128, 0]
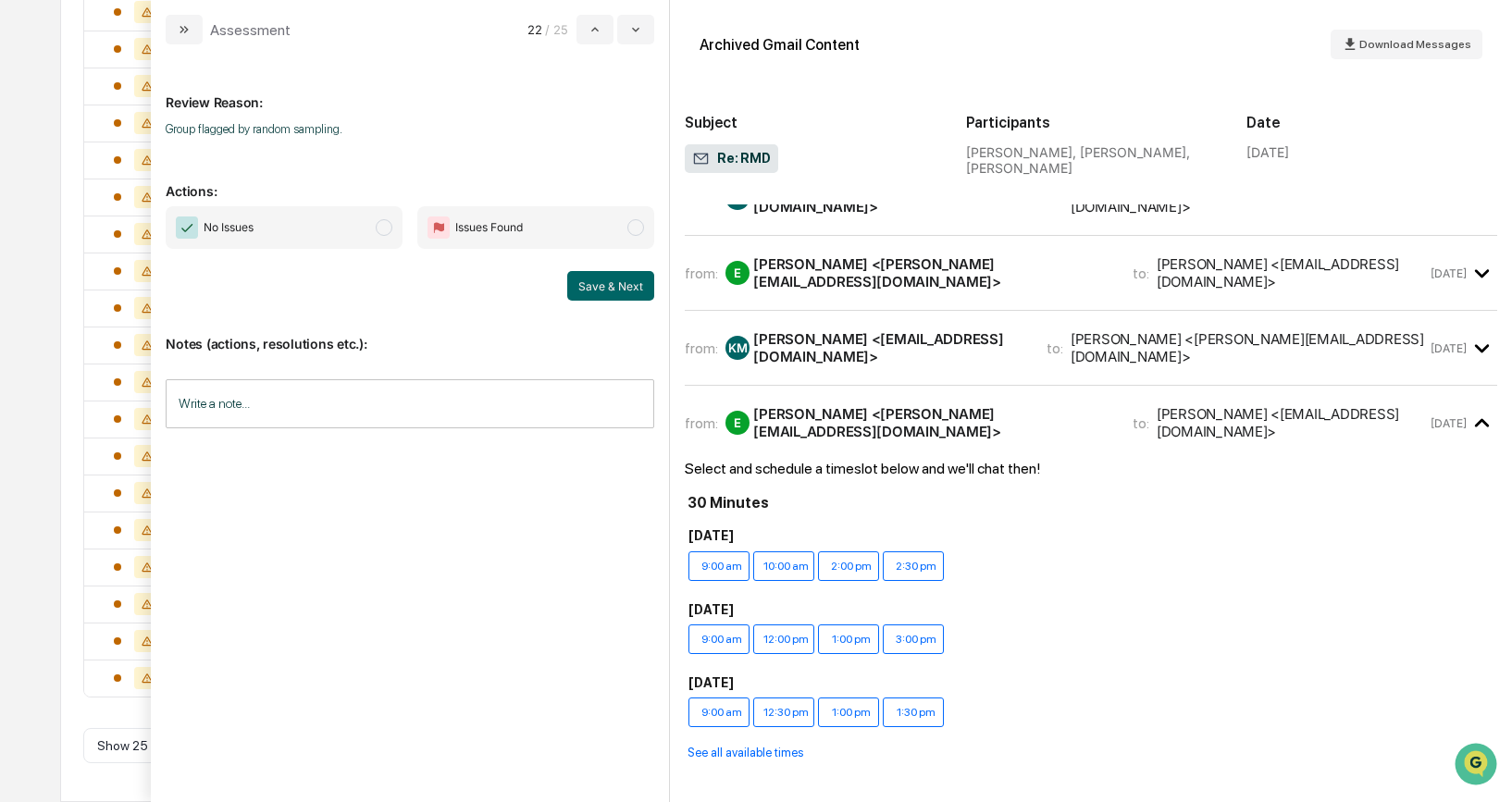
click at [384, 233] on span "modal" at bounding box center [383, 227] width 16 height 16
click at [606, 284] on button "Save & Next" at bounding box center [610, 285] width 87 height 30
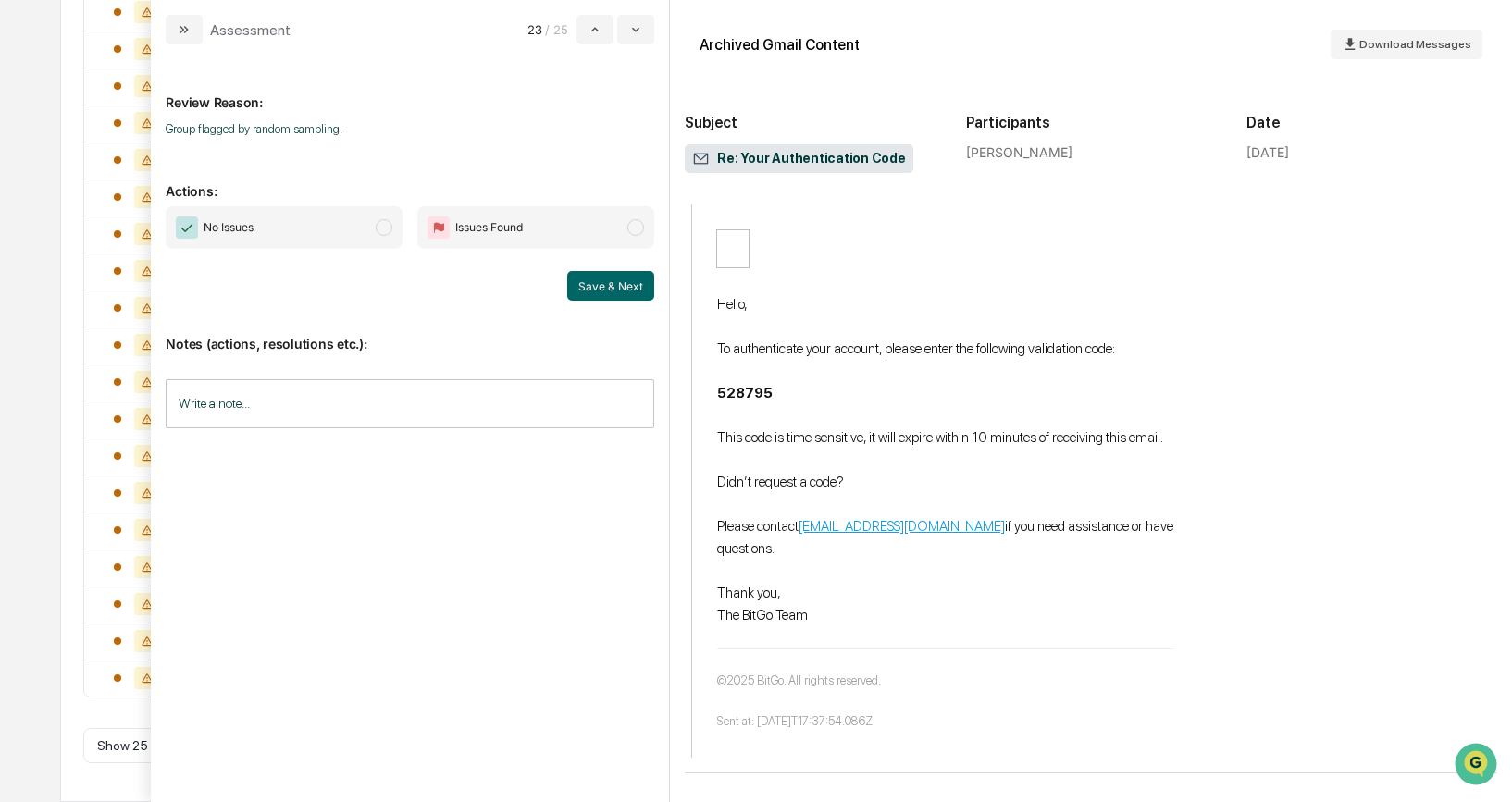
scroll to position [867, 0]
click at [388, 233] on span "modal" at bounding box center [383, 227] width 16 height 16
click at [612, 288] on button "Save & Next" at bounding box center [610, 285] width 87 height 30
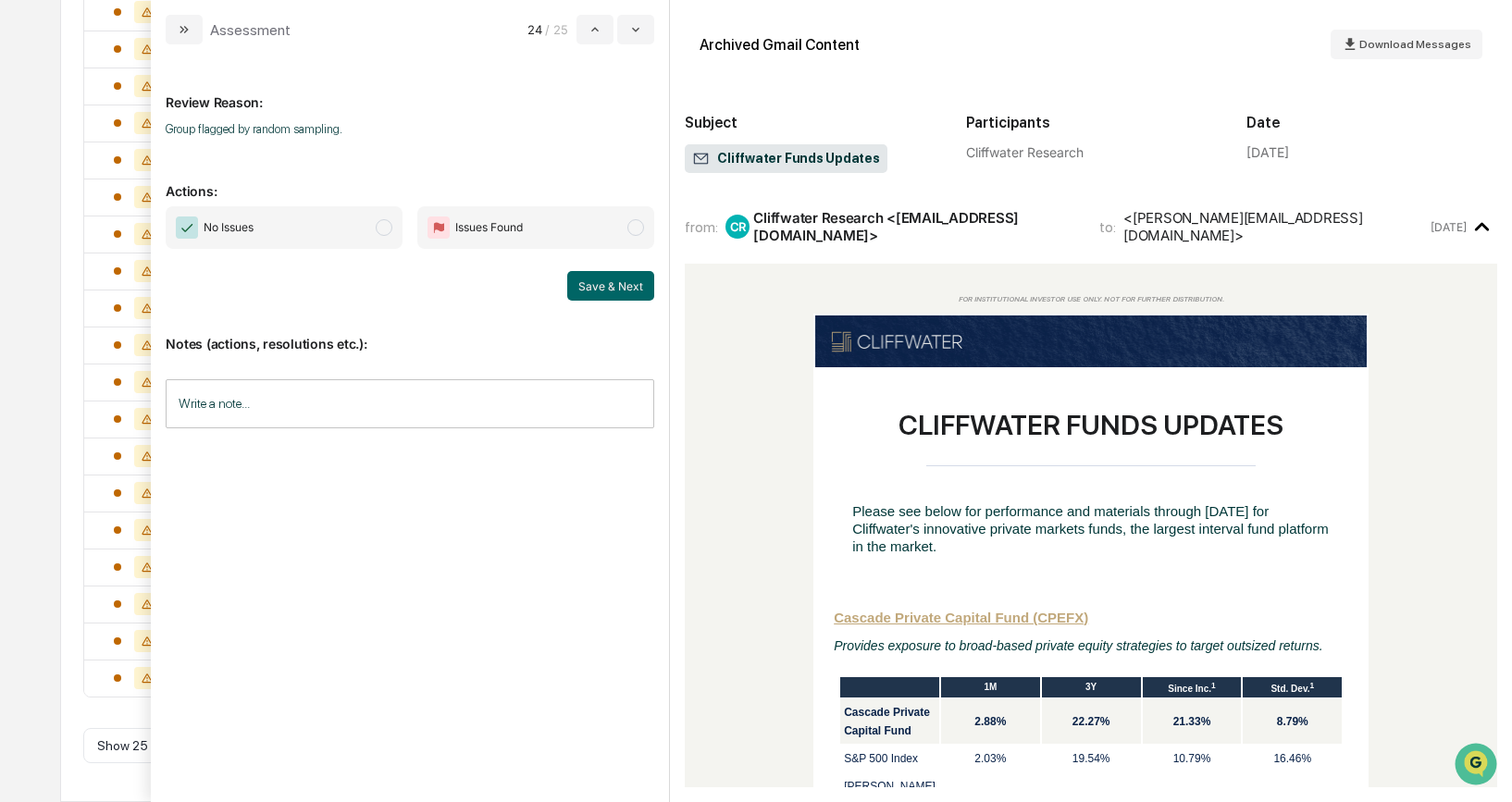
click at [381, 226] on span "modal" at bounding box center [383, 227] width 16 height 16
click at [627, 285] on button "Save & Next" at bounding box center [610, 285] width 87 height 30
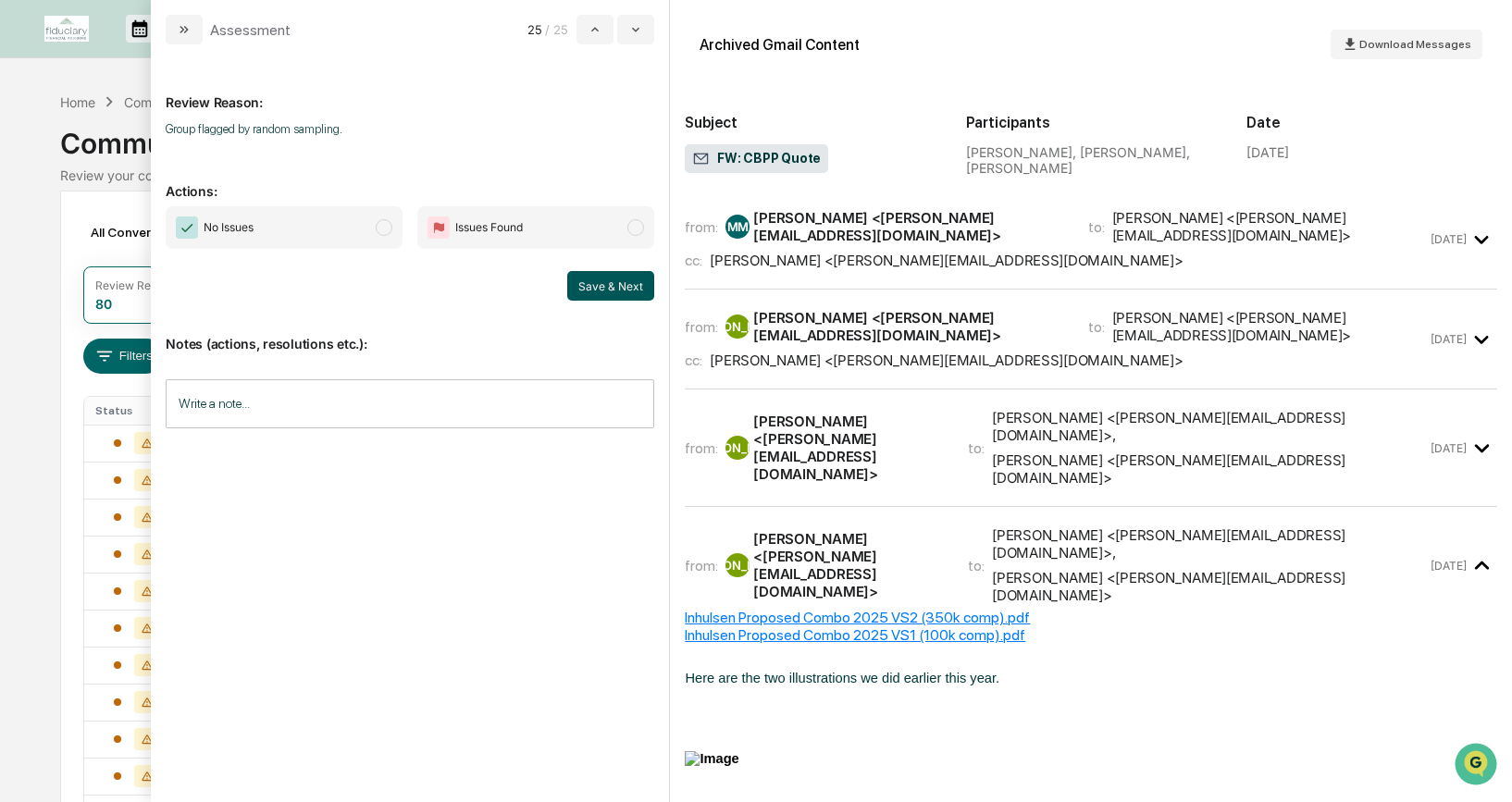
click at [600, 290] on button "Save & Next" at bounding box center [610, 285] width 87 height 30
click at [388, 235] on span "No Issues" at bounding box center [283, 227] width 237 height 42
click at [576, 278] on button "Save & Next" at bounding box center [610, 285] width 87 height 30
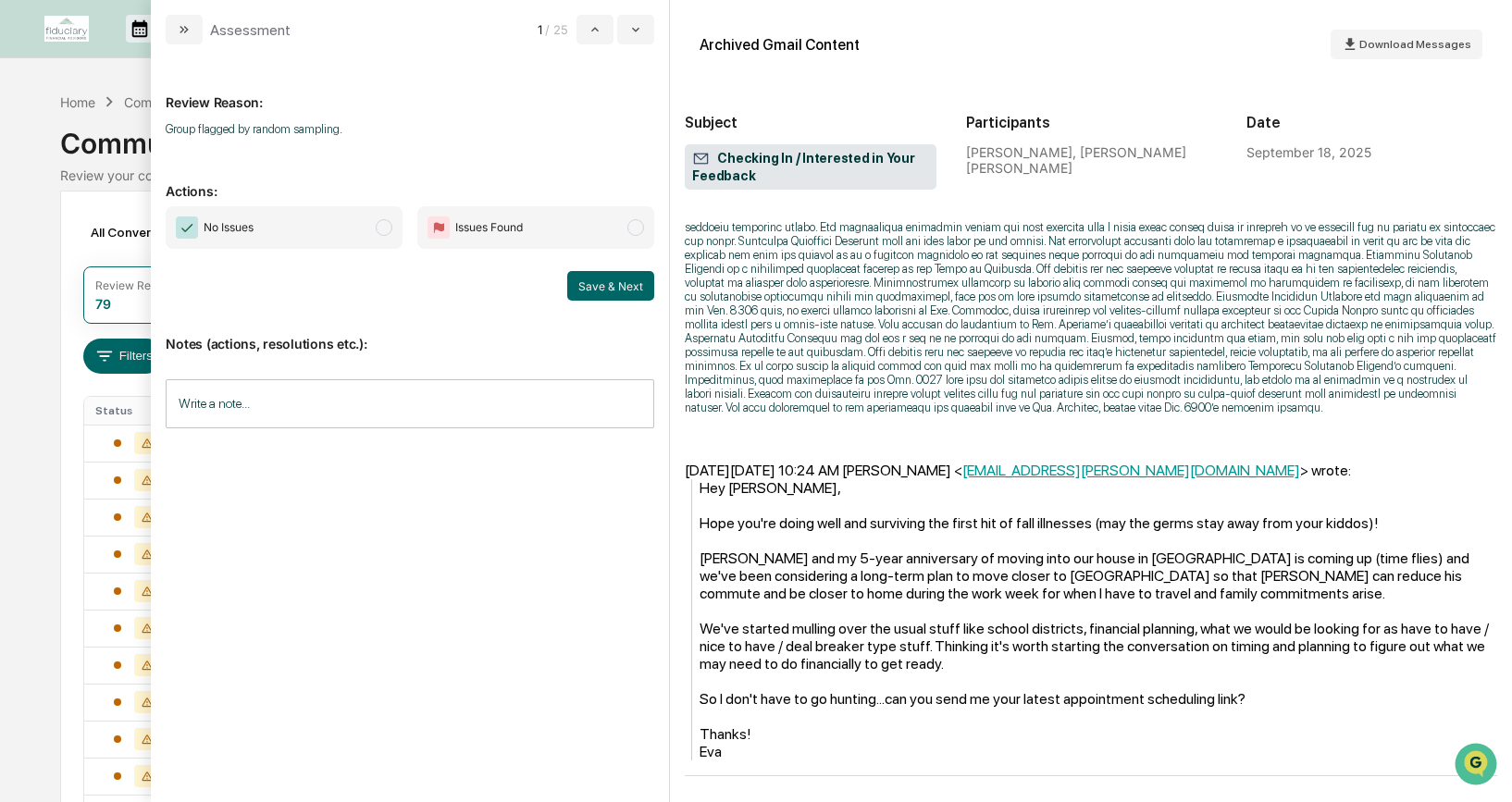
scroll to position [28, 0]
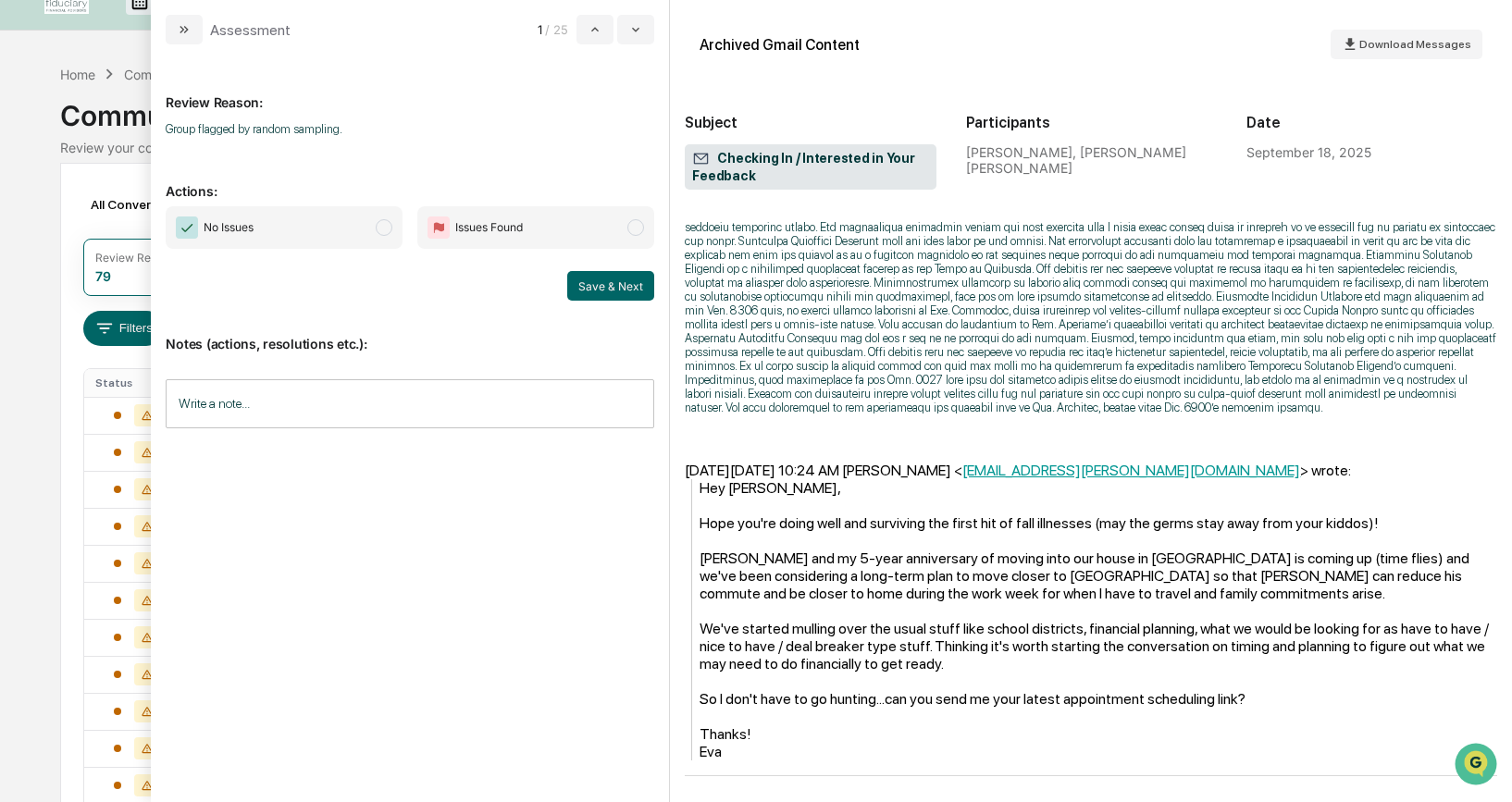
click at [389, 227] on span "modal" at bounding box center [383, 227] width 16 height 16
click at [596, 286] on button "Save & Next" at bounding box center [610, 285] width 87 height 30
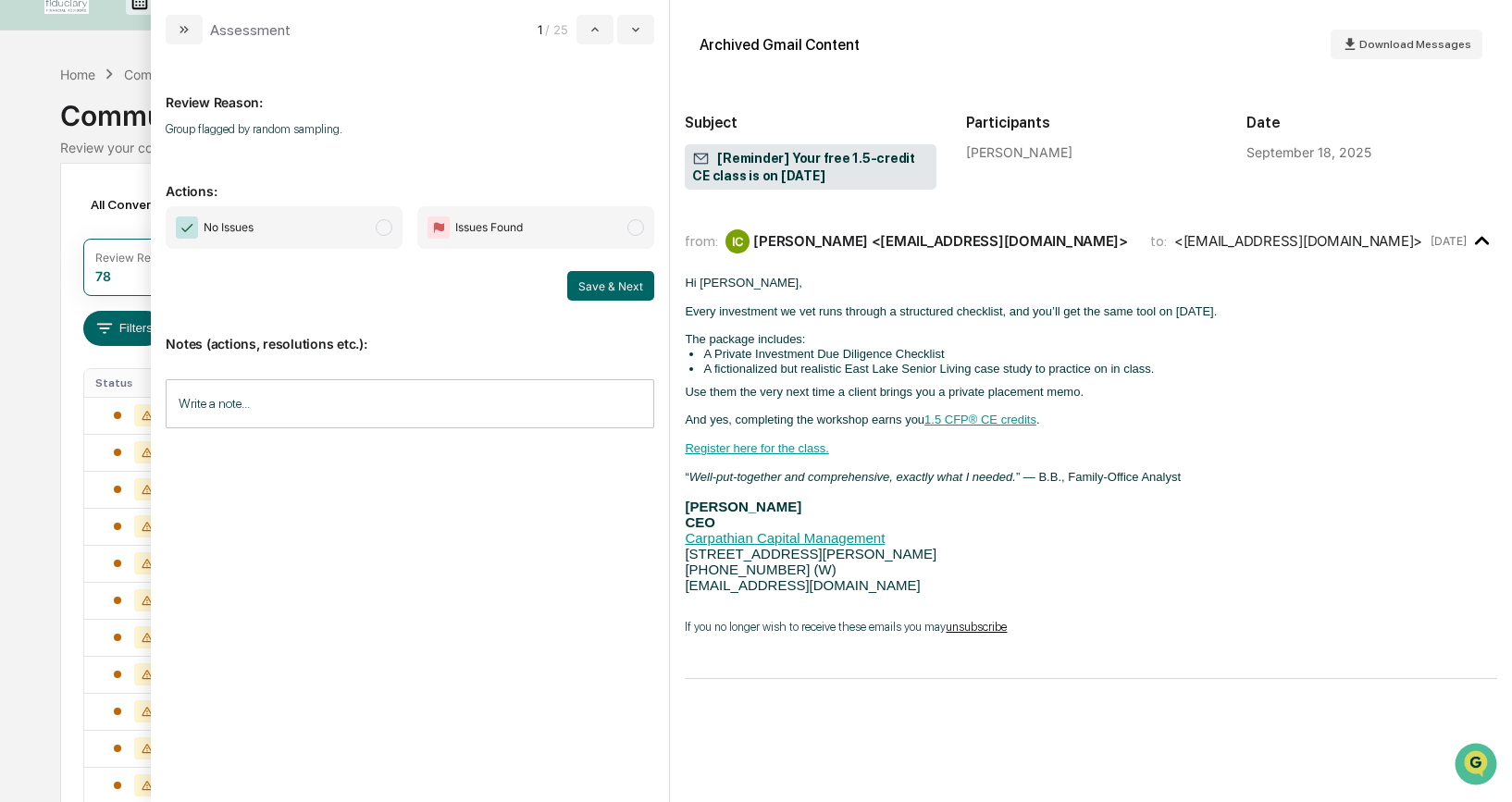
click at [383, 225] on span "modal" at bounding box center [383, 227] width 16 height 16
click at [606, 293] on button "Save & Next" at bounding box center [610, 285] width 87 height 30
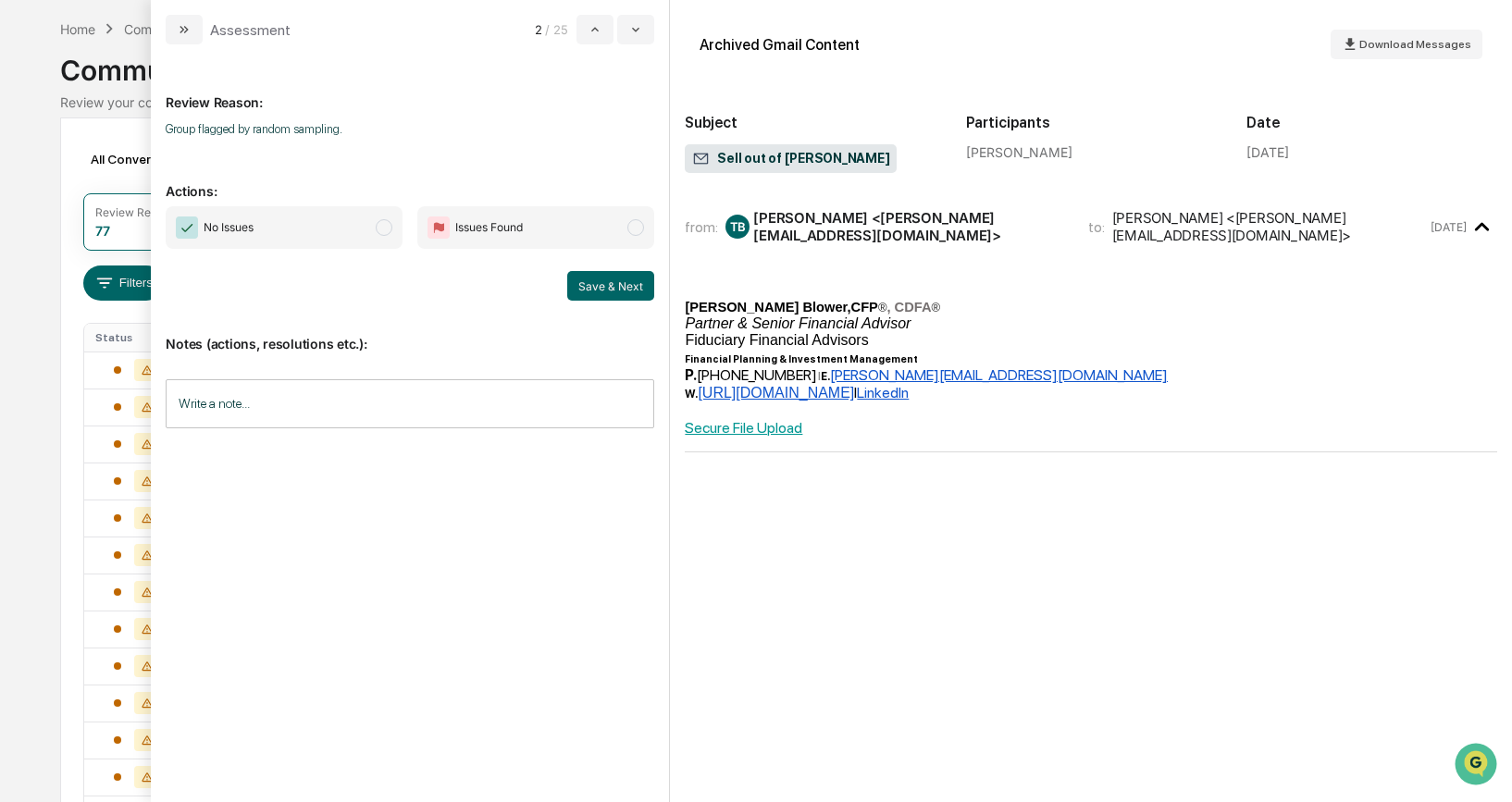
scroll to position [89, 0]
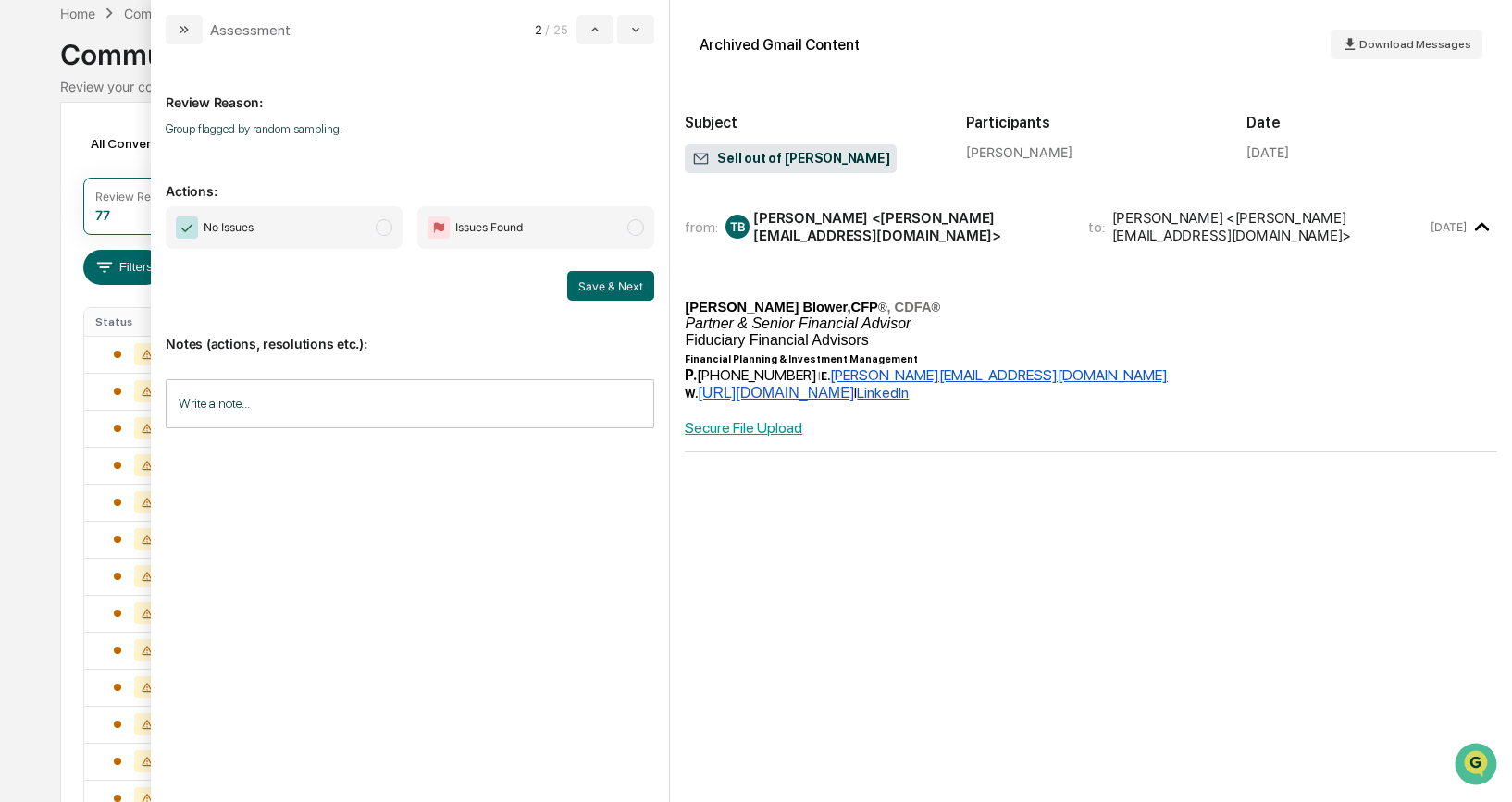
click at [381, 223] on span "modal" at bounding box center [383, 227] width 16 height 16
click at [630, 280] on button "Save & Next" at bounding box center [610, 285] width 87 height 30
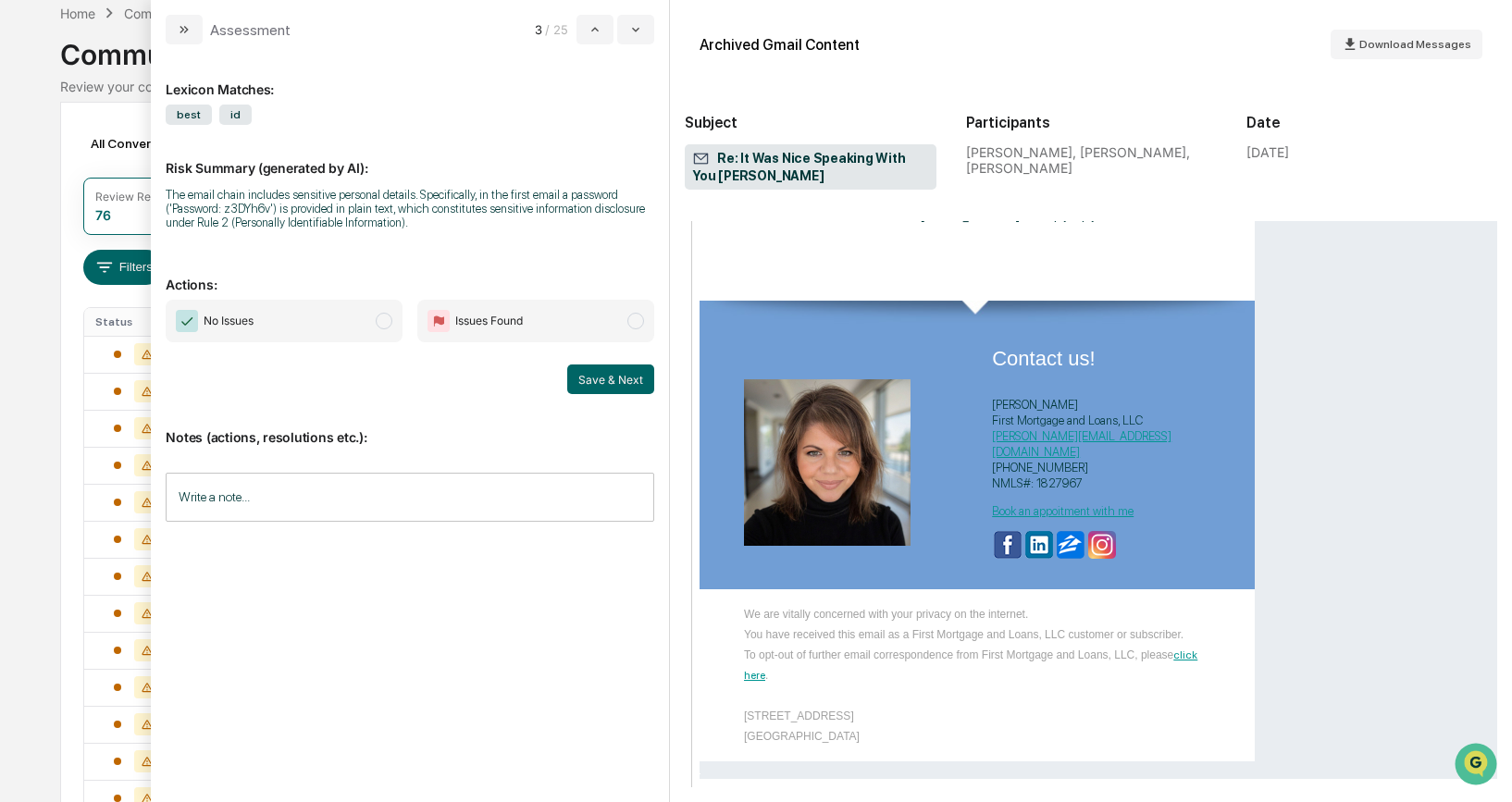
scroll to position [113, 0]
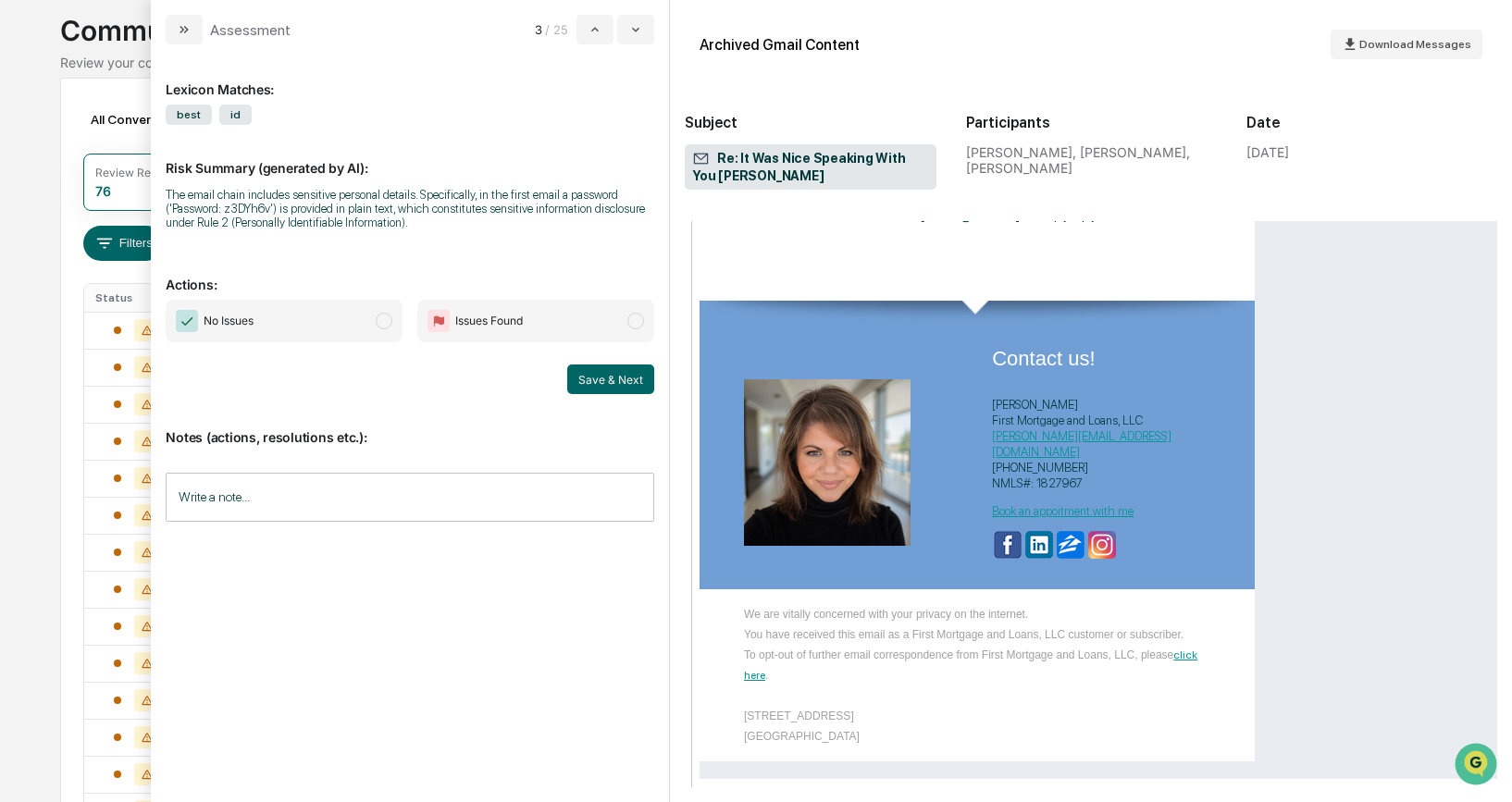
click at [385, 322] on span "modal" at bounding box center [383, 321] width 16 height 16
click at [605, 383] on button "Save & Next" at bounding box center [610, 379] width 87 height 30
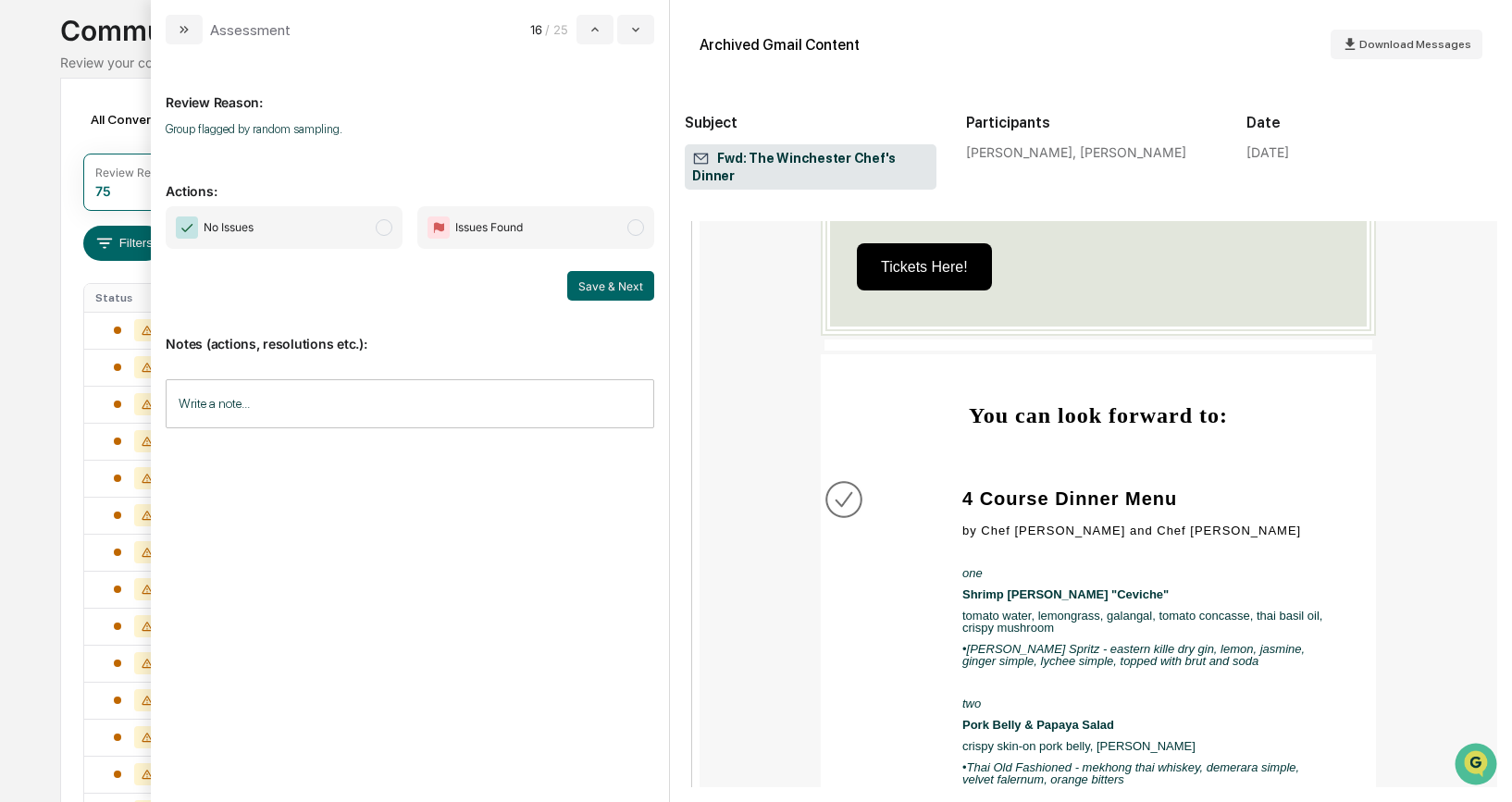
scroll to position [1407, 0]
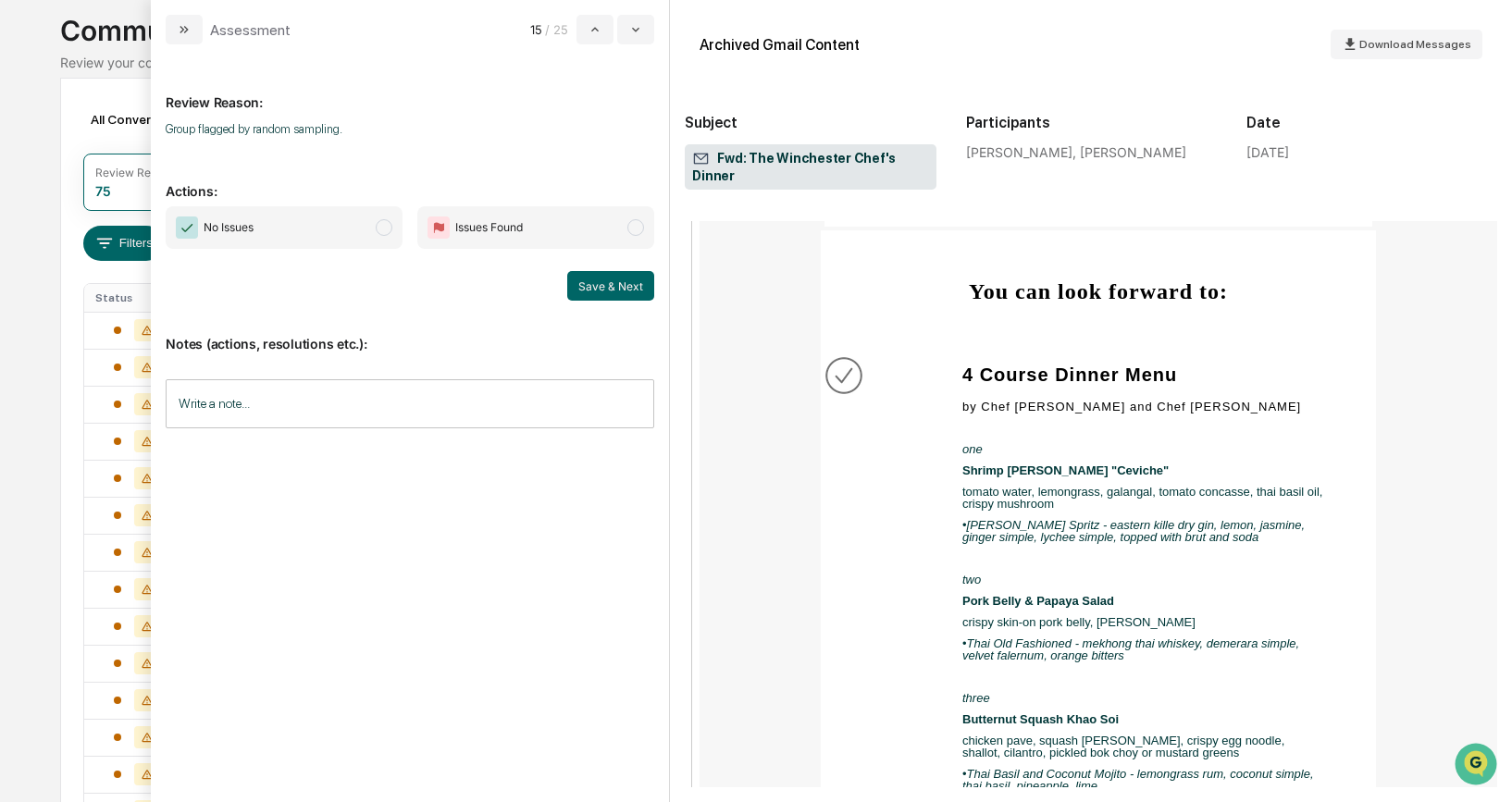
click at [384, 224] on span "modal" at bounding box center [383, 227] width 16 height 16
click at [604, 274] on button "Save & Next" at bounding box center [610, 285] width 87 height 30
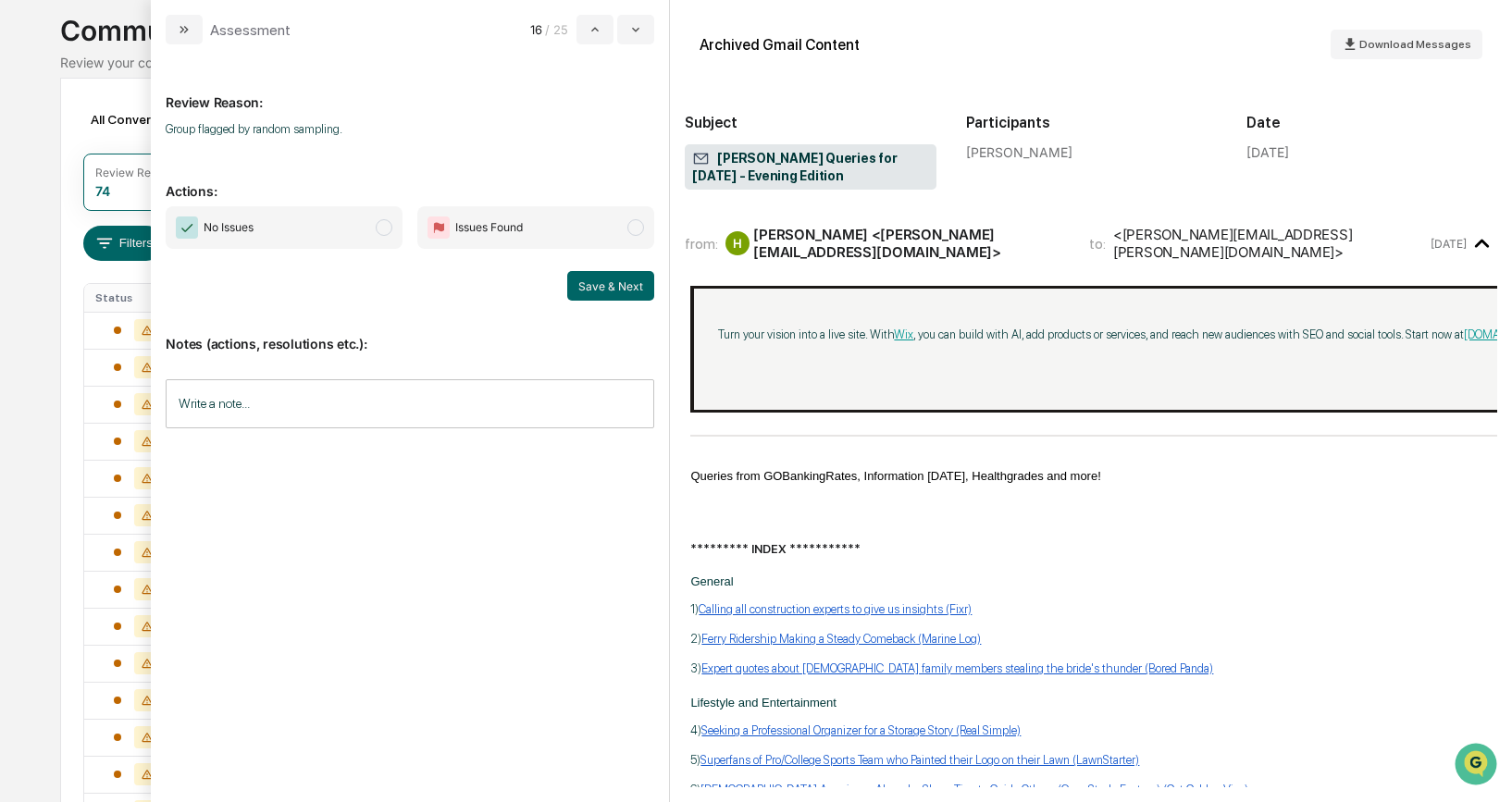
click at [382, 231] on span "modal" at bounding box center [383, 227] width 16 height 16
click at [610, 282] on button "Save & Next" at bounding box center [610, 285] width 87 height 30
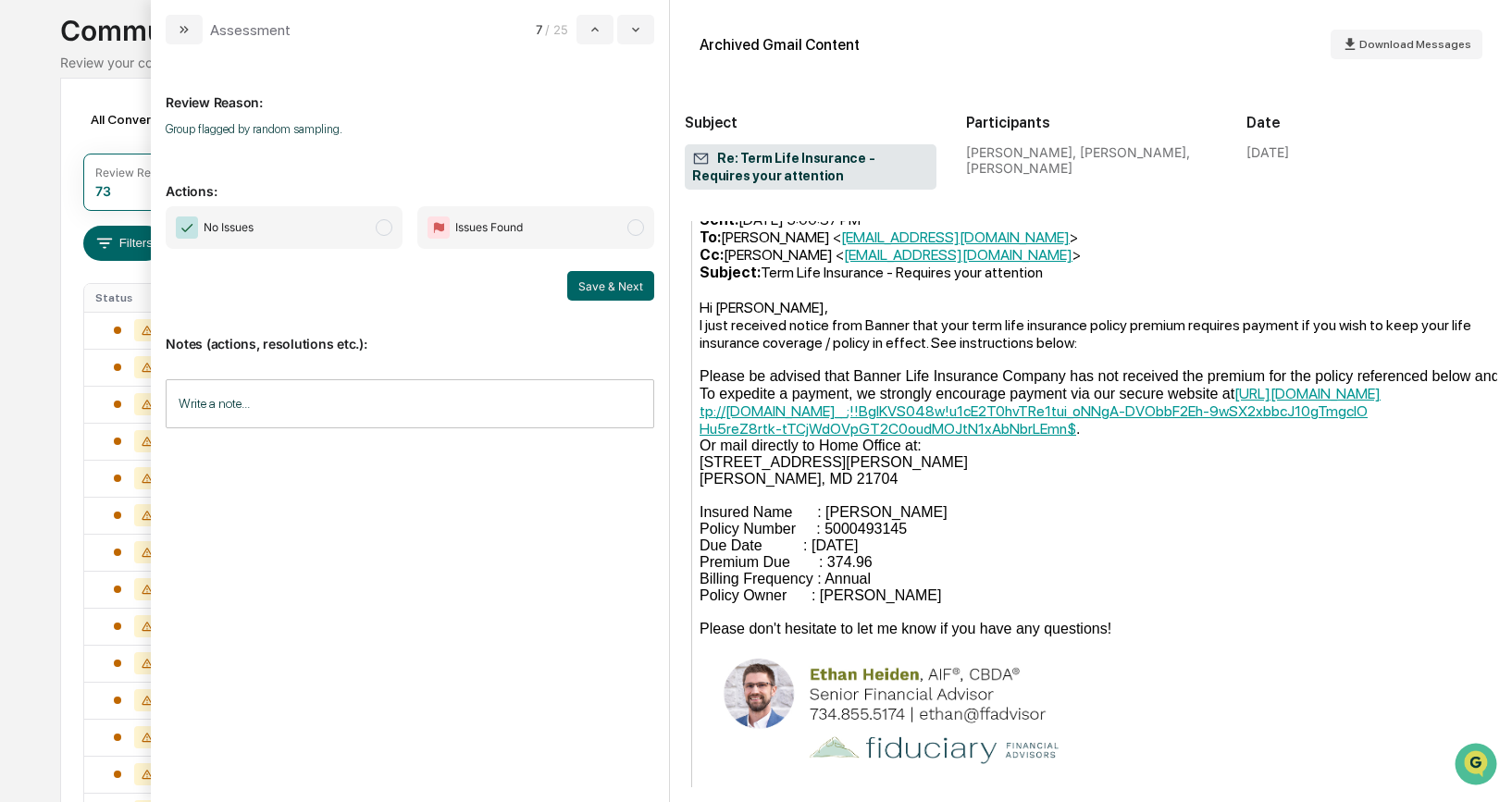
scroll to position [625, 0]
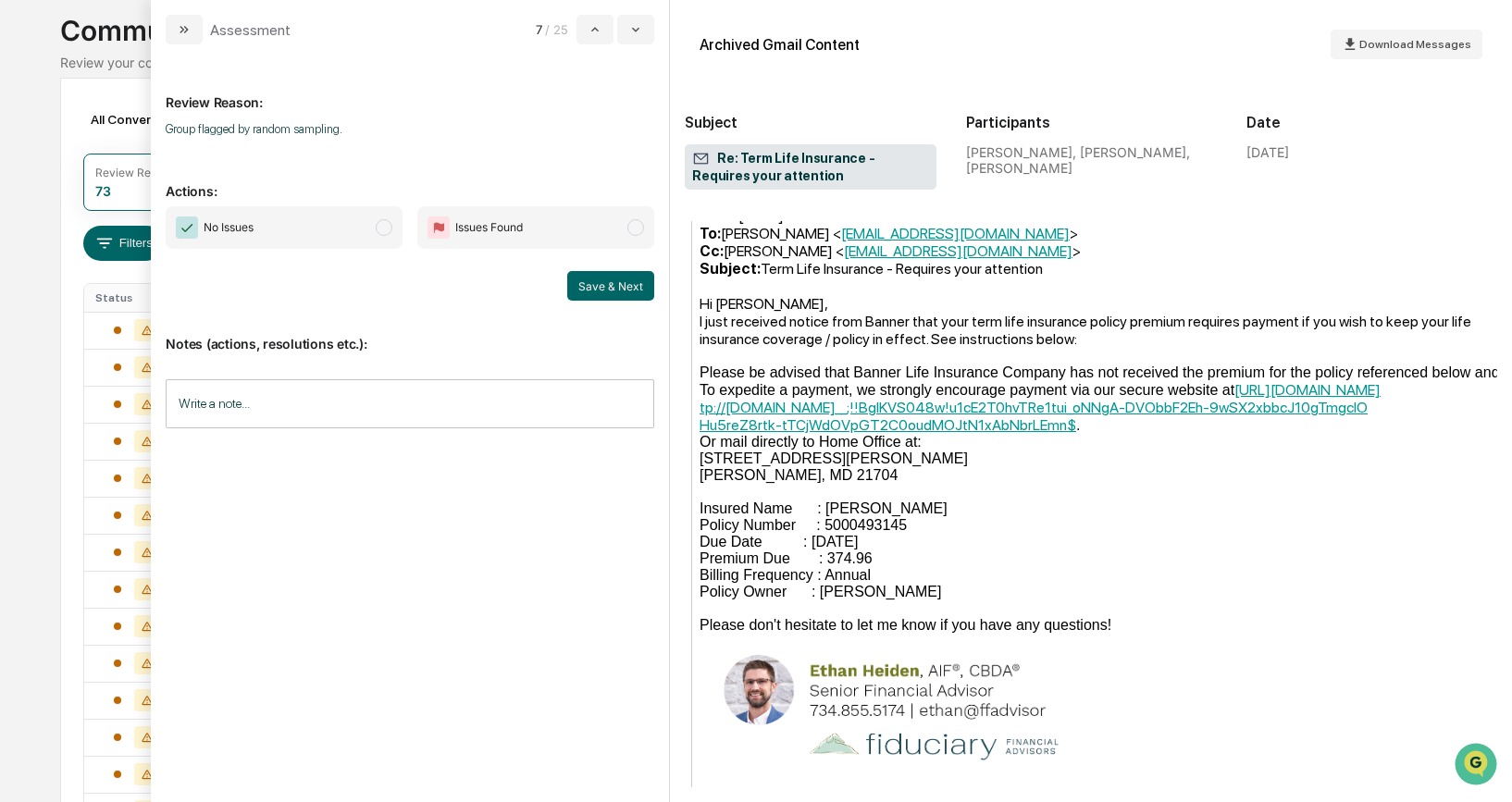
click at [383, 229] on span "modal" at bounding box center [383, 227] width 16 height 16
click at [603, 283] on button "Save & Next" at bounding box center [610, 285] width 87 height 30
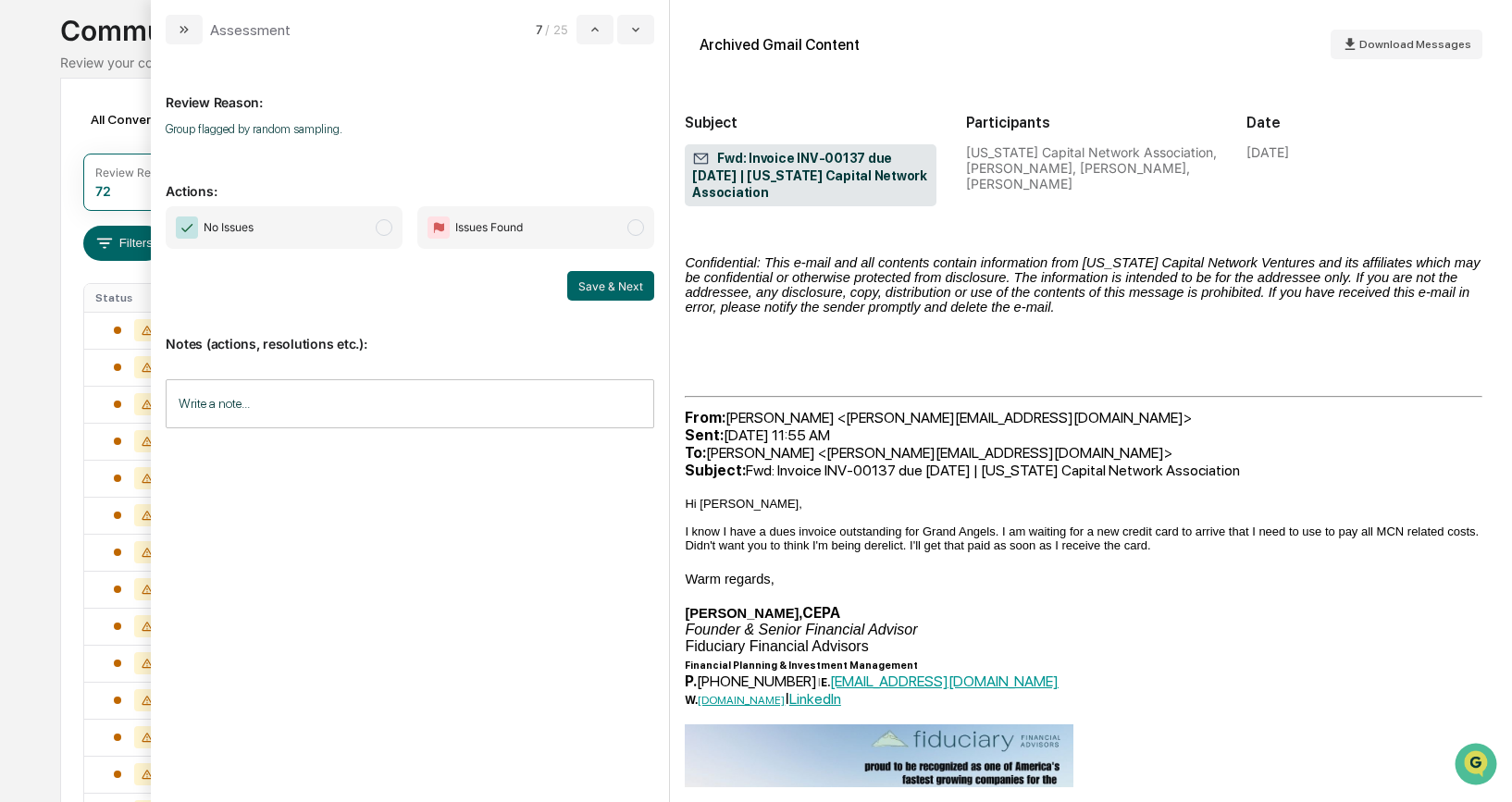
scroll to position [441, 0]
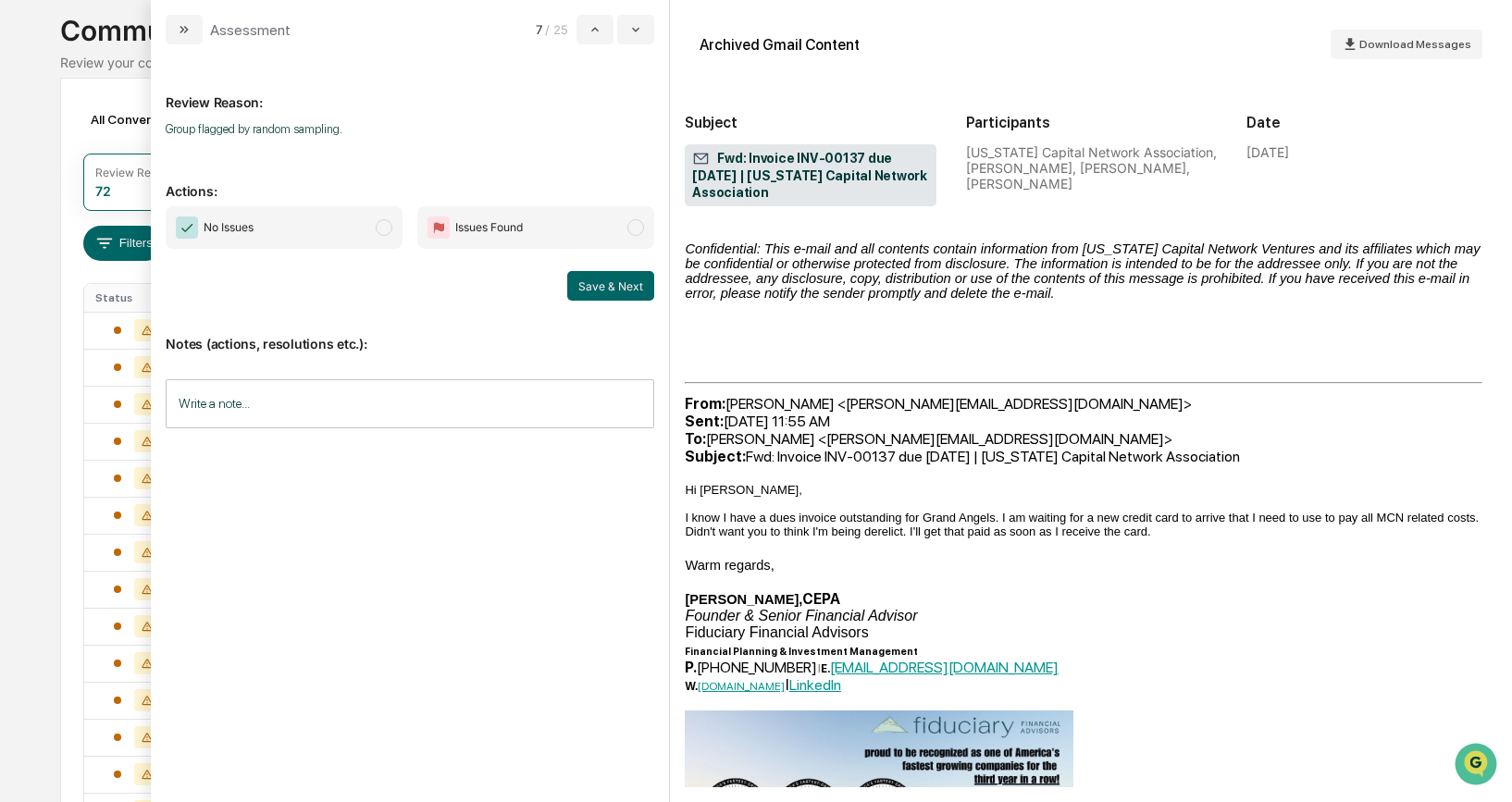
click at [385, 225] on span "modal" at bounding box center [383, 227] width 16 height 16
click at [616, 297] on button "Save & Next" at bounding box center [610, 285] width 87 height 30
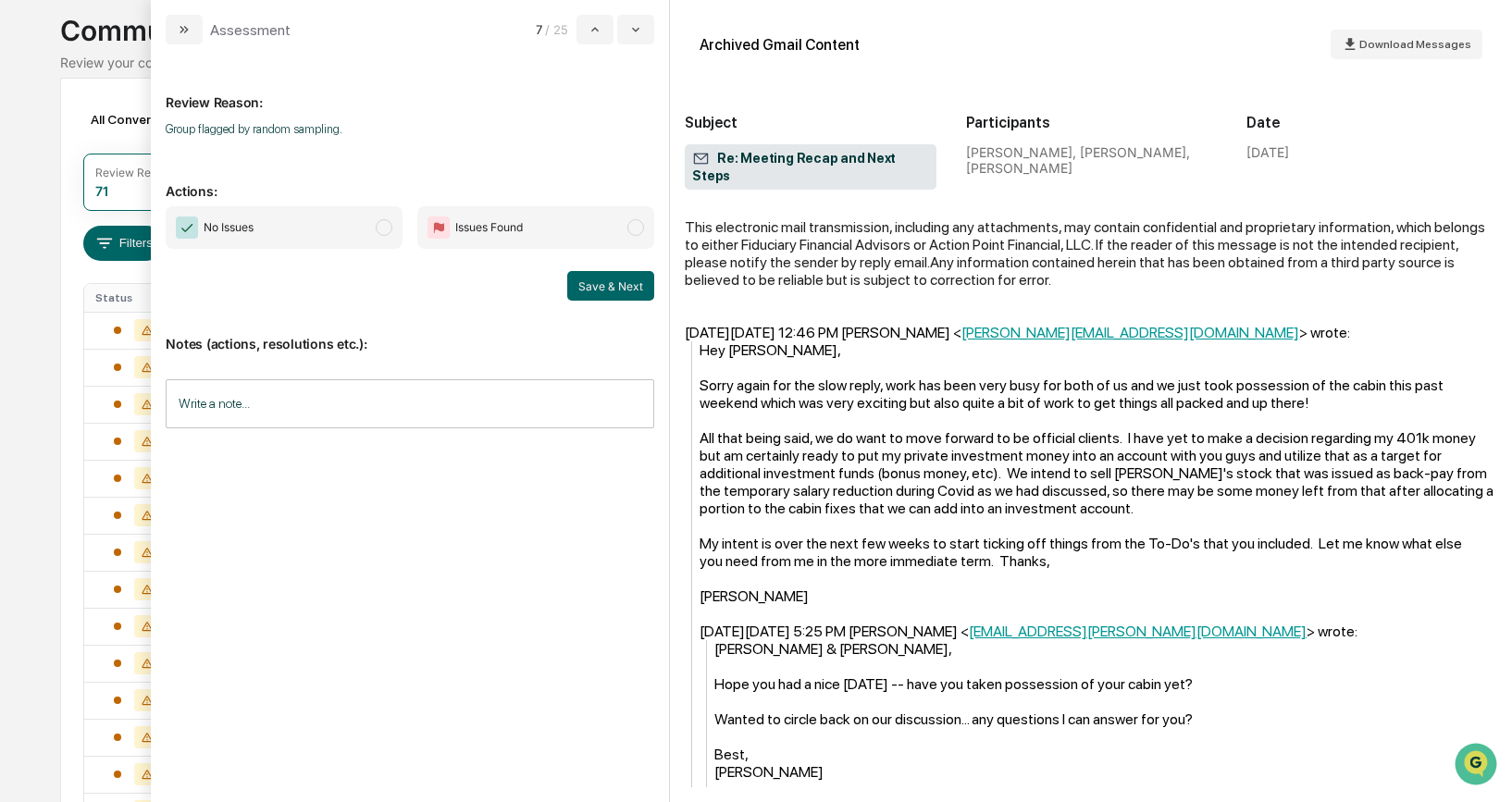
scroll to position [1069, 0]
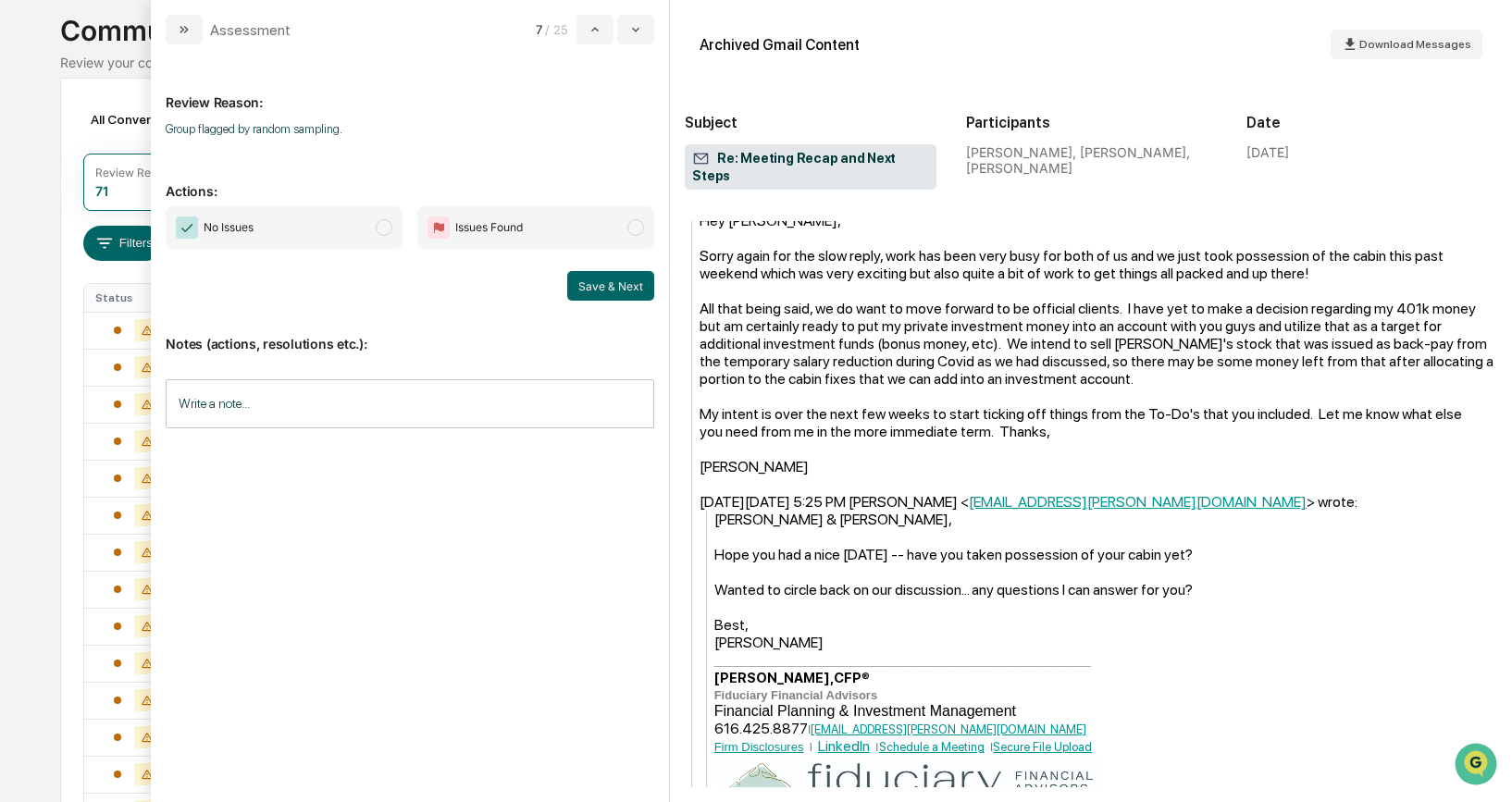
click at [383, 224] on span "modal" at bounding box center [383, 227] width 16 height 16
click at [621, 287] on button "Save & Next" at bounding box center [610, 285] width 87 height 30
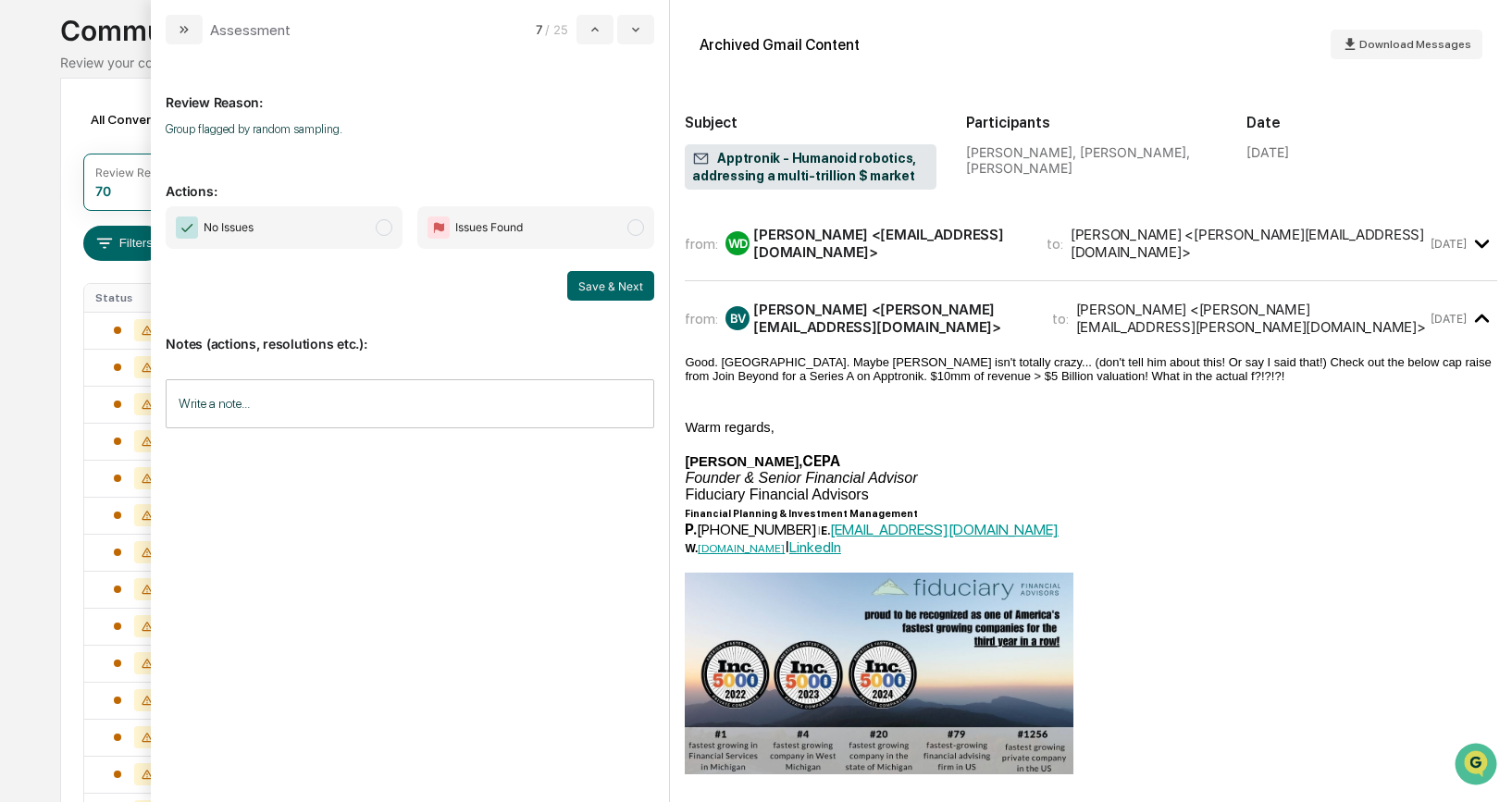
click at [637, 220] on span "modal" at bounding box center [635, 227] width 16 height 16
click at [426, 377] on div "Notes (actions, resolutions etc.): Write a note... Write a note..." at bounding box center [410, 375] width 488 height 150
click at [395, 382] on input "Write a note..." at bounding box center [410, 403] width 488 height 49
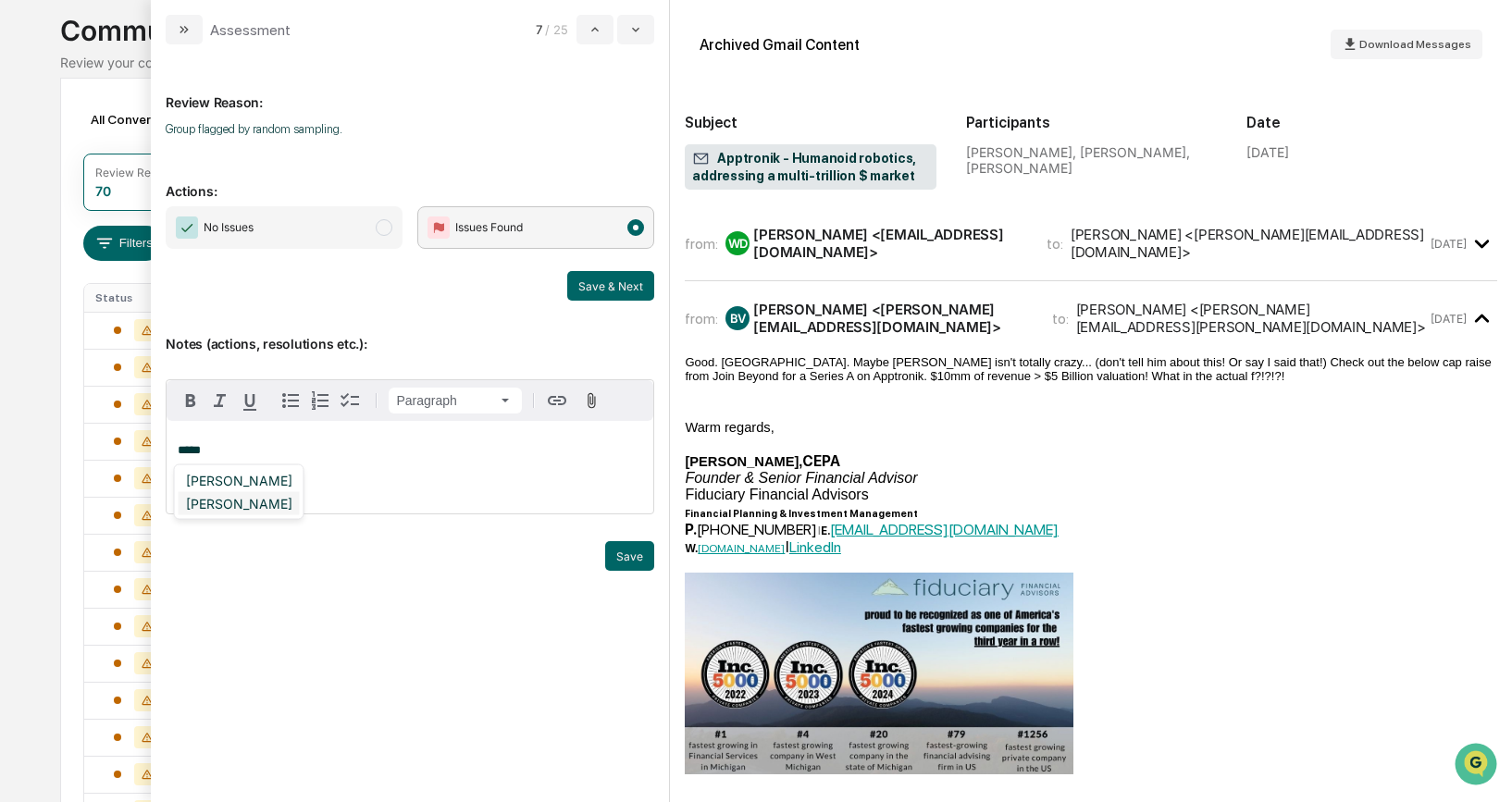
click at [231, 505] on div "[PERSON_NAME]" at bounding box center [238, 503] width 122 height 23
click at [638, 551] on button "Save" at bounding box center [629, 555] width 49 height 30
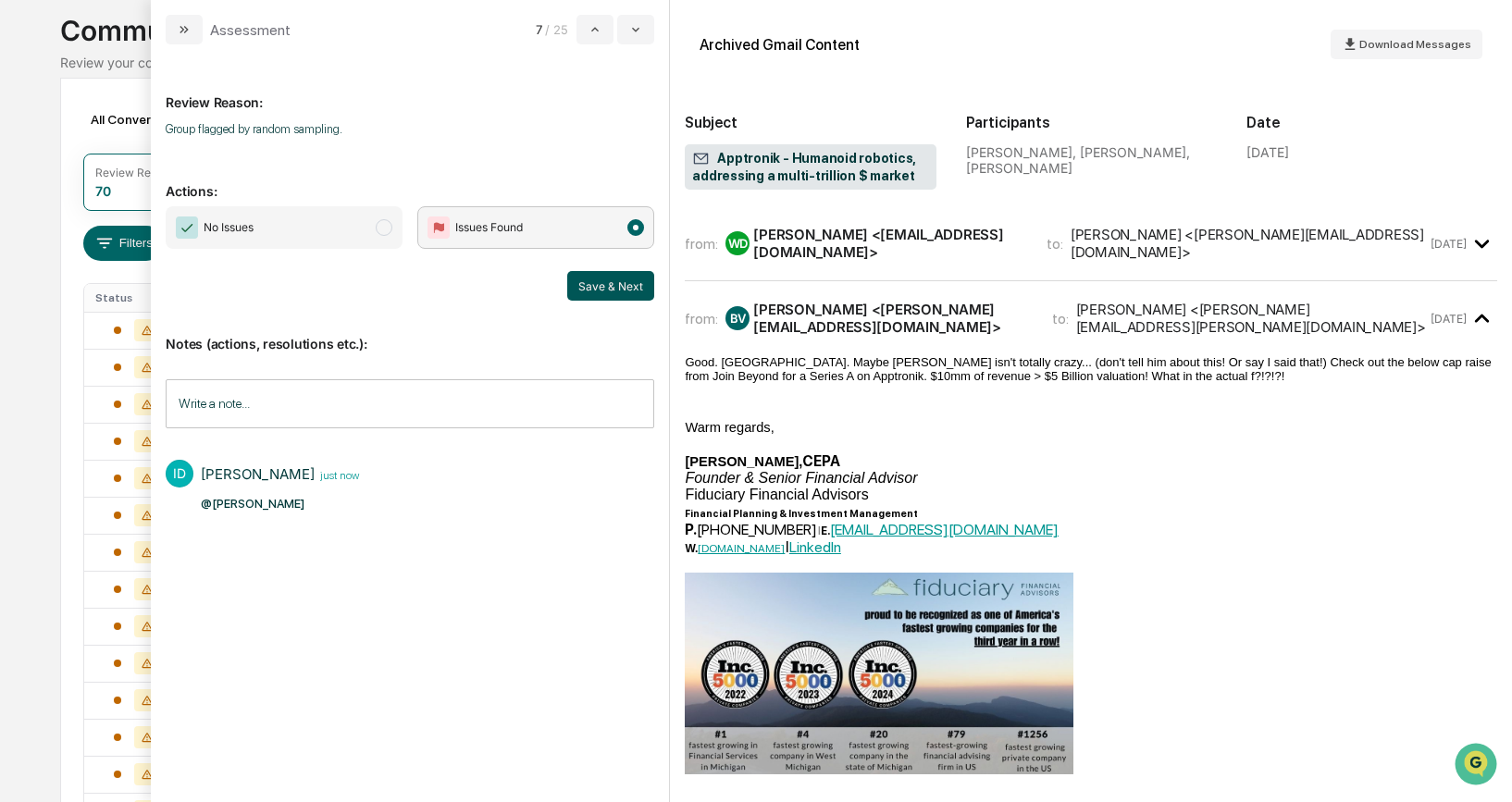
click at [592, 282] on button "Save & Next" at bounding box center [610, 285] width 87 height 30
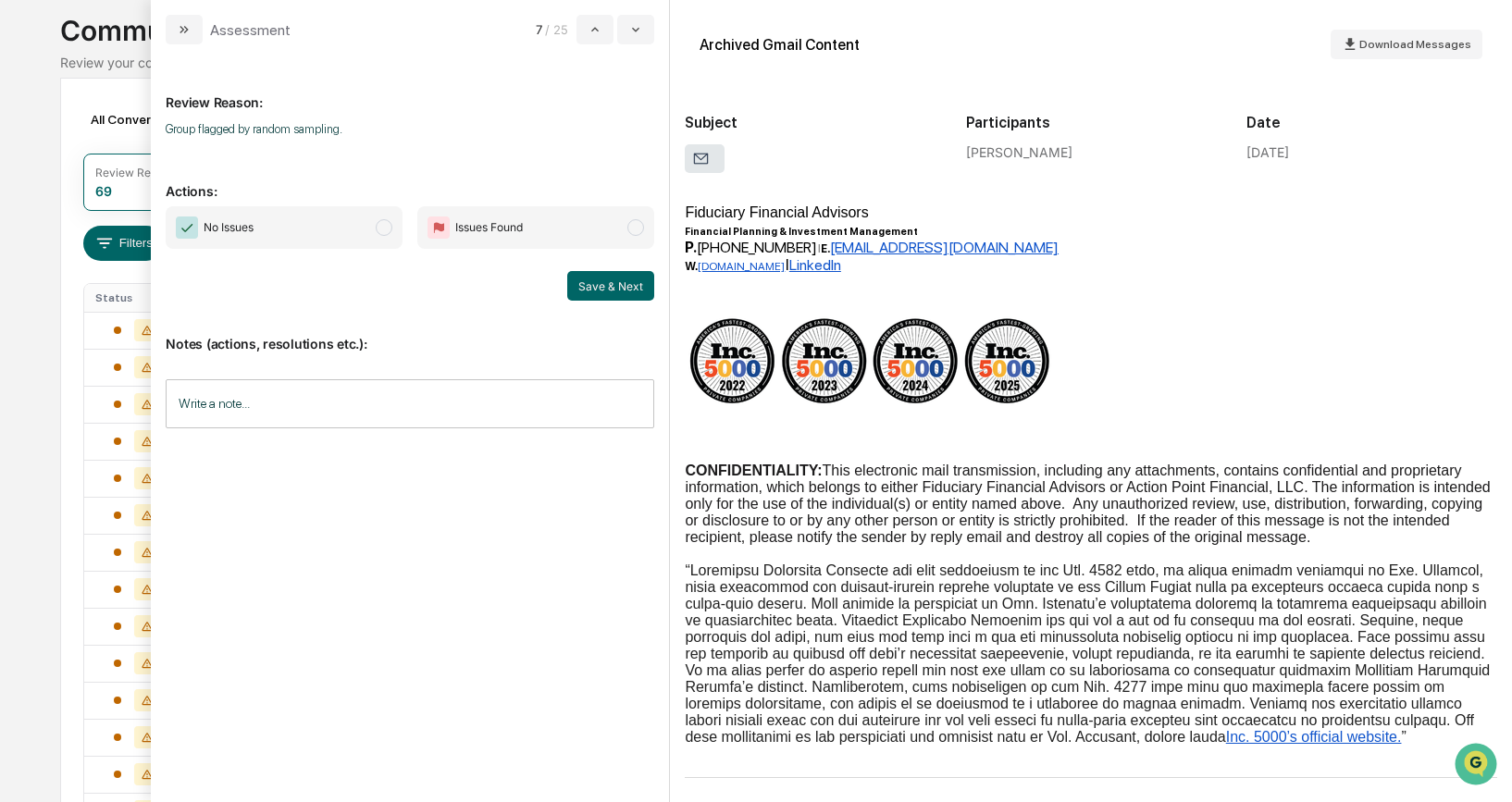
scroll to position [124, 0]
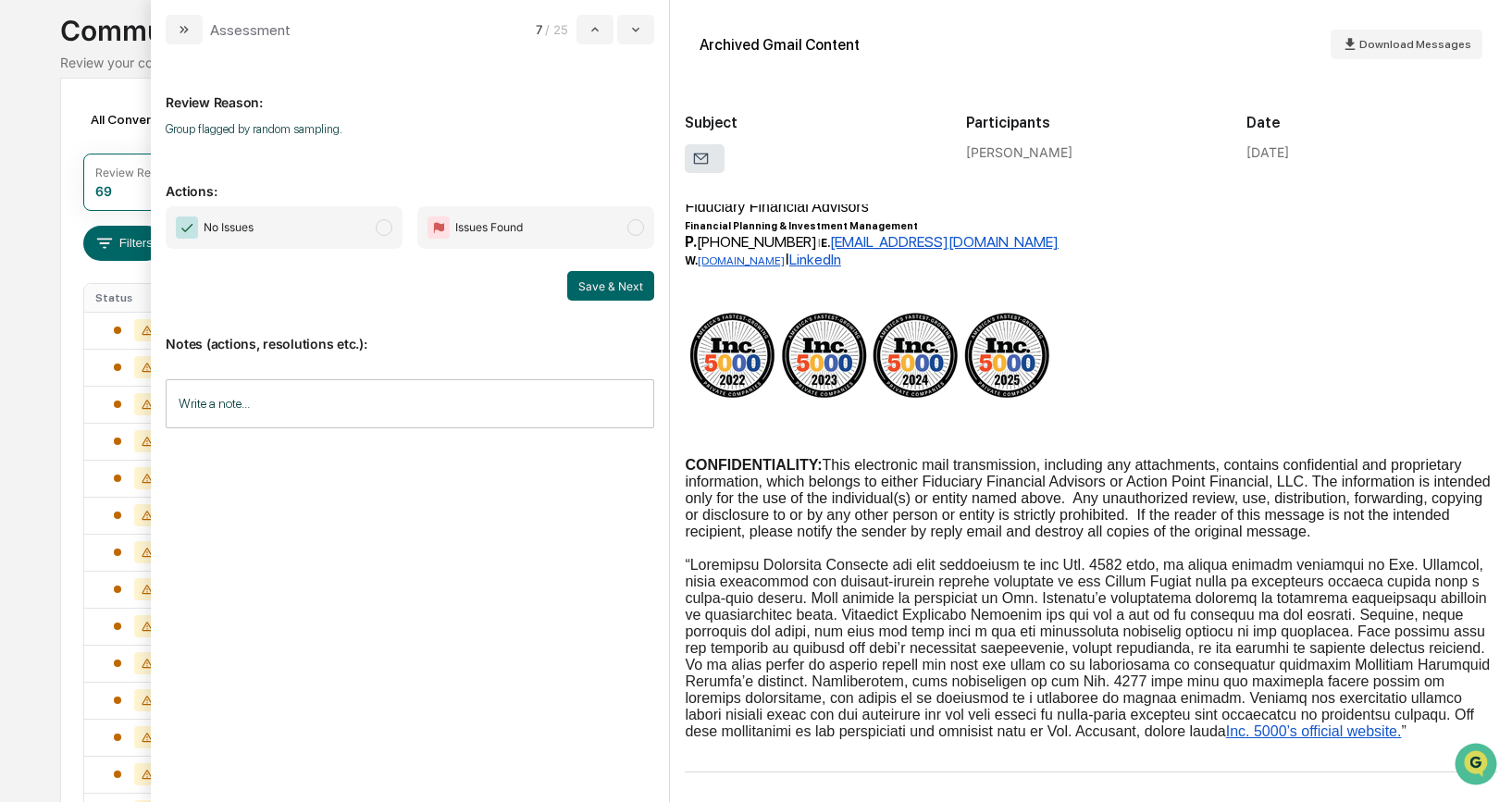
click at [387, 220] on span "modal" at bounding box center [383, 227] width 16 height 16
click at [627, 299] on button "Save & Next" at bounding box center [610, 285] width 87 height 30
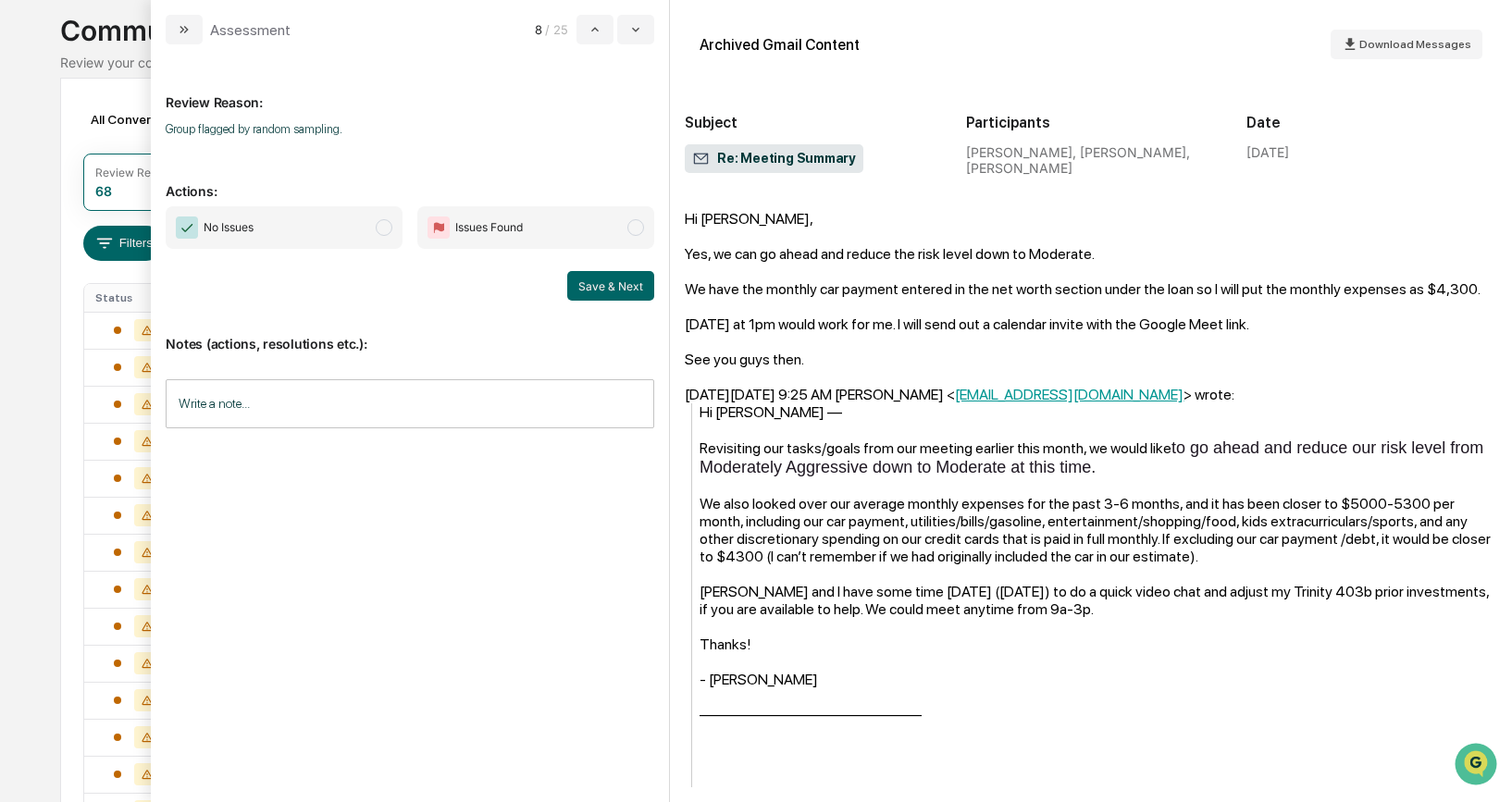
scroll to position [299, 0]
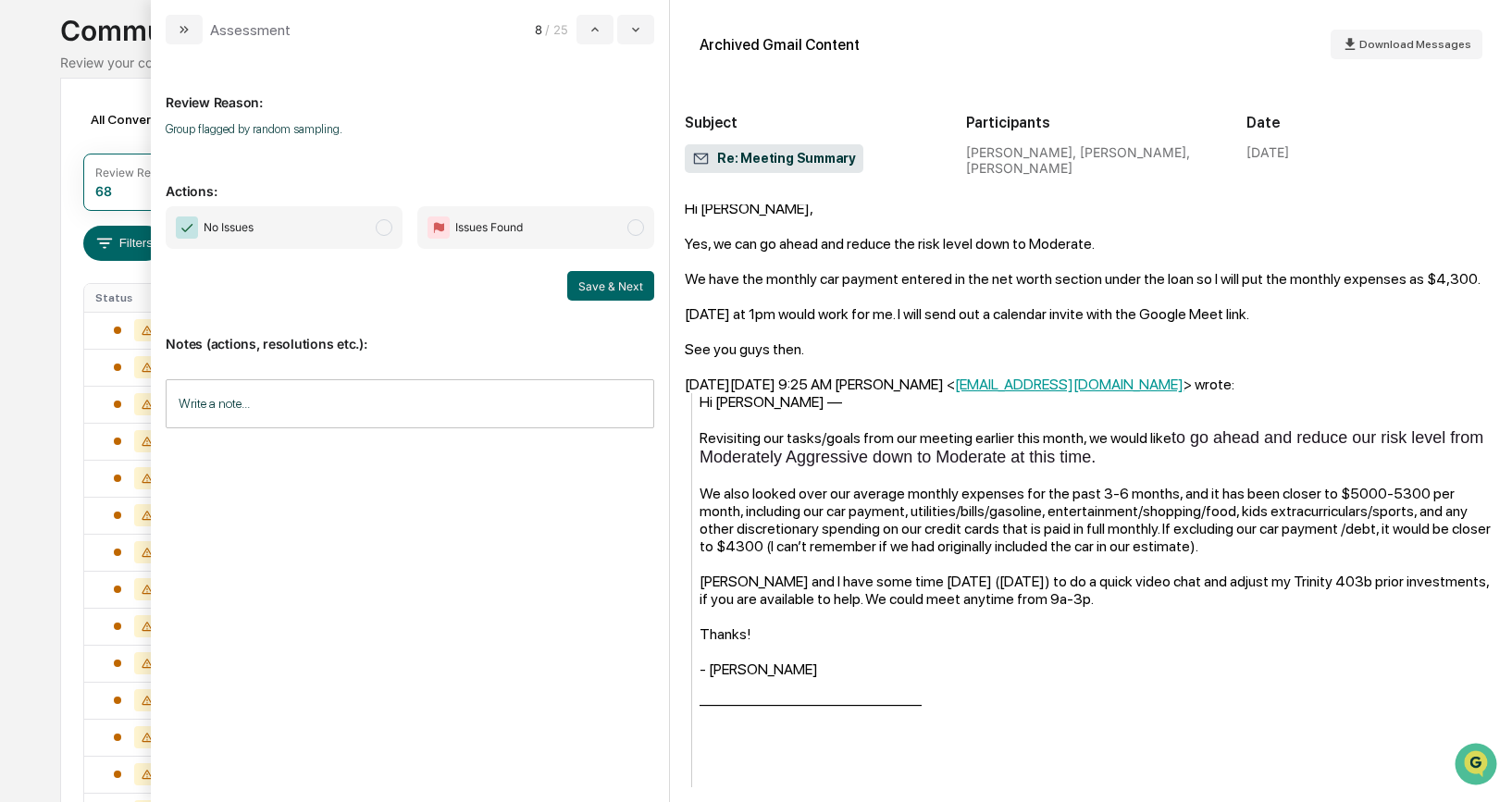
click at [381, 222] on span "modal" at bounding box center [383, 227] width 16 height 16
click at [598, 277] on button "Save & Next" at bounding box center [610, 285] width 87 height 30
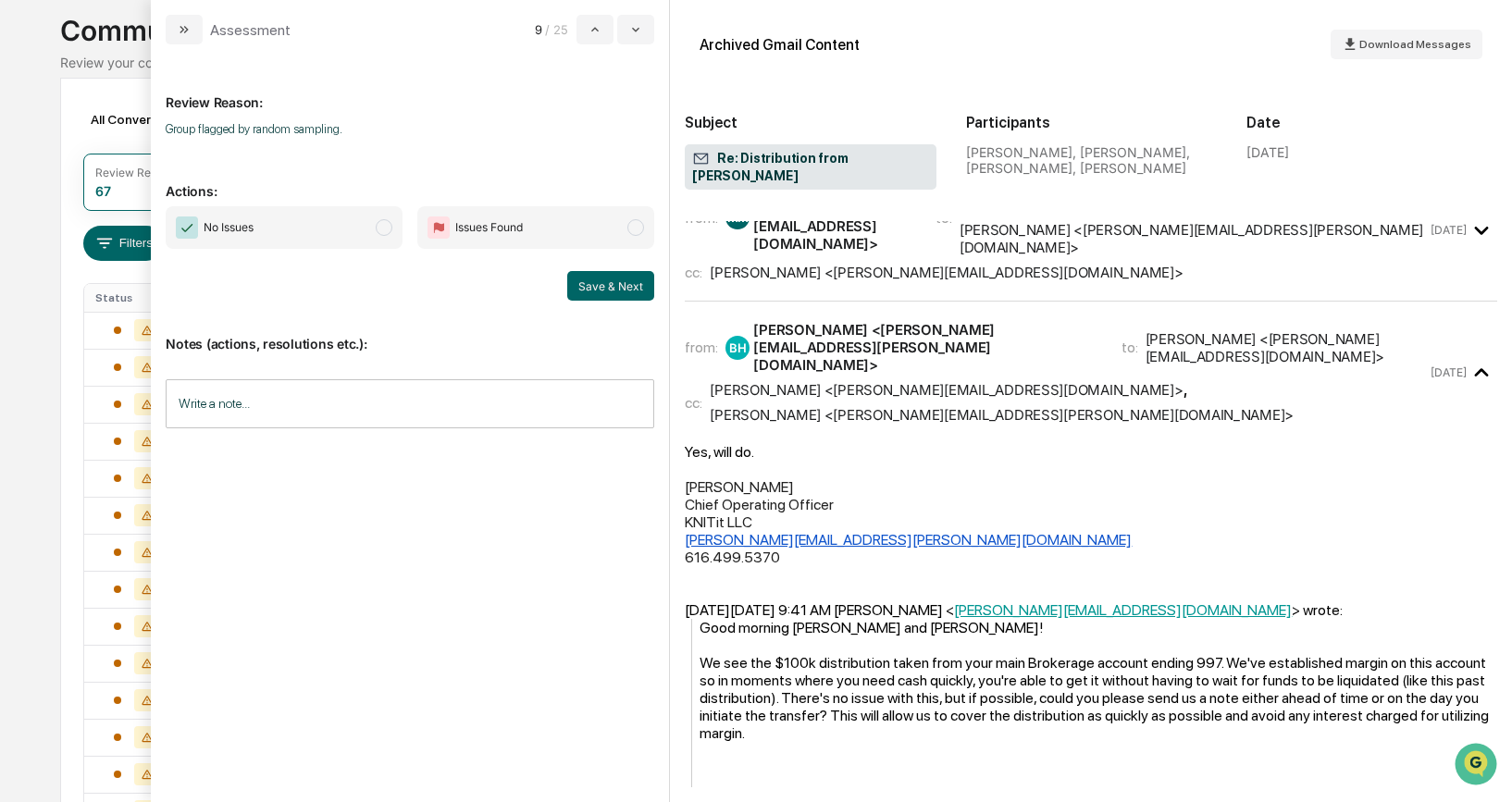
scroll to position [49, 0]
click at [385, 230] on span "modal" at bounding box center [383, 227] width 16 height 16
click at [632, 289] on button "Save & Next" at bounding box center [610, 285] width 87 height 30
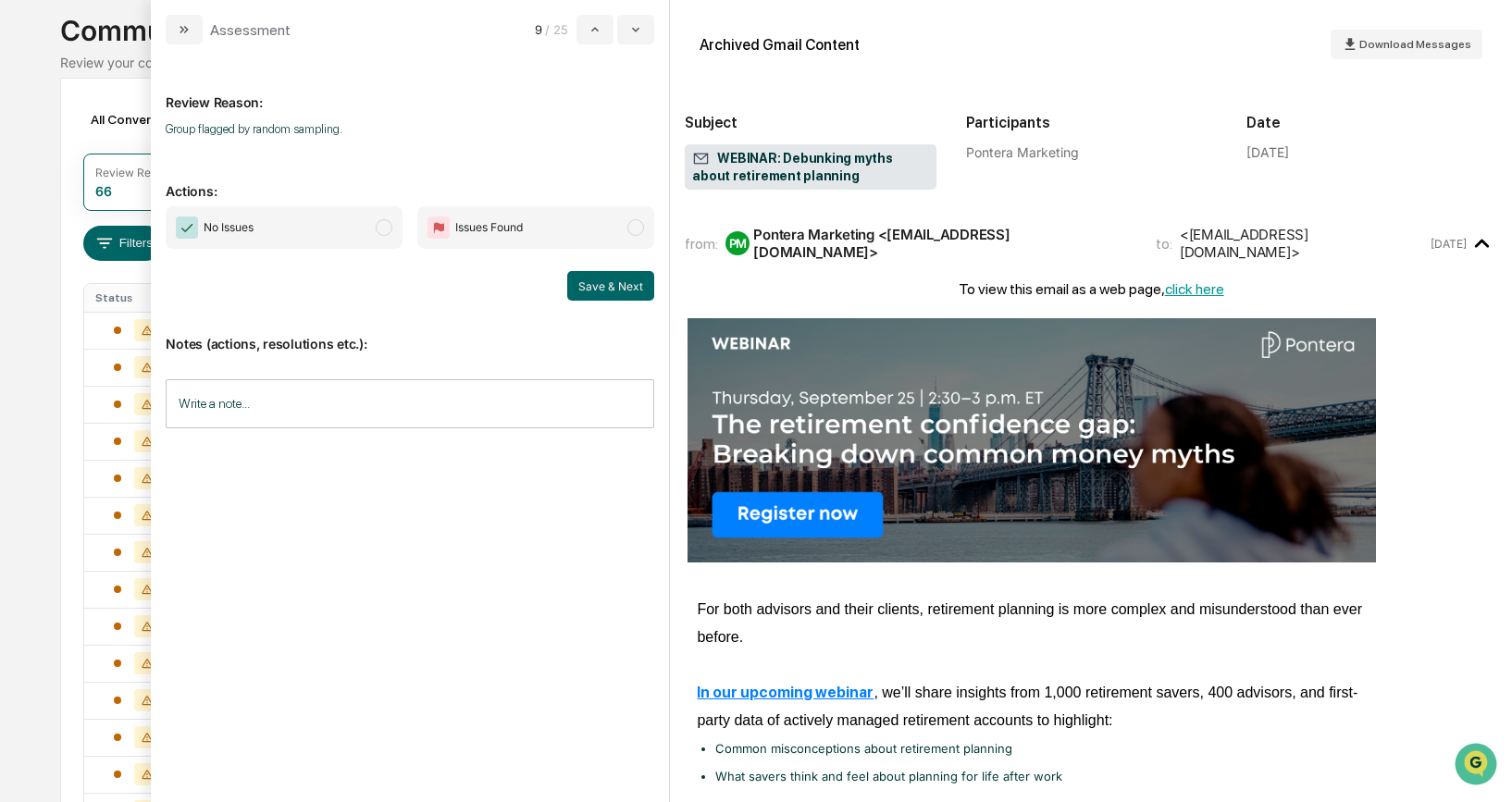
click at [386, 226] on span "modal" at bounding box center [383, 227] width 16 height 16
click at [596, 281] on button "Save & Next" at bounding box center [610, 285] width 87 height 30
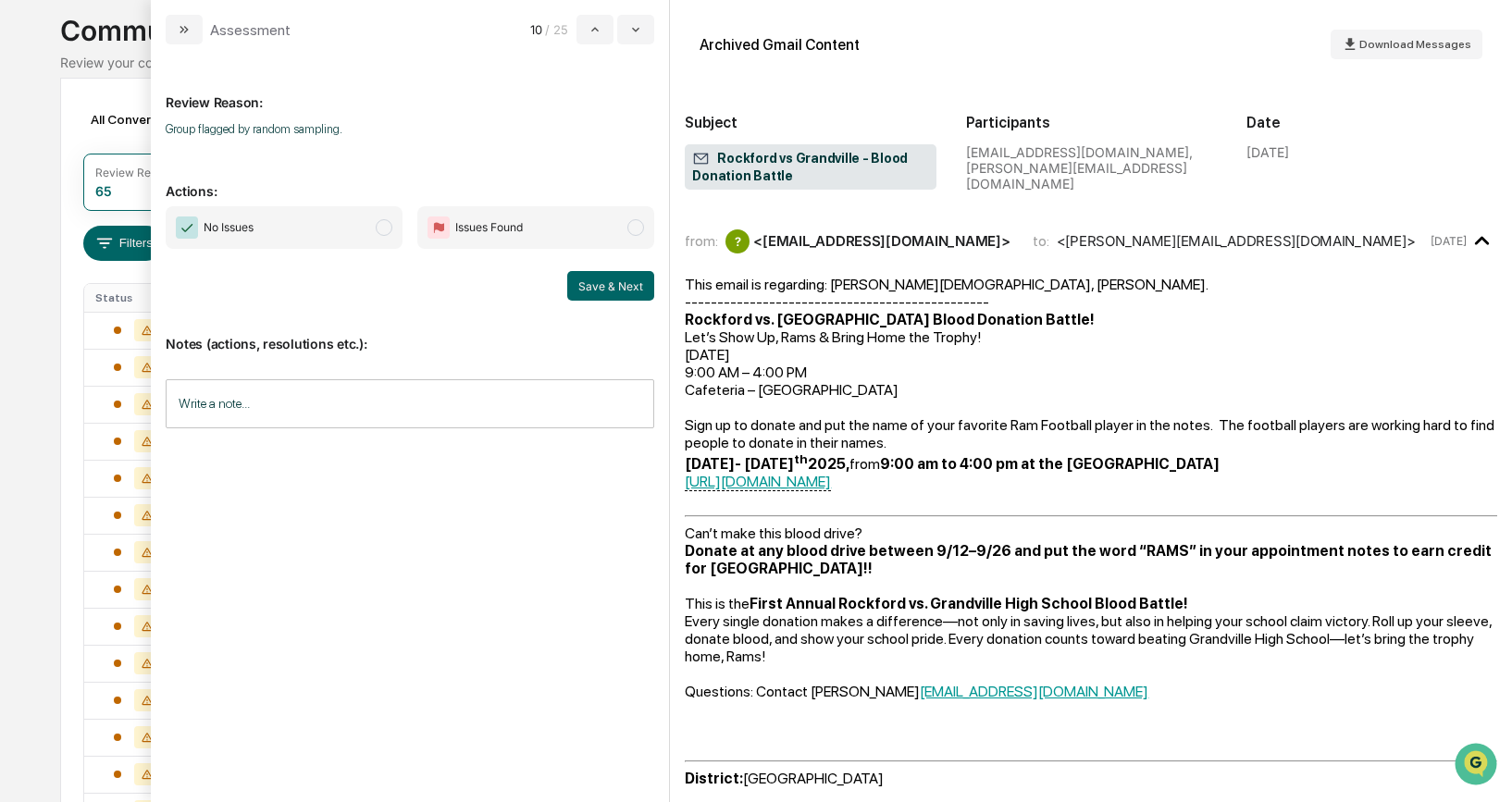
click at [385, 233] on span "modal" at bounding box center [383, 227] width 16 height 16
click at [601, 286] on button "Save & Next" at bounding box center [610, 285] width 87 height 30
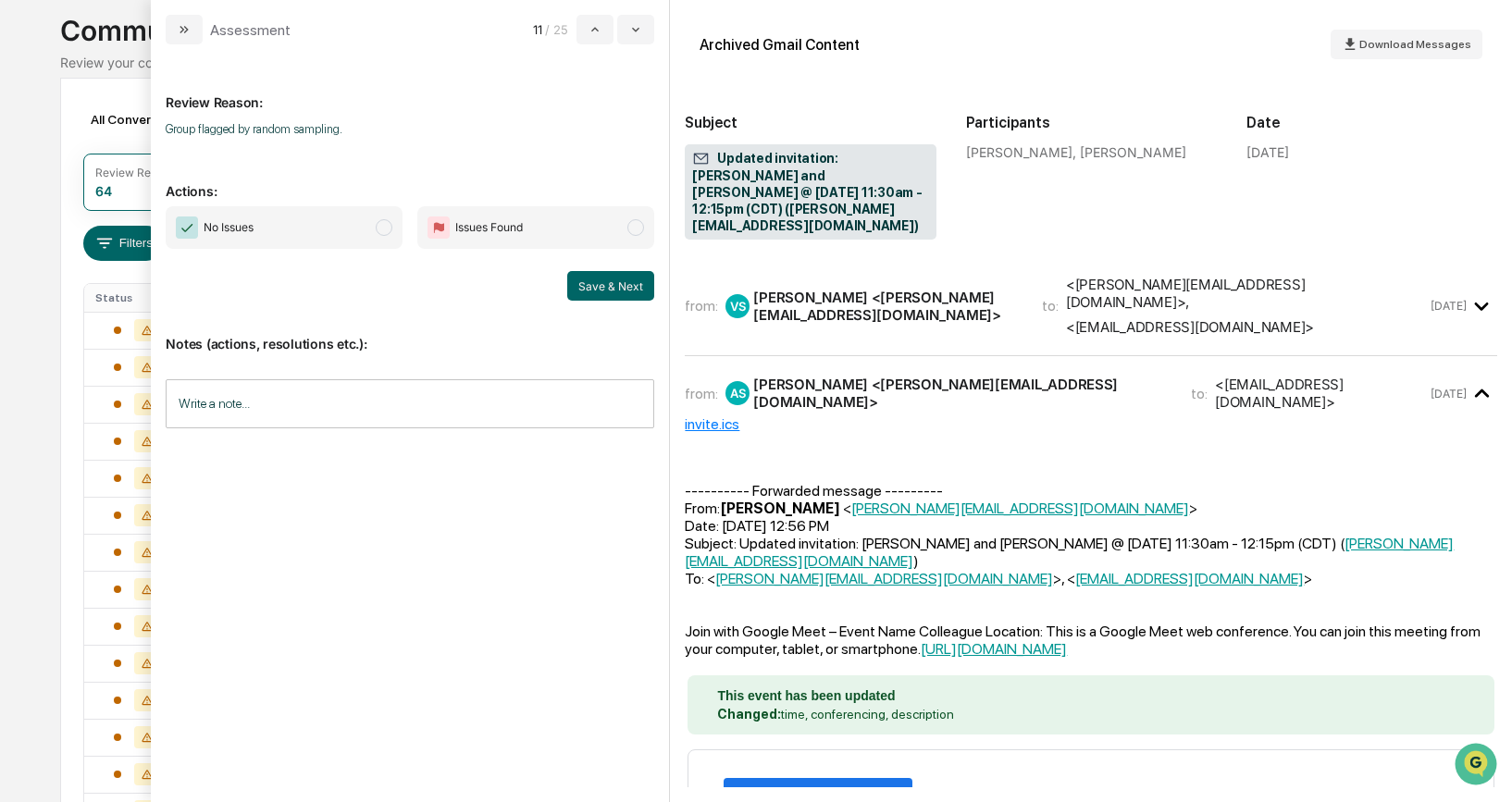
click at [387, 230] on span "modal" at bounding box center [383, 227] width 16 height 16
click at [602, 286] on button "Save & Next" at bounding box center [610, 285] width 87 height 30
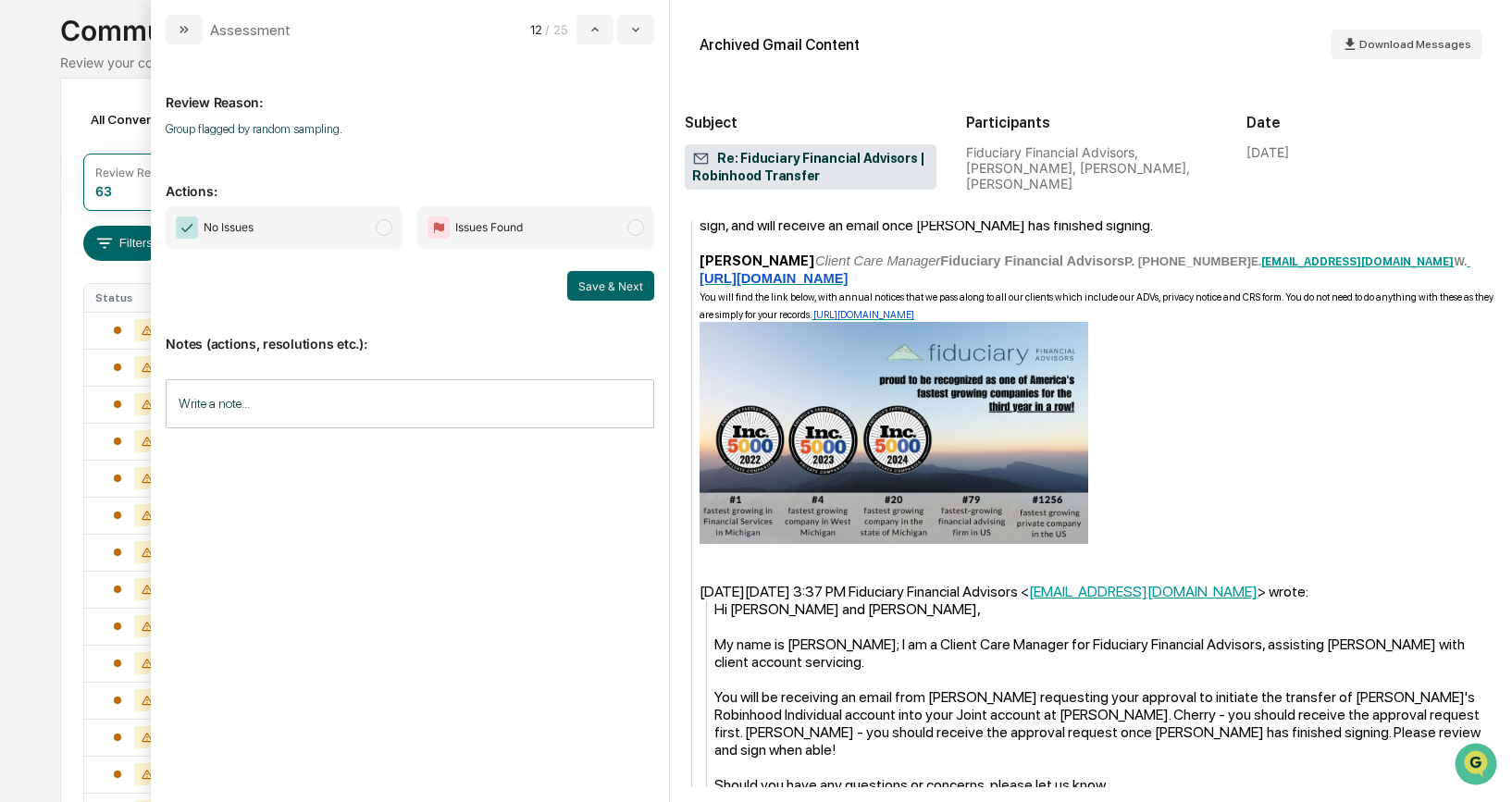
scroll to position [1207, 0]
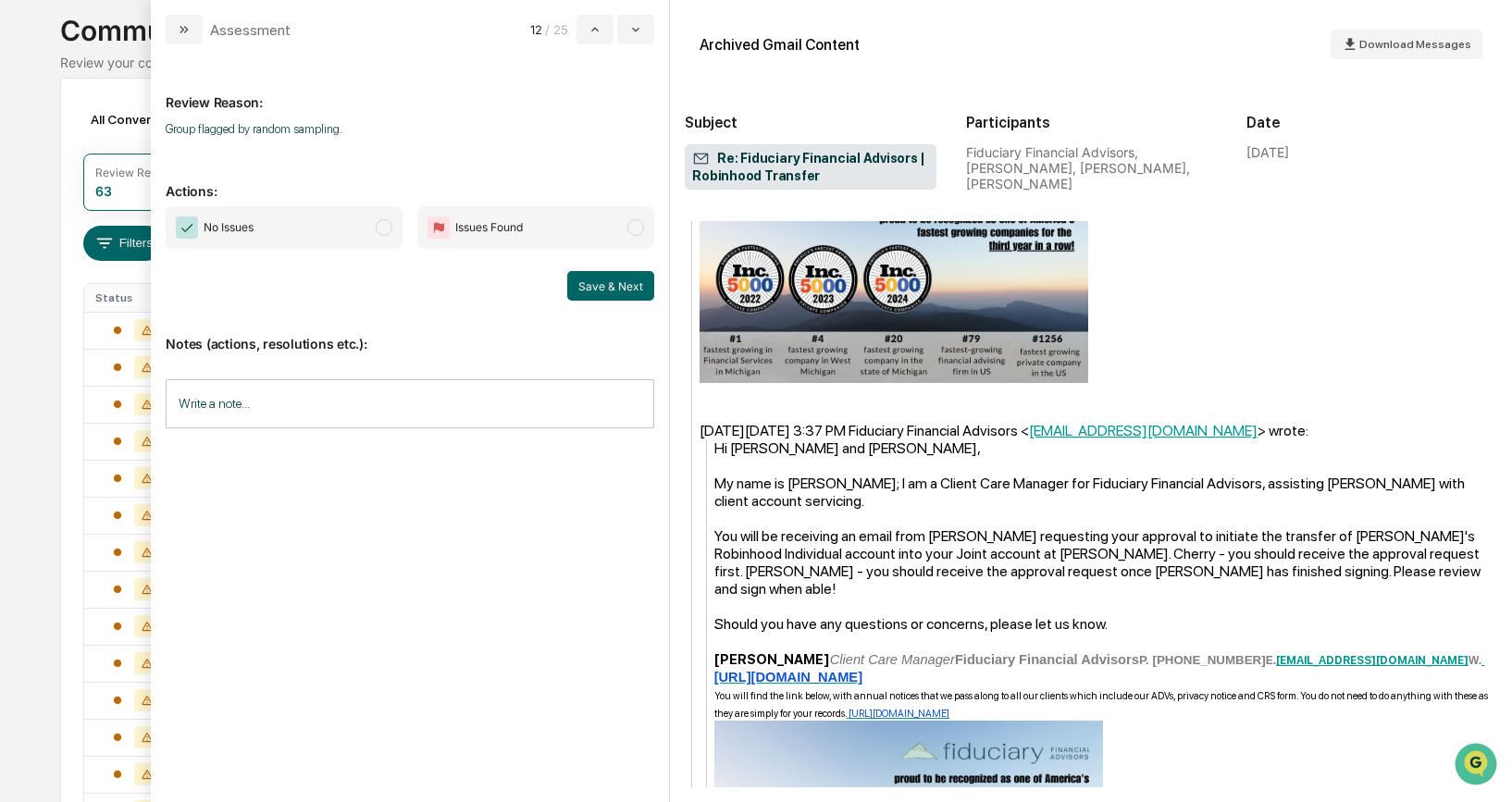
click at [389, 226] on span "modal" at bounding box center [383, 227] width 16 height 16
click at [613, 295] on button "Save & Next" at bounding box center [610, 285] width 87 height 30
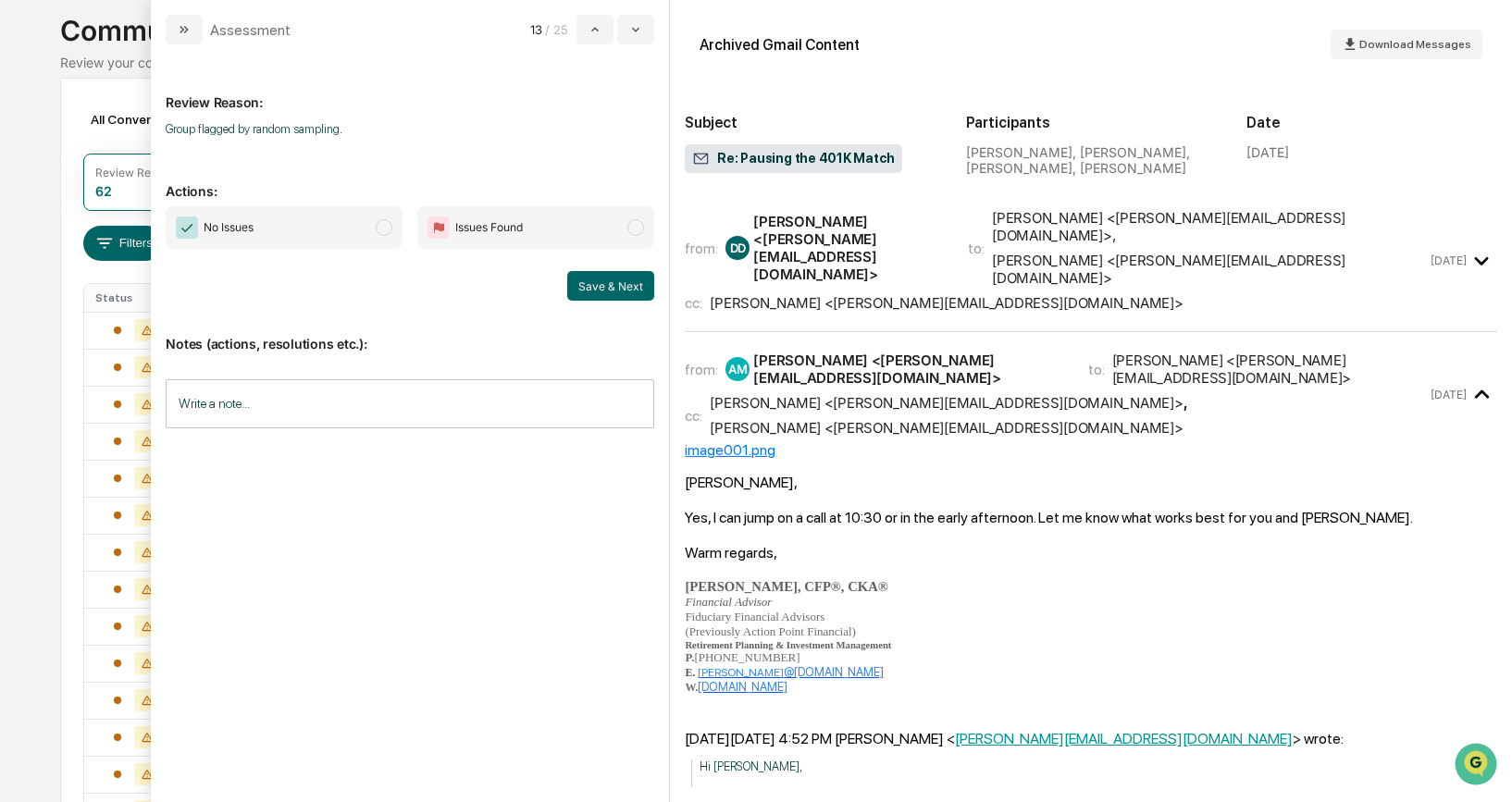
click at [391, 231] on span "modal" at bounding box center [383, 227] width 16 height 16
click at [623, 292] on button "Save & Next" at bounding box center [610, 285] width 87 height 30
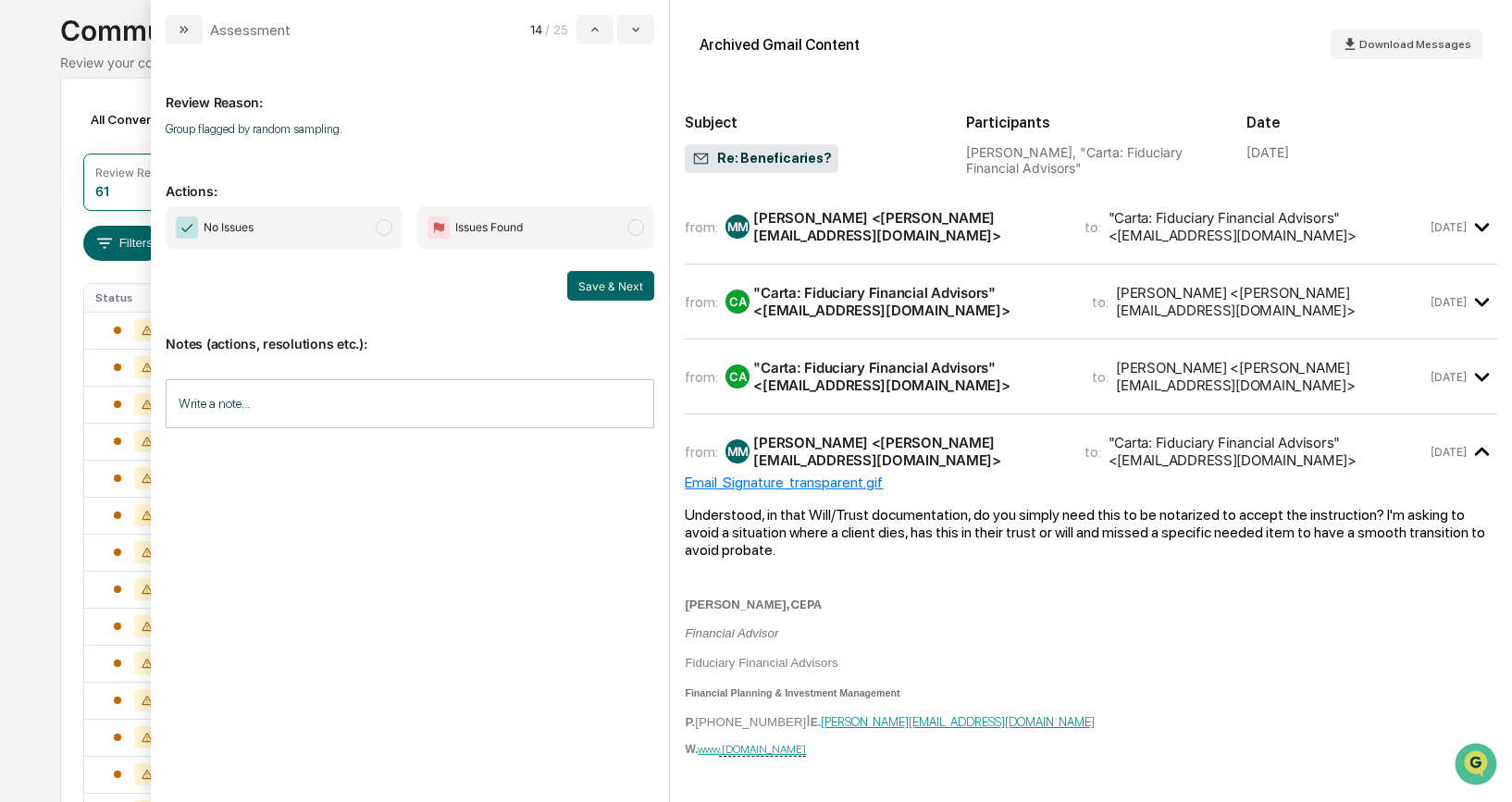
click at [393, 226] on span "modal" at bounding box center [383, 227] width 16 height 16
click at [632, 284] on button "Save & Next" at bounding box center [610, 285] width 87 height 30
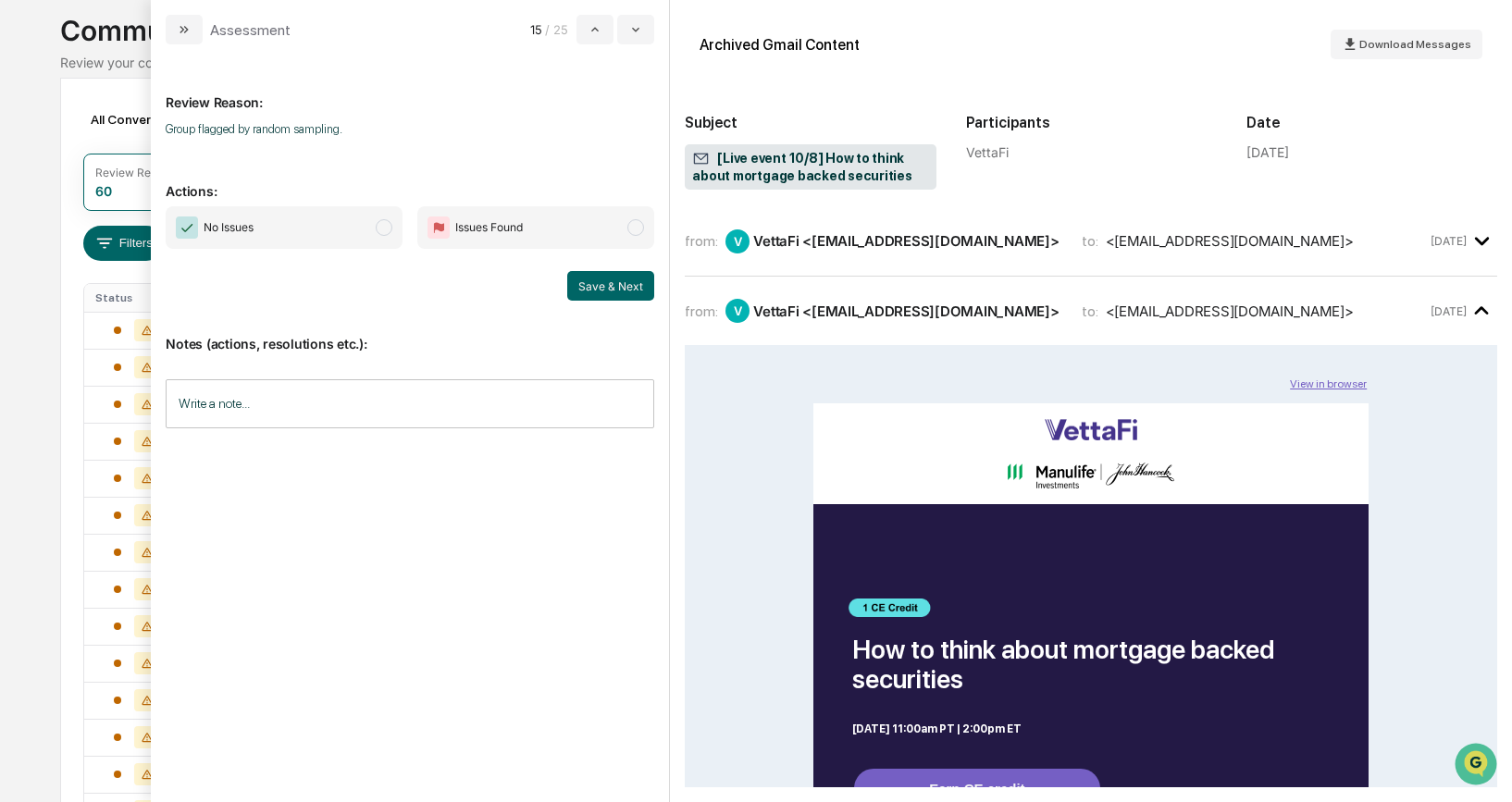
click at [386, 232] on span "modal" at bounding box center [383, 227] width 16 height 16
click at [612, 288] on button "Save & Next" at bounding box center [610, 285] width 87 height 30
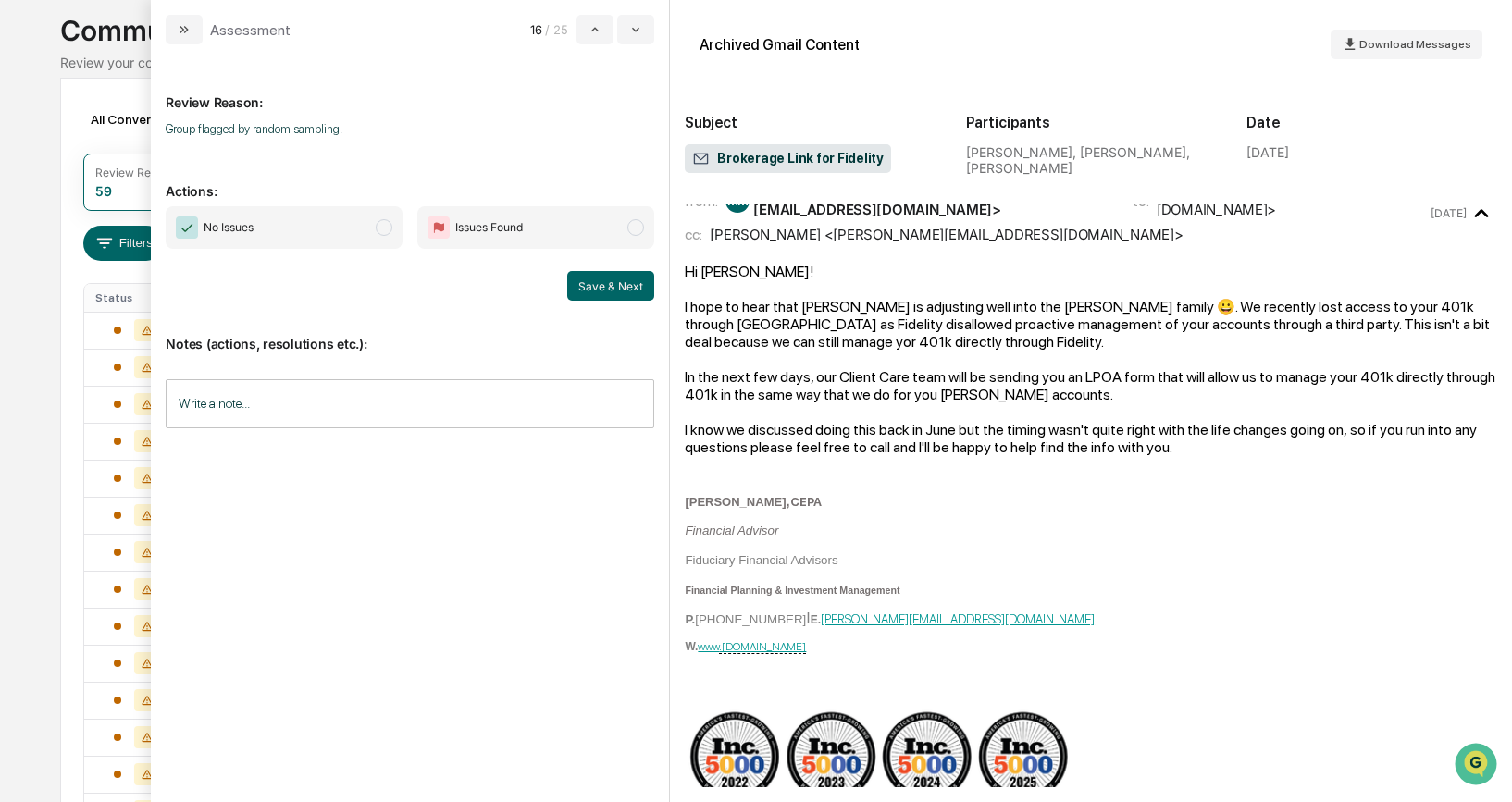
scroll to position [30, 0]
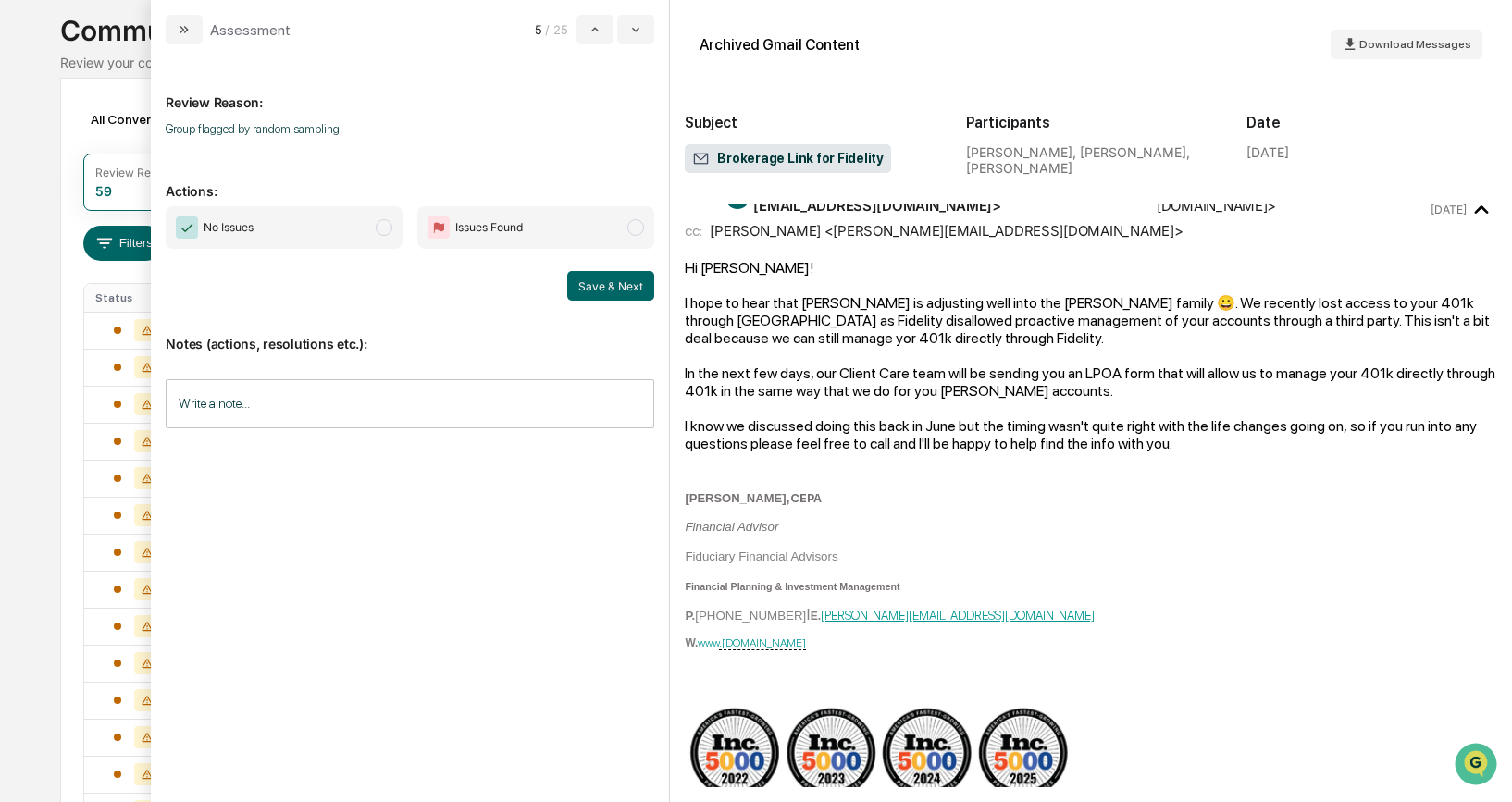
click at [390, 229] on span "modal" at bounding box center [383, 227] width 16 height 16
click at [598, 284] on button "Save & Next" at bounding box center [610, 285] width 87 height 30
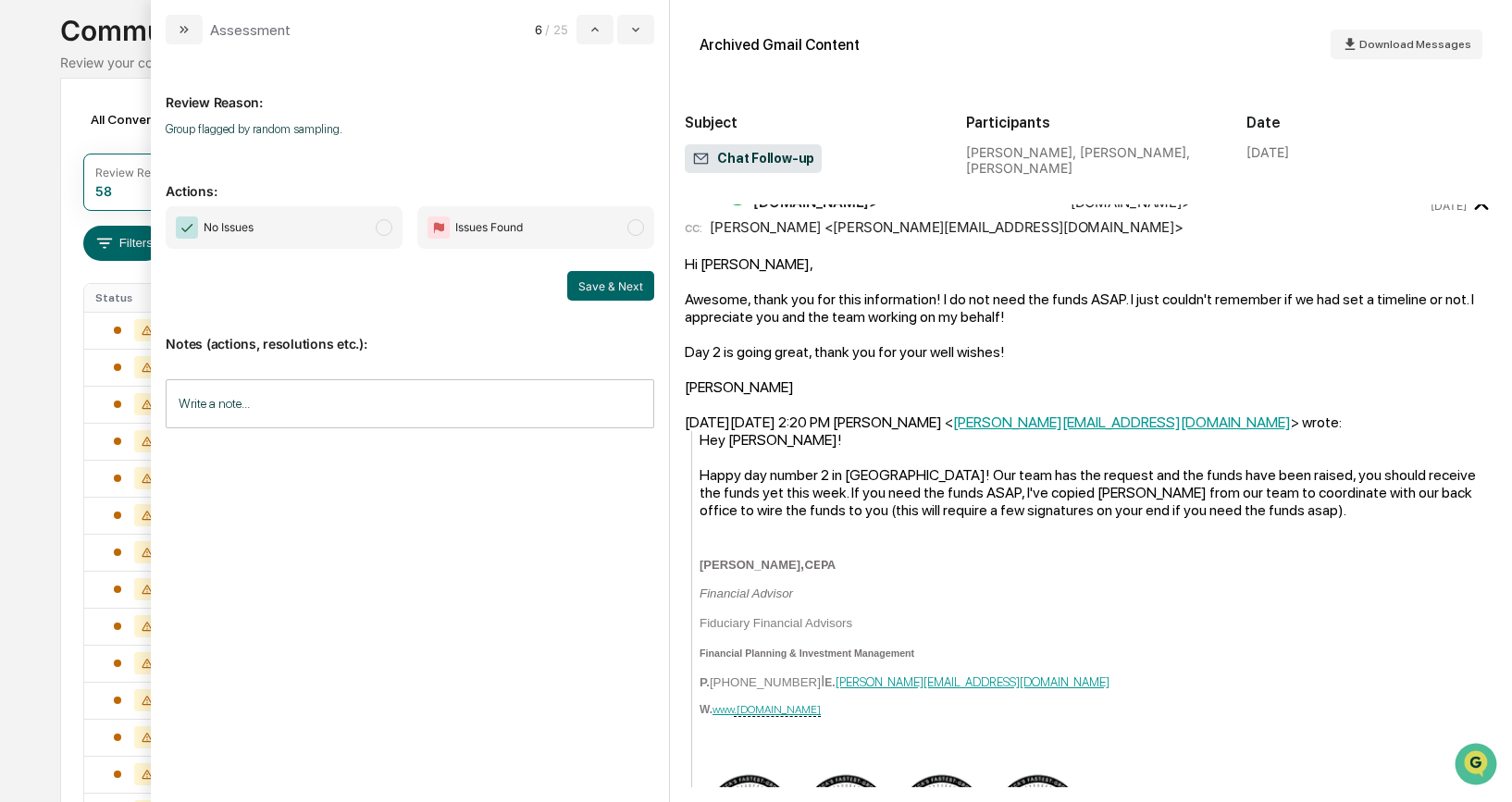
scroll to position [233, 0]
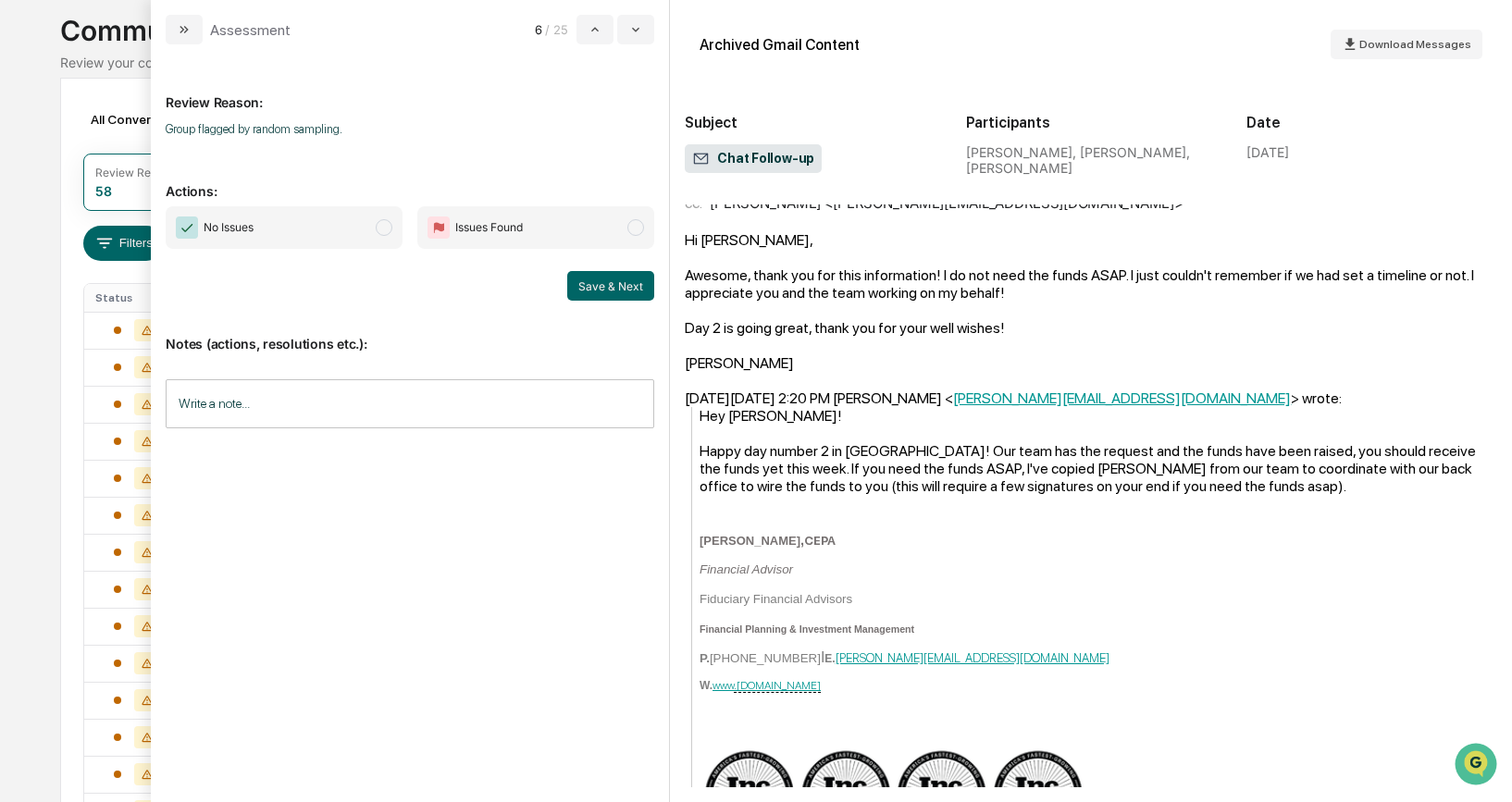
click at [389, 223] on span "modal" at bounding box center [383, 227] width 16 height 16
click at [612, 278] on button "Save & Next" at bounding box center [610, 285] width 87 height 30
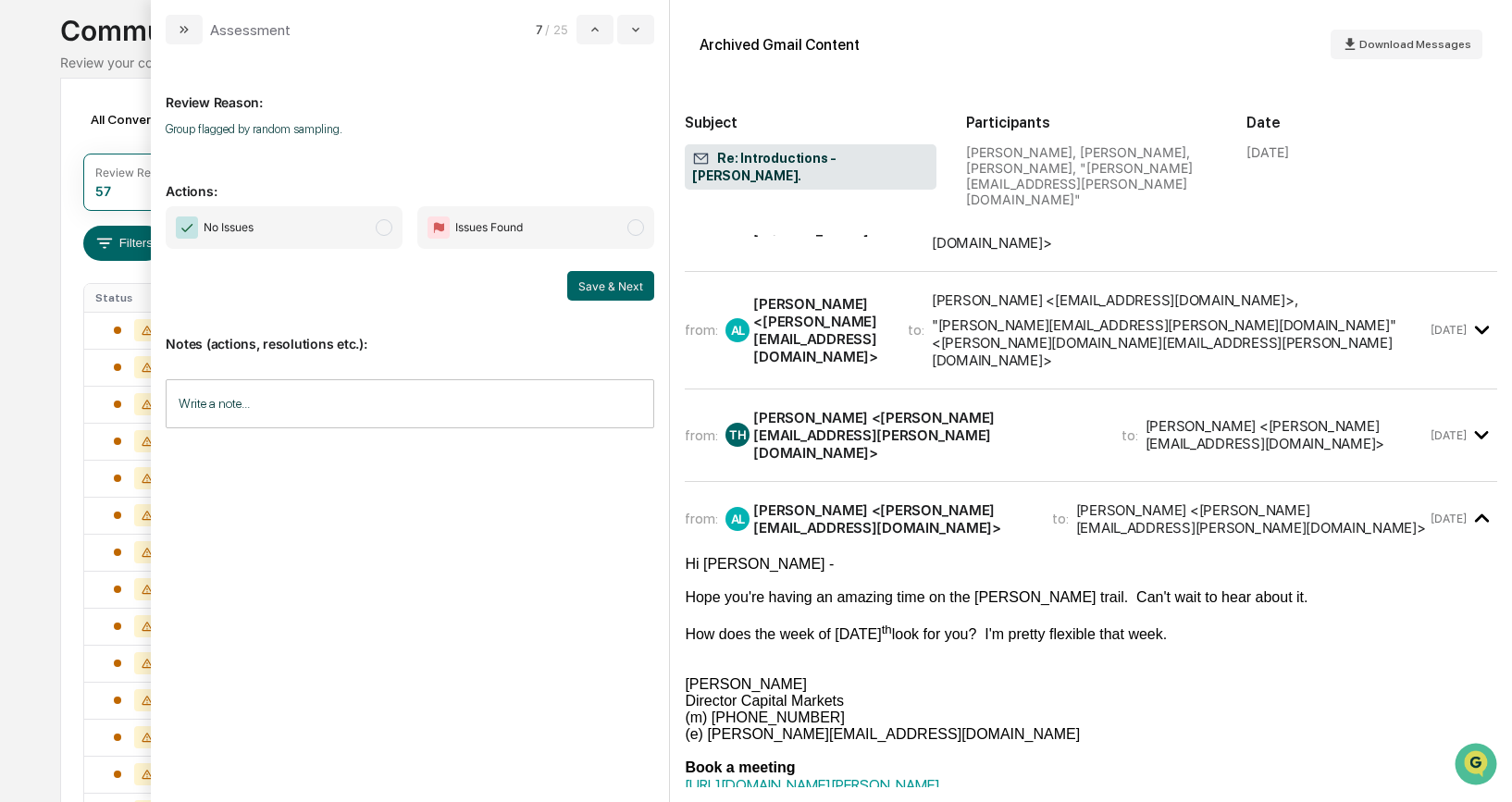
scroll to position [68, 0]
click at [387, 235] on span "No Issues" at bounding box center [283, 227] width 237 height 42
click at [598, 278] on button "Save & Next" at bounding box center [610, 285] width 87 height 30
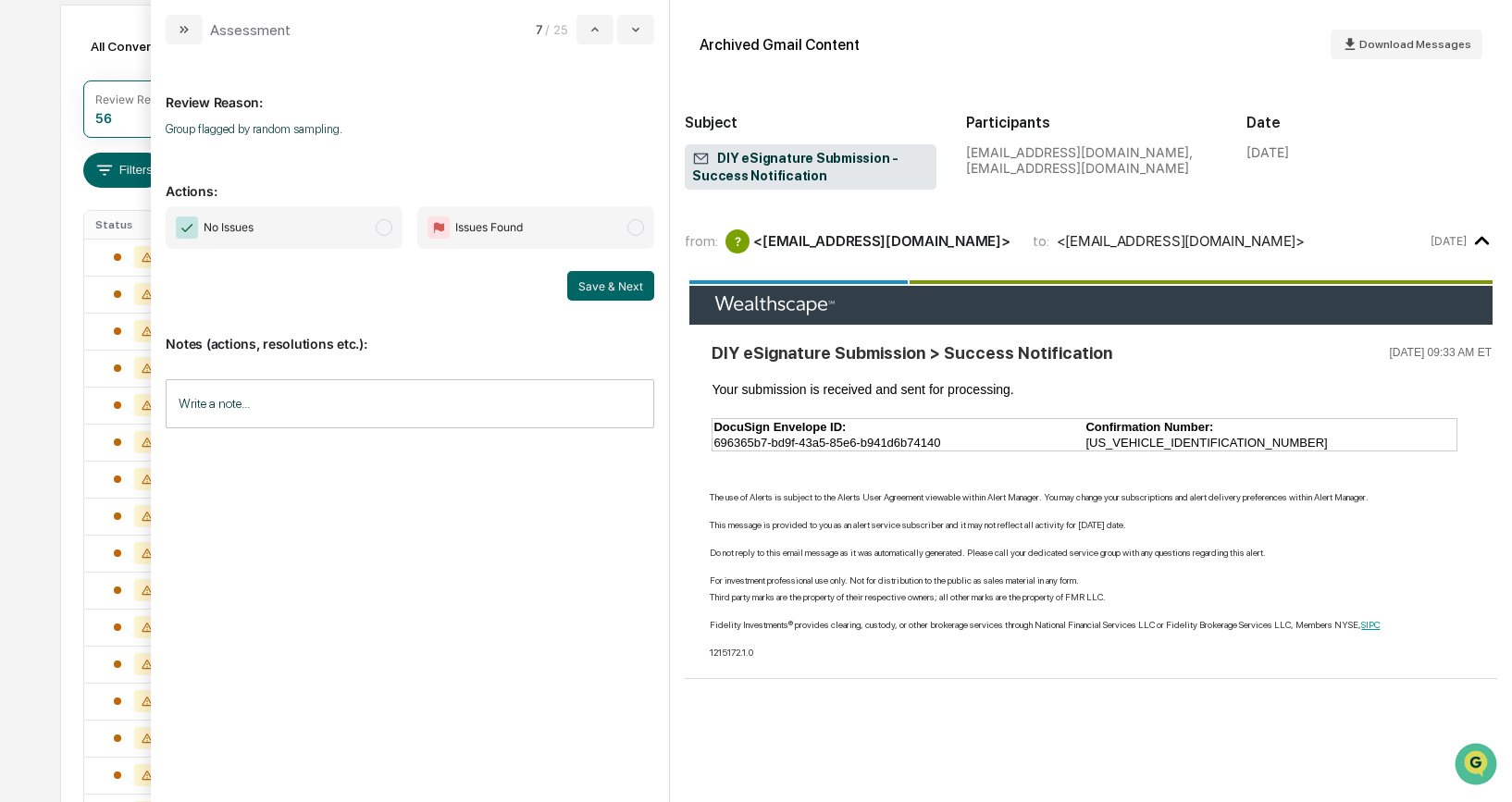
scroll to position [199, 0]
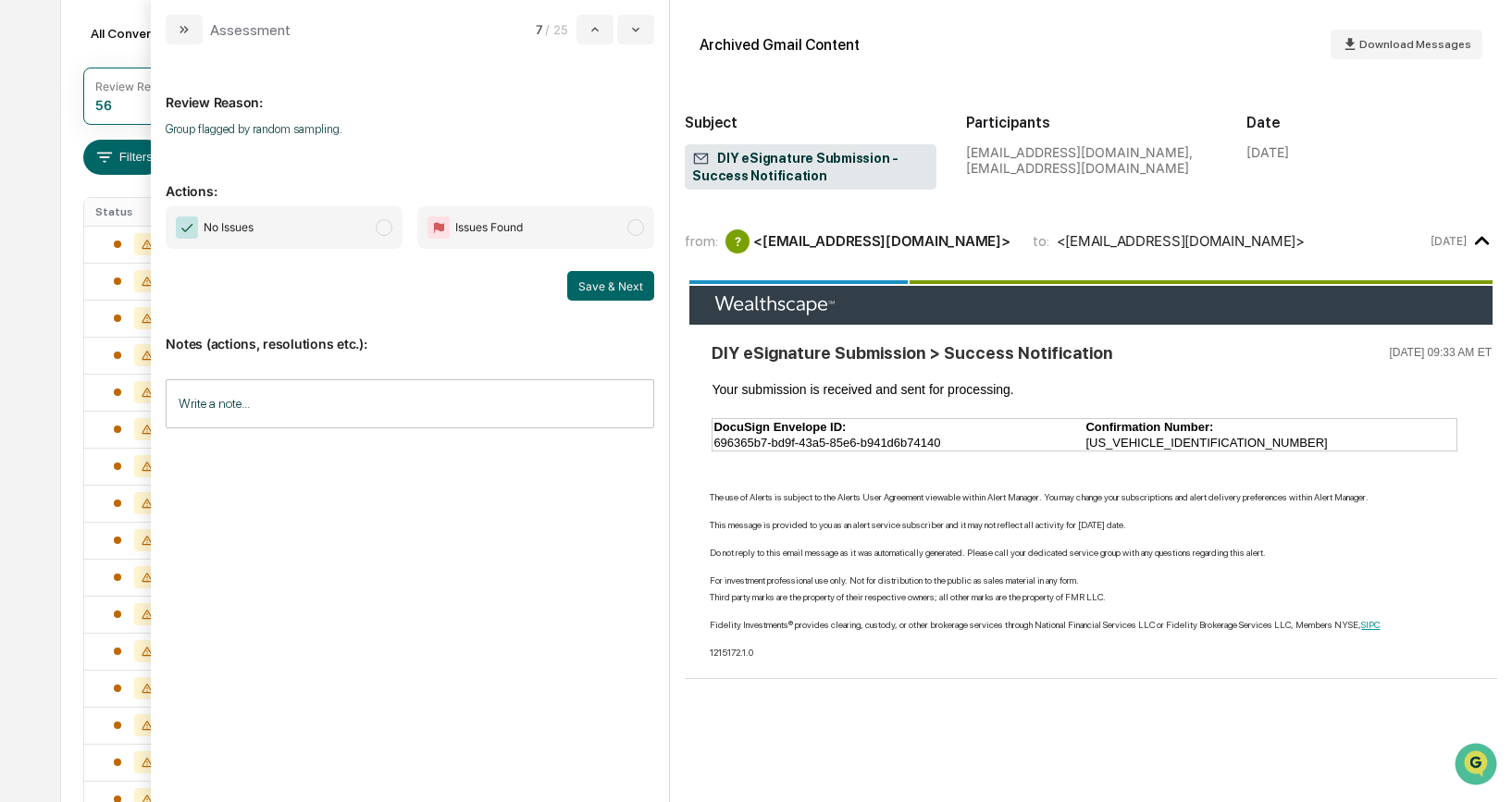
click at [381, 226] on span "modal" at bounding box center [383, 227] width 16 height 16
click at [600, 283] on button "Save & Next" at bounding box center [610, 285] width 87 height 30
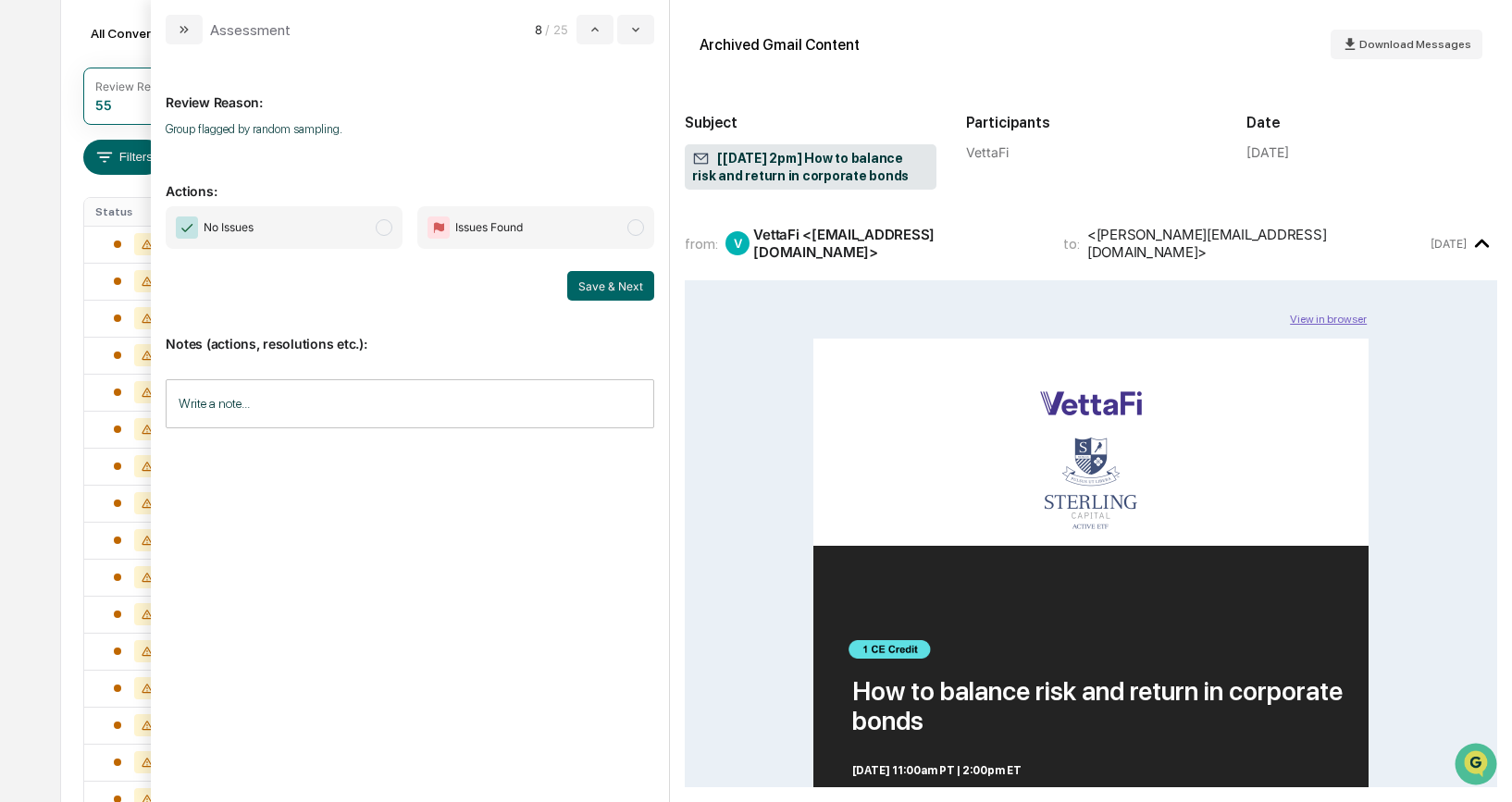
click at [382, 226] on span "modal" at bounding box center [383, 227] width 16 height 16
click at [615, 290] on button "Save & Next" at bounding box center [610, 285] width 87 height 30
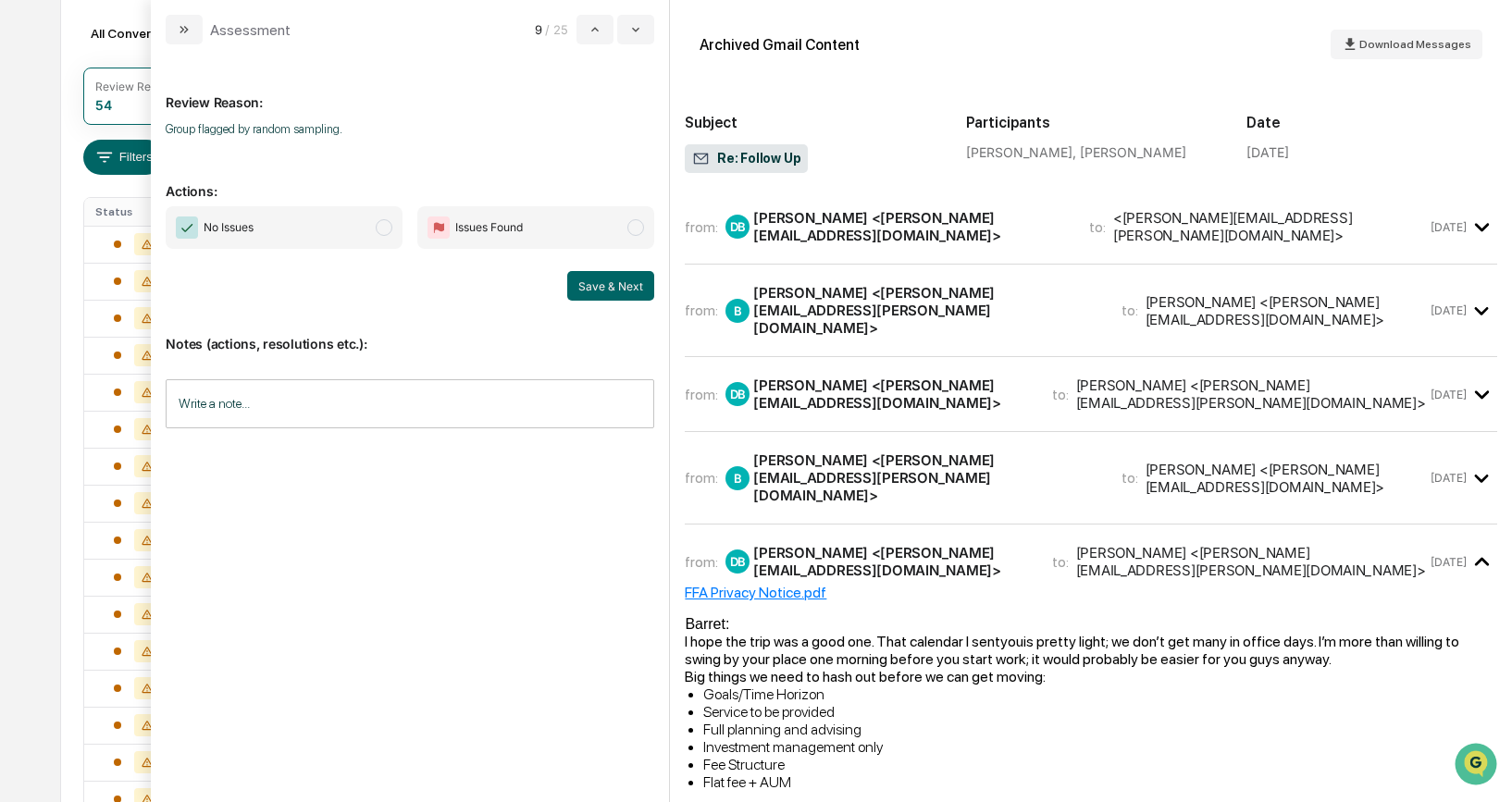
click at [387, 222] on span "modal" at bounding box center [383, 227] width 16 height 16
click at [605, 285] on button "Save & Next" at bounding box center [610, 285] width 87 height 30
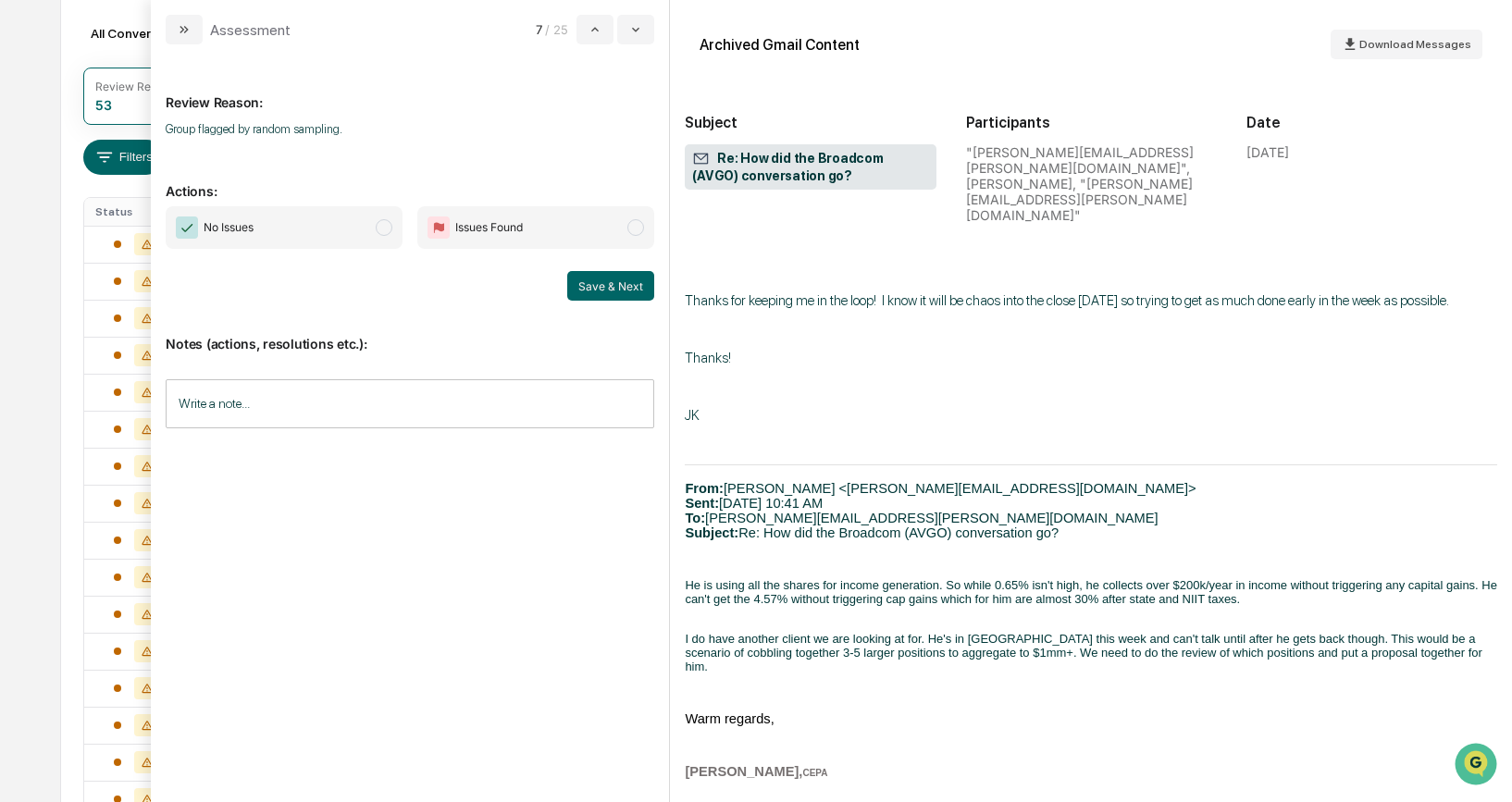
scroll to position [1150, 0]
click at [383, 227] on span "modal" at bounding box center [383, 227] width 16 height 16
click at [631, 279] on button "Save & Next" at bounding box center [610, 285] width 87 height 30
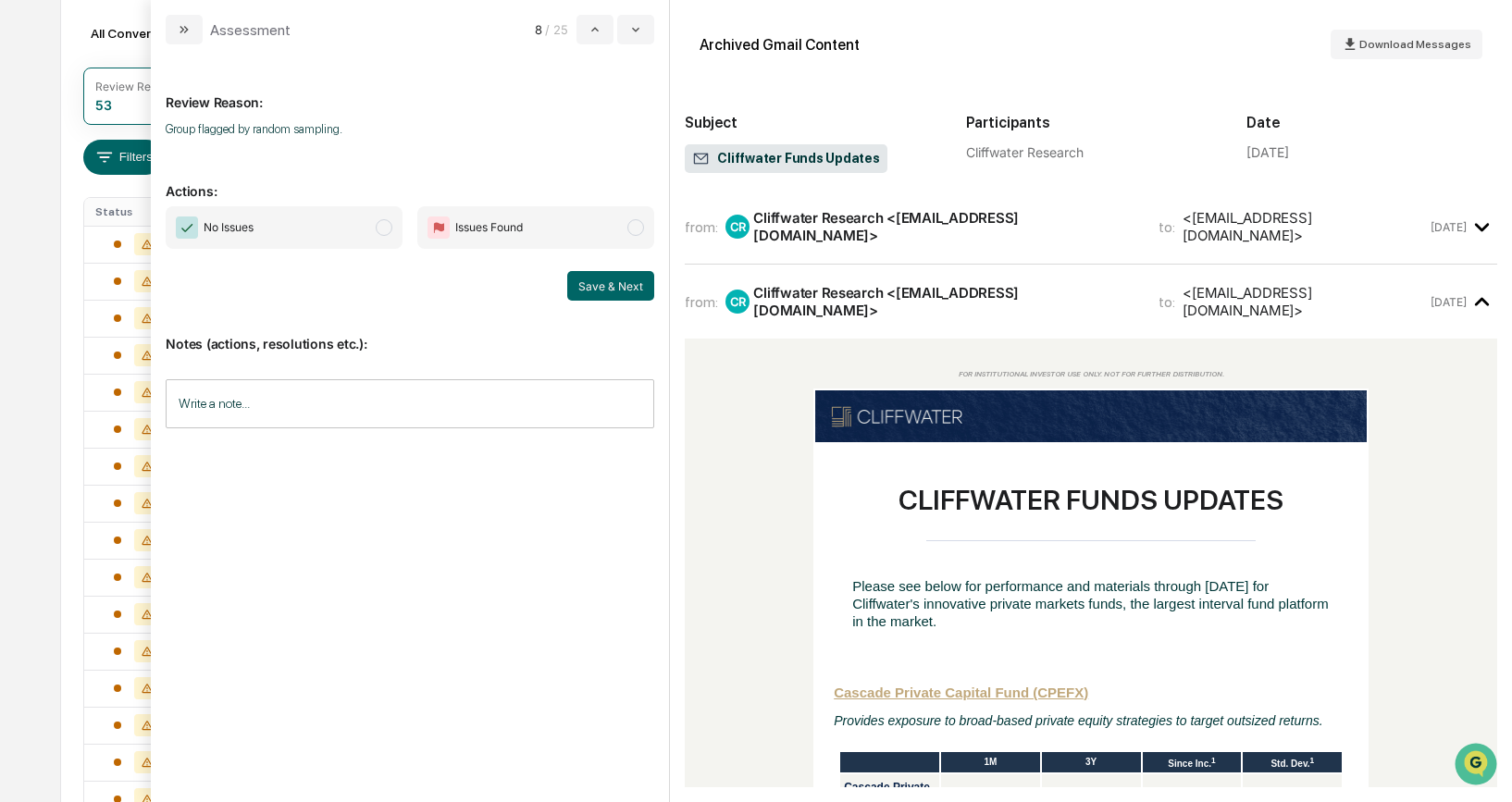
click at [381, 234] on span "modal" at bounding box center [383, 227] width 16 height 16
click at [600, 297] on button "Save & Next" at bounding box center [610, 285] width 87 height 30
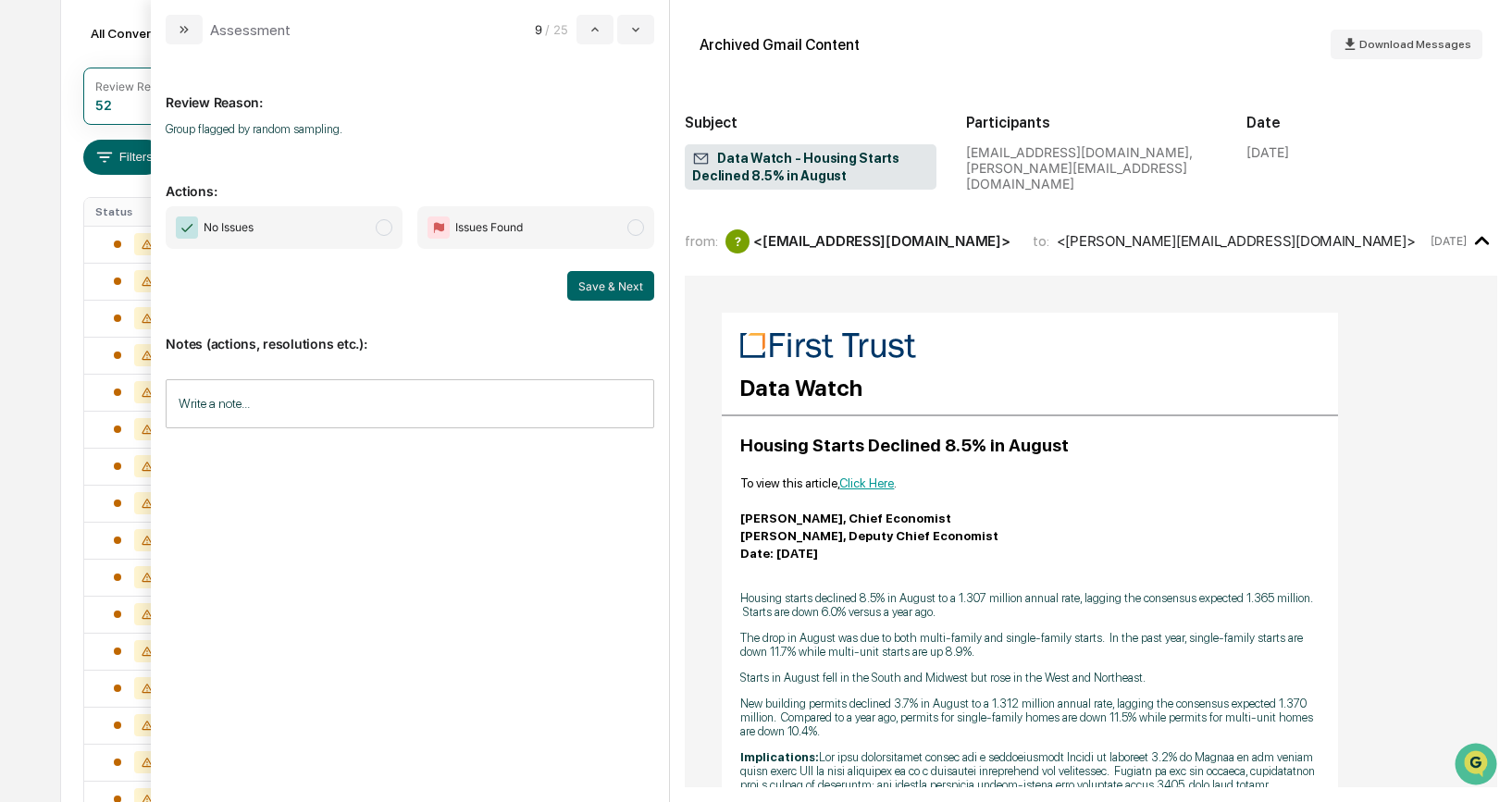
click at [382, 228] on span "modal" at bounding box center [383, 227] width 16 height 16
click at [604, 289] on button "Save & Next" at bounding box center [610, 285] width 87 height 30
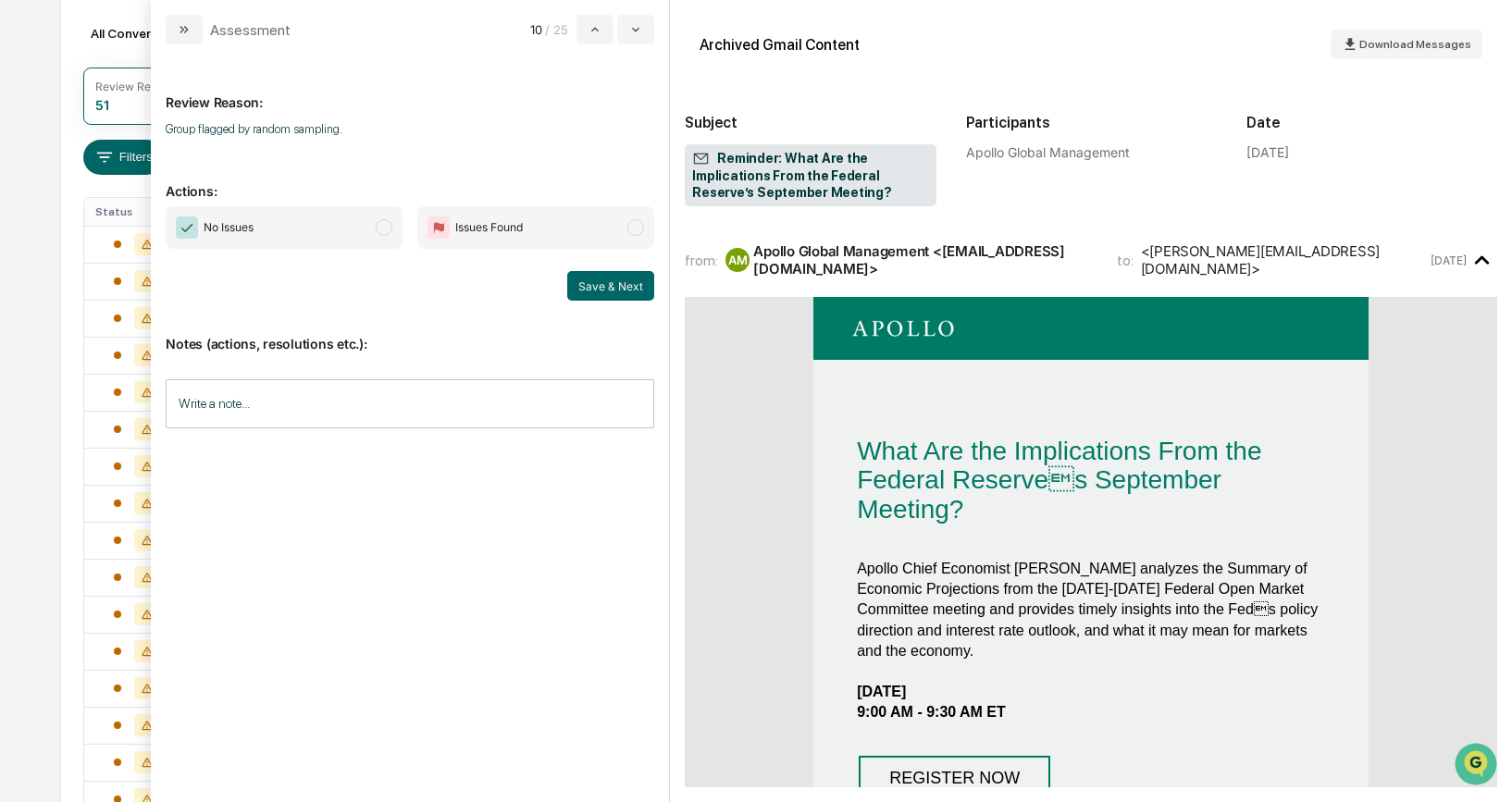
click at [383, 229] on span "modal" at bounding box center [383, 227] width 16 height 16
click at [631, 288] on button "Save & Next" at bounding box center [610, 285] width 87 height 30
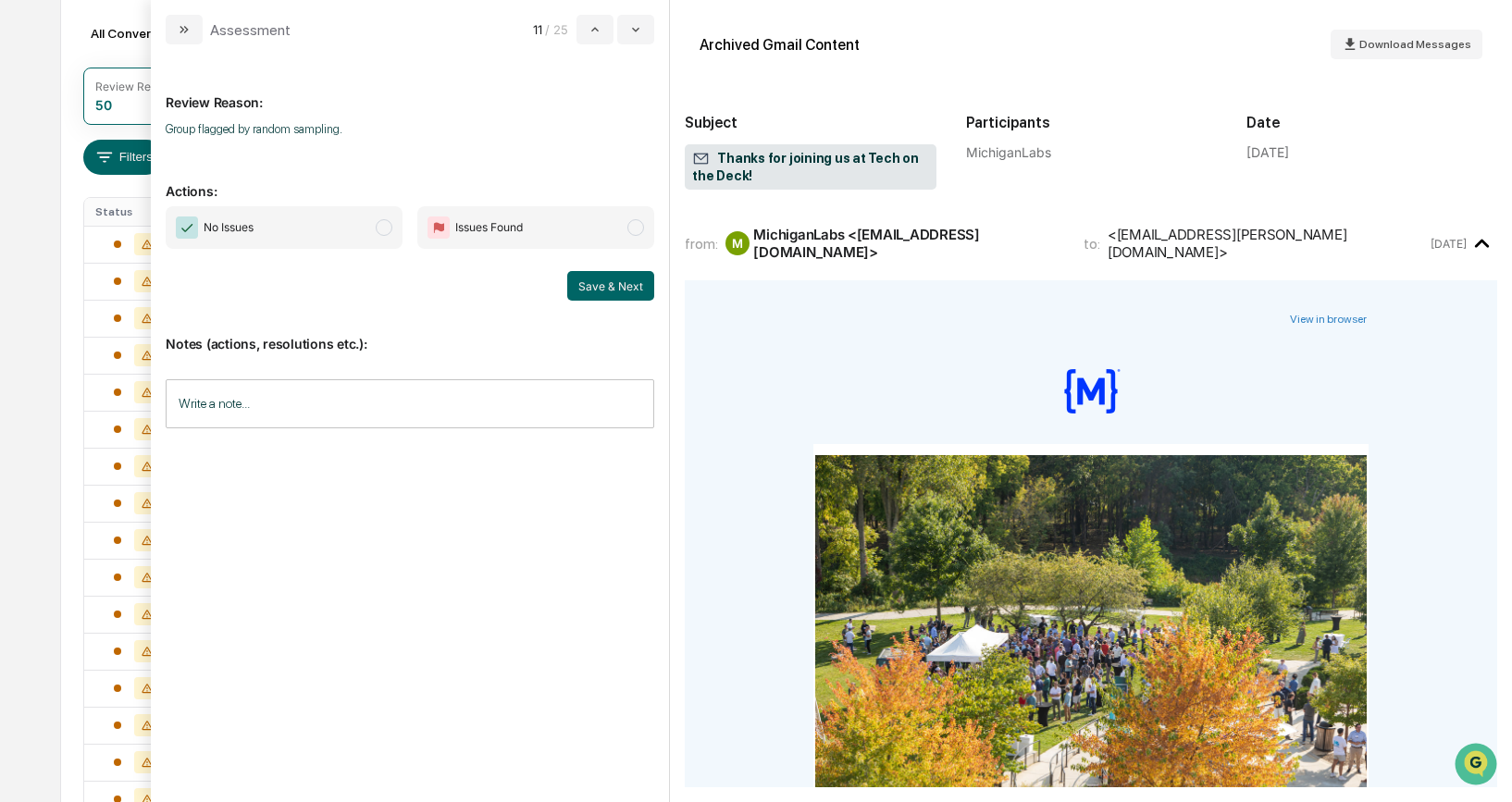
click at [386, 224] on span "modal" at bounding box center [383, 227] width 16 height 16
click at [597, 278] on button "Save & Next" at bounding box center [610, 285] width 87 height 30
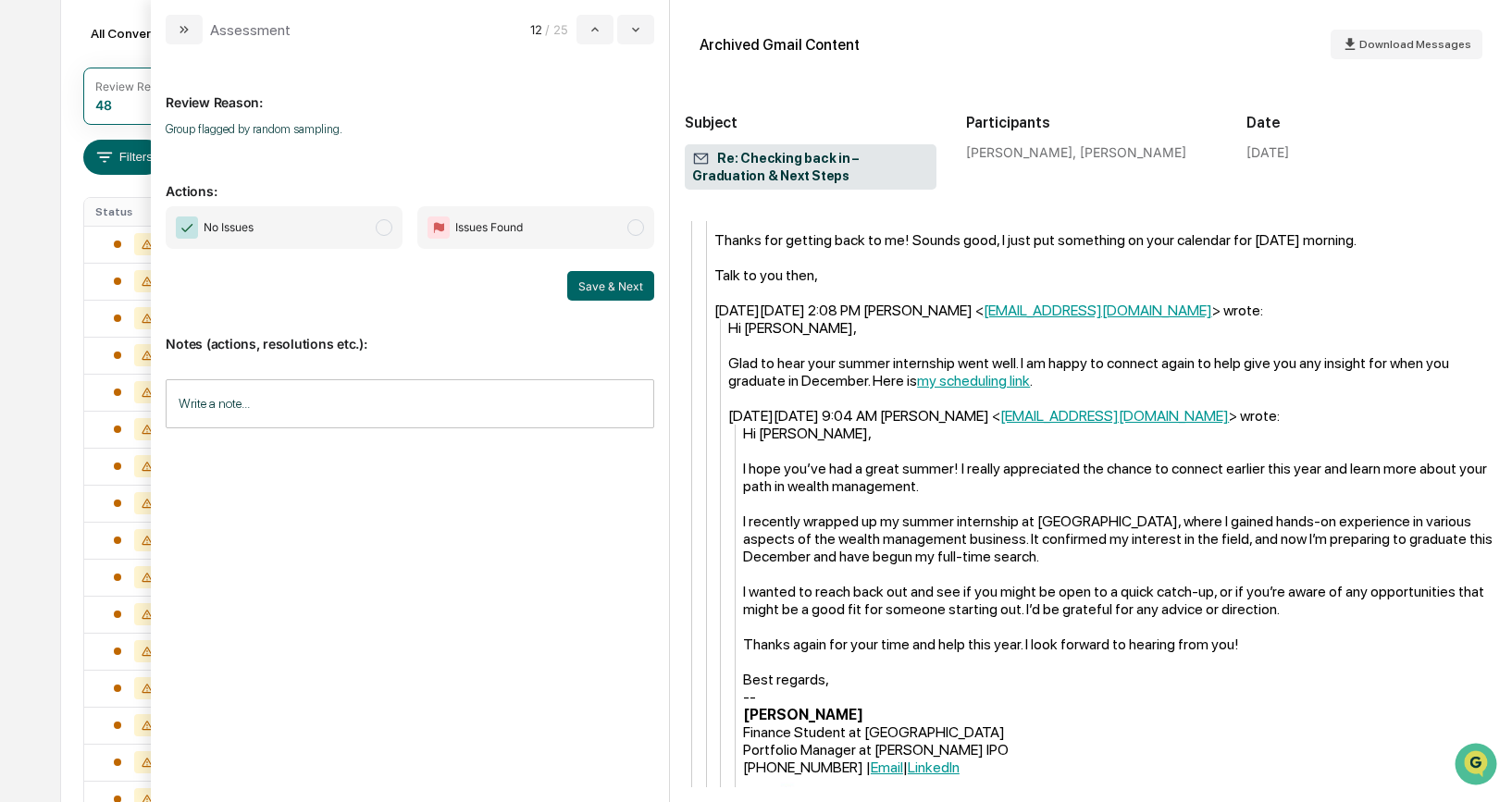
scroll to position [617, 0]
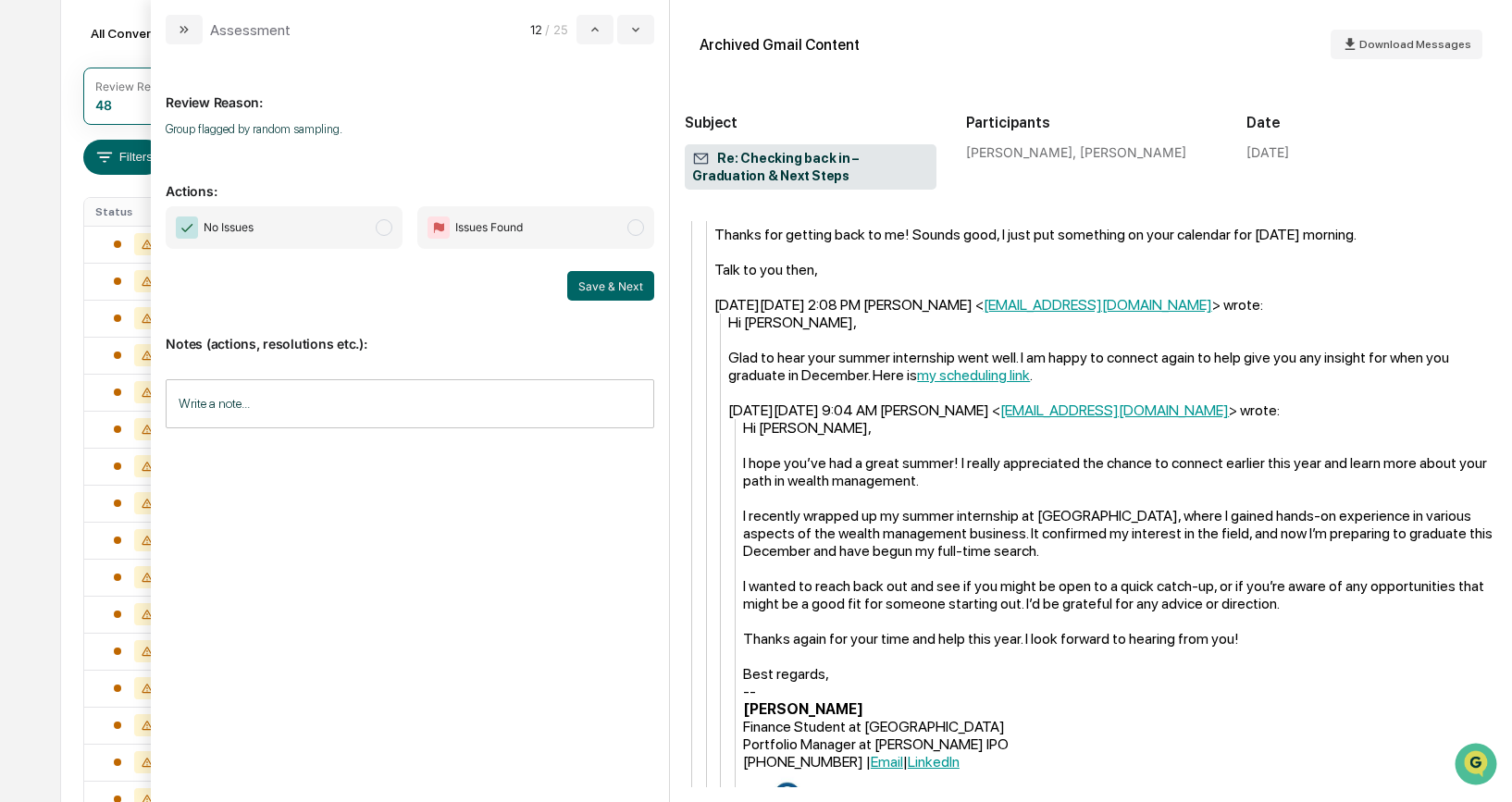
click at [384, 231] on span "modal" at bounding box center [383, 227] width 16 height 16
click at [618, 280] on button "Save & Next" at bounding box center [610, 285] width 87 height 30
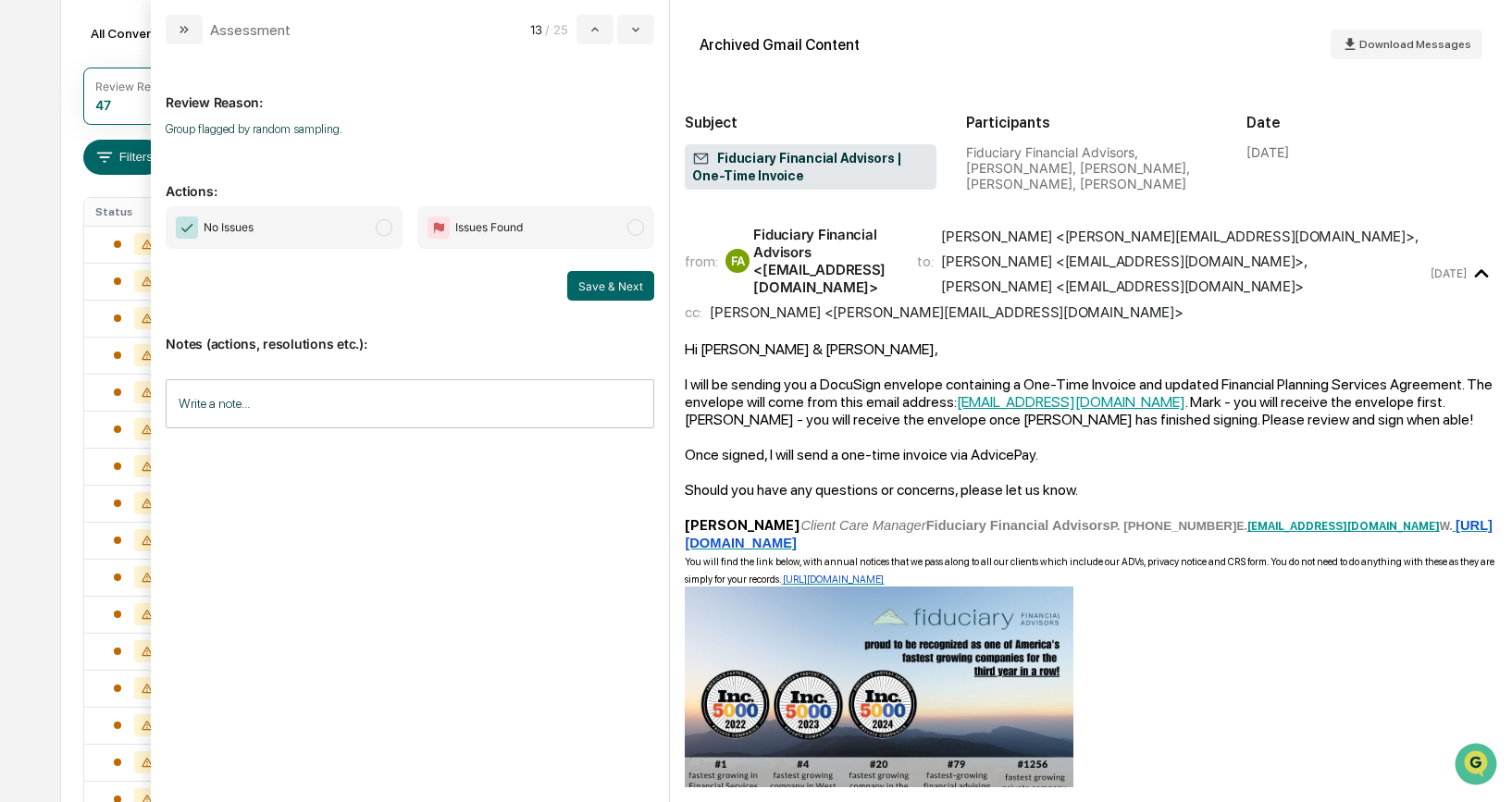
scroll to position [32, 0]
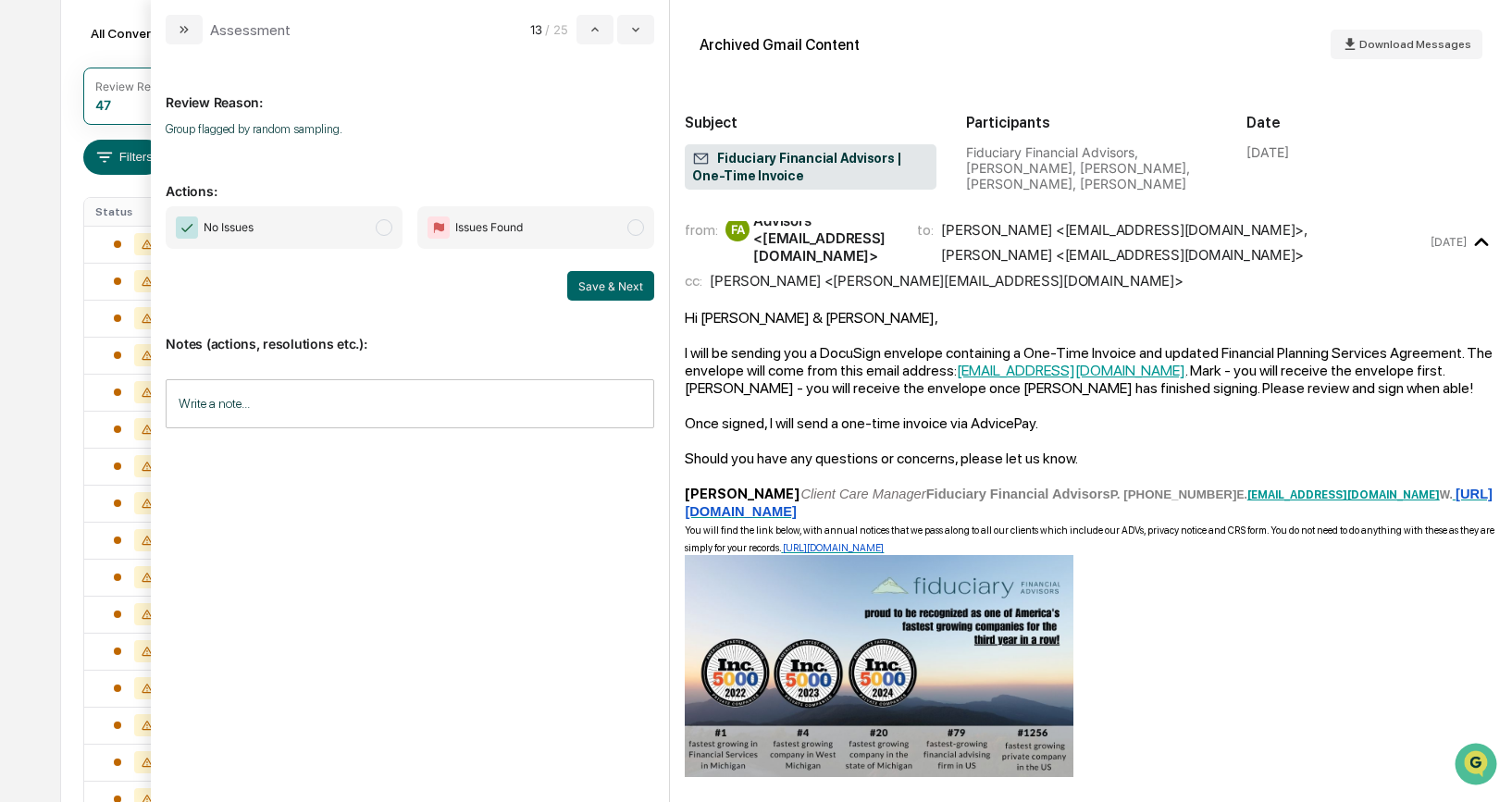
click at [379, 231] on span "modal" at bounding box center [383, 227] width 16 height 16
click at [621, 291] on button "Save & Next" at bounding box center [610, 285] width 87 height 30
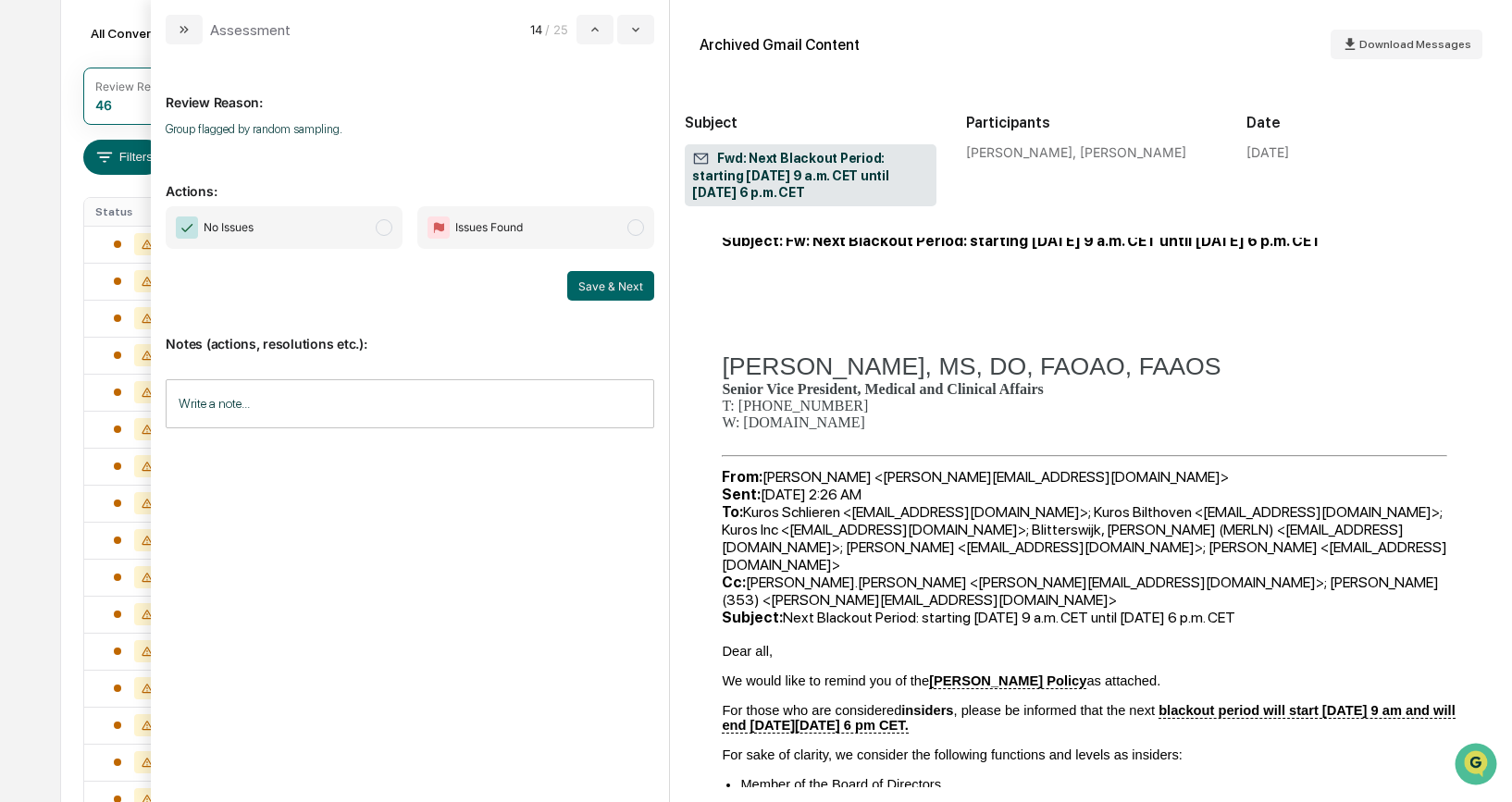
scroll to position [374, 0]
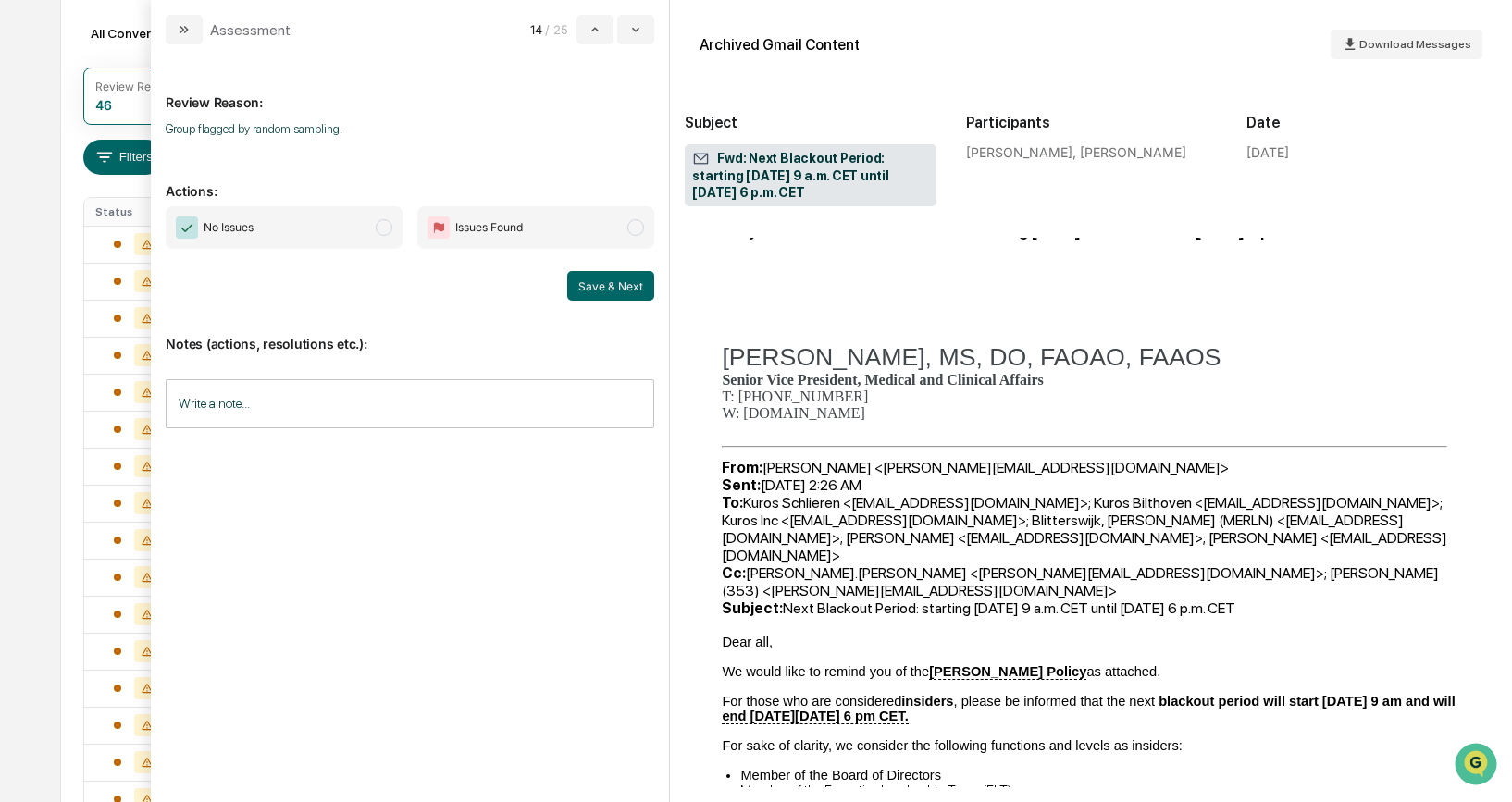
click at [374, 232] on span "No Issues" at bounding box center [283, 227] width 237 height 42
click at [642, 303] on div "Notes (actions, resolutions etc.): Write a note... Write a note..." at bounding box center [410, 375] width 488 height 150
click at [635, 296] on button "Save & Next" at bounding box center [610, 285] width 87 height 30
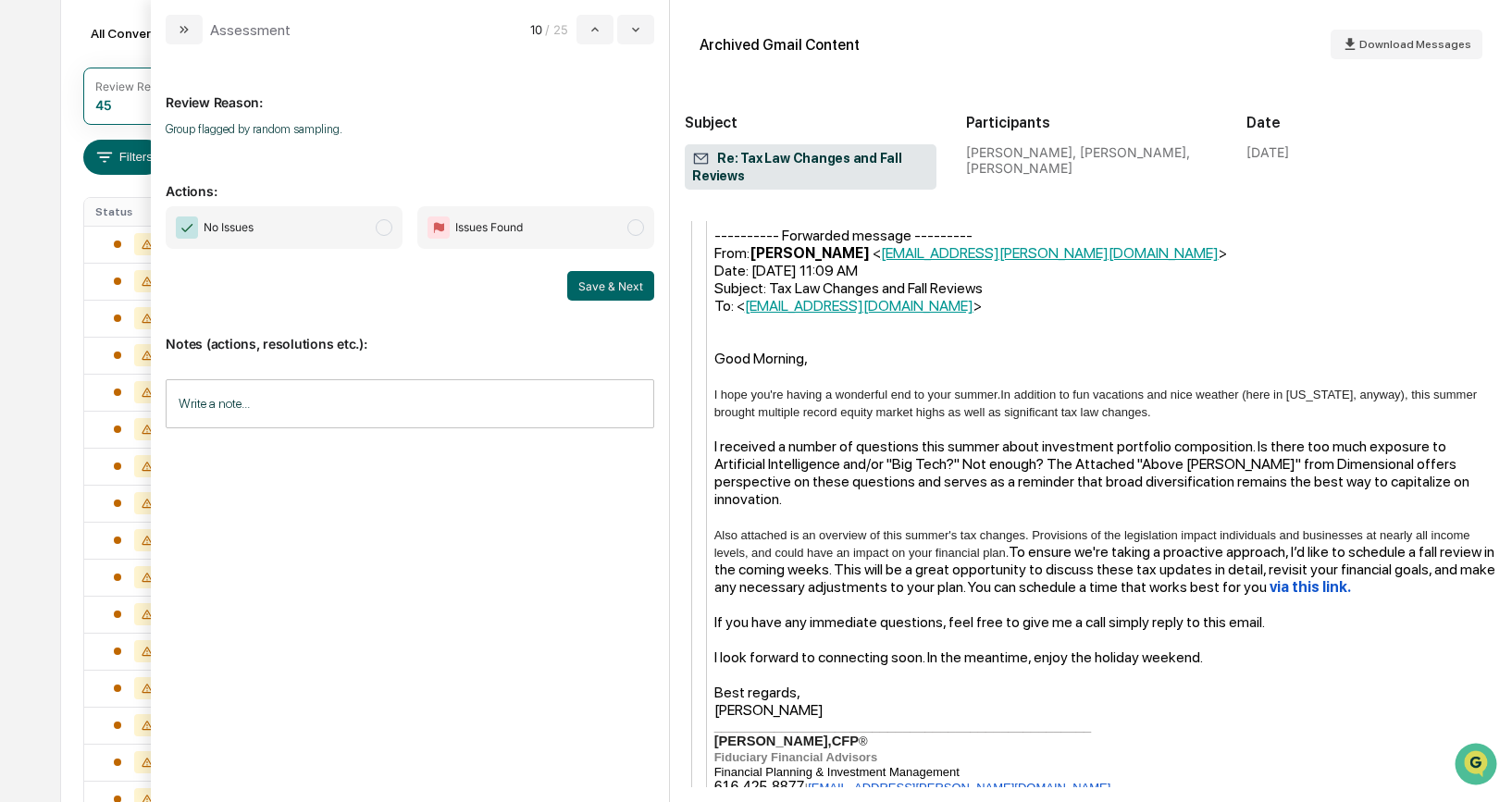
scroll to position [1672, 0]
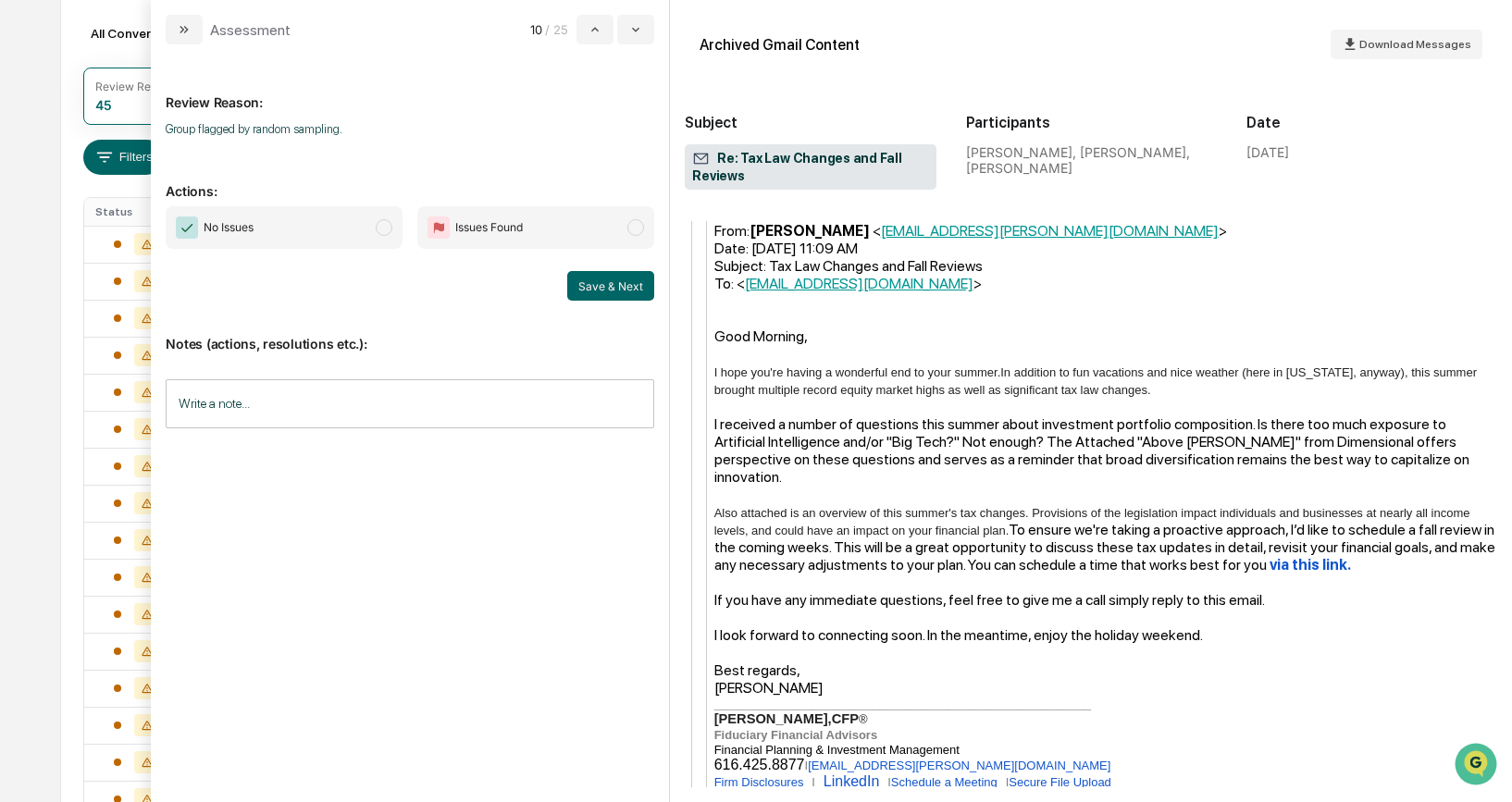
click at [386, 225] on span "modal" at bounding box center [383, 227] width 16 height 16
click at [637, 288] on button "Save & Next" at bounding box center [610, 285] width 87 height 30
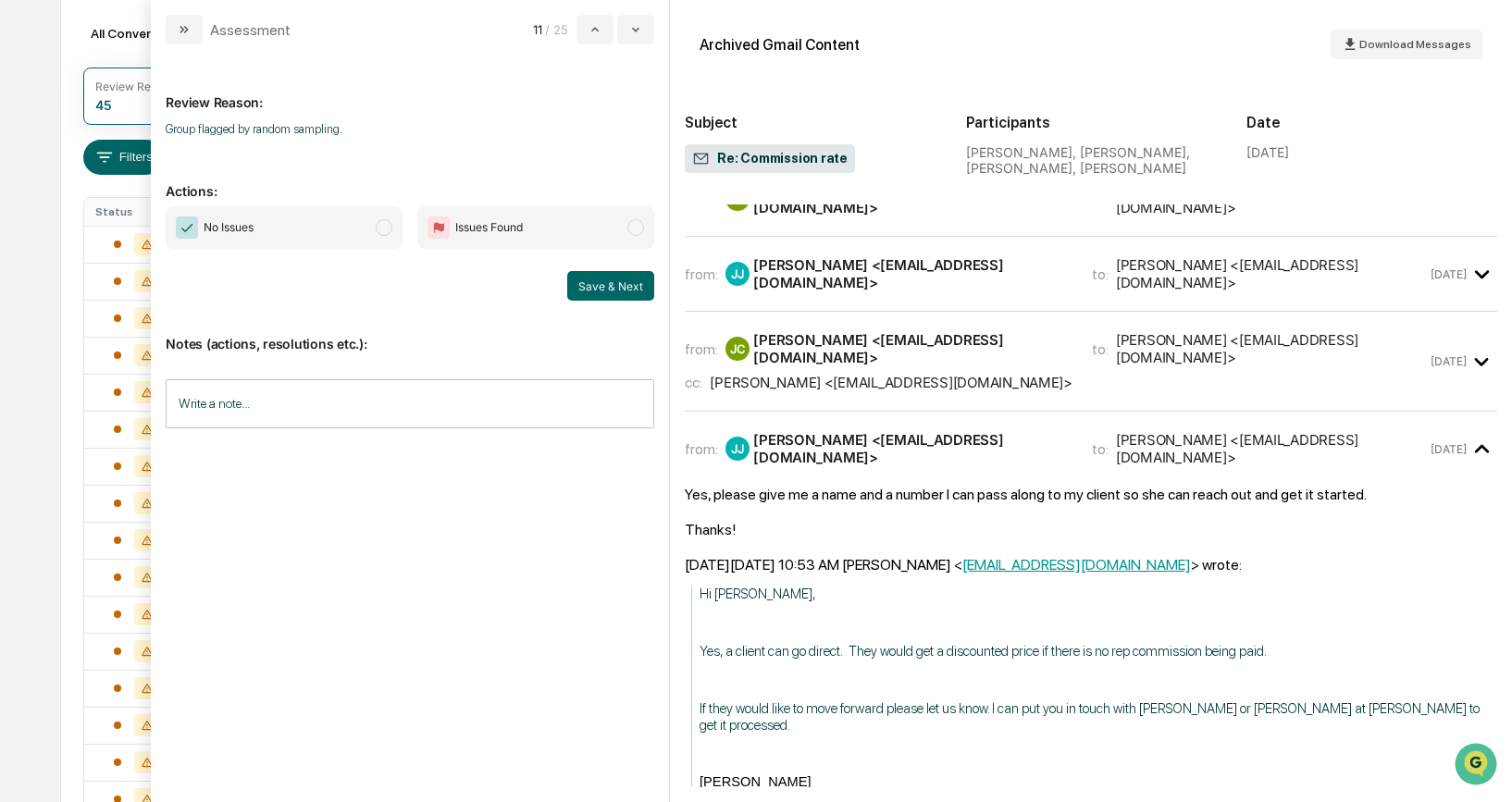
scroll to position [447, 0]
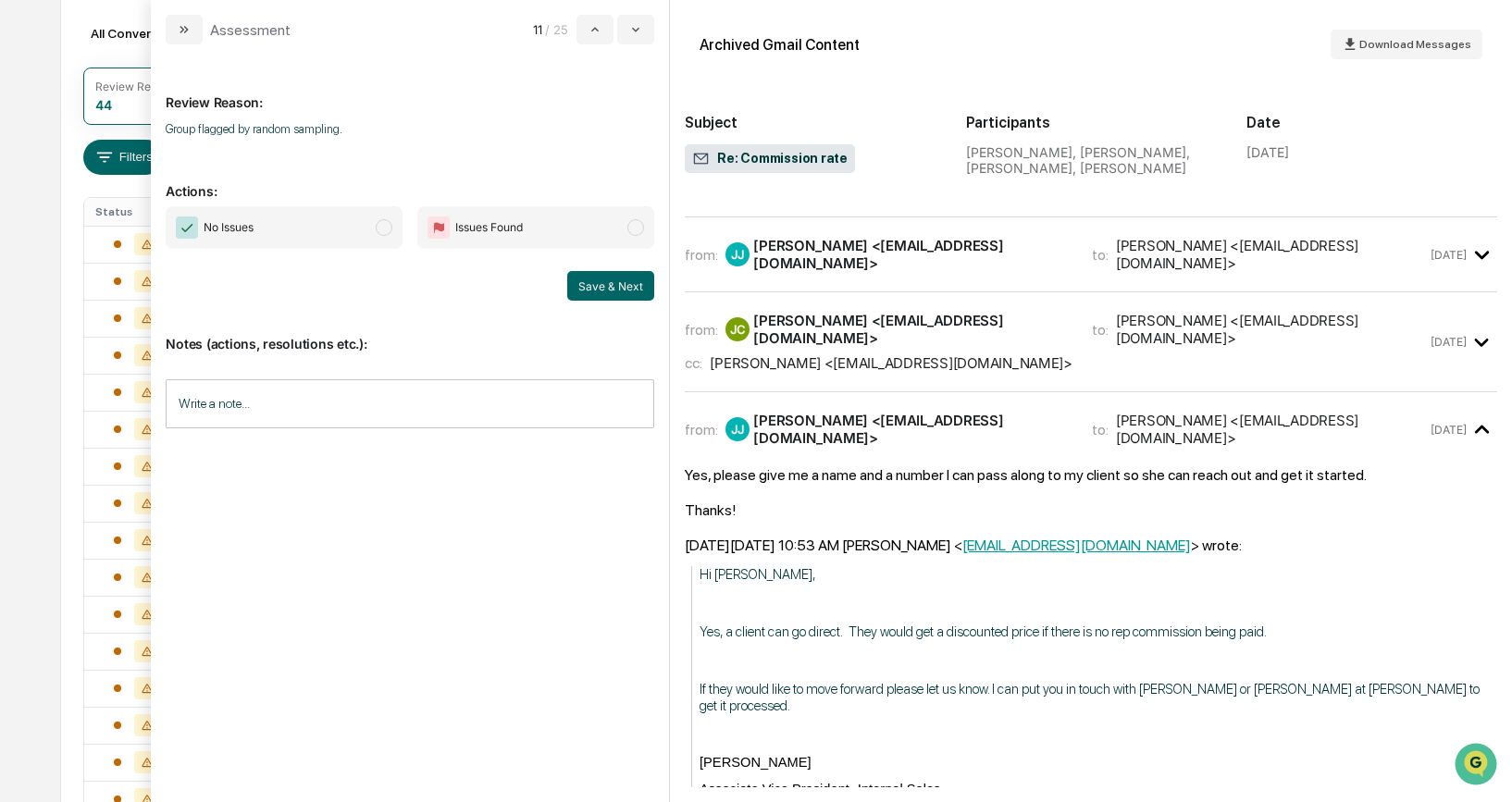
click at [390, 229] on span "modal" at bounding box center [383, 227] width 16 height 16
click at [609, 280] on button "Save & Next" at bounding box center [610, 285] width 87 height 30
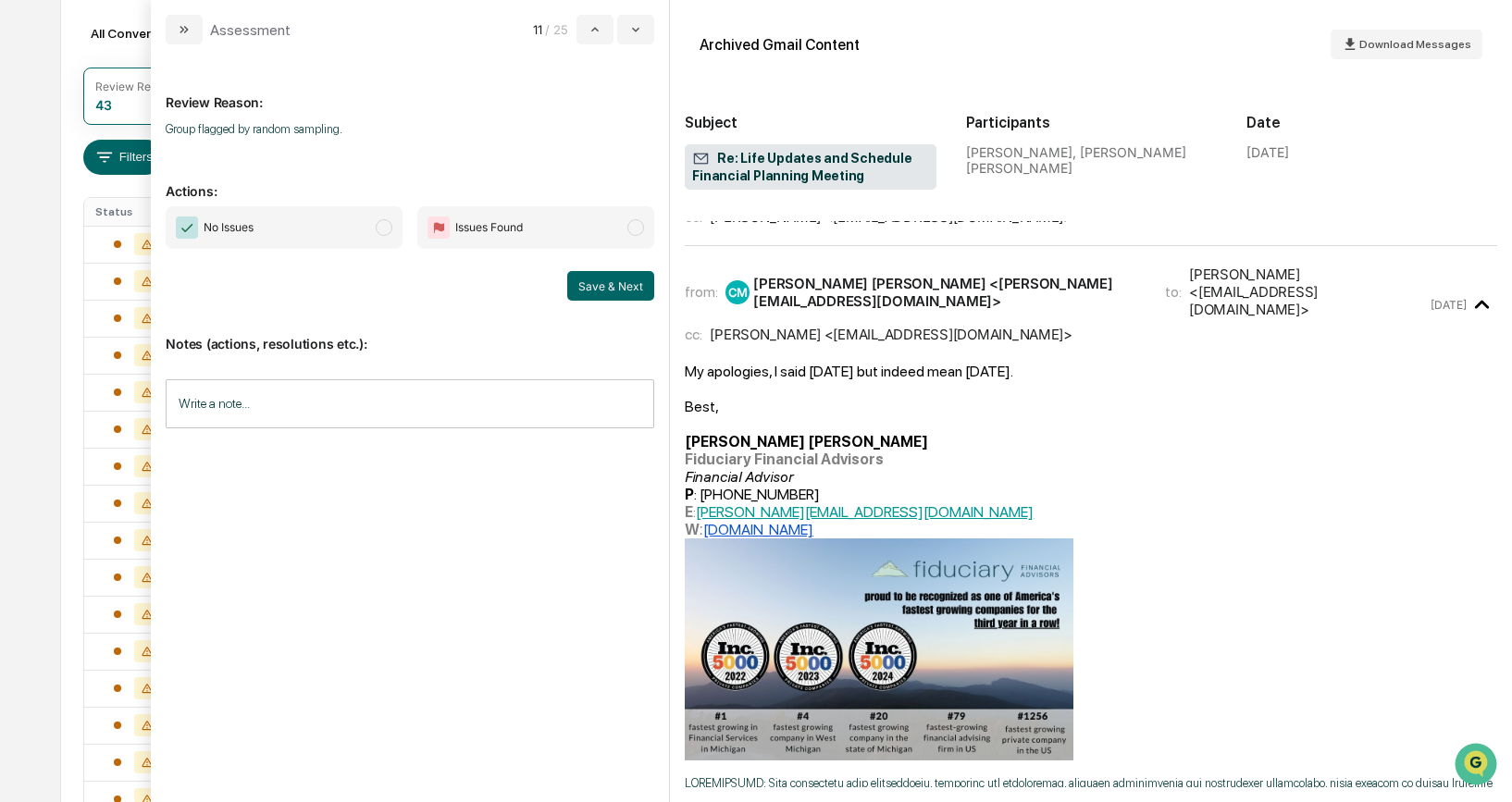
scroll to position [211, 0]
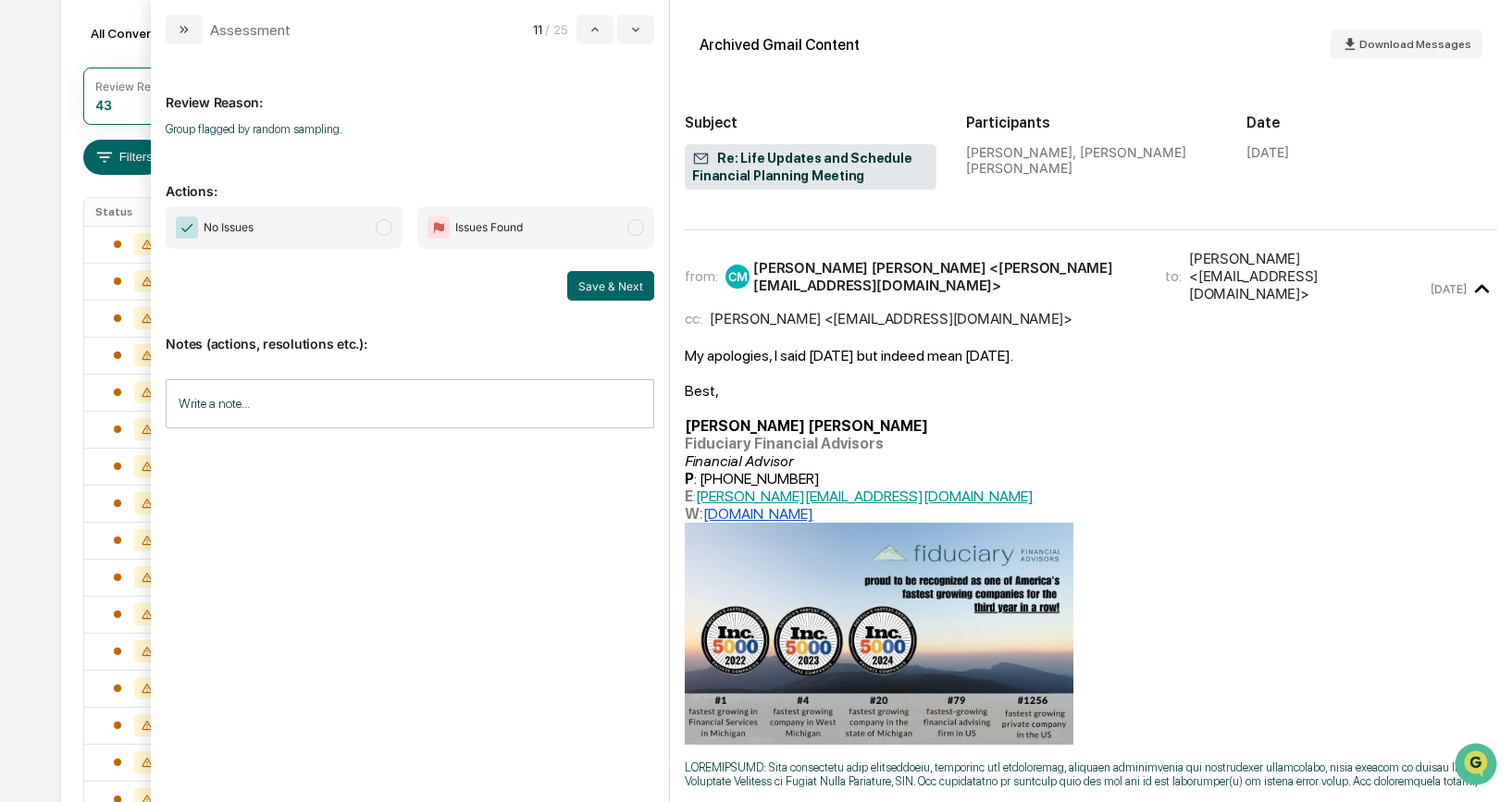
click at [392, 231] on span "modal" at bounding box center [383, 227] width 16 height 16
click at [617, 295] on button "Save & Next" at bounding box center [610, 285] width 87 height 30
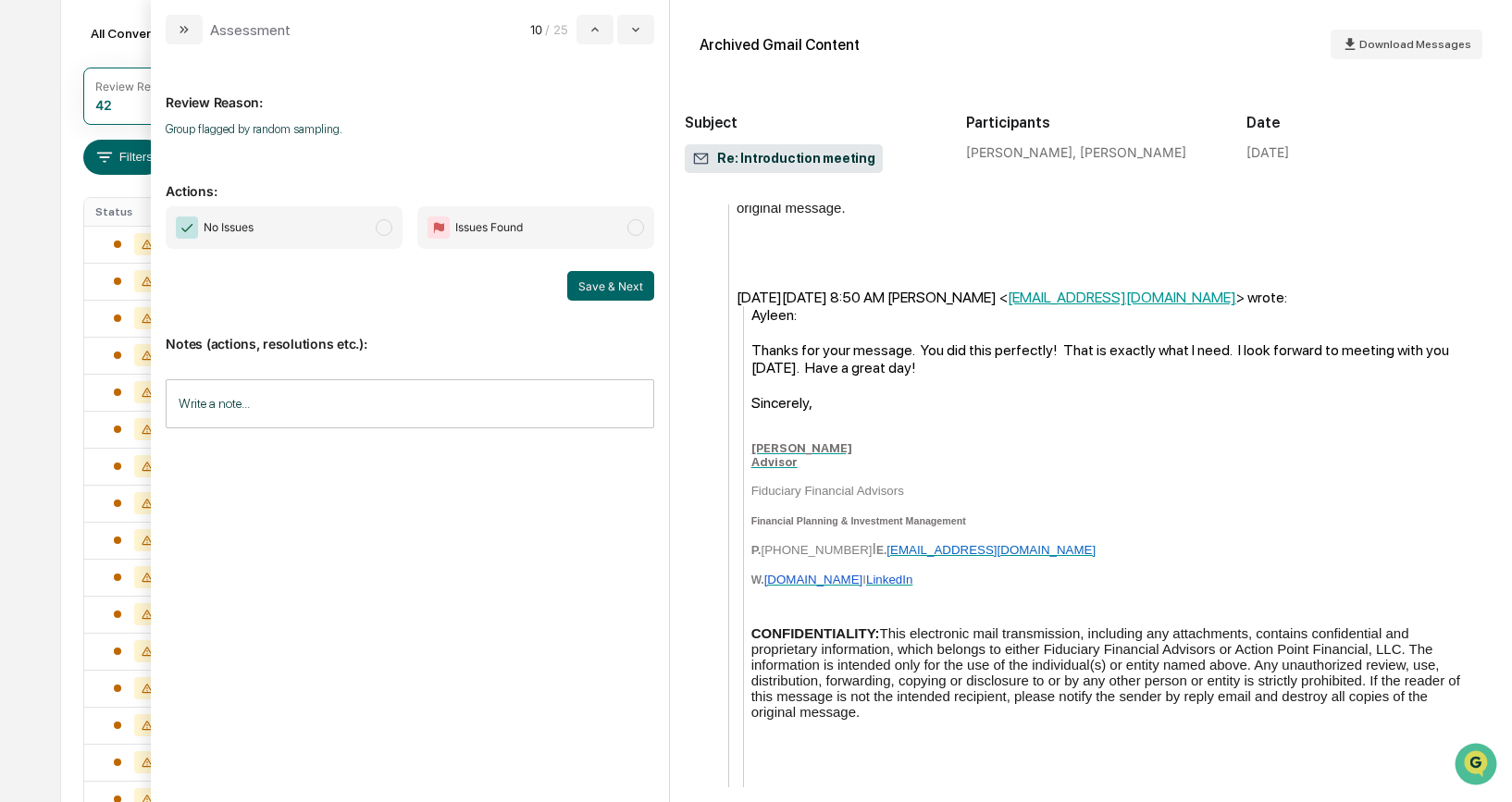
scroll to position [1870, 0]
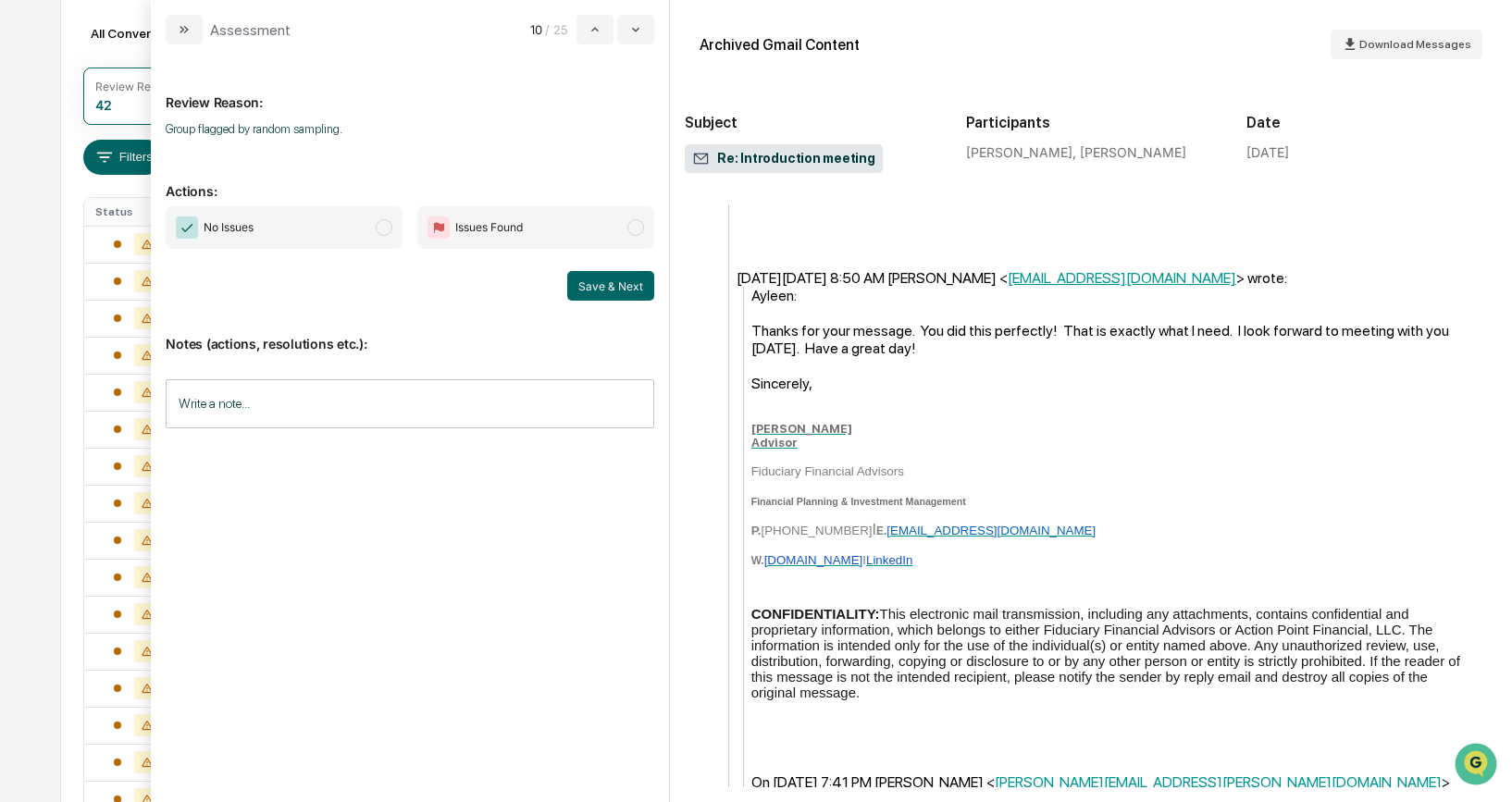
click at [395, 227] on span "No Issues" at bounding box center [283, 227] width 237 height 42
click at [588, 287] on button "Save & Next" at bounding box center [610, 285] width 87 height 30
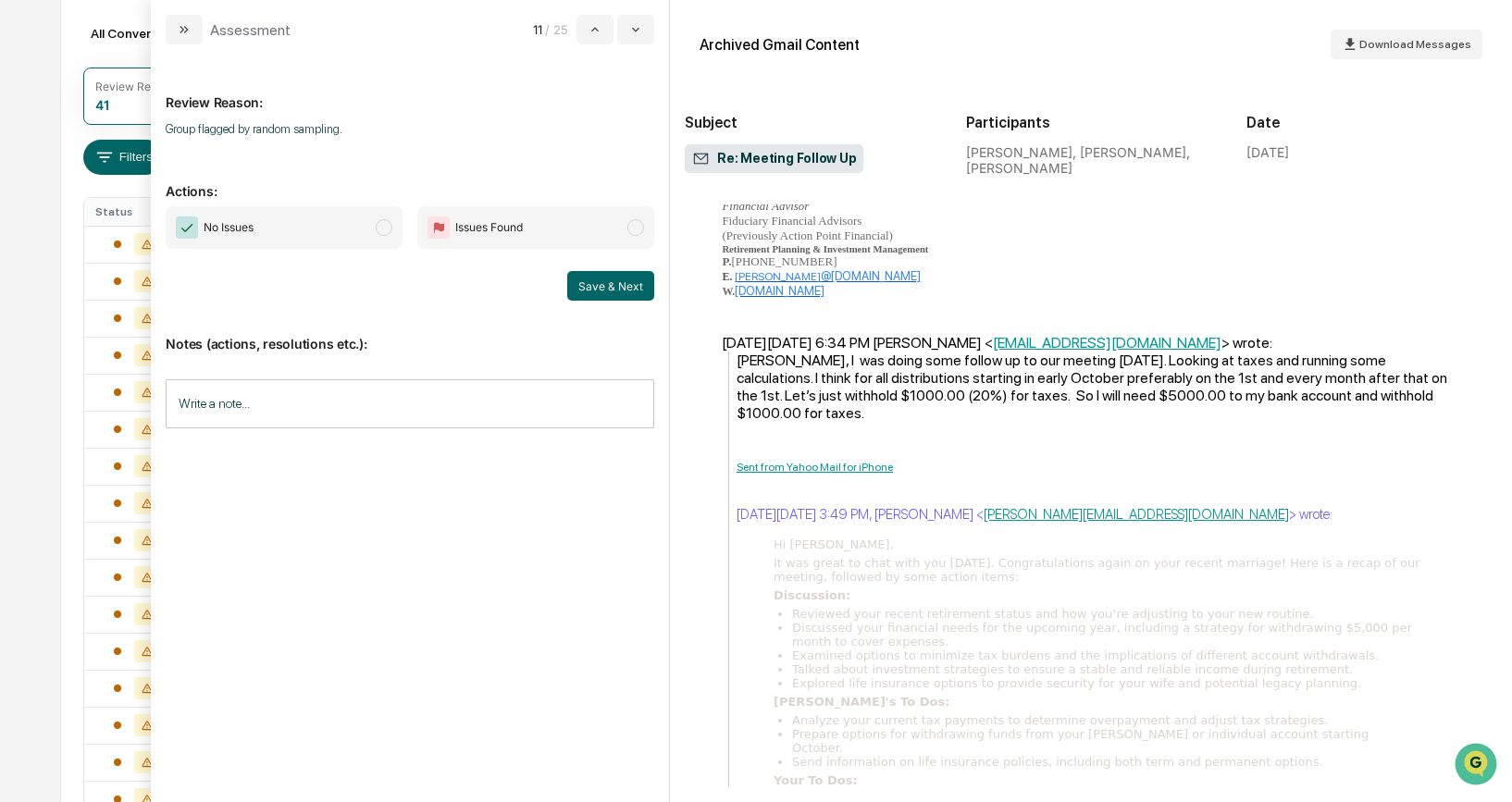
scroll to position [857, 0]
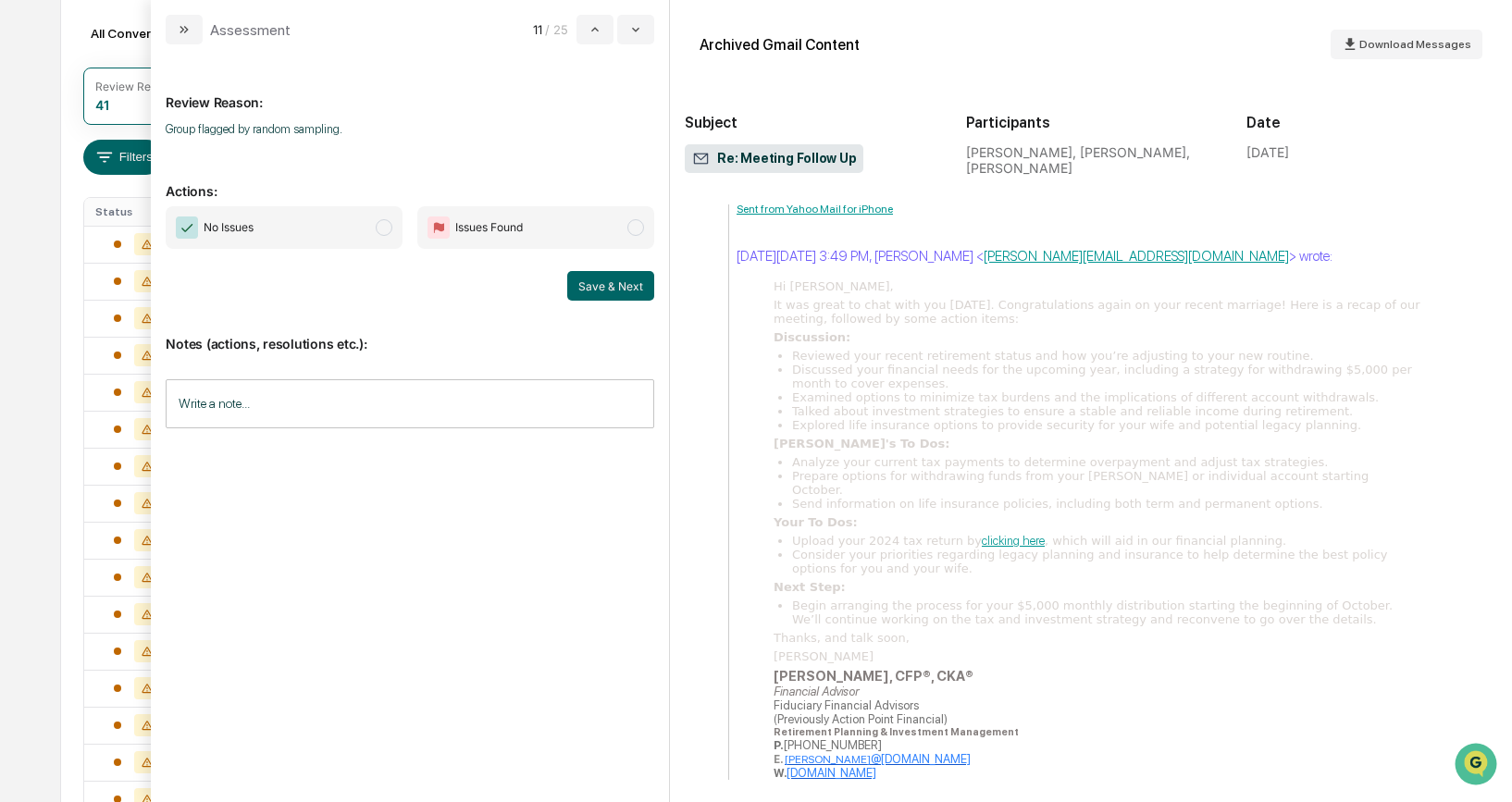
click at [388, 225] on span "modal" at bounding box center [383, 227] width 16 height 16
click at [592, 280] on button "Save & Next" at bounding box center [610, 285] width 87 height 30
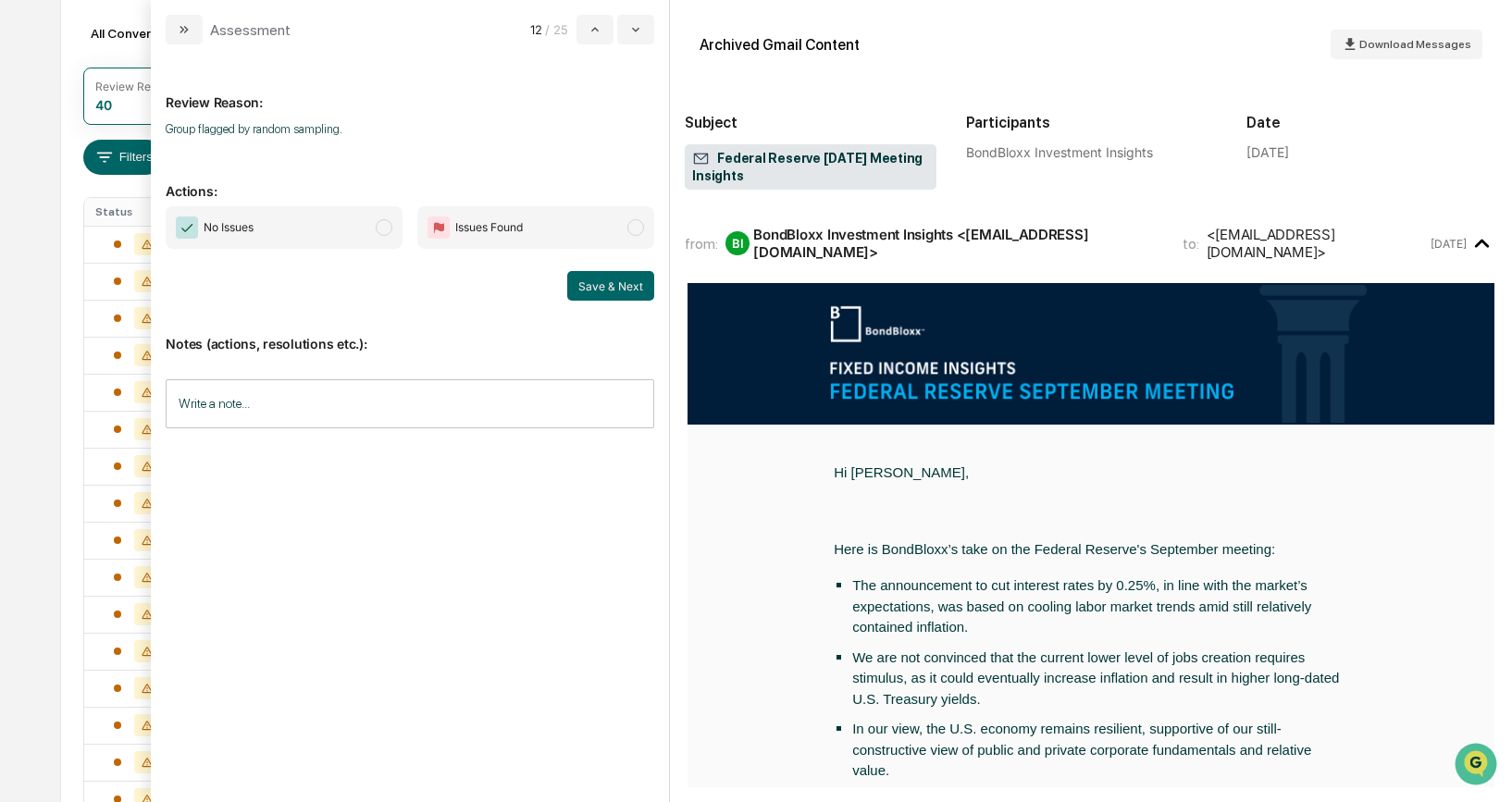
click at [380, 232] on span "modal" at bounding box center [383, 227] width 16 height 16
click at [593, 279] on button "Save & Next" at bounding box center [610, 285] width 87 height 30
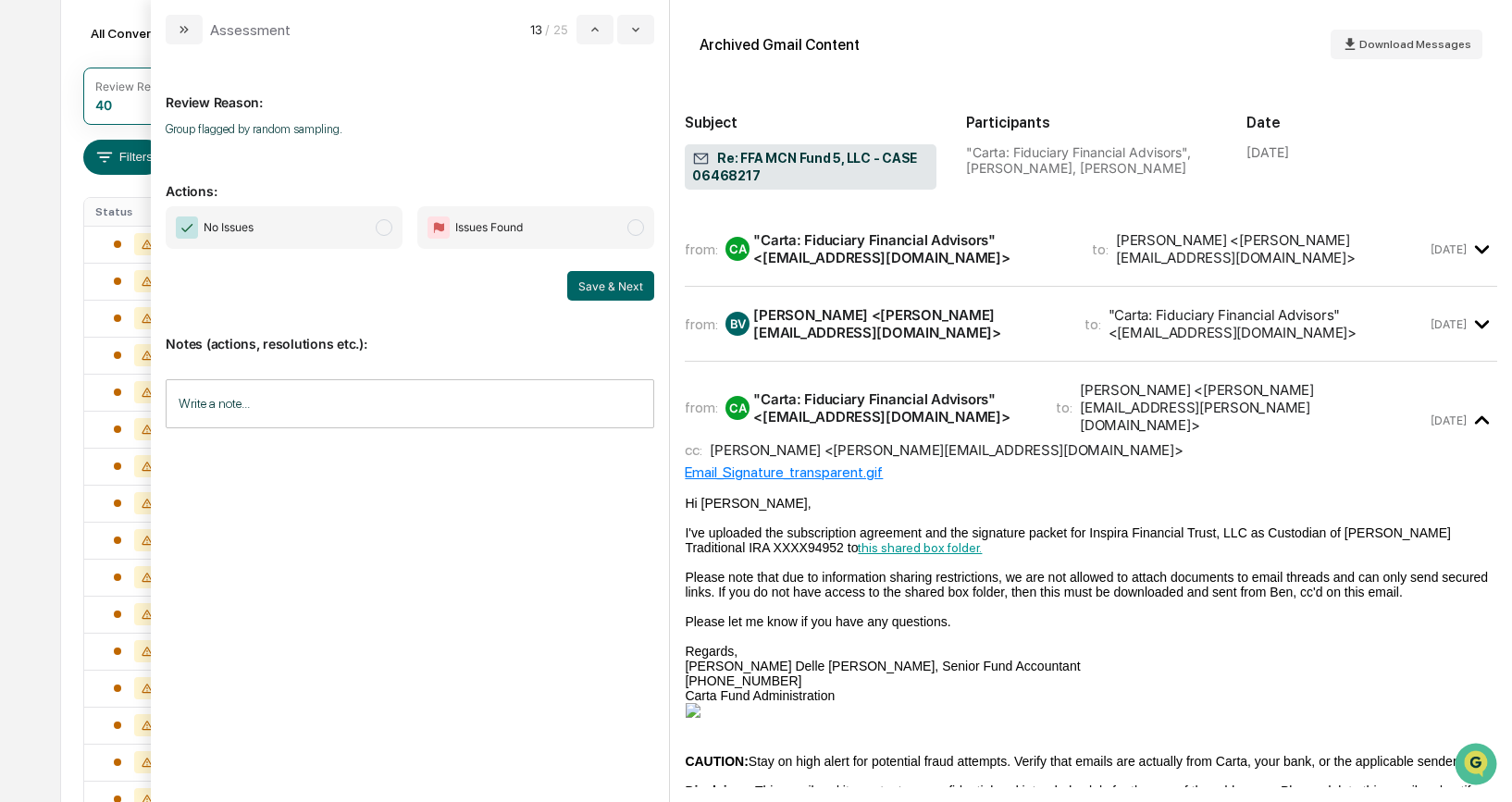
scroll to position [147, 0]
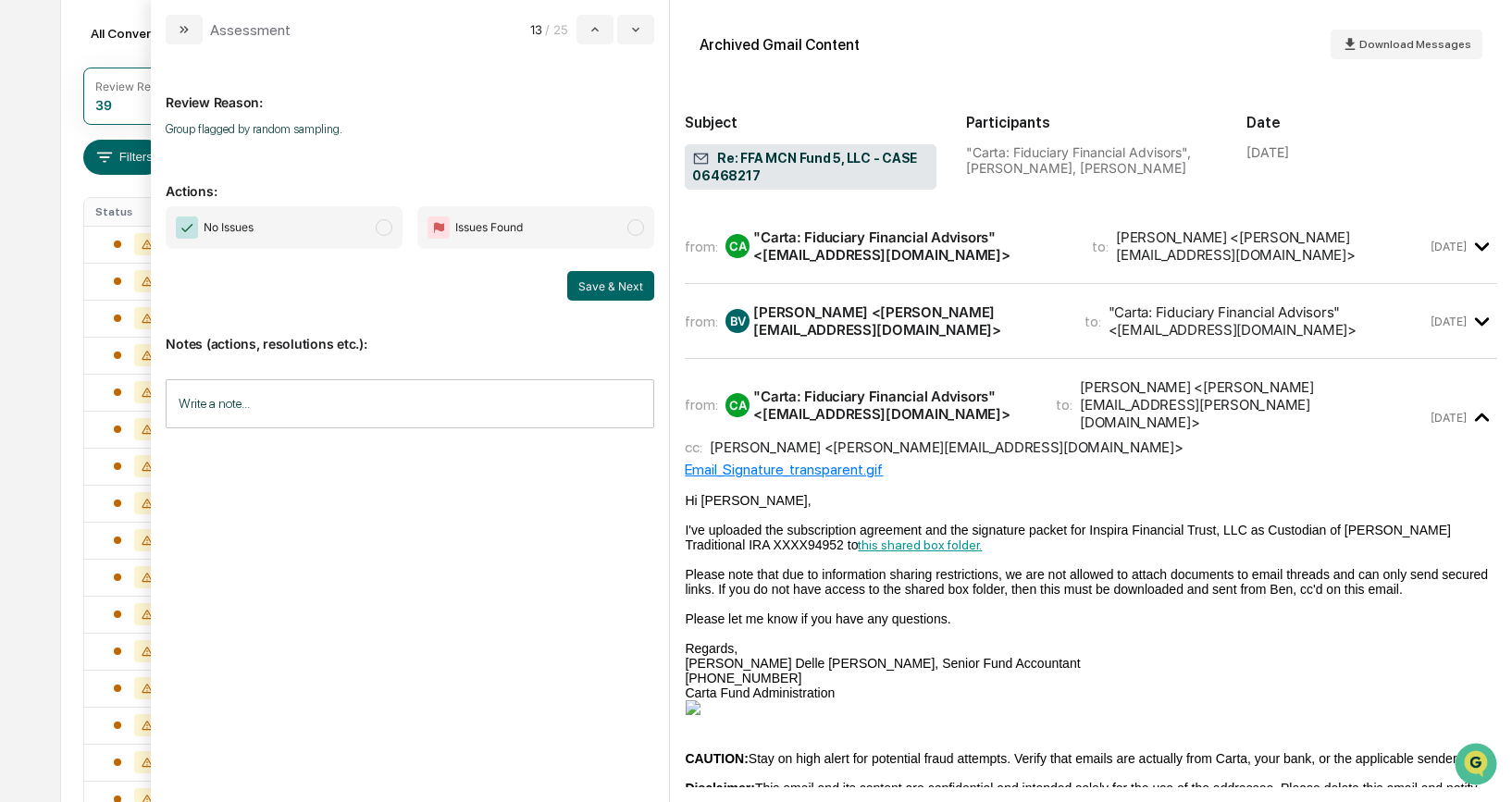
click at [389, 234] on span "modal" at bounding box center [383, 227] width 16 height 16
click at [599, 288] on button "Save & Next" at bounding box center [610, 285] width 87 height 30
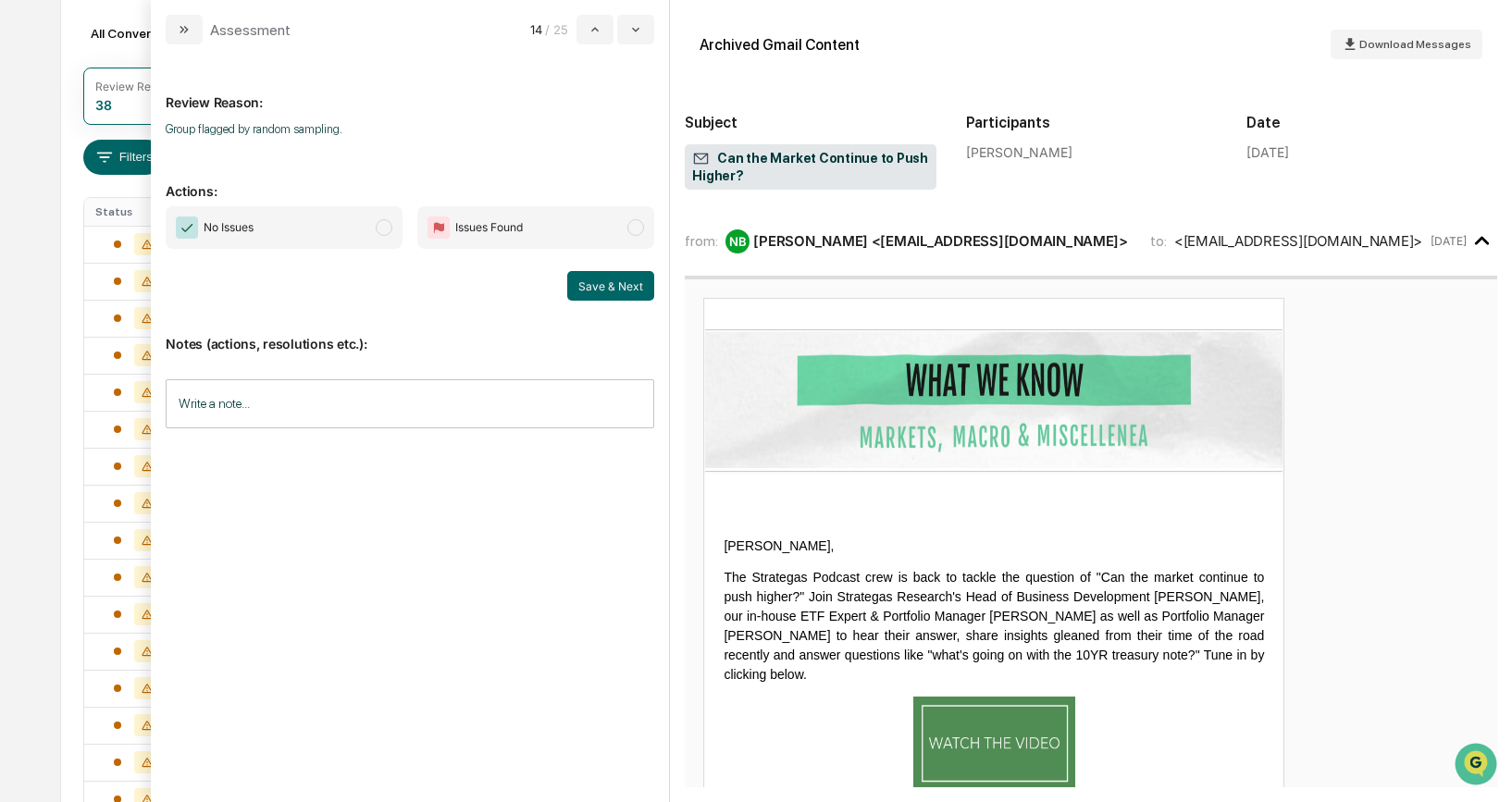
click at [386, 227] on span "modal" at bounding box center [383, 227] width 16 height 16
click at [600, 286] on button "Save & Next" at bounding box center [610, 285] width 87 height 30
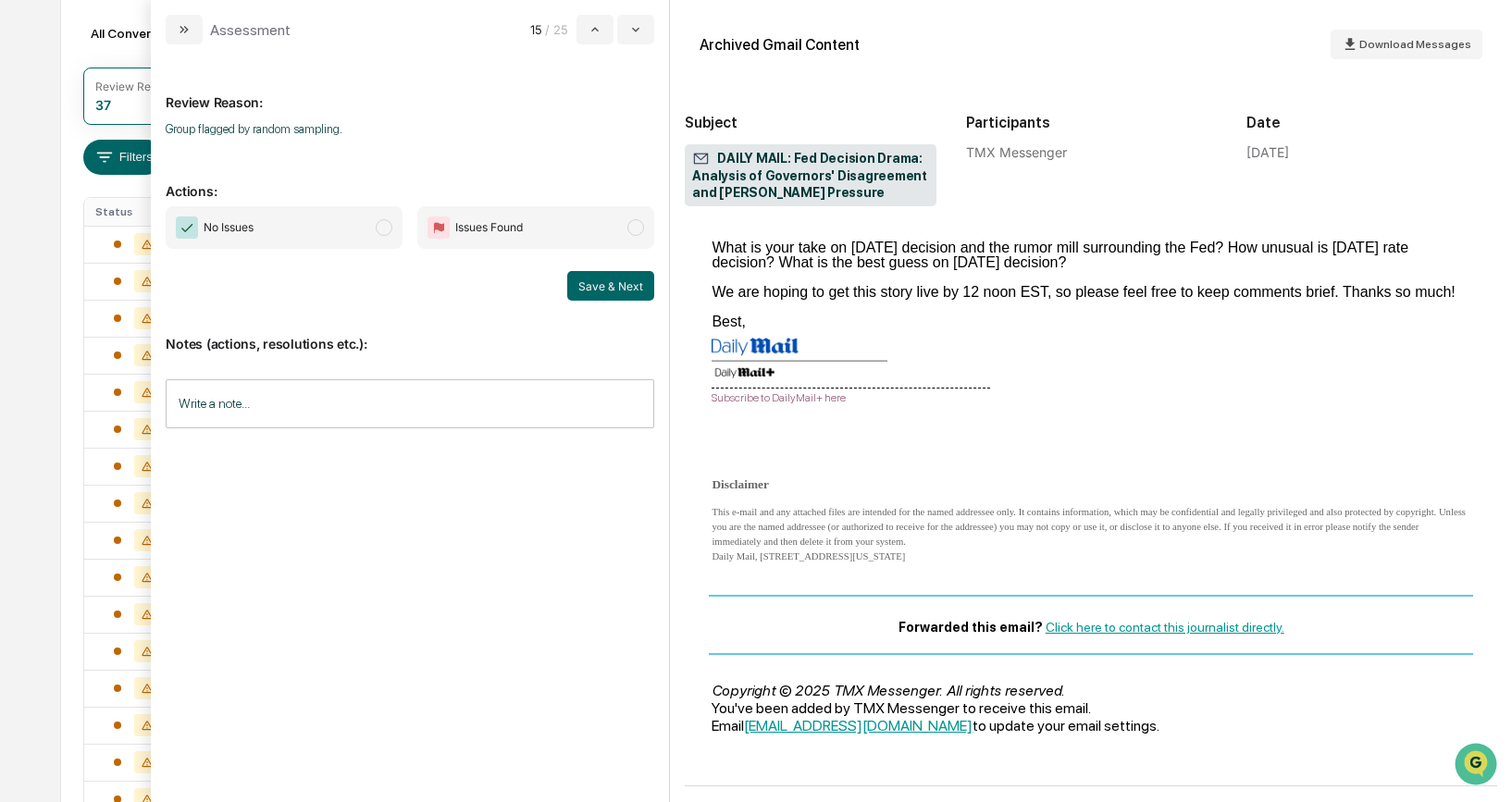
scroll to position [352, 0]
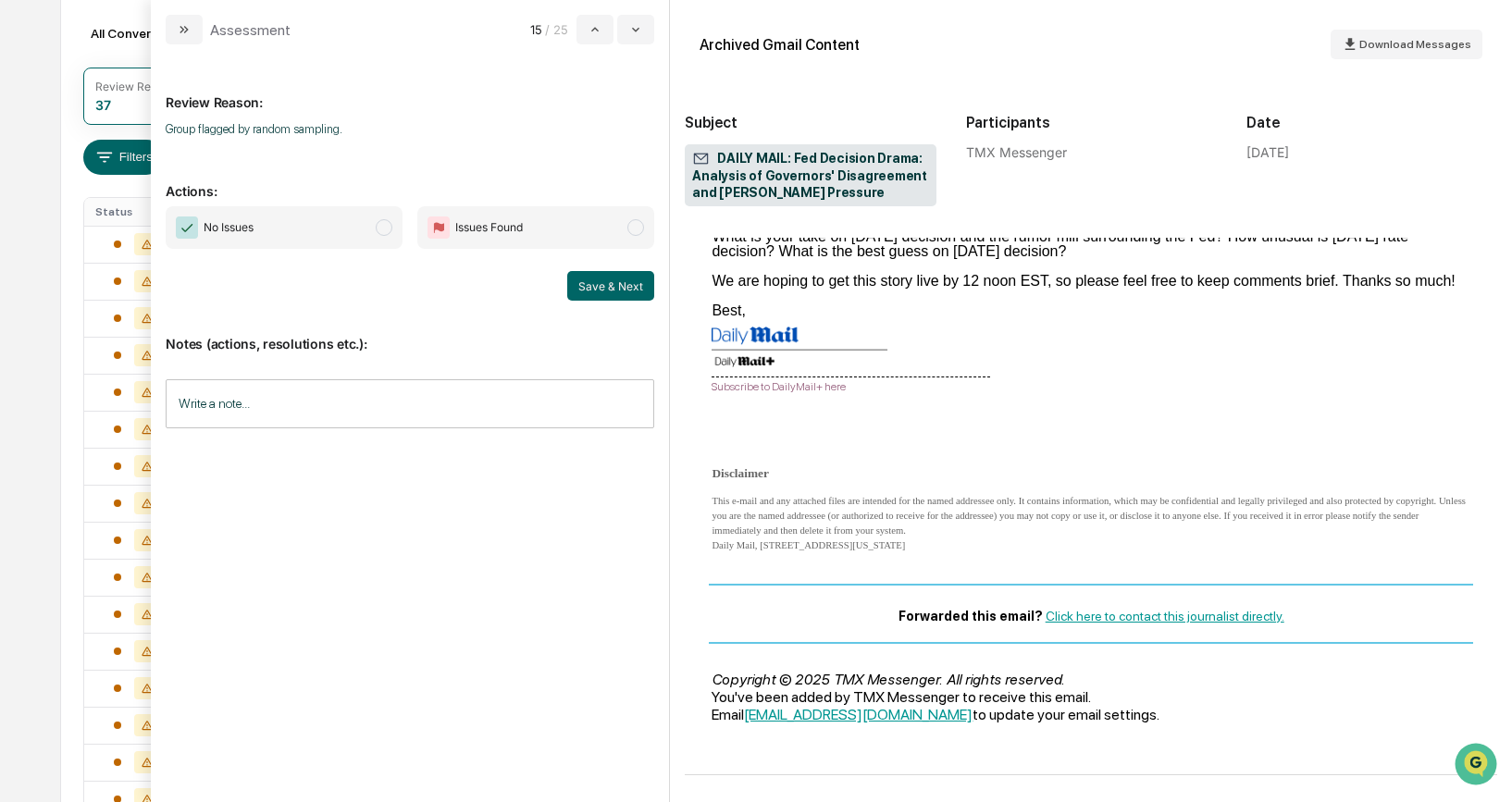
click at [393, 234] on span "No Issues" at bounding box center [283, 227] width 237 height 42
click at [610, 287] on button "Save & Next" at bounding box center [610, 285] width 87 height 30
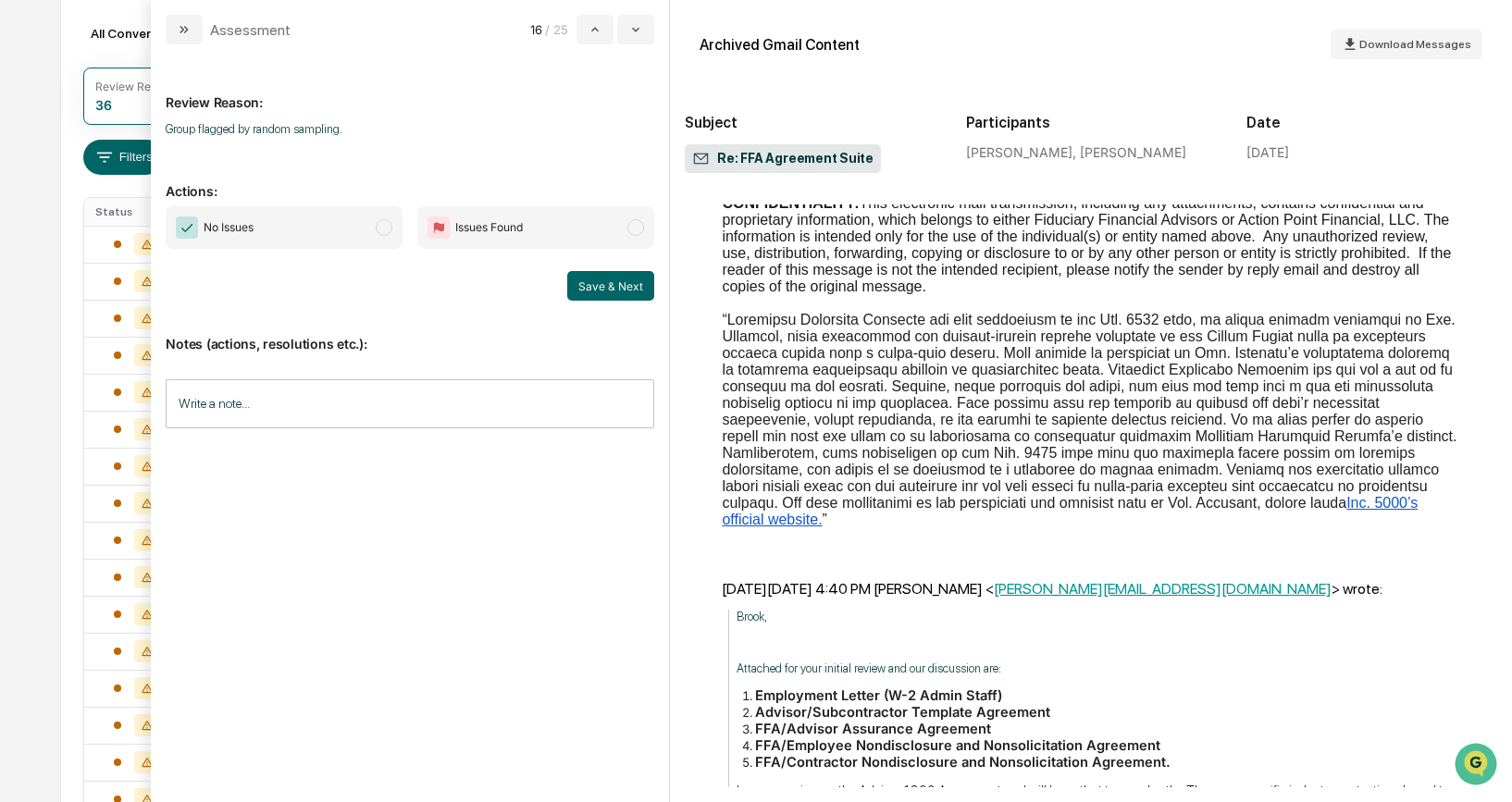
scroll to position [1181, 0]
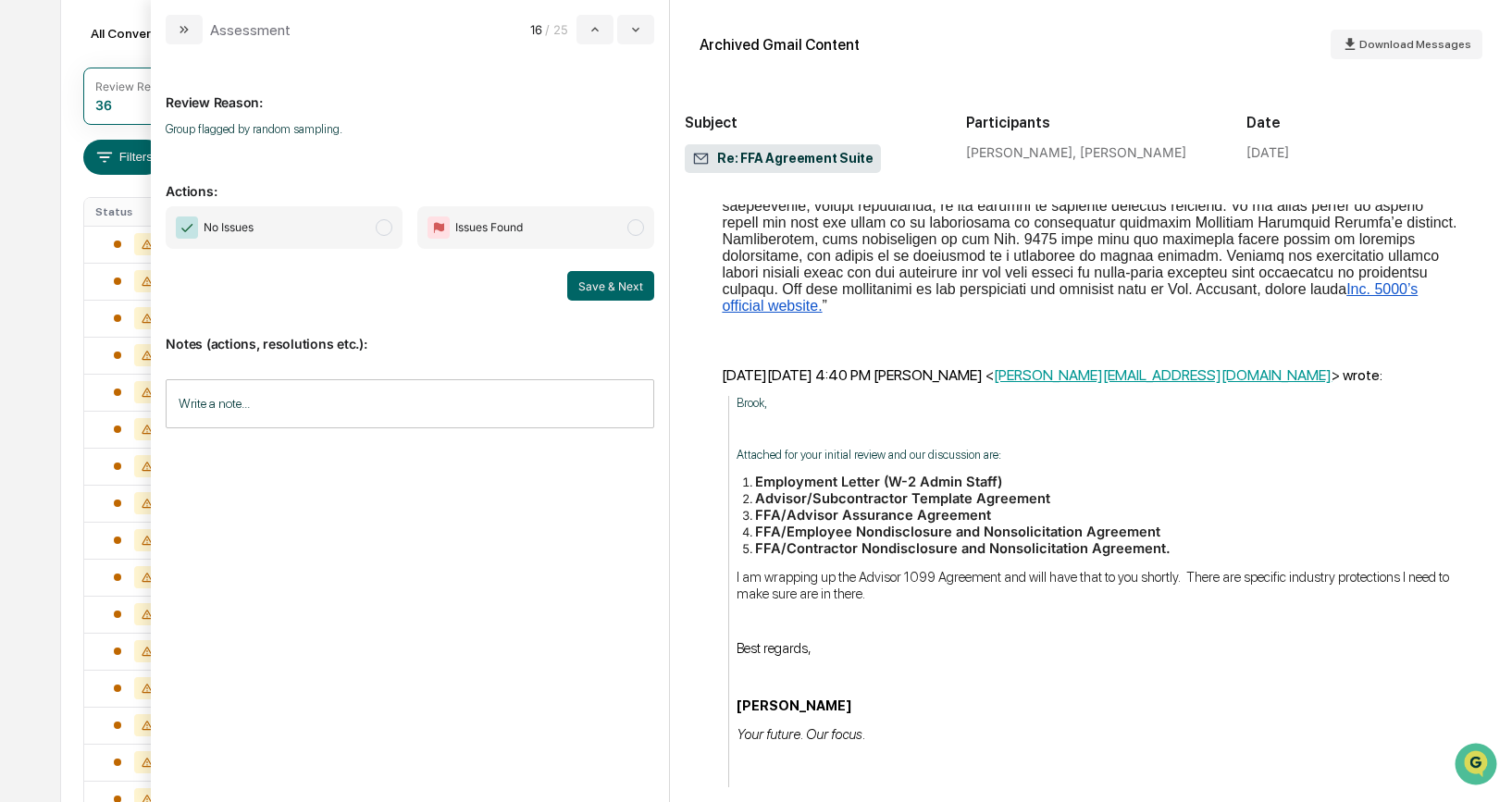
click at [392, 230] on span "modal" at bounding box center [383, 227] width 16 height 16
click at [608, 279] on button "Save & Next" at bounding box center [610, 285] width 87 height 30
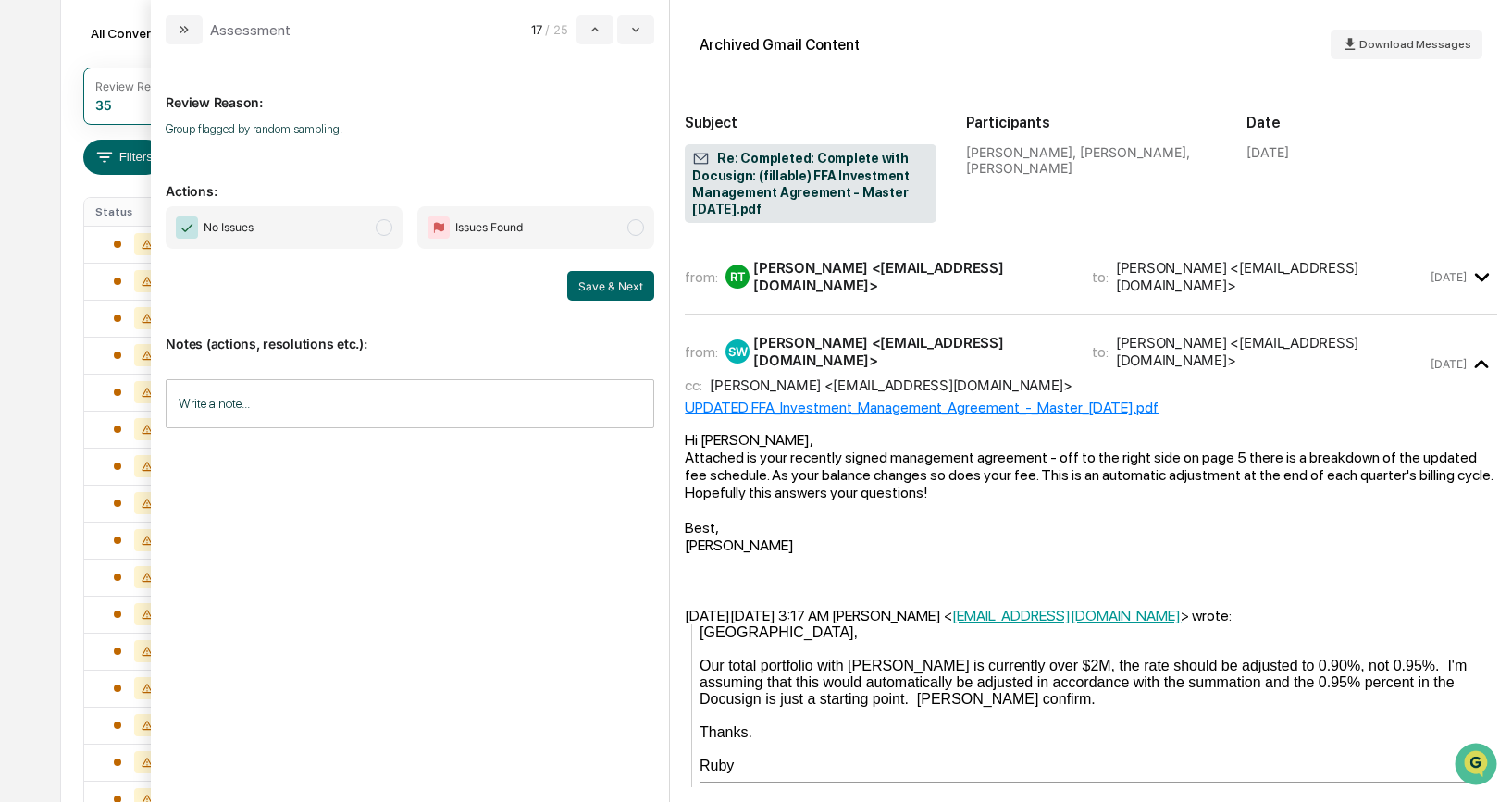
click at [383, 230] on span "modal" at bounding box center [383, 227] width 16 height 16
click at [617, 283] on button "Save & Next" at bounding box center [610, 285] width 87 height 30
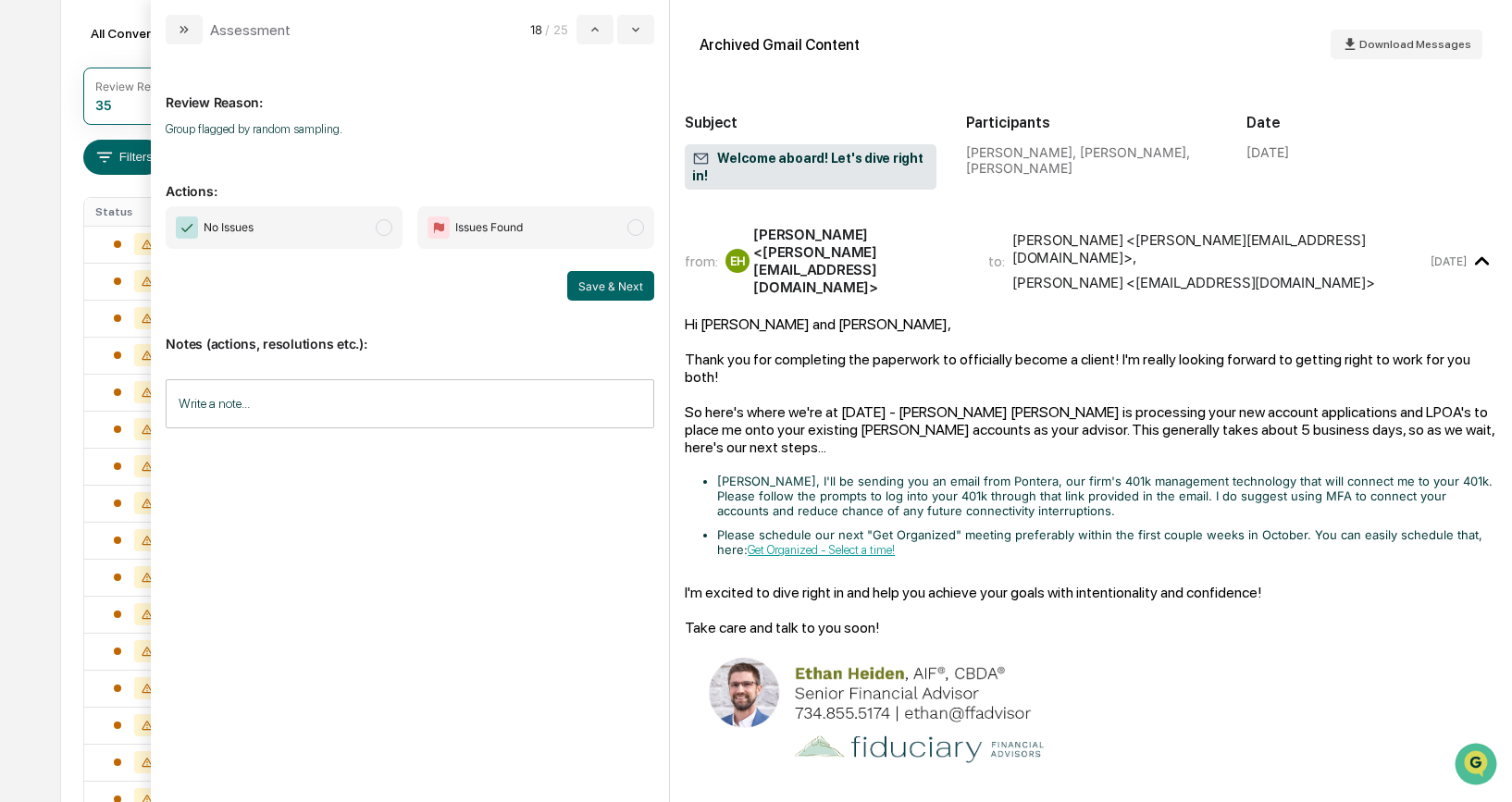
scroll to position [35, 0]
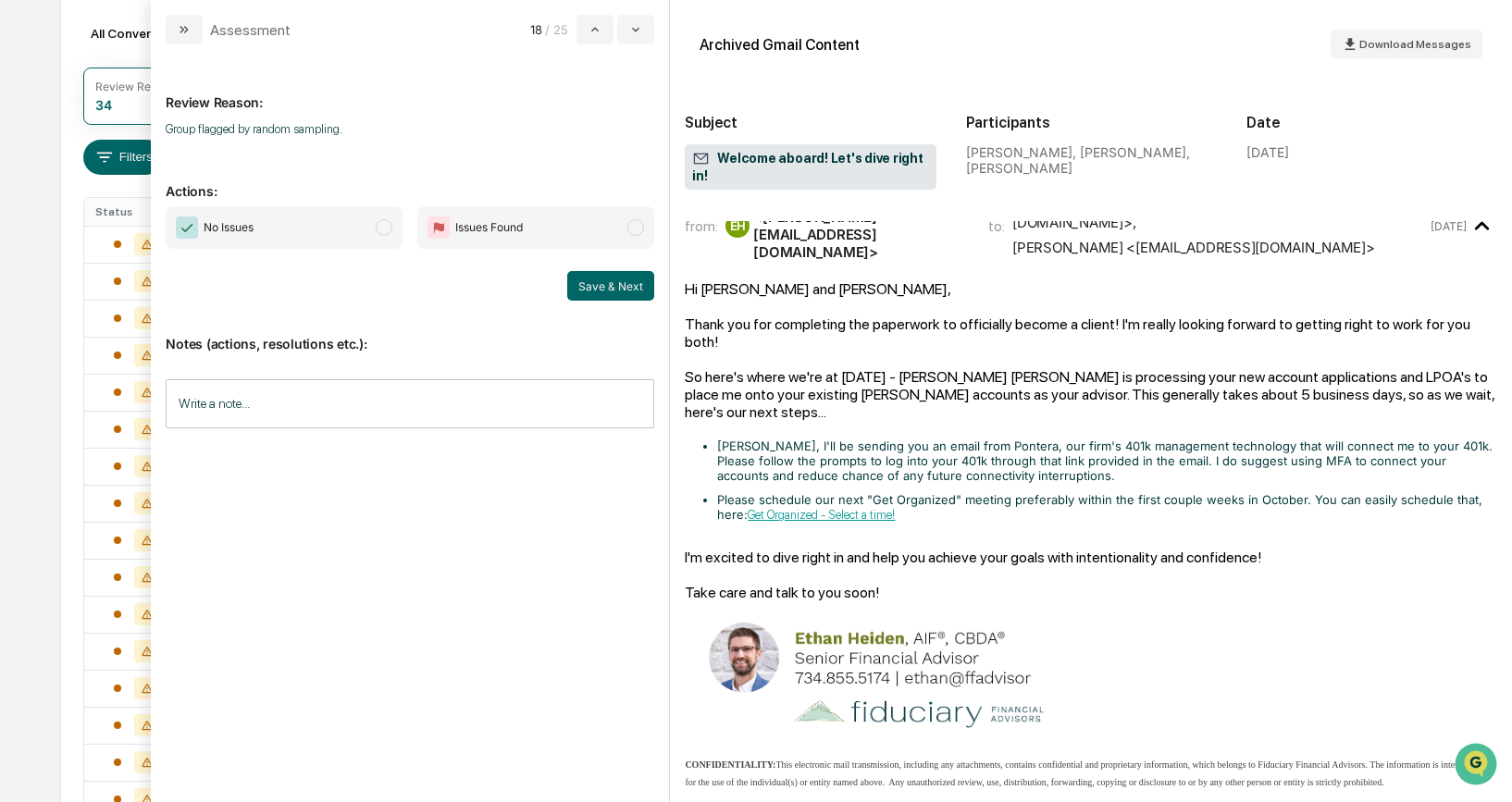
click at [383, 229] on span "modal" at bounding box center [383, 227] width 16 height 16
click at [595, 286] on button "Save & Next" at bounding box center [610, 285] width 87 height 30
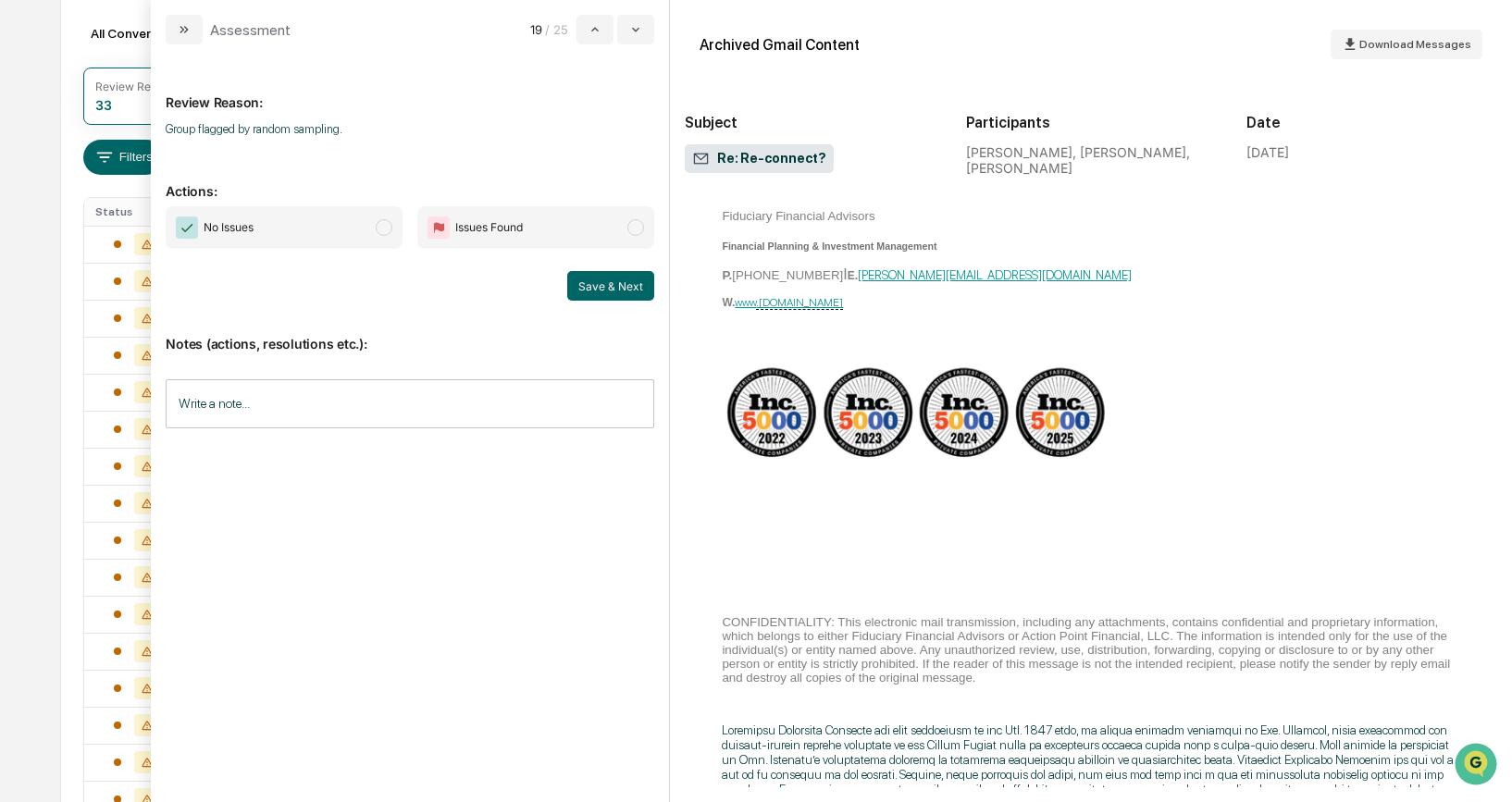
scroll to position [909, 0]
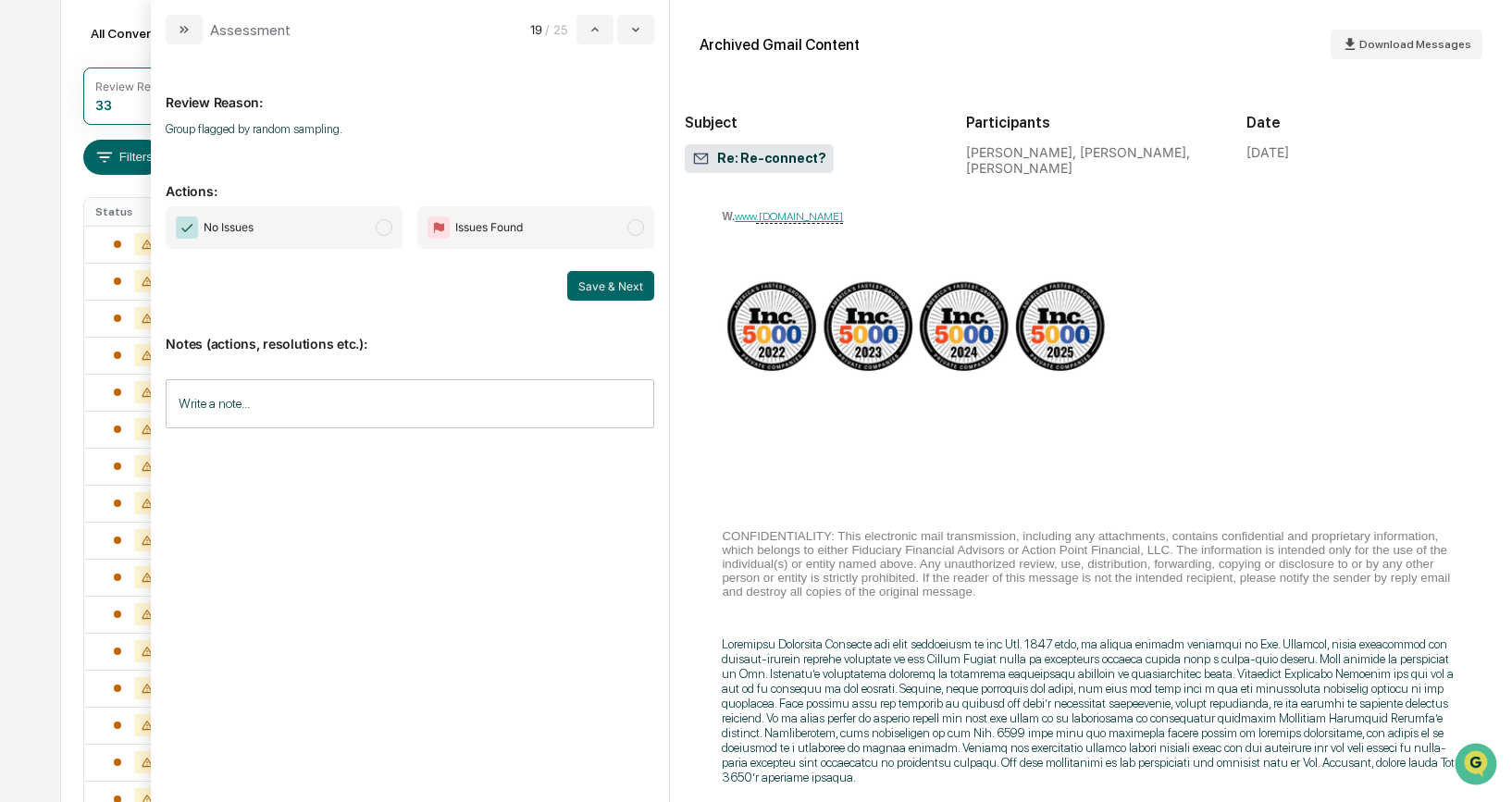
click at [394, 228] on span "No Issues" at bounding box center [283, 227] width 237 height 42
click at [630, 284] on button "Save & Next" at bounding box center [610, 285] width 87 height 30
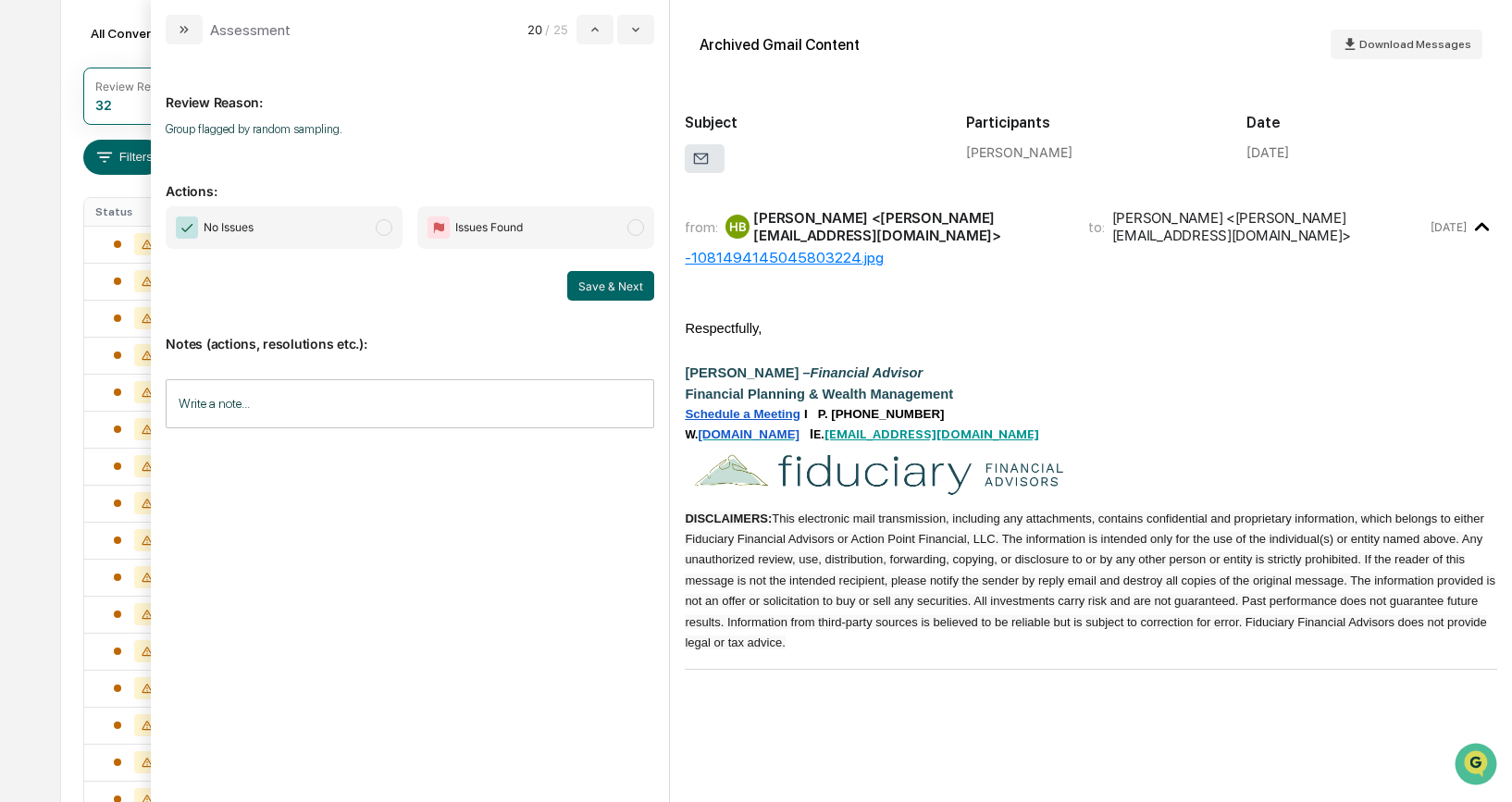
click at [377, 225] on span "modal" at bounding box center [383, 227] width 16 height 16
click at [615, 294] on button "Save & Next" at bounding box center [610, 285] width 87 height 30
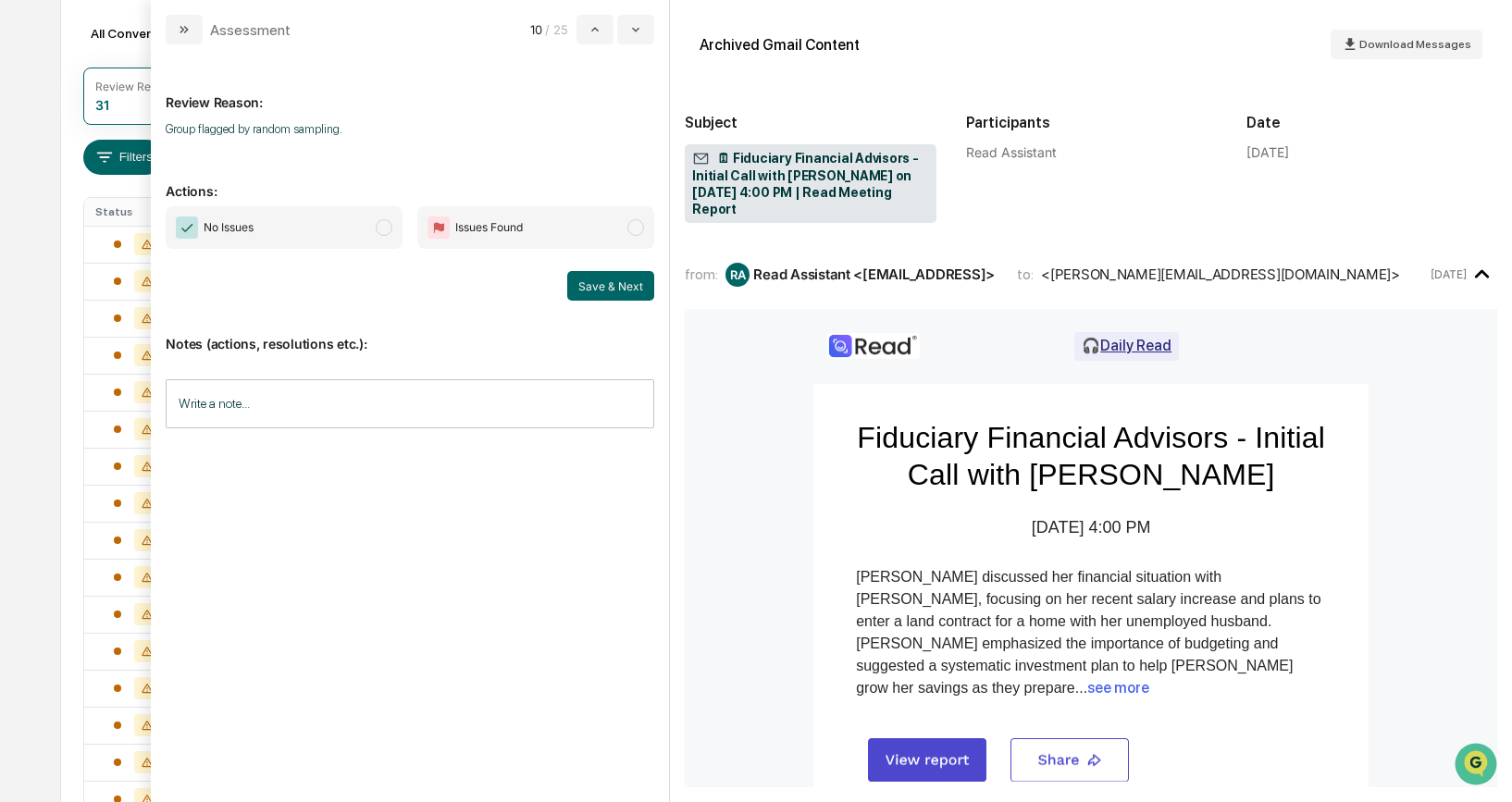
click at [388, 227] on span "modal" at bounding box center [383, 227] width 16 height 16
click at [606, 282] on button "Save & Next" at bounding box center [610, 285] width 87 height 30
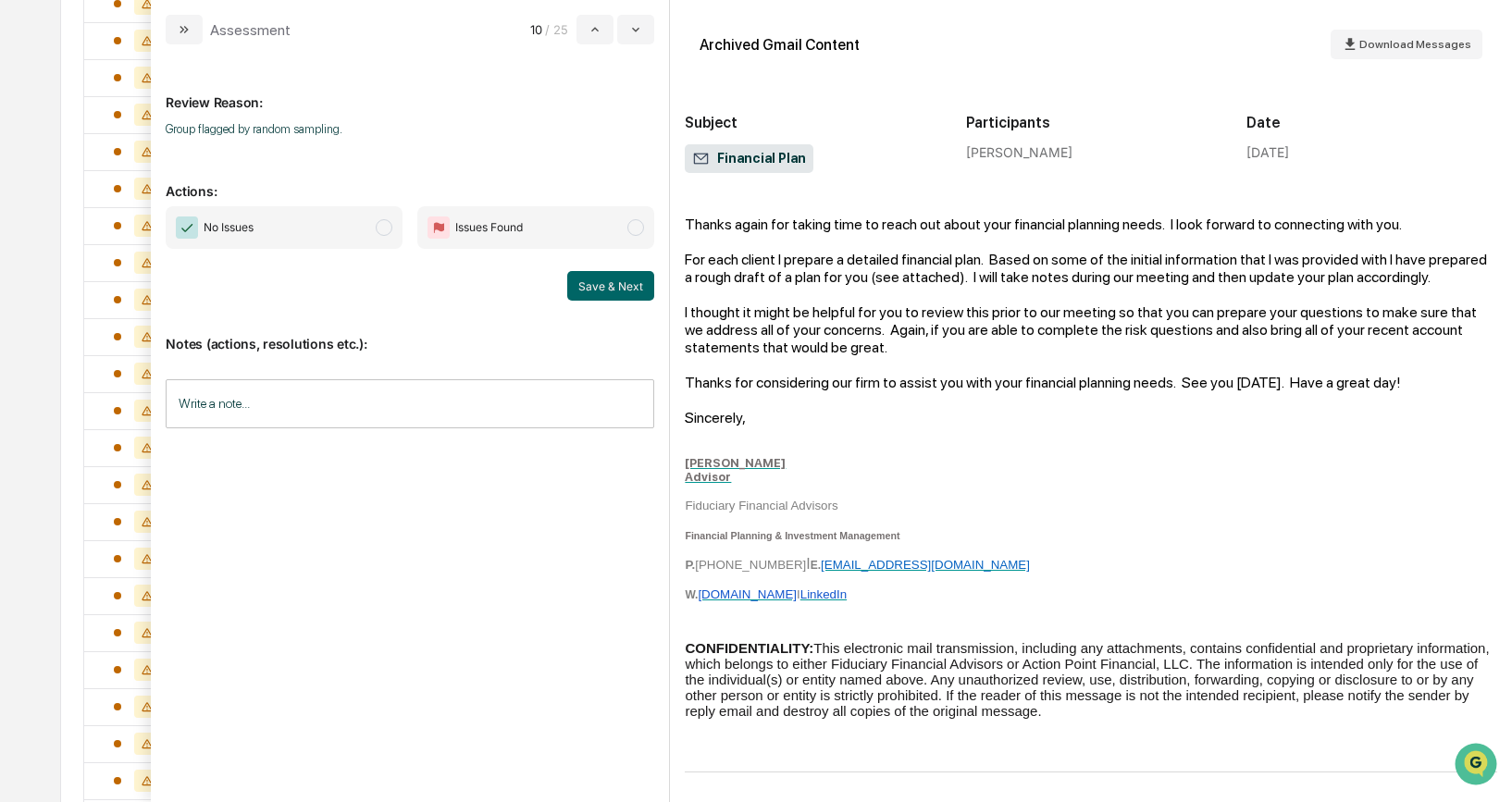
scroll to position [487, 0]
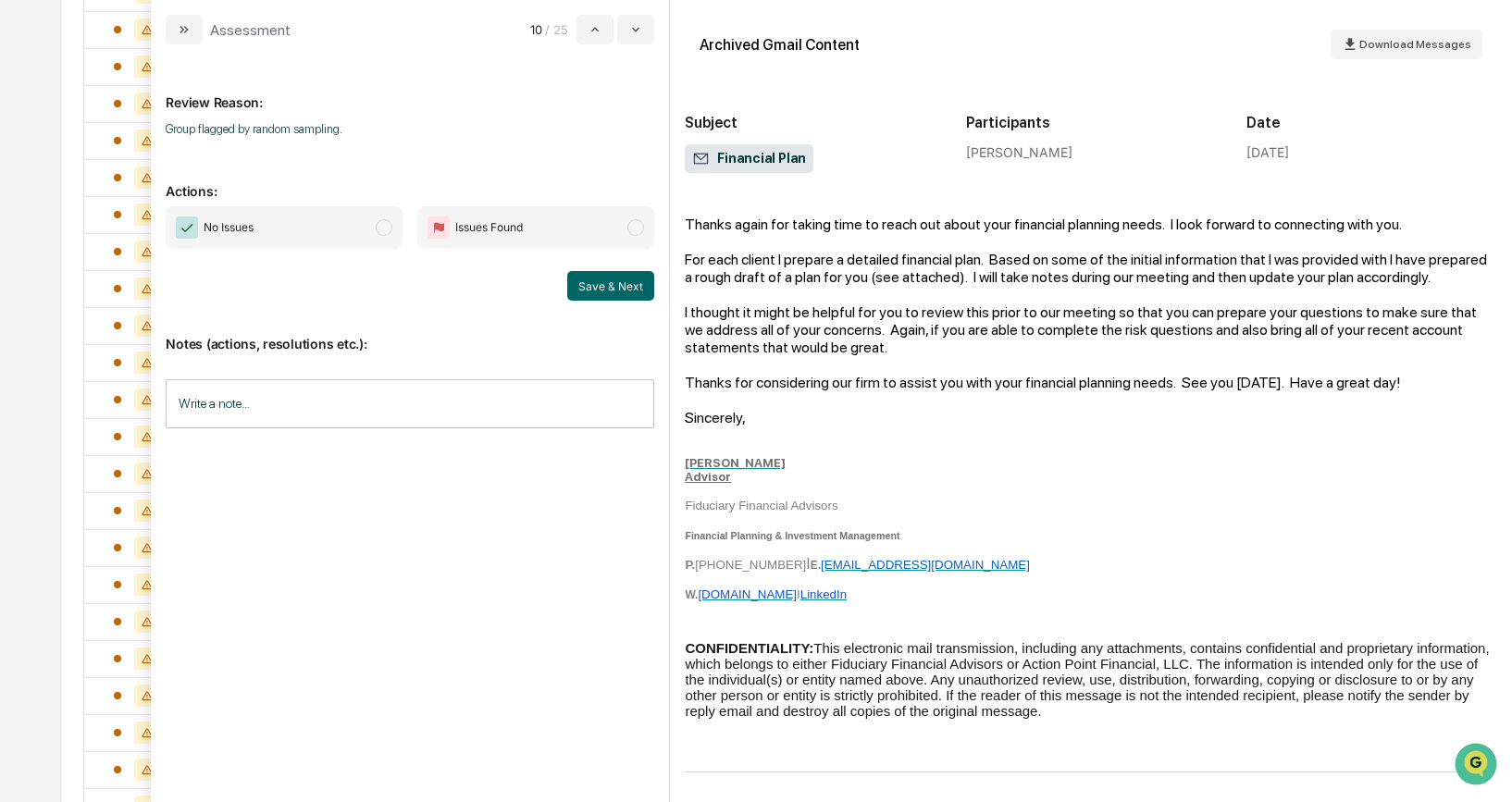
click at [382, 228] on span "modal" at bounding box center [383, 227] width 16 height 16
click at [618, 286] on button "Save & Next" at bounding box center [610, 285] width 87 height 30
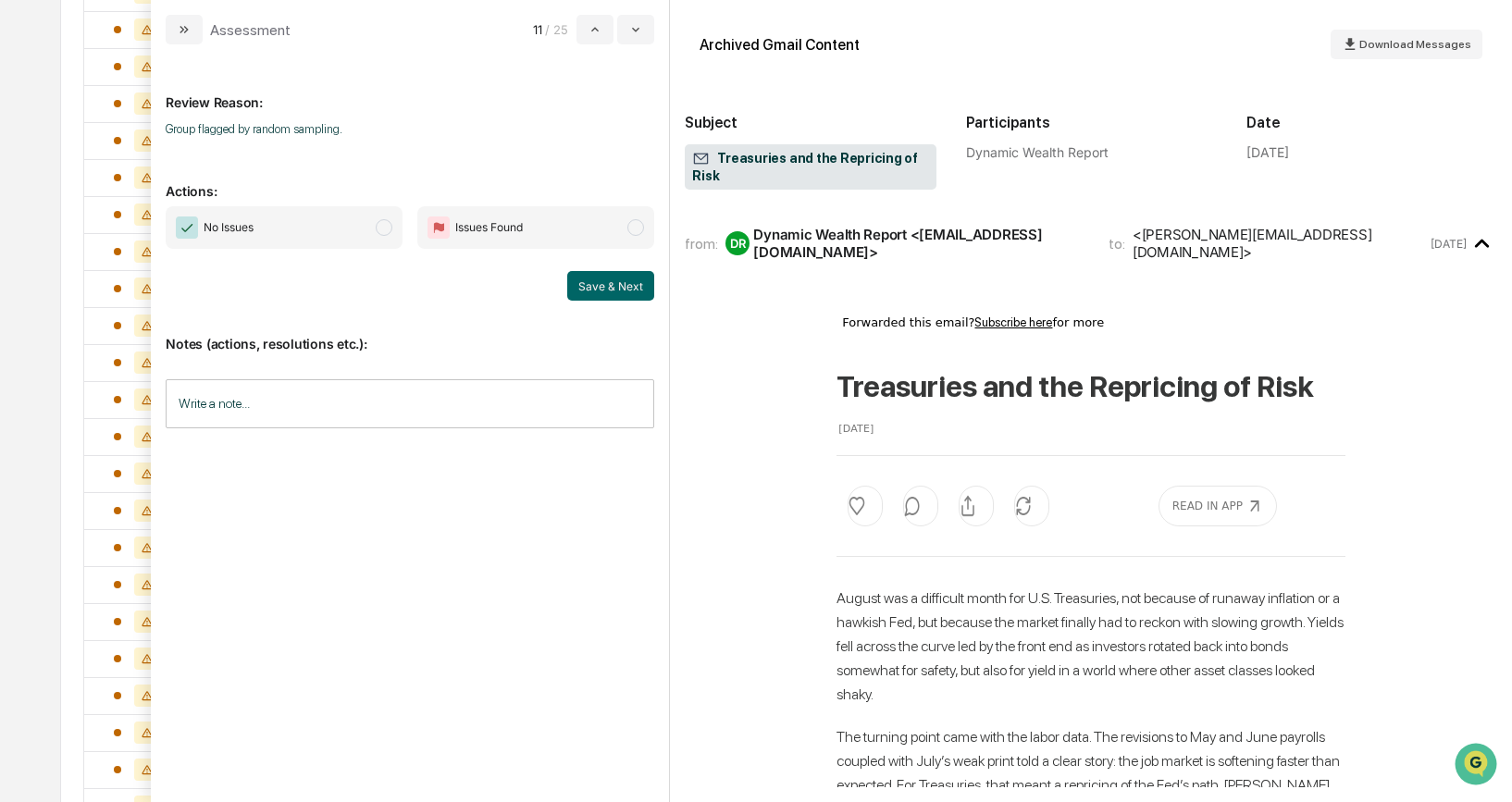
click at [384, 223] on span "modal" at bounding box center [383, 227] width 16 height 16
click at [594, 289] on button "Save & Next" at bounding box center [610, 285] width 87 height 30
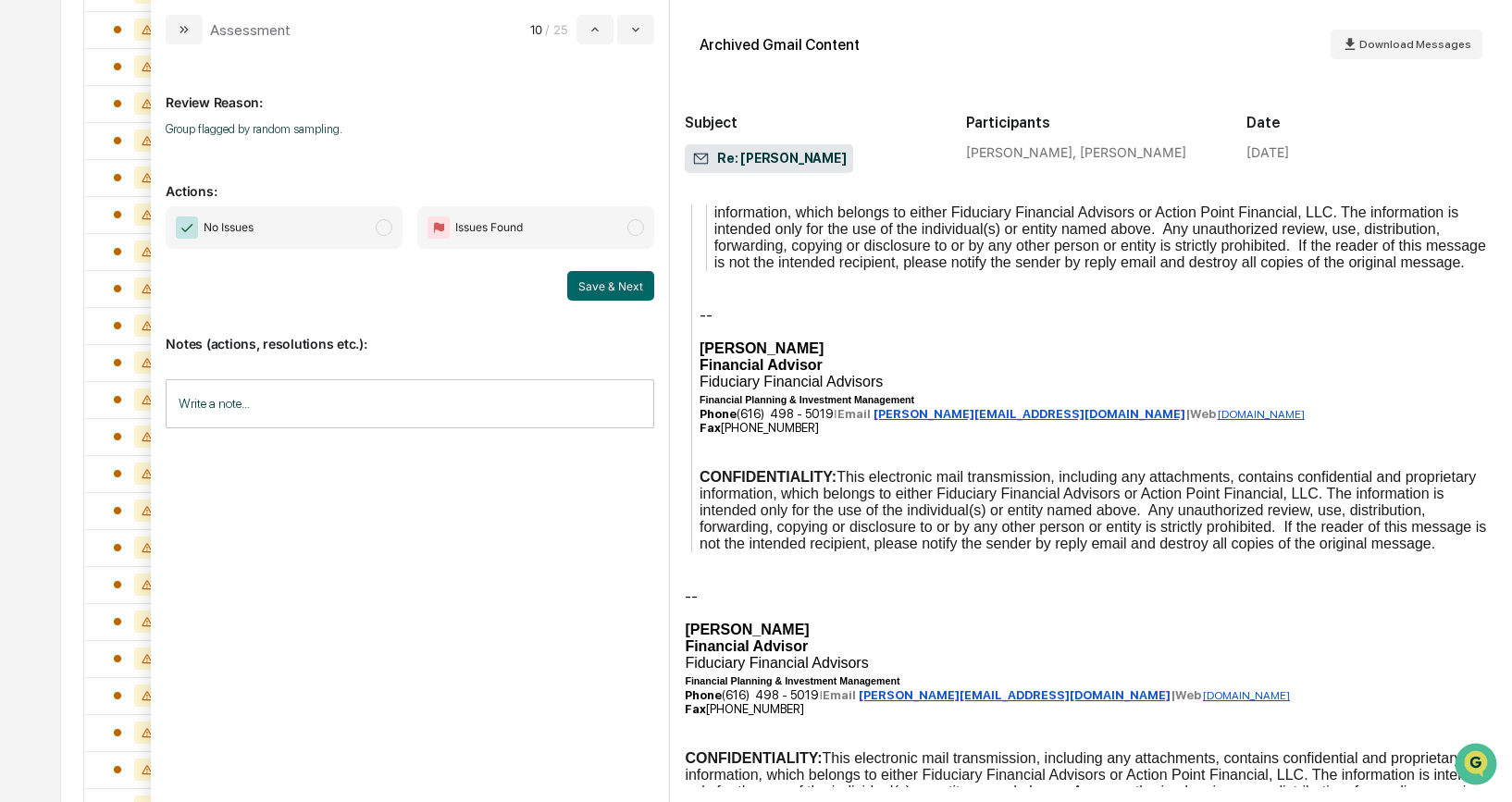
scroll to position [2249, 0]
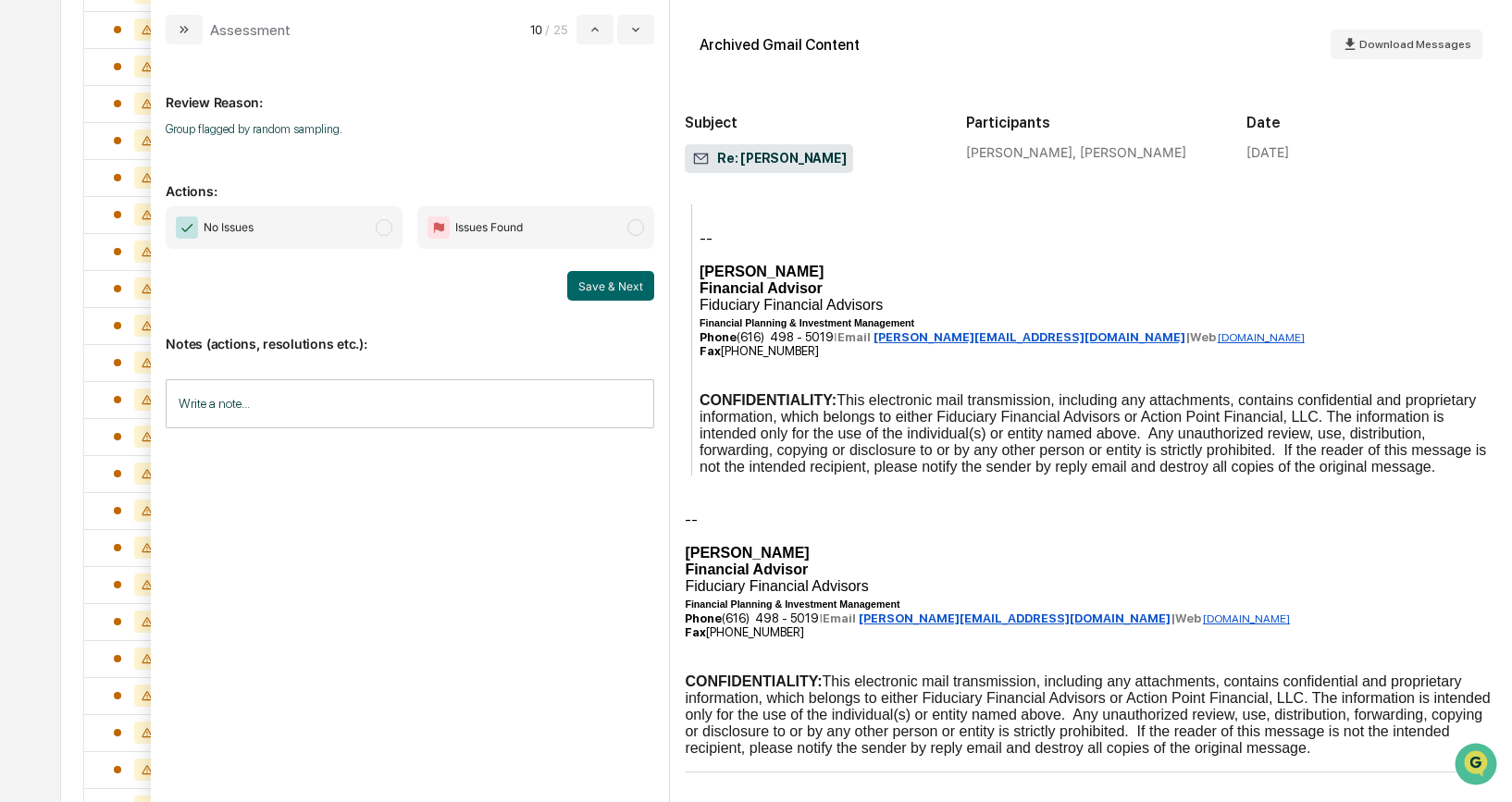
click at [383, 225] on span "modal" at bounding box center [383, 227] width 16 height 16
click at [591, 281] on button "Save & Next" at bounding box center [610, 285] width 87 height 30
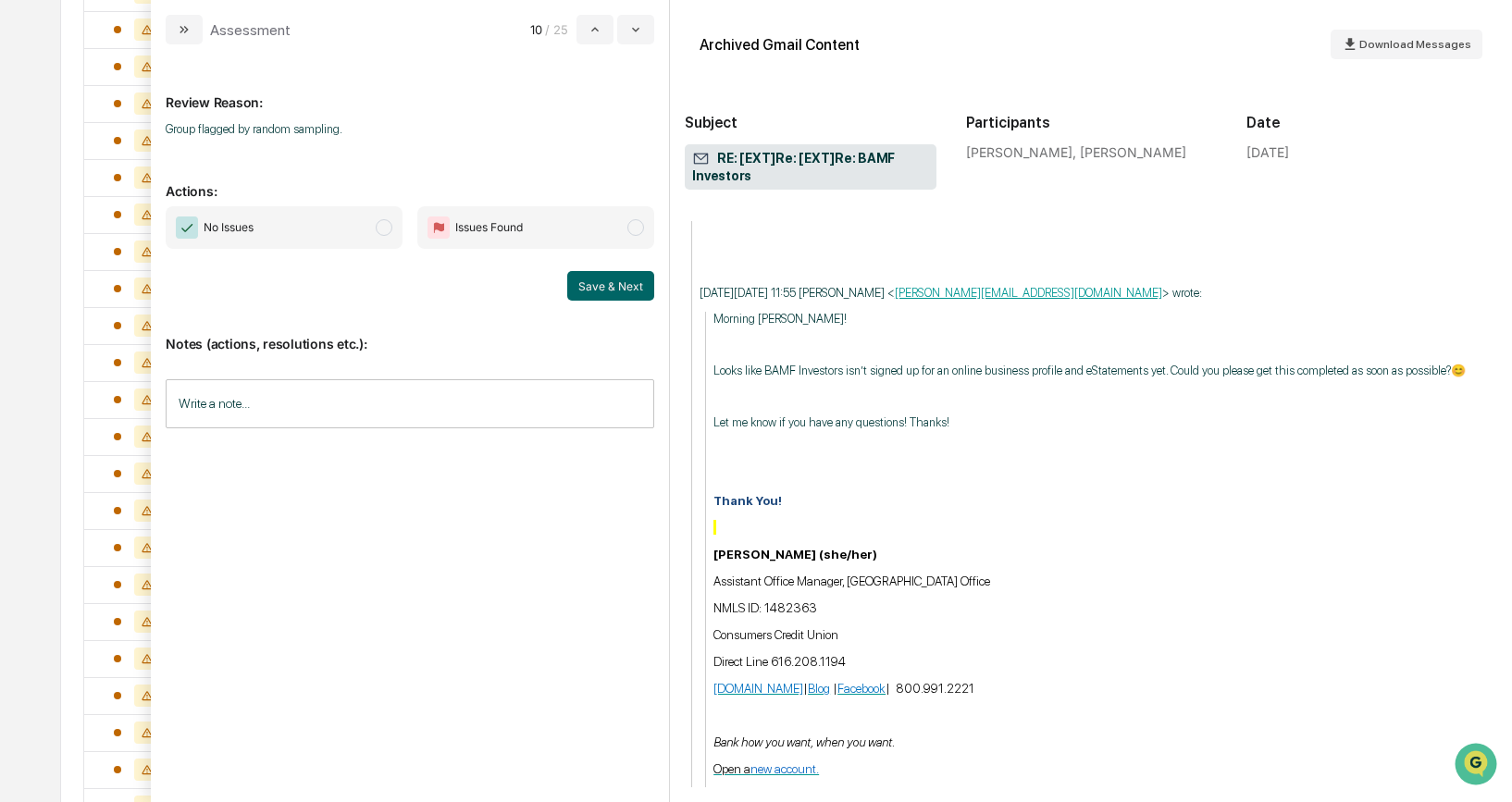
scroll to position [2799, 0]
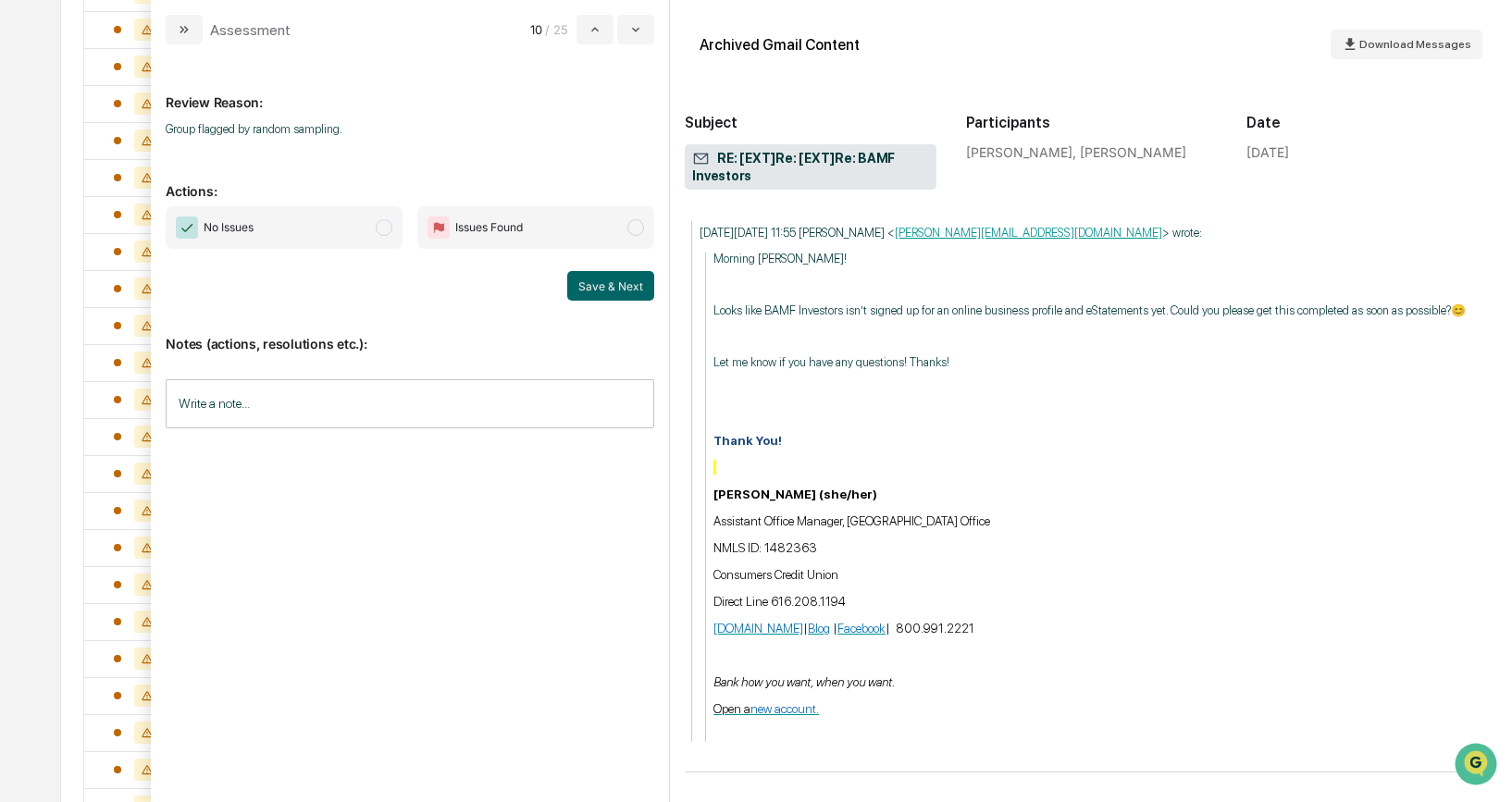
click at [386, 234] on span "modal" at bounding box center [383, 227] width 16 height 16
click at [609, 289] on button "Save & Next" at bounding box center [610, 285] width 87 height 30
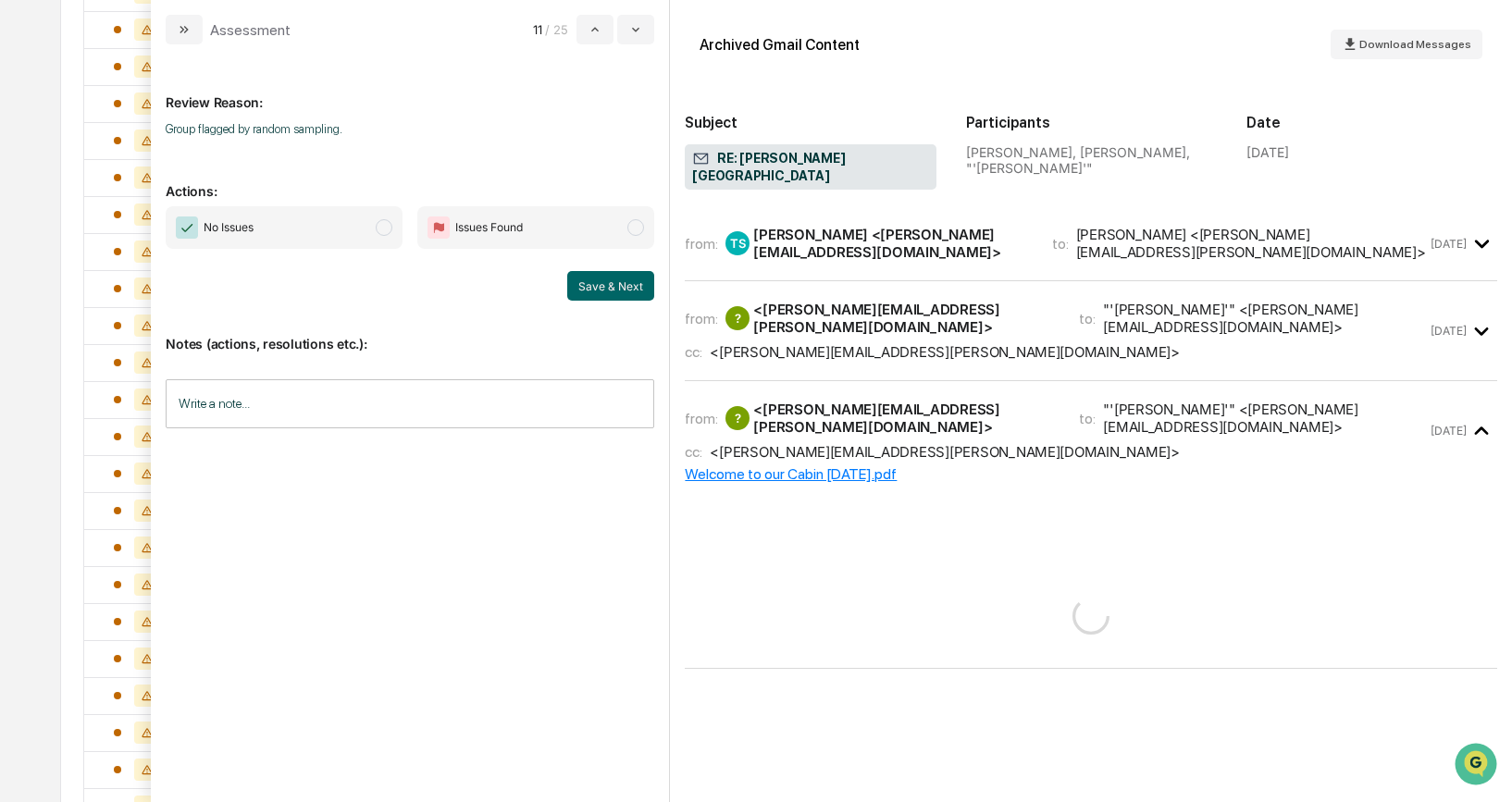
click at [384, 228] on span "modal" at bounding box center [383, 227] width 16 height 16
click at [580, 282] on button "Save & Next" at bounding box center [610, 285] width 87 height 30
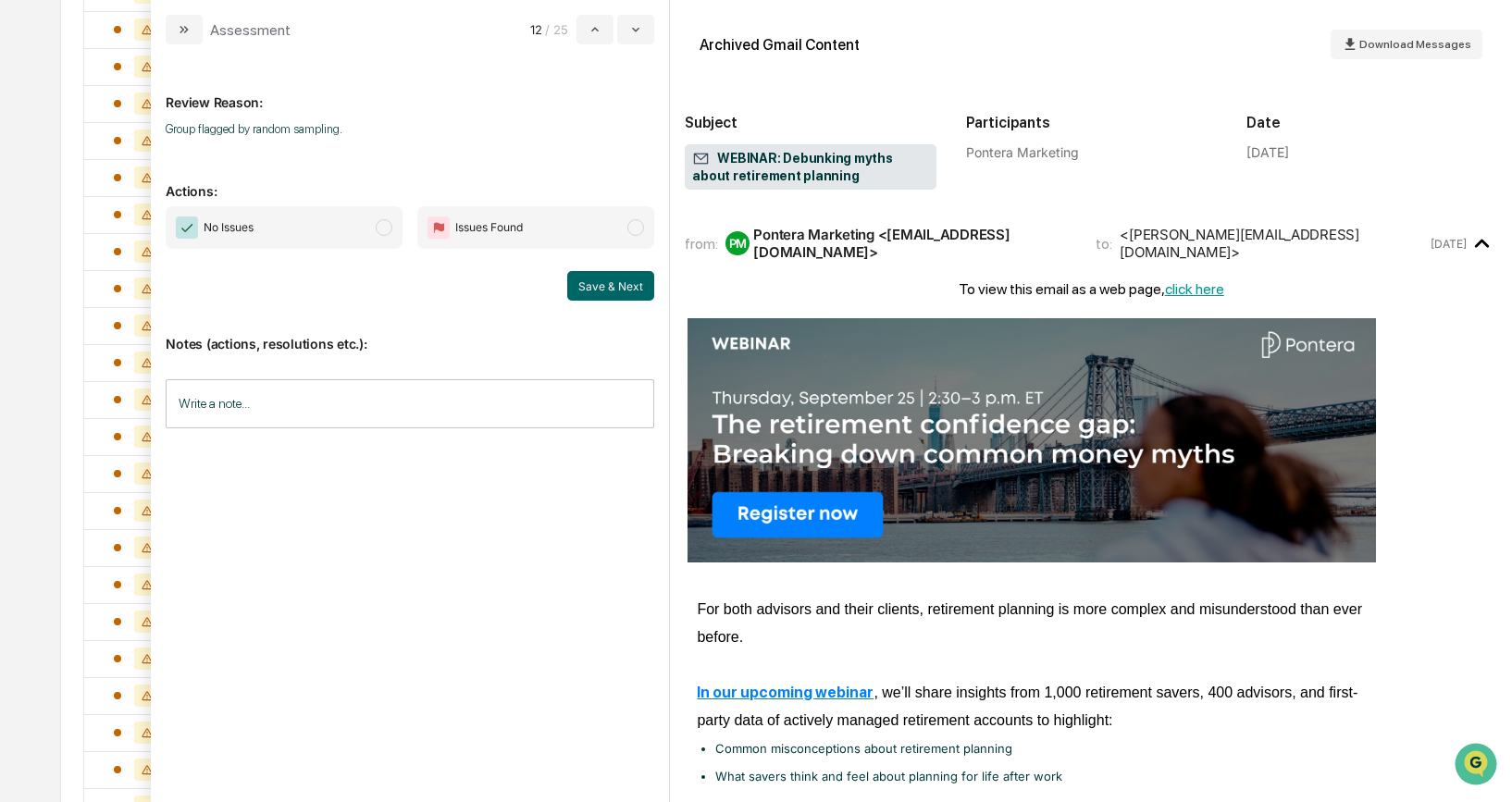
click at [379, 225] on span "modal" at bounding box center [383, 227] width 16 height 16
click at [588, 288] on button "Save & Next" at bounding box center [610, 285] width 87 height 30
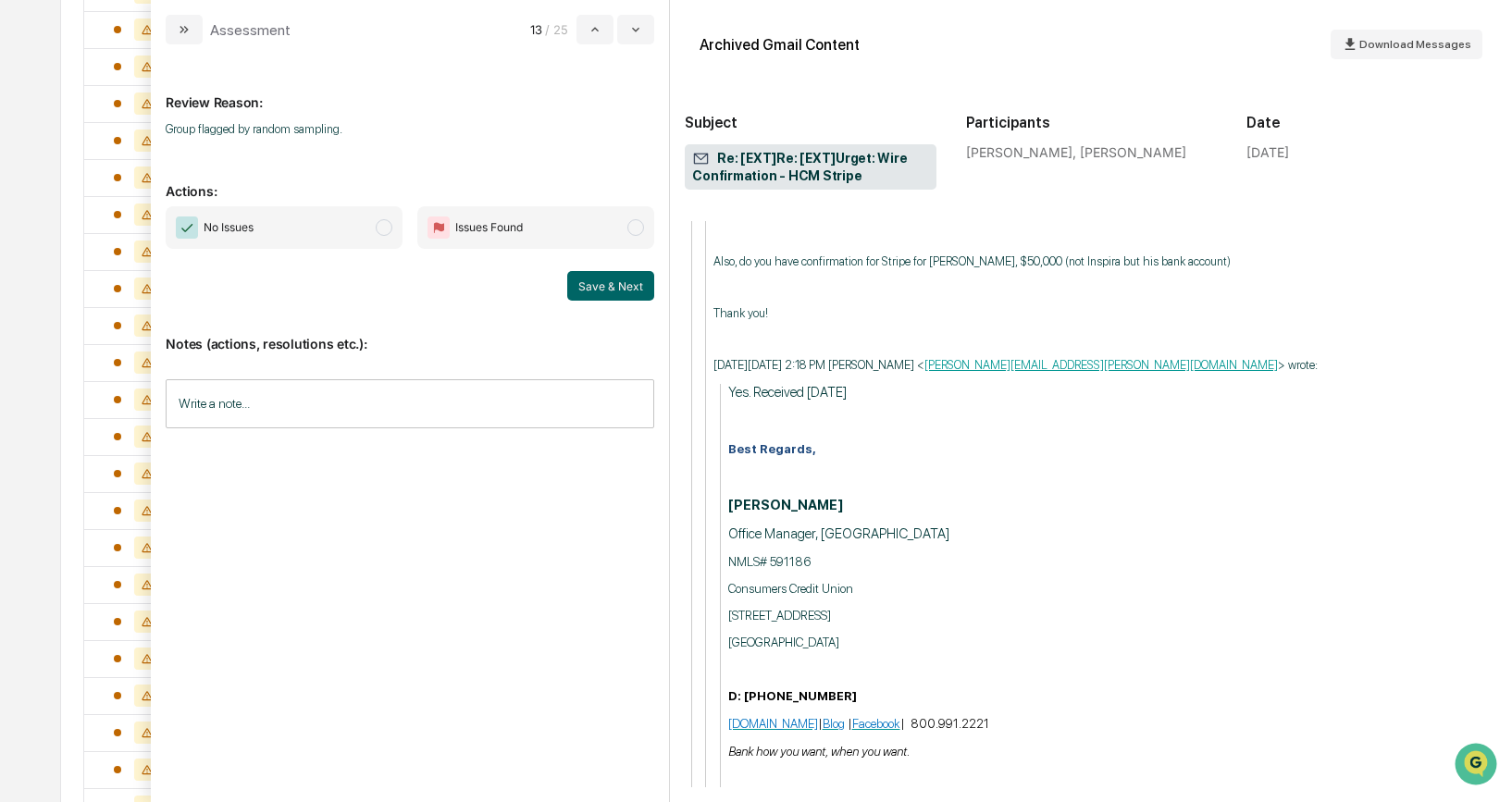
scroll to position [2813, 0]
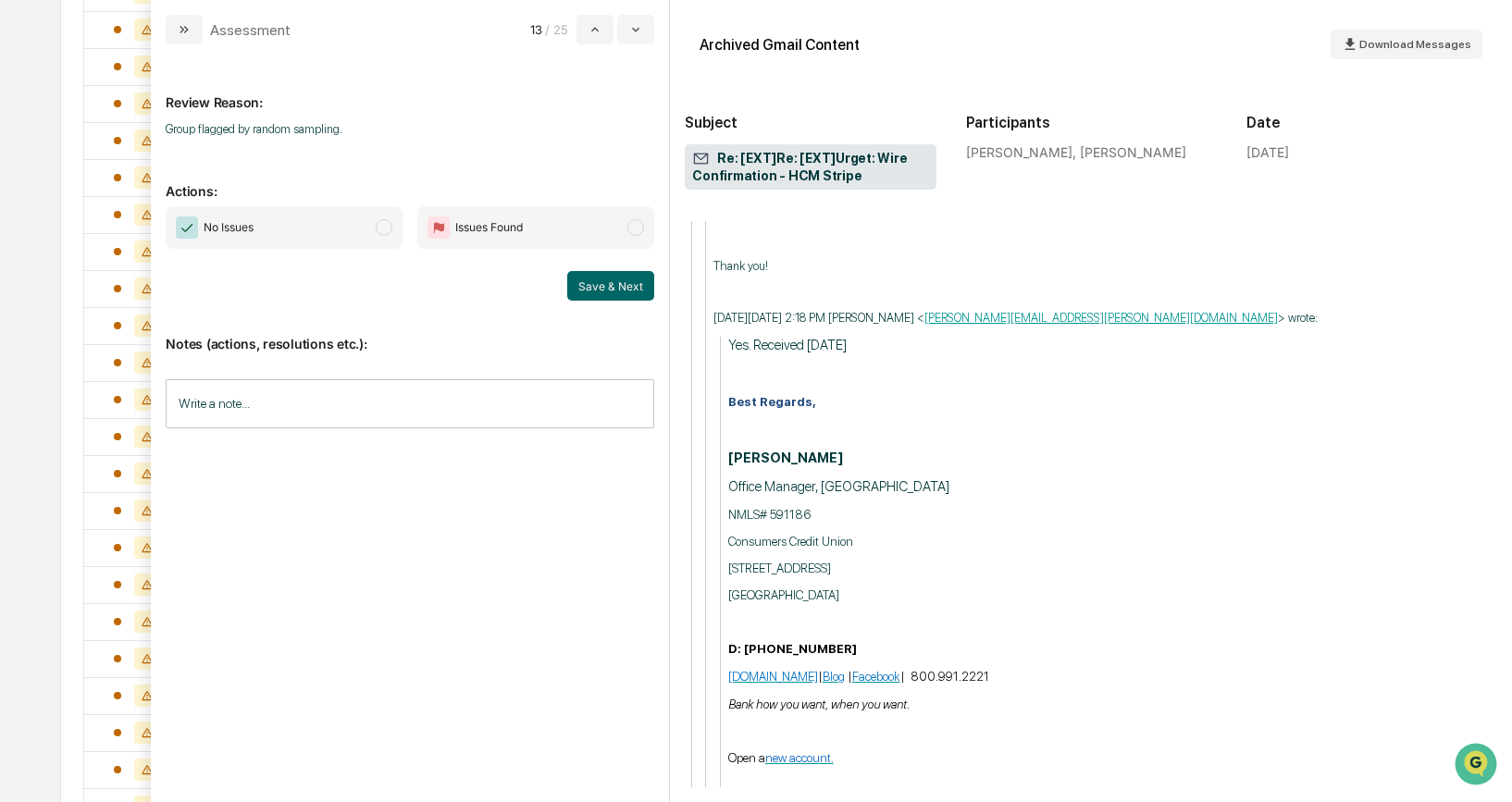
click at [389, 224] on span "modal" at bounding box center [383, 227] width 16 height 16
click at [588, 288] on button "Save & Next" at bounding box center [610, 285] width 87 height 30
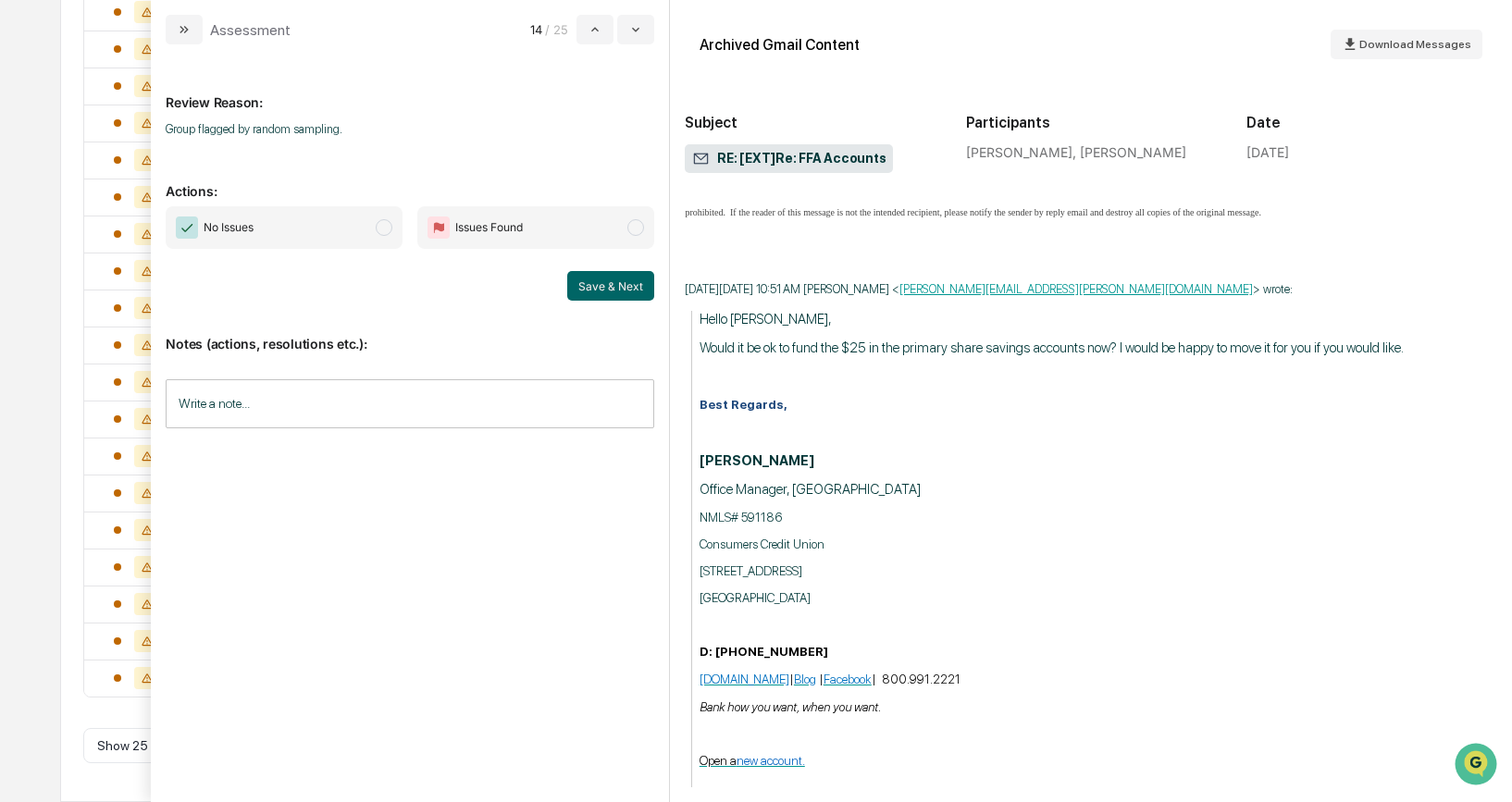
scroll to position [664, 0]
click at [385, 229] on span "modal" at bounding box center [383, 227] width 16 height 16
click at [626, 280] on button "Save & Next" at bounding box center [610, 285] width 87 height 30
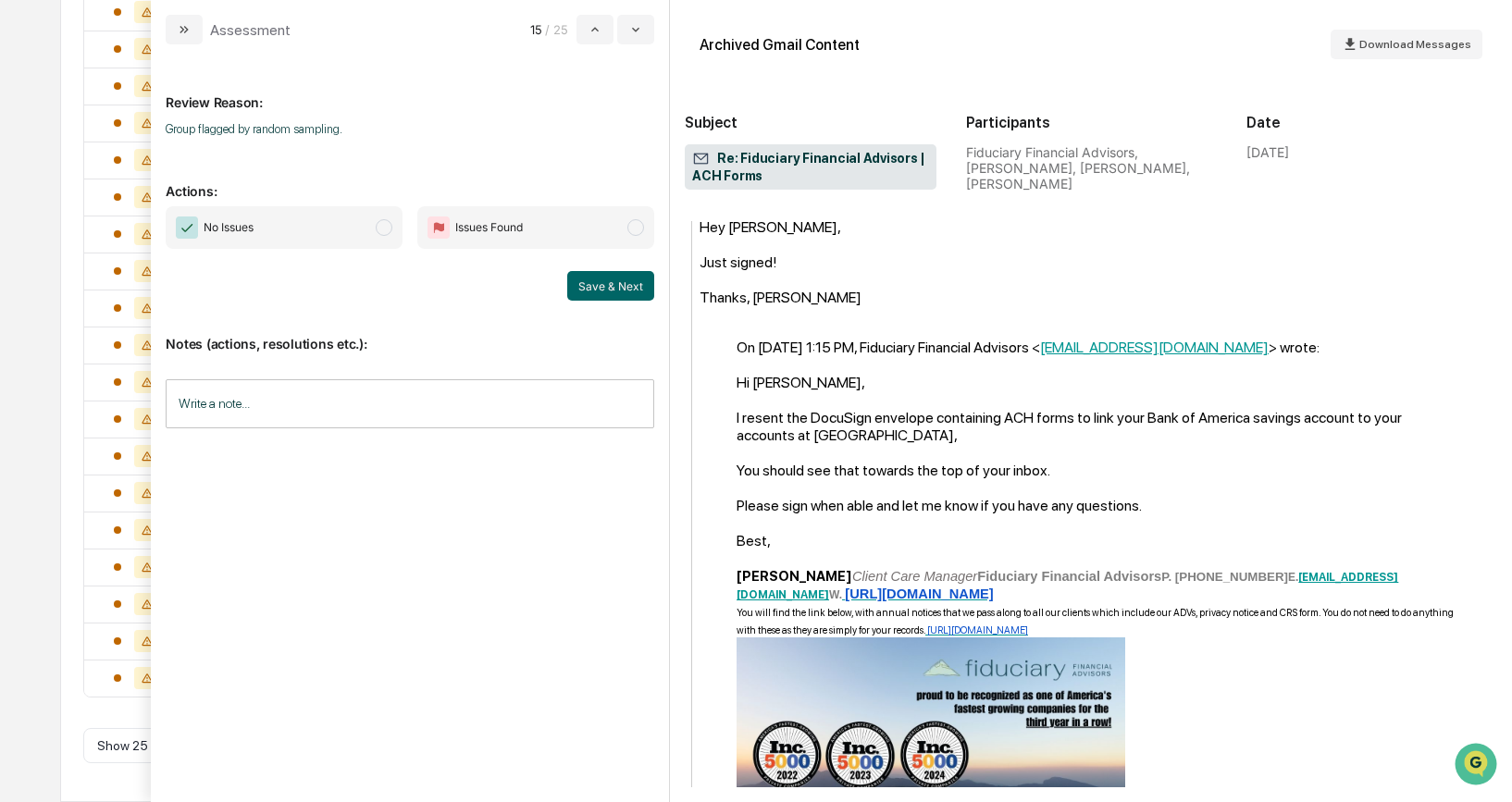
scroll to position [917, 0]
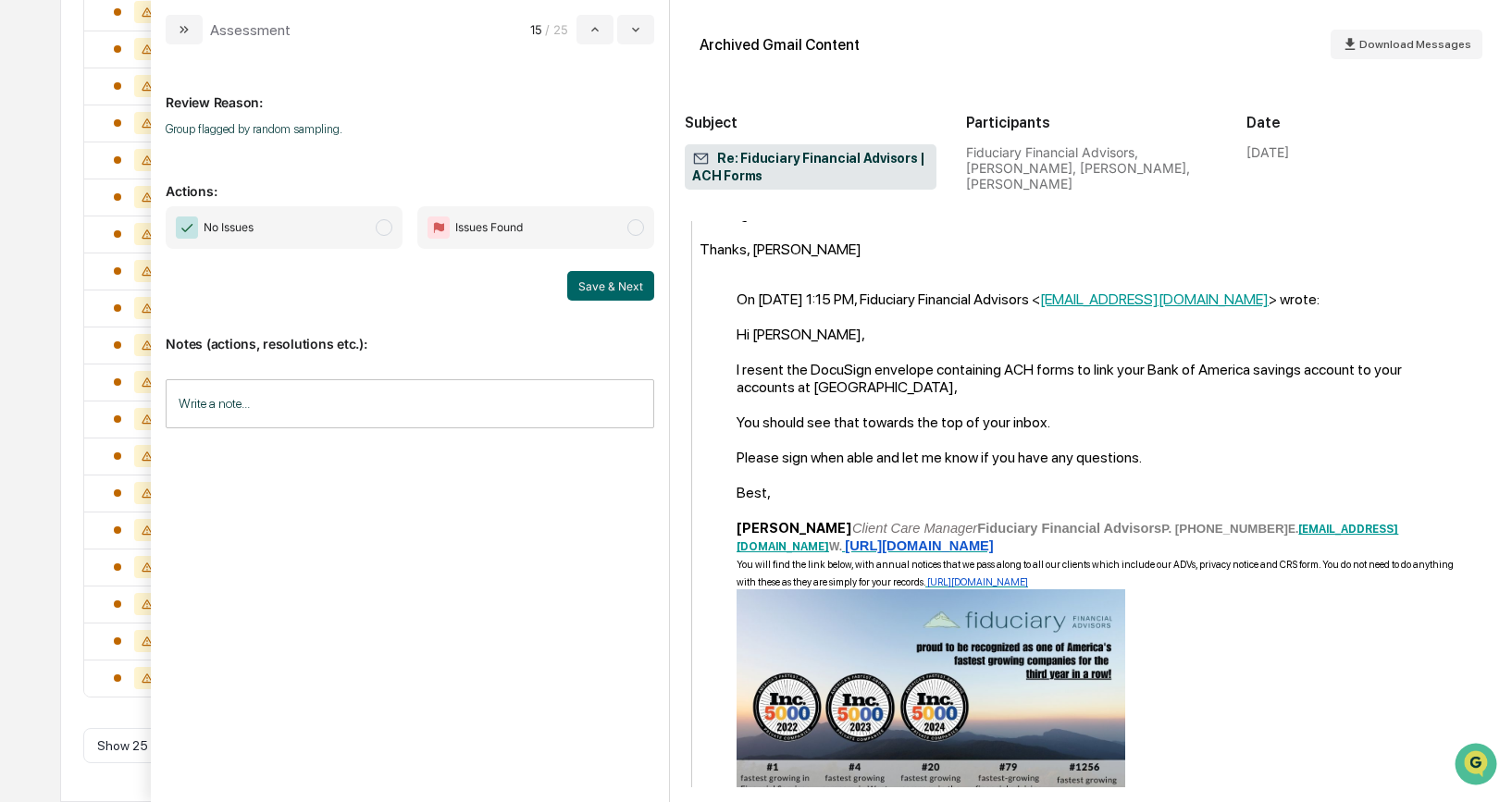
click at [385, 233] on span "modal" at bounding box center [383, 227] width 16 height 16
click at [595, 285] on button "Save & Next" at bounding box center [610, 285] width 87 height 30
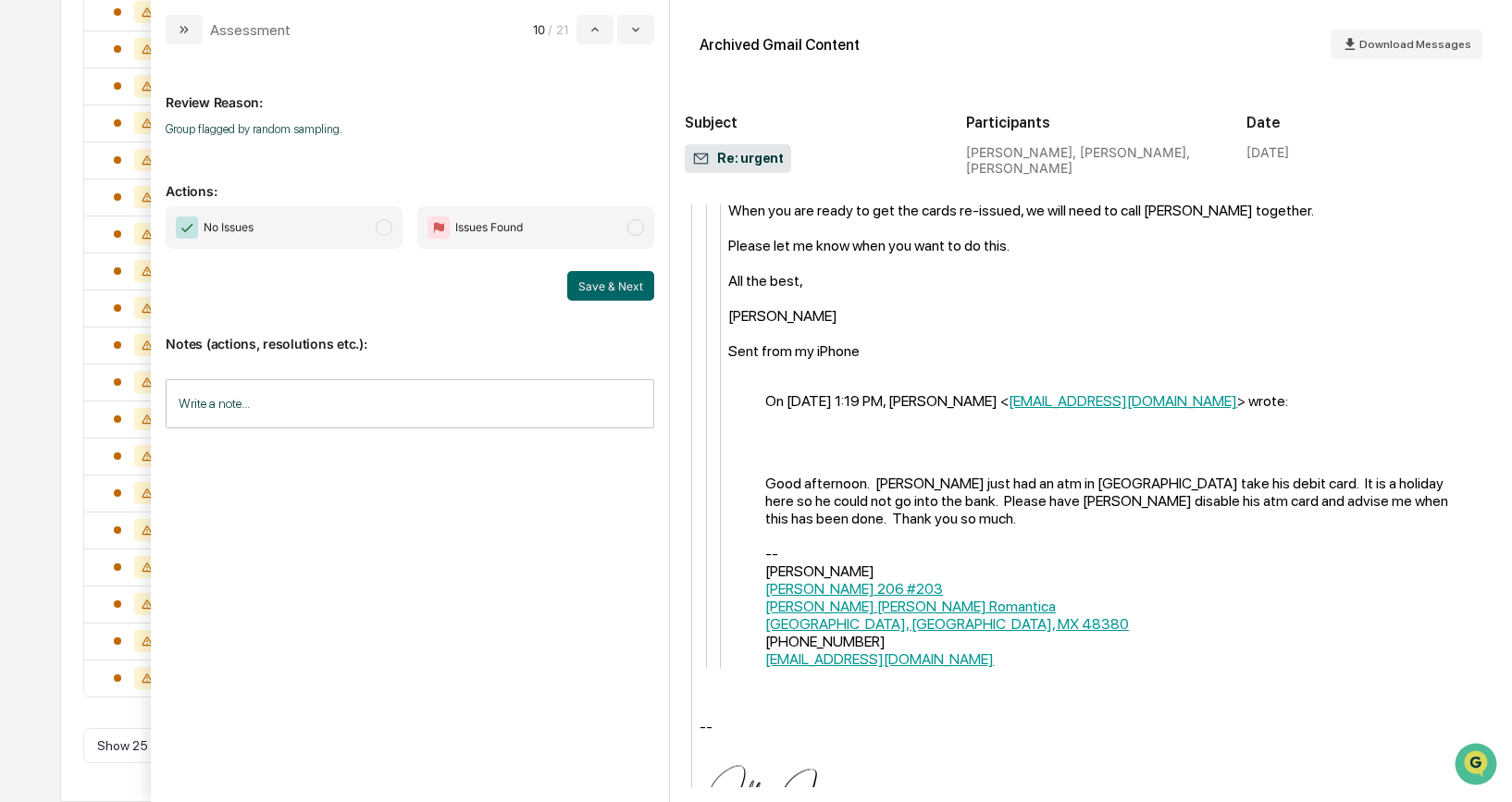
scroll to position [1247, 0]
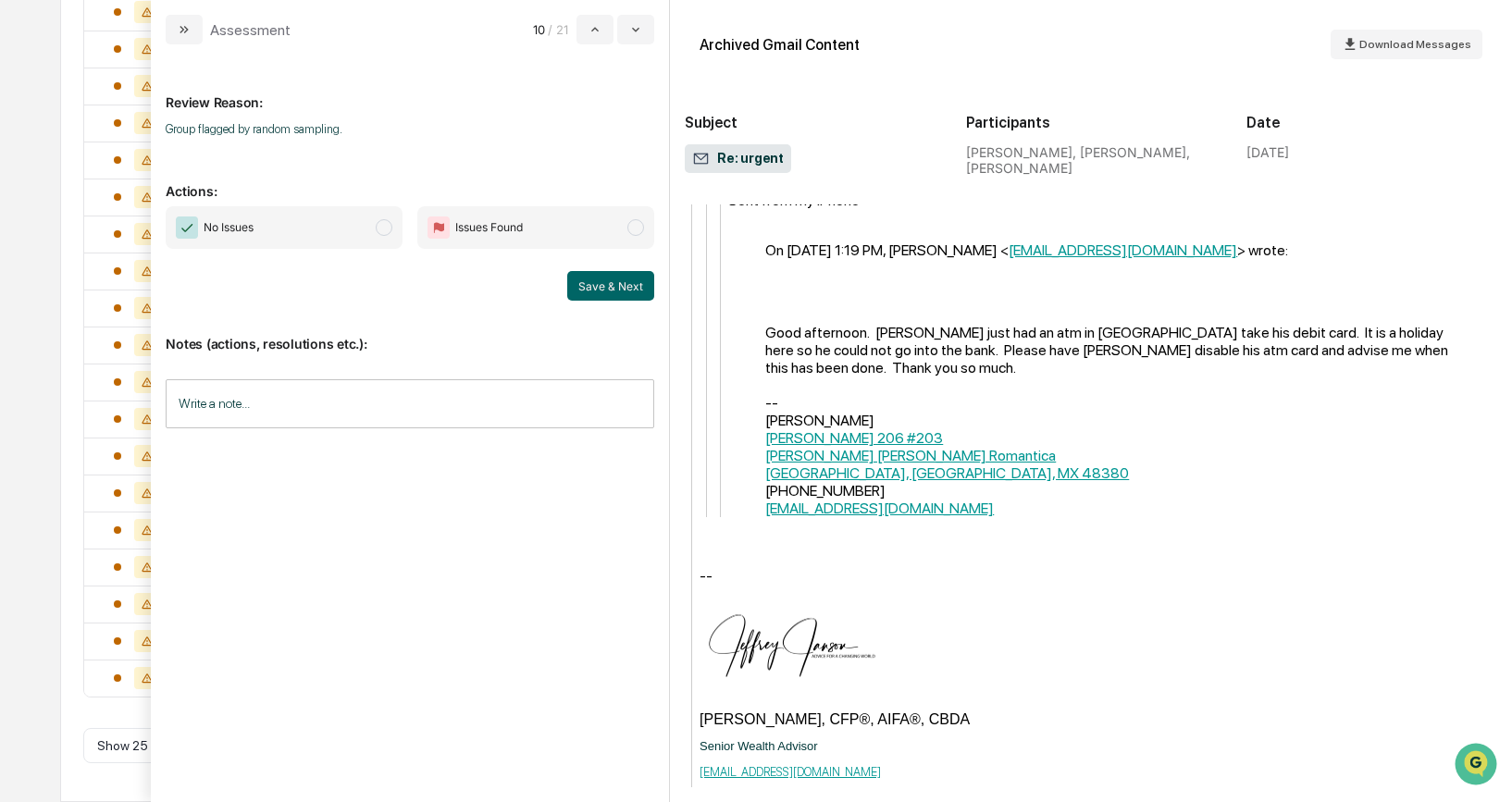
click at [385, 226] on span "modal" at bounding box center [383, 227] width 16 height 16
click at [621, 288] on button "Save & Next" at bounding box center [610, 285] width 87 height 30
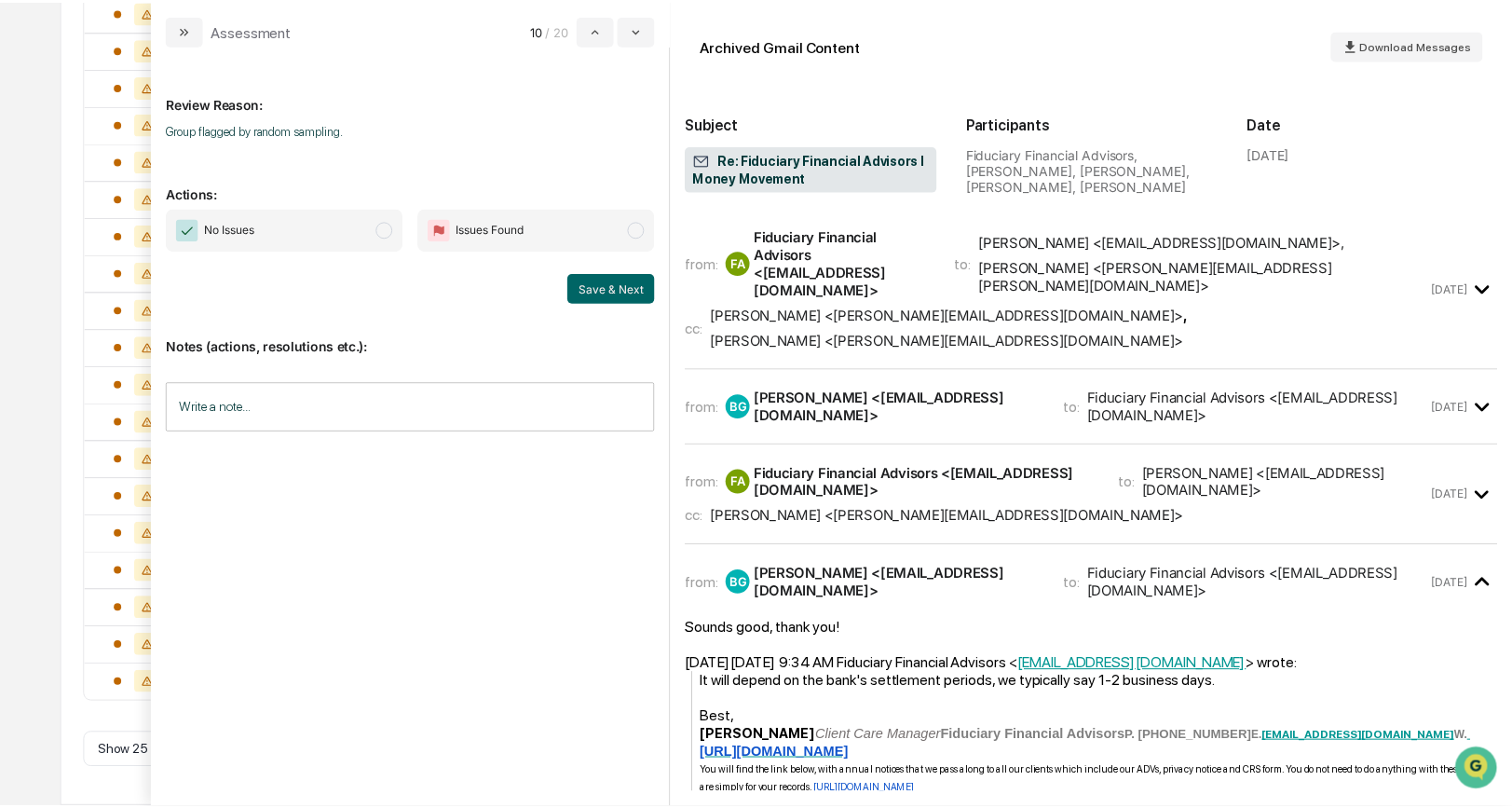
scroll to position [597, 0]
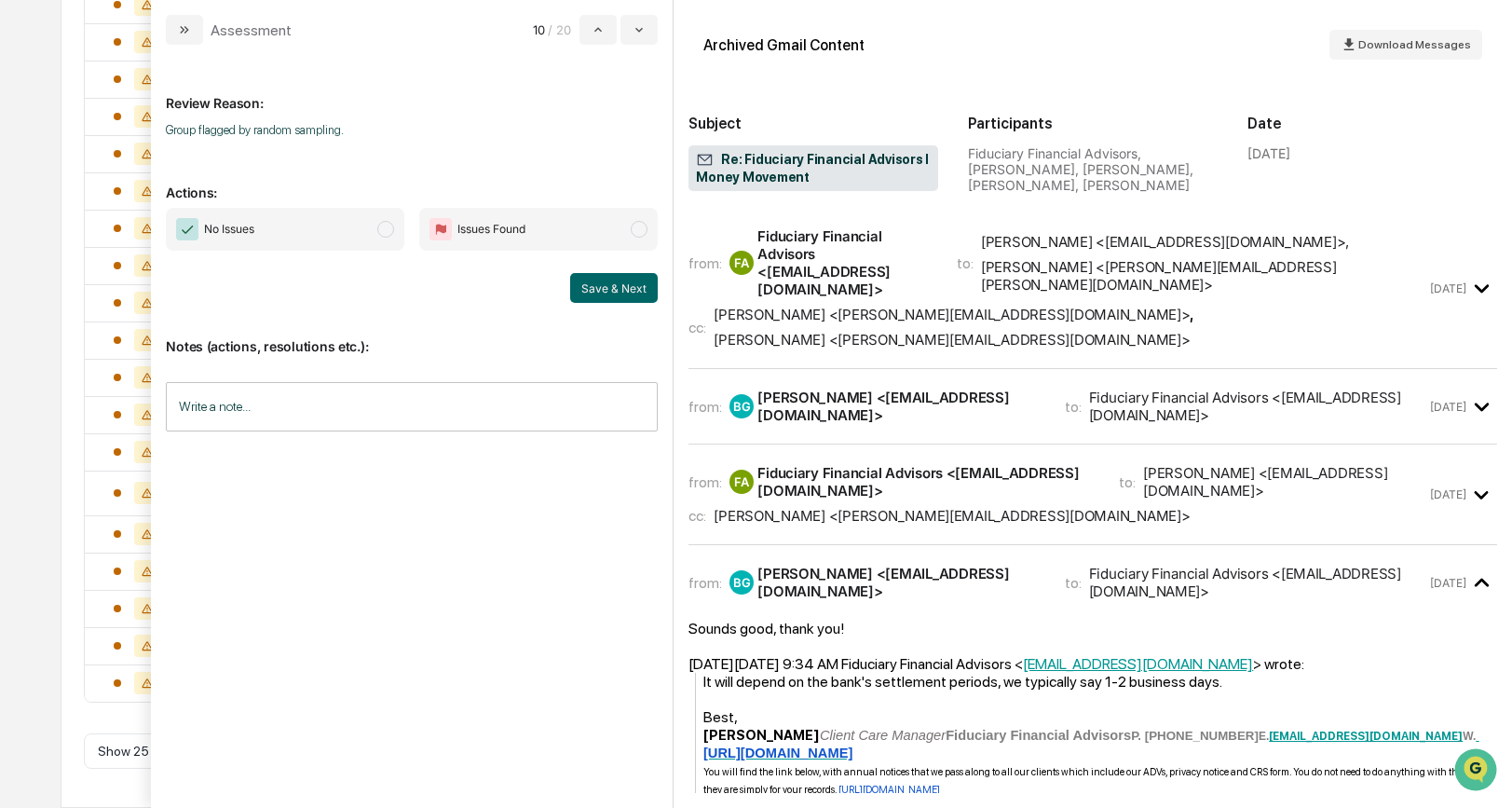
click at [920, 104] on div "Subject Re: Fiduciary Financial Advisors l Money Movement" at bounding box center [813, 148] width 250 height 93
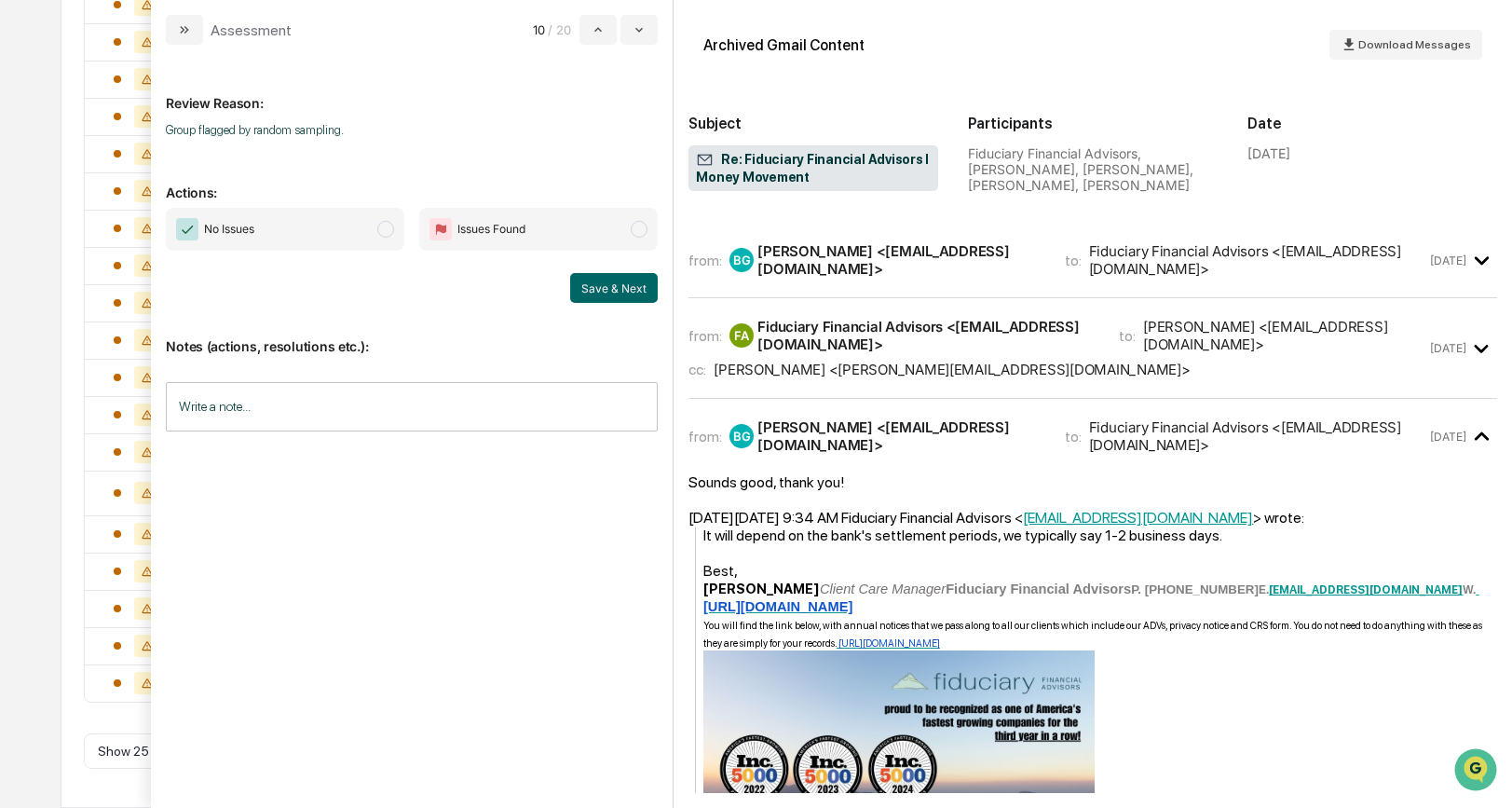
scroll to position [104, 0]
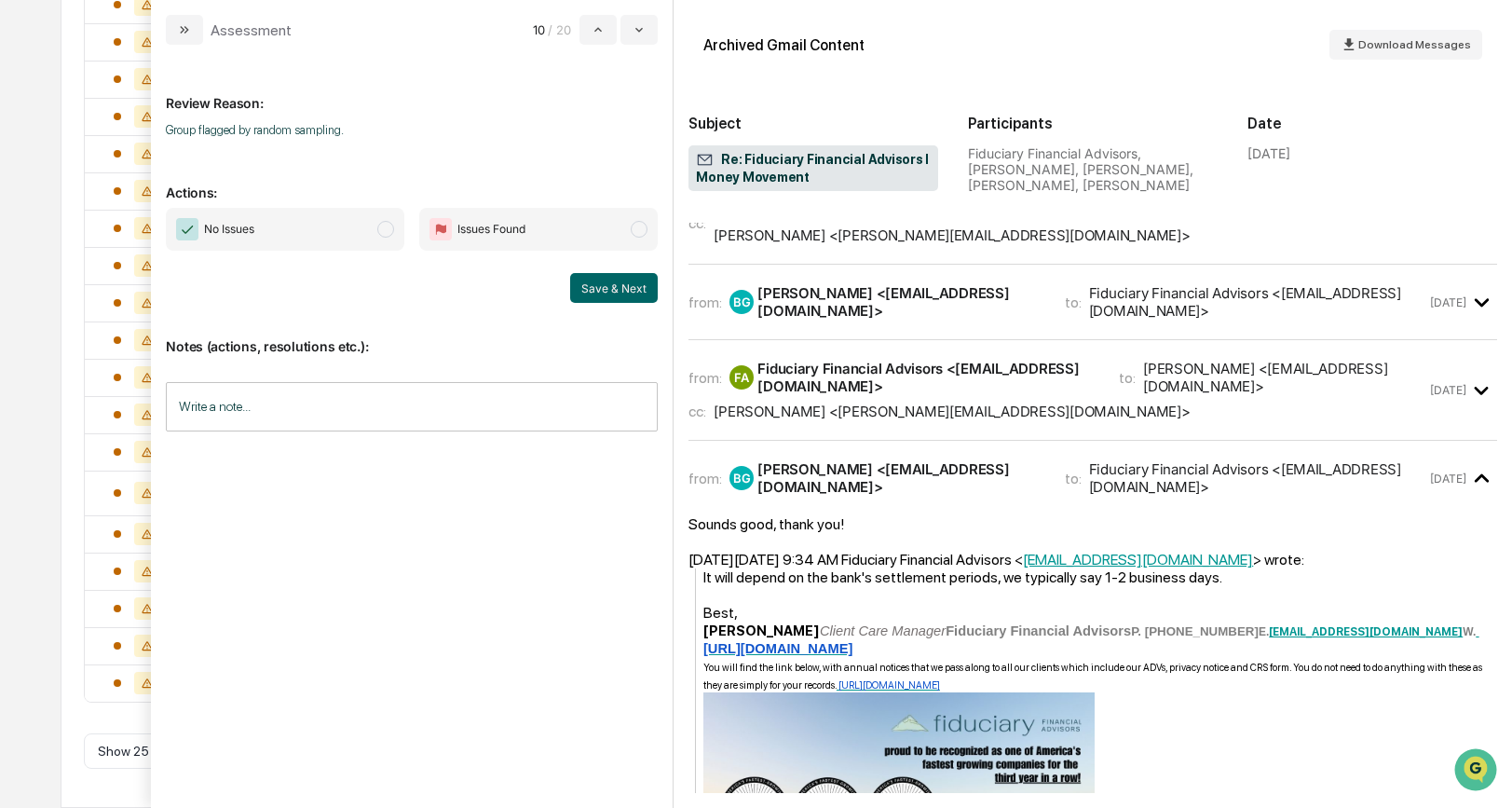
click at [388, 234] on span "modal" at bounding box center [385, 229] width 16 height 16
click at [634, 287] on button "Save & Next" at bounding box center [613, 287] width 88 height 30
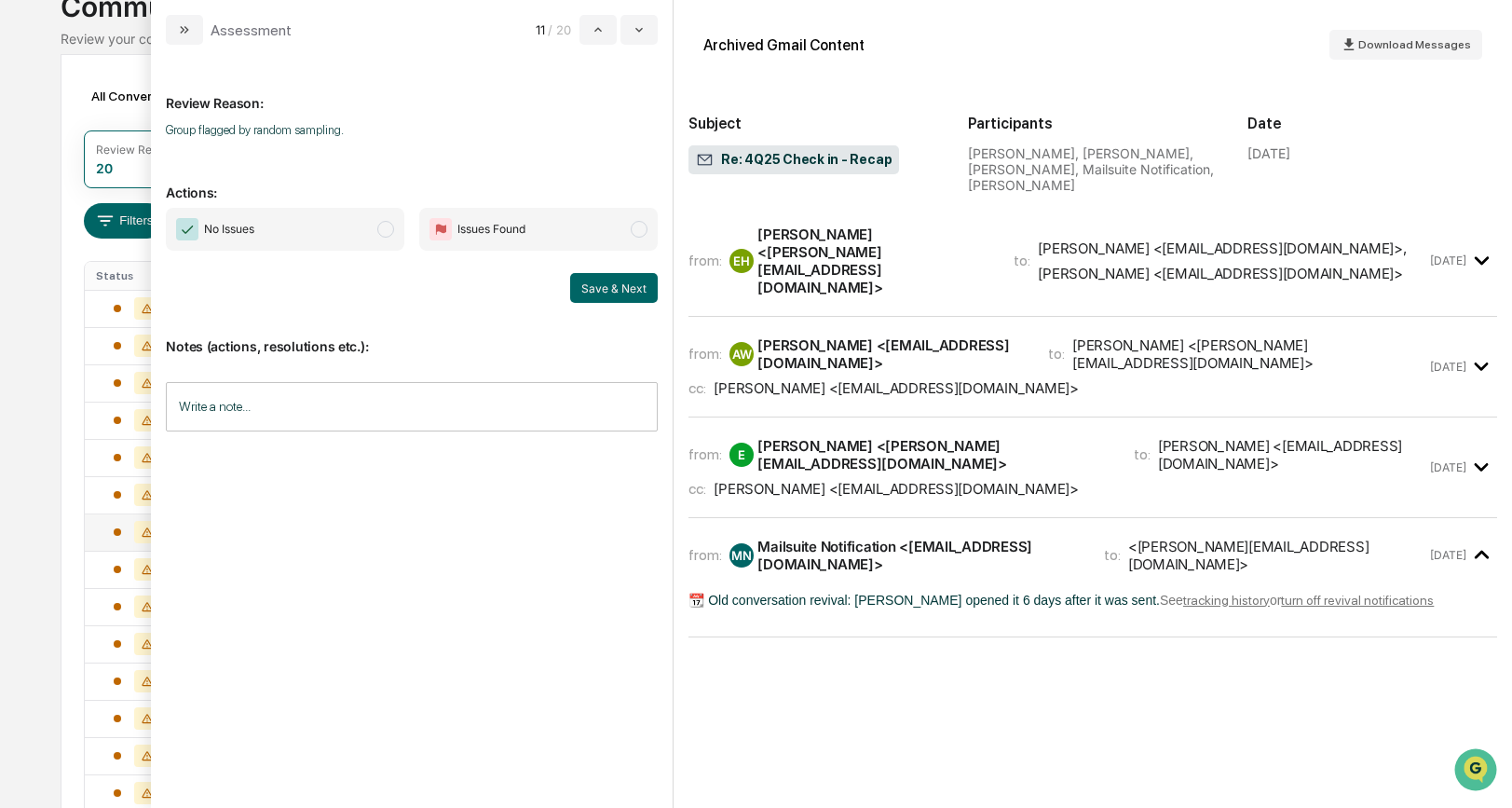
scroll to position [110, 0]
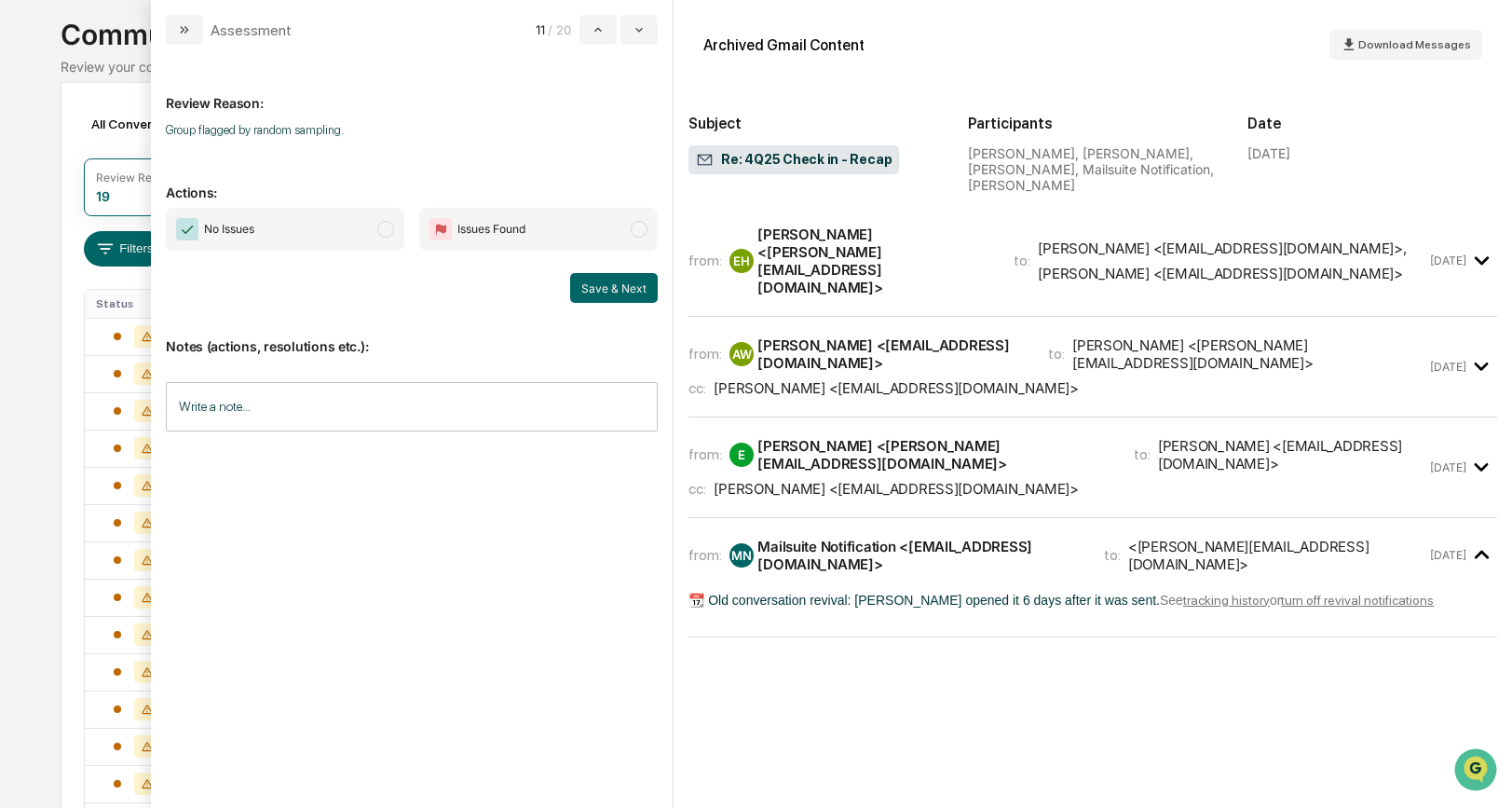
click at [385, 228] on span "modal" at bounding box center [385, 229] width 16 height 16
click at [604, 288] on button "Save & Next" at bounding box center [613, 287] width 88 height 30
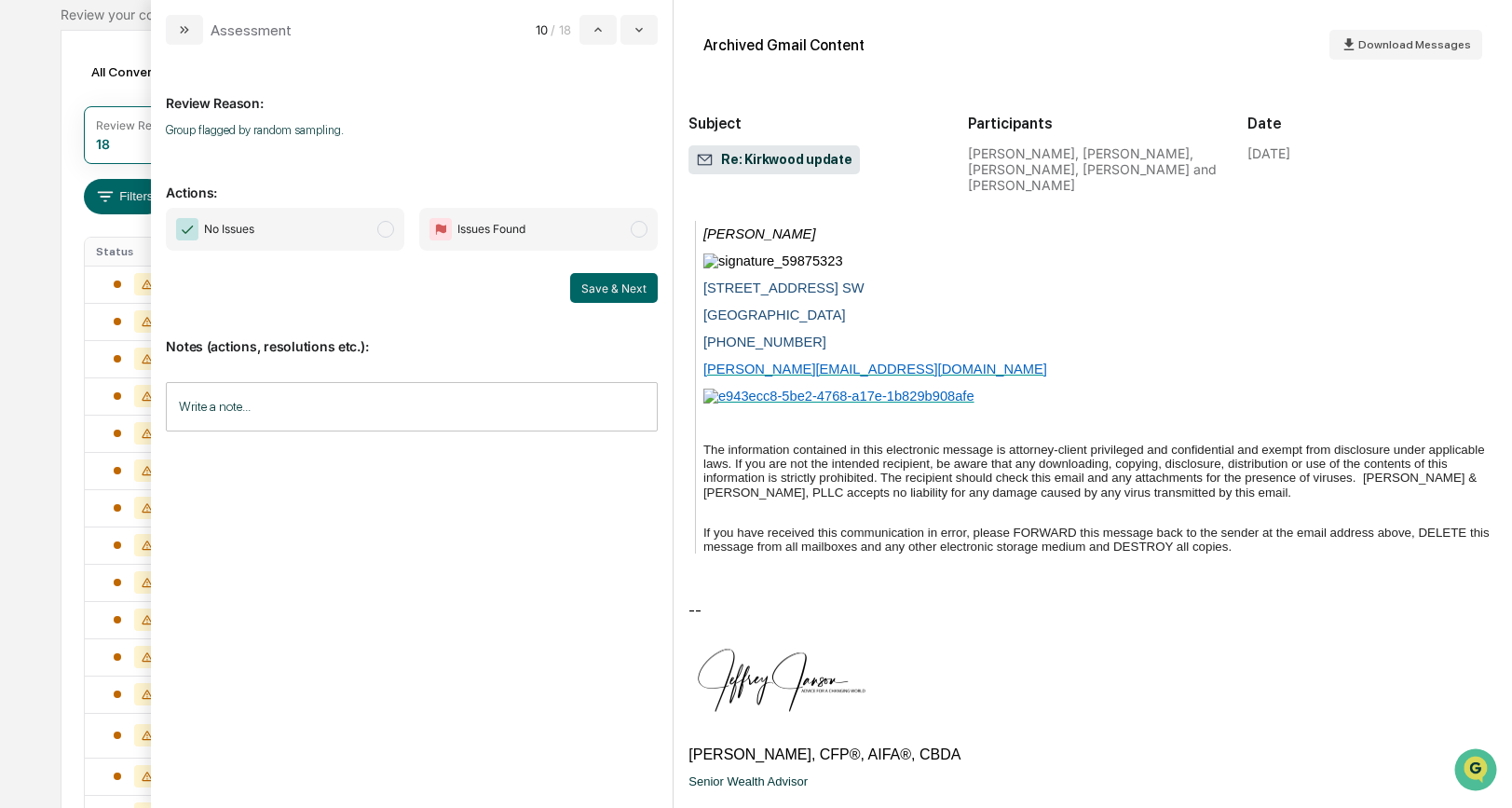
scroll to position [219, 0]
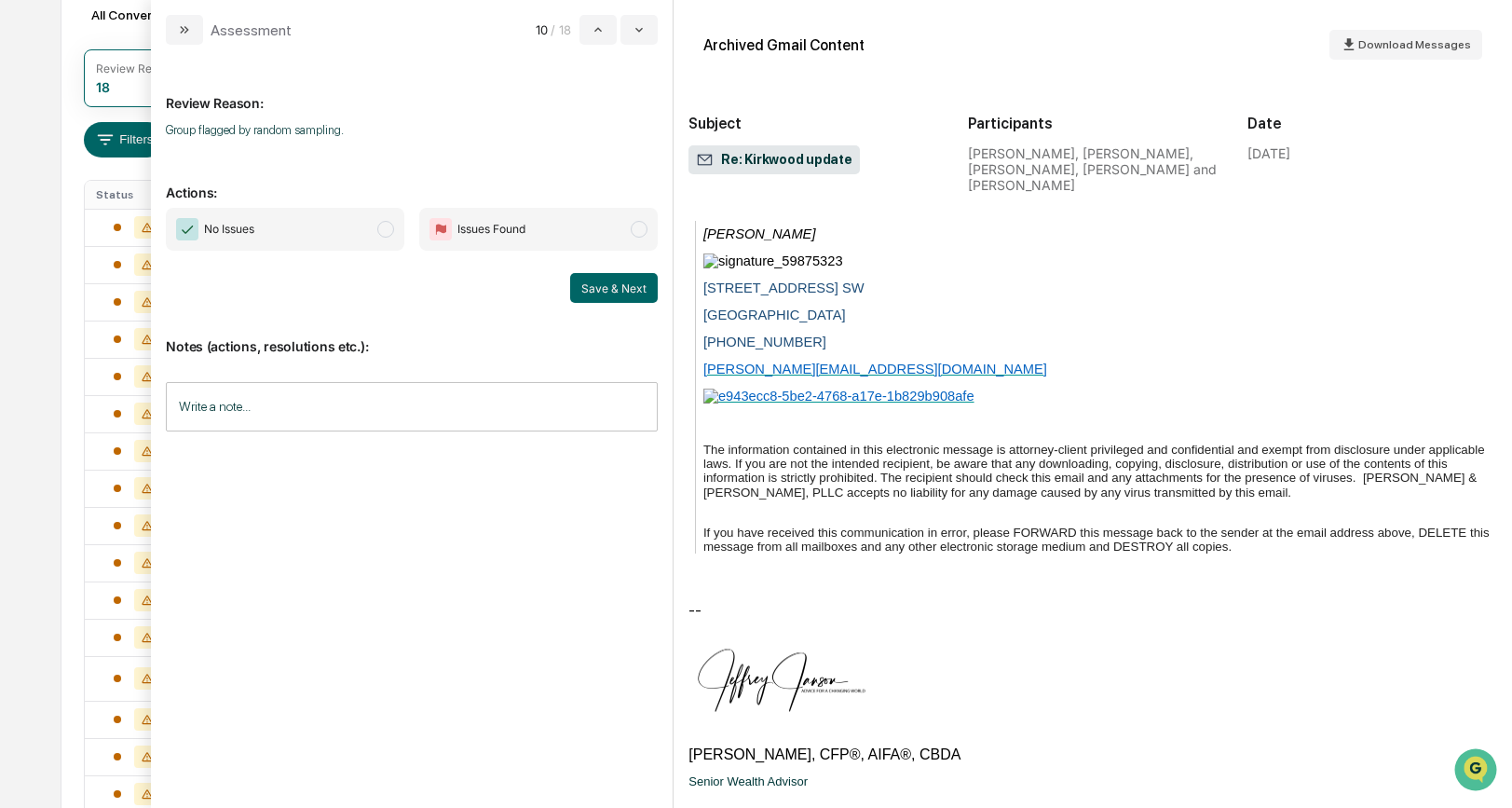
click at [387, 232] on span "modal" at bounding box center [385, 229] width 16 height 16
click at [629, 277] on button "Save & Next" at bounding box center [613, 287] width 88 height 30
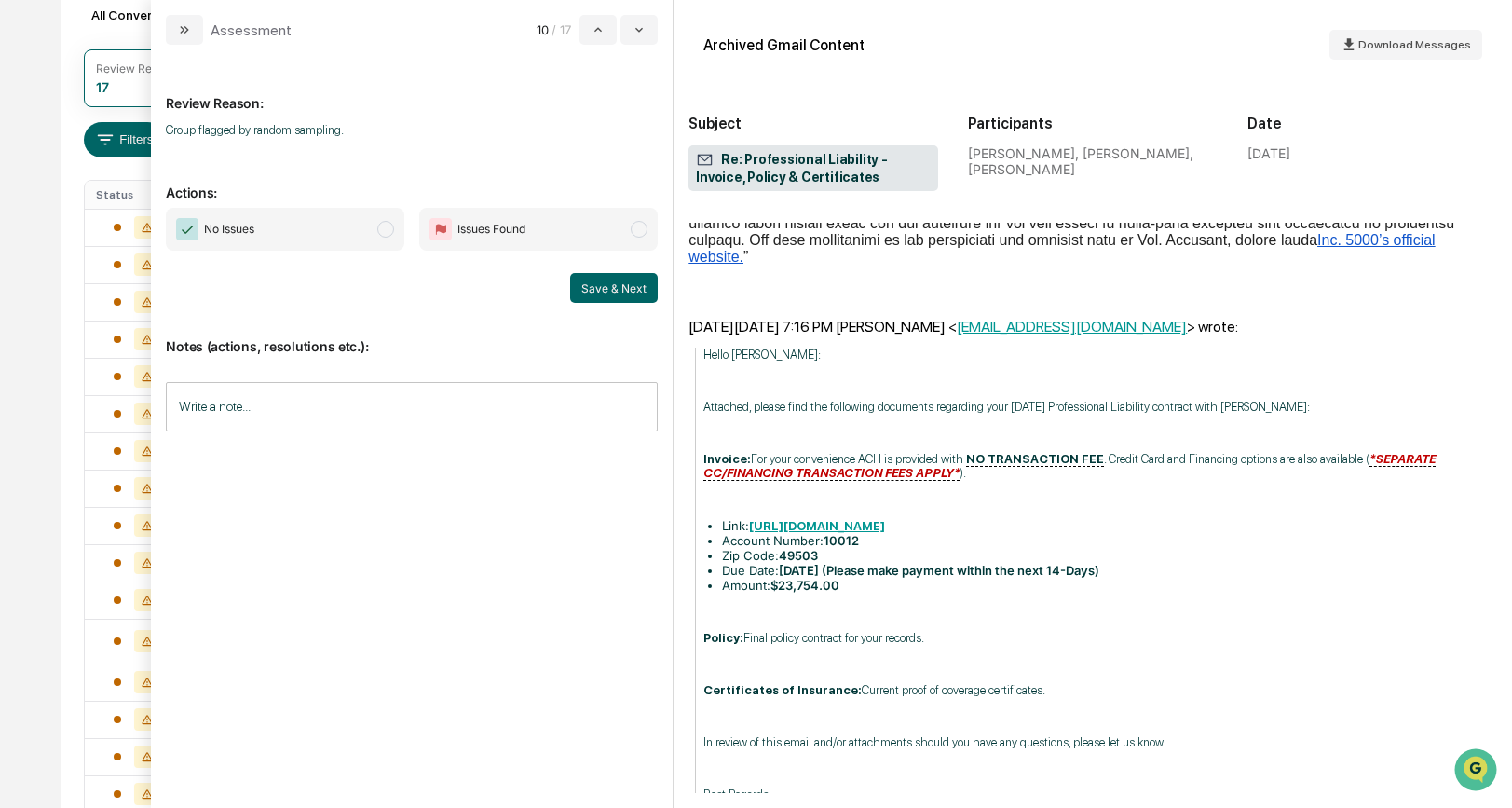
scroll to position [921, 0]
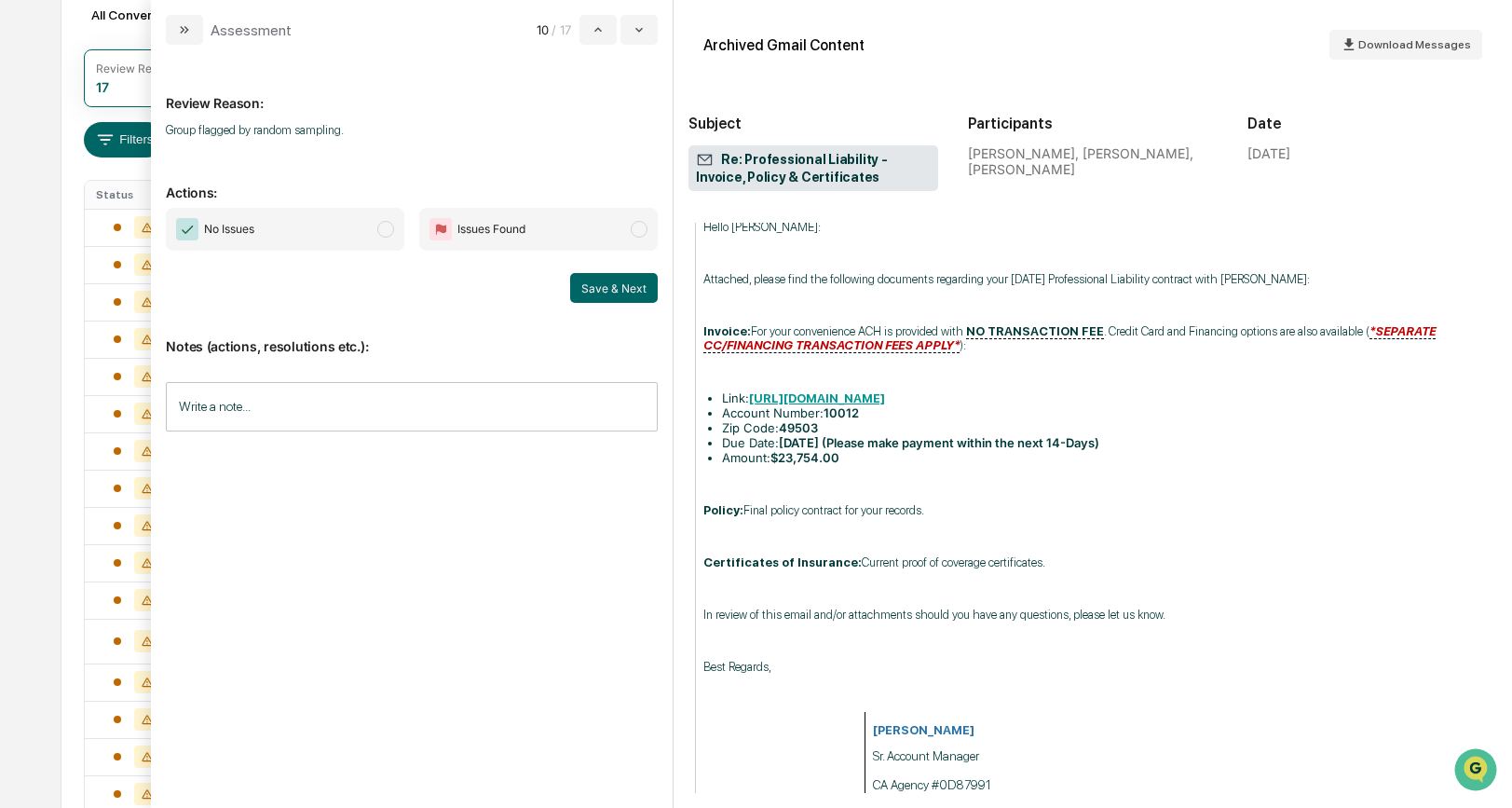
click at [385, 229] on span "modal" at bounding box center [385, 229] width 16 height 16
click at [603, 289] on button "Save & Next" at bounding box center [613, 287] width 88 height 30
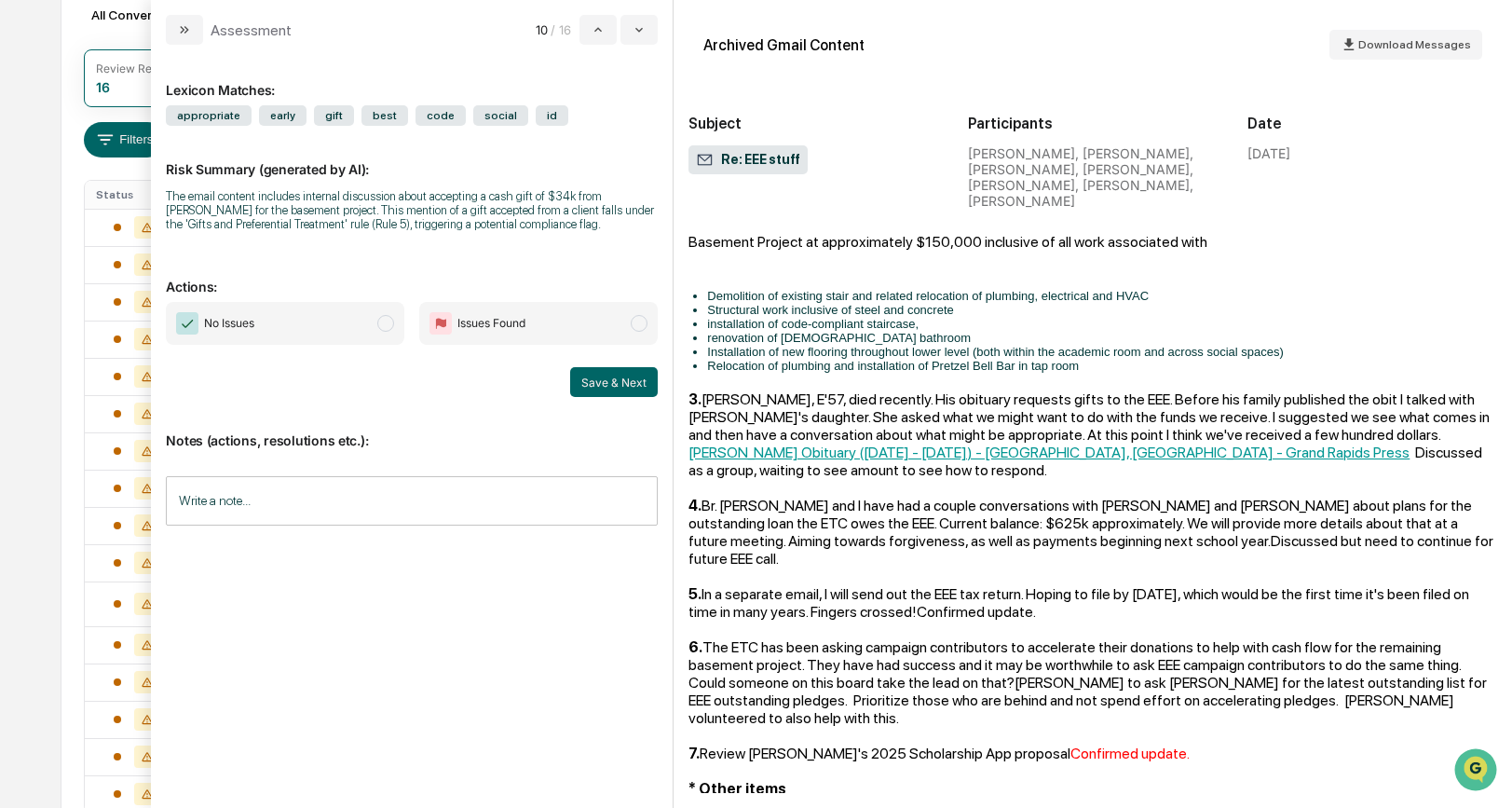
scroll to position [1598, 0]
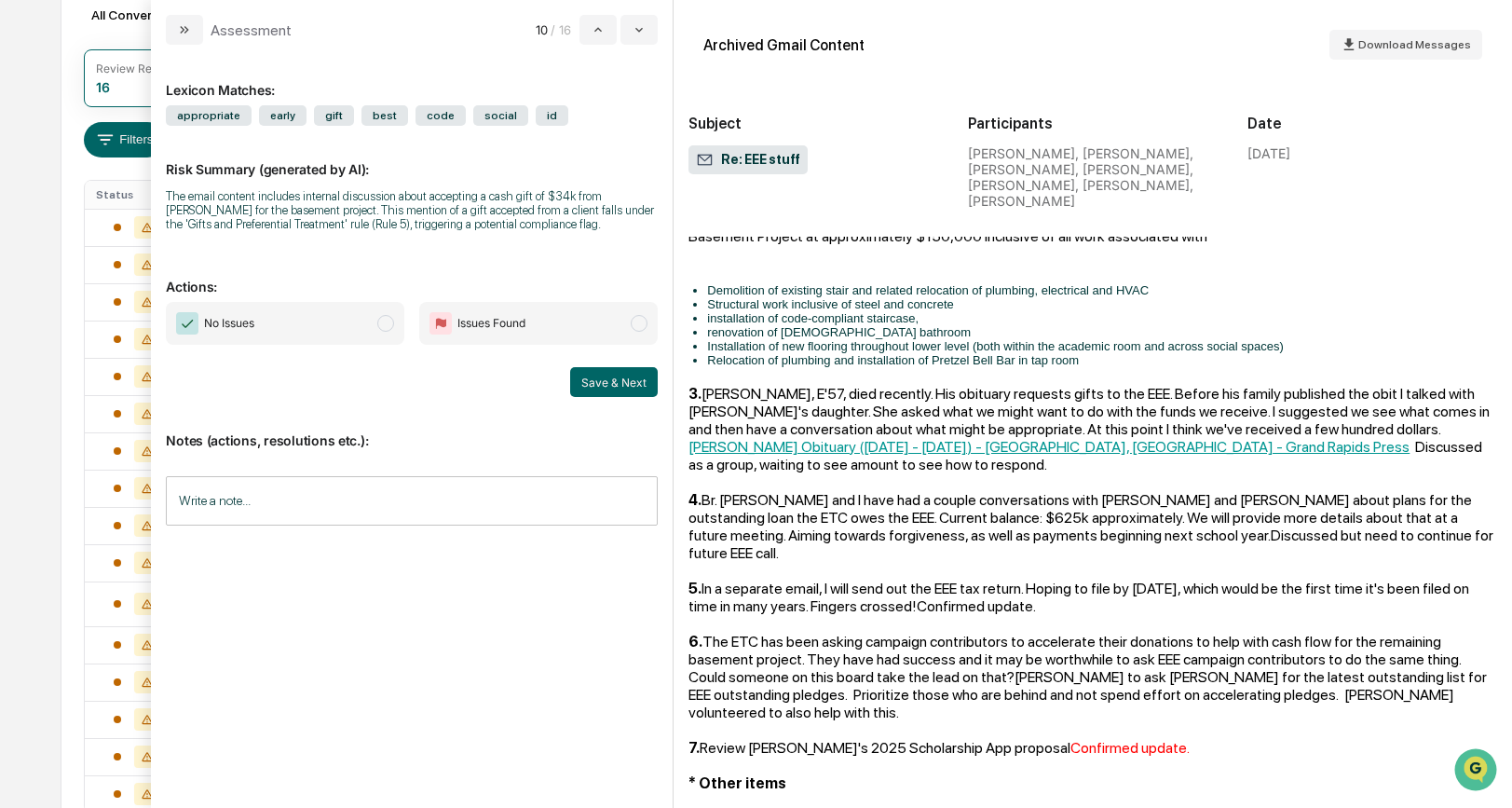
click at [395, 344] on span "No Issues" at bounding box center [284, 323] width 238 height 42
click at [598, 393] on button "Save & Next" at bounding box center [613, 382] width 88 height 30
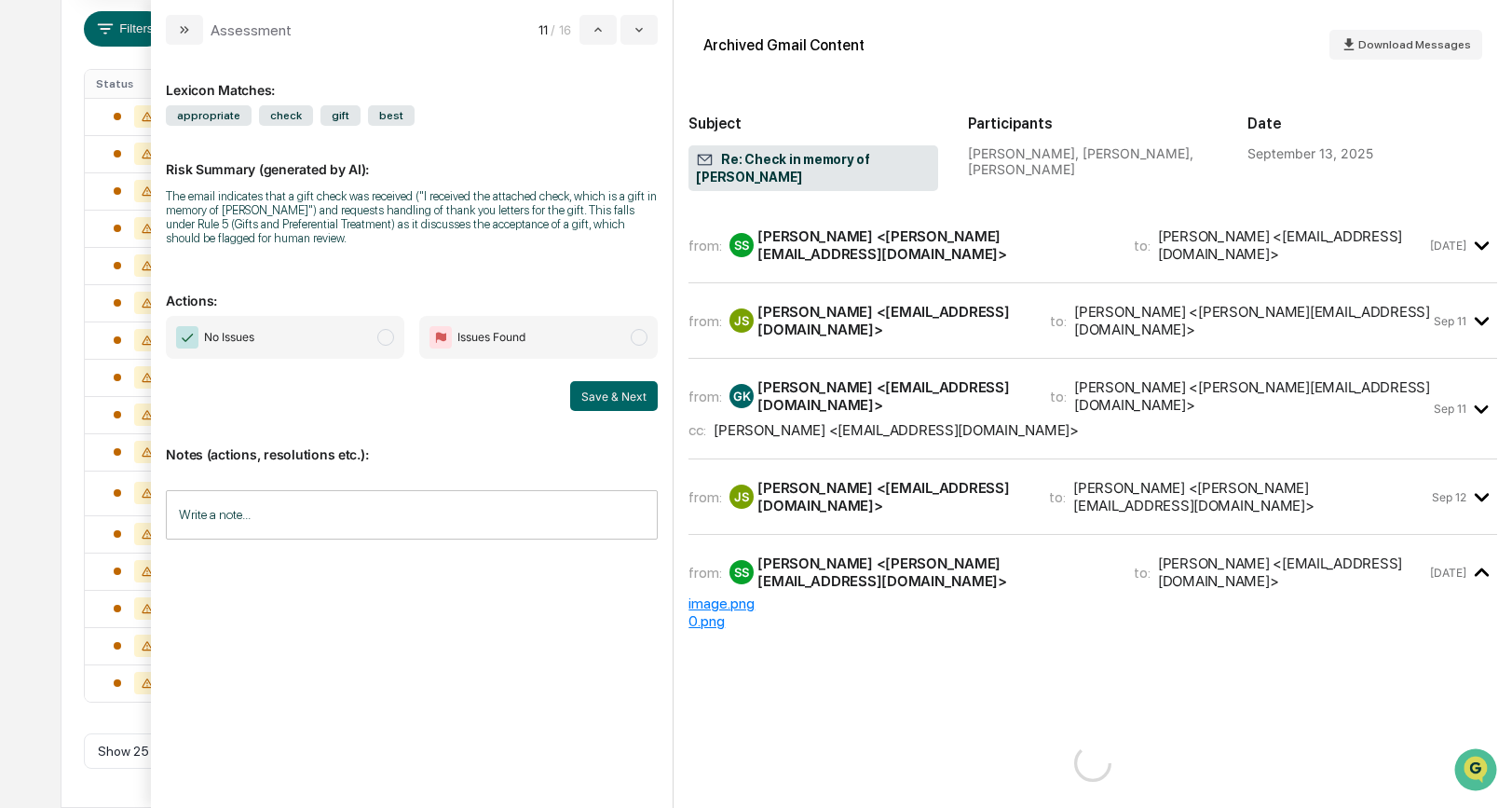
scroll to position [2, 0]
click at [710, 593] on div "image.png" at bounding box center [1093, 602] width 809 height 17
click at [725, 593] on div "image.png" at bounding box center [1093, 602] width 809 height 17
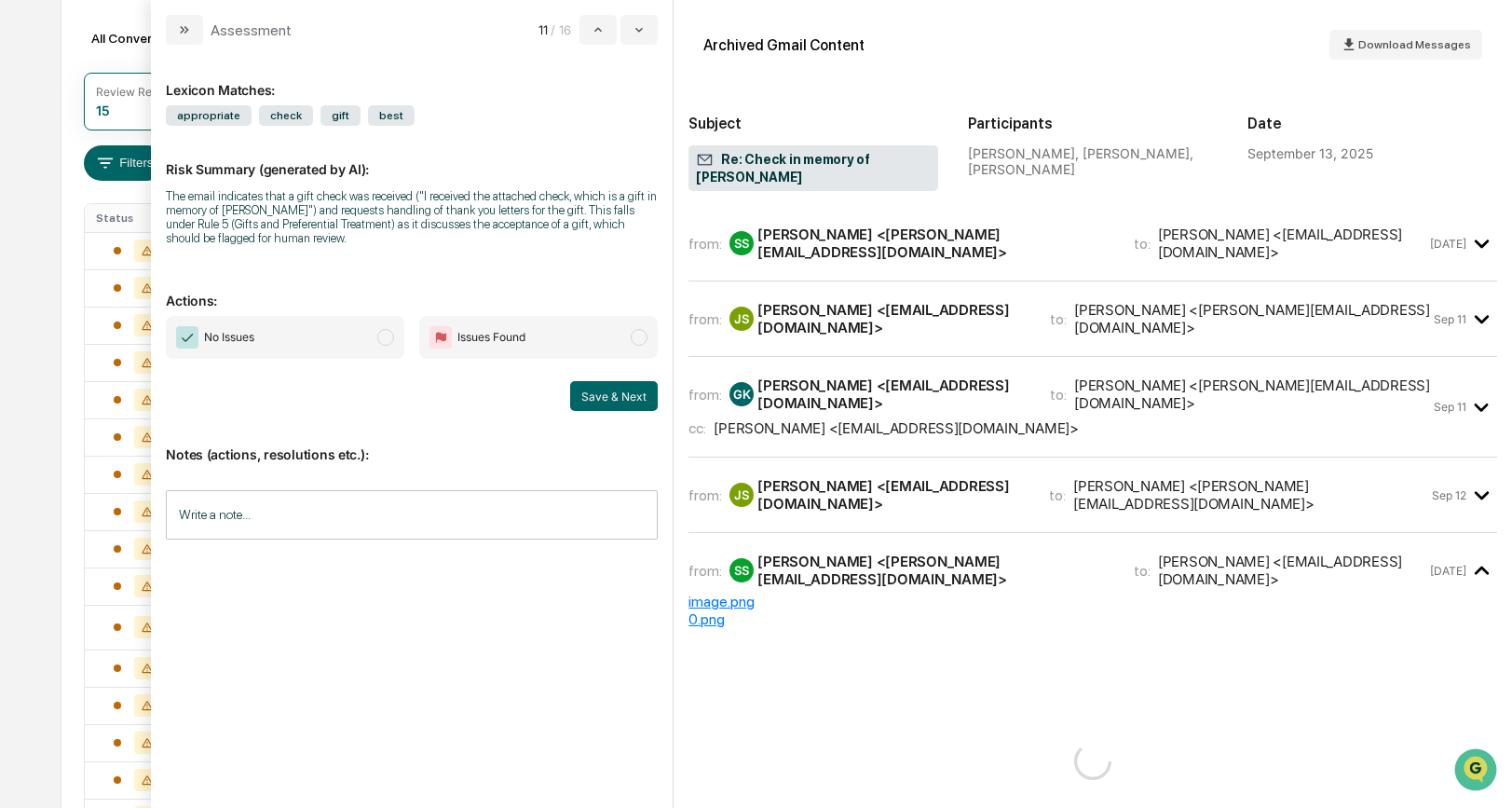
scroll to position [39, 0]
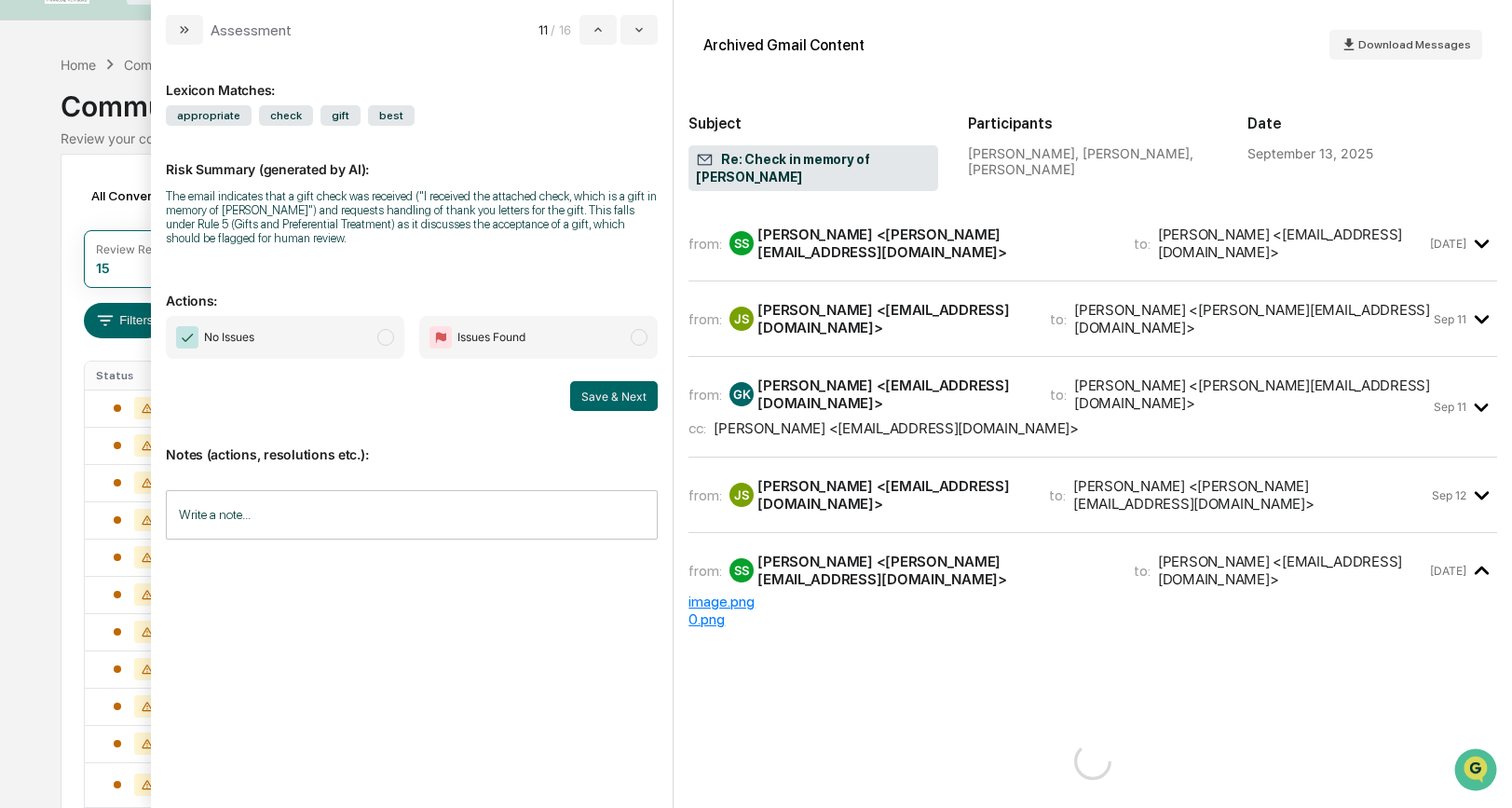
click at [389, 337] on span "modal" at bounding box center [385, 337] width 16 height 16
click at [586, 398] on button "Save & Next" at bounding box center [613, 395] width 88 height 30
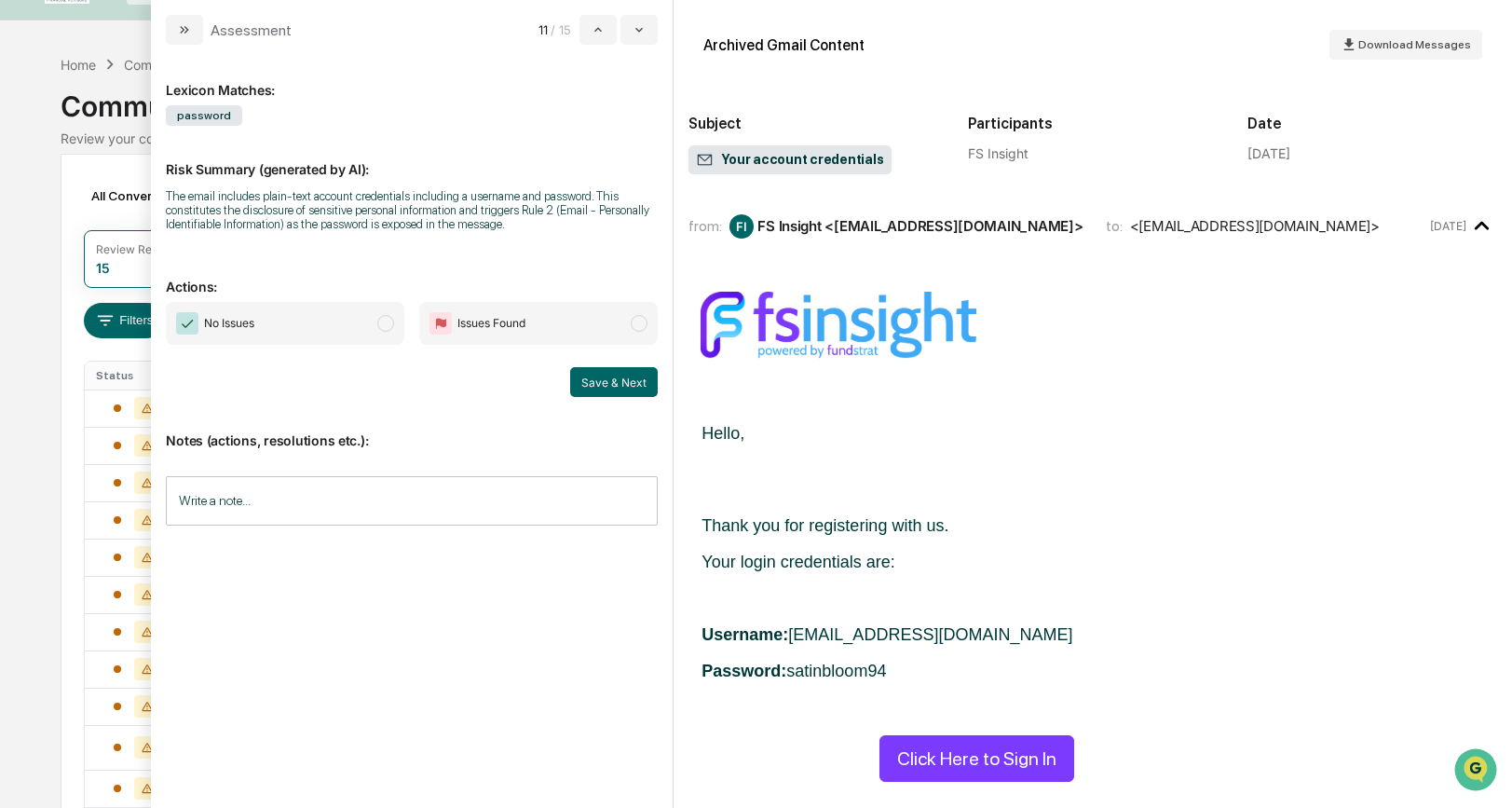
click at [389, 326] on span "modal" at bounding box center [385, 323] width 16 height 16
click at [604, 387] on button "Save & Next" at bounding box center [613, 382] width 88 height 30
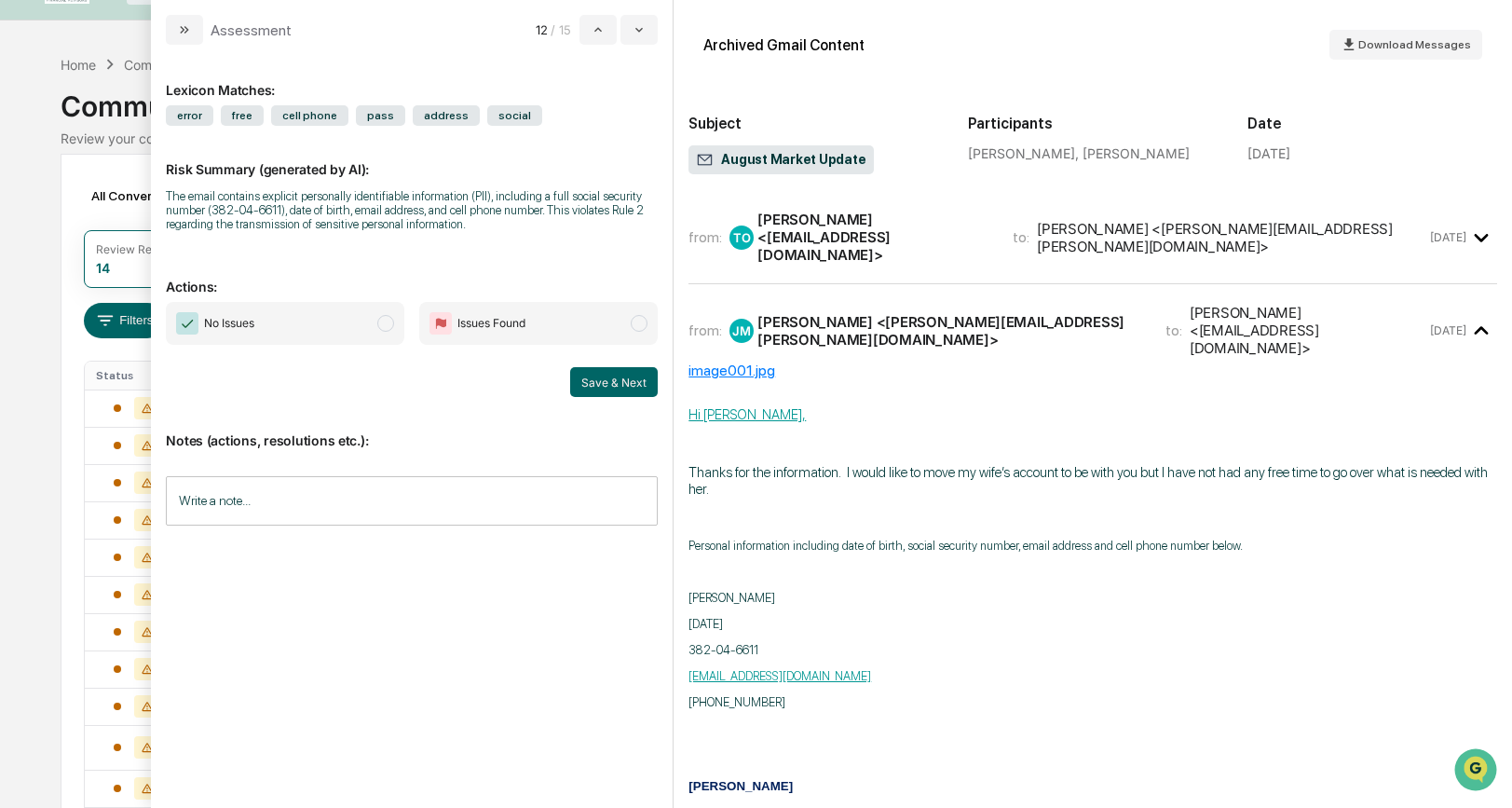
click at [385, 330] on span "modal" at bounding box center [385, 323] width 16 height 16
click at [594, 384] on button "Save & Next" at bounding box center [613, 382] width 88 height 30
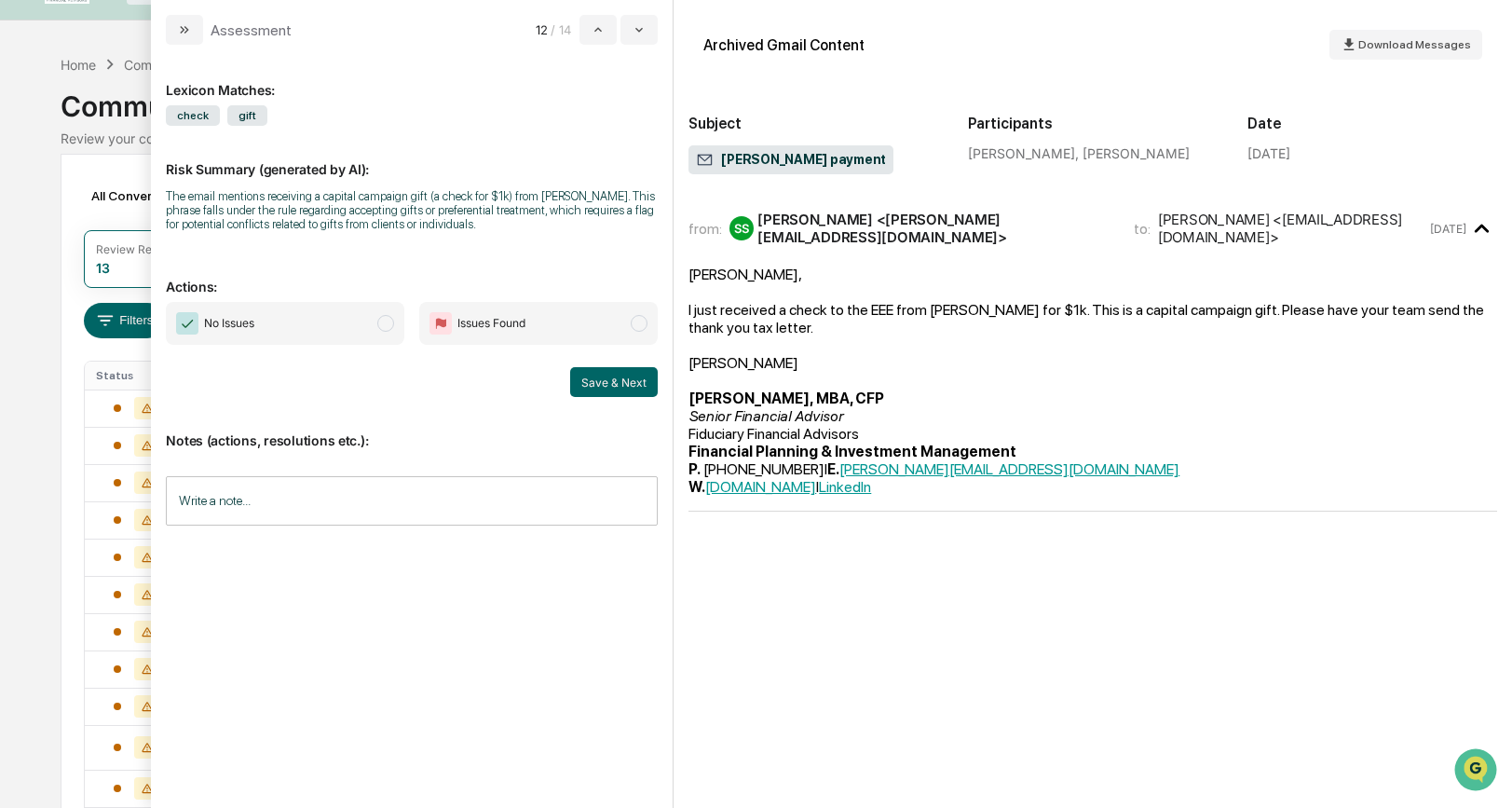
click at [389, 325] on span "modal" at bounding box center [385, 323] width 16 height 16
click at [602, 384] on button "Save & Next" at bounding box center [613, 382] width 88 height 30
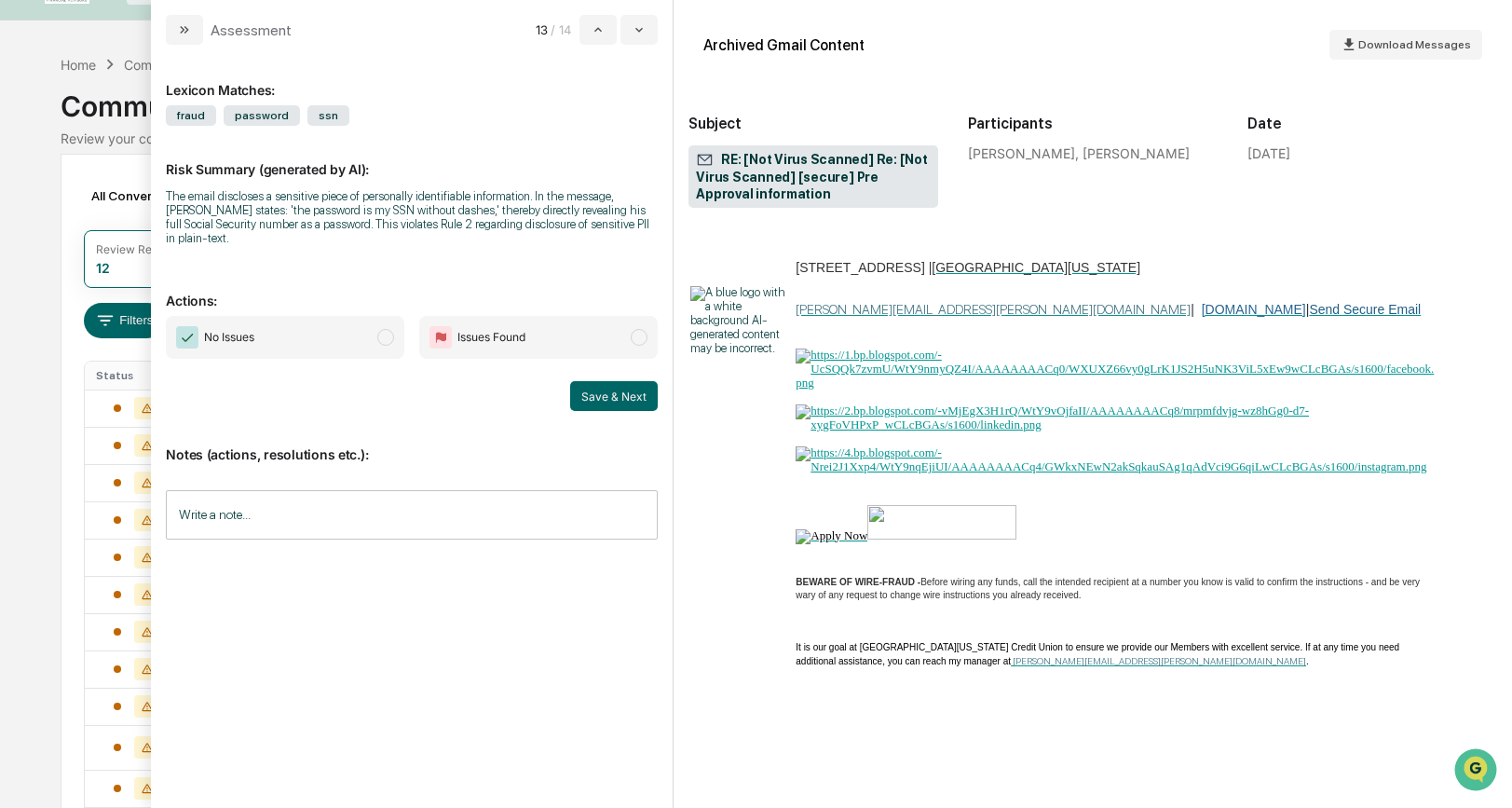
scroll to position [1017, 0]
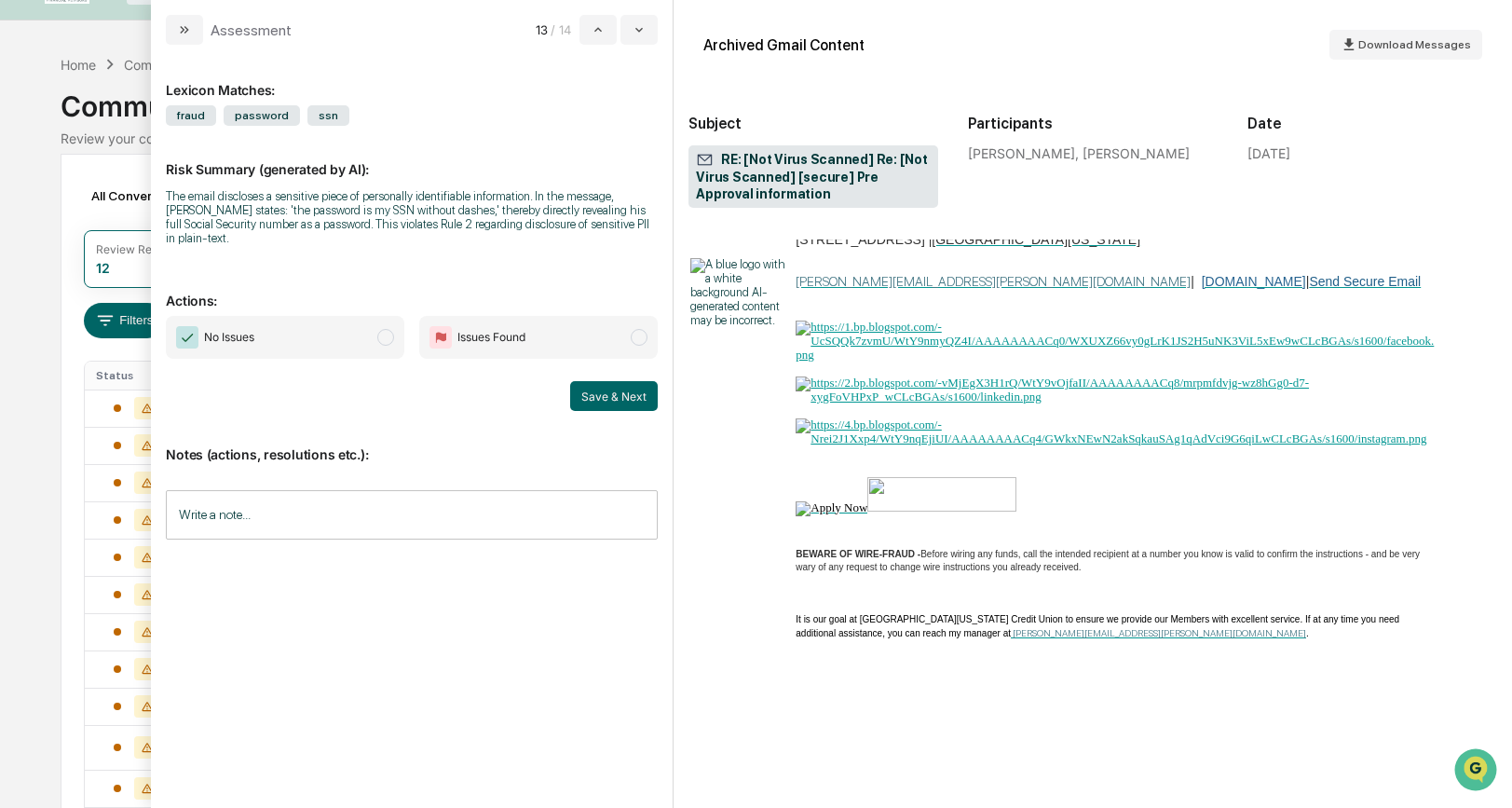
click at [391, 348] on span "No Issues" at bounding box center [284, 337] width 238 height 42
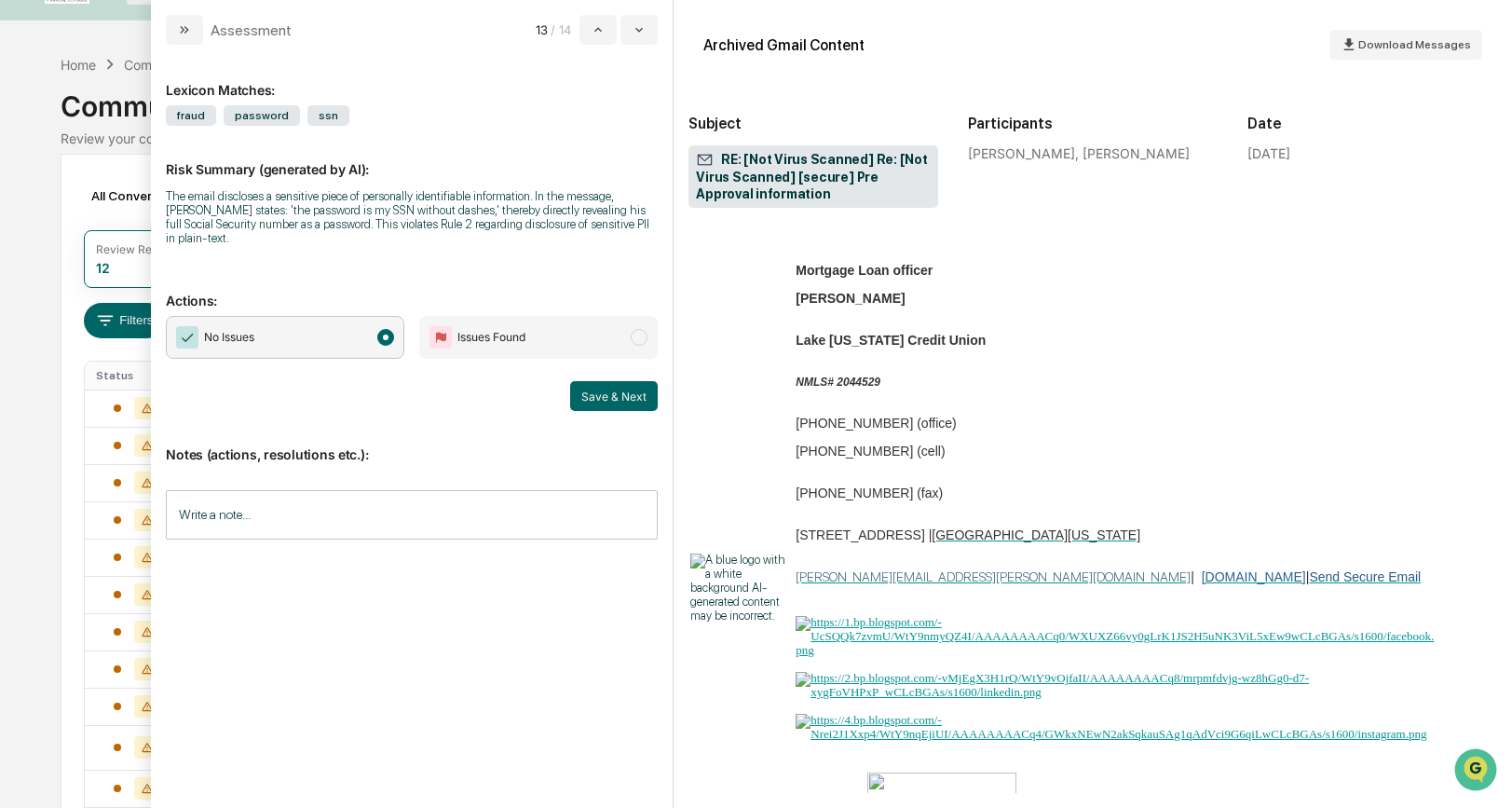
scroll to position [717, 0]
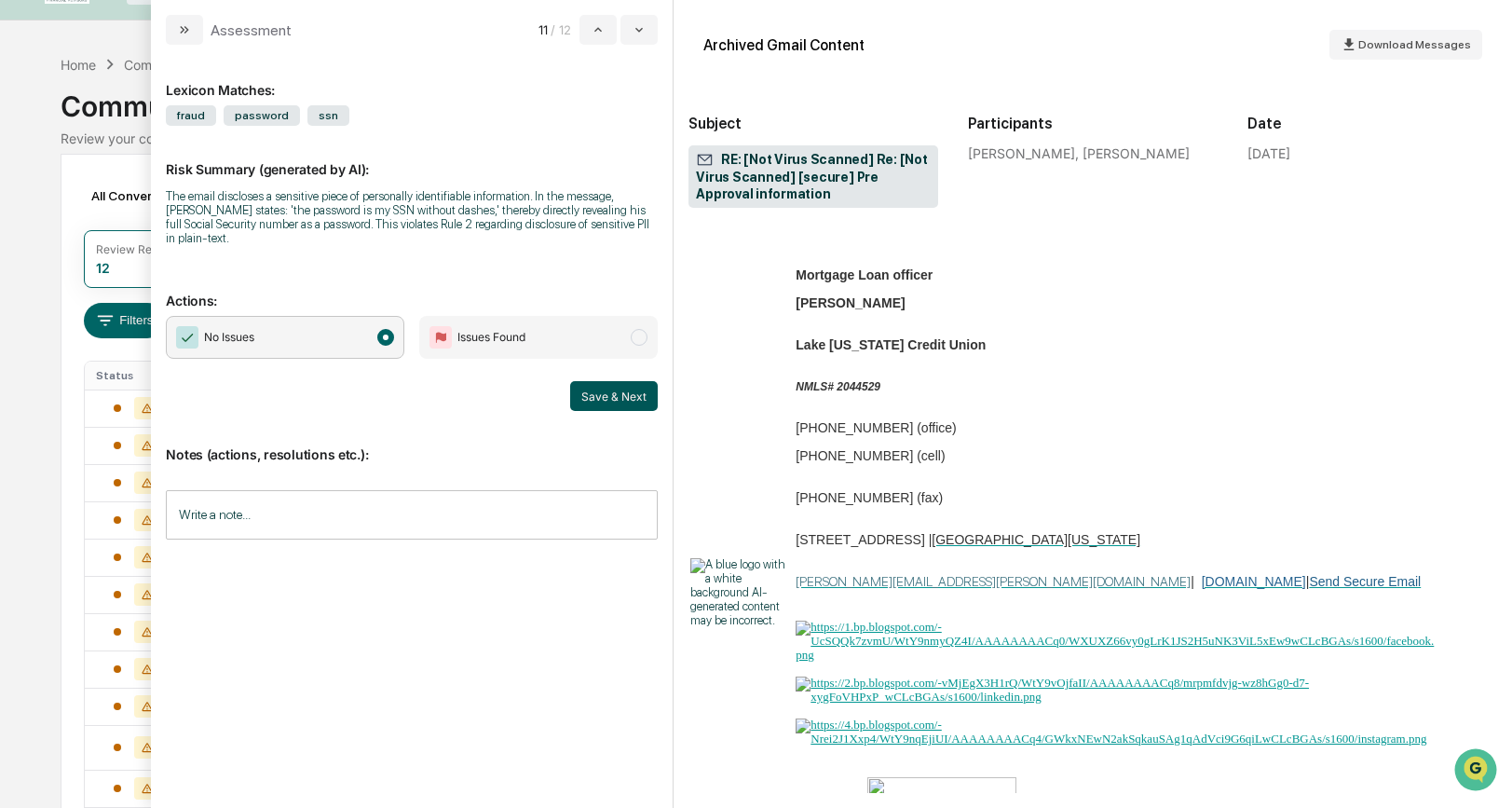
click at [597, 405] on button "Save & Next" at bounding box center [613, 395] width 88 height 30
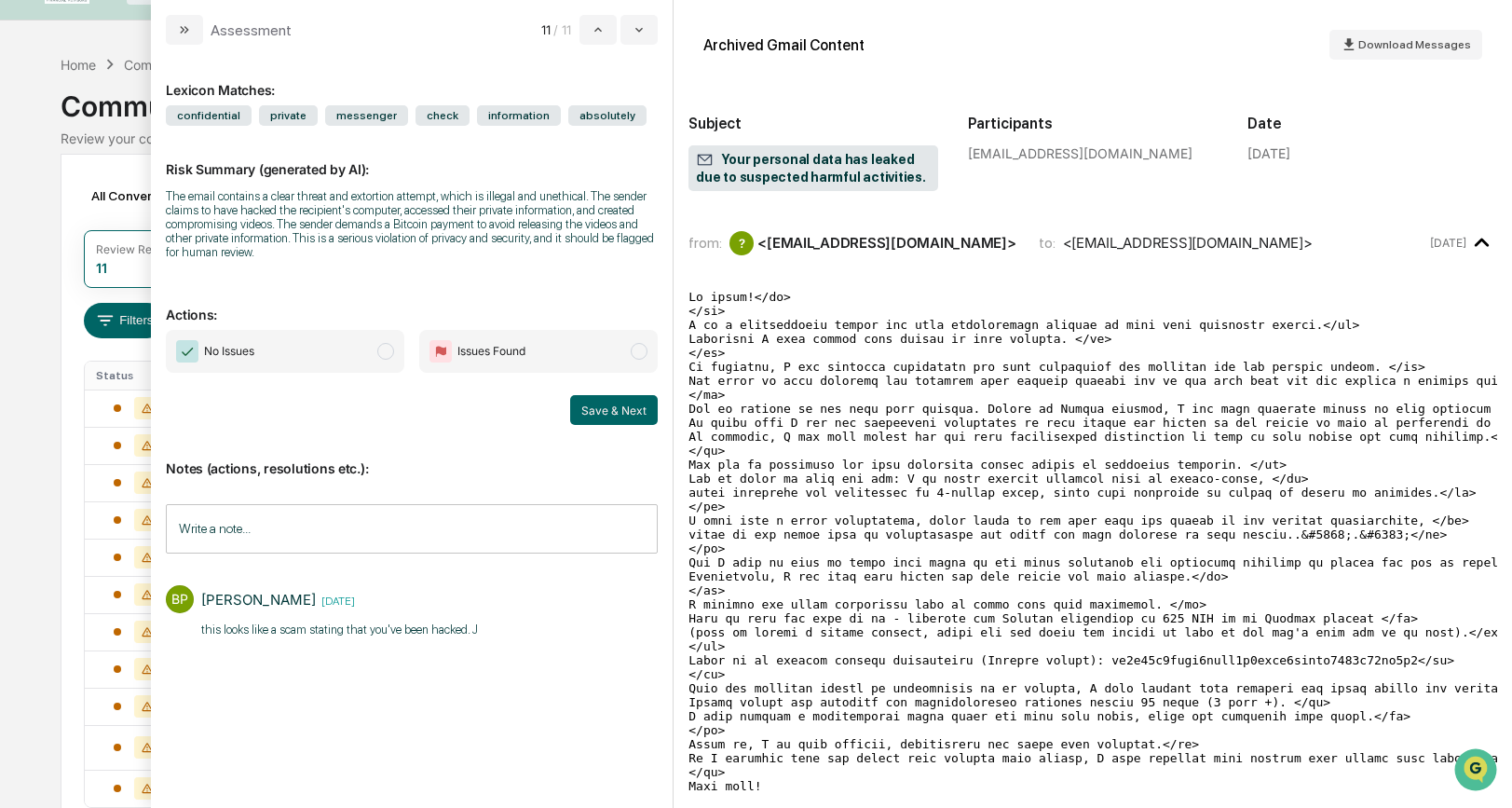
click at [640, 360] on span "modal" at bounding box center [638, 351] width 16 height 16
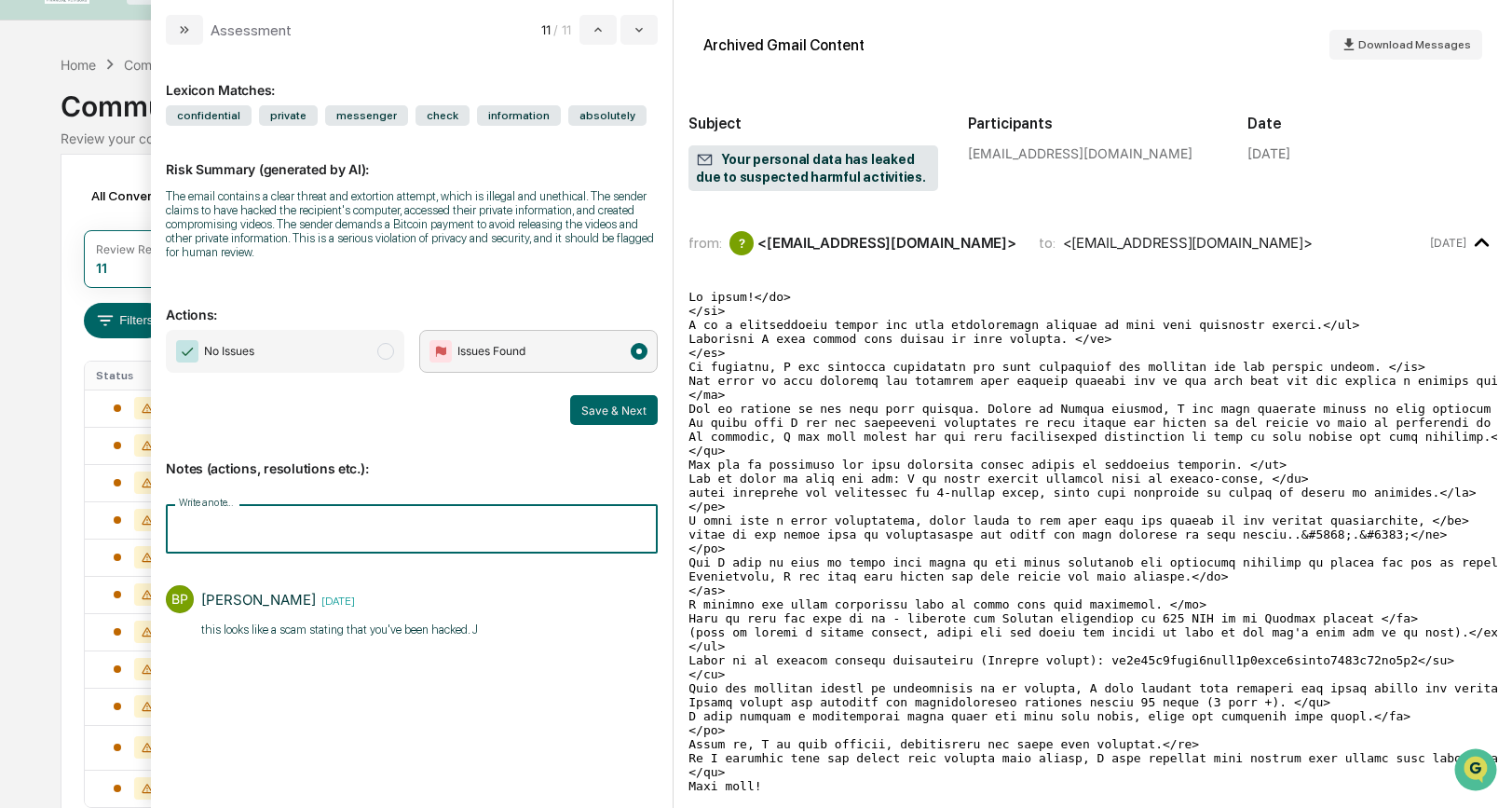
click at [270, 529] on input "Write a note..." at bounding box center [412, 528] width 492 height 49
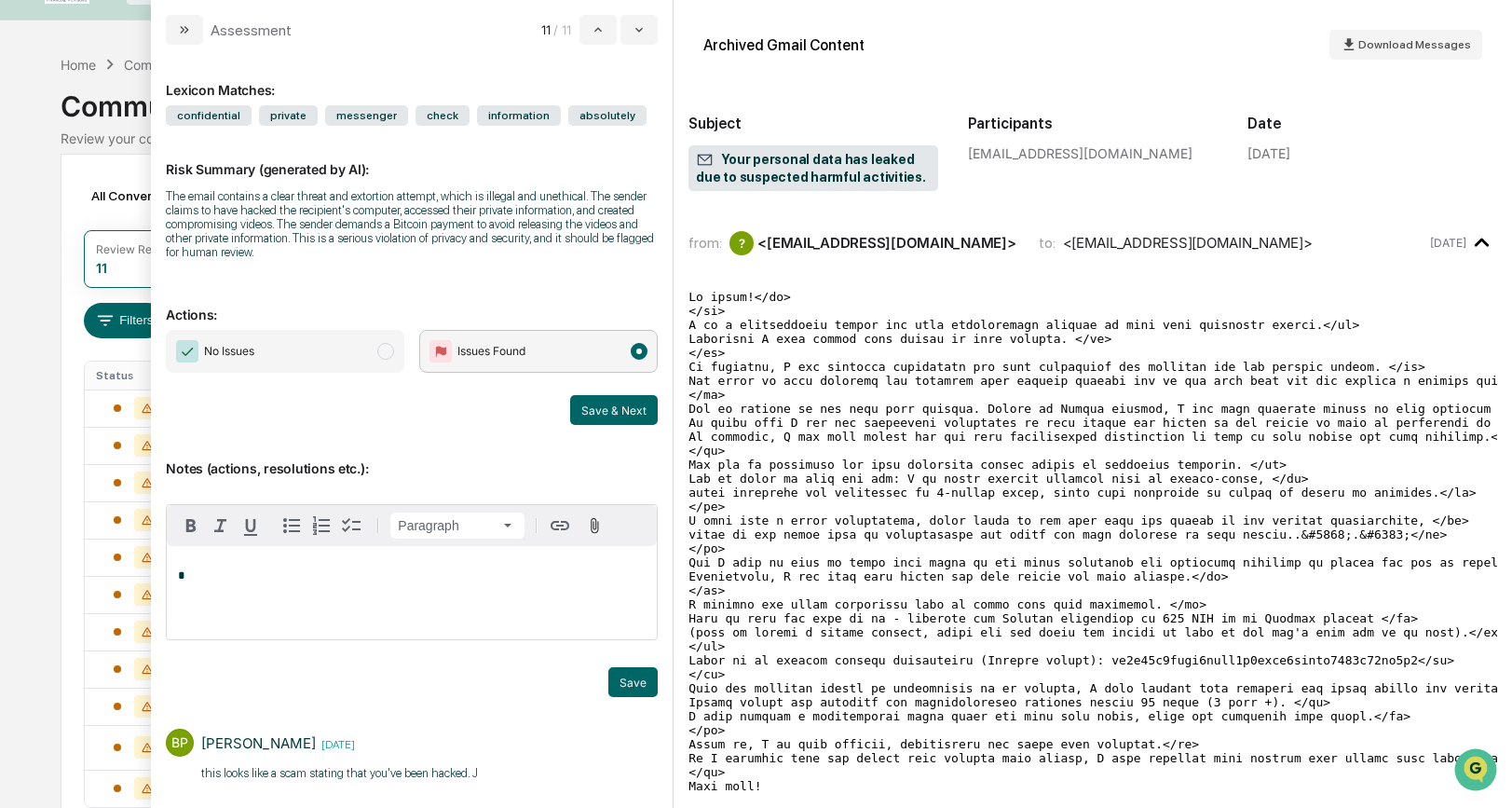
scroll to position [13, 0]
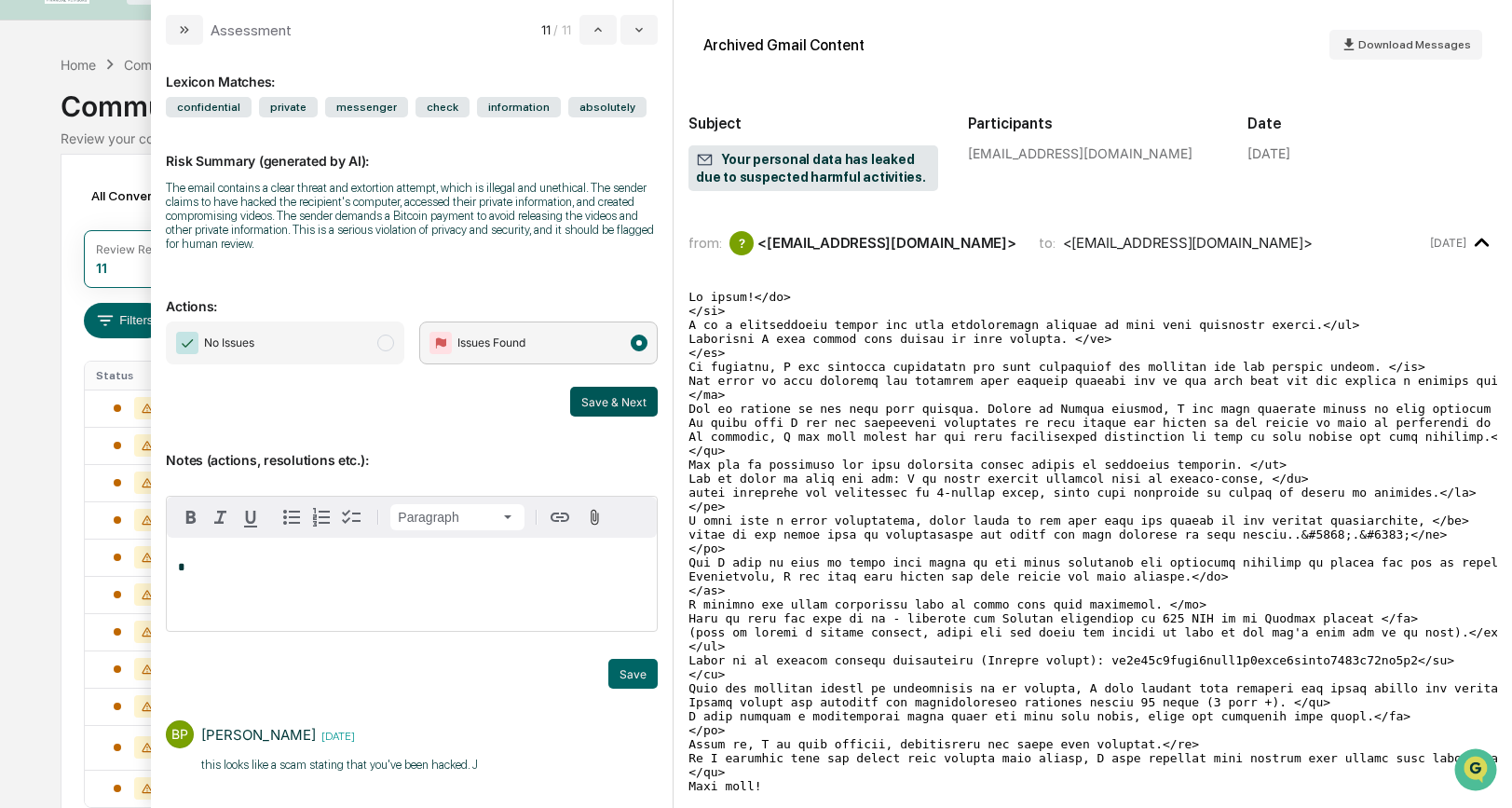
click at [605, 408] on button "Save & Next" at bounding box center [613, 401] width 88 height 30
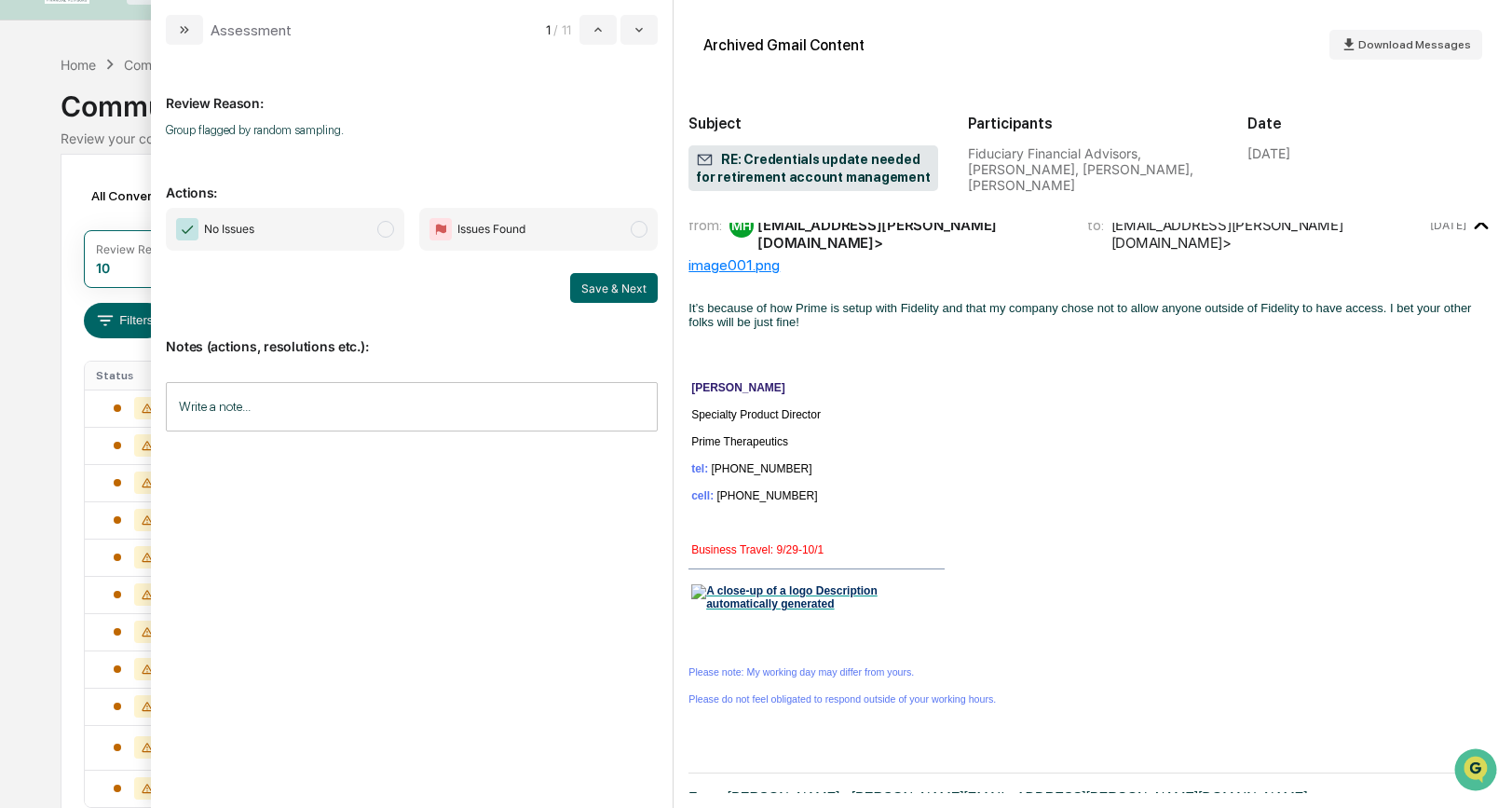
scroll to position [418, 0]
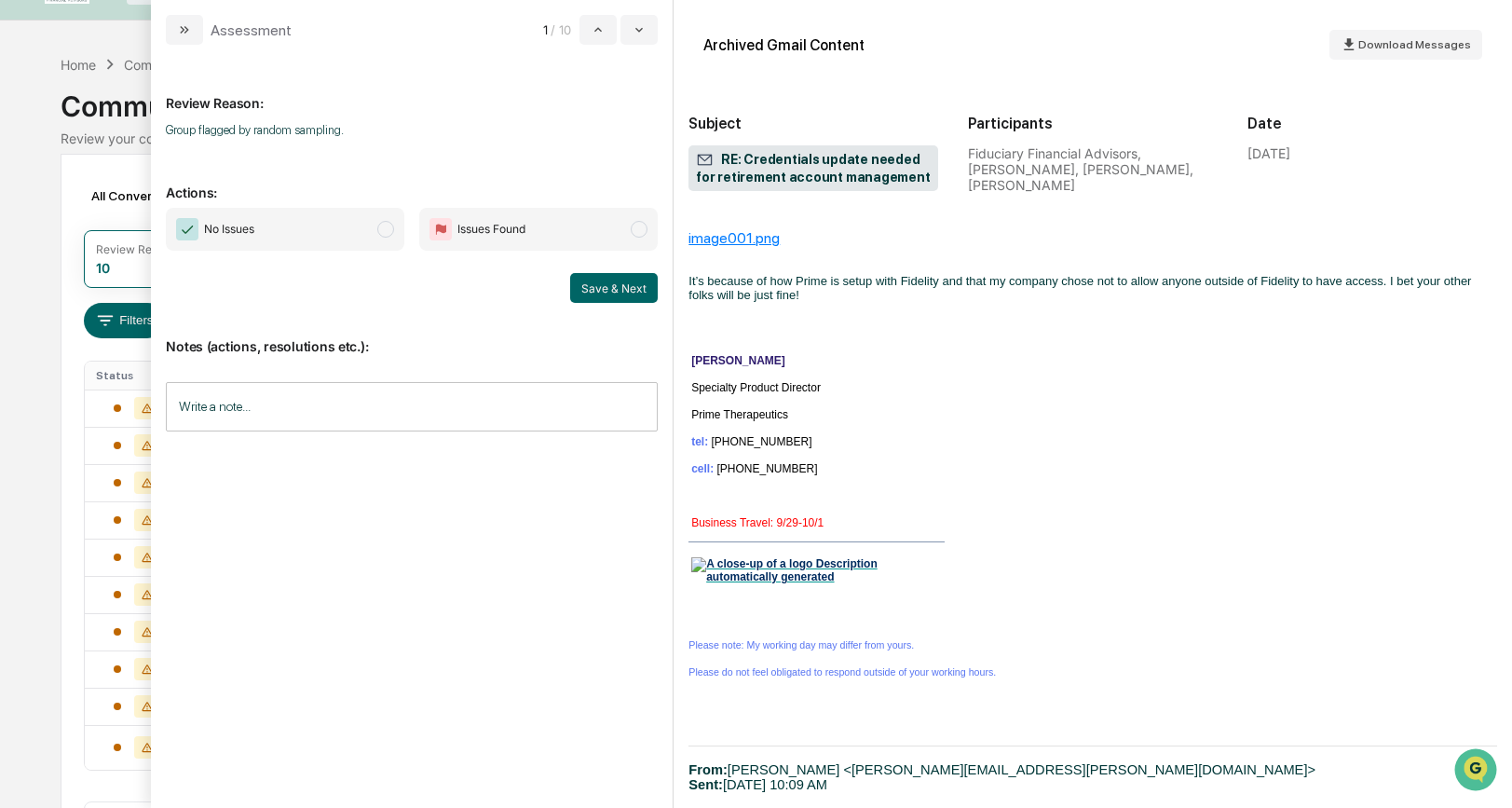
click at [375, 241] on span "No Issues" at bounding box center [284, 229] width 238 height 42
click at [607, 290] on button "Save & Next" at bounding box center [613, 287] width 88 height 30
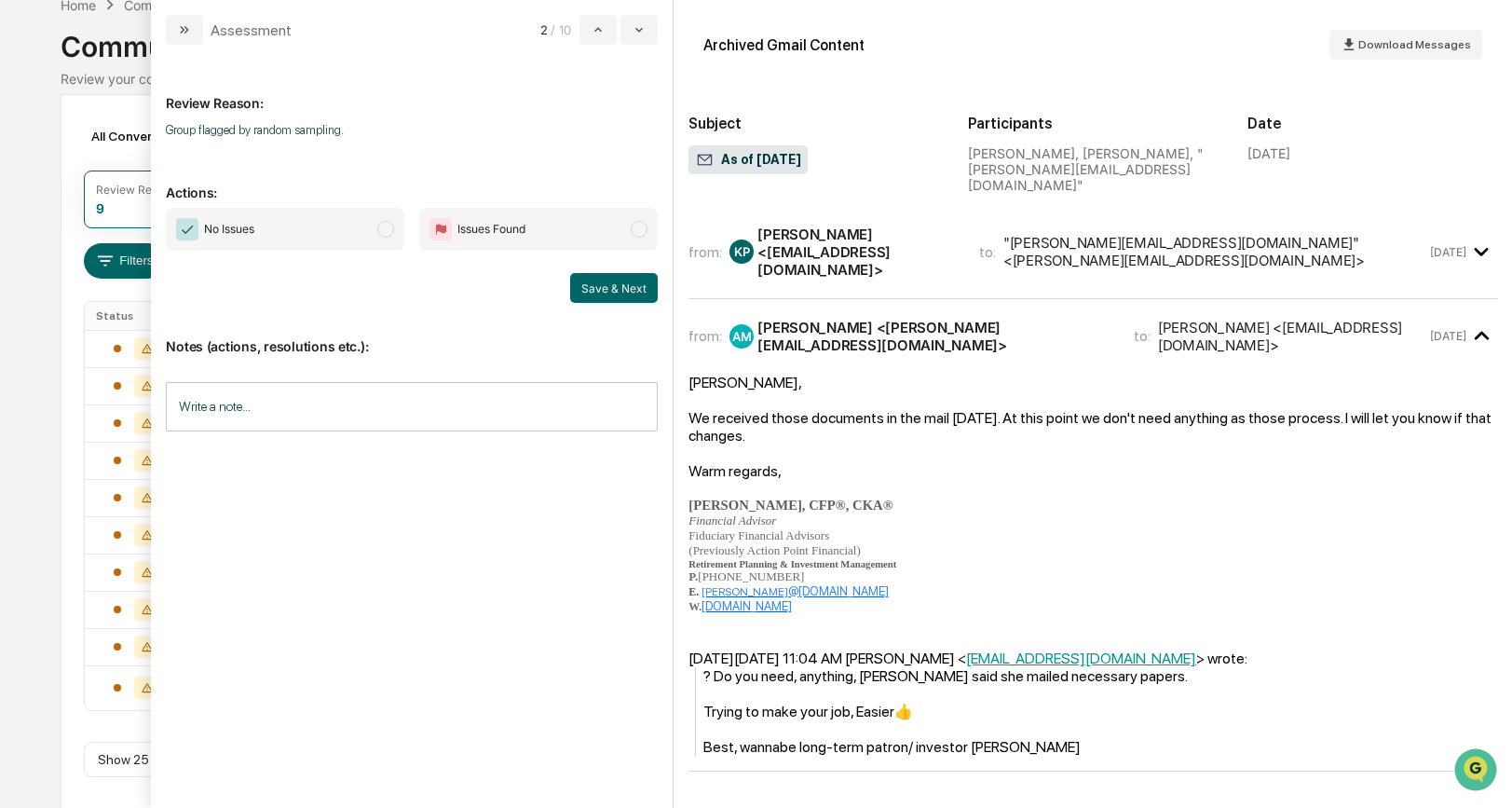
scroll to position [118, 0]
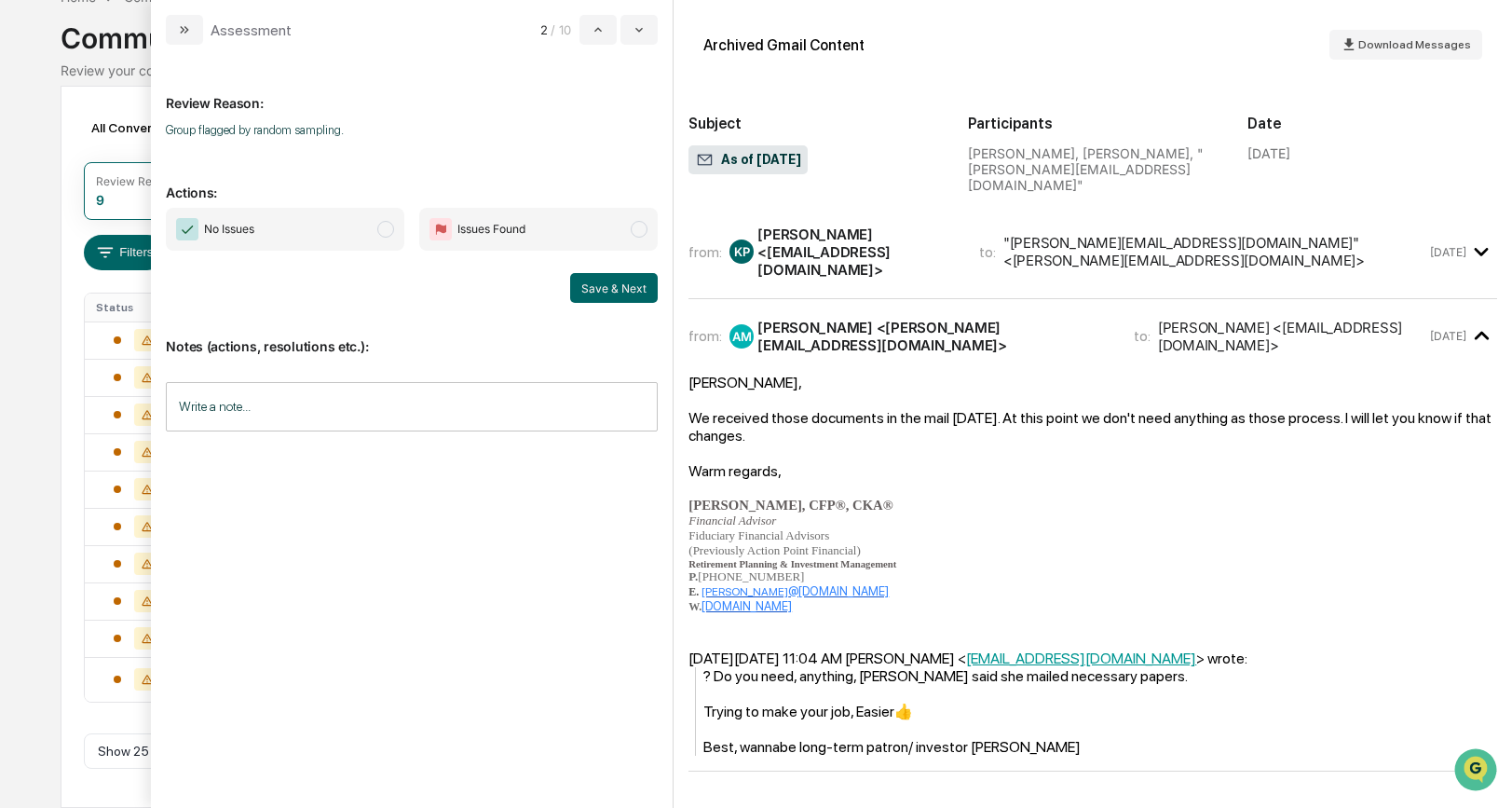
click at [387, 230] on span "modal" at bounding box center [385, 229] width 16 height 16
click at [628, 290] on button "Save & Next" at bounding box center [613, 287] width 88 height 30
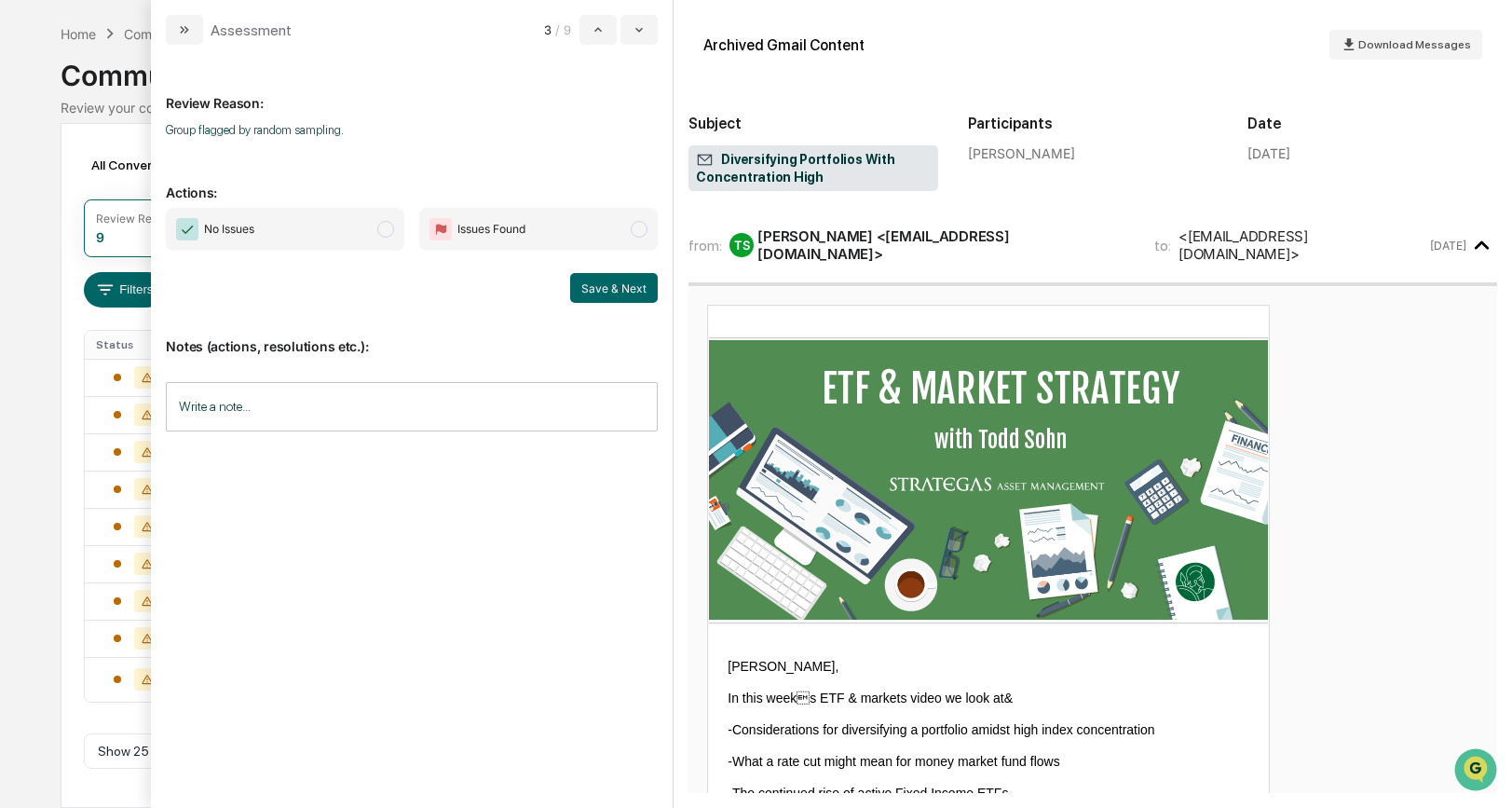
click at [381, 224] on span "modal" at bounding box center [385, 229] width 16 height 16
click at [596, 288] on button "Save & Next" at bounding box center [613, 287] width 88 height 30
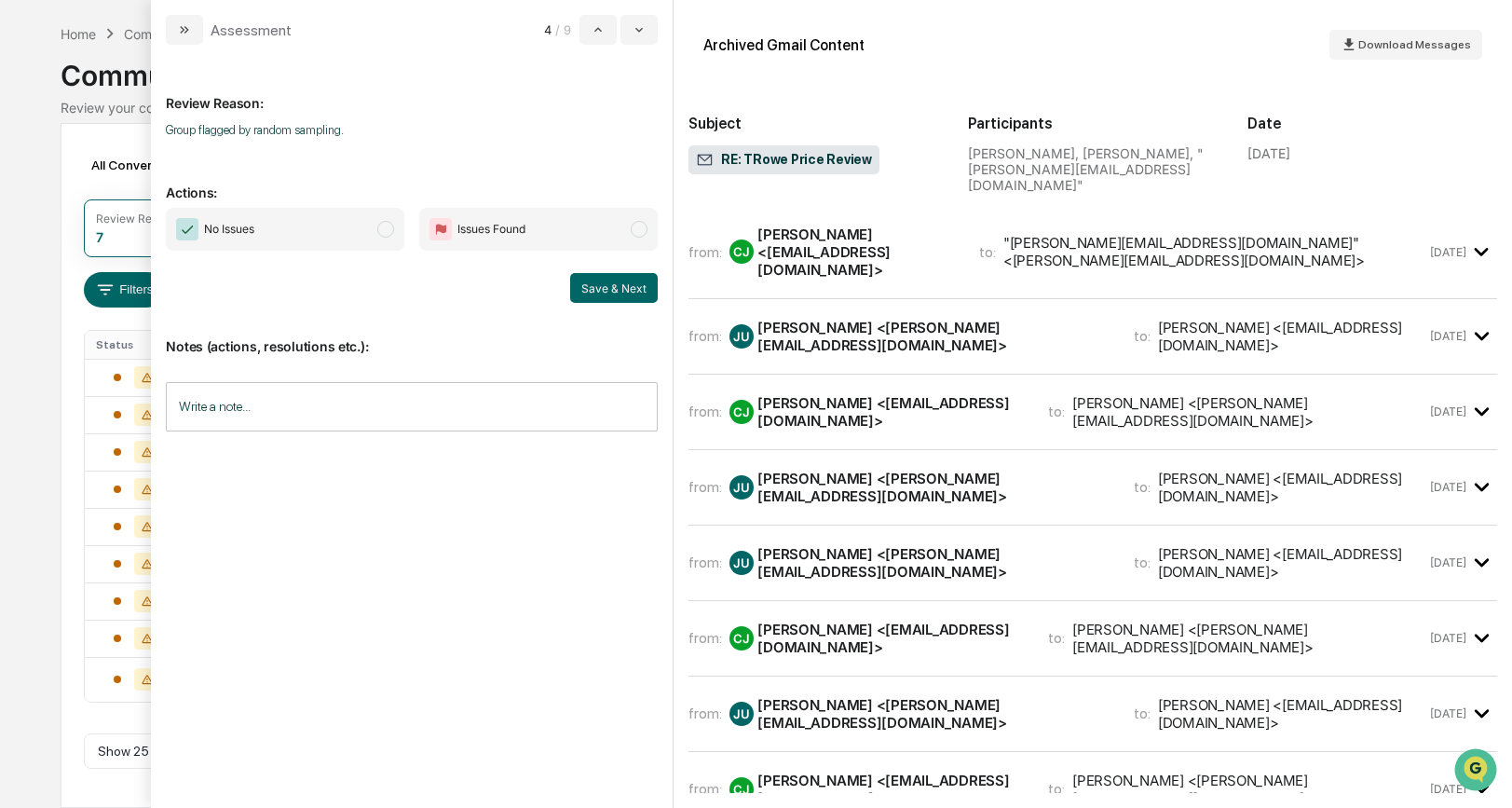
click at [392, 230] on span "modal" at bounding box center [385, 229] width 16 height 16
click at [610, 293] on button "Save & Next" at bounding box center [613, 287] width 88 height 30
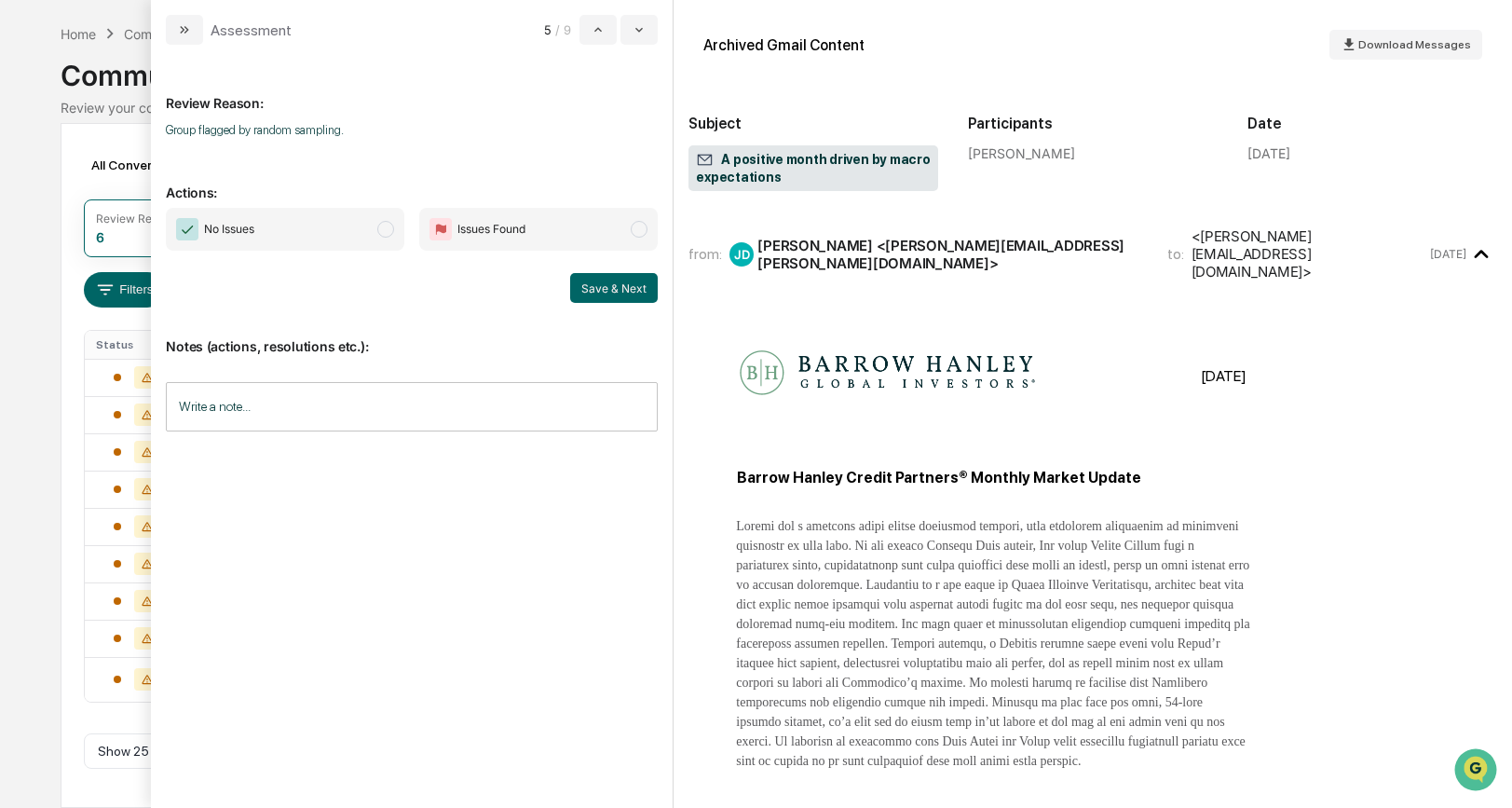
click at [390, 229] on span "modal" at bounding box center [385, 229] width 16 height 16
click at [615, 290] on button "Save & Next" at bounding box center [613, 287] width 88 height 30
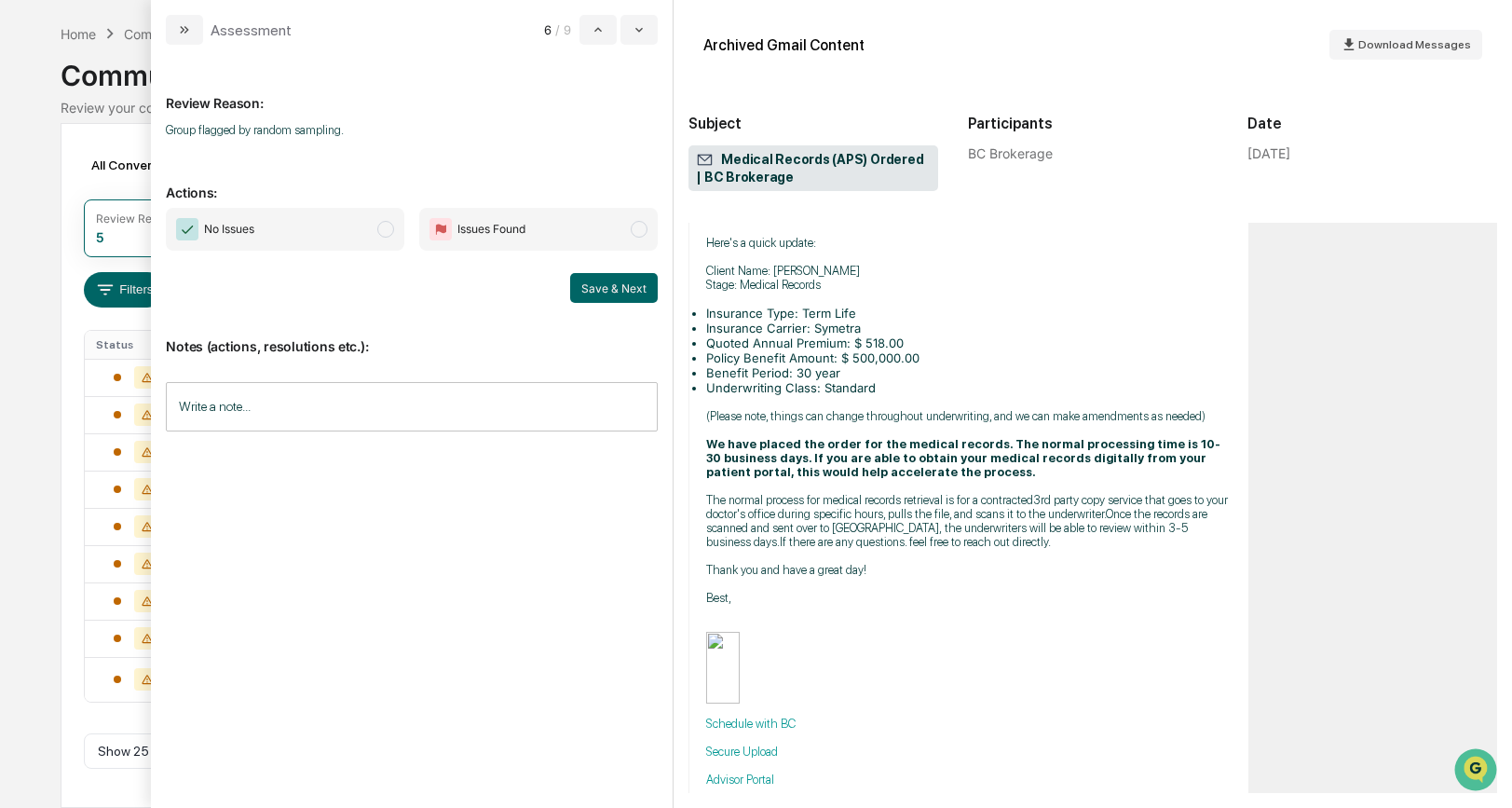
scroll to position [204, 0]
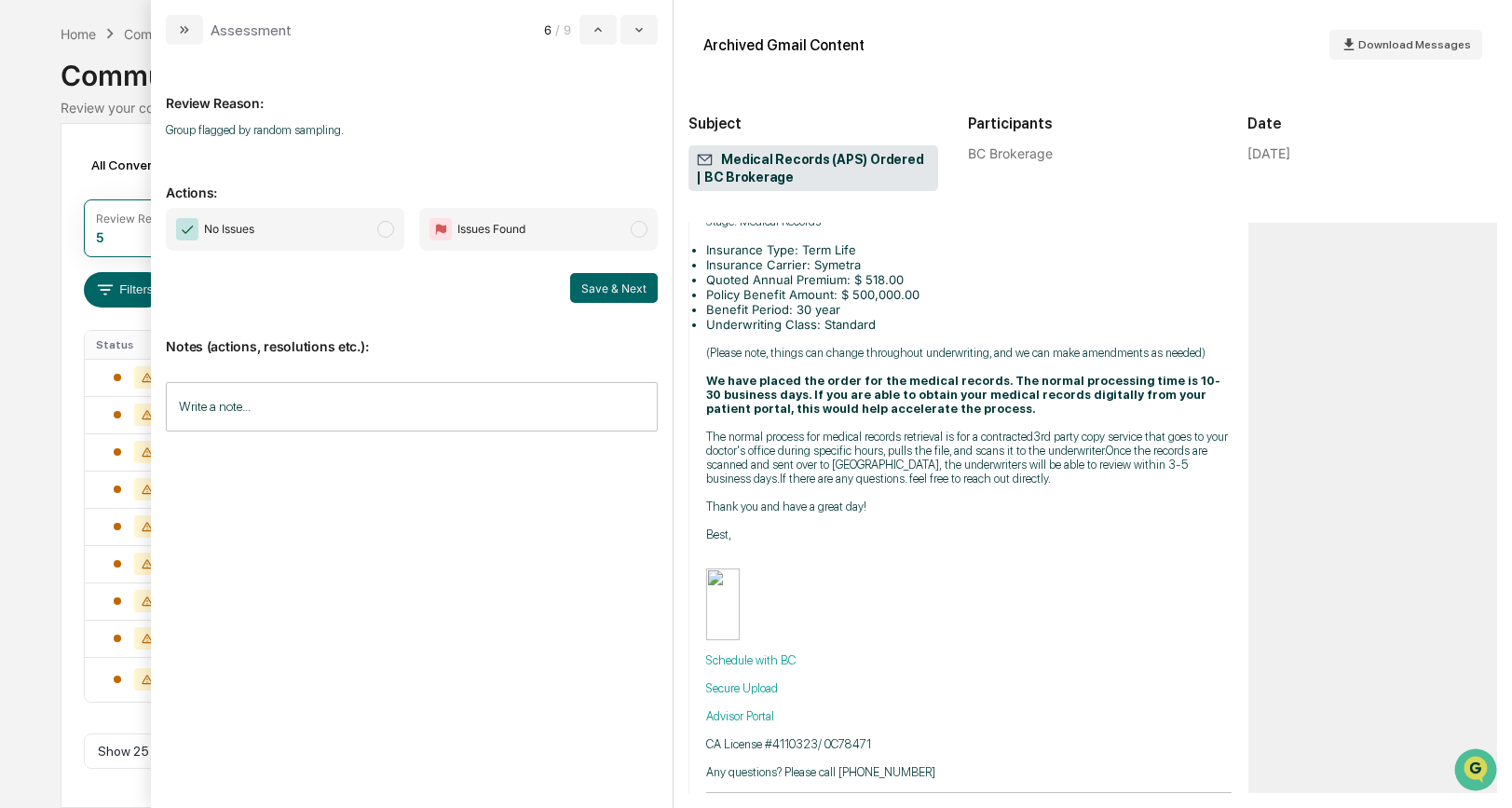
click at [392, 235] on span "No Issues" at bounding box center [284, 229] width 238 height 42
click at [590, 286] on button "Save & Next" at bounding box center [613, 287] width 88 height 30
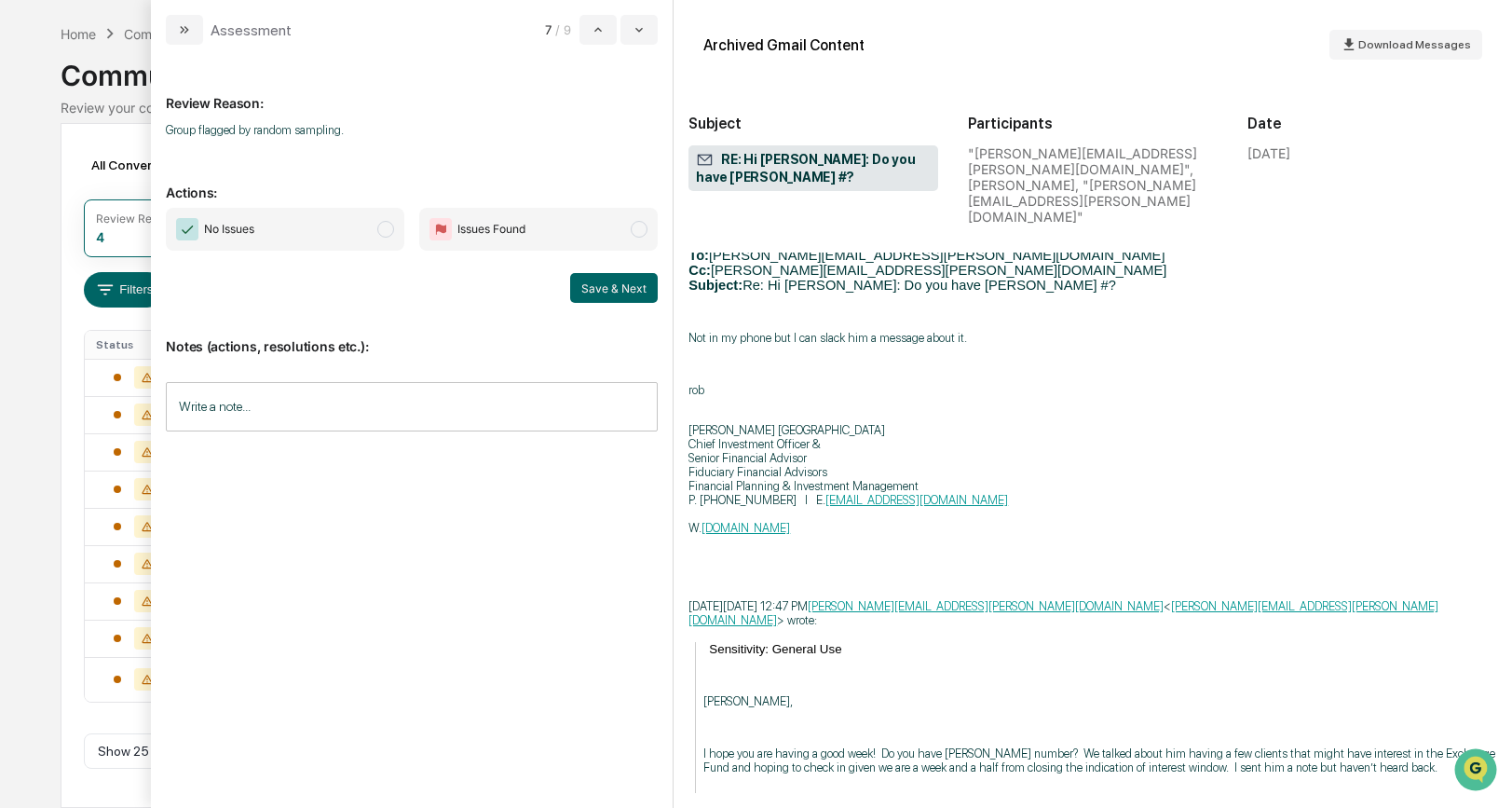
scroll to position [618, 0]
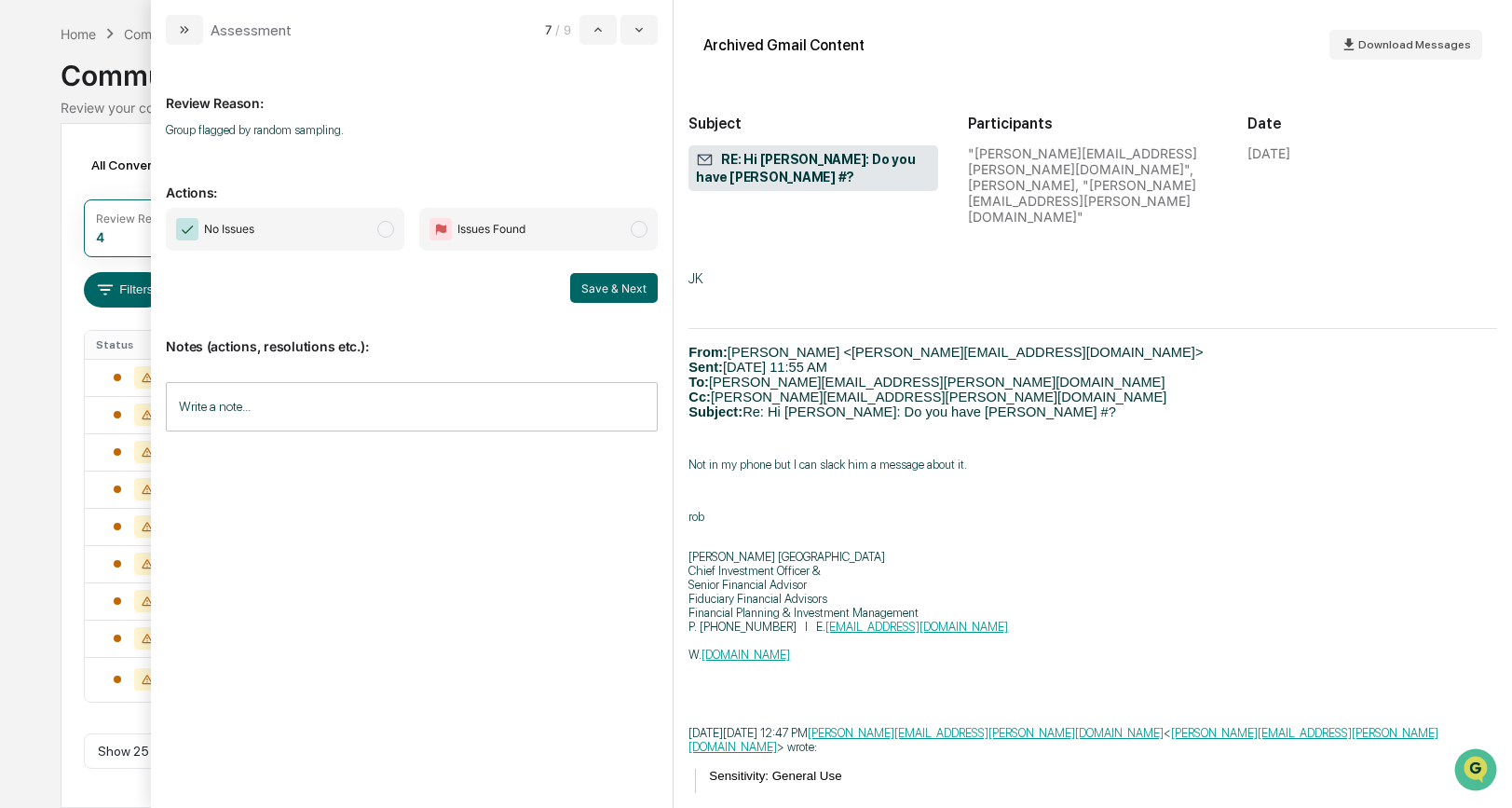
click at [392, 227] on span "modal" at bounding box center [385, 229] width 16 height 16
click at [600, 295] on button "Save & Next" at bounding box center [613, 287] width 88 height 30
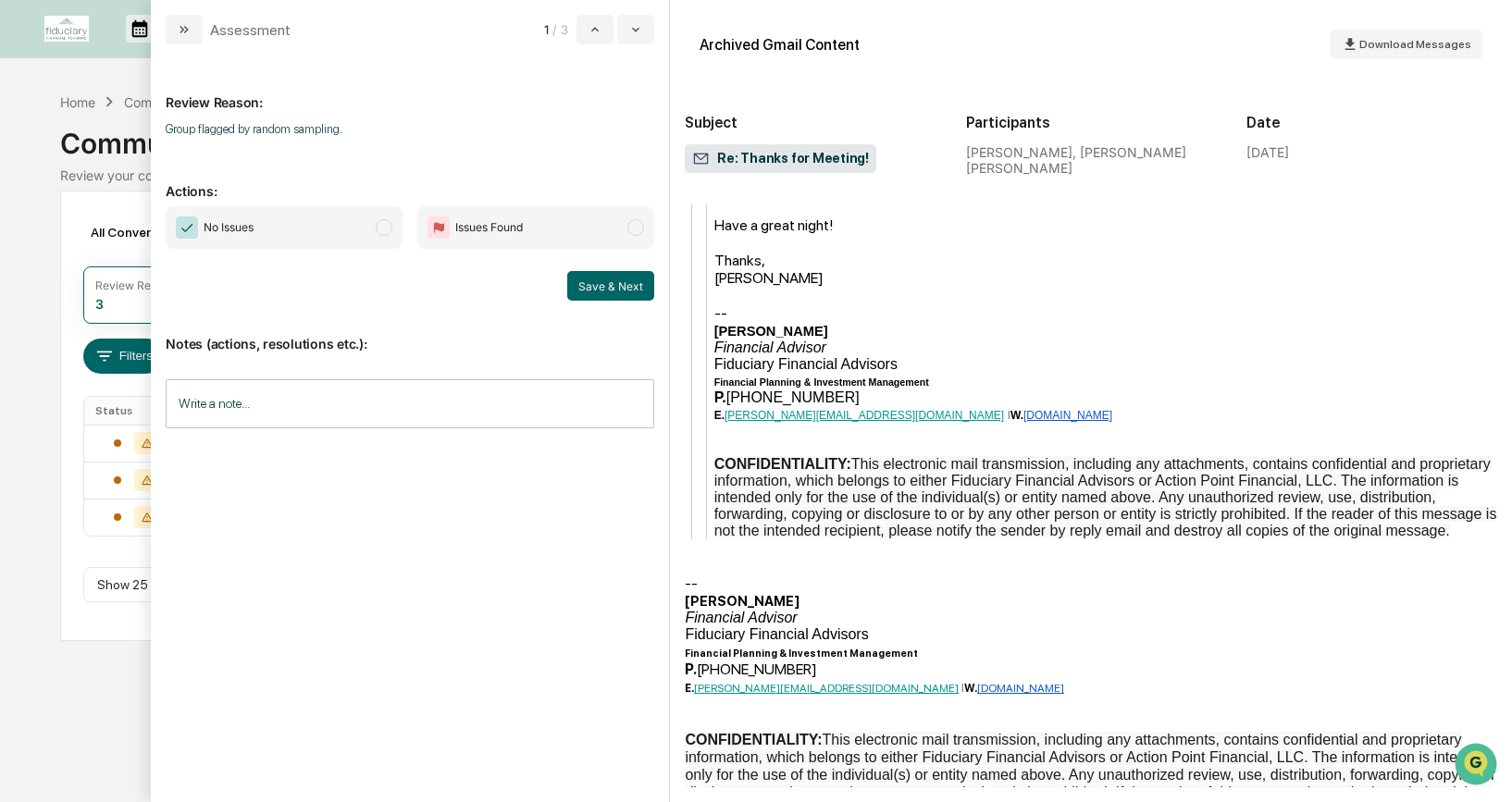
click at [381, 227] on span "modal" at bounding box center [383, 227] width 16 height 16
click at [623, 288] on button "Save & Next" at bounding box center [610, 285] width 87 height 30
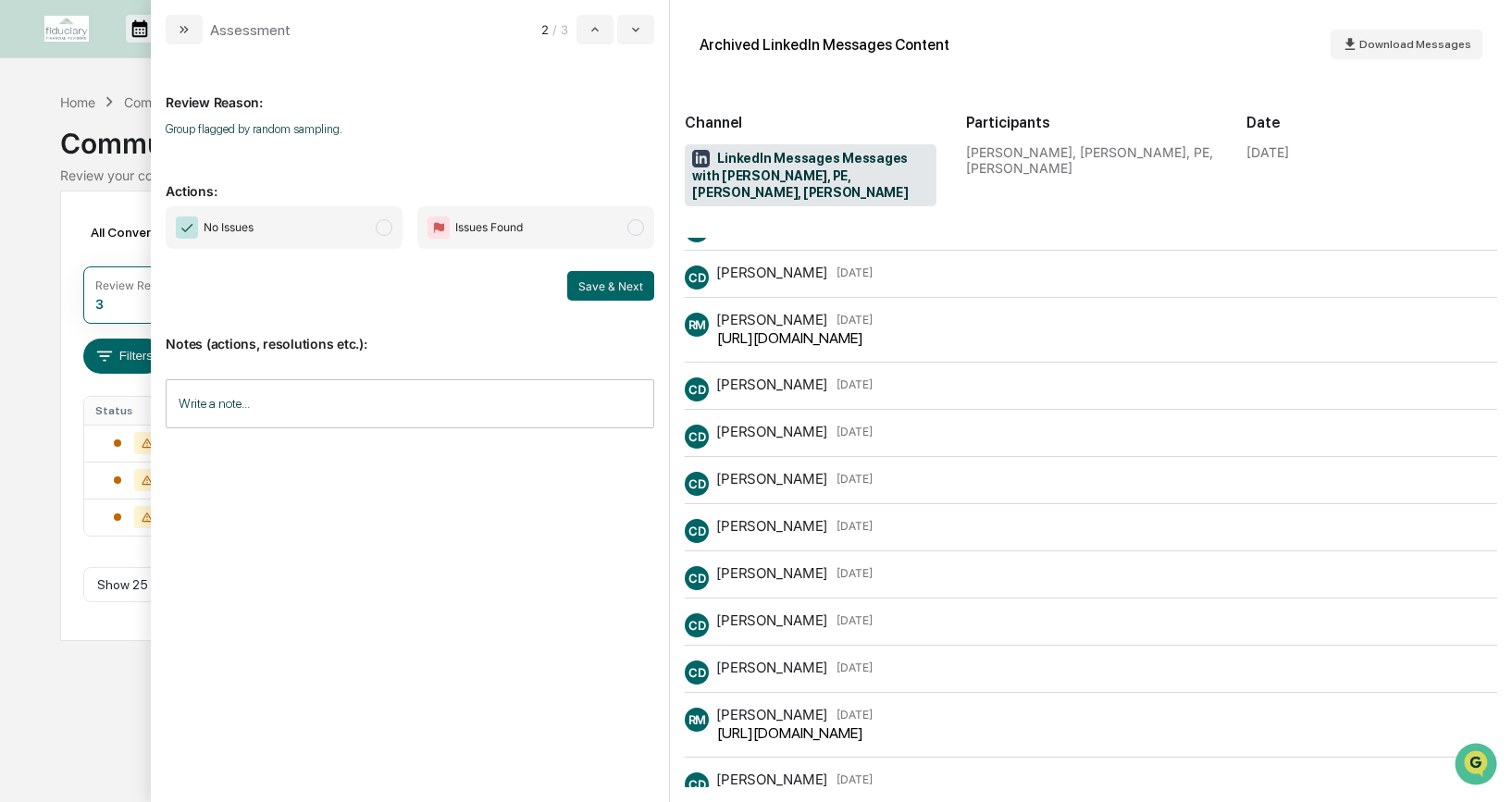
scroll to position [195, 0]
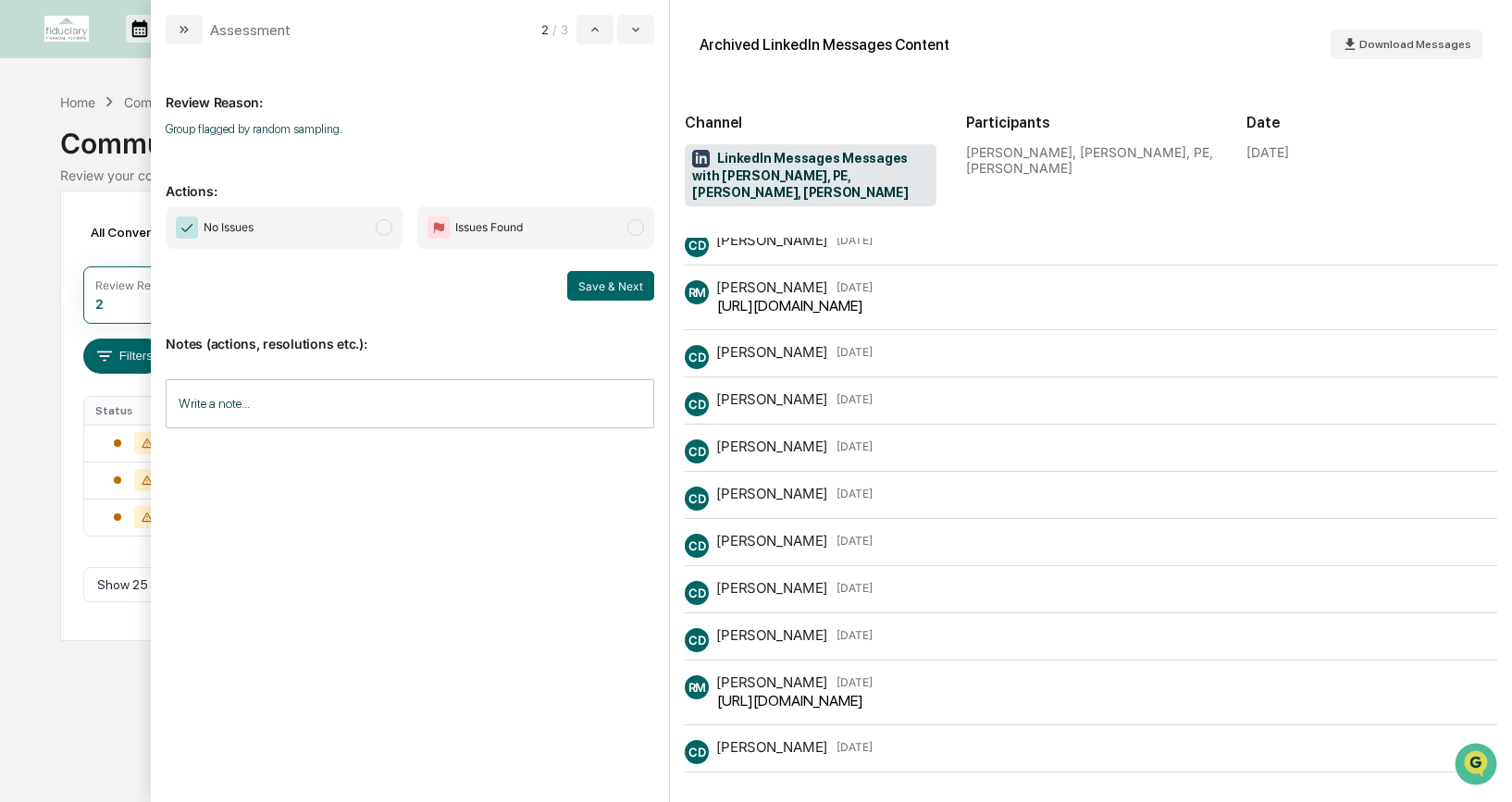
click at [378, 230] on span "modal" at bounding box center [383, 227] width 16 height 16
click at [618, 290] on button "Save & Next" at bounding box center [610, 285] width 87 height 30
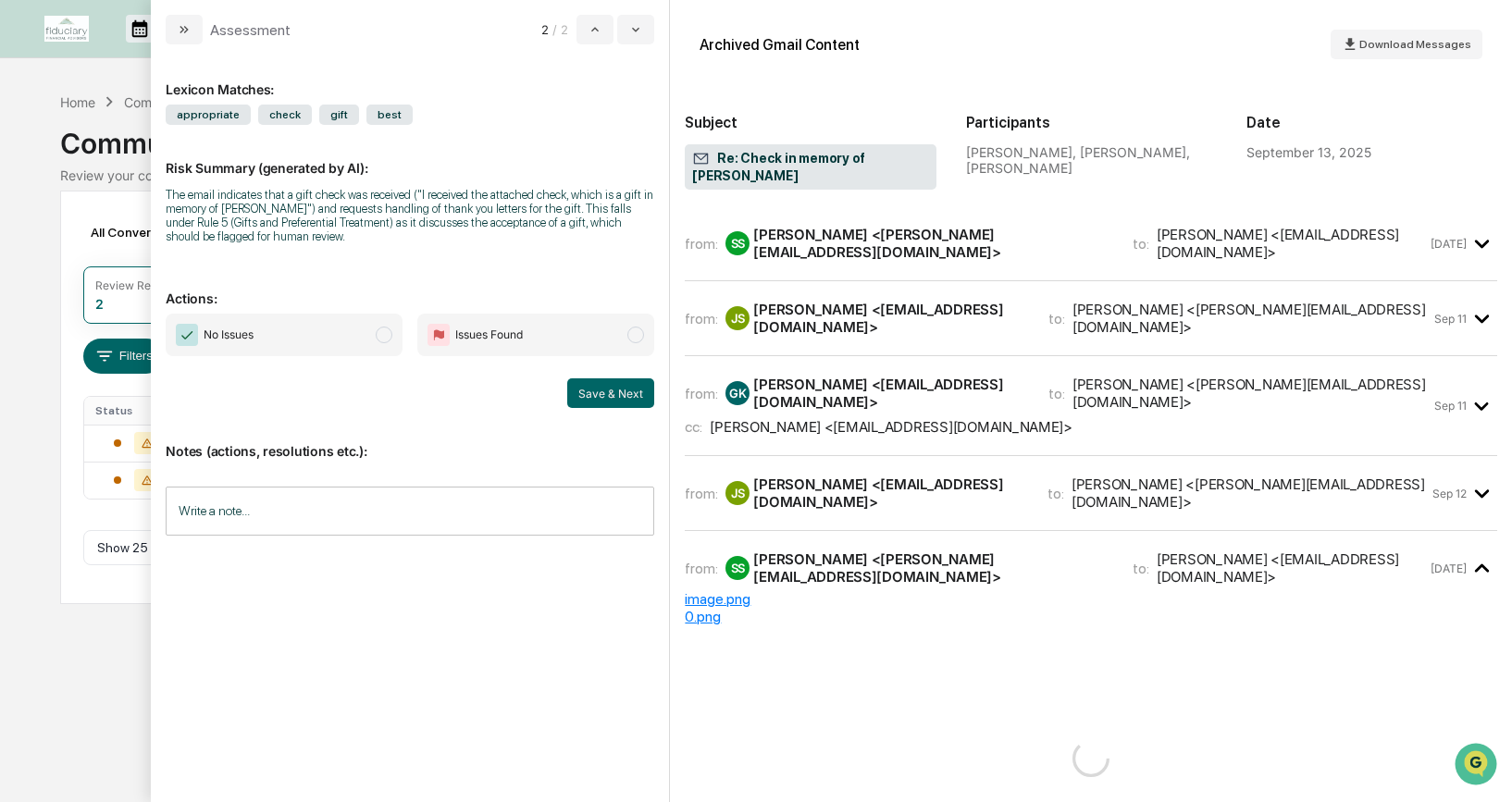
scroll to position [3, 0]
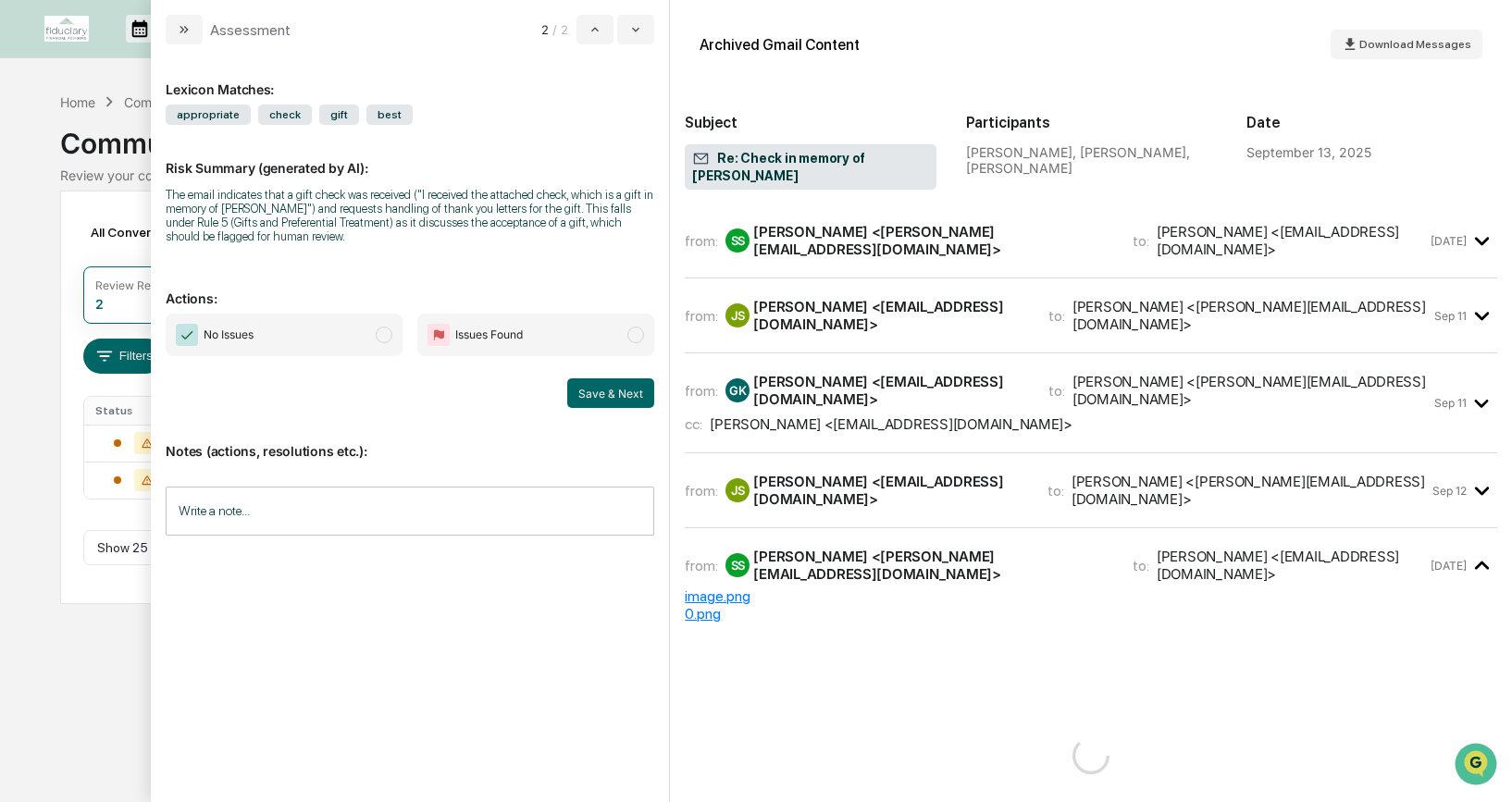
click at [374, 340] on span "No Issues" at bounding box center [283, 335] width 237 height 42
click at [583, 398] on button "Save & Next" at bounding box center [610, 392] width 87 height 30
